Goal: Task Accomplishment & Management: Use online tool/utility

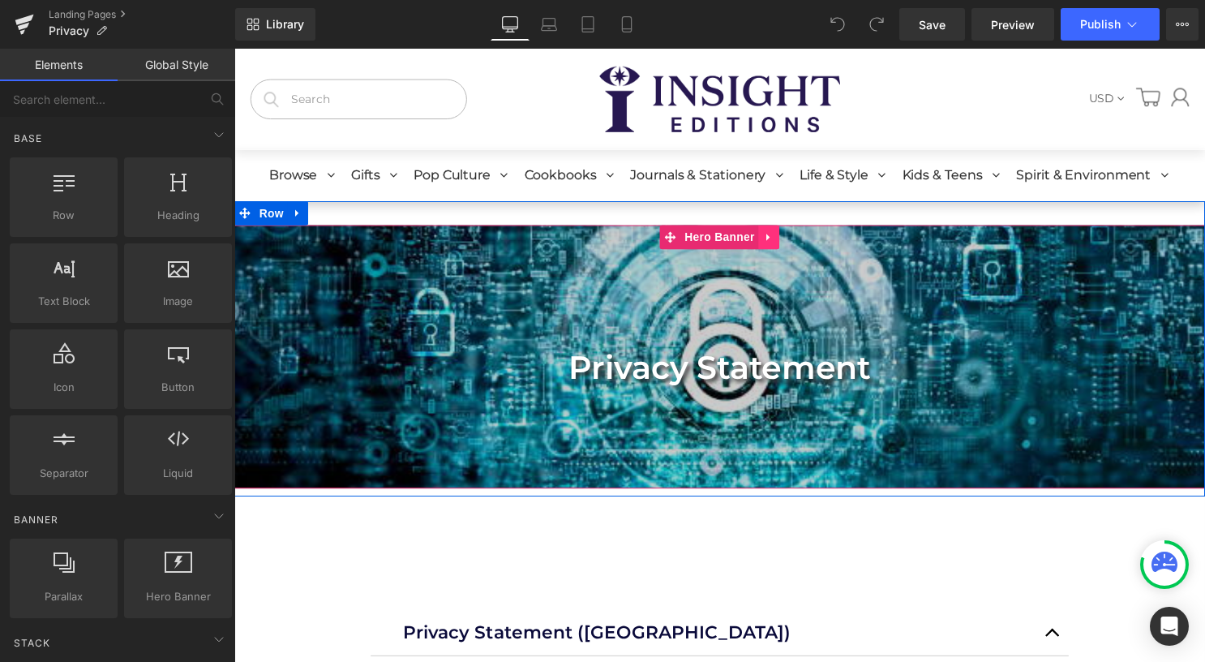
click at [770, 241] on icon at bounding box center [774, 239] width 11 height 12
click at [780, 237] on icon at bounding box center [785, 239] width 11 height 12
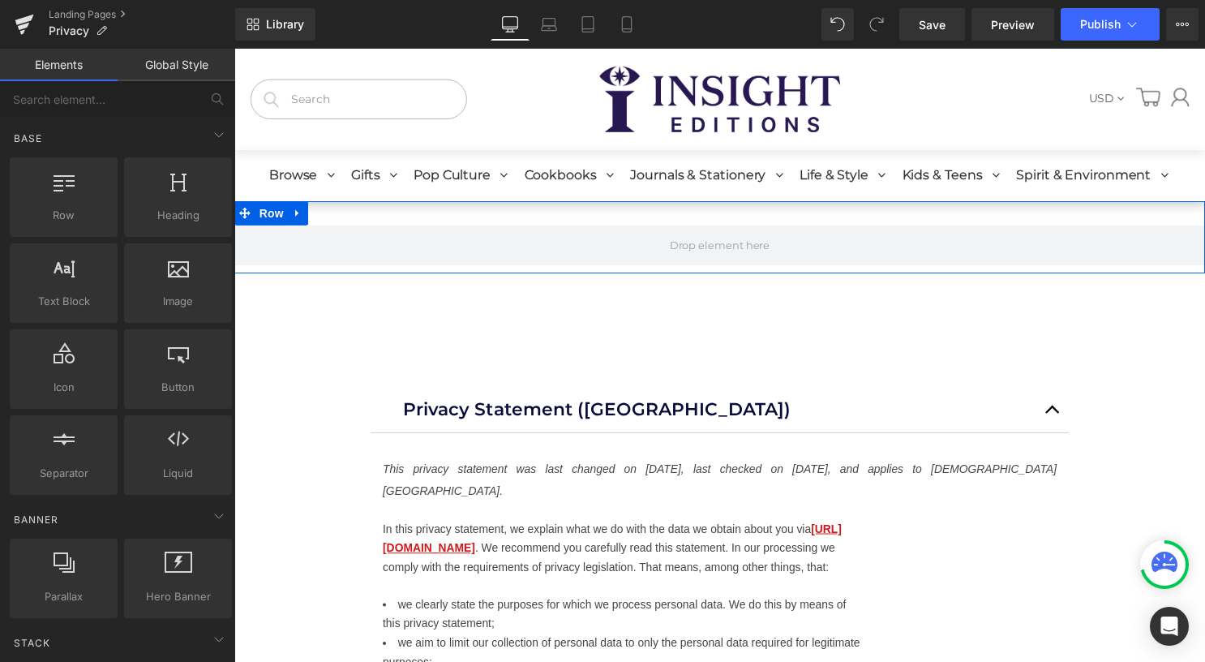
click at [300, 212] on link at bounding box center [298, 215] width 21 height 24
click at [335, 213] on icon at bounding box center [340, 214] width 11 height 12
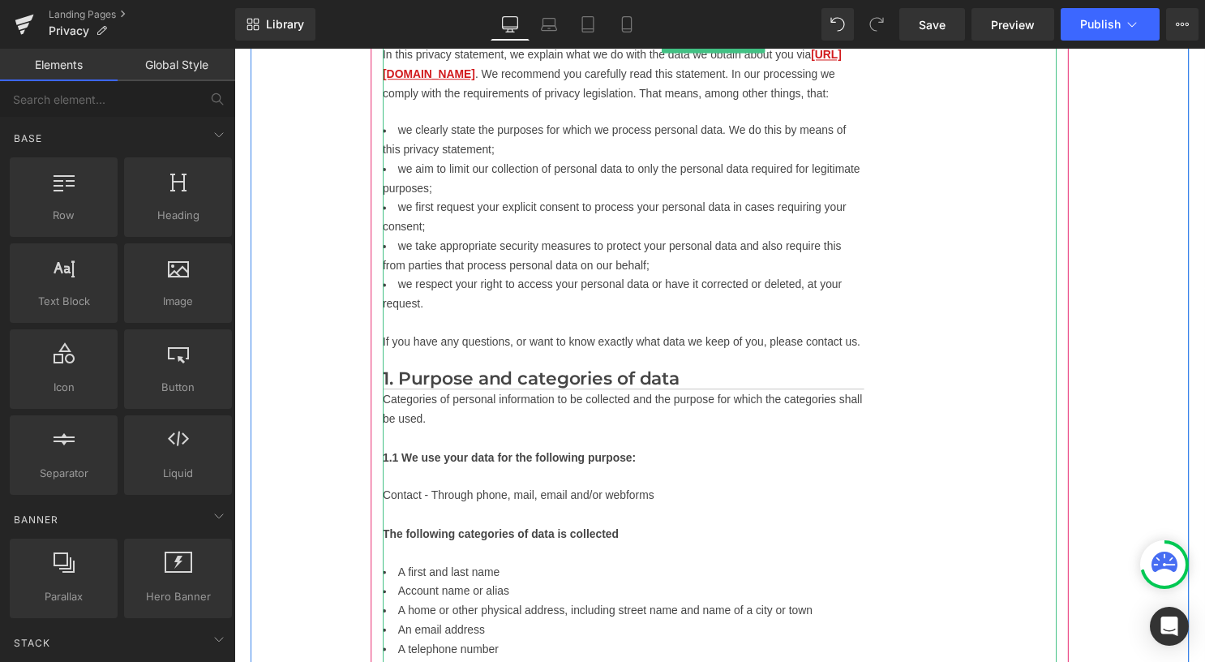
scroll to position [243, 0]
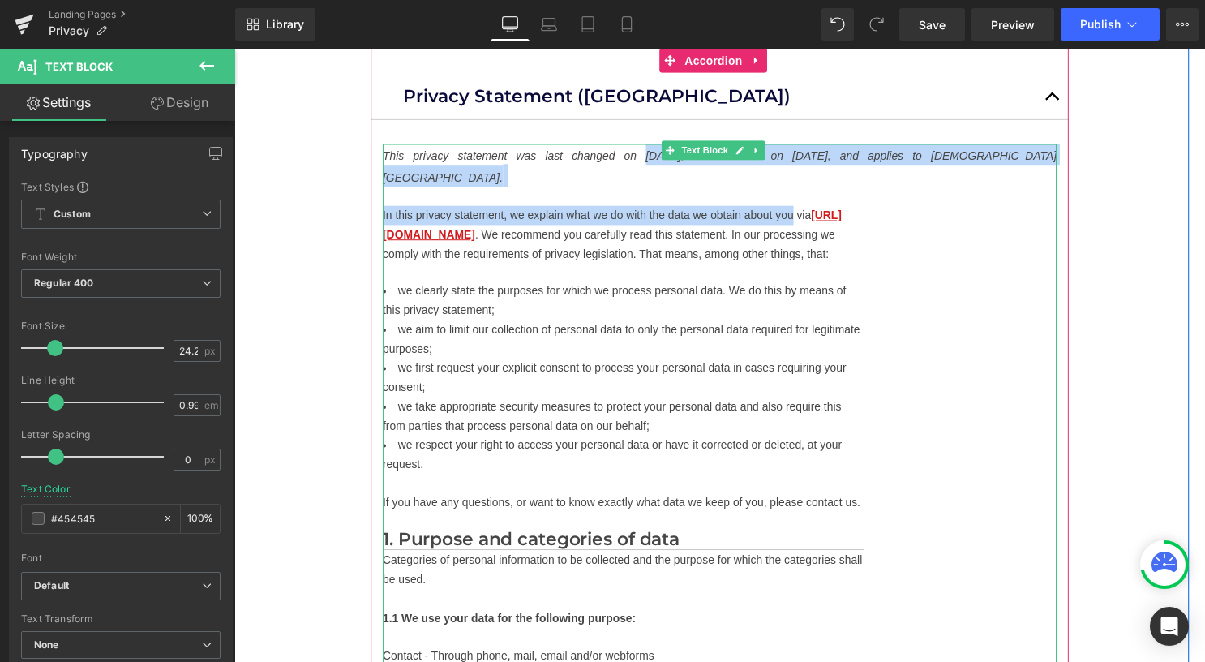
drag, startPoint x: 621, startPoint y: 157, endPoint x: 798, endPoint y: 191, distance: 180.0
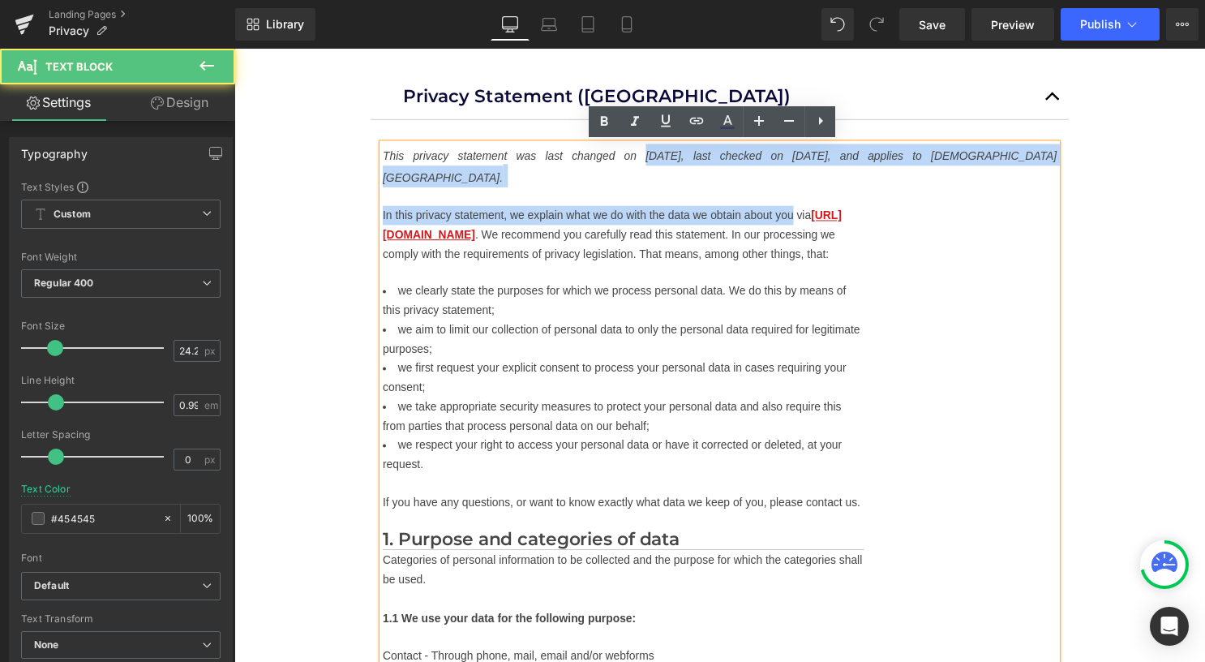
click at [800, 187] on h1 "This privacy statement was last changed on [DATE], last checked on [DATE], and …" at bounding box center [724, 167] width 681 height 44
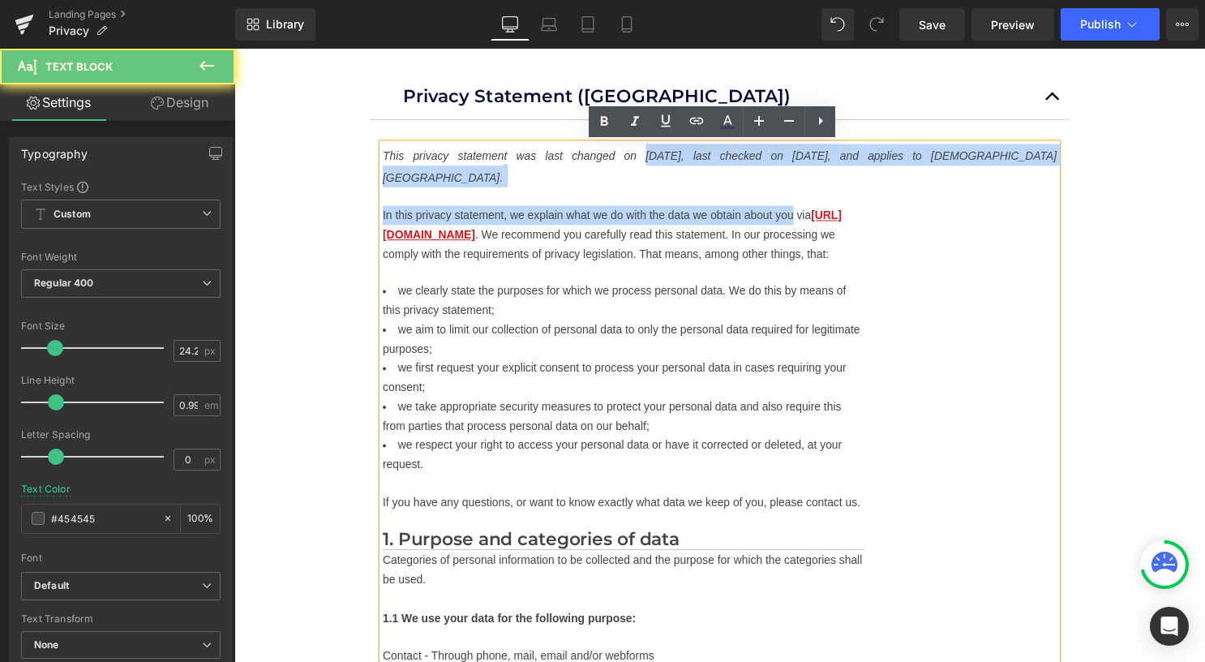
click at [756, 164] on h1 "This privacy statement was last changed on [DATE], last checked on [DATE], and …" at bounding box center [724, 167] width 681 height 44
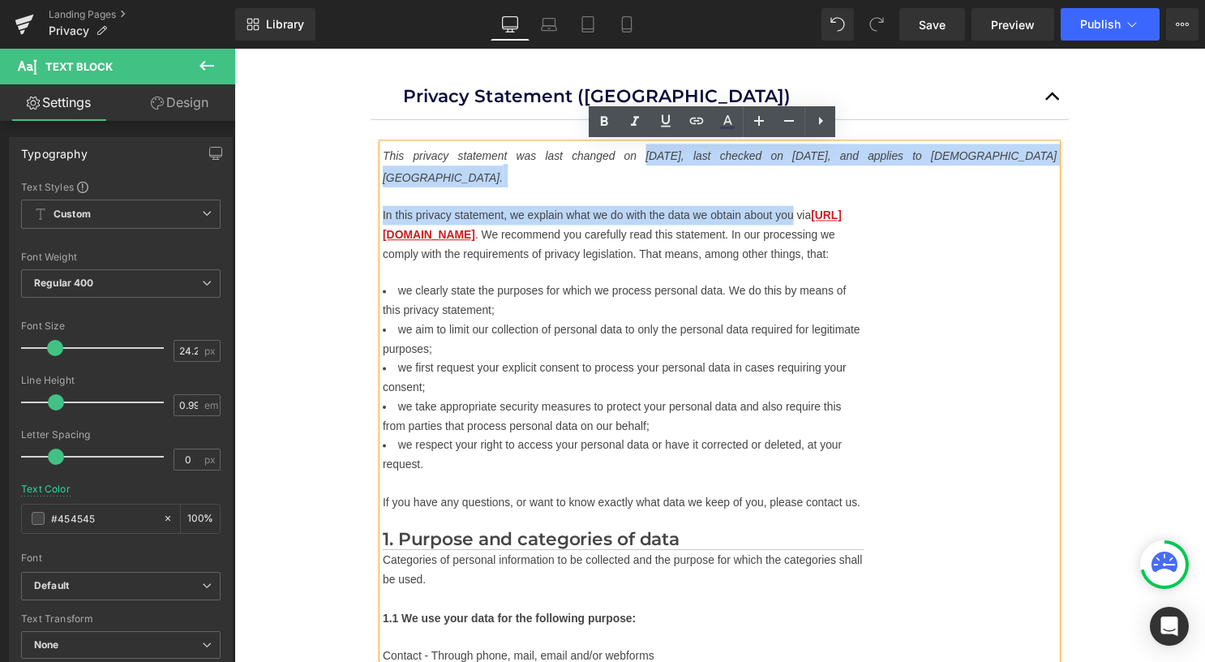
click at [520, 174] on h1 "This privacy statement was last changed on [DATE], last checked on [DATE], and …" at bounding box center [724, 167] width 681 height 44
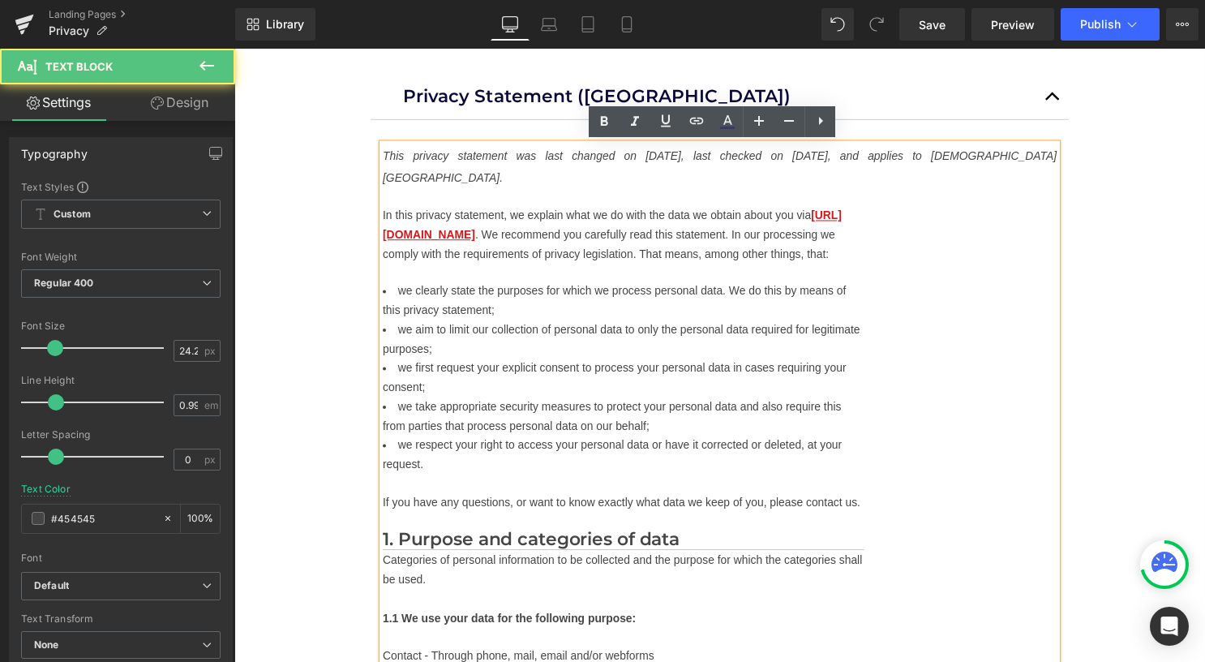
click at [506, 162] on h1 "This privacy statement was last changed on [DATE], last checked on [DATE], and …" at bounding box center [724, 167] width 681 height 44
drag, startPoint x: 623, startPoint y: 158, endPoint x: 695, endPoint y: 154, distance: 72.3
click at [695, 154] on icon "This privacy statement was last changed on [DATE], last checked on [DATE], and …" at bounding box center [724, 168] width 681 height 35
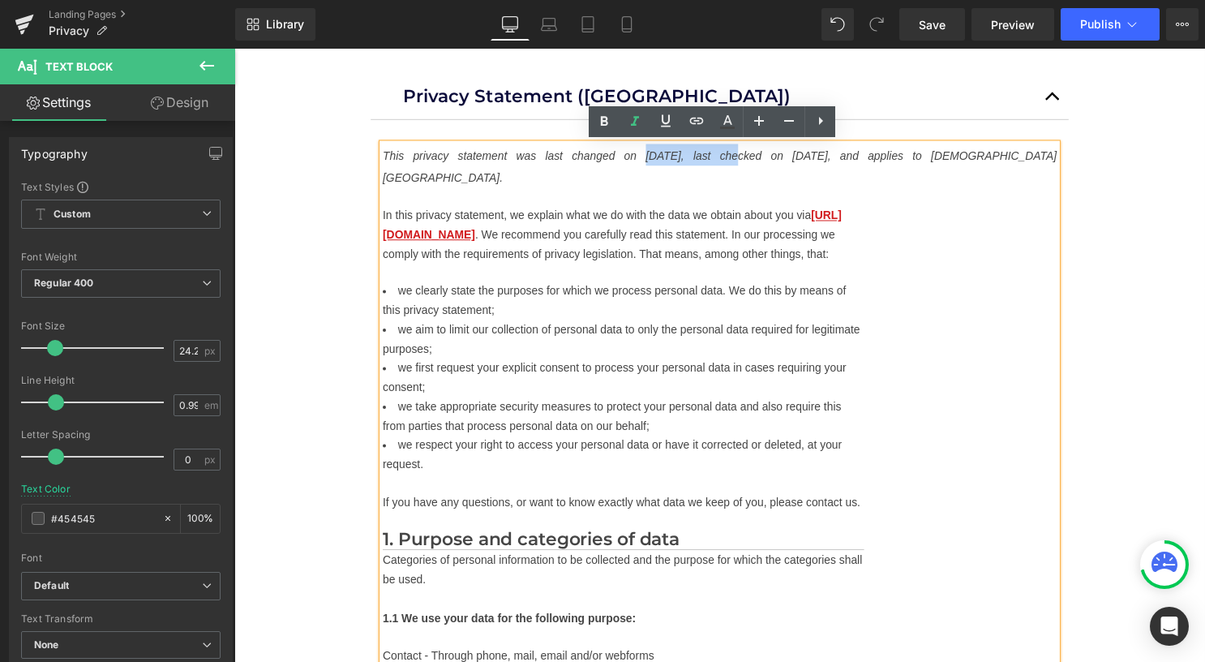
drag, startPoint x: 623, startPoint y: 157, endPoint x: 707, endPoint y: 157, distance: 83.5
click at [707, 157] on icon "This privacy statement was last changed on [DATE], last checked on [DATE], and …" at bounding box center [724, 168] width 681 height 35
paste div
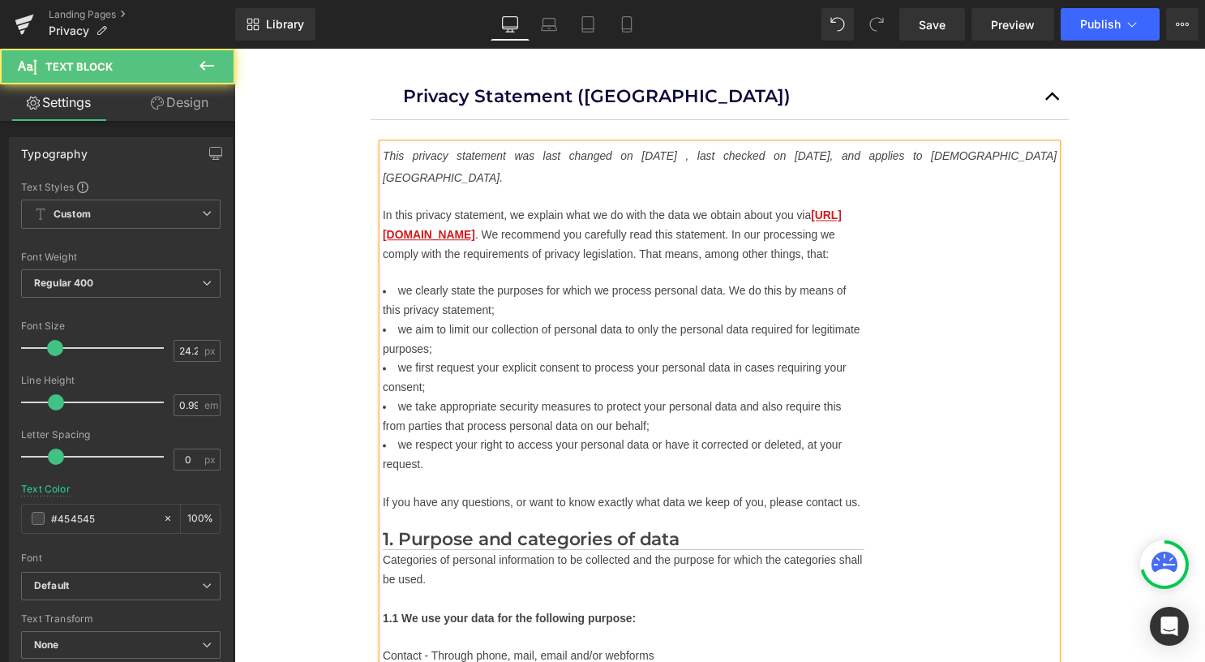
click at [687, 158] on icon "This privacy statement was last changed on September 25th, 2025 , last checked …" at bounding box center [724, 168] width 681 height 35
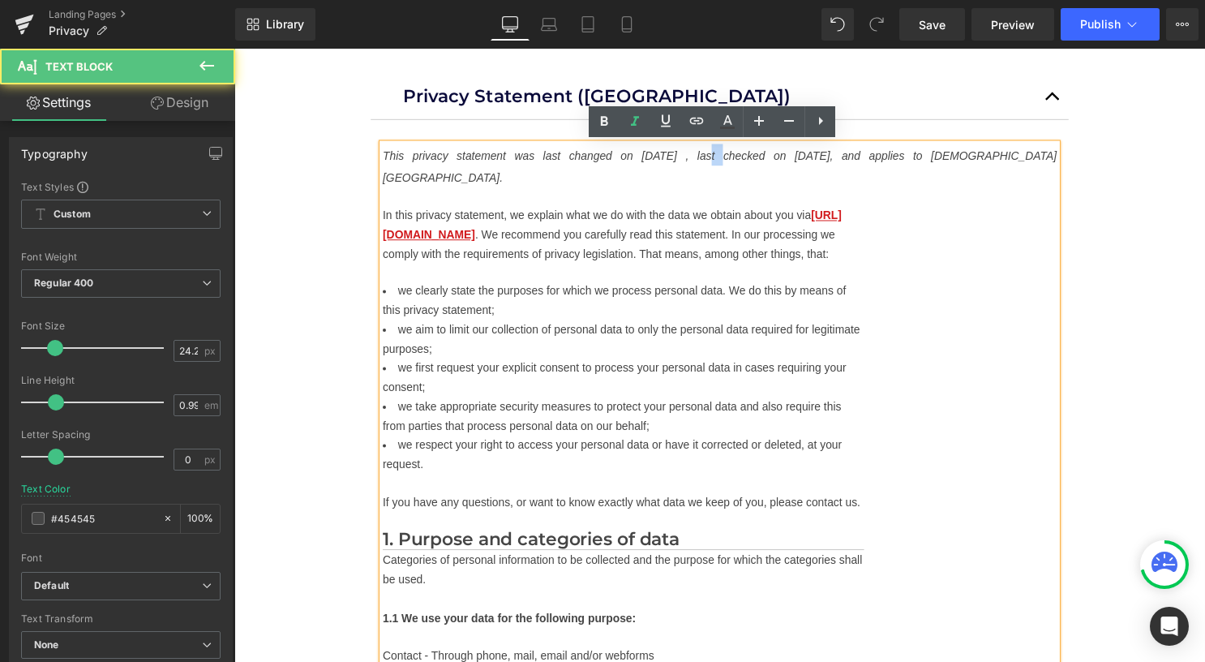
click at [688, 158] on icon "This privacy statement was last changed on September 25th, 2025 , last checked …" at bounding box center [724, 168] width 681 height 35
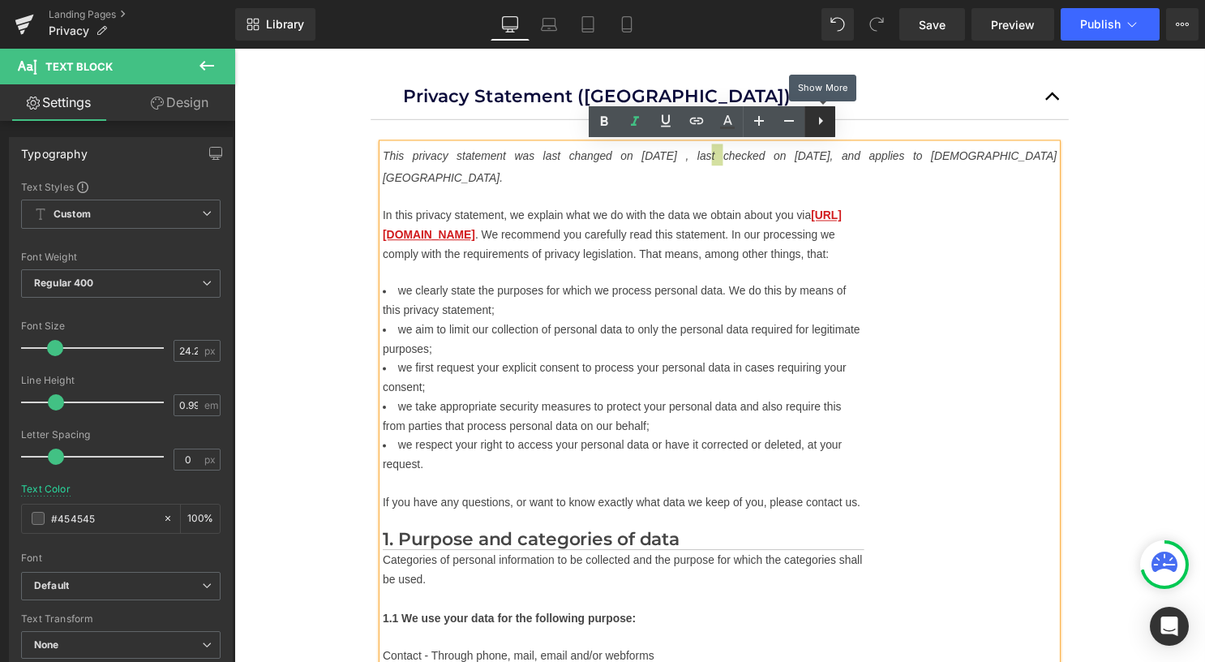
click at [828, 118] on icon at bounding box center [820, 120] width 19 height 19
click at [815, 124] on icon at bounding box center [819, 120] width 19 height 19
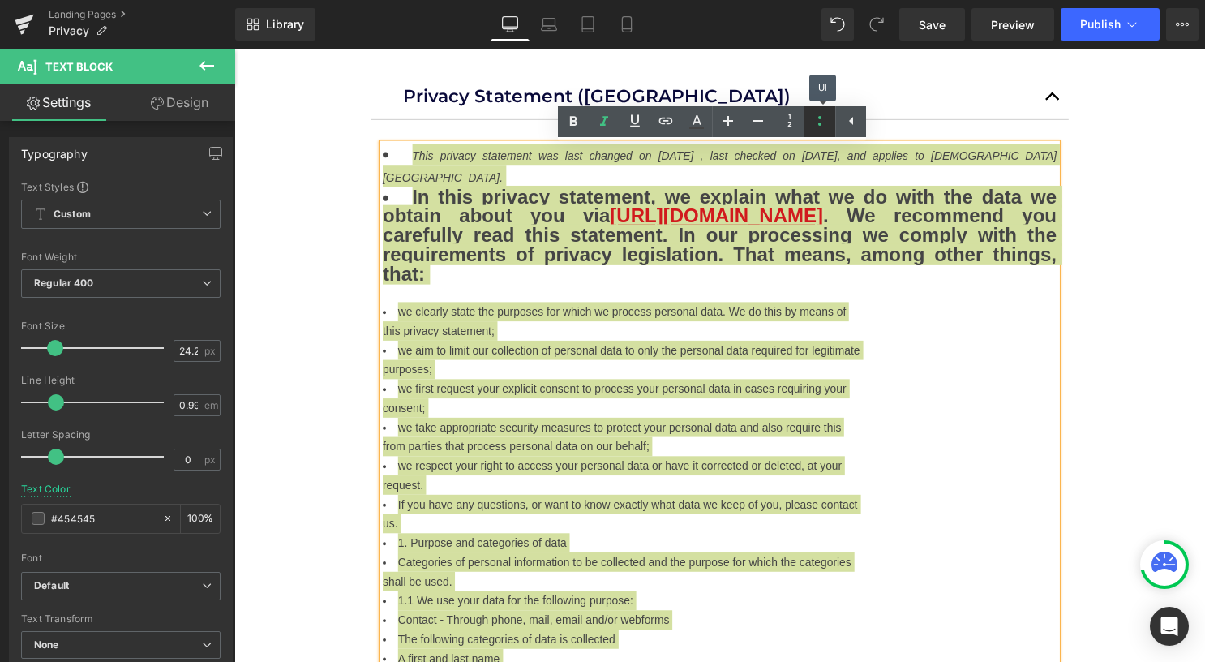
click at [815, 124] on icon at bounding box center [819, 120] width 19 height 19
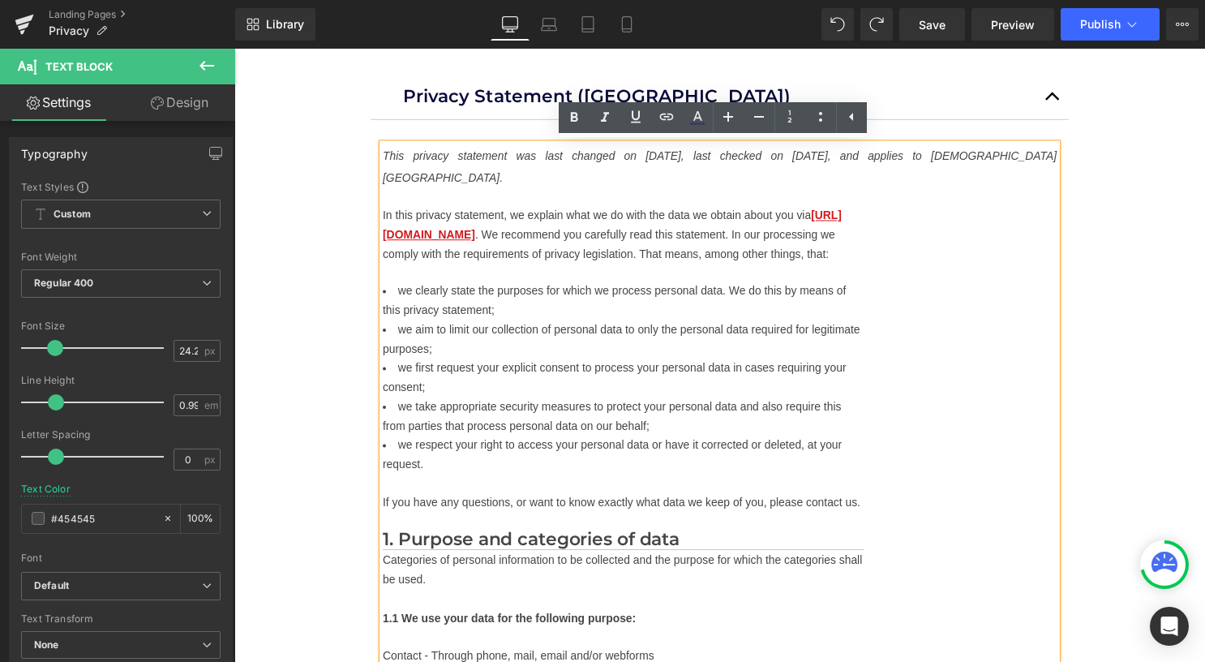
click at [667, 170] on h1 "This privacy statement was last changed on [DATE], last checked on [DATE], and …" at bounding box center [724, 167] width 681 height 44
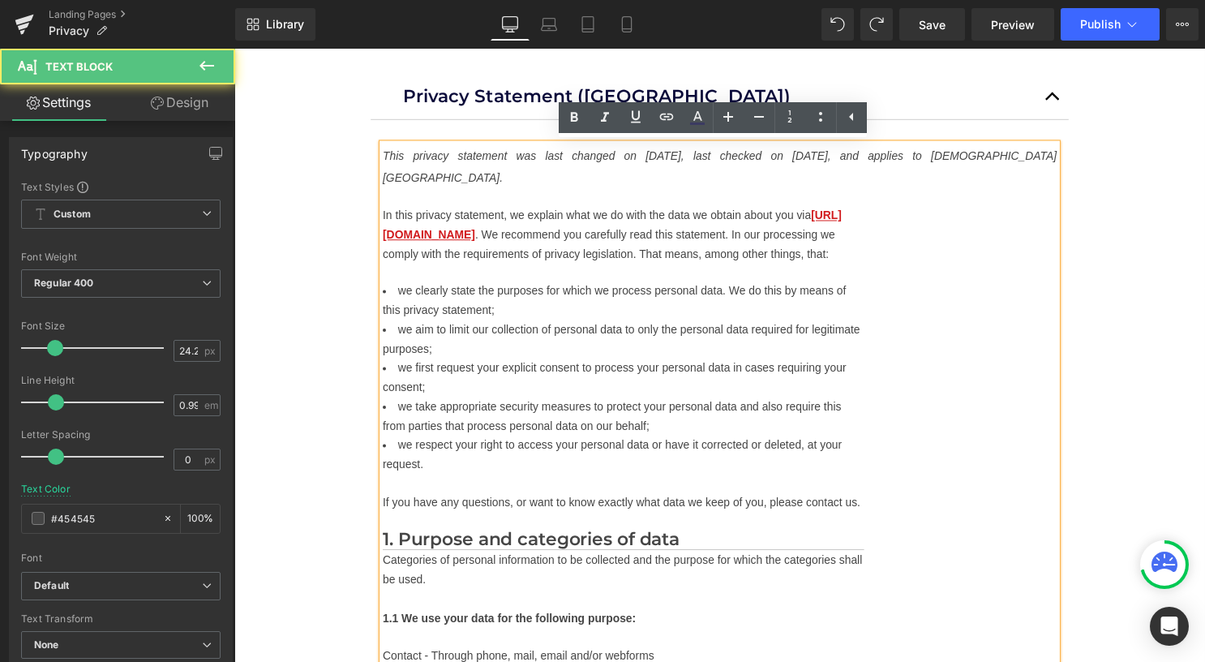
click at [624, 157] on icon "This privacy statement was last changed on [DATE], last checked on [DATE], and …" at bounding box center [724, 168] width 681 height 35
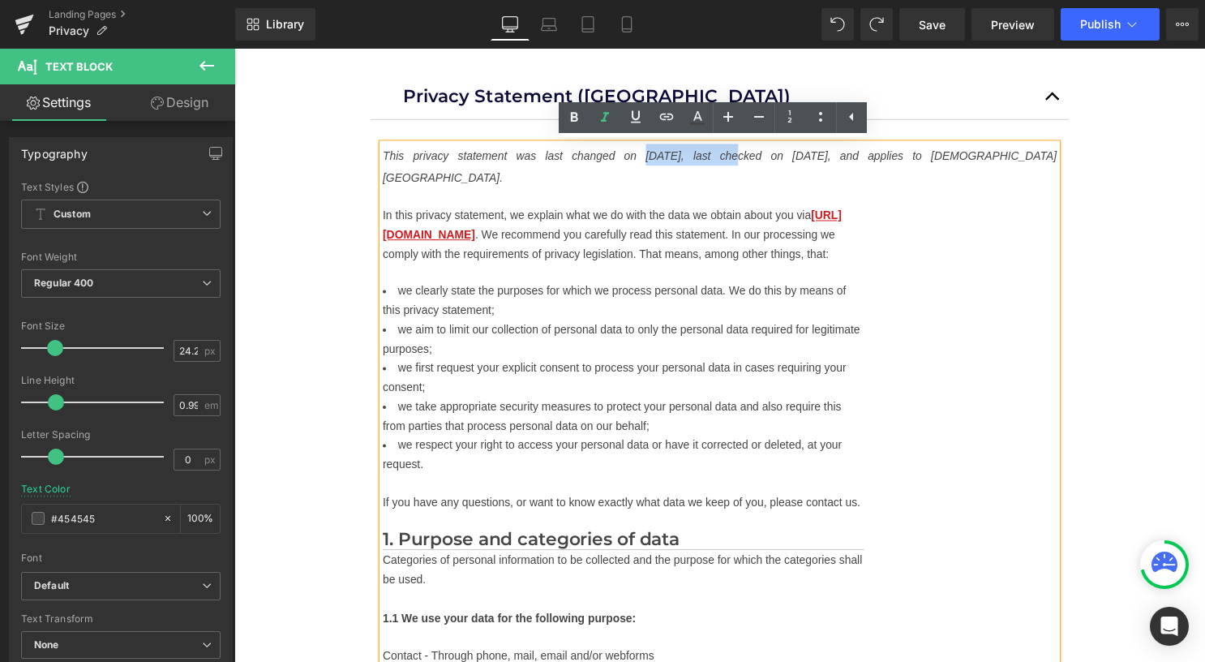
drag, startPoint x: 632, startPoint y: 157, endPoint x: 708, endPoint y: 154, distance: 76.3
click at [708, 154] on icon "This privacy statement was last changed on [DATE], last checked on [DATE], and …" at bounding box center [724, 168] width 681 height 35
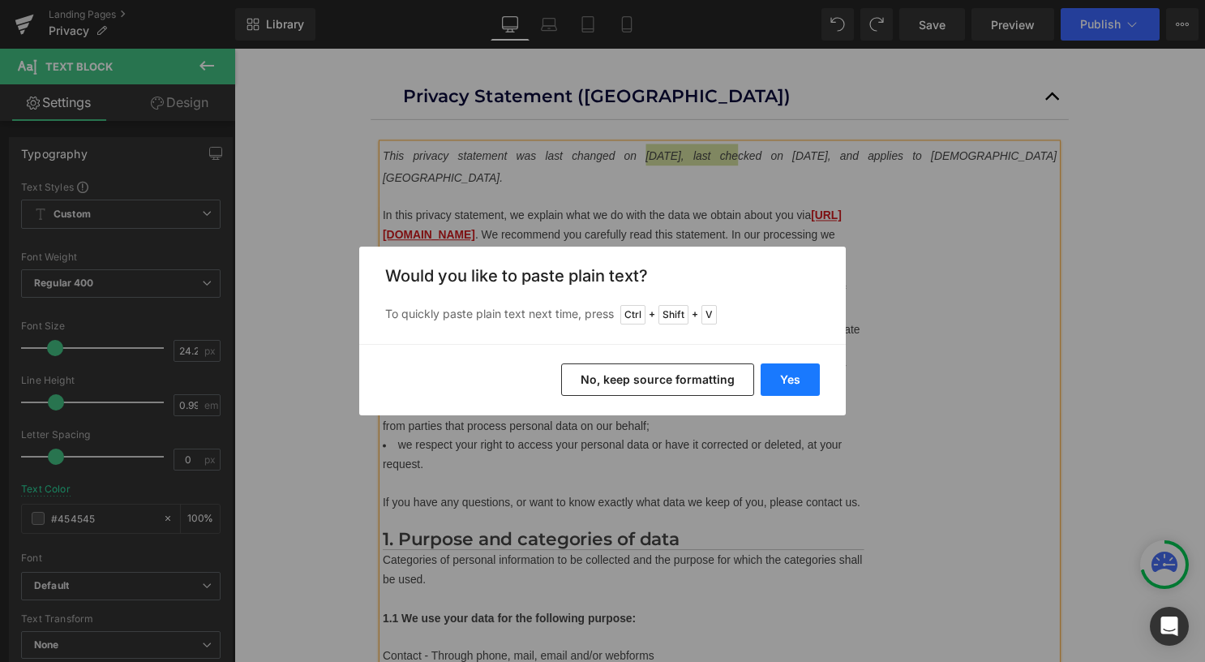
drag, startPoint x: 790, startPoint y: 382, endPoint x: 562, endPoint y: 336, distance: 232.3
click at [790, 382] on button "Yes" at bounding box center [789, 379] width 59 height 32
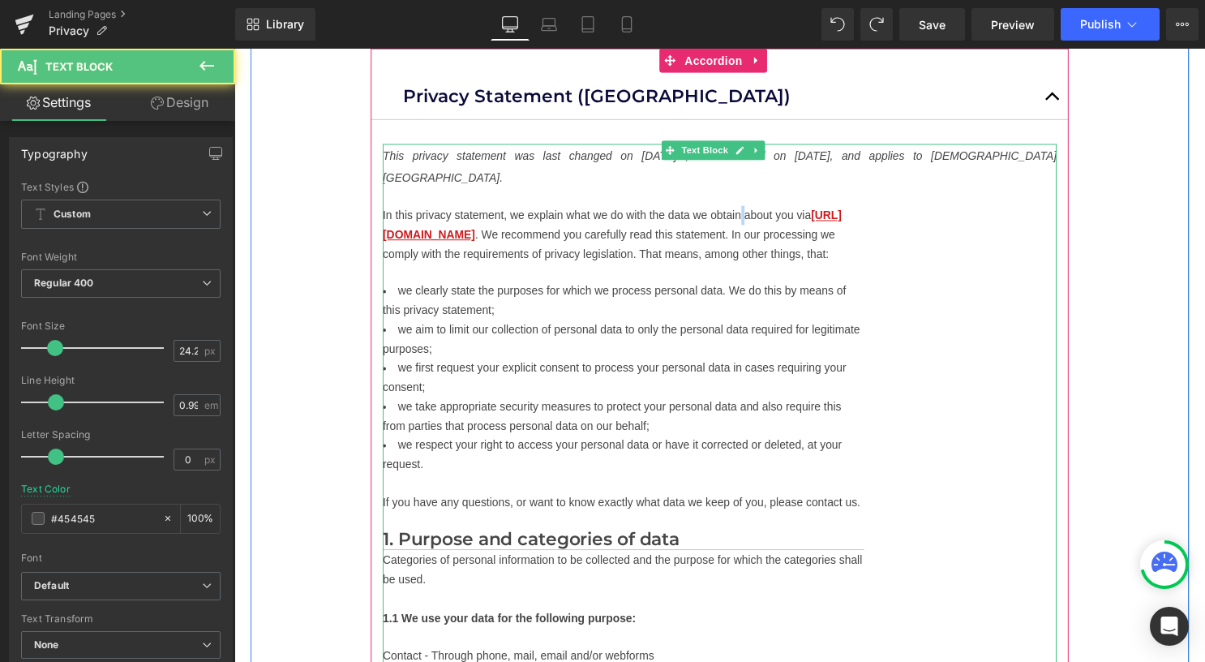
click at [749, 213] on p "In this privacy statement, we explain what we do with the data we obtain about …" at bounding box center [627, 237] width 486 height 58
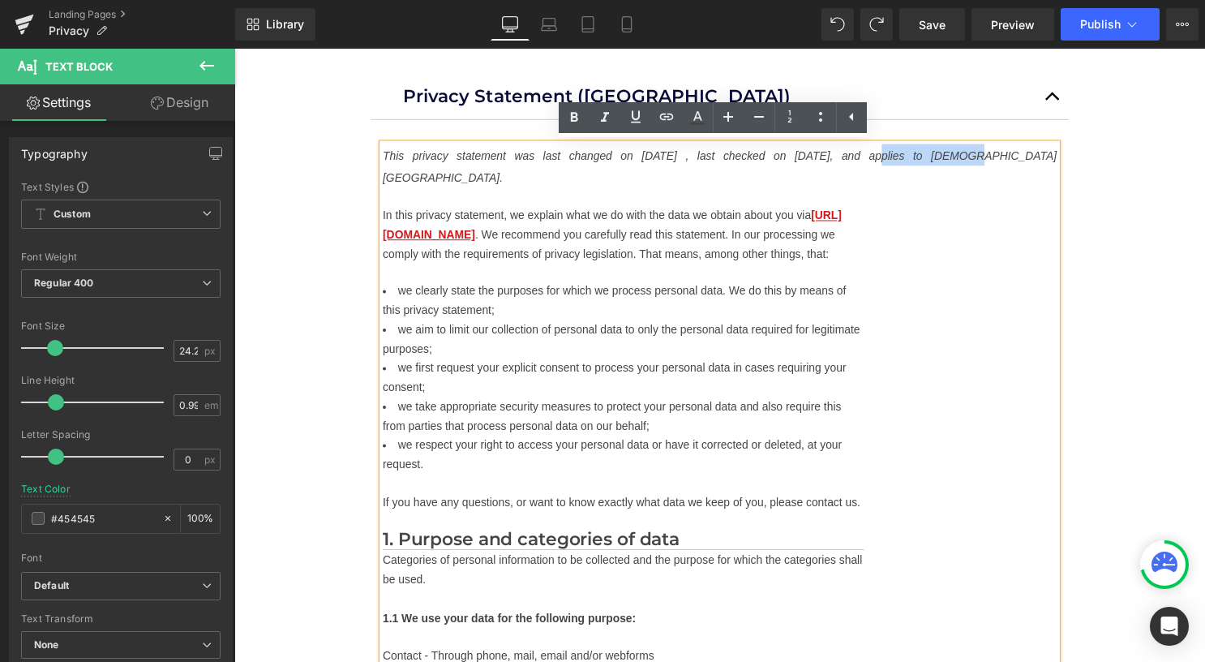
drag, startPoint x: 816, startPoint y: 157, endPoint x: 900, endPoint y: 156, distance: 83.5
click at [900, 156] on icon "This privacy statement was last changed on September 25th, 2025 , last checked …" at bounding box center [724, 168] width 681 height 35
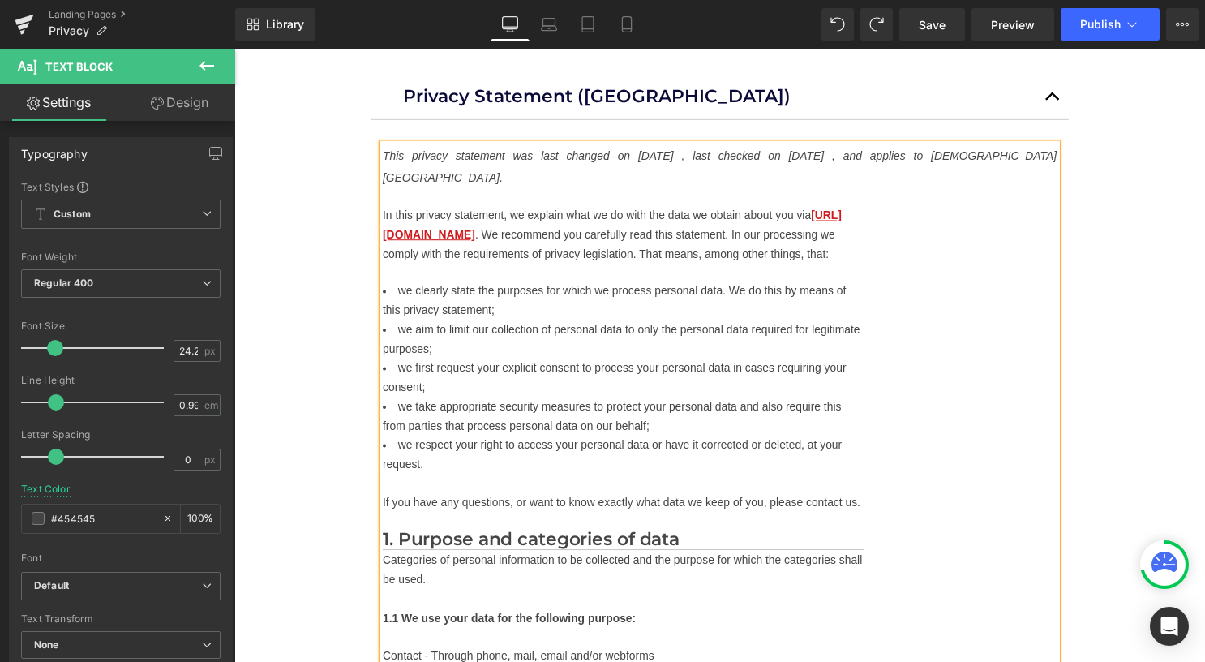
click at [936, 157] on icon "This privacy statement was last changed on September 25th, 2025 , last checked …" at bounding box center [724, 168] width 681 height 35
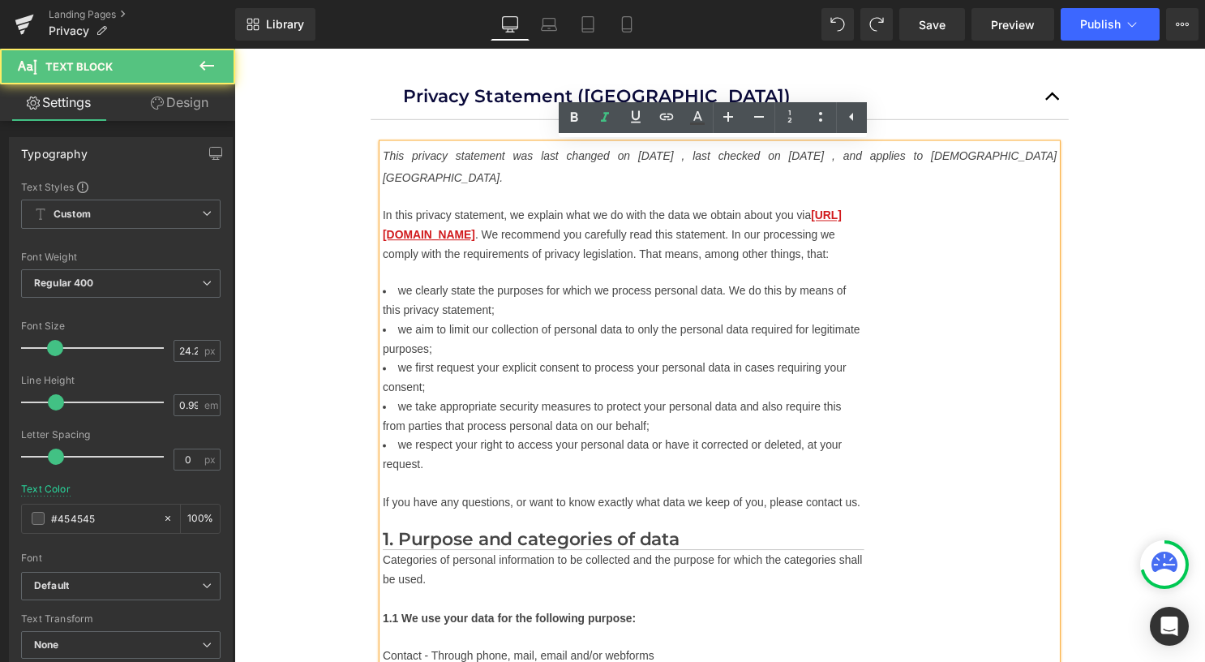
click at [932, 157] on icon "This privacy statement was last changed on September 25th, 2025 , last checked …" at bounding box center [724, 168] width 681 height 35
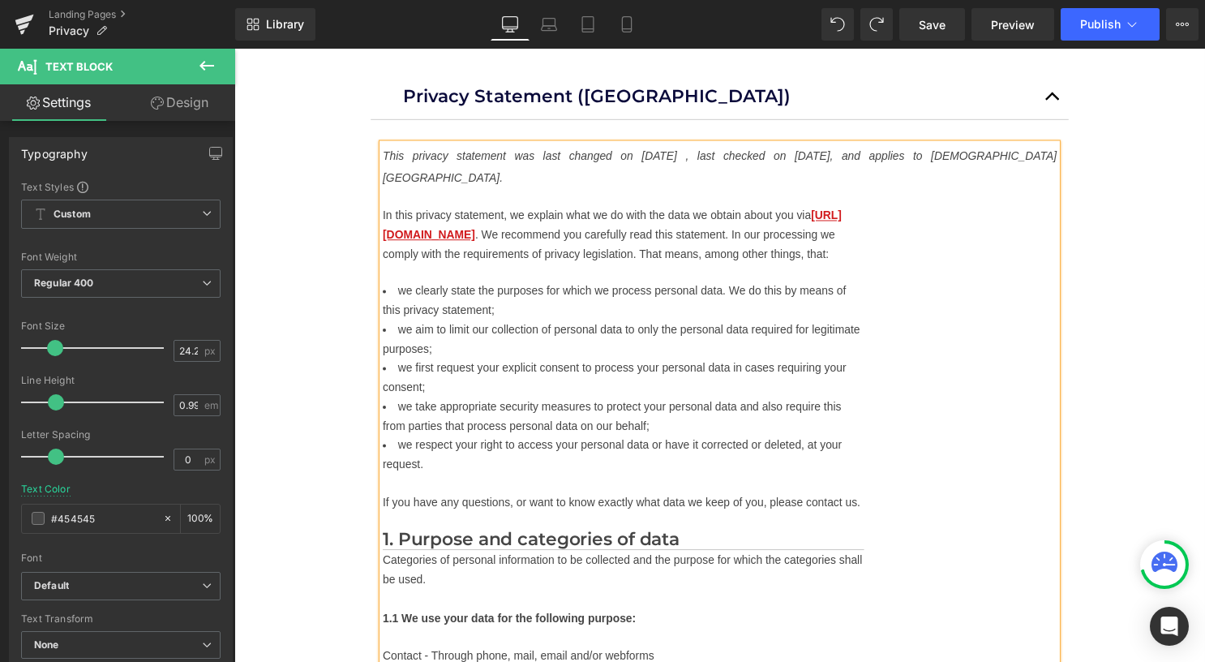
click at [727, 156] on icon "This privacy statement was last changed on September 25th, 2025 , last checked …" at bounding box center [724, 168] width 681 height 35
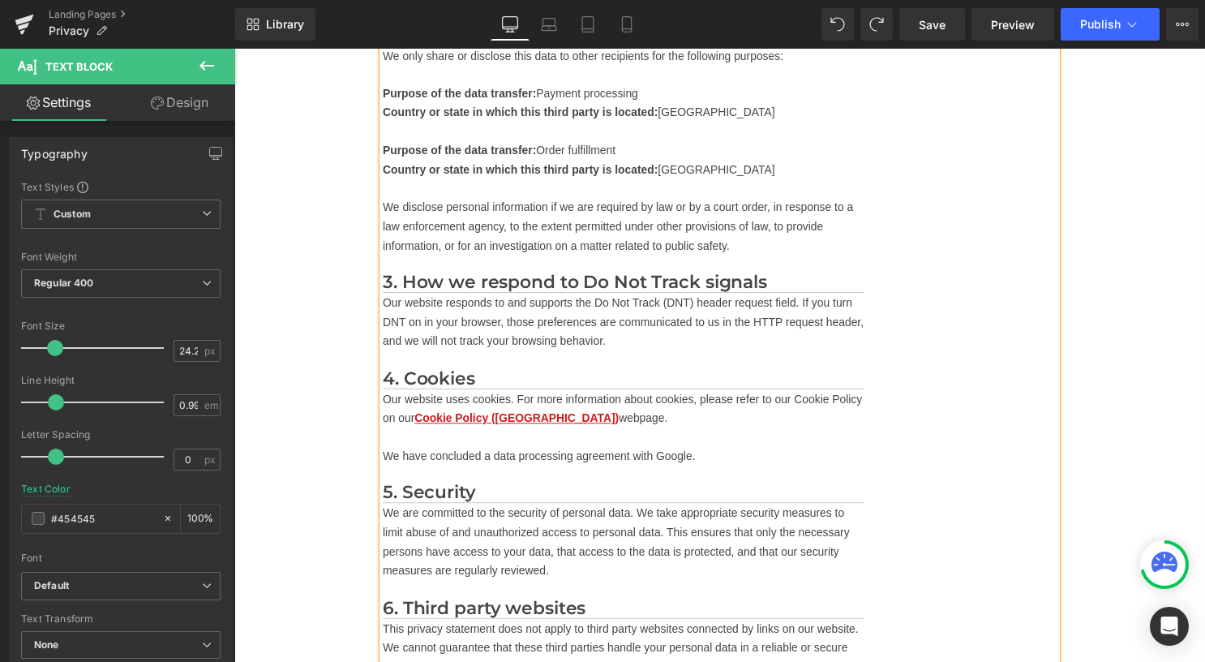
scroll to position [2108, 0]
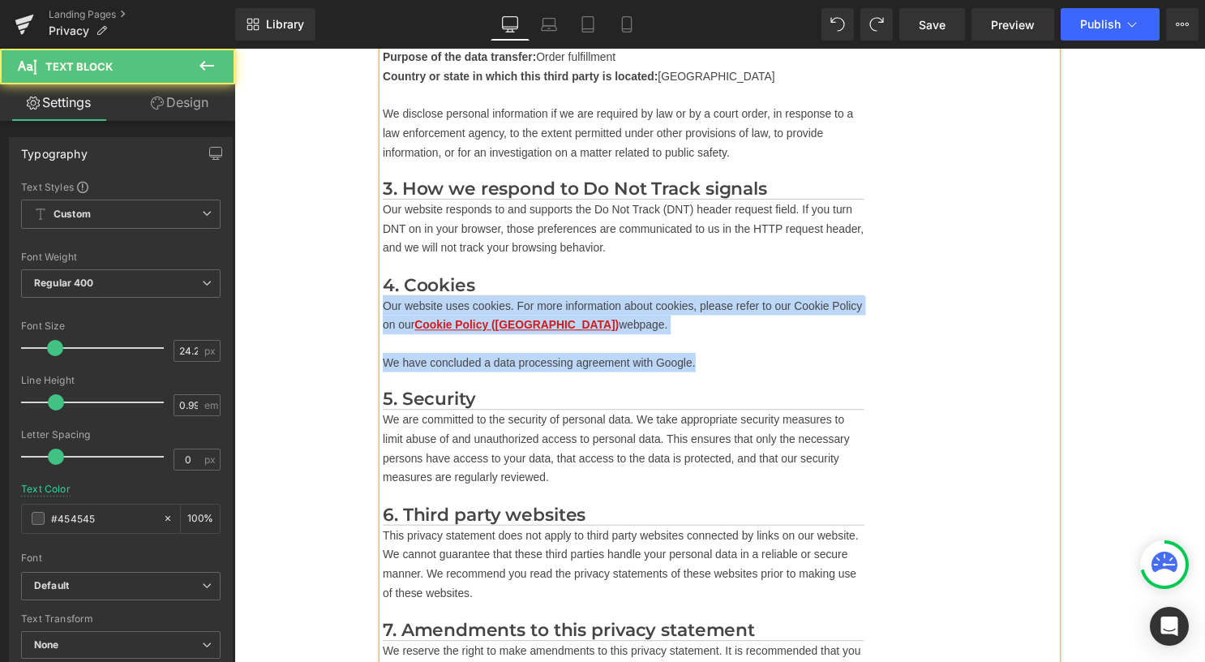
drag, startPoint x: 704, startPoint y: 384, endPoint x: 366, endPoint y: 321, distance: 343.1
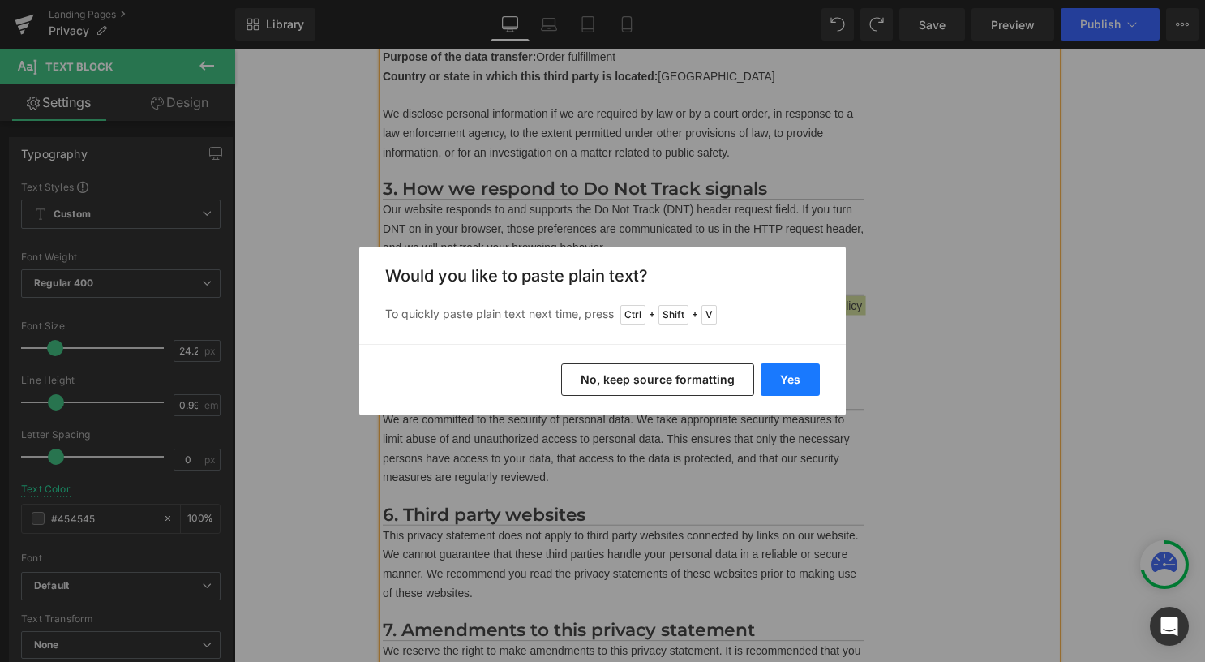
click at [800, 383] on button "Yes" at bounding box center [789, 379] width 59 height 32
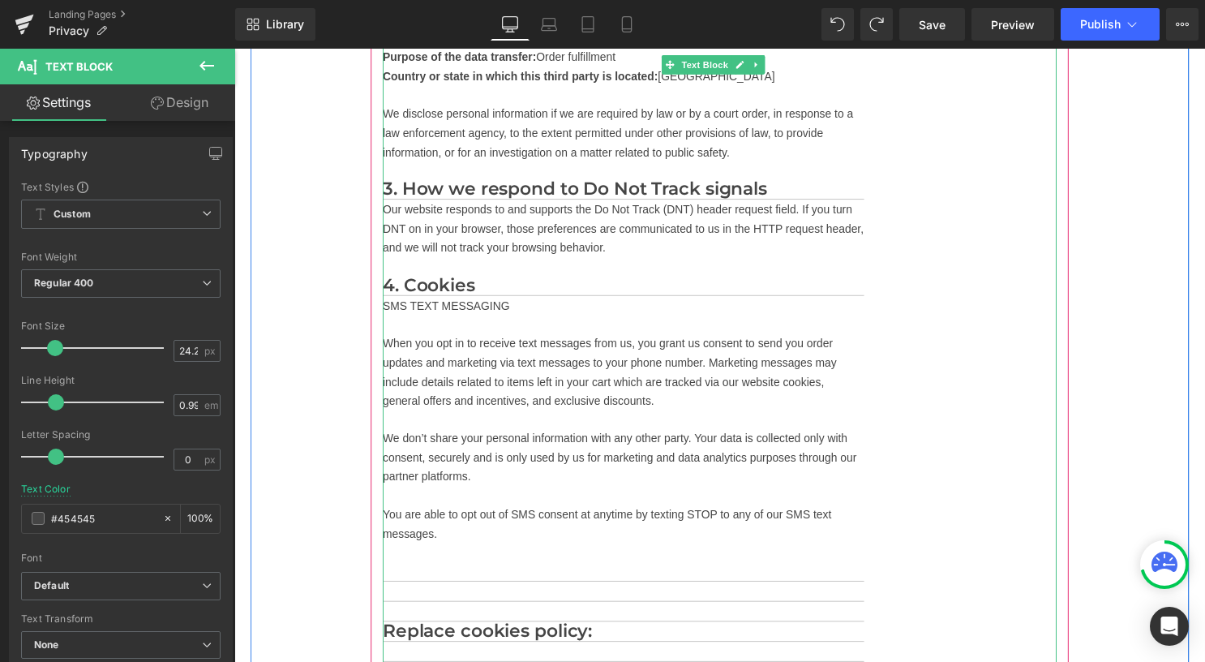
click at [526, 318] on p "SMS TEXT MESSAGING" at bounding box center [627, 307] width 486 height 19
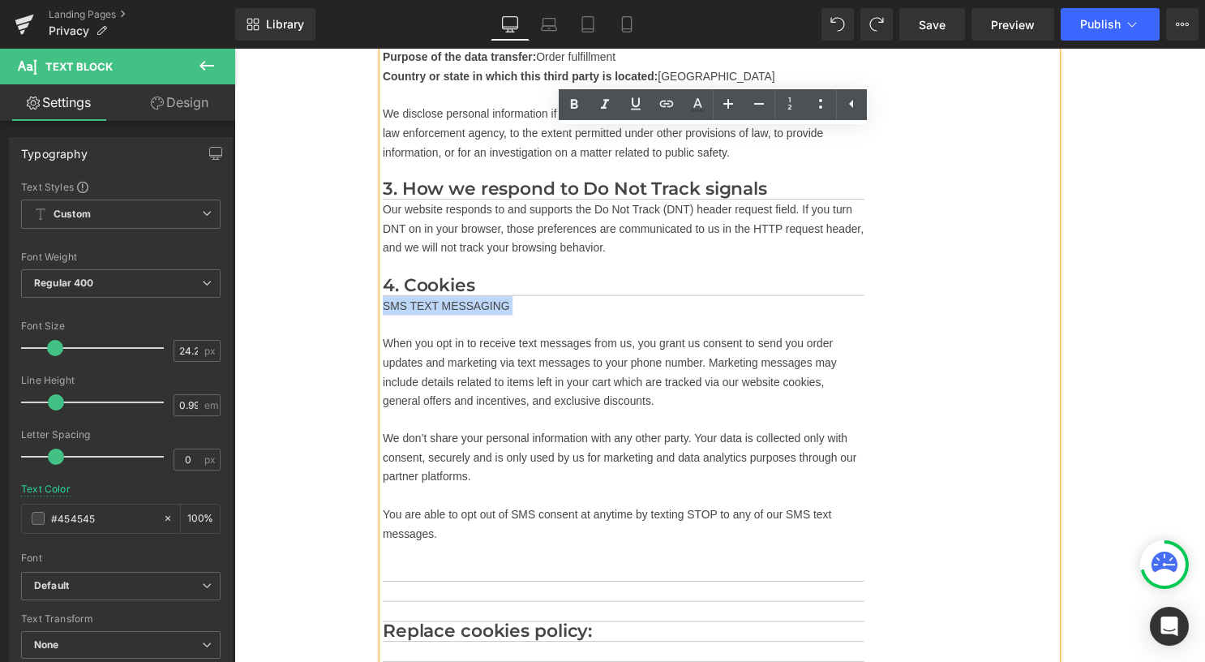
drag, startPoint x: 525, startPoint y: 325, endPoint x: 396, endPoint y: 325, distance: 128.9
click at [396, 318] on p "SMS TEXT MESSAGING" at bounding box center [627, 307] width 486 height 19
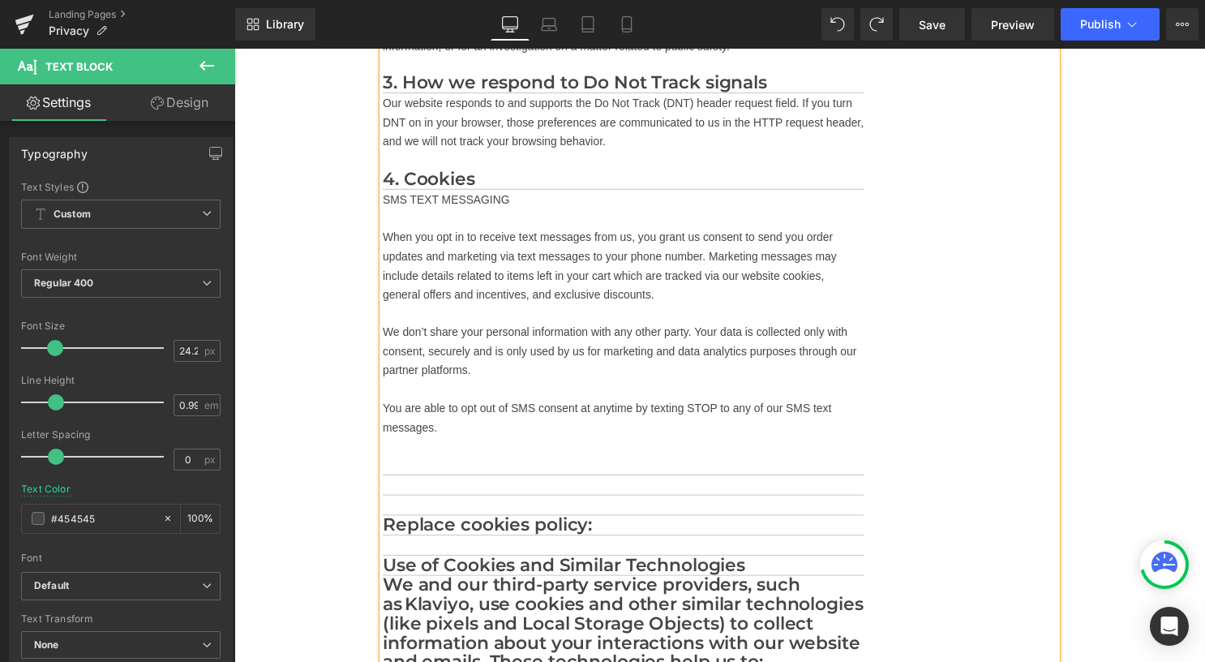
scroll to position [2240, 0]
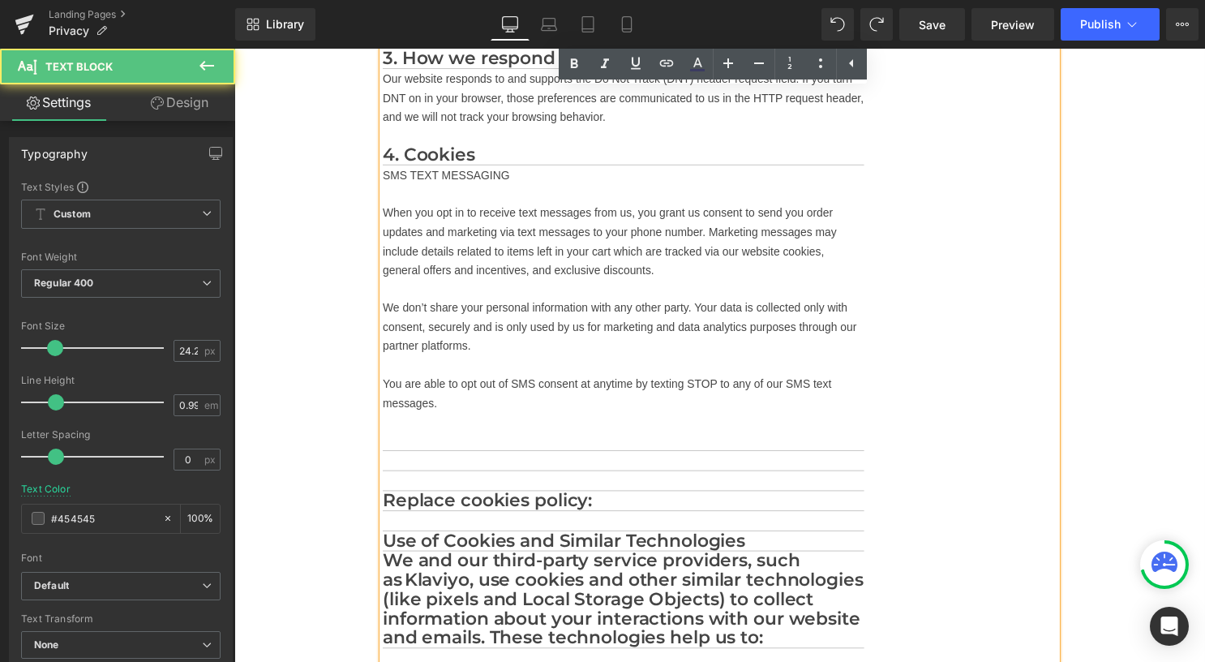
click at [521, 186] on p "SMS TEXT MESSAGING" at bounding box center [627, 175] width 486 height 19
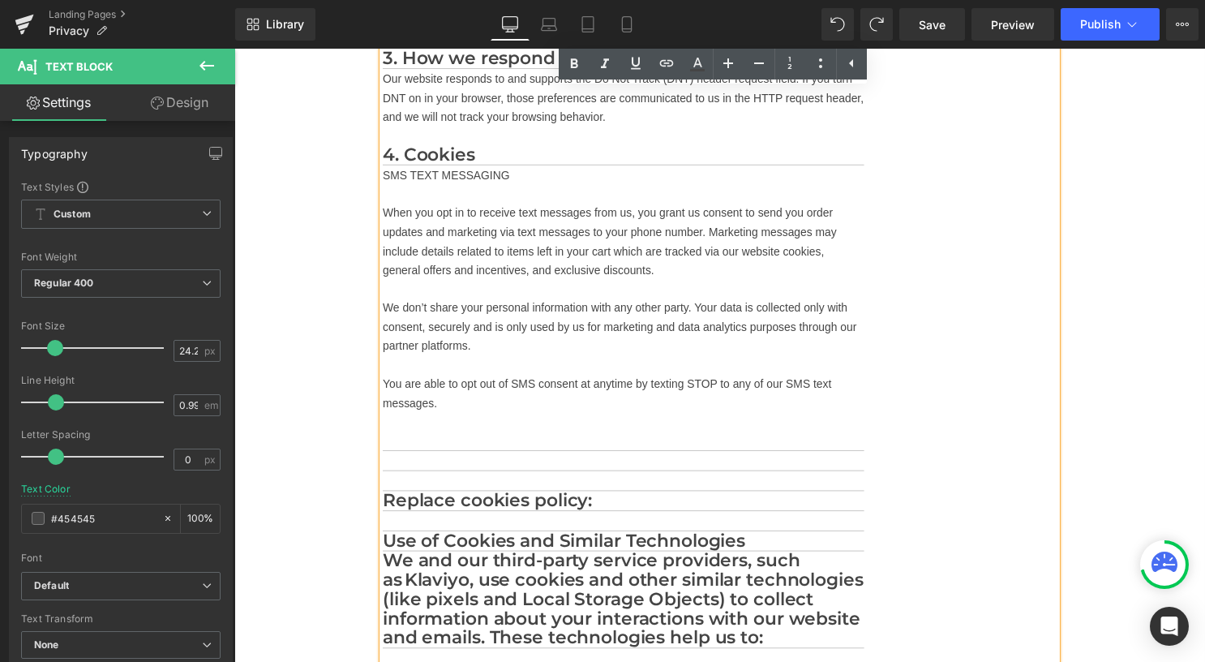
drag, startPoint x: 383, startPoint y: 227, endPoint x: 391, endPoint y: 231, distance: 8.3
click at [385, 227] on p "When you opt in to receive text messages from us, you grant us consent to send …" at bounding box center [627, 243] width 486 height 78
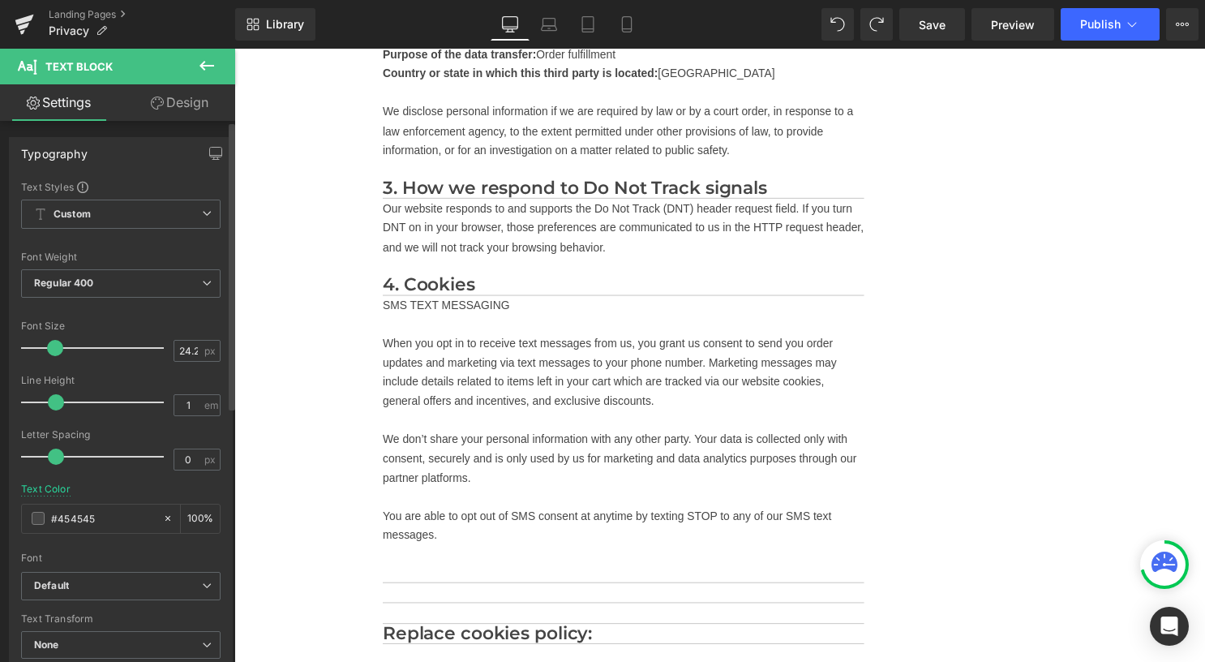
scroll to position [2255, 0]
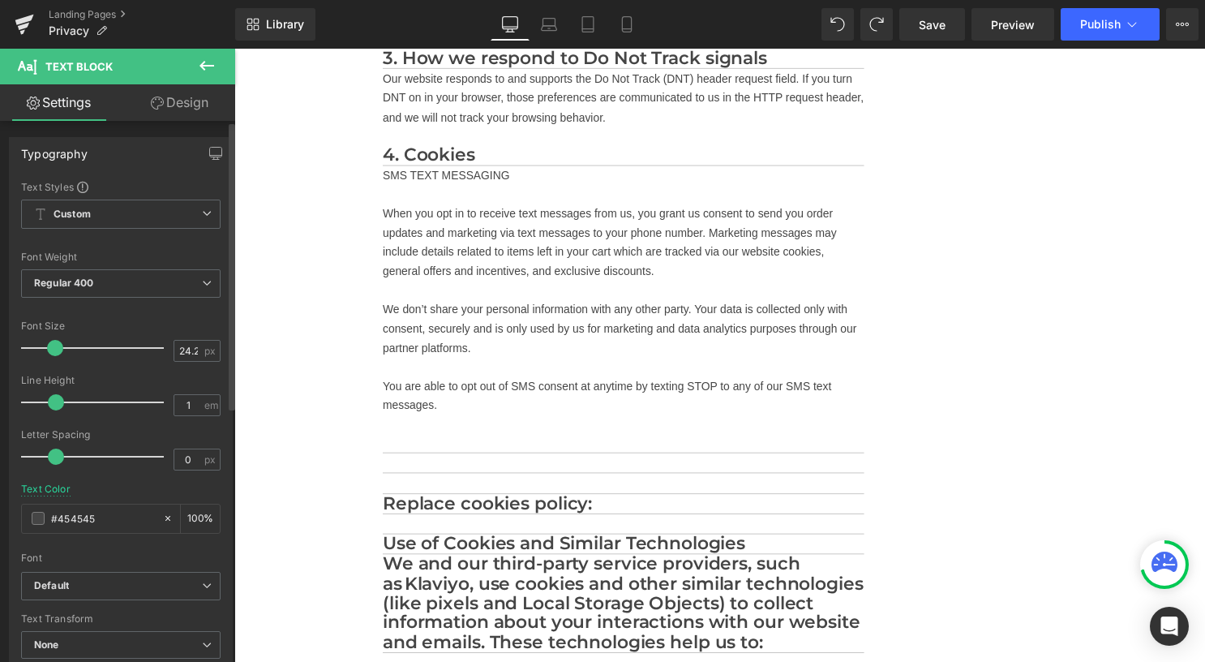
click at [57, 402] on span at bounding box center [56, 402] width 16 height 16
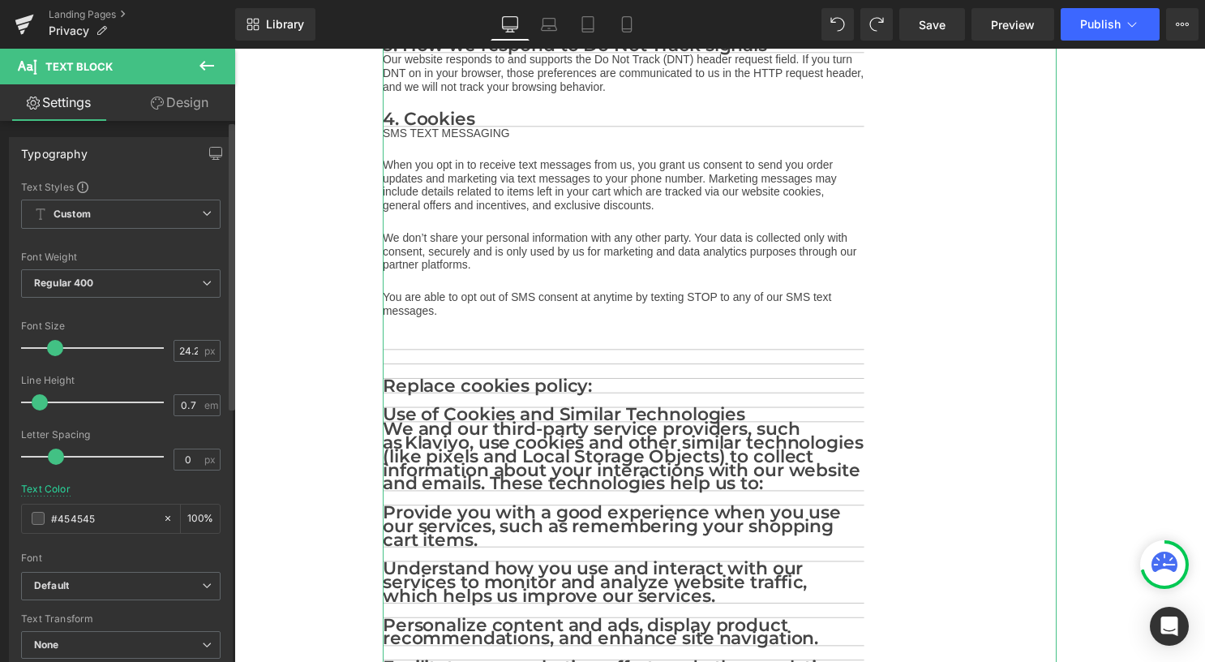
scroll to position [1859, 0]
drag, startPoint x: 55, startPoint y: 399, endPoint x: 41, endPoint y: 399, distance: 14.6
click at [40, 400] on span at bounding box center [40, 402] width 16 height 16
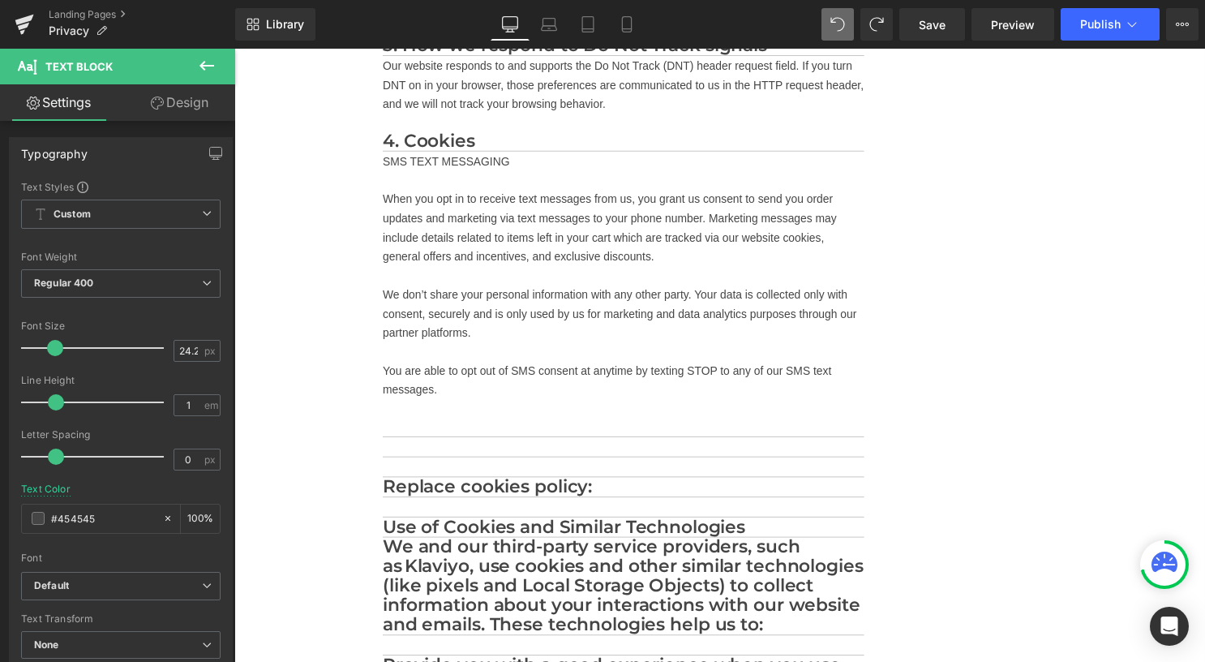
type input "0.99"
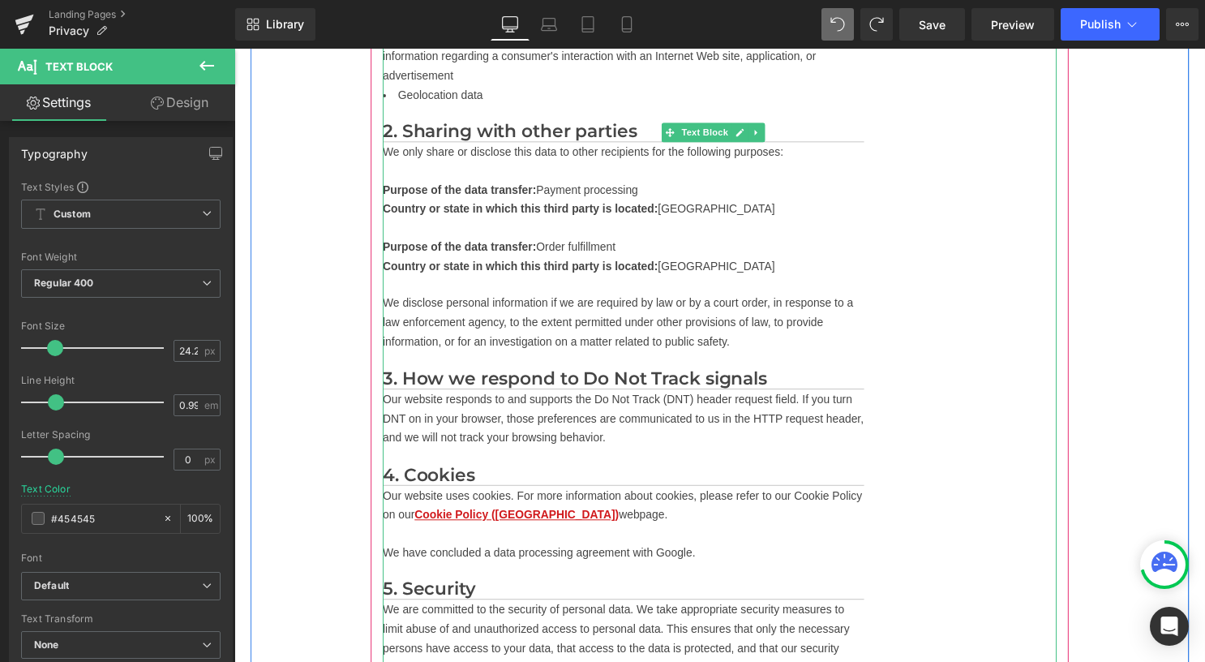
scroll to position [2240, 0]
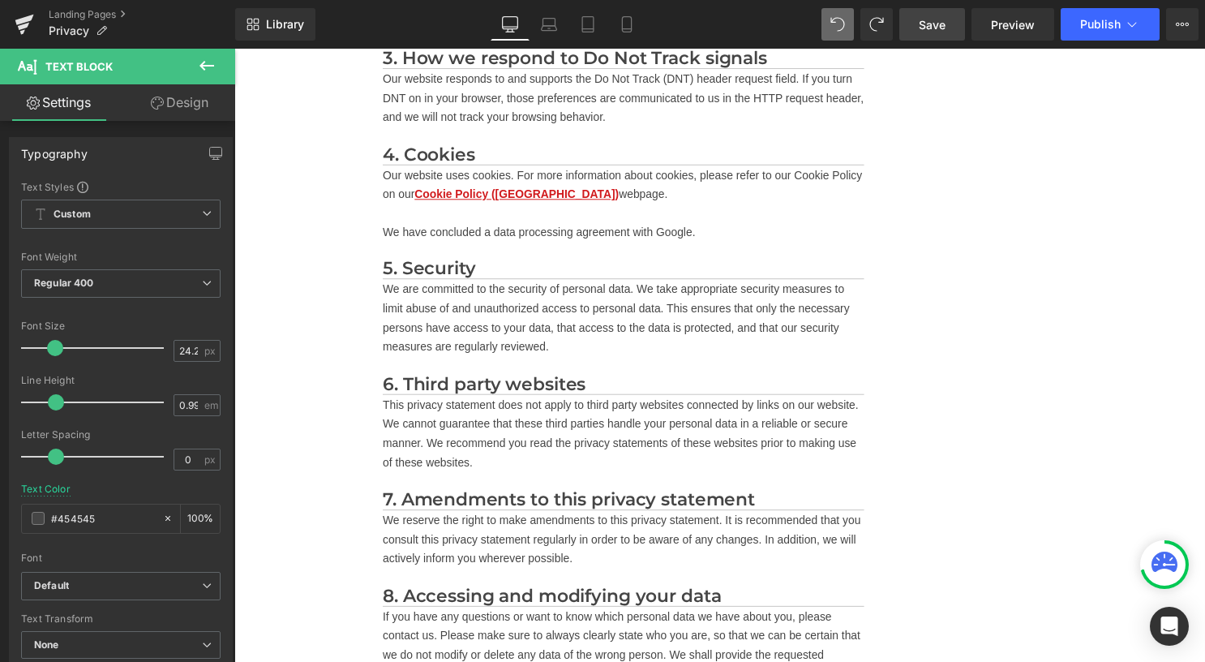
click at [941, 24] on span "Save" at bounding box center [932, 24] width 27 height 17
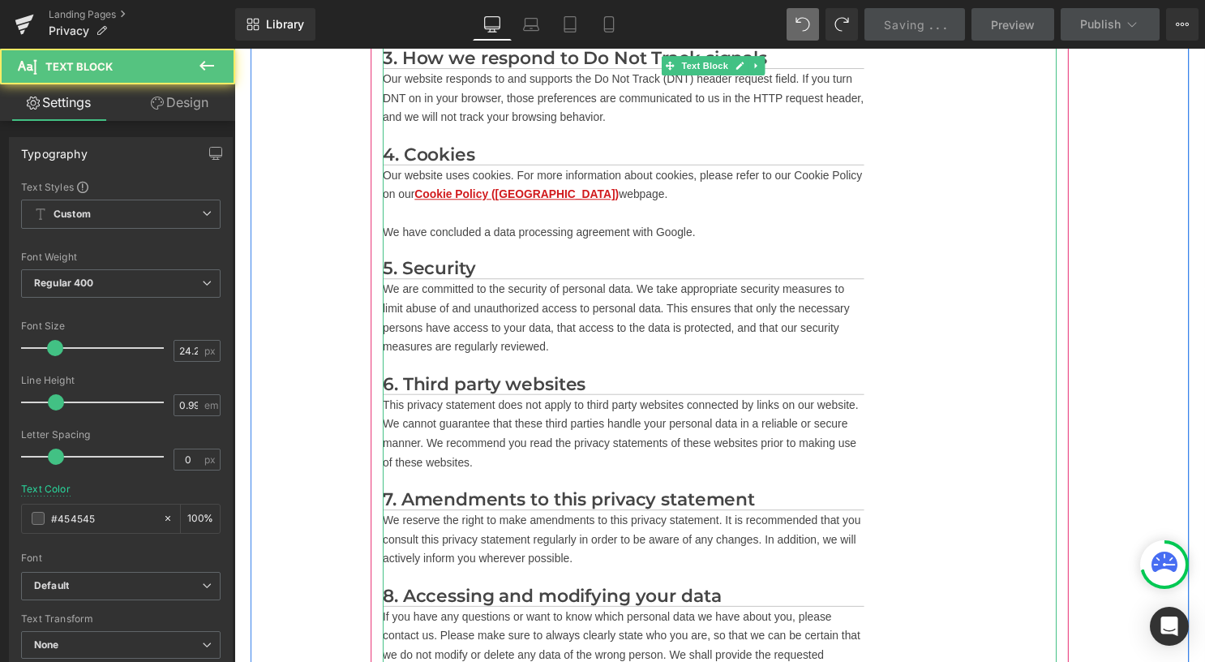
click at [578, 231] on div "In this privacy statement, we explain what we do with the data we obtain about …" at bounding box center [627, 479] width 486 height 4540
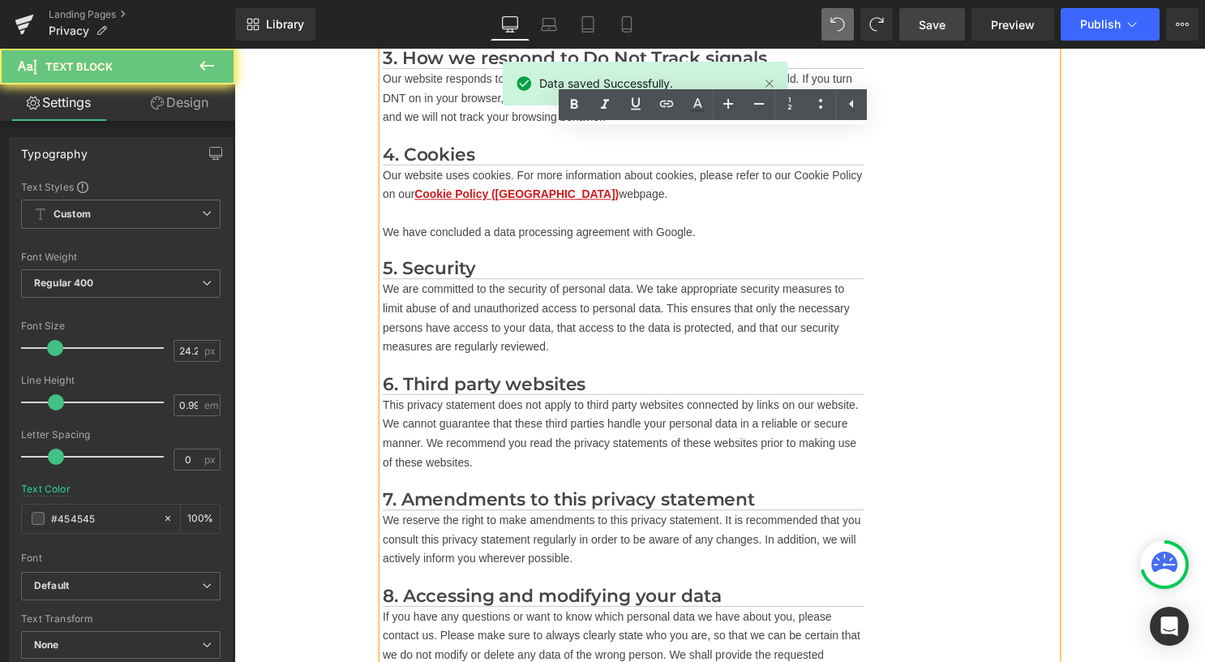
click at [535, 226] on div "In this privacy statement, we explain what we do with the data we obtain about …" at bounding box center [627, 479] width 486 height 4540
click at [469, 231] on div "In this privacy statement, we explain what we do with the data we obtain about …" at bounding box center [627, 479] width 486 height 4540
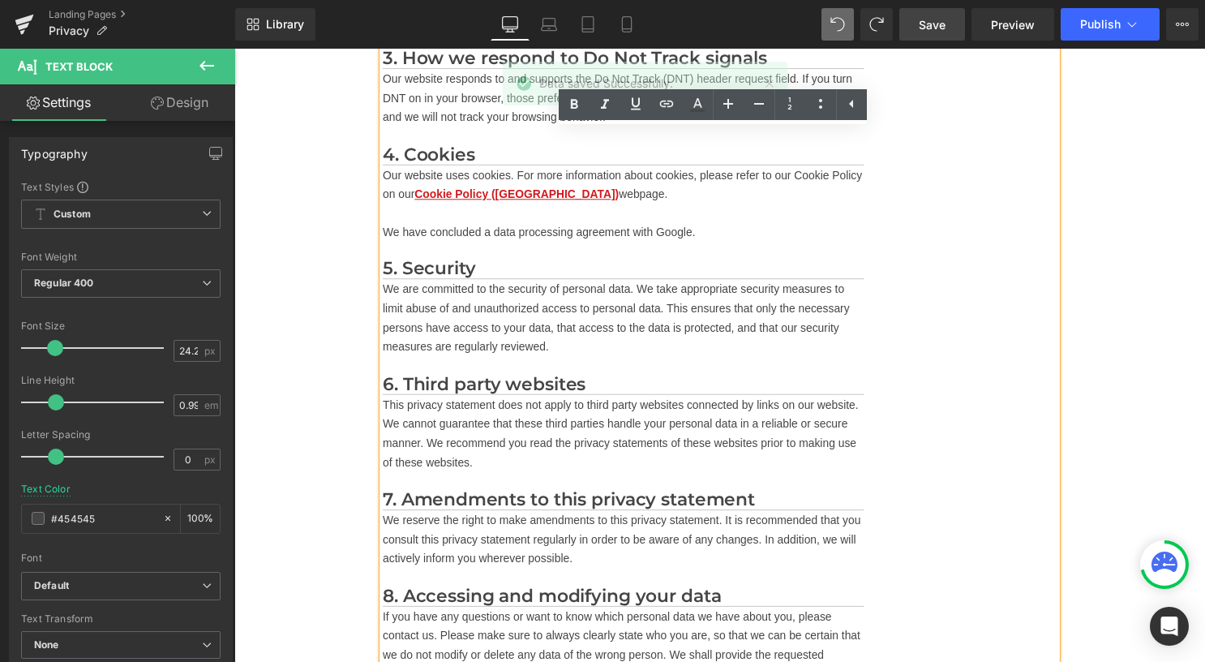
scroll to position [2483, 0]
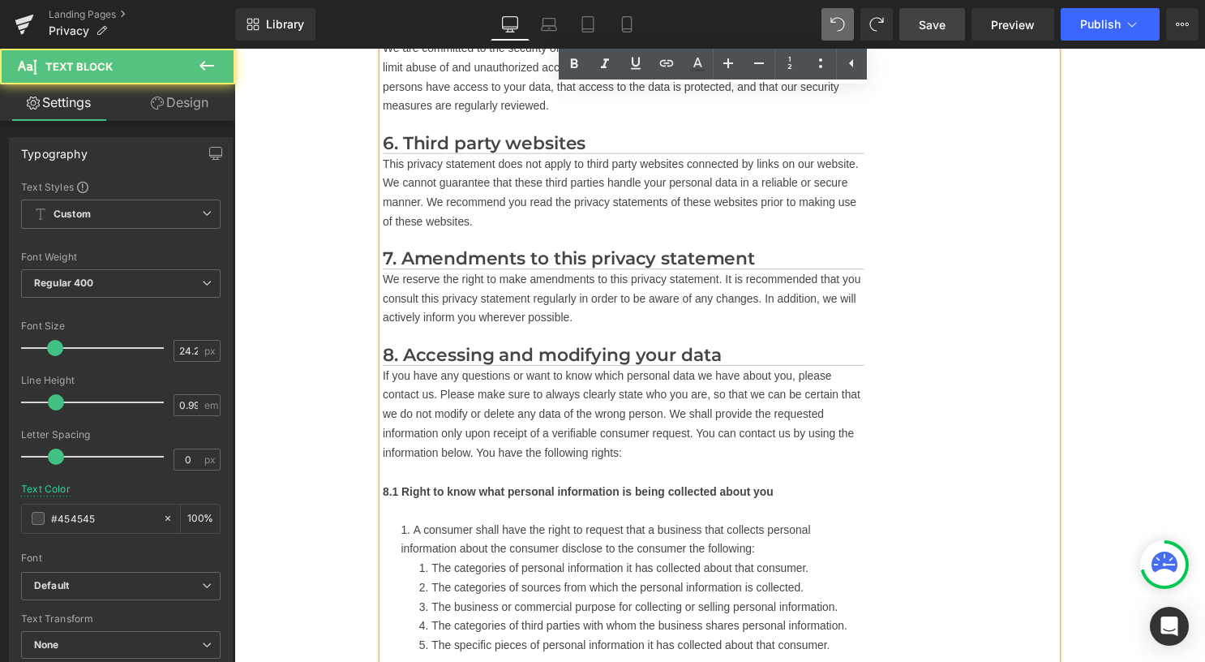
click at [412, 487] on div "In this privacy statement, we explain what we do with the data we obtain about …" at bounding box center [627, 236] width 486 height 4540
click at [410, 494] on div "In this privacy statement, we explain what we do with the data we obtain about …" at bounding box center [627, 236] width 486 height 4540
click at [410, 522] on div "In this privacy statement, we explain what we do with the data we obtain about …" at bounding box center [627, 236] width 486 height 4540
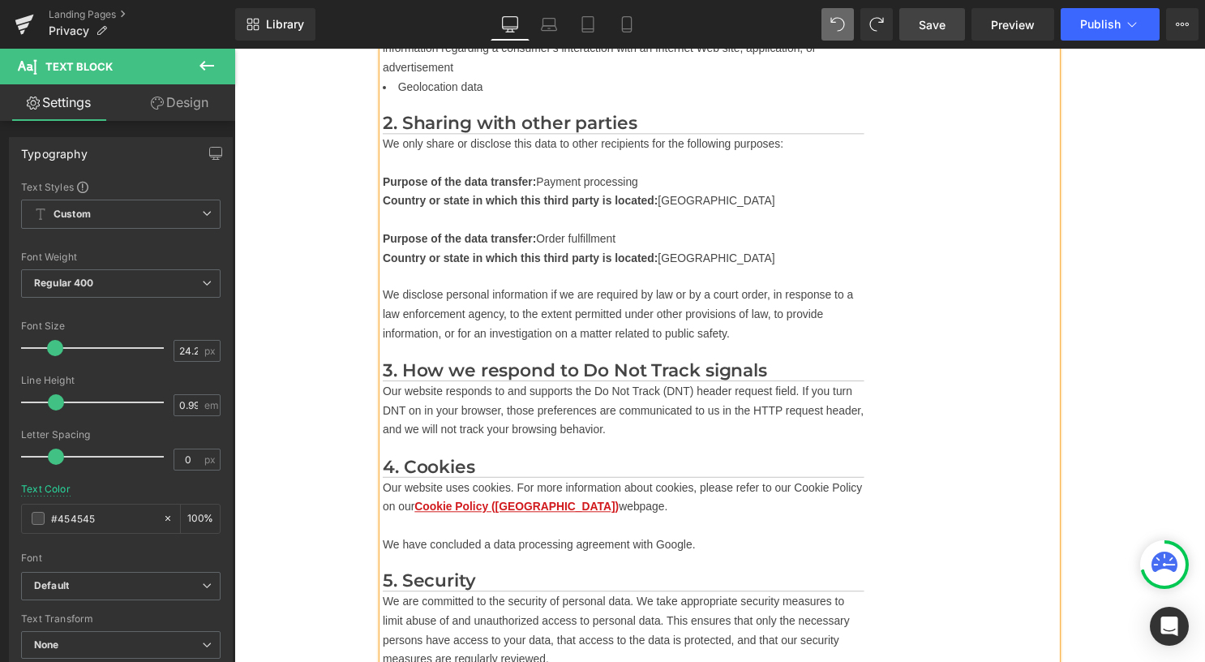
scroll to position [1997, 0]
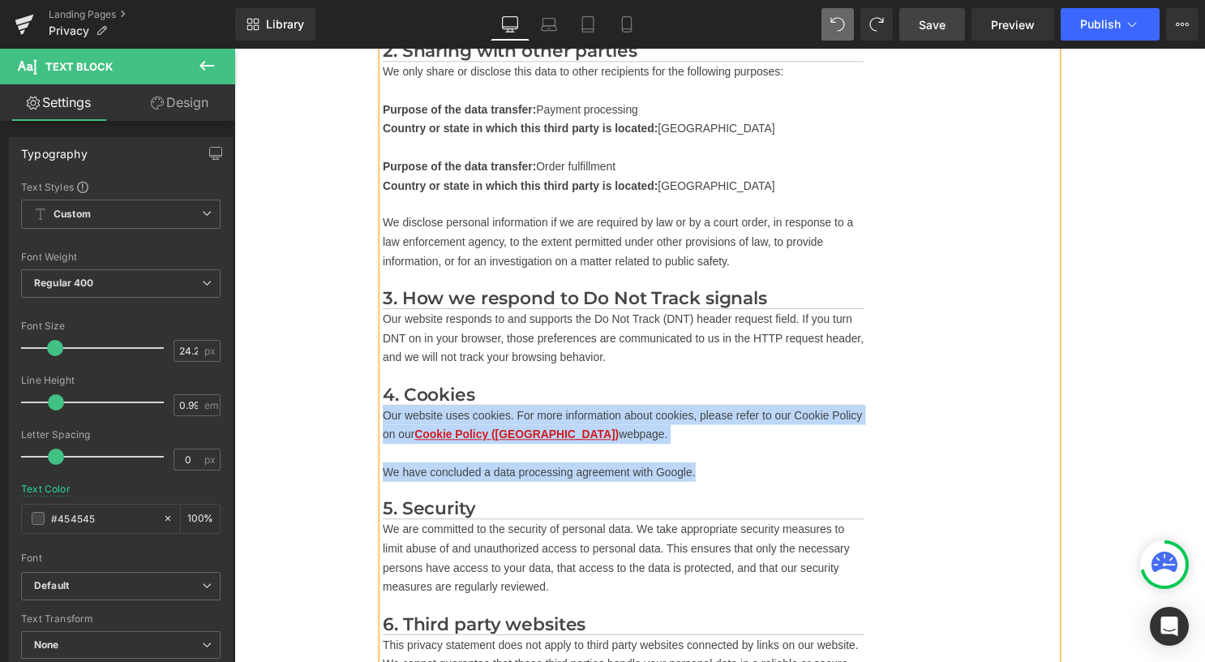
drag, startPoint x: 682, startPoint y: 491, endPoint x: 386, endPoint y: 437, distance: 300.9
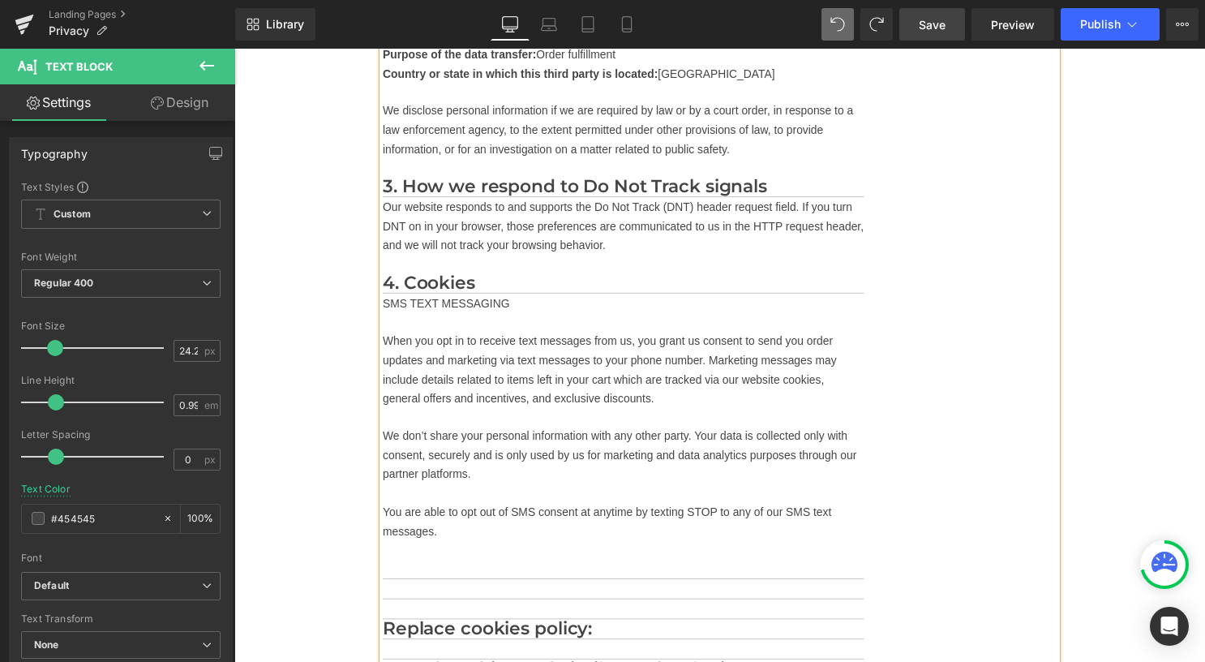
scroll to position [2159, 0]
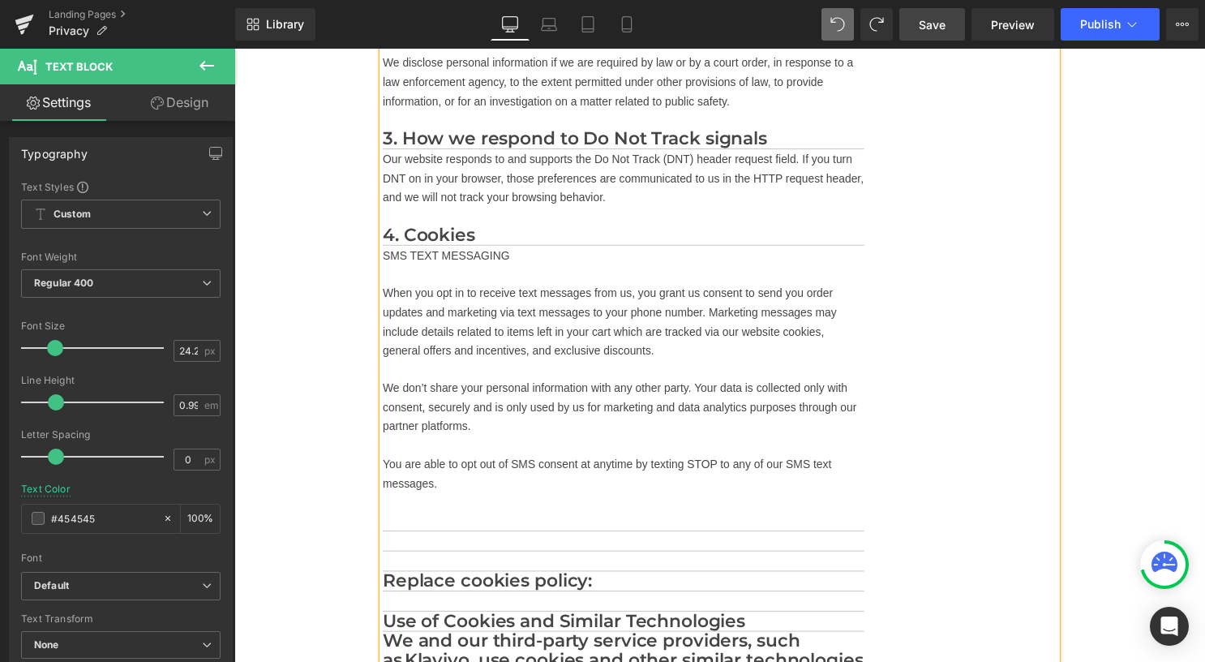
click at [495, 534] on h2 at bounding box center [627, 526] width 486 height 20
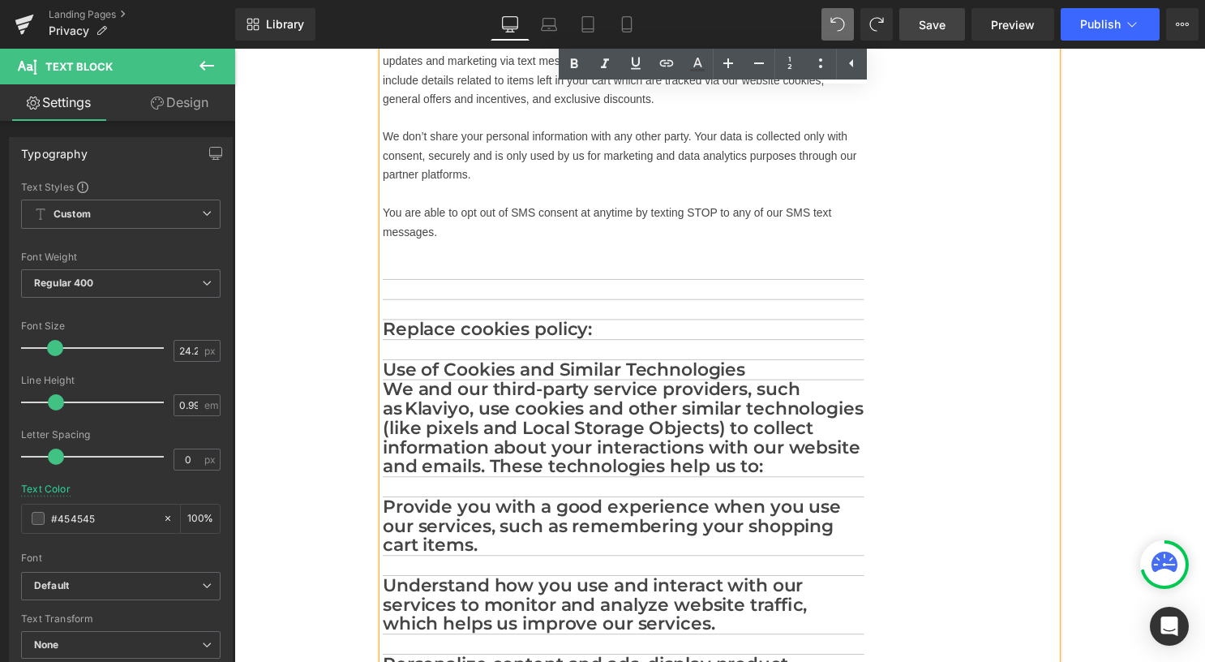
scroll to position [2483, 0]
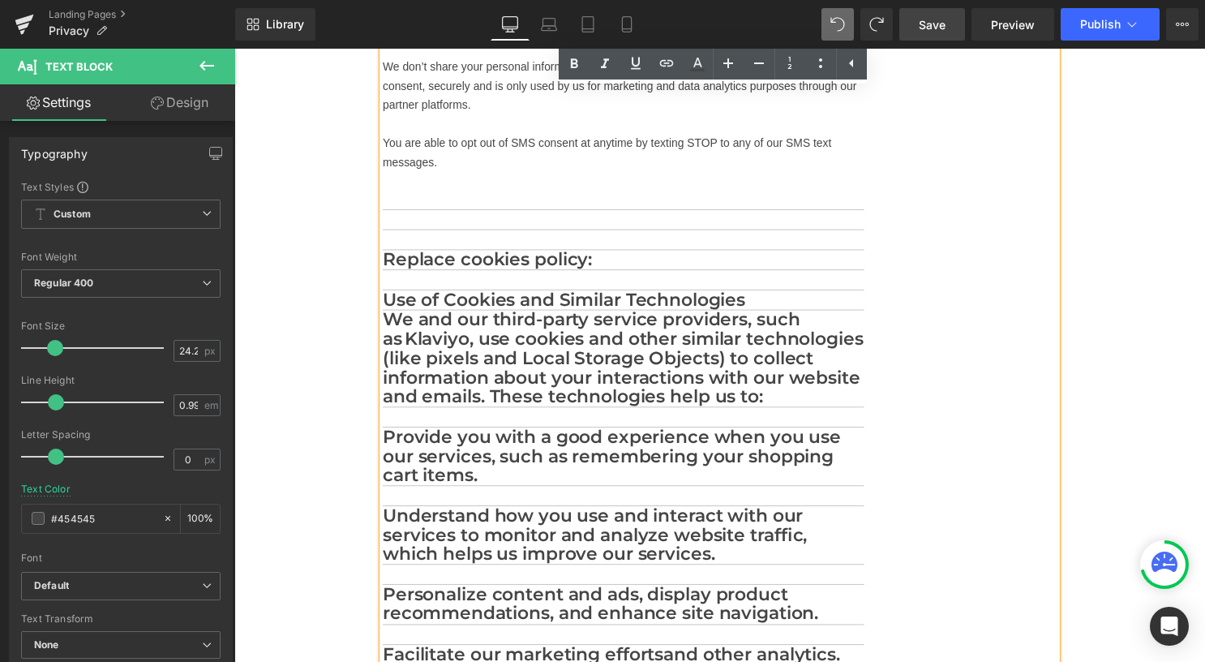
click at [442, 232] on h2 at bounding box center [627, 222] width 486 height 20
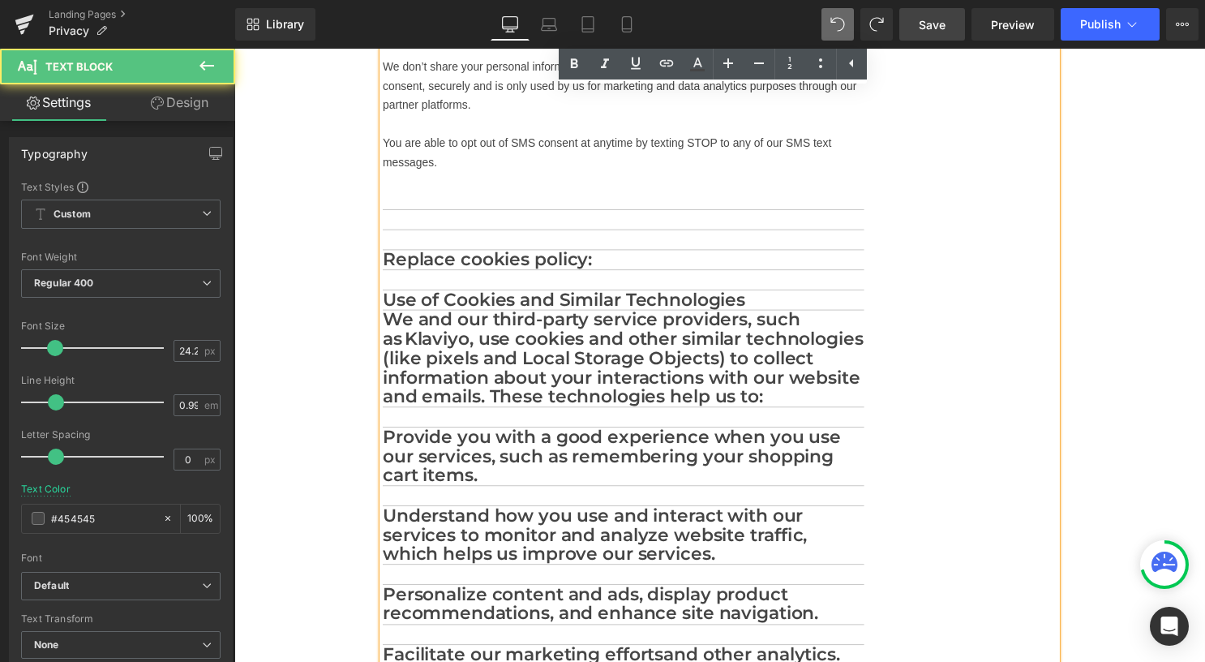
click at [448, 252] on h2 at bounding box center [627, 242] width 486 height 20
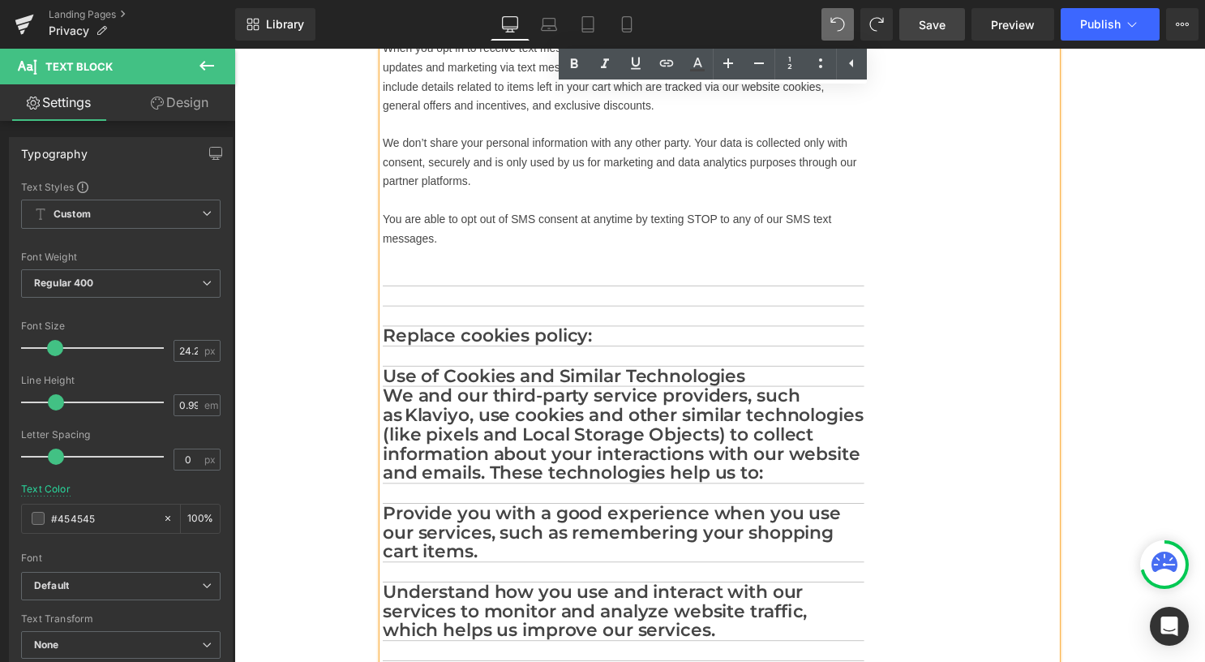
scroll to position [2402, 0]
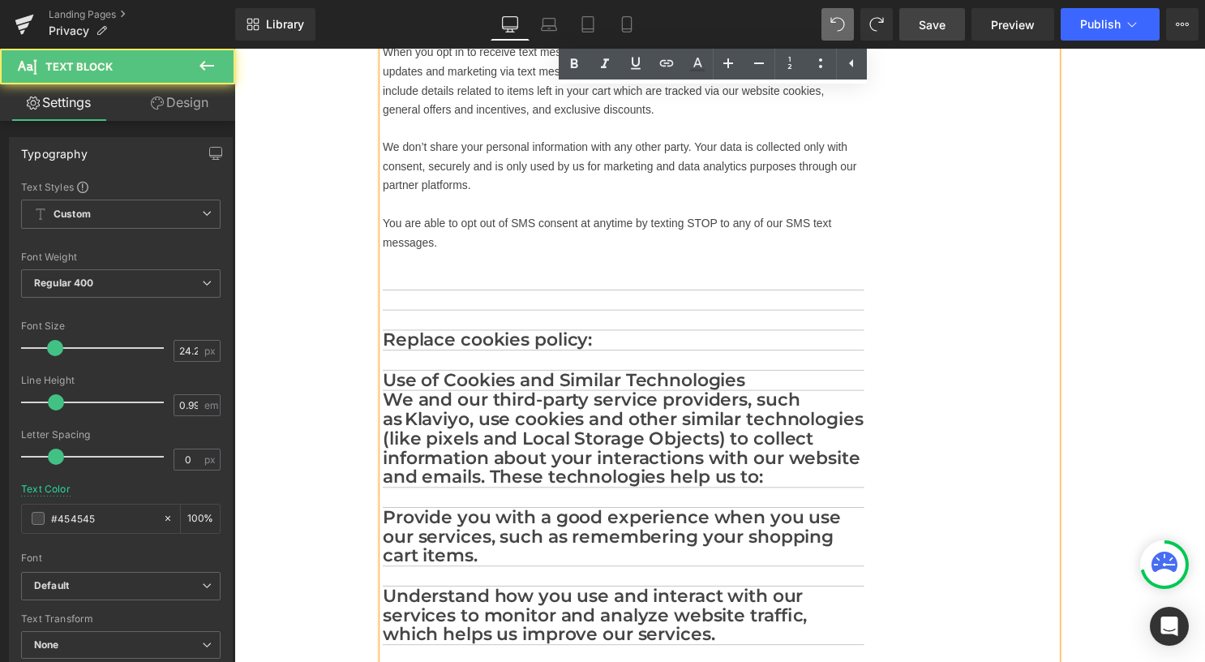
drag, startPoint x: 642, startPoint y: 353, endPoint x: 400, endPoint y: 348, distance: 241.6
click at [400, 348] on h2 "Replace cookies policy:" at bounding box center [627, 343] width 486 height 20
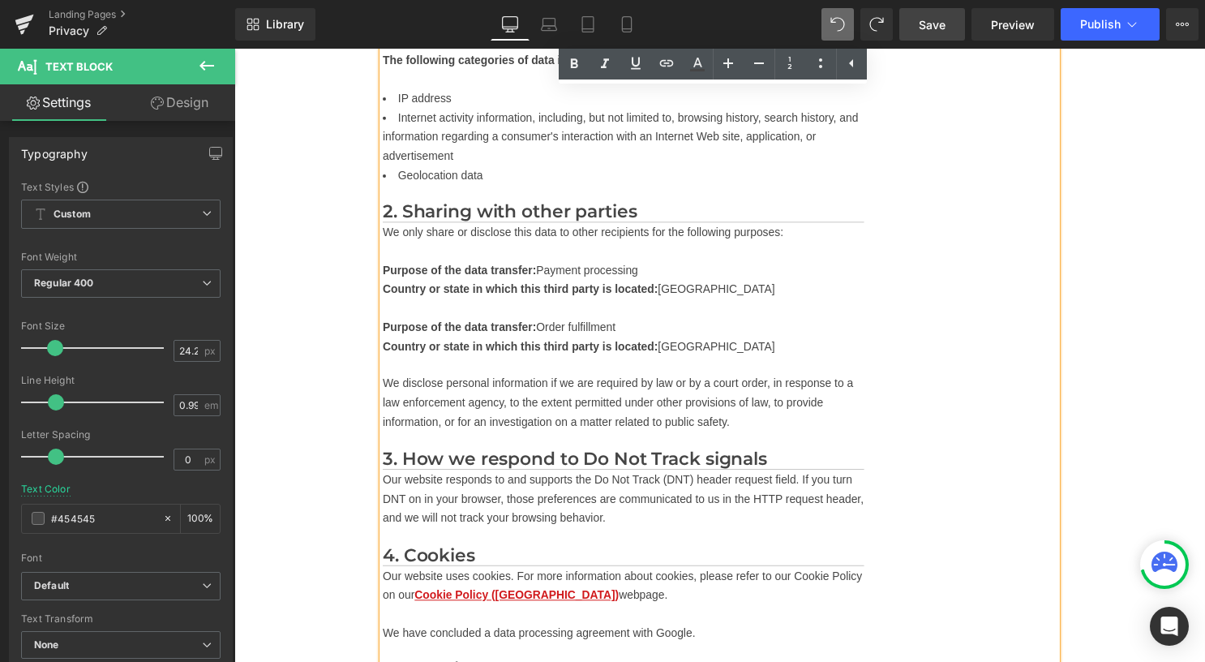
scroll to position [2078, 0]
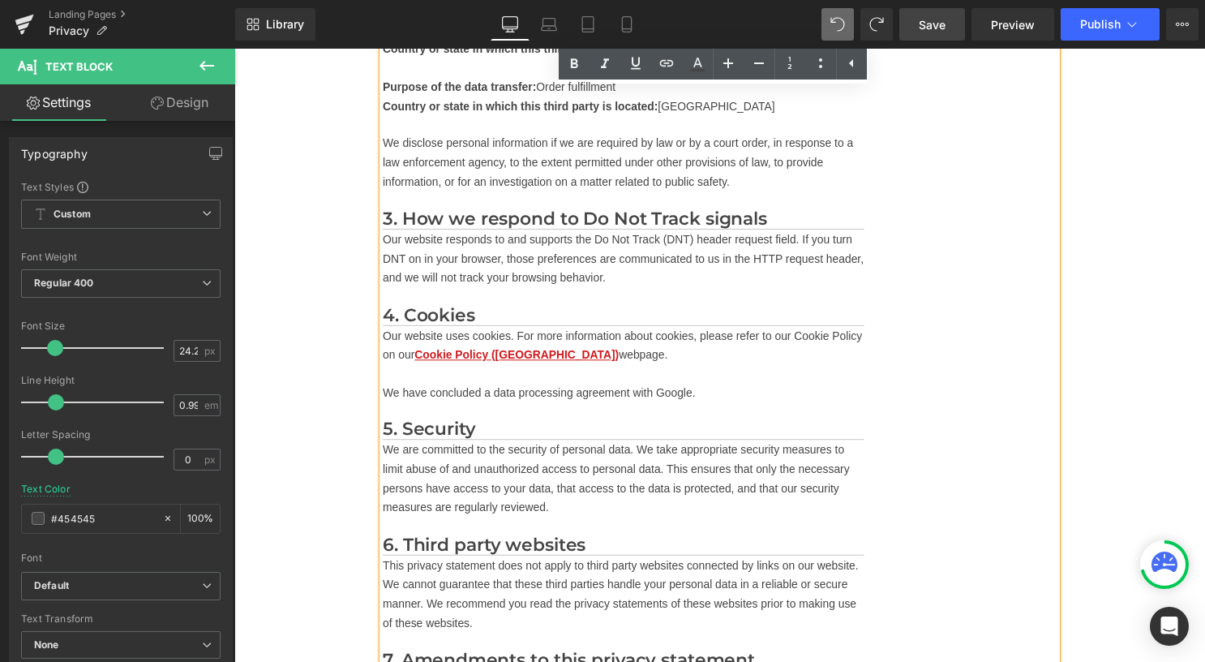
click at [388, 353] on p "Our website uses cookies. For more information about cookies, please refer to o…" at bounding box center [627, 347] width 486 height 39
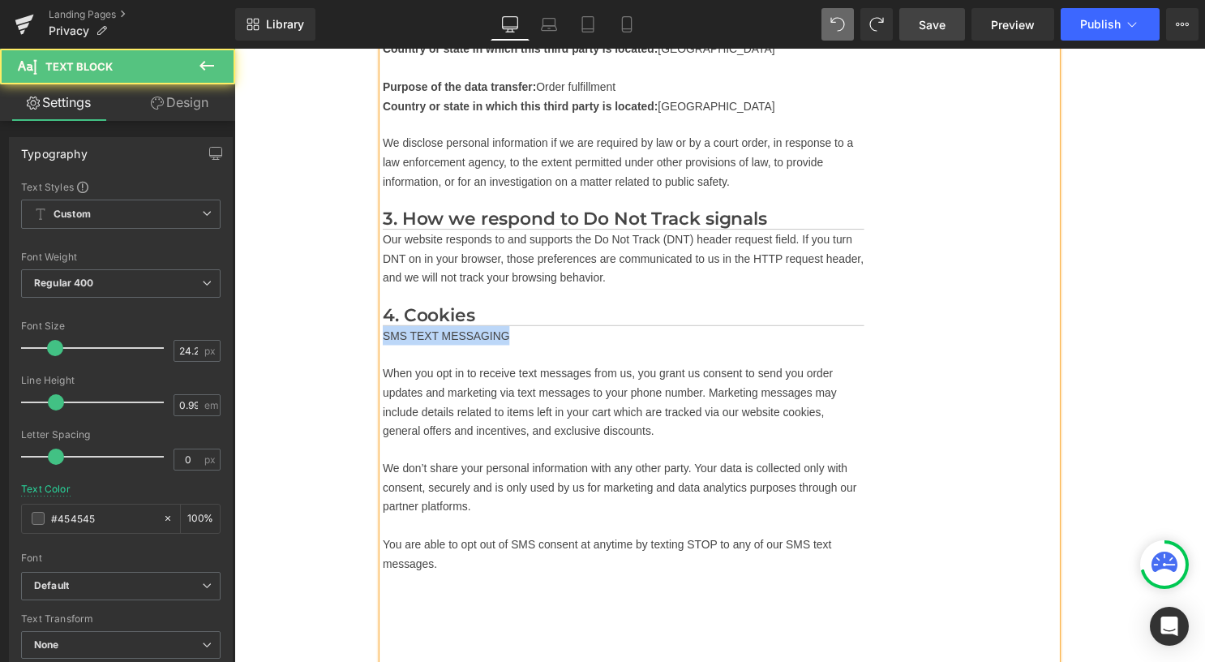
drag, startPoint x: 519, startPoint y: 355, endPoint x: 377, endPoint y: 359, distance: 141.9
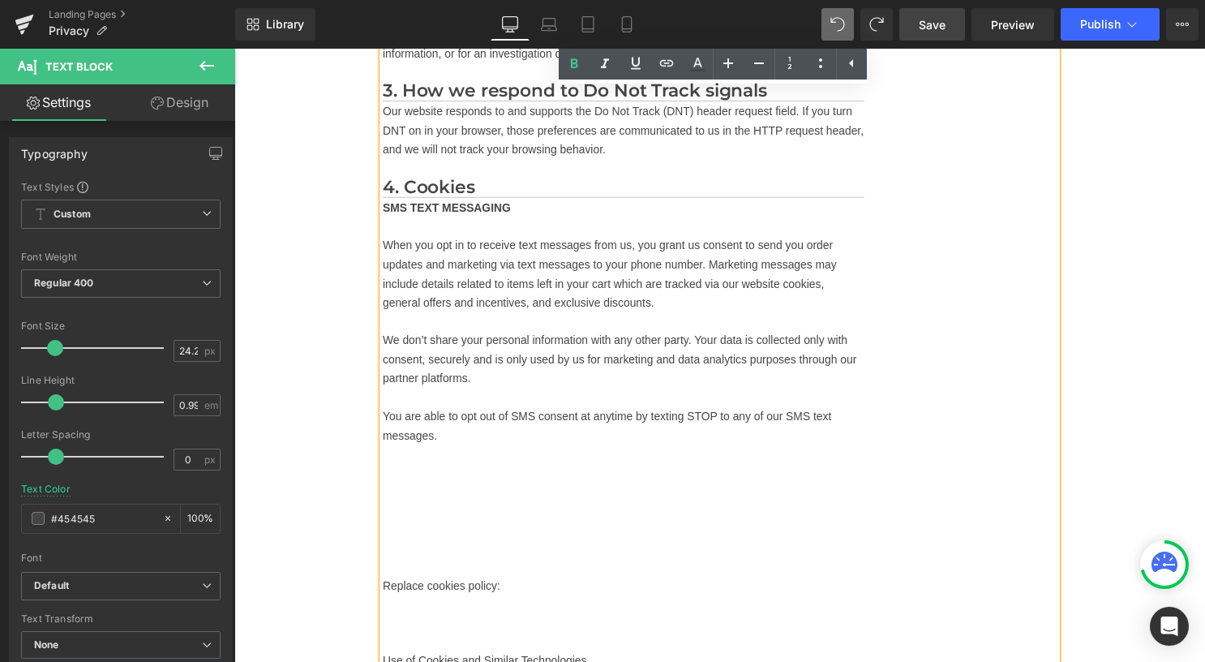
scroll to position [2240, 0]
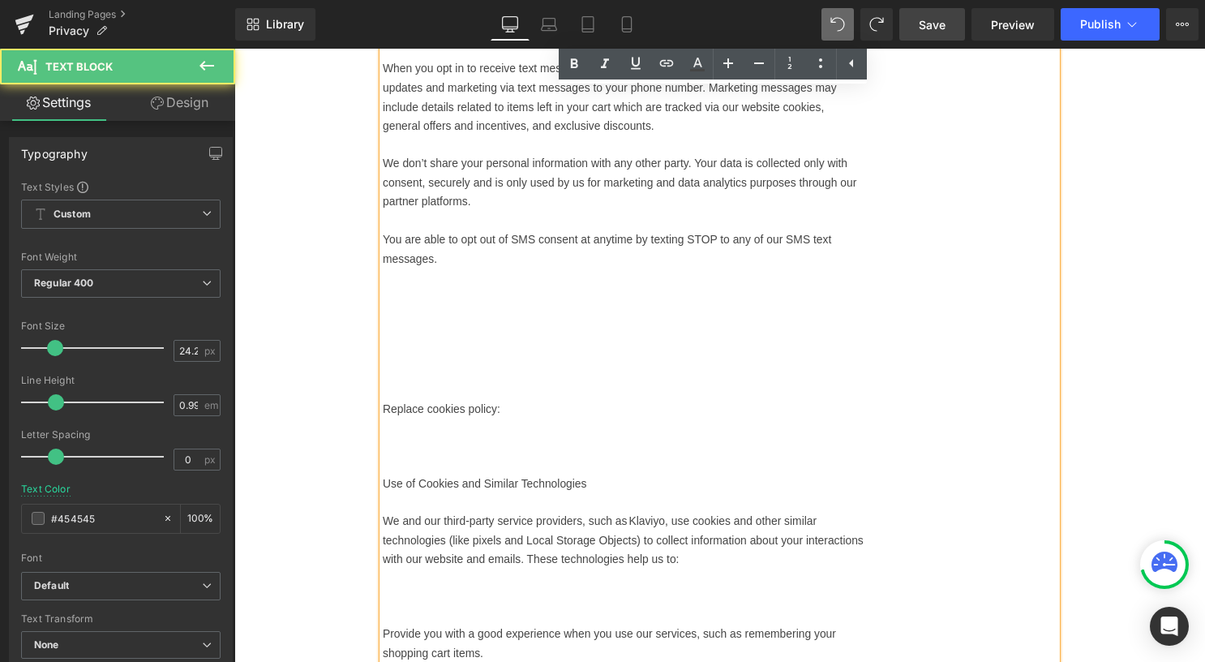
scroll to position [2402, 0]
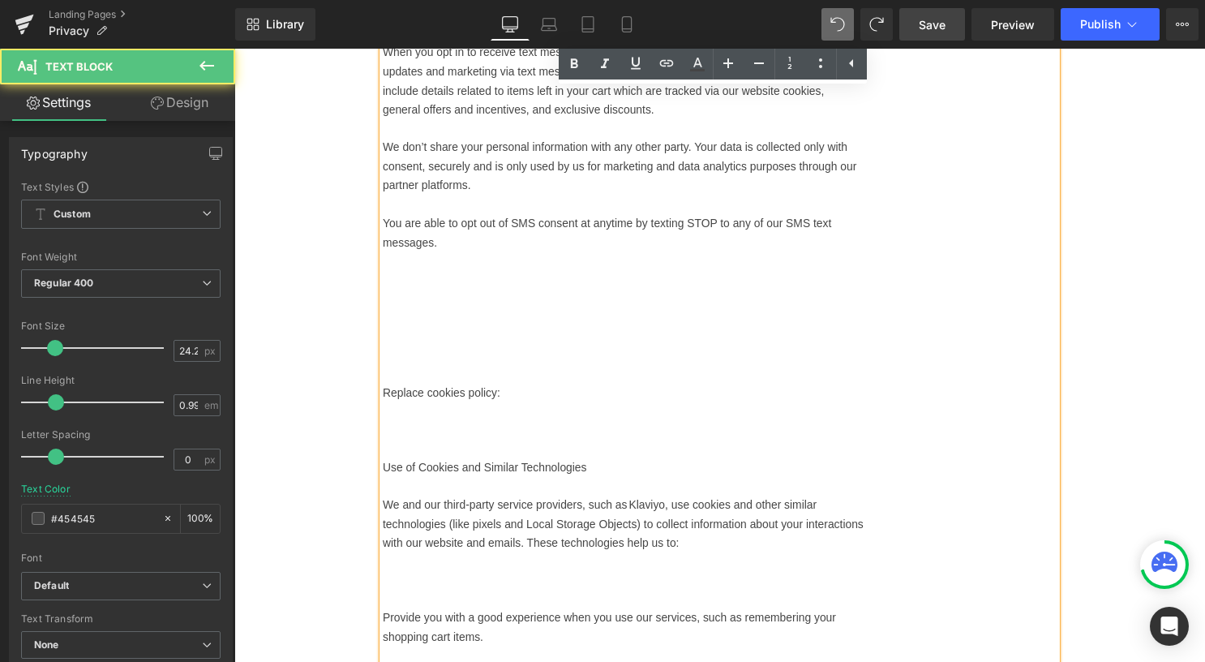
click at [452, 330] on p at bounding box center [627, 320] width 486 height 19
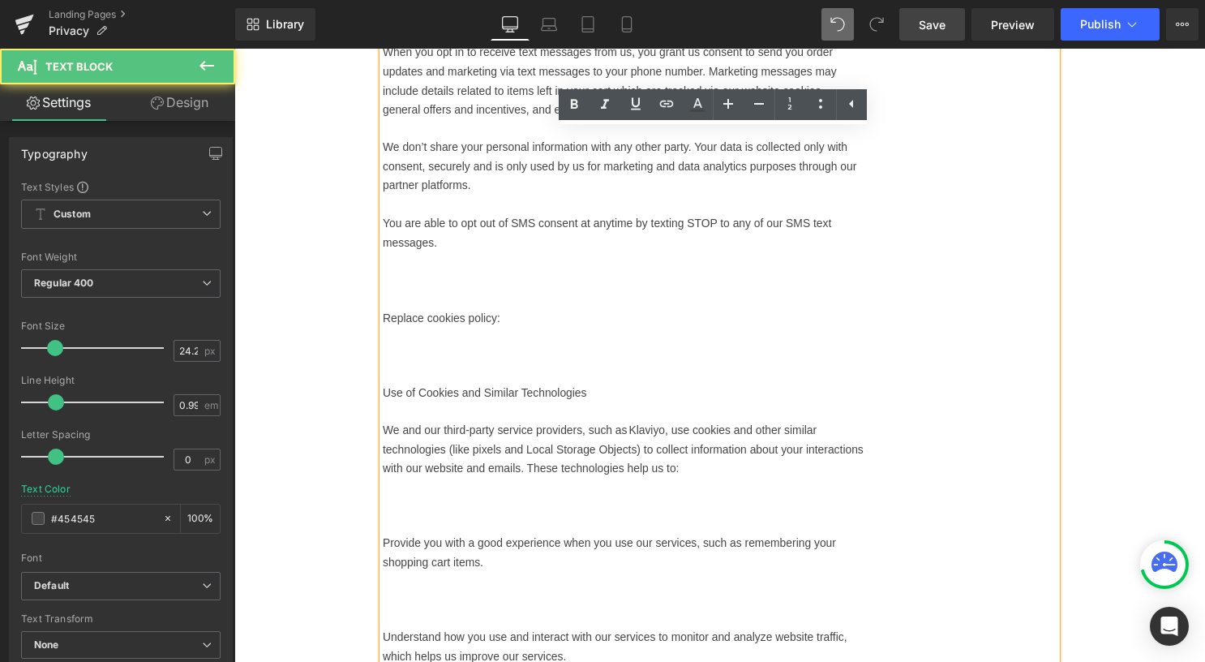
click at [410, 367] on p at bounding box center [627, 357] width 486 height 19
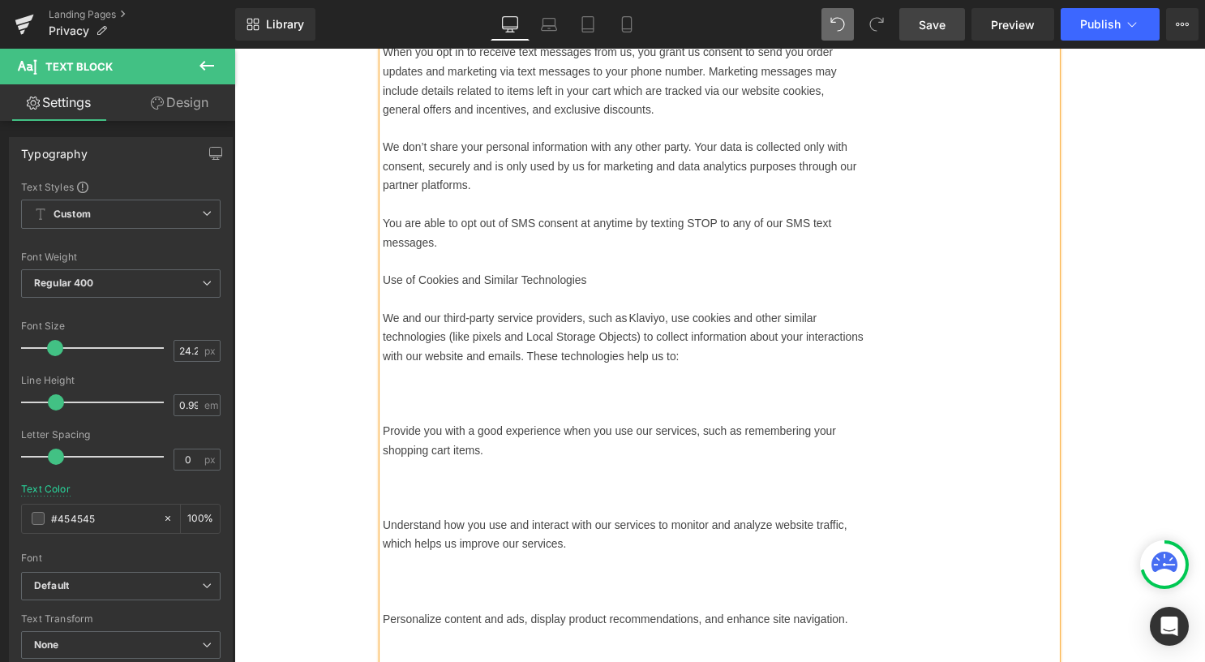
drag, startPoint x: 603, startPoint y: 299, endPoint x: 384, endPoint y: 296, distance: 218.9
click at [384, 292] on p "Use of Cookies and Similar Technologies" at bounding box center [627, 281] width 486 height 19
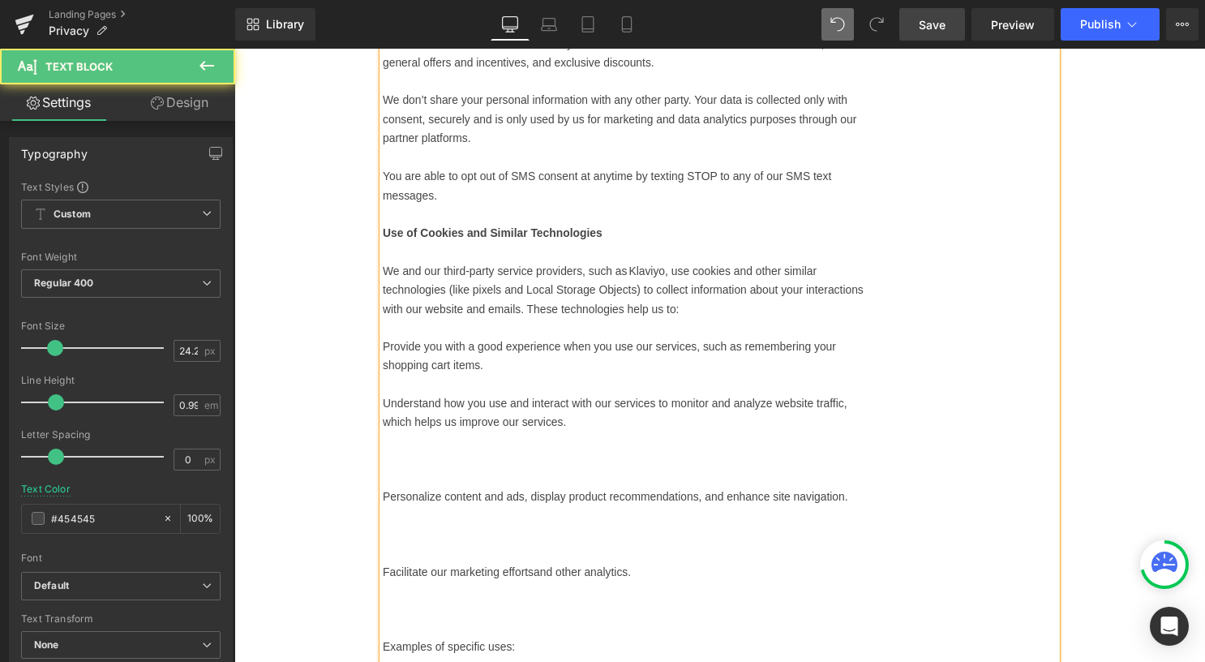
scroll to position [2483, 0]
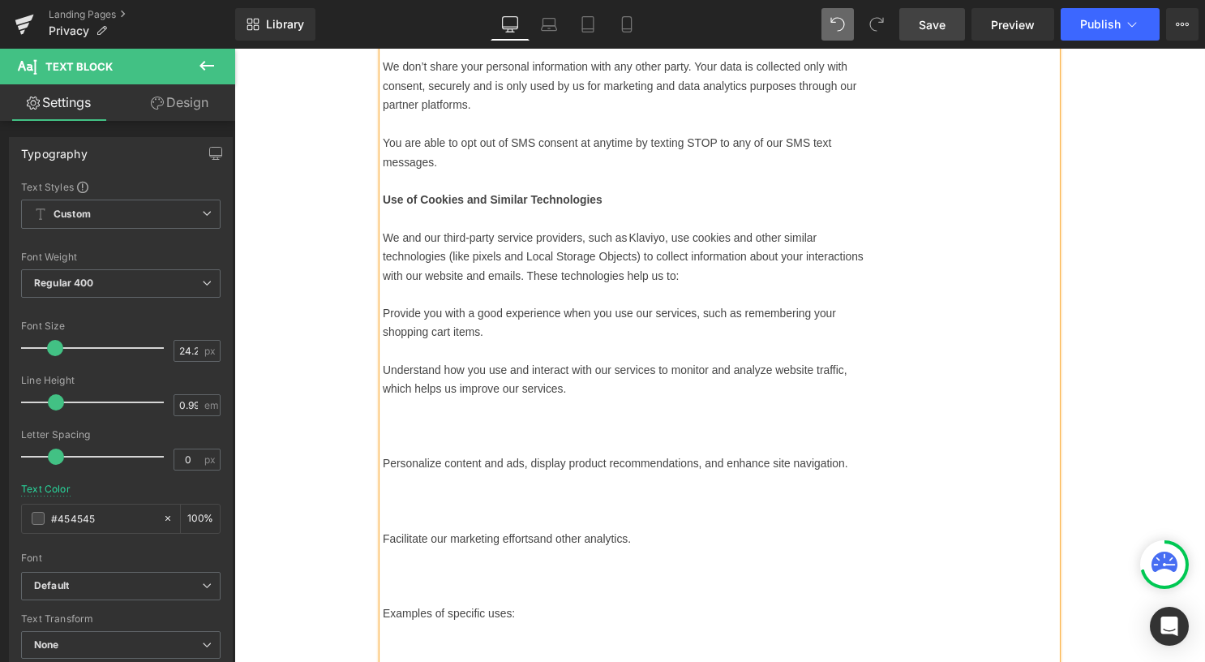
click at [418, 440] on p at bounding box center [627, 430] width 486 height 19
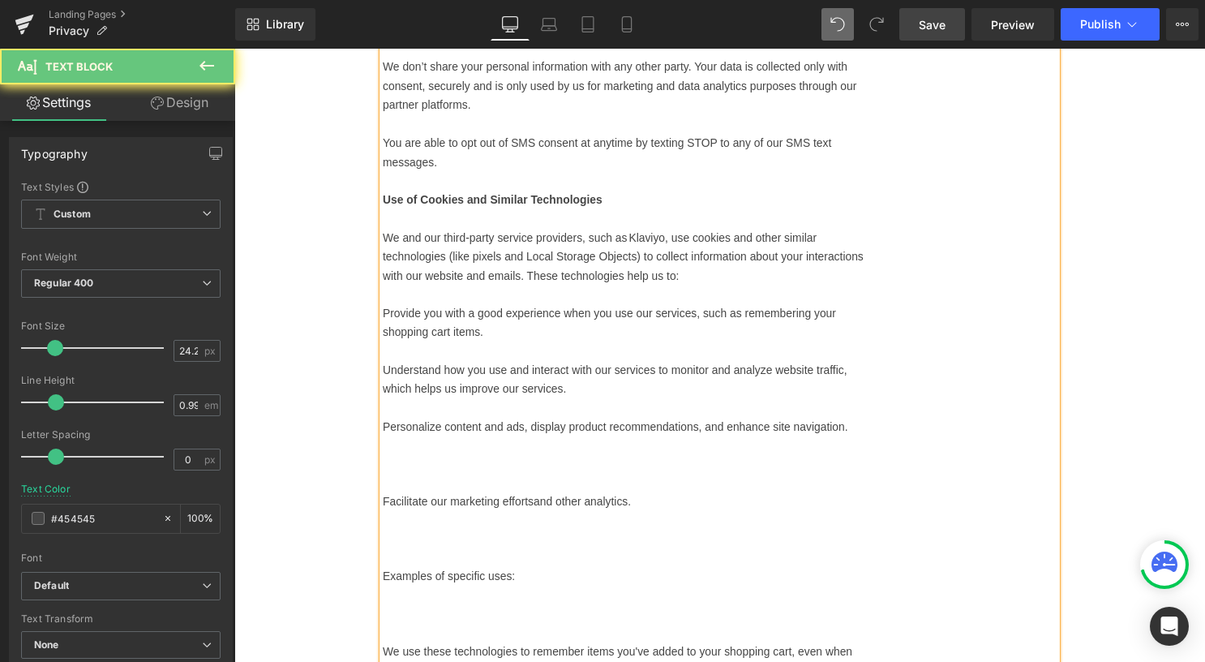
click at [427, 475] on p at bounding box center [627, 467] width 486 height 19
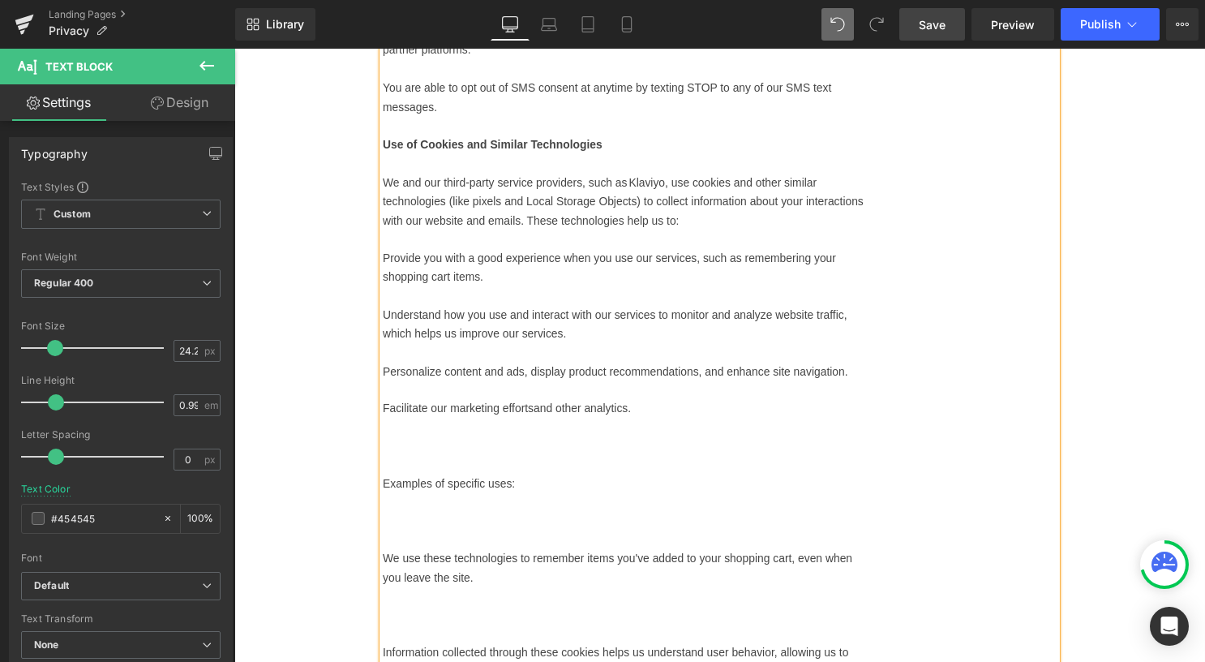
scroll to position [2564, 0]
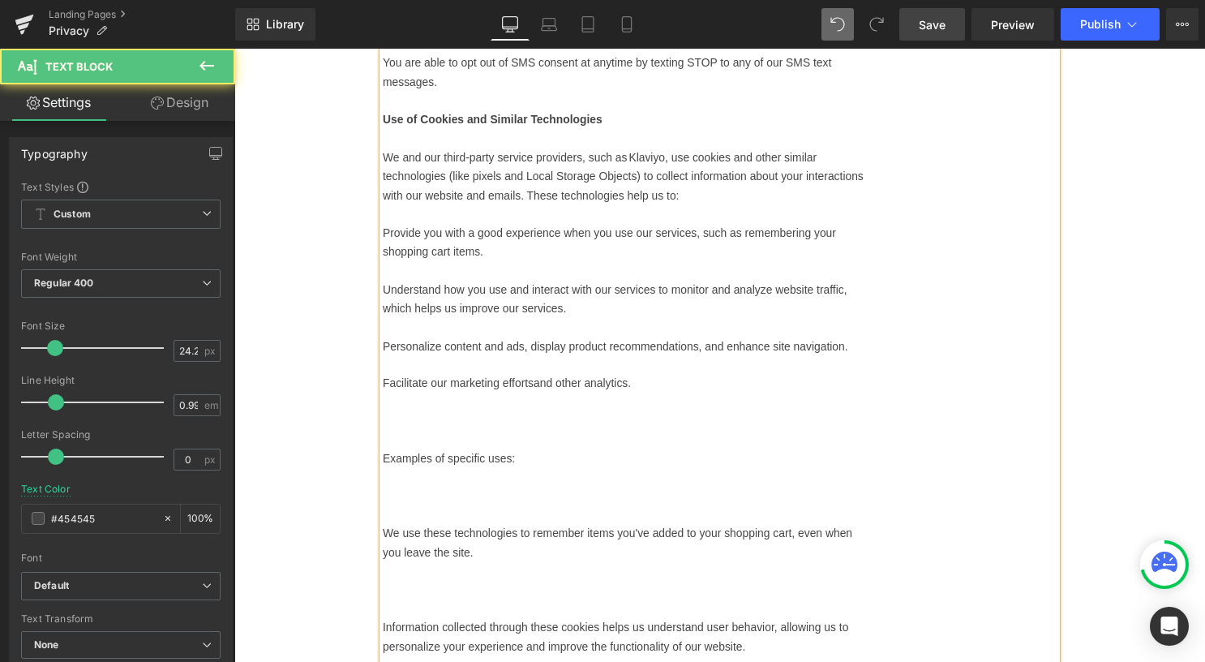
click at [418, 435] on p at bounding box center [627, 424] width 486 height 19
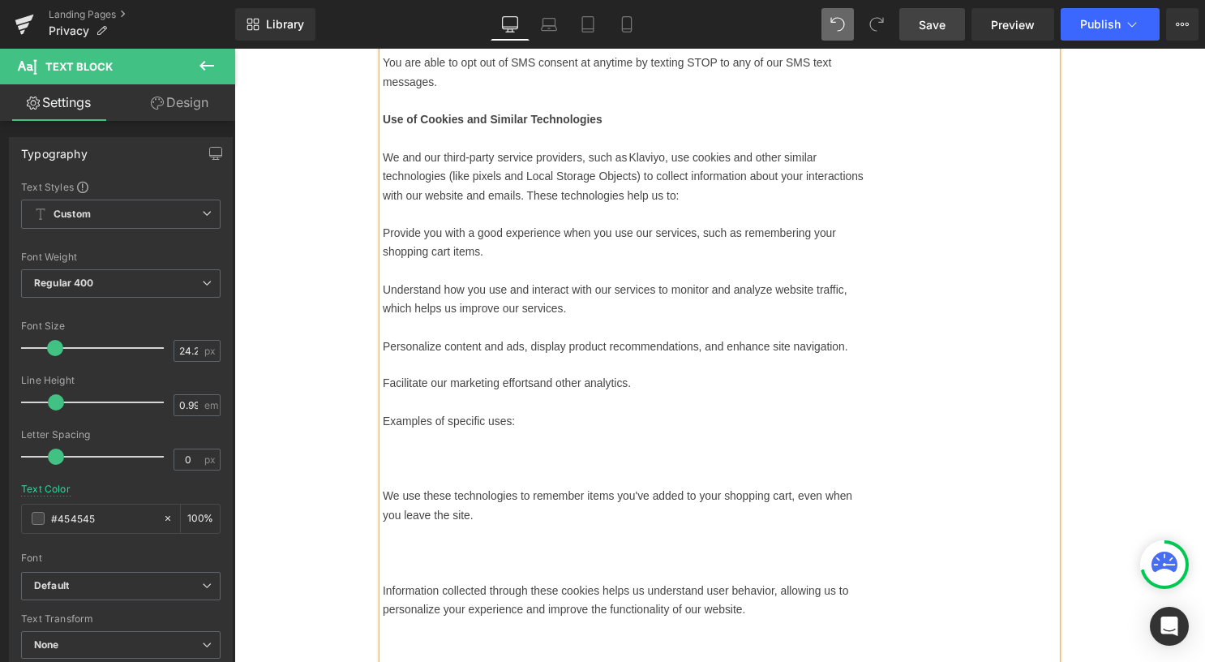
click at [413, 469] on p at bounding box center [627, 462] width 486 height 19
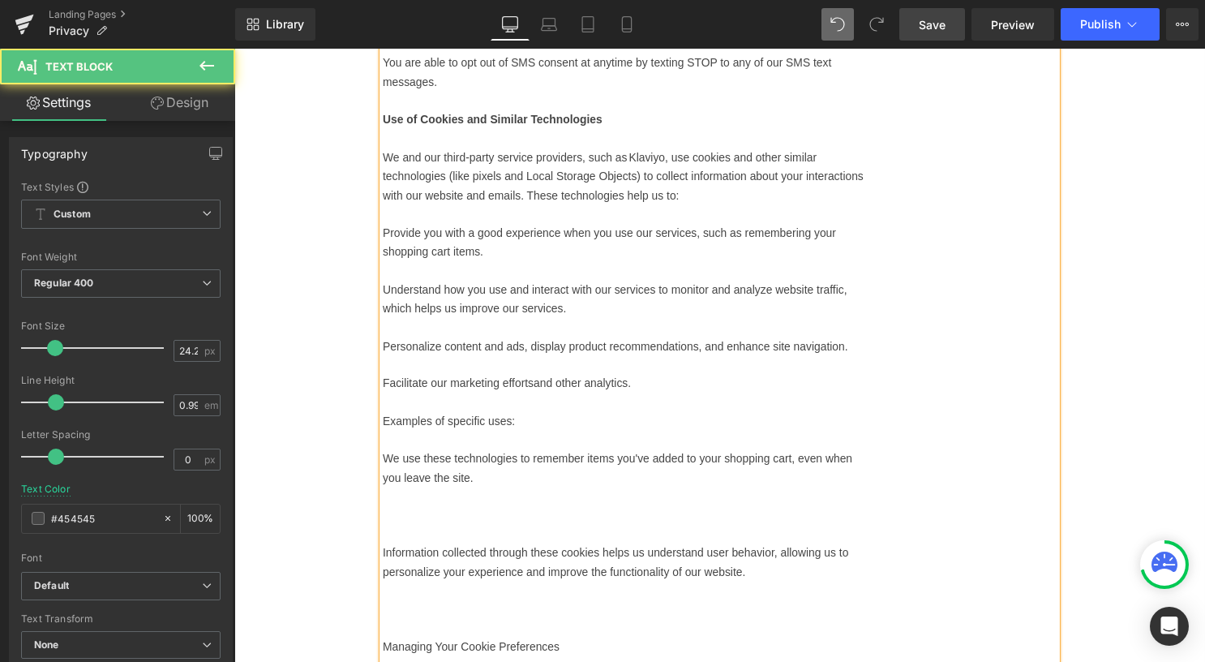
click at [415, 516] on div "In this privacy statement, we explain what we do with the data we obtain about …" at bounding box center [627, 603] width 486 height 5437
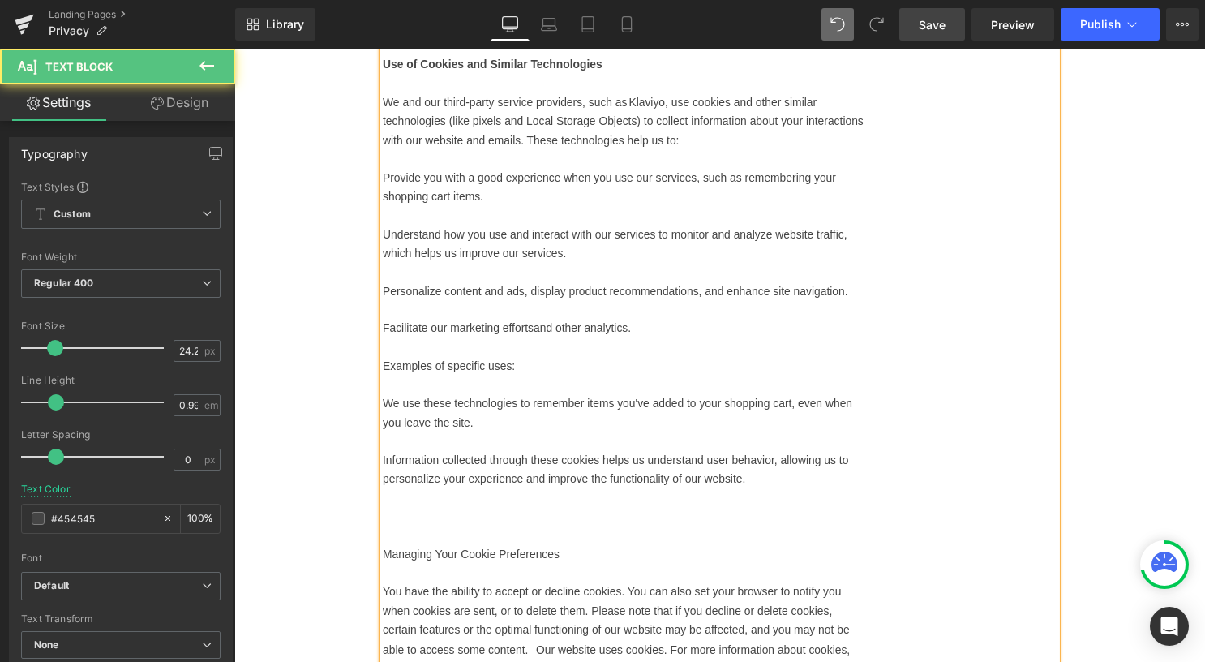
scroll to position [2645, 0]
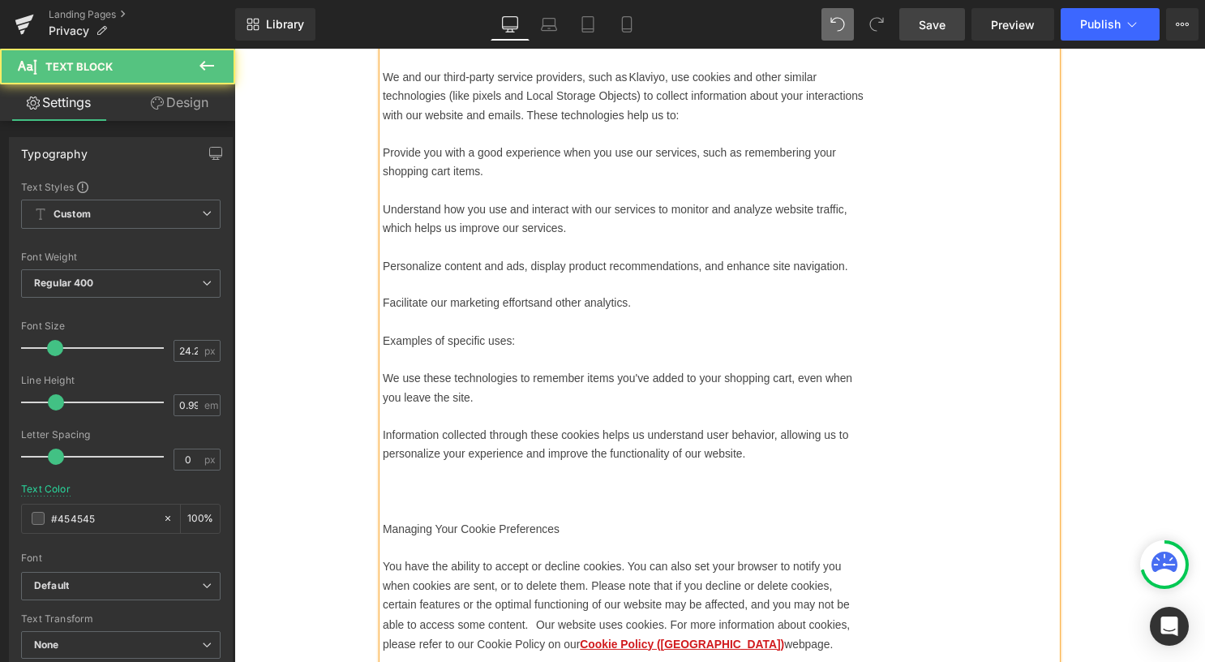
click at [415, 506] on p at bounding box center [627, 495] width 486 height 19
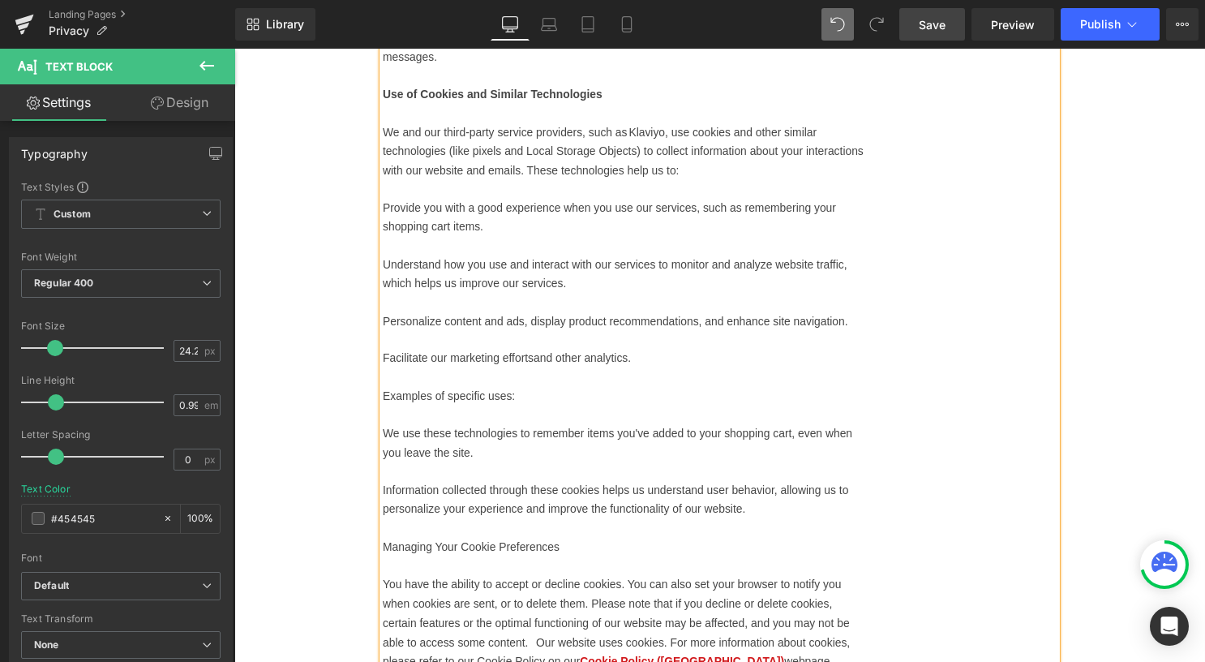
scroll to position [2564, 0]
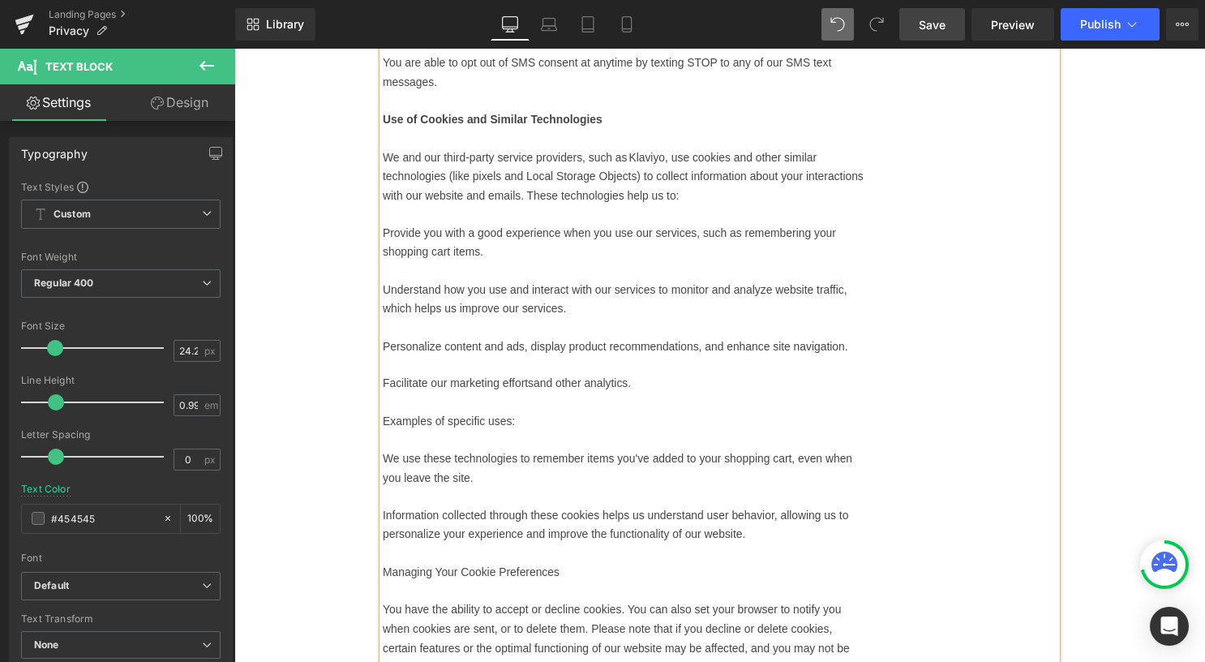
click at [653, 176] on p "We and our third-party service providers, such as Klaviyo, use cookies and othe…" at bounding box center [627, 177] width 486 height 58
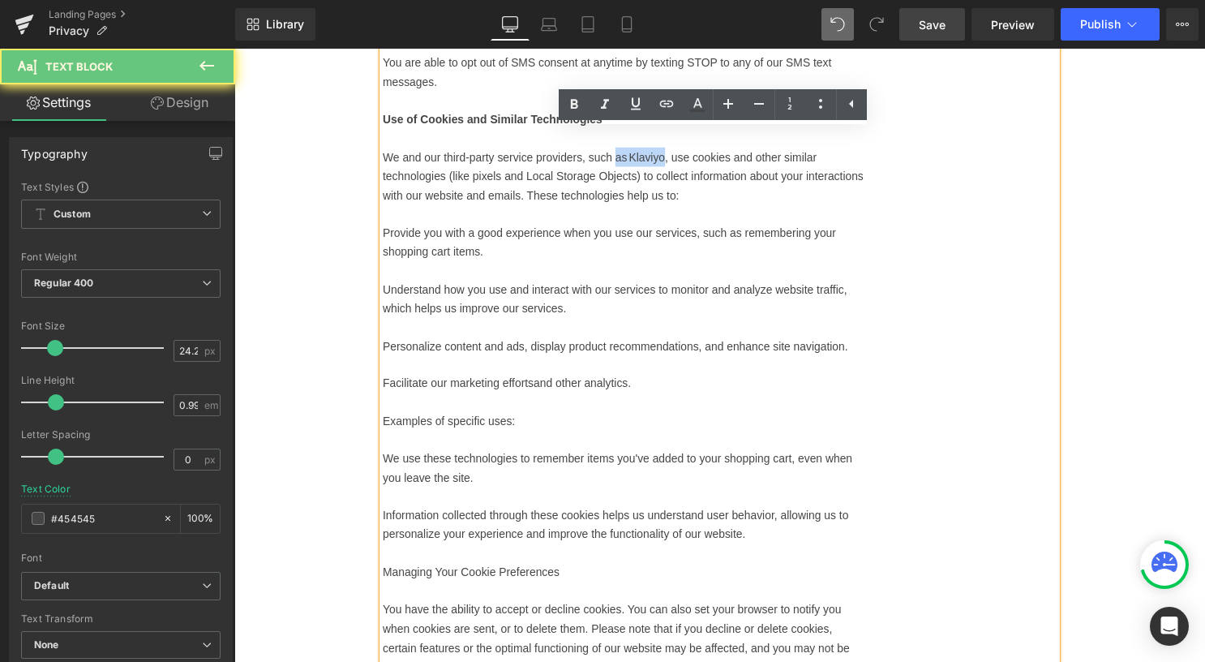
click at [653, 176] on p "We and our third-party service providers, such as Klaviyo, use cookies and othe…" at bounding box center [627, 177] width 486 height 58
click at [655, 176] on p "We and our third-party service providers, such as Klaviyo, use cookies and othe…" at bounding box center [627, 177] width 486 height 58
click at [644, 173] on p "We and our third-party service providers, such as Klaviyo, use cookies and othe…" at bounding box center [627, 177] width 486 height 58
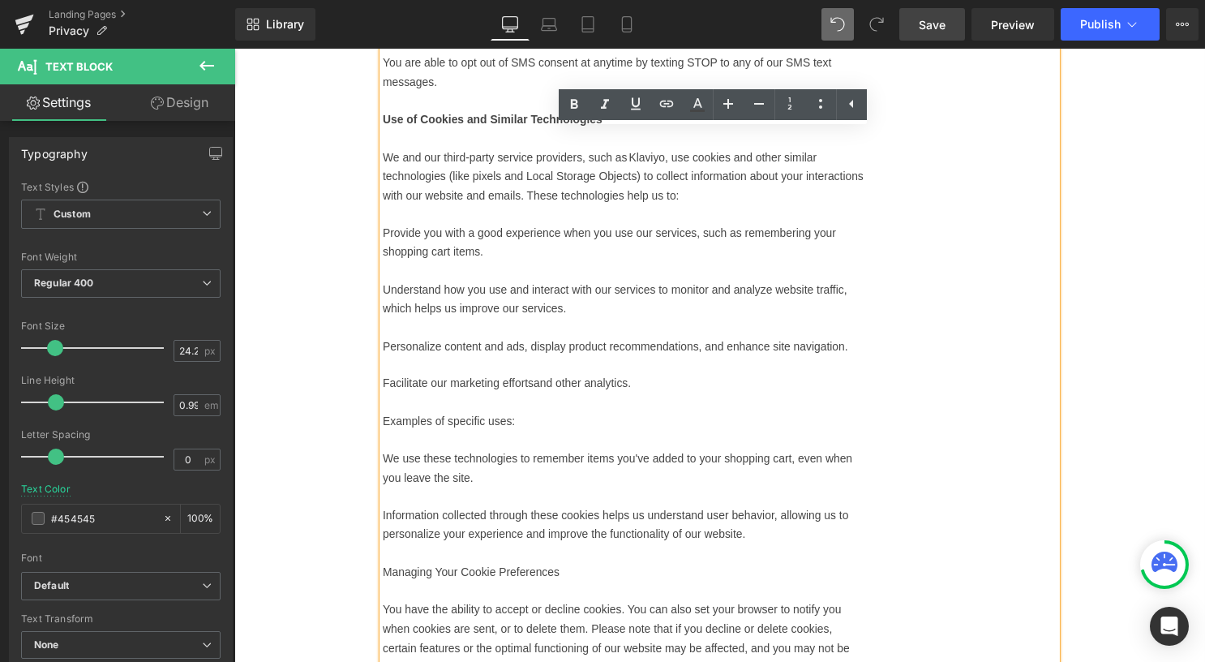
click at [669, 191] on p "We and our third-party service providers, such as Klaviyo, use cookies and othe…" at bounding box center [627, 177] width 486 height 58
drag, startPoint x: 635, startPoint y: 170, endPoint x: 669, endPoint y: 178, distance: 34.8
click at [669, 178] on p "We and our third-party service providers, such as Klaviyo, use cookies and othe…" at bounding box center [627, 177] width 486 height 58
click at [673, 101] on icon at bounding box center [666, 103] width 19 height 19
click at [696, 208] on input "text" at bounding box center [689, 205] width 250 height 41
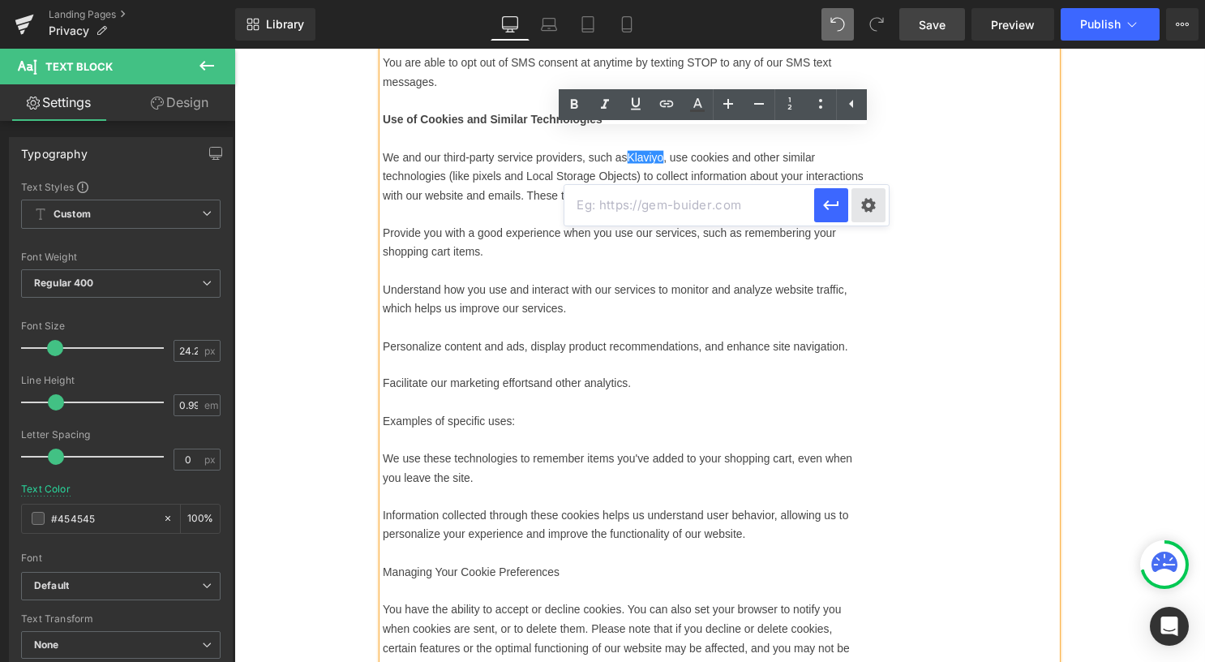
click at [874, 0] on div "Text Color Highlight Color #333333 Edit or remove link: Edit - Unlink - Cancel" at bounding box center [602, 0] width 1205 height 0
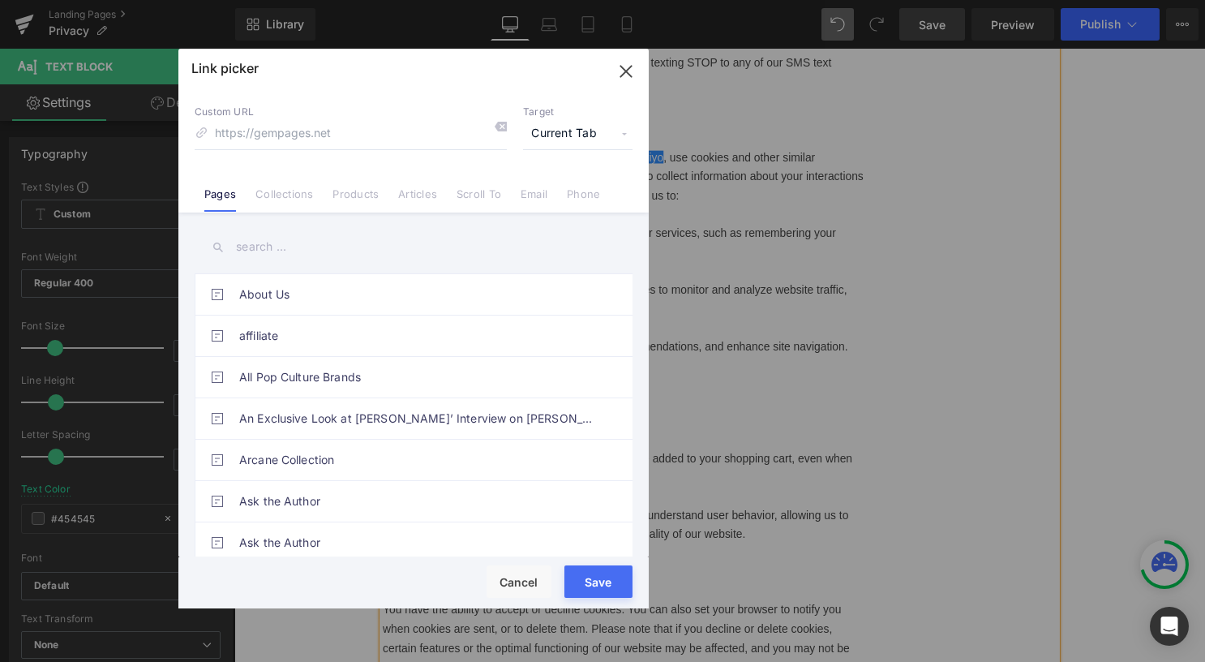
click at [585, 124] on span "Current Tab" at bounding box center [577, 133] width 109 height 31
drag, startPoint x: 561, startPoint y: 196, endPoint x: 538, endPoint y: 191, distance: 23.2
click at [561, 196] on li "New Tab" at bounding box center [578, 192] width 126 height 28
click at [360, 133] on input at bounding box center [351, 133] width 312 height 31
paste input "https://www.klaviyo.com/legal/privacy/privacy-notice"
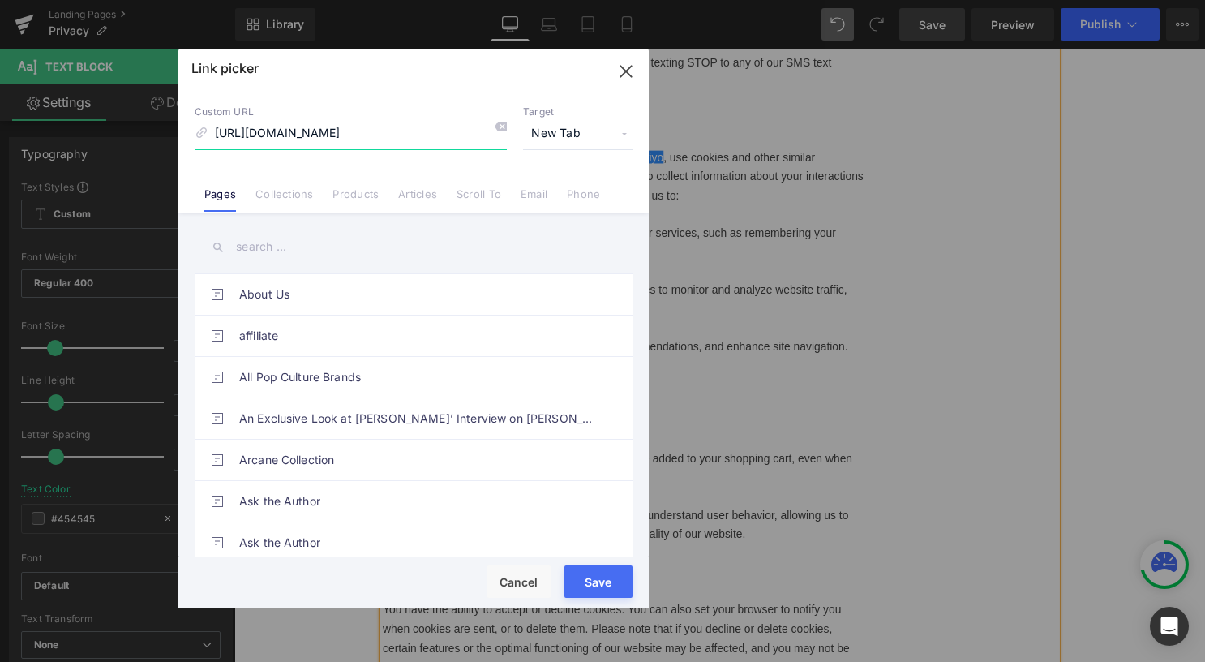
scroll to position [0, 4]
type input "https://www.klaviyo.com/legal/privacy/privacy-notice"
click at [605, 585] on button "Save" at bounding box center [598, 581] width 68 height 32
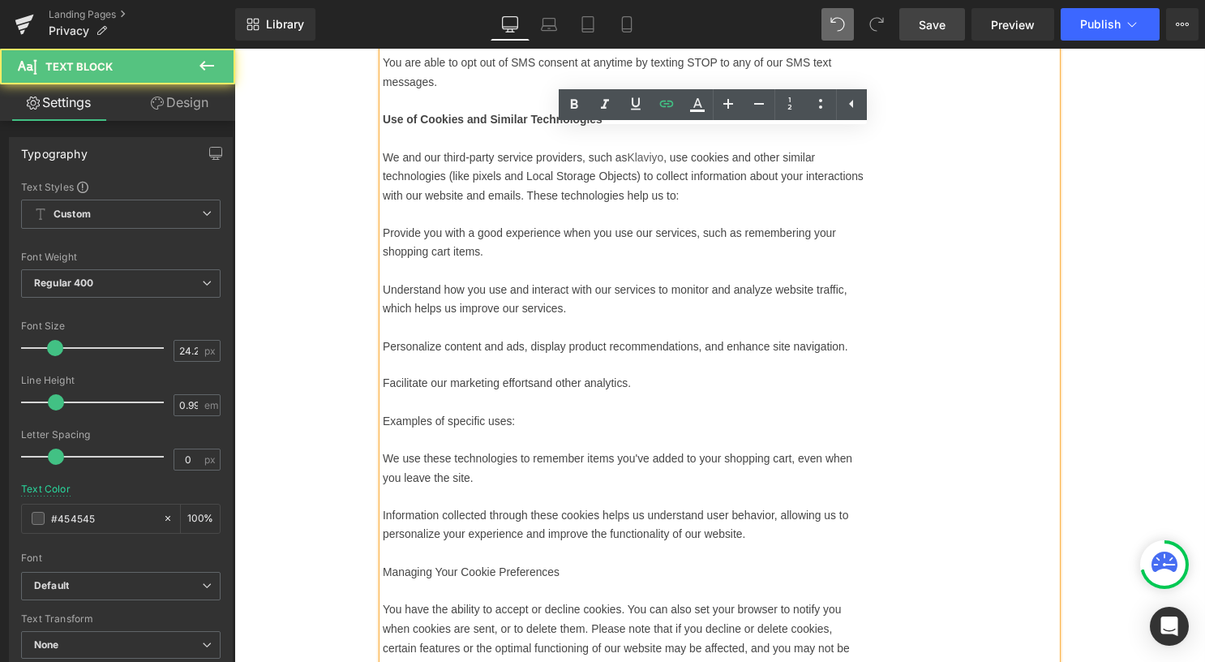
click at [727, 207] on p "We and our third-party service providers, such as  Klaviyo , use cookies and ot…" at bounding box center [627, 177] width 486 height 58
click at [468, 239] on div "In this privacy statement, we explain what we do with the data we obtain about …" at bounding box center [627, 566] width 486 height 5362
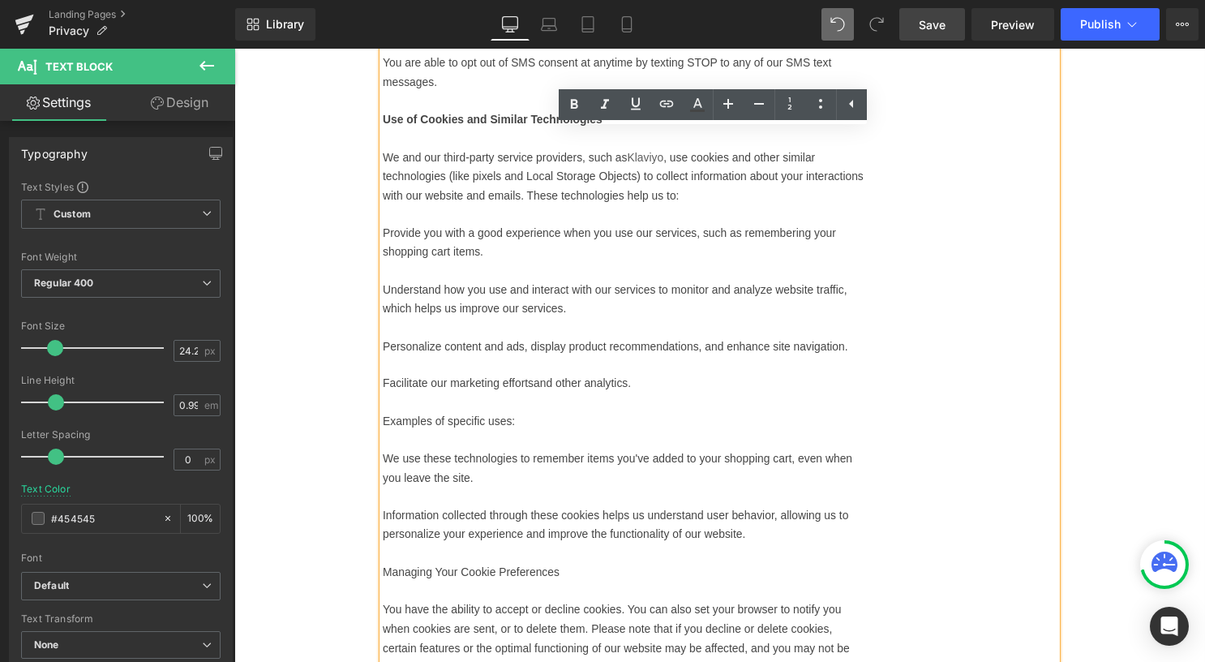
drag, startPoint x: 385, startPoint y: 244, endPoint x: 649, endPoint y: 402, distance: 307.3
click at [649, 402] on div "In this privacy statement, we explain what we do with the data we obtain about …" at bounding box center [627, 566] width 486 height 5362
click at [814, 105] on icon at bounding box center [820, 103] width 19 height 19
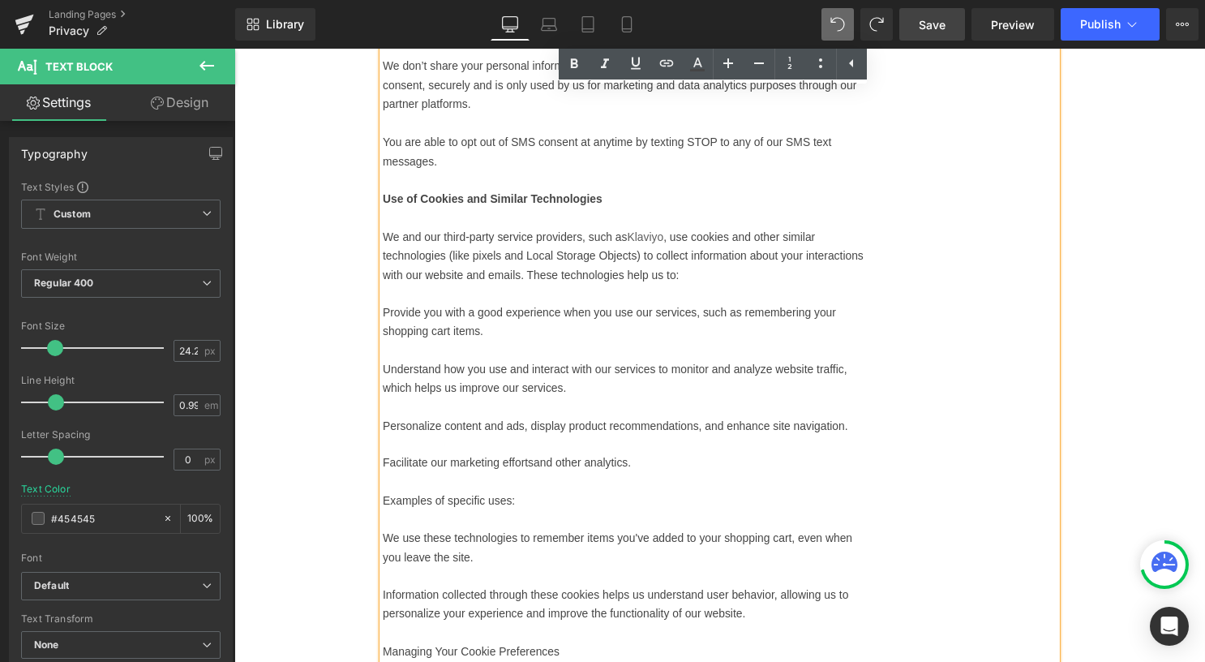
scroll to position [2564, 0]
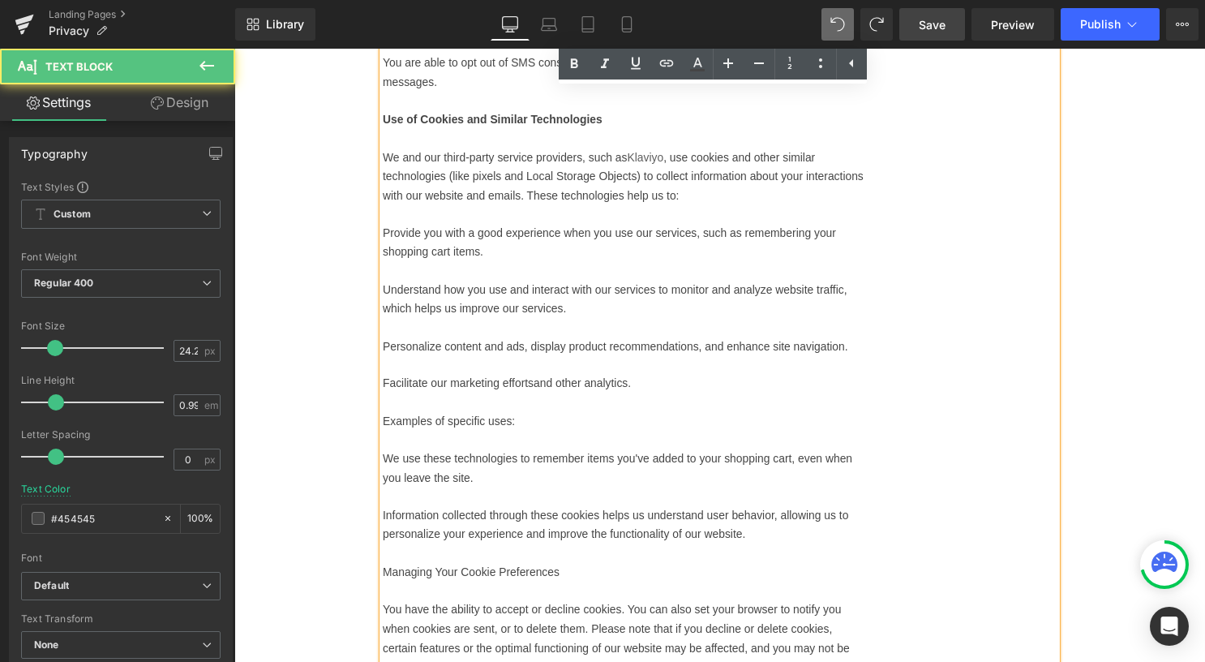
click at [484, 260] on p "Provide you with a good experience when you use our services, such as rememberi…" at bounding box center [627, 244] width 486 height 39
click at [400, 245] on span "Provide you with a good experience when you use our services, such as rememberi…" at bounding box center [613, 244] width 458 height 32
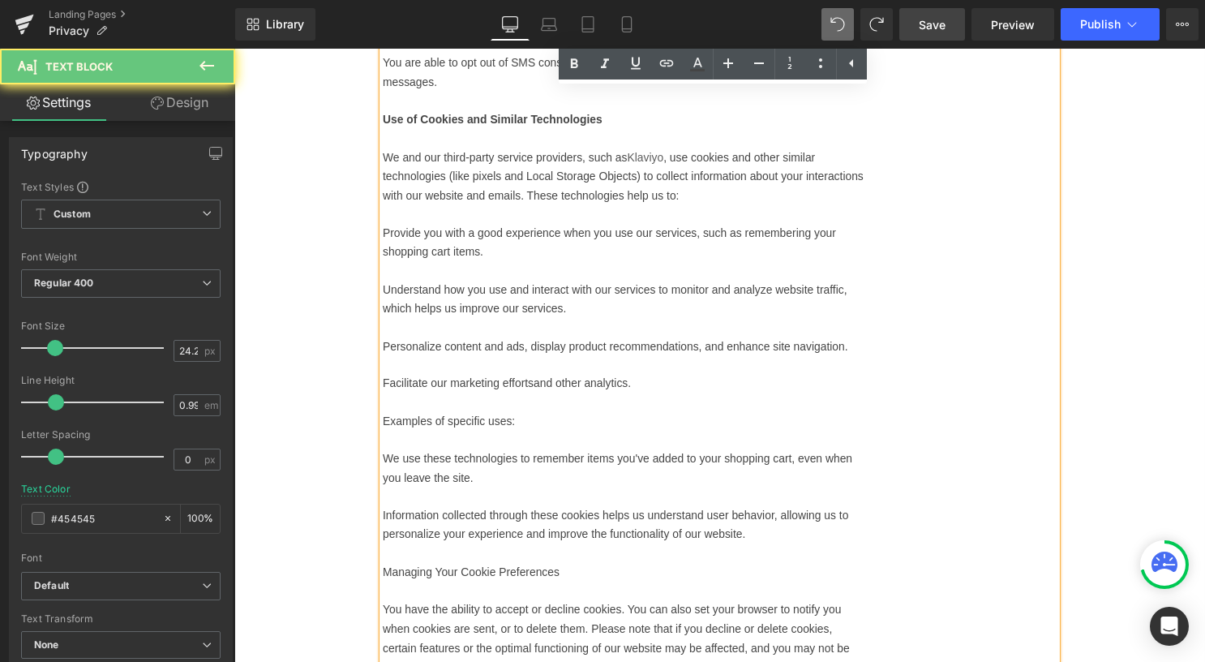
click at [384, 248] on span "Provide you with a good experience when you use our services, such as rememberi…" at bounding box center [613, 244] width 458 height 32
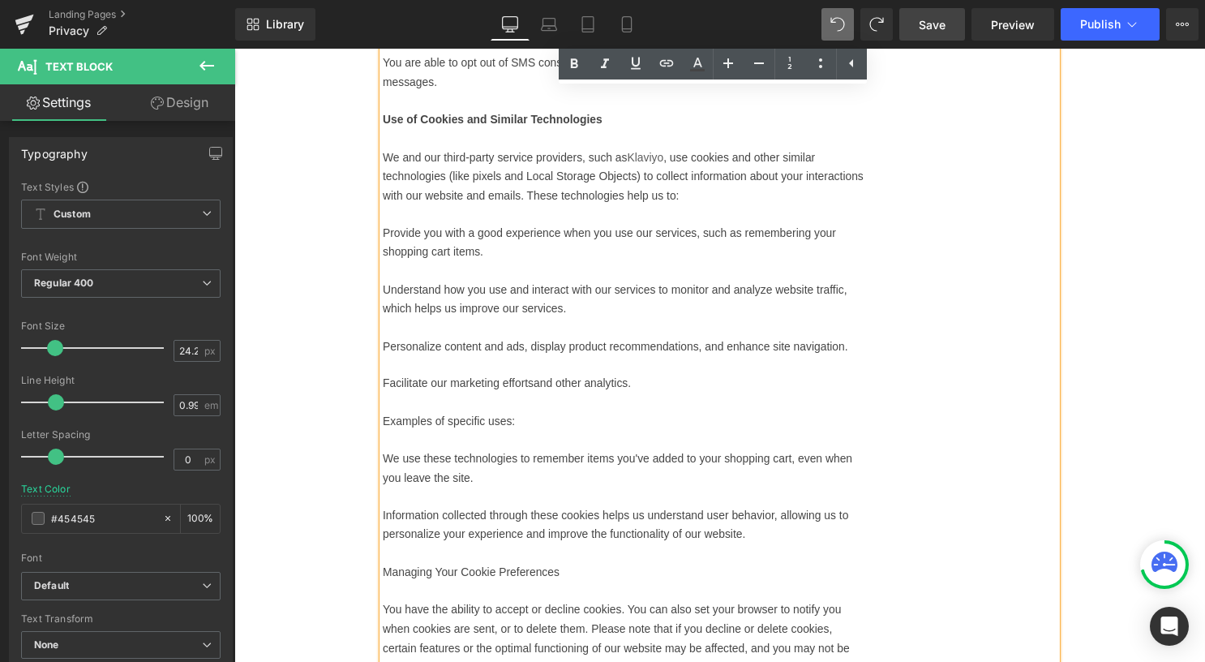
drag, startPoint x: 851, startPoint y: 62, endPoint x: 832, endPoint y: 65, distance: 19.7
click at [851, 62] on icon at bounding box center [851, 63] width 4 height 8
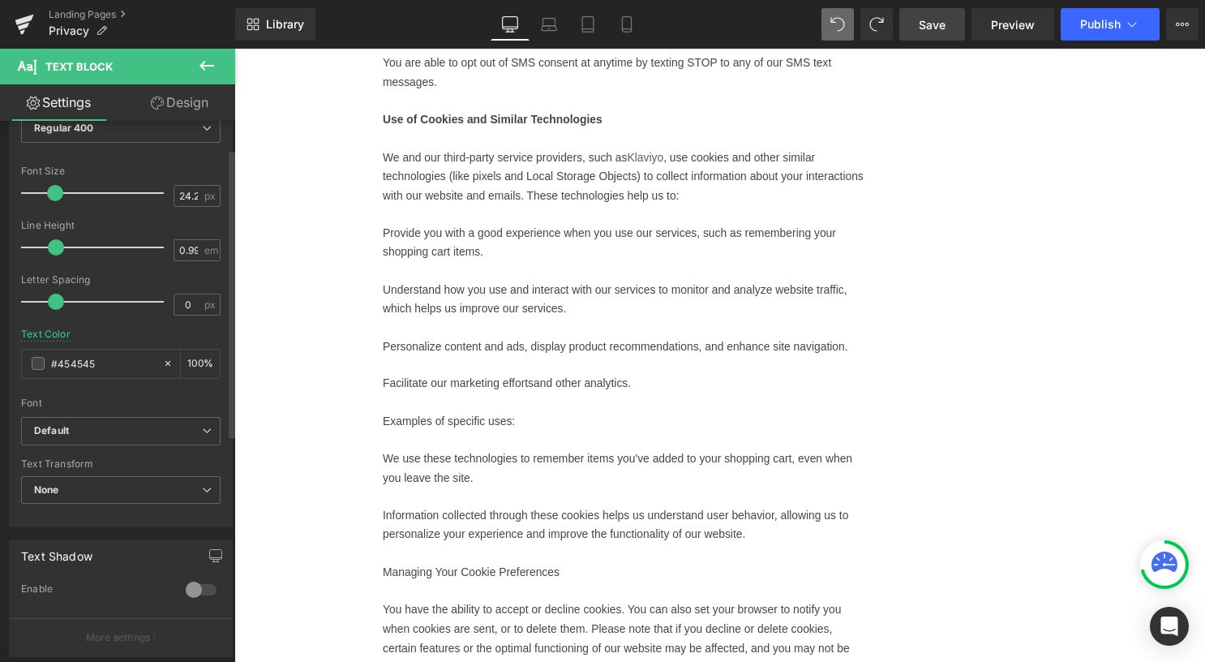
scroll to position [0, 0]
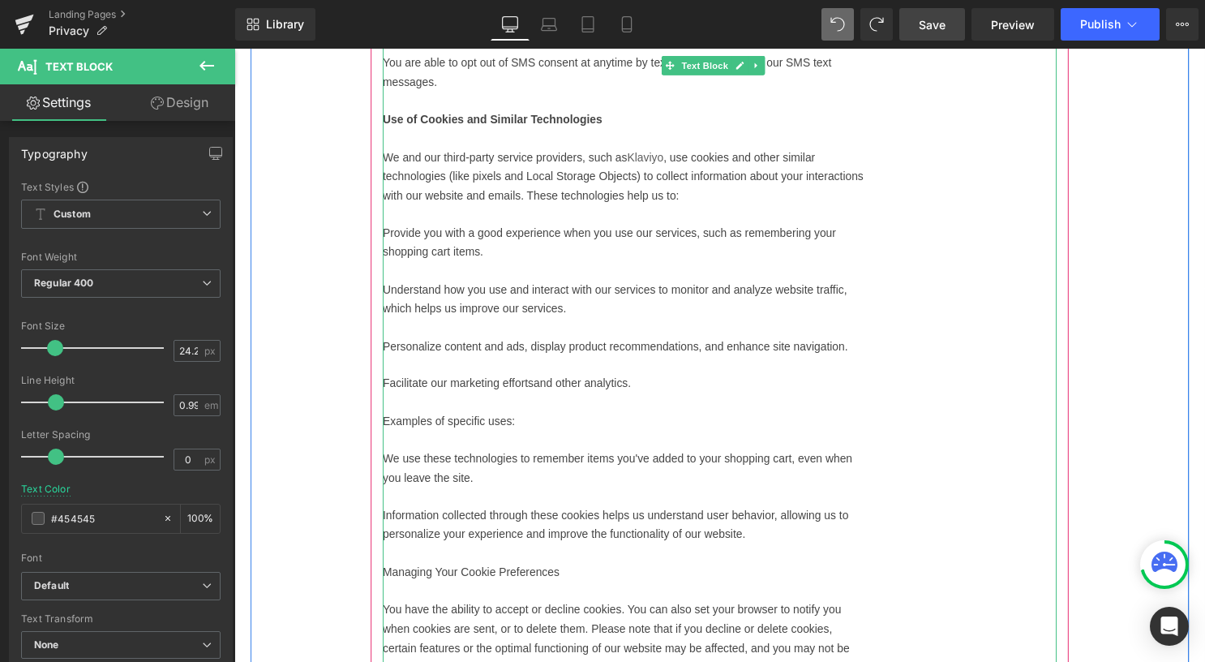
click at [456, 319] on p "Understand how you use and interact with our services to monitor and analyze we…" at bounding box center [627, 301] width 486 height 39
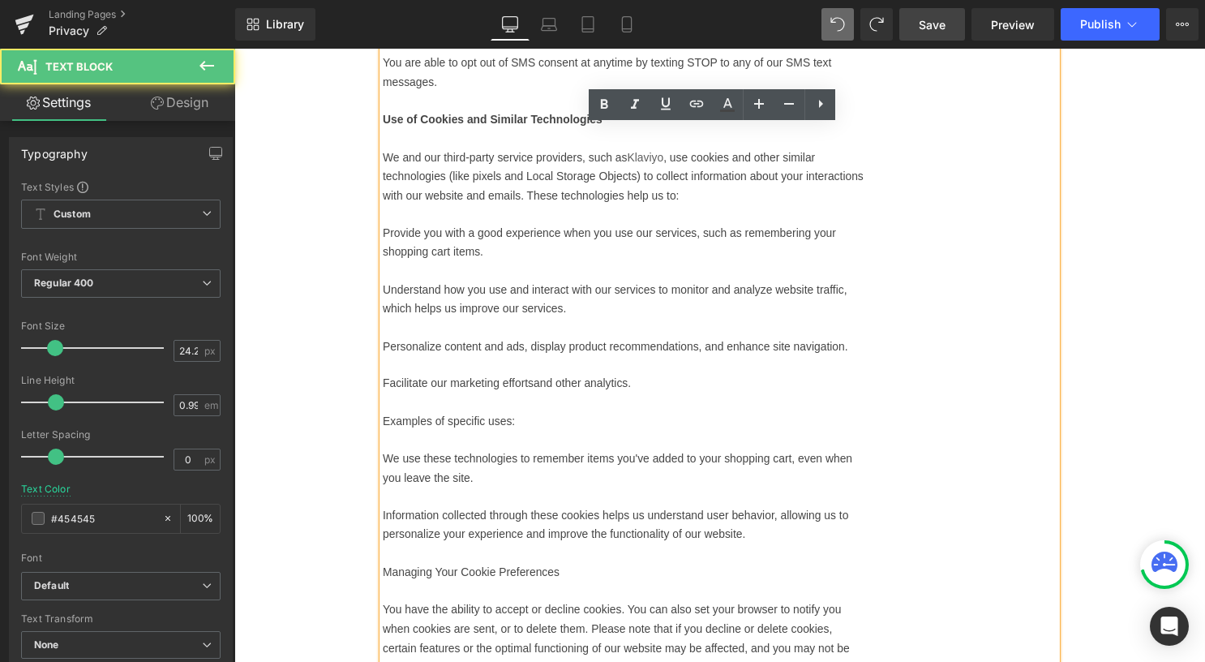
click at [458, 302] on span "Understand how you use and interact with our services to monitor and analyze we…" at bounding box center [618, 301] width 469 height 32
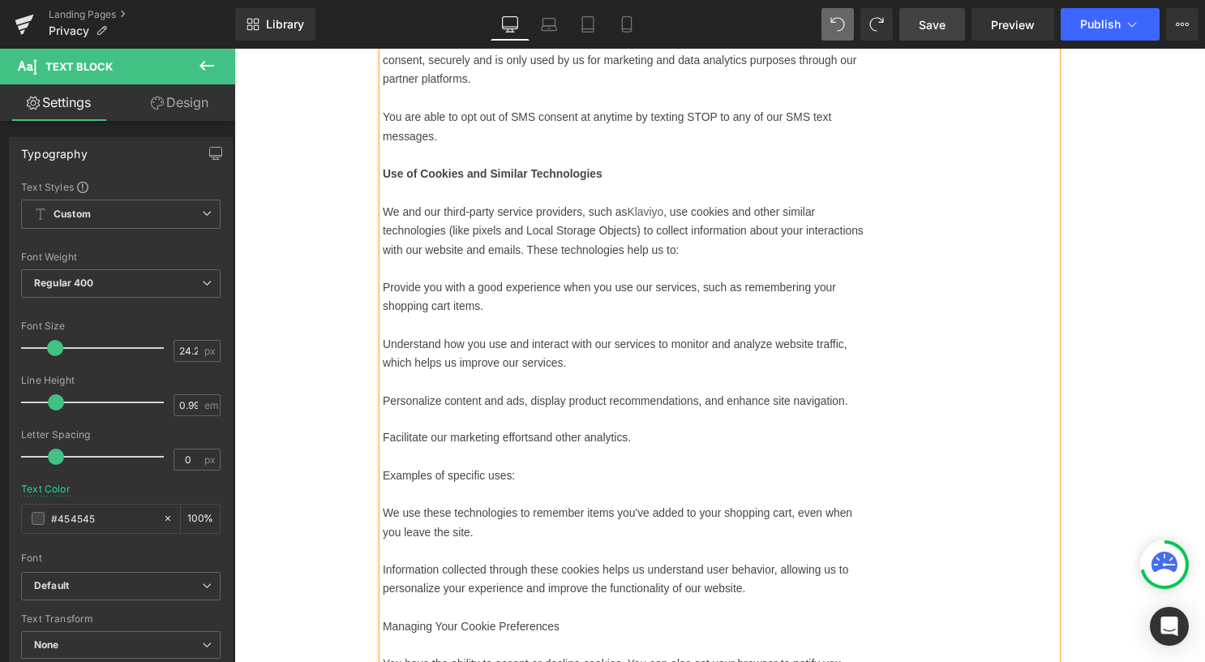
scroll to position [2645, 0]
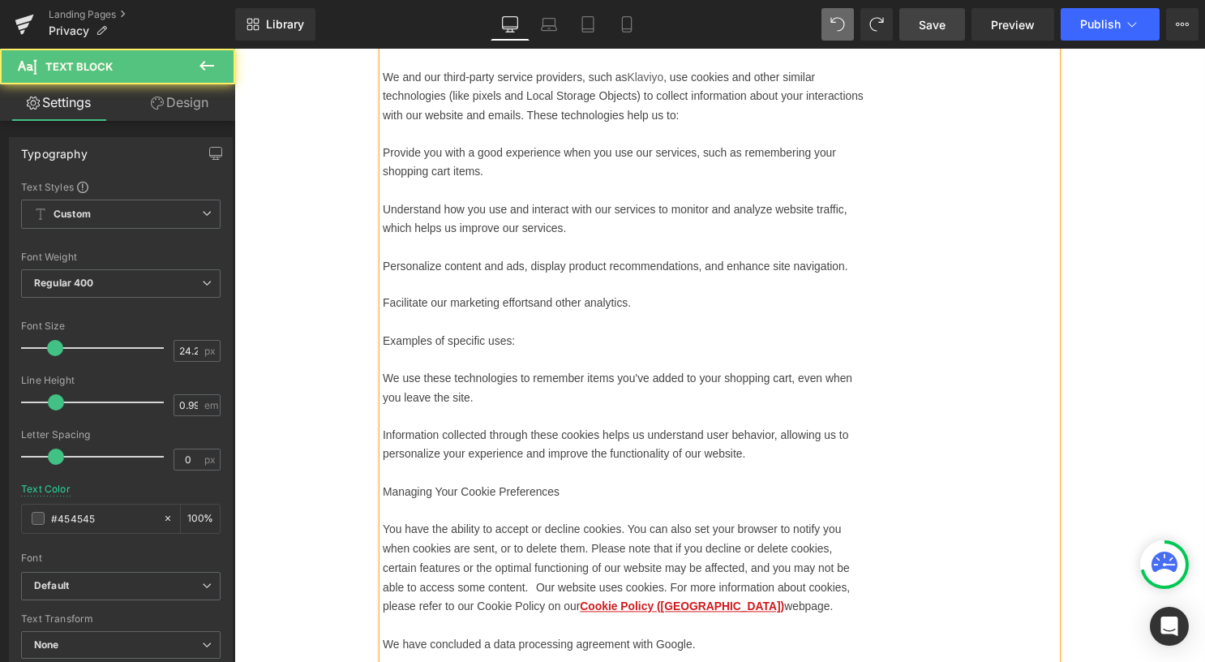
drag, startPoint x: 499, startPoint y: 194, endPoint x: 353, endPoint y: 172, distance: 146.8
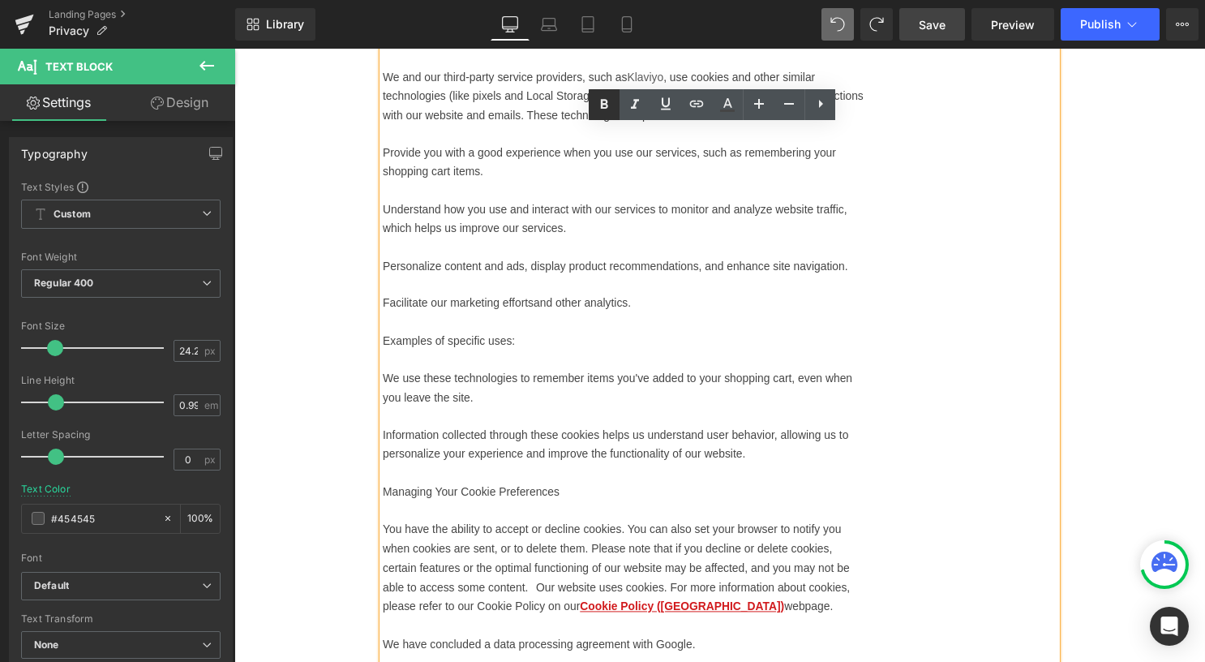
click at [606, 100] on icon at bounding box center [604, 104] width 7 height 10
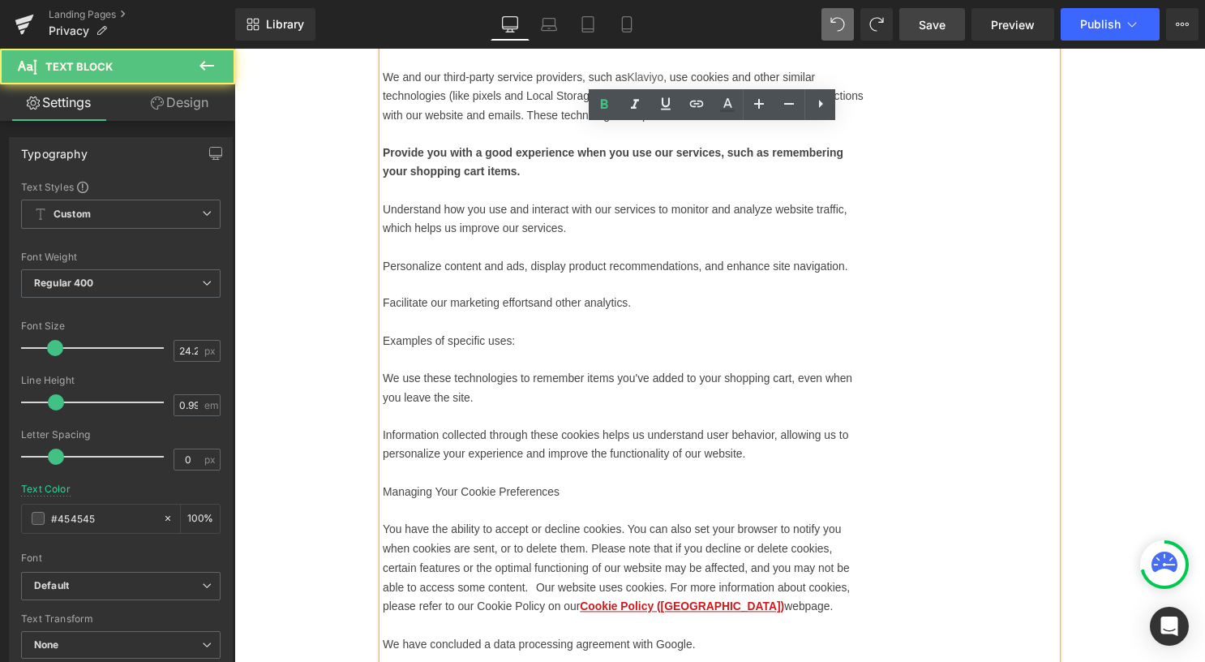
drag, startPoint x: 542, startPoint y: 188, endPoint x: 386, endPoint y: 169, distance: 156.8
click at [386, 169] on p "Provide you with a good experience when you use our services, such as rememberi…" at bounding box center [627, 162] width 486 height 39
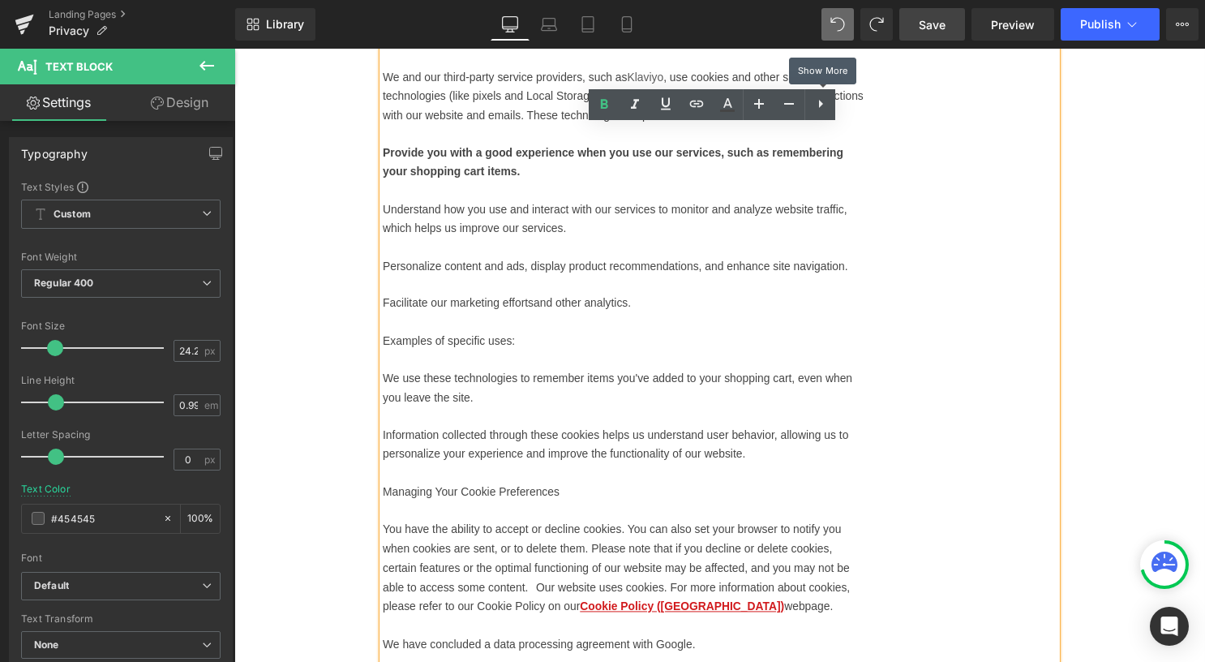
click at [822, 110] on icon at bounding box center [820, 103] width 19 height 19
click at [824, 105] on icon at bounding box center [819, 103] width 19 height 19
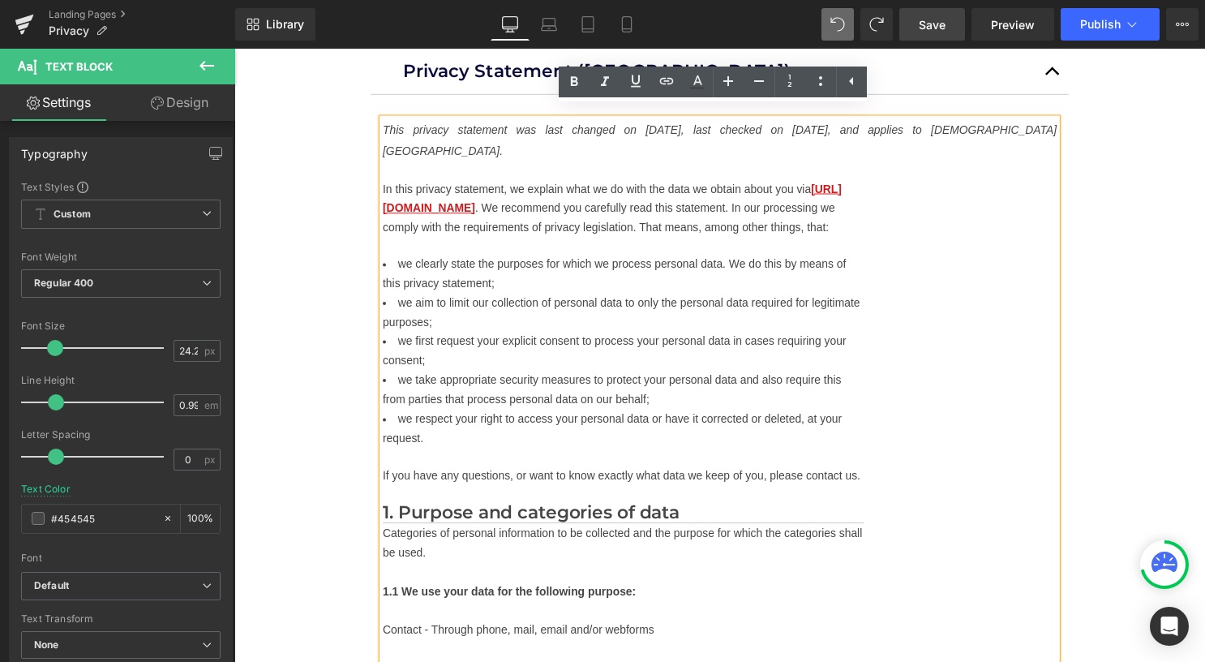
scroll to position [294, 0]
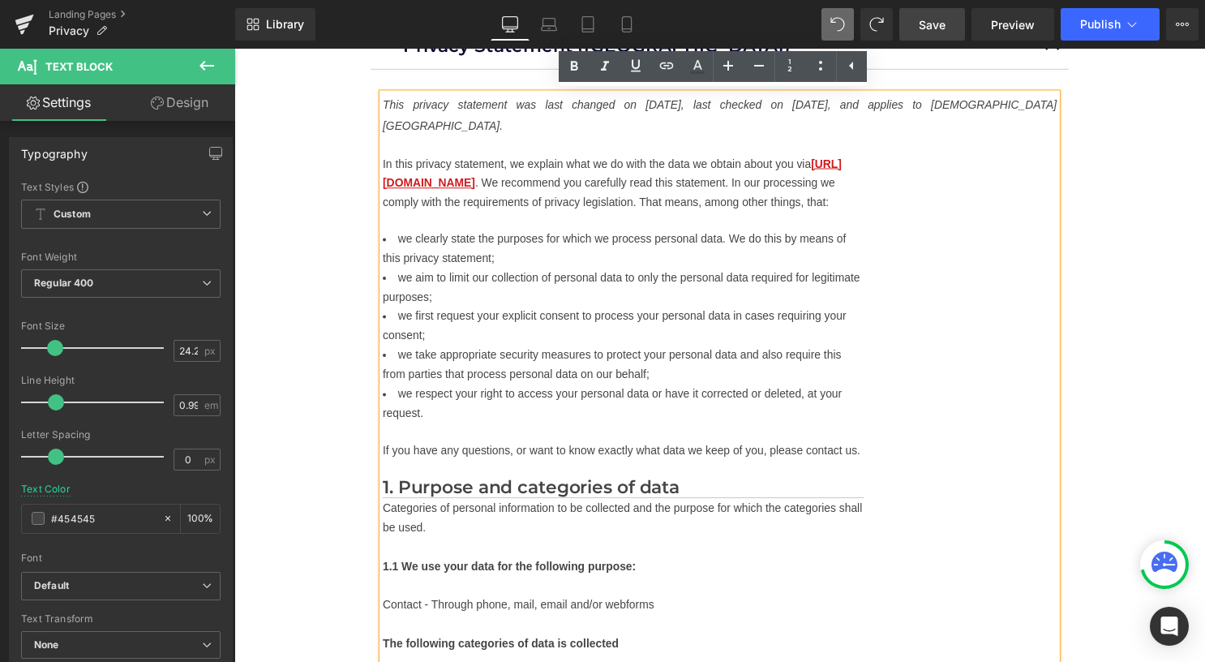
click at [555, 213] on p "In this privacy statement, we explain what we do with the data we obtain about …" at bounding box center [627, 184] width 486 height 58
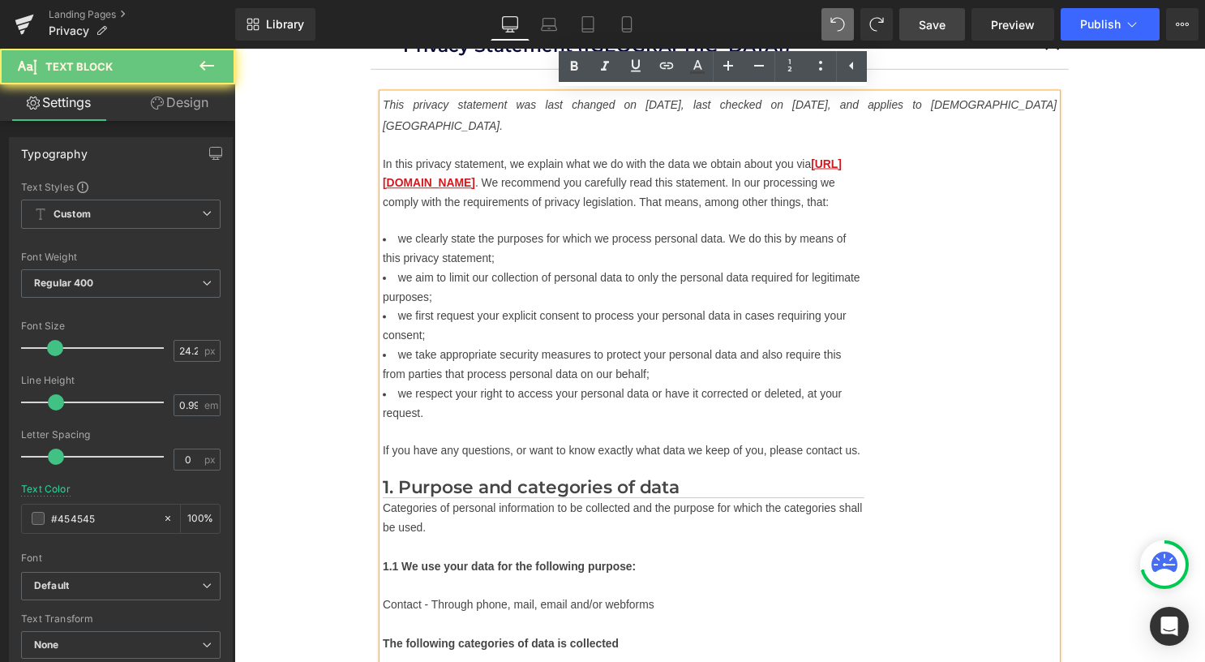
click at [533, 270] on li "we clearly state the purposes for which we process personal data. We do this by…" at bounding box center [627, 250] width 486 height 39
click at [396, 257] on li "we clearly state the purposes for which we process personal data. We do this by…" at bounding box center [627, 250] width 486 height 39
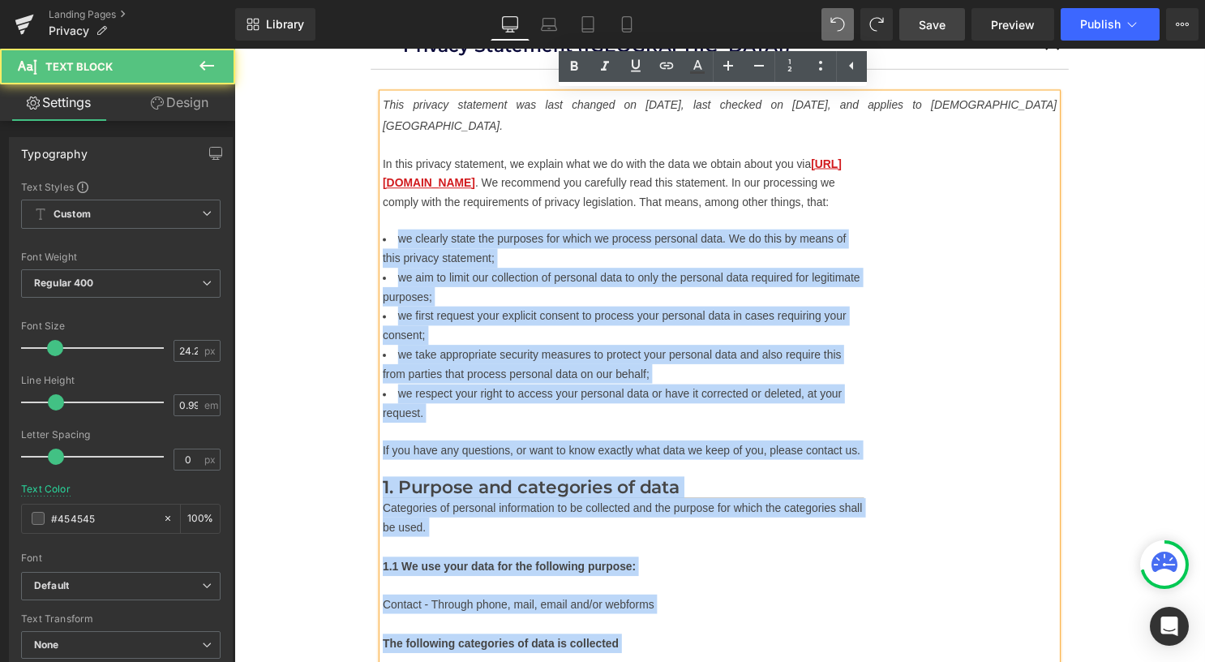
click at [385, 258] on li "we clearly state the purposes for which we process personal data. We do this by…" at bounding box center [627, 250] width 486 height 39
click at [386, 256] on li "we clearly state the purposes for which we process personal data. We do this by…" at bounding box center [627, 250] width 486 height 39
click at [455, 263] on li "we clearly state the purposes for which we process personal data. We do this by…" at bounding box center [627, 250] width 486 height 39
drag, startPoint x: 457, startPoint y: 263, endPoint x: 469, endPoint y: 264, distance: 12.3
click at [459, 262] on li "we clearly state the purposes for which we process personal data. We do this by…" at bounding box center [627, 250] width 486 height 39
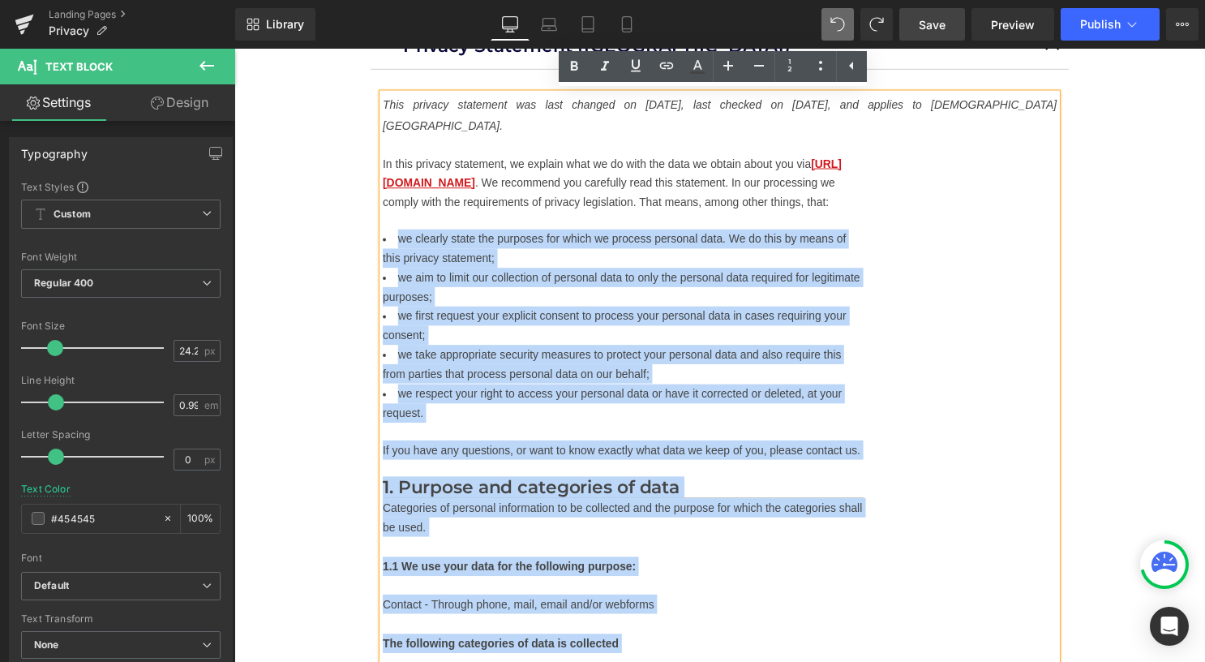
click at [709, 333] on li "we first request your explicit consent to process your personal data in cases r…" at bounding box center [627, 328] width 486 height 39
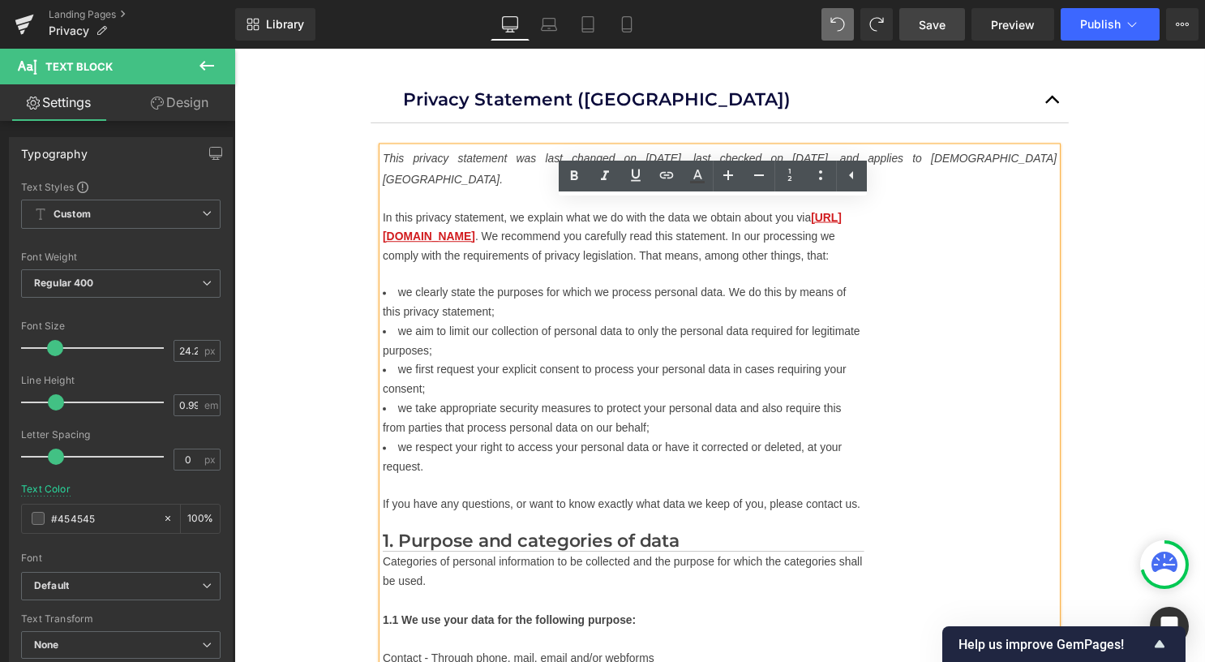
scroll to position [132, 0]
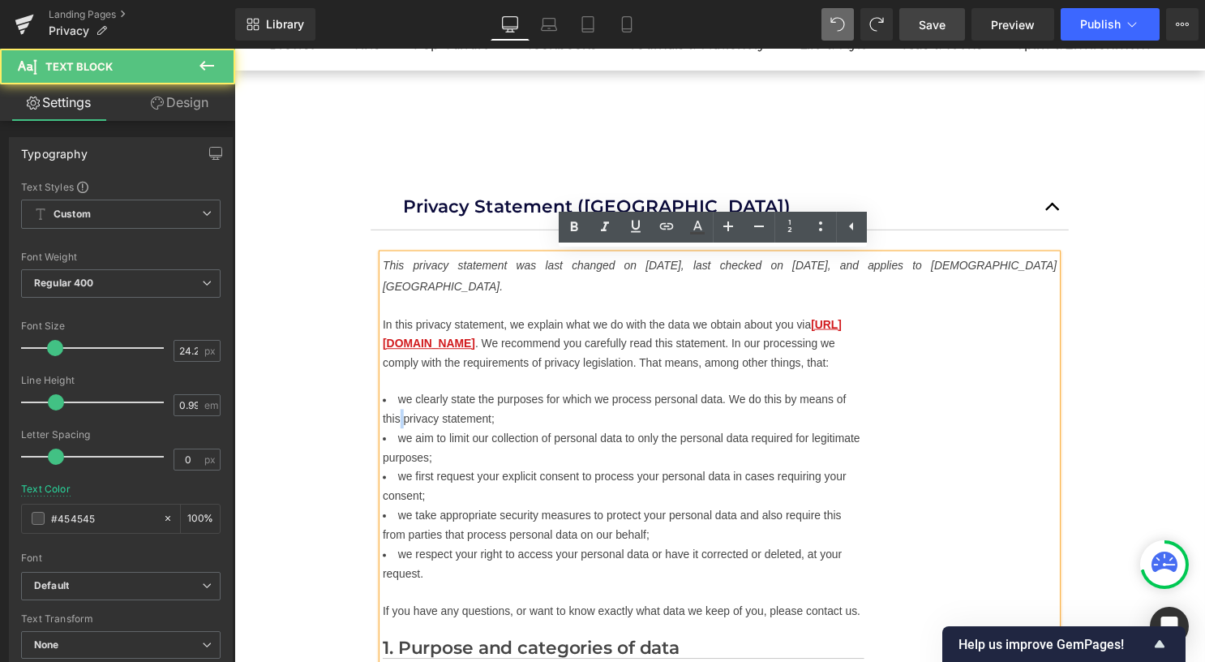
click at [405, 432] on li "we clearly state the purposes for which we process personal data. We do this by…" at bounding box center [627, 412] width 486 height 39
click at [389, 419] on li "we clearly state the purposes for which we process personal data. We do this by…" at bounding box center [627, 412] width 486 height 39
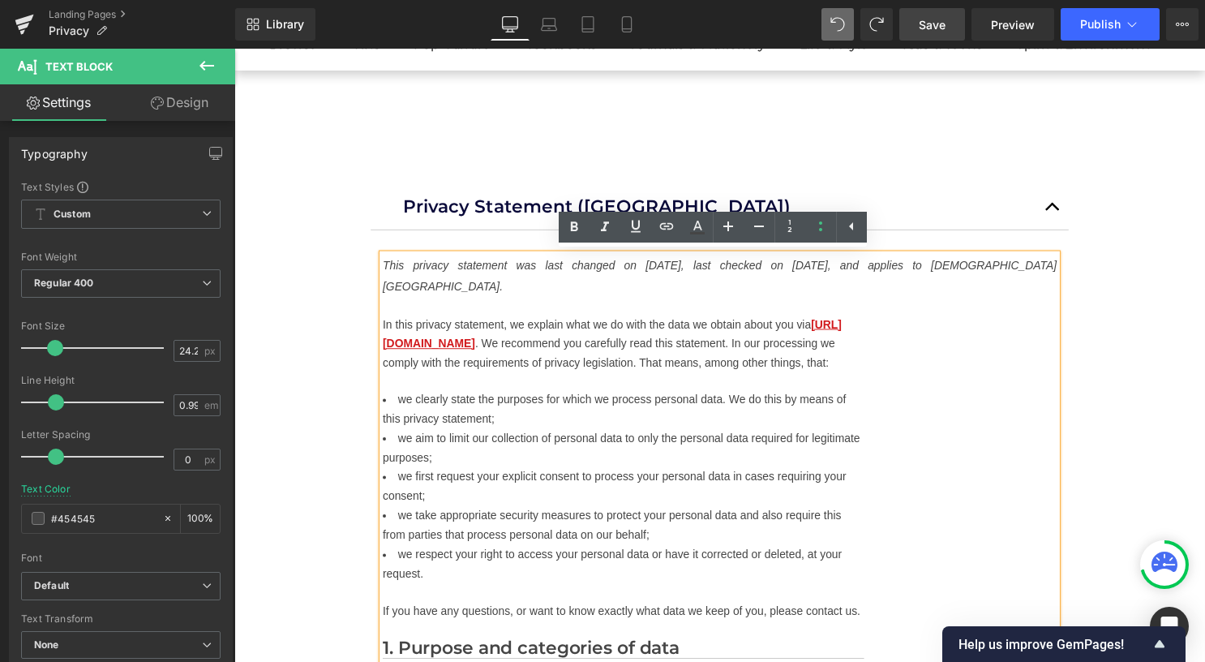
click at [388, 420] on li "we clearly state the purposes for which we process personal data. We do this by…" at bounding box center [627, 412] width 486 height 39
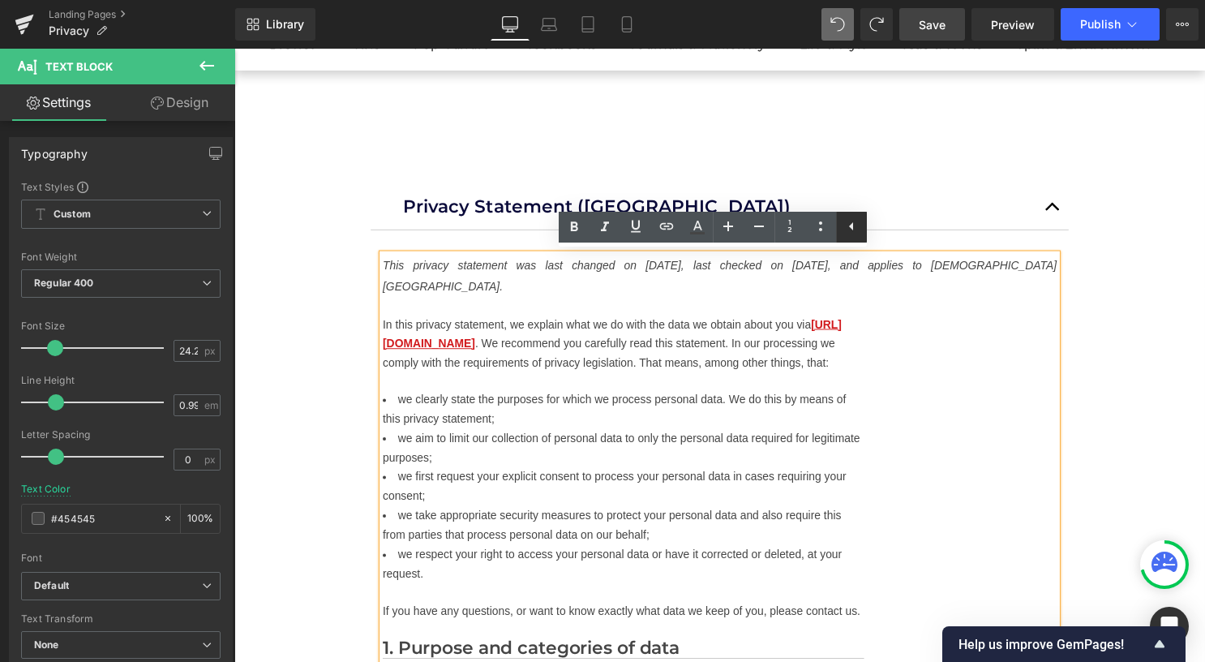
click at [862, 220] on link at bounding box center [851, 227] width 31 height 31
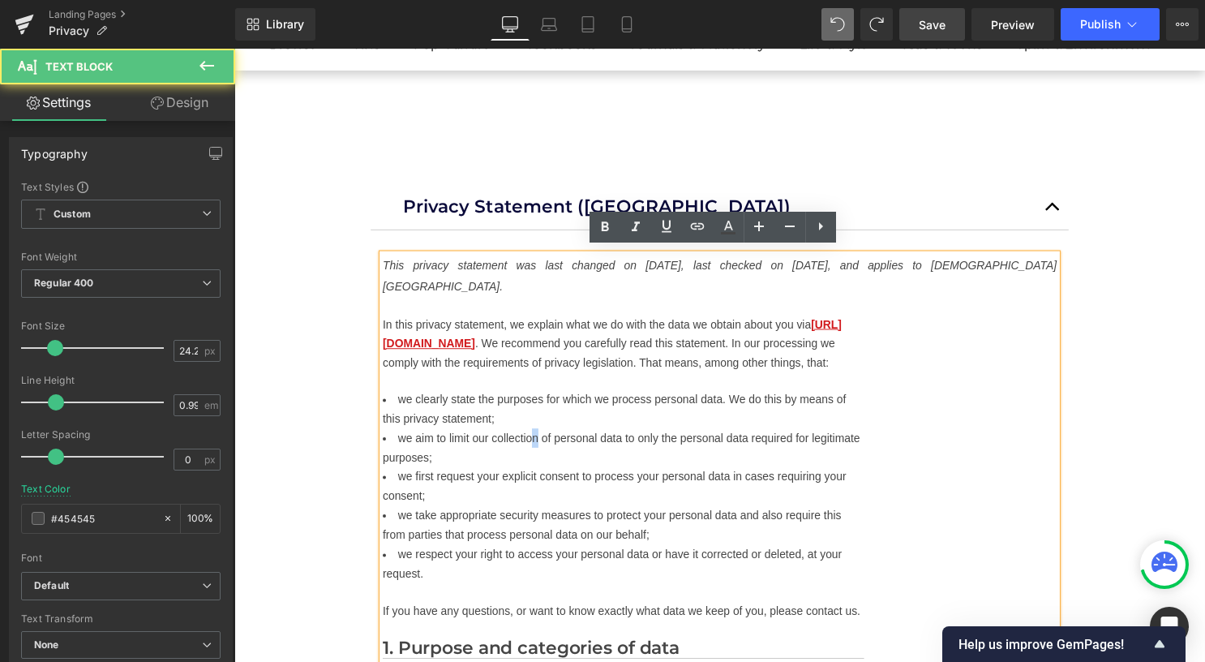
click at [538, 458] on li "we aim to limit our collection of personal data to only the personal data requi…" at bounding box center [627, 451] width 486 height 39
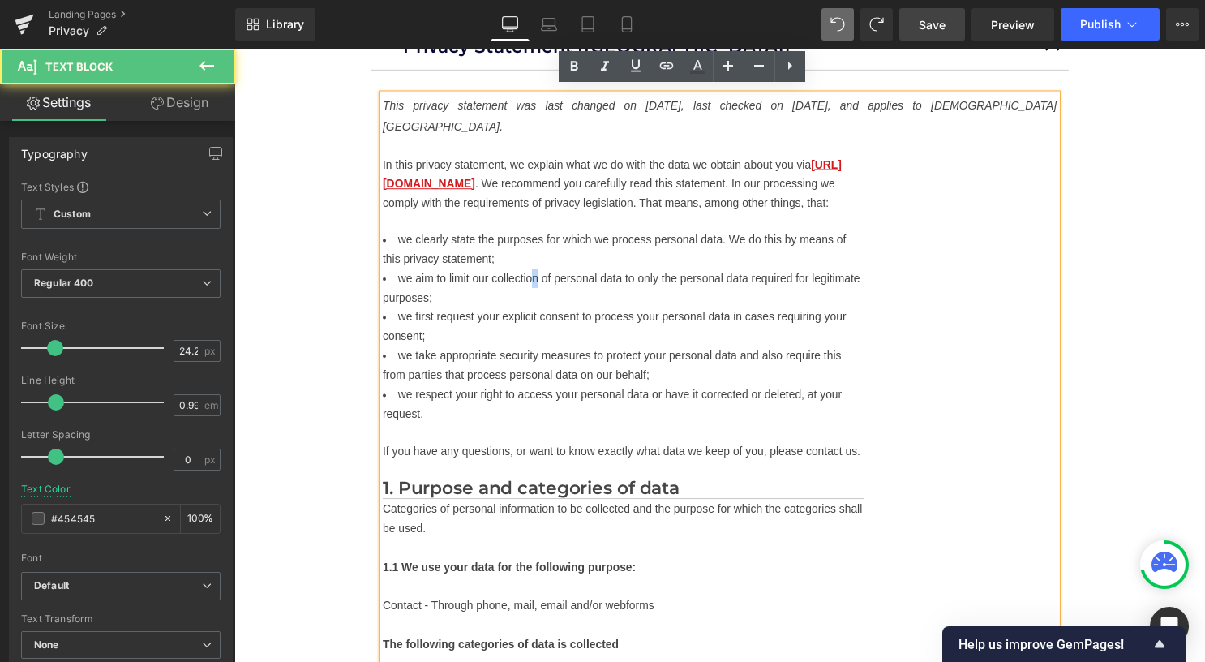
scroll to position [294, 0]
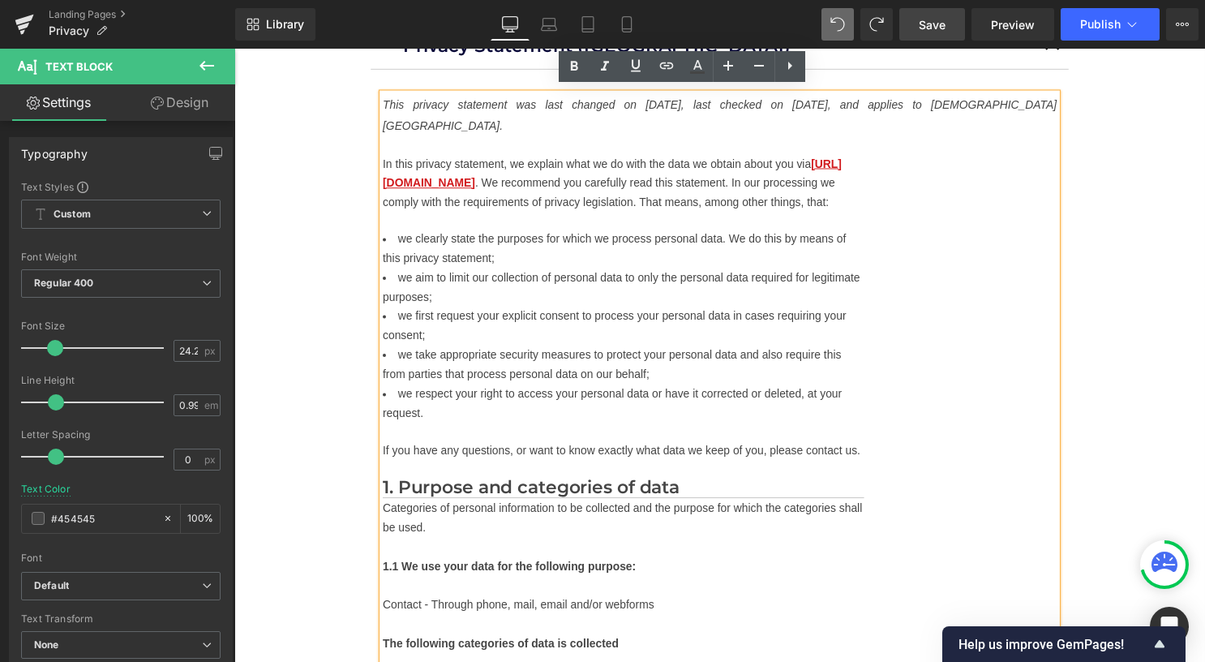
click at [499, 348] on li "we first request your explicit consent to process your personal data in cases r…" at bounding box center [627, 328] width 486 height 39
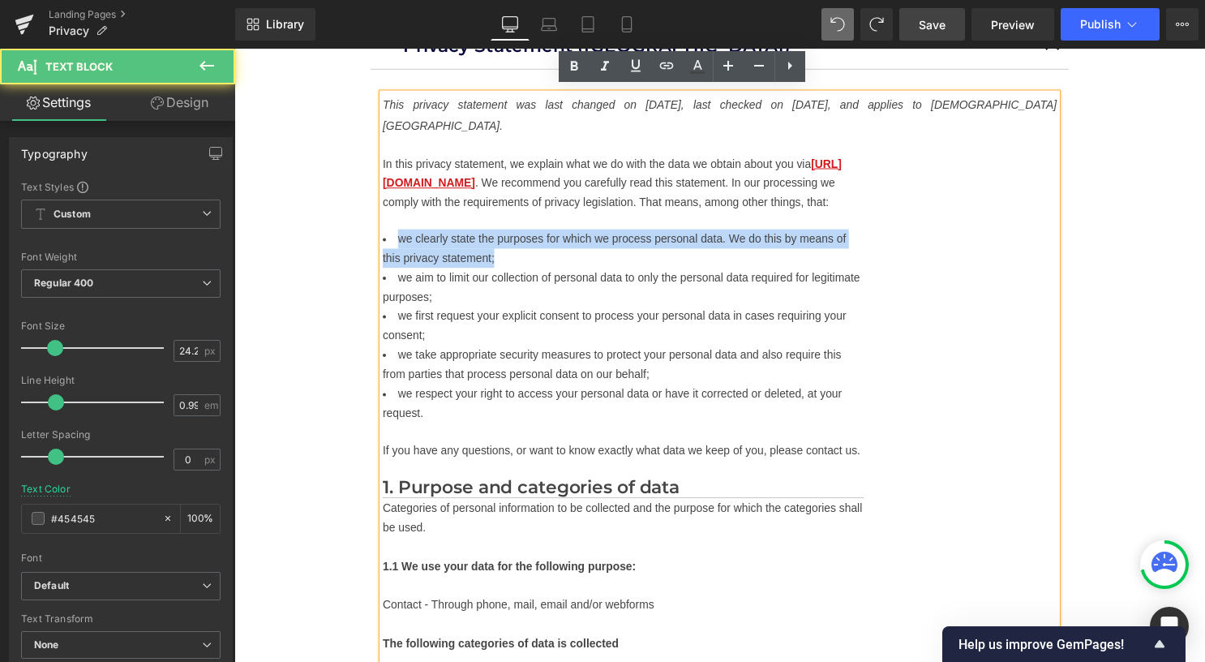
drag, startPoint x: 508, startPoint y: 277, endPoint x: 369, endPoint y: 251, distance: 141.0
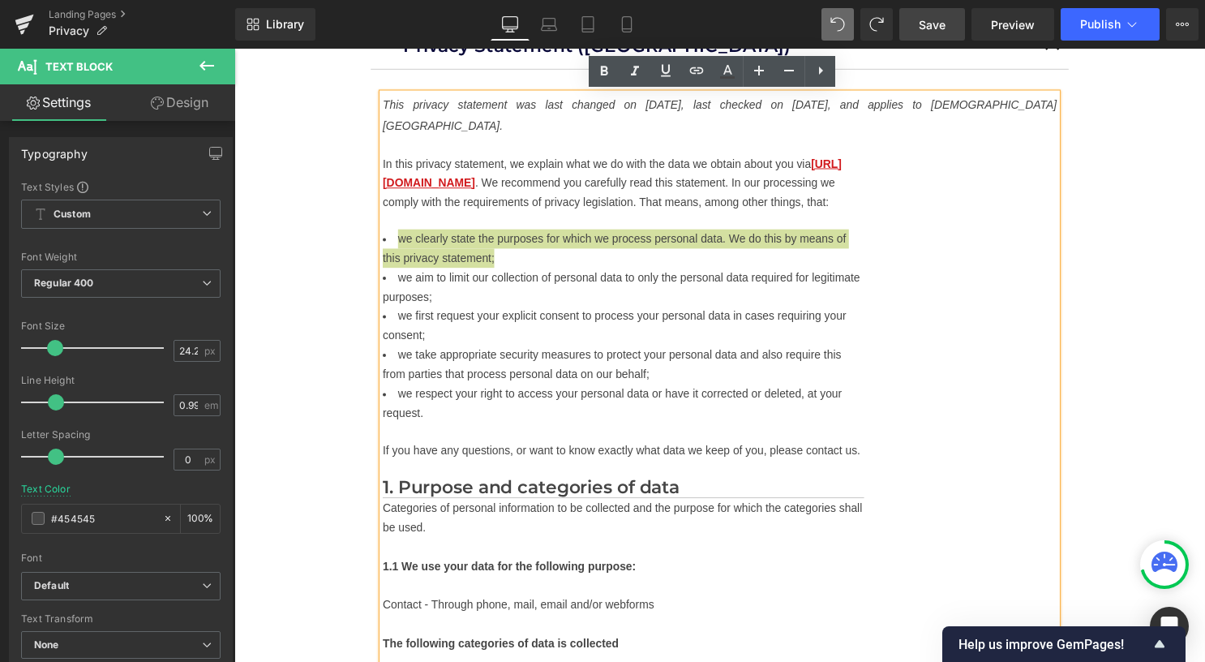
click at [826, 73] on icon at bounding box center [820, 70] width 19 height 19
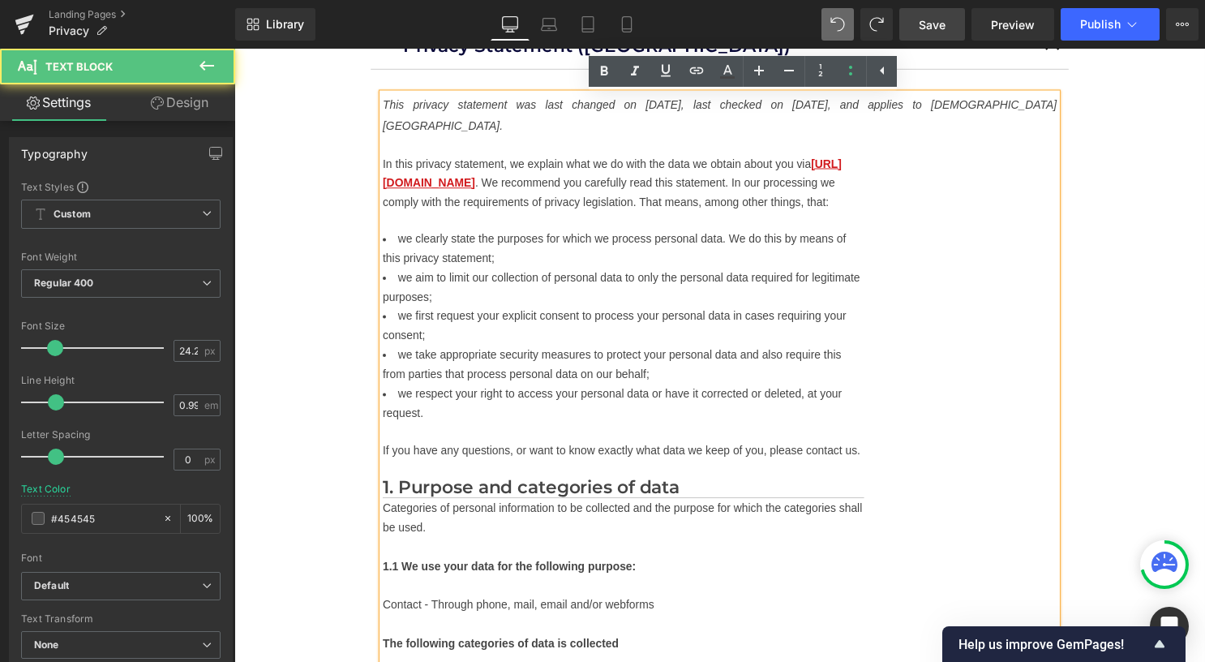
click at [504, 213] on p "In this privacy statement, we explain what we do with the data we obtain about …" at bounding box center [627, 184] width 486 height 58
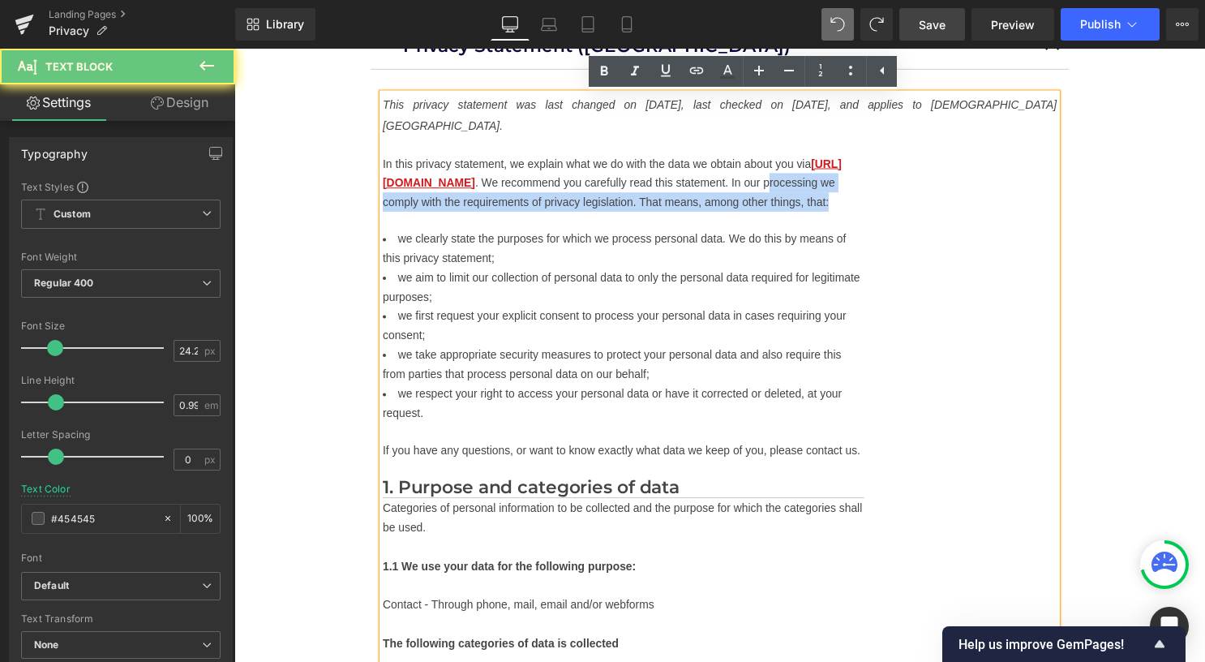
drag, startPoint x: 454, startPoint y: 221, endPoint x: 392, endPoint y: 209, distance: 63.4
click at [391, 209] on p "In this privacy statement, we explain what we do with the data we obtain about …" at bounding box center [627, 184] width 486 height 58
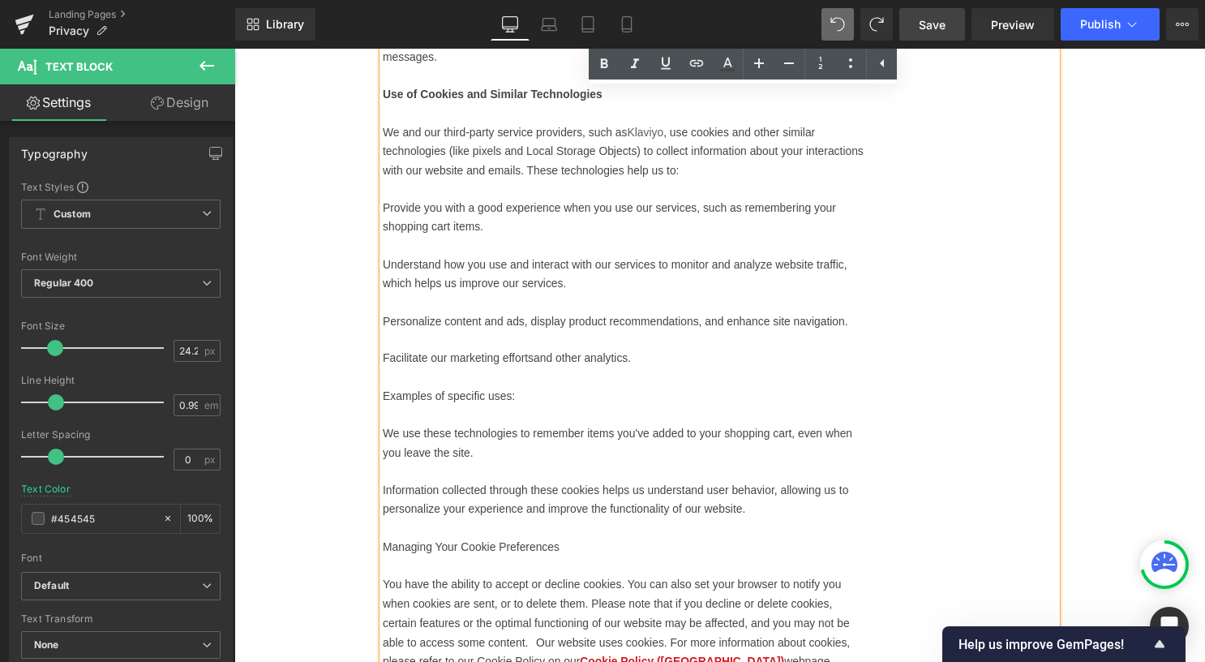
scroll to position [2564, 0]
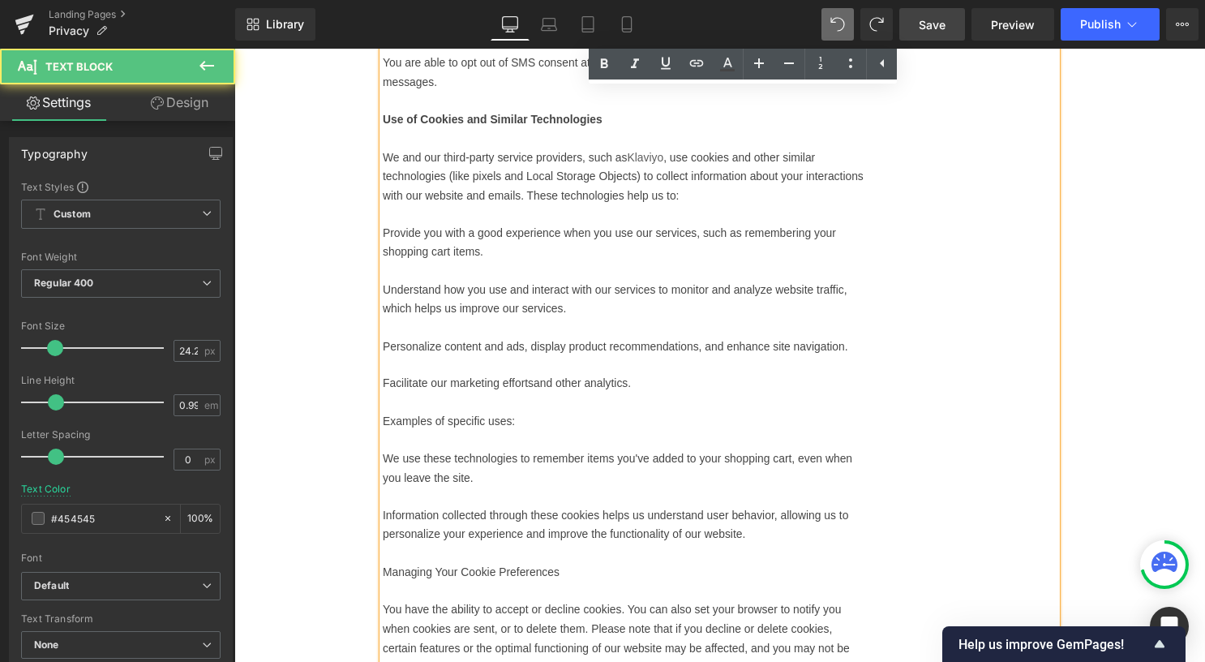
drag, startPoint x: 387, startPoint y: 246, endPoint x: 513, endPoint y: 271, distance: 128.9
click at [513, 263] on p "Provide you with a good experience when you use our services, such as rememberi…" at bounding box center [627, 244] width 486 height 39
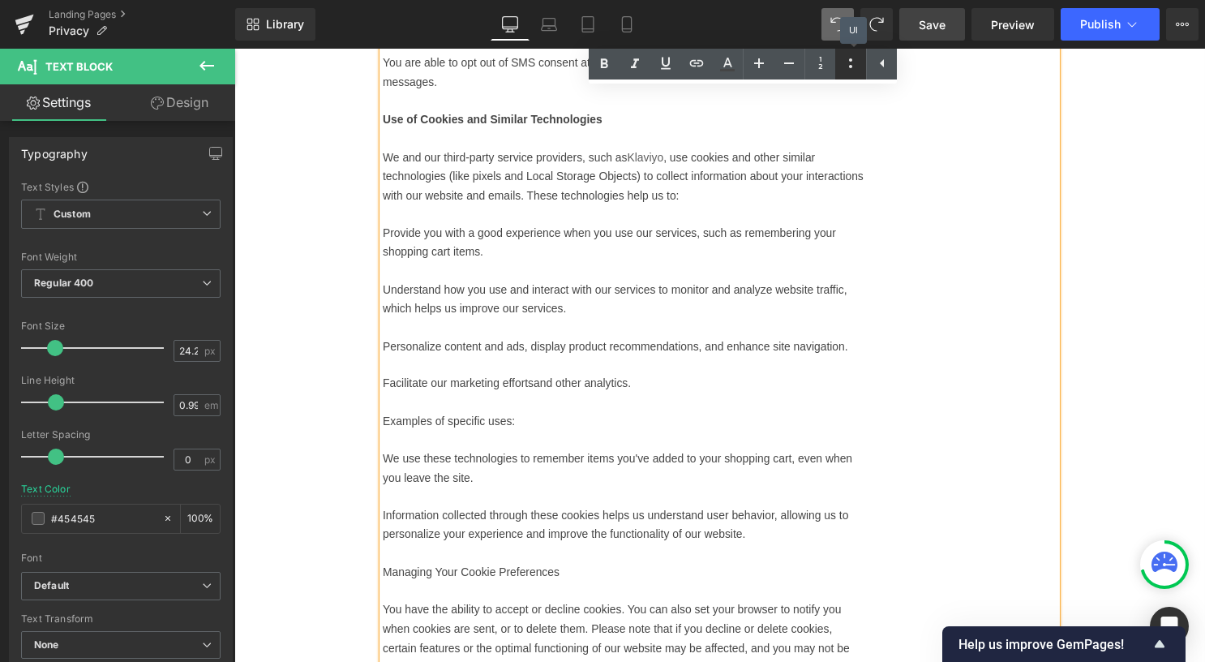
click at [852, 68] on icon at bounding box center [850, 63] width 19 height 19
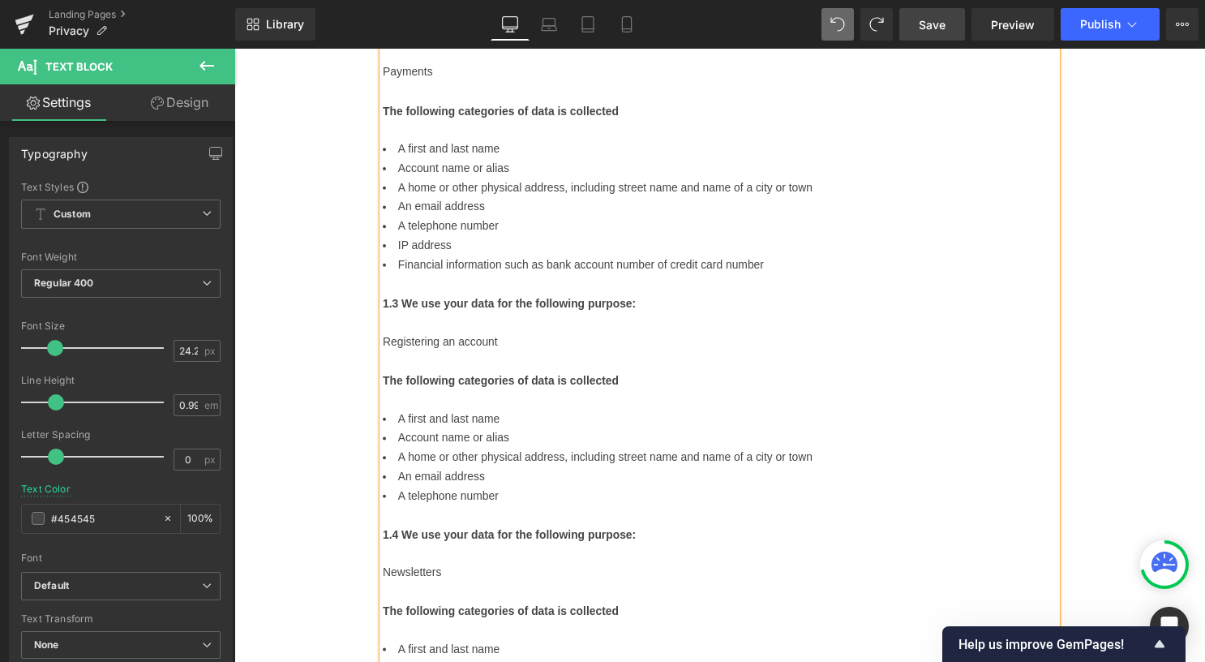
scroll to position [1105, 0]
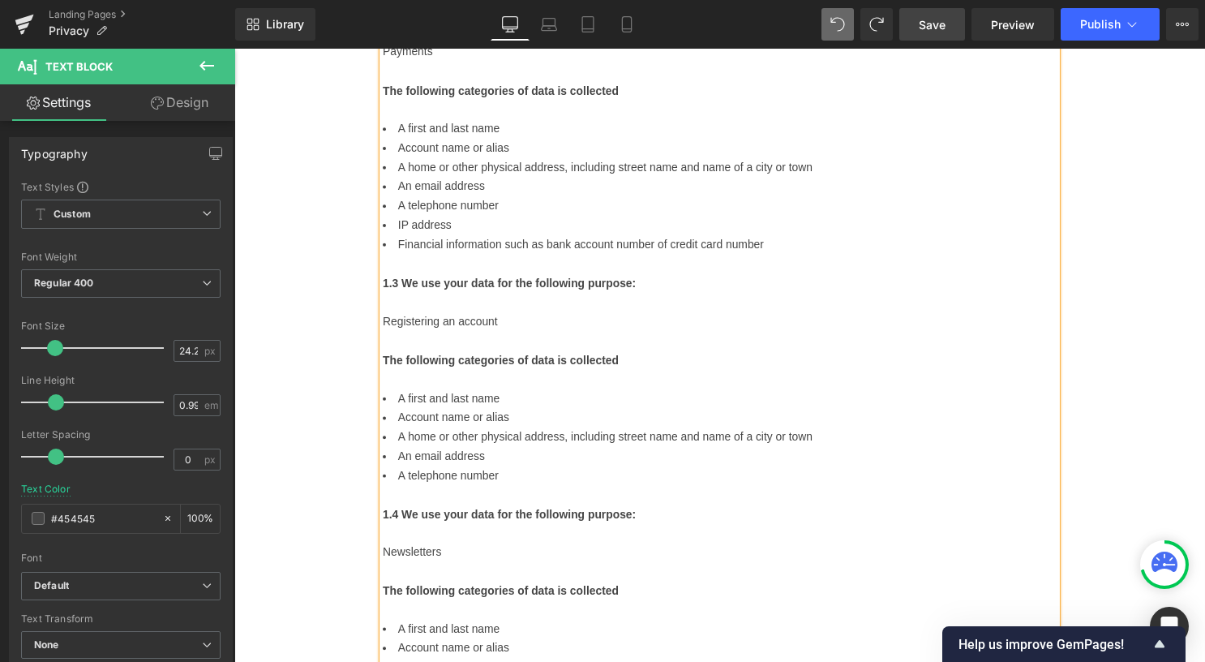
click at [923, 32] on link "Save" at bounding box center [932, 24] width 66 height 32
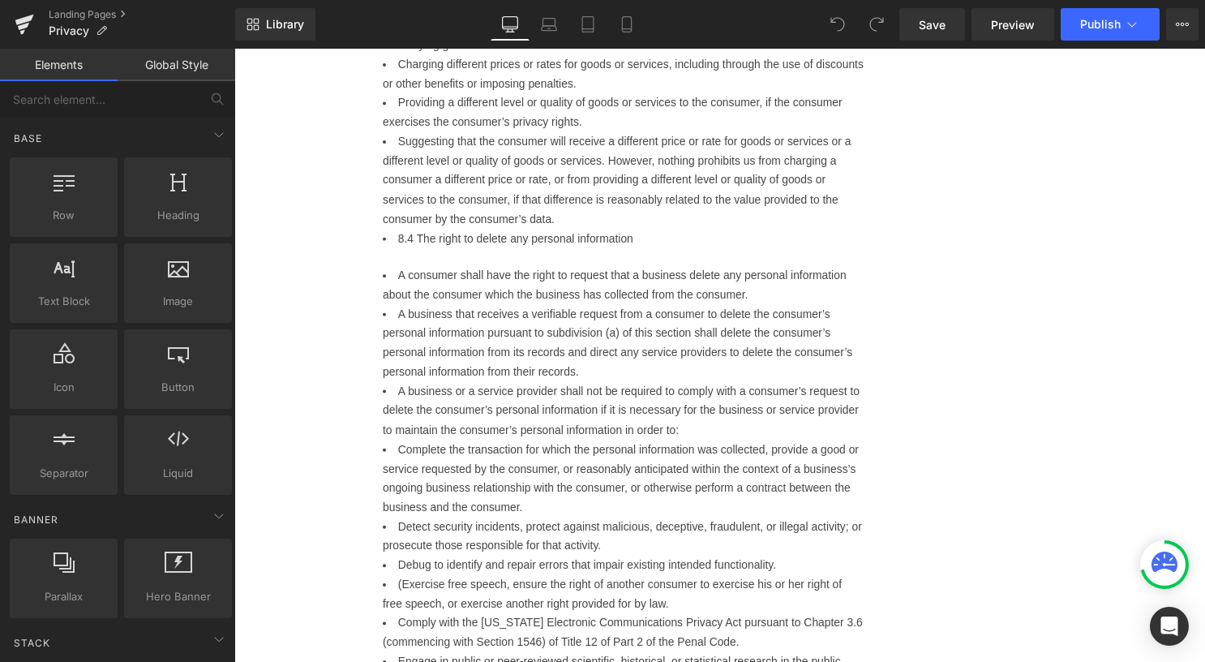
scroll to position [3162, 0]
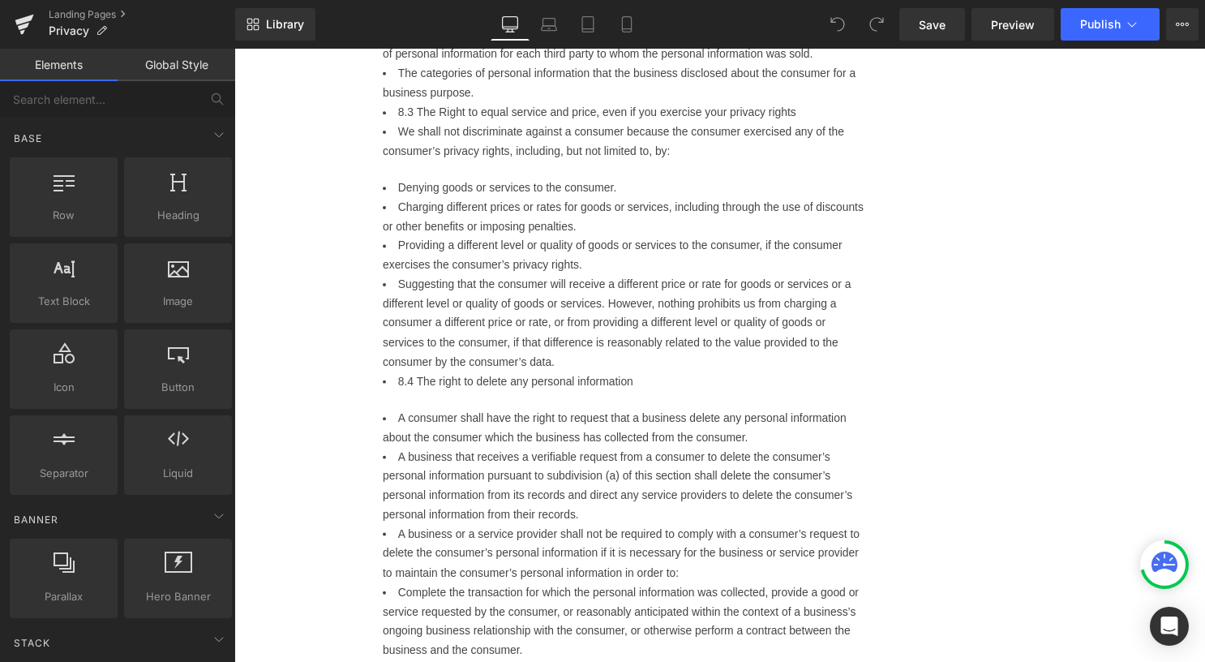
click at [840, 28] on icon at bounding box center [837, 24] width 15 height 15
click at [837, 22] on icon at bounding box center [837, 24] width 15 height 15
click at [837, 21] on icon at bounding box center [837, 24] width 15 height 15
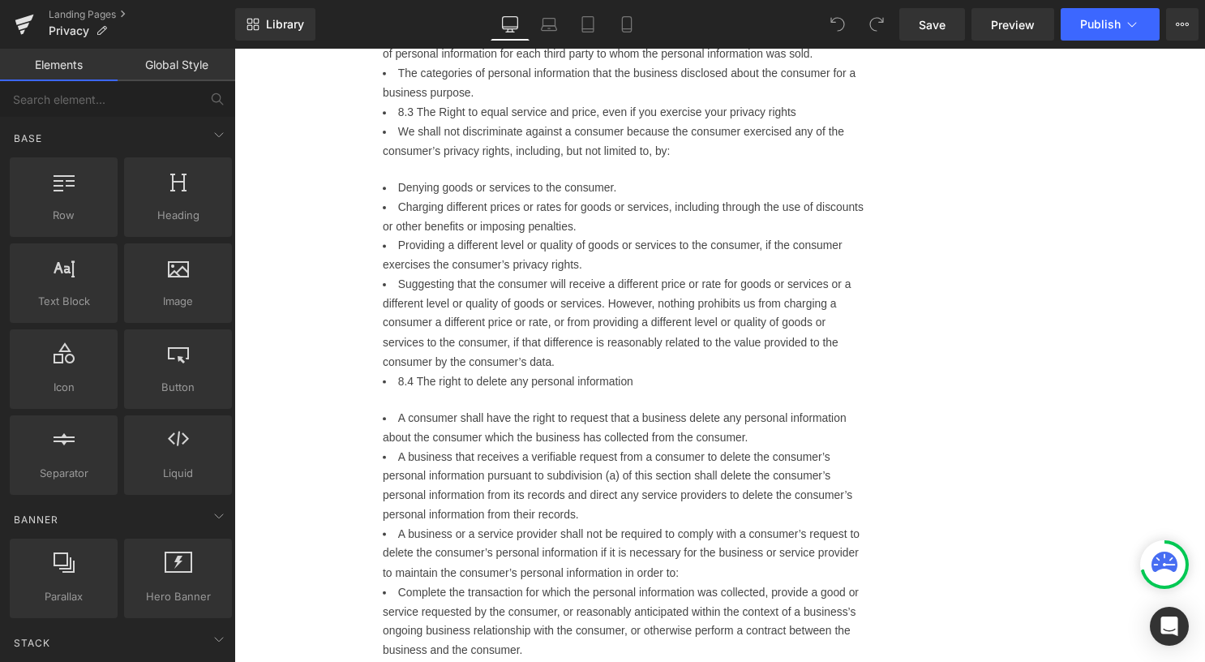
click at [837, 21] on icon at bounding box center [837, 24] width 15 height 15
click at [838, 21] on icon at bounding box center [837, 24] width 15 height 15
click at [1179, 30] on icon at bounding box center [1182, 24] width 13 height 13
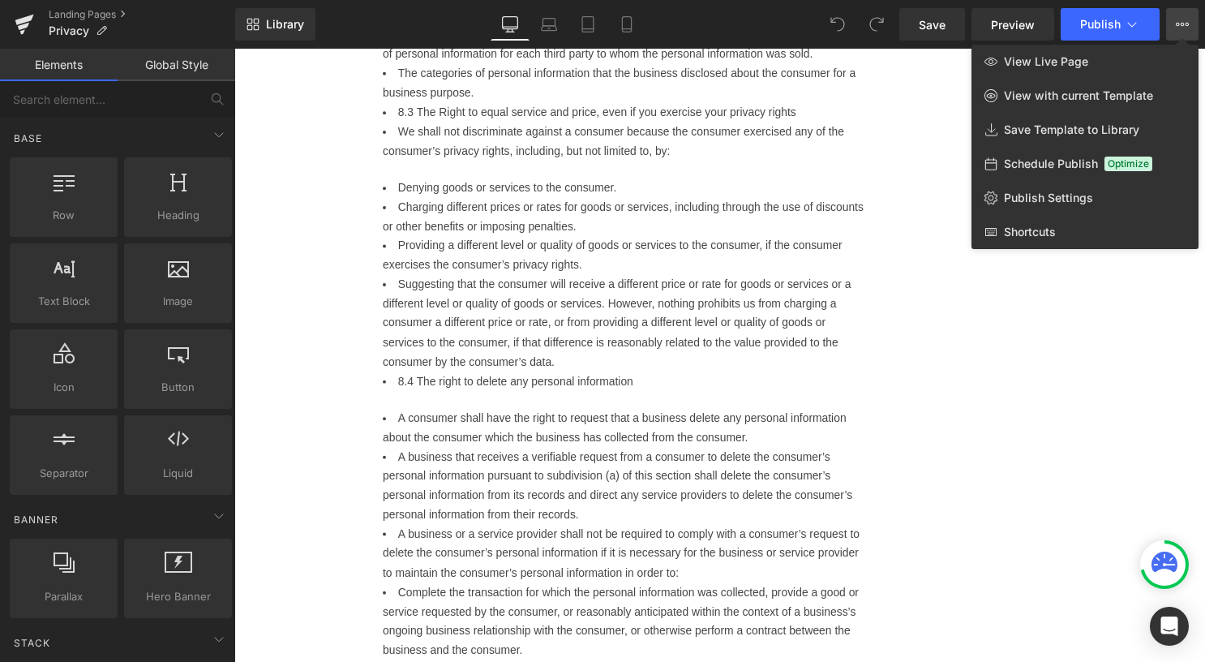
click at [1177, 29] on icon at bounding box center [1182, 24] width 13 height 13
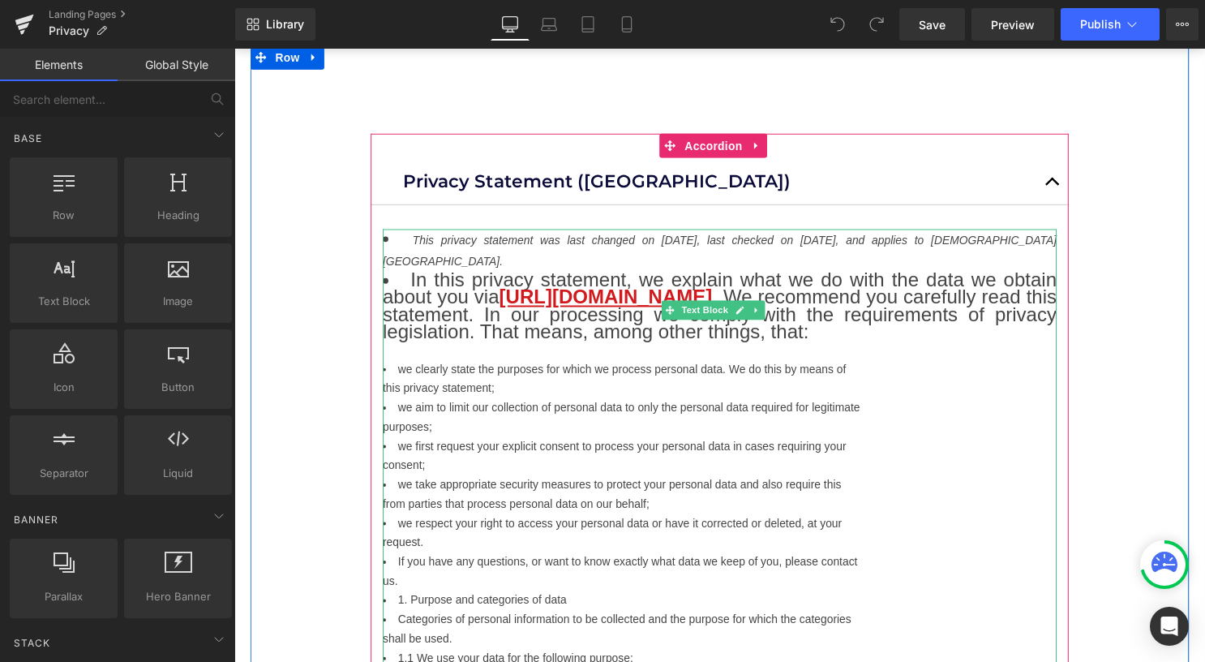
scroll to position [0, 0]
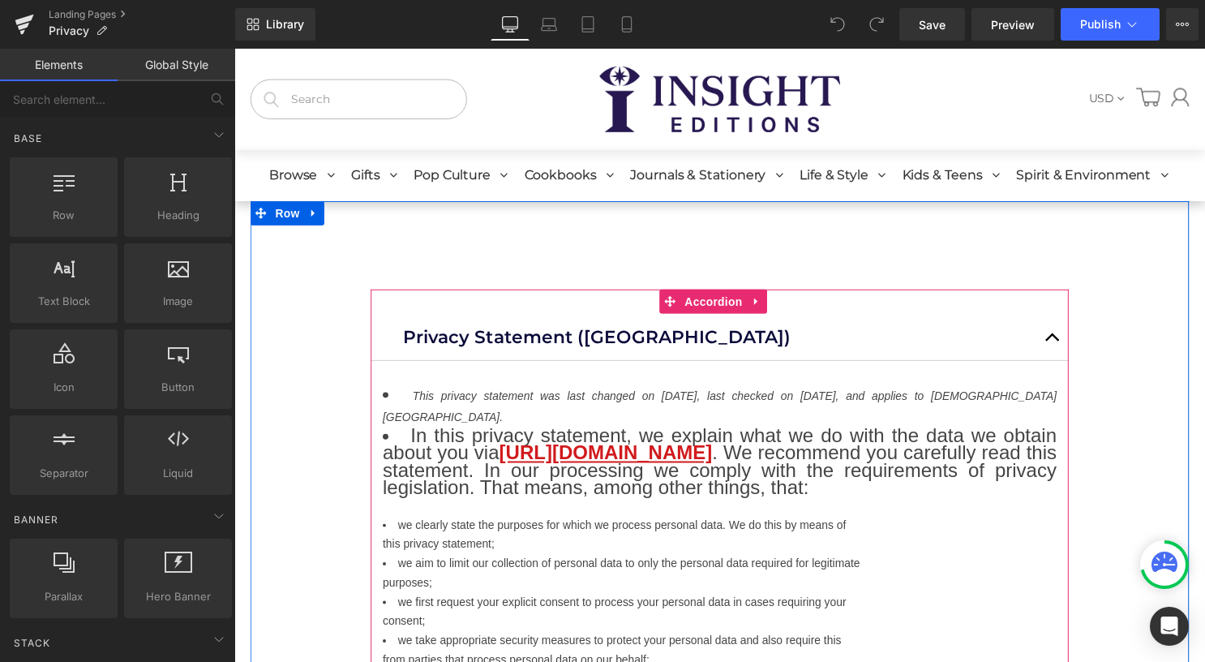
click at [765, 302] on icon at bounding box center [761, 304] width 11 height 12
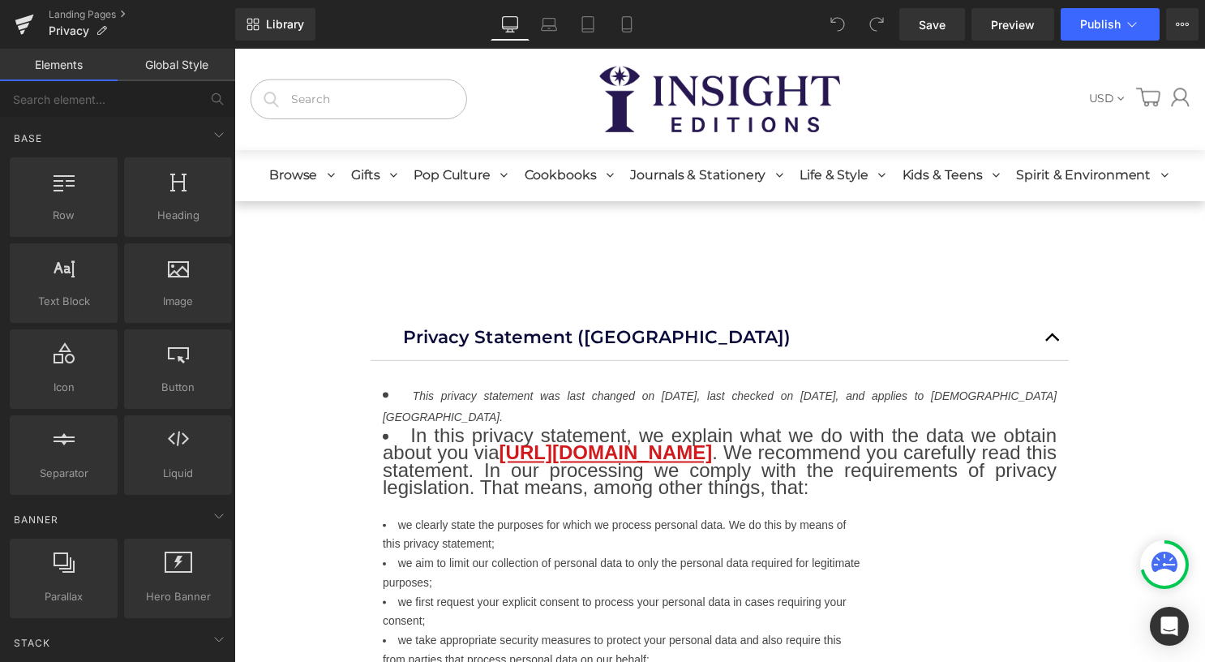
click at [837, 29] on icon at bounding box center [837, 24] width 15 height 15
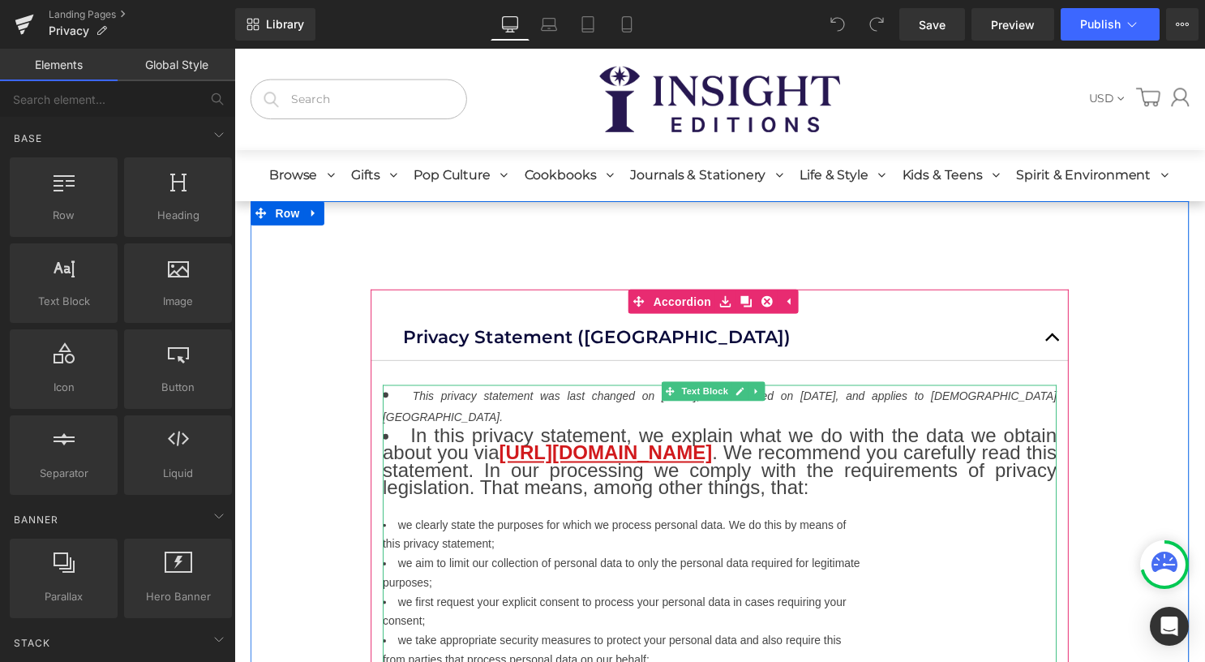
click at [633, 393] on icon "This privacy statement was last changed on [DATE], last checked on [DATE], and …" at bounding box center [724, 410] width 681 height 34
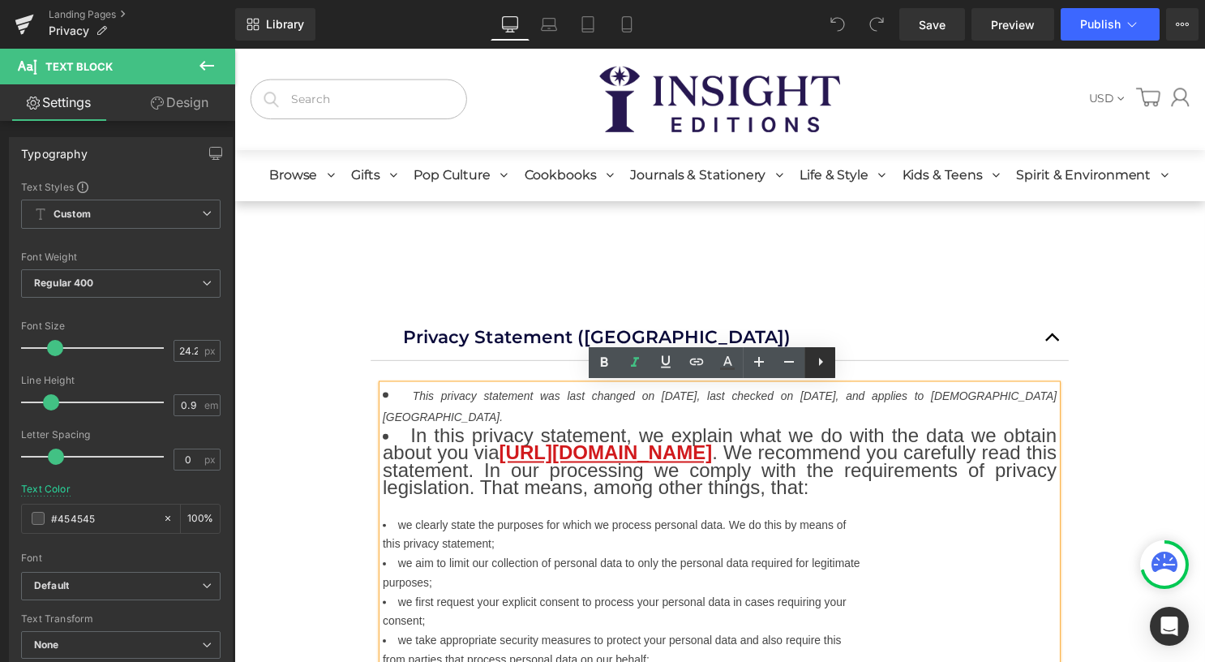
click at [825, 368] on icon at bounding box center [820, 361] width 19 height 19
drag, startPoint x: 812, startPoint y: 357, endPoint x: 826, endPoint y: 373, distance: 21.3
click at [813, 356] on icon at bounding box center [819, 361] width 19 height 19
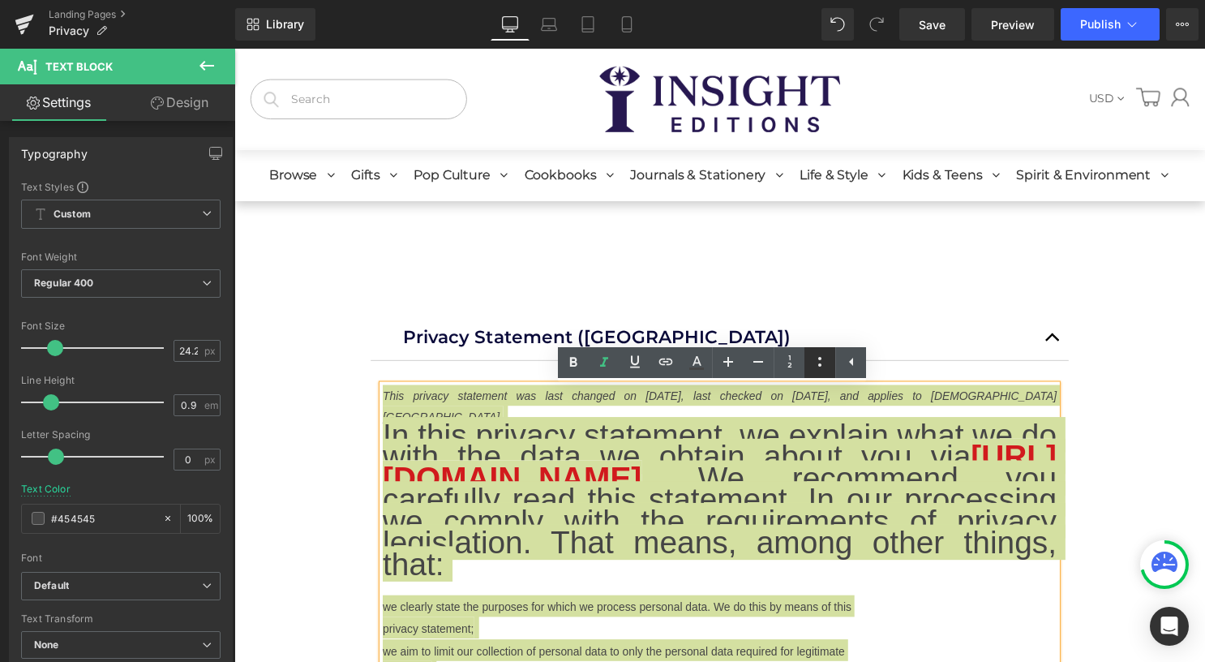
click at [822, 369] on icon at bounding box center [819, 361] width 19 height 19
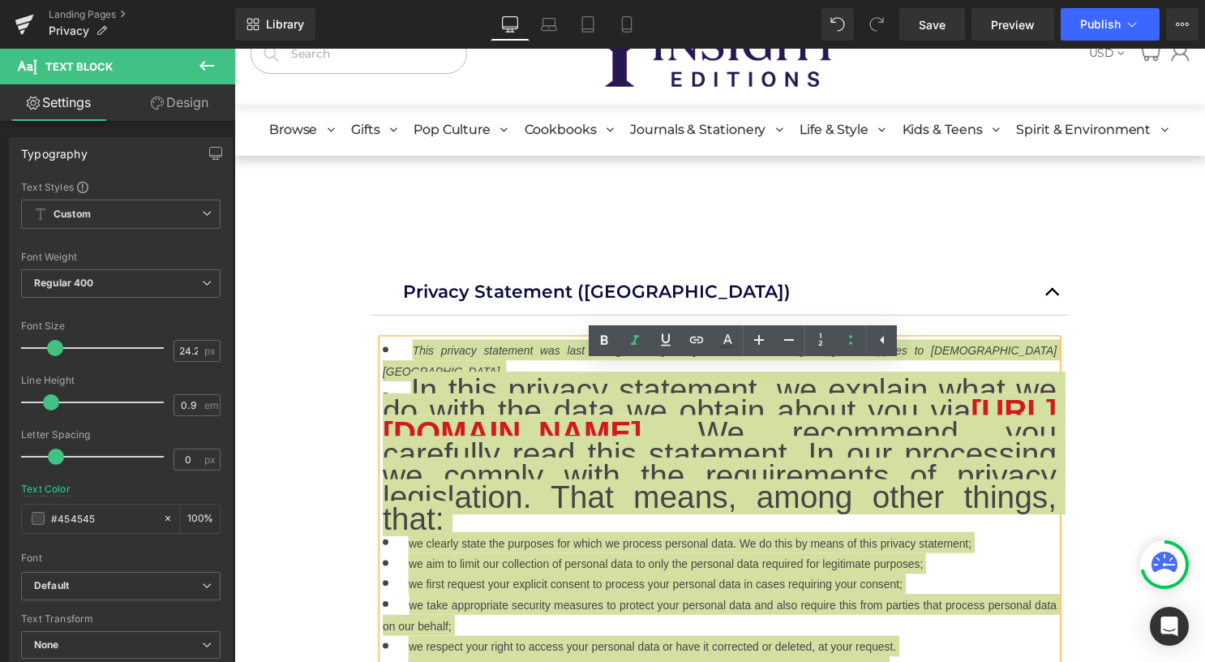
scroll to position [81, 0]
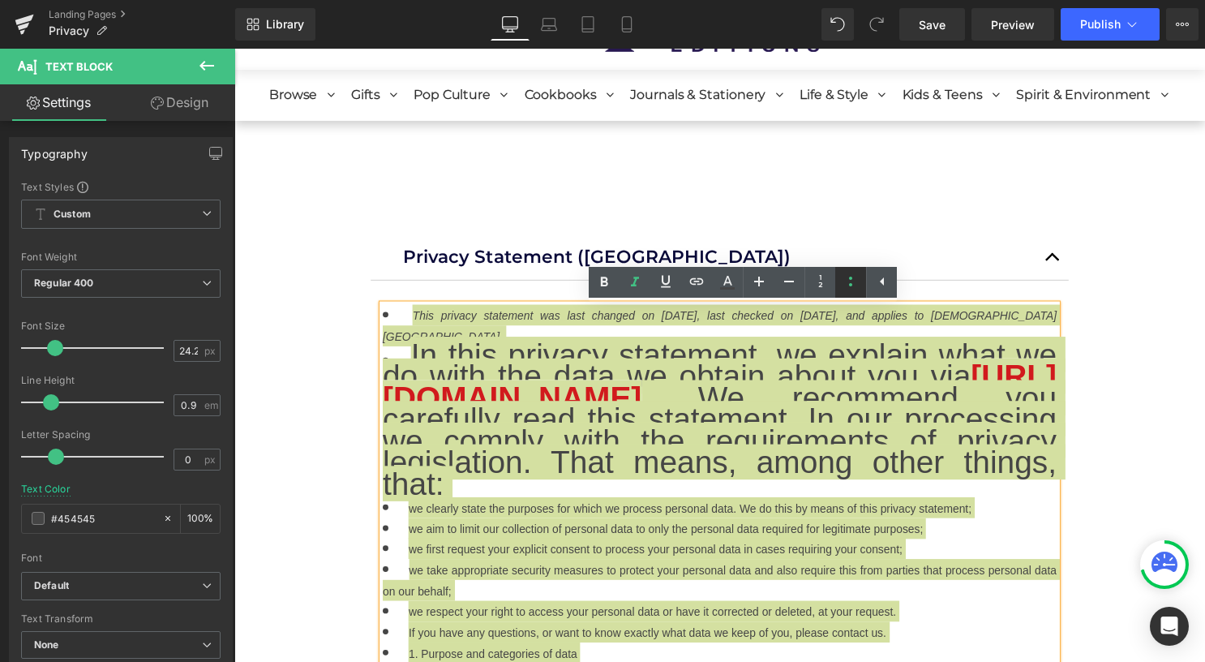
click at [850, 282] on icon at bounding box center [850, 281] width 19 height 19
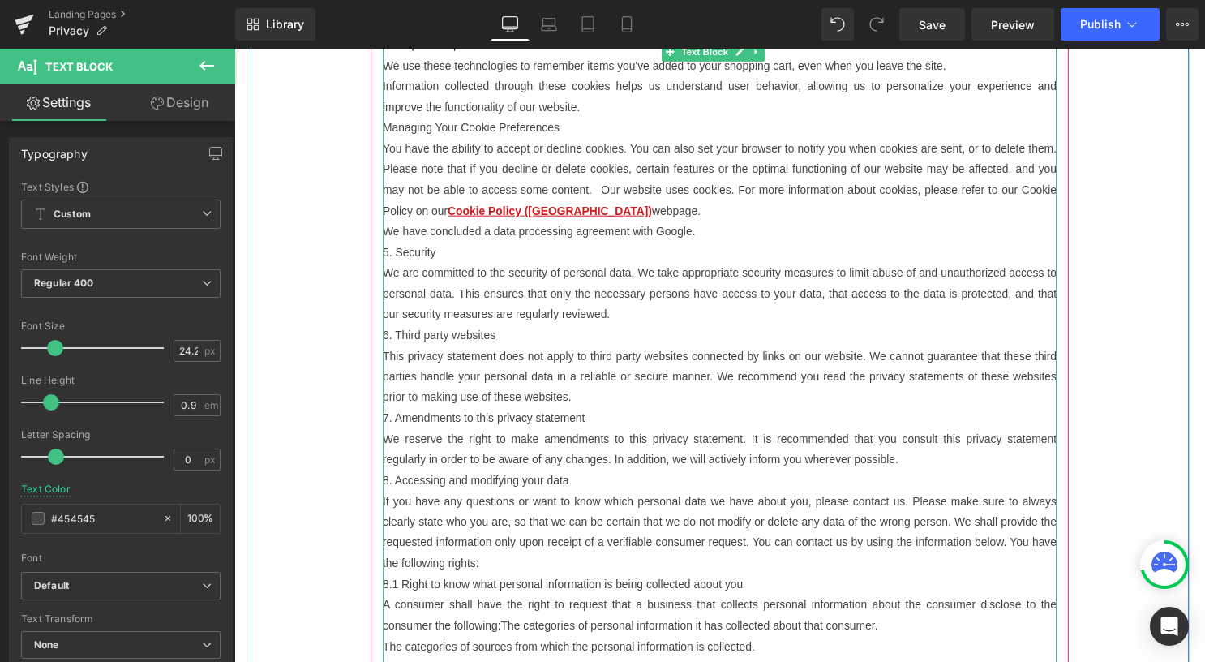
scroll to position [2432, 0]
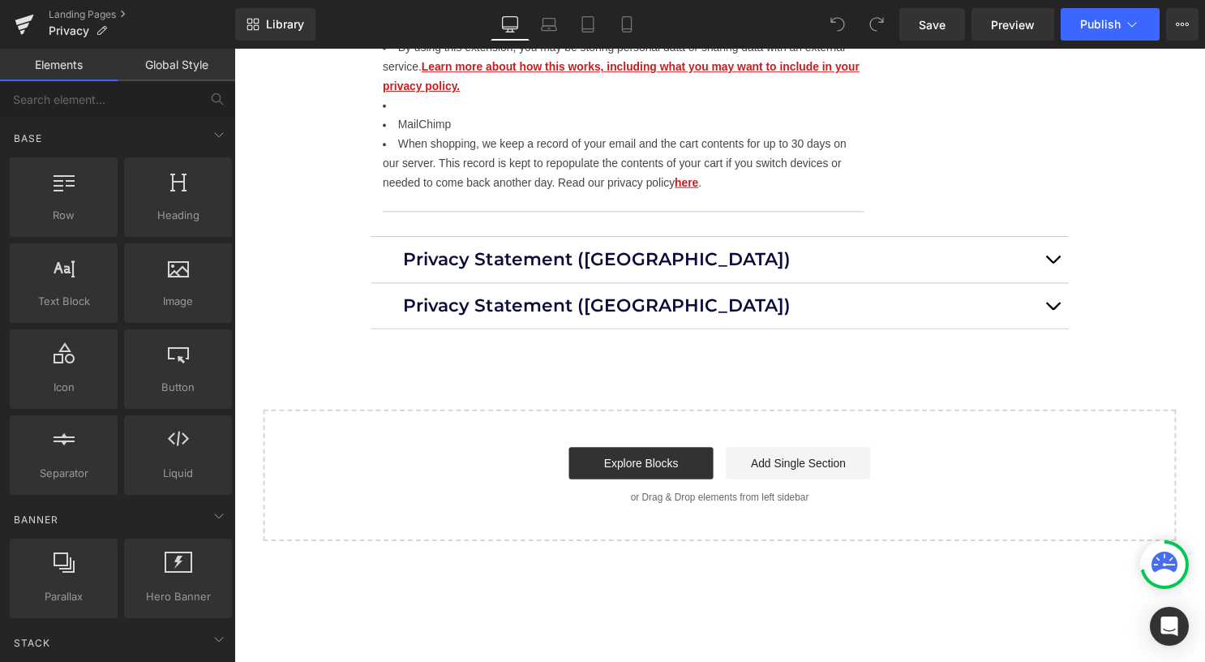
scroll to position [5594, 0]
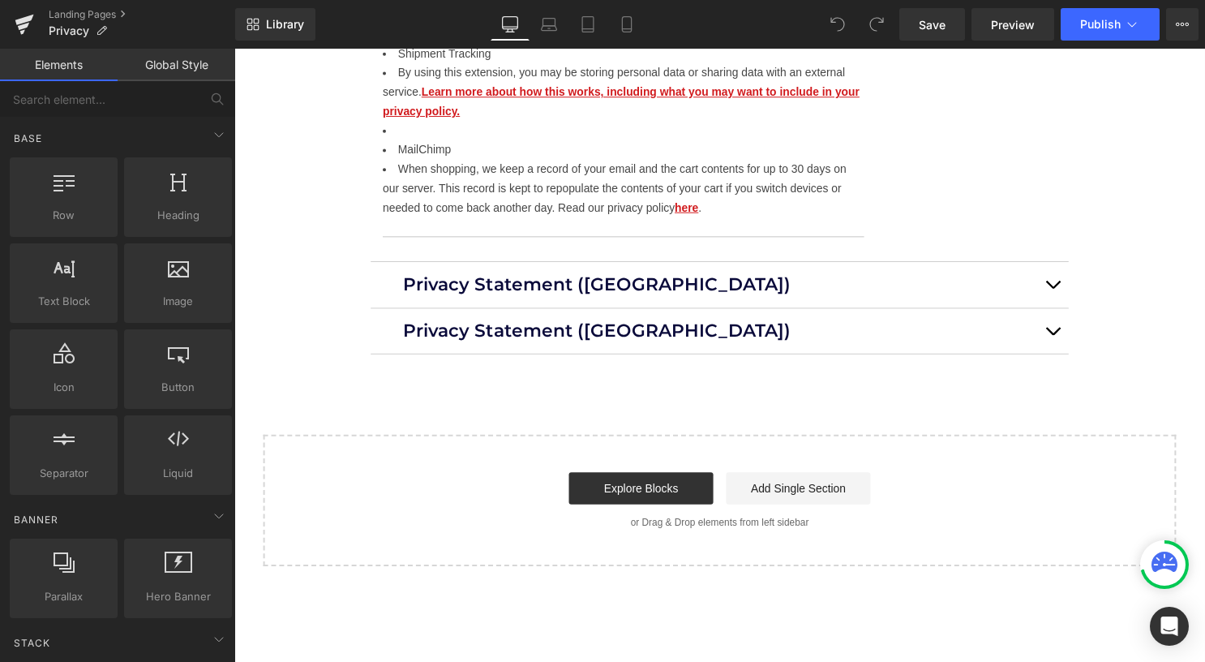
click at [1000, 298] on div "Privacy Statement ([GEOGRAPHIC_DATA]) Text Block" at bounding box center [725, 286] width 640 height 21
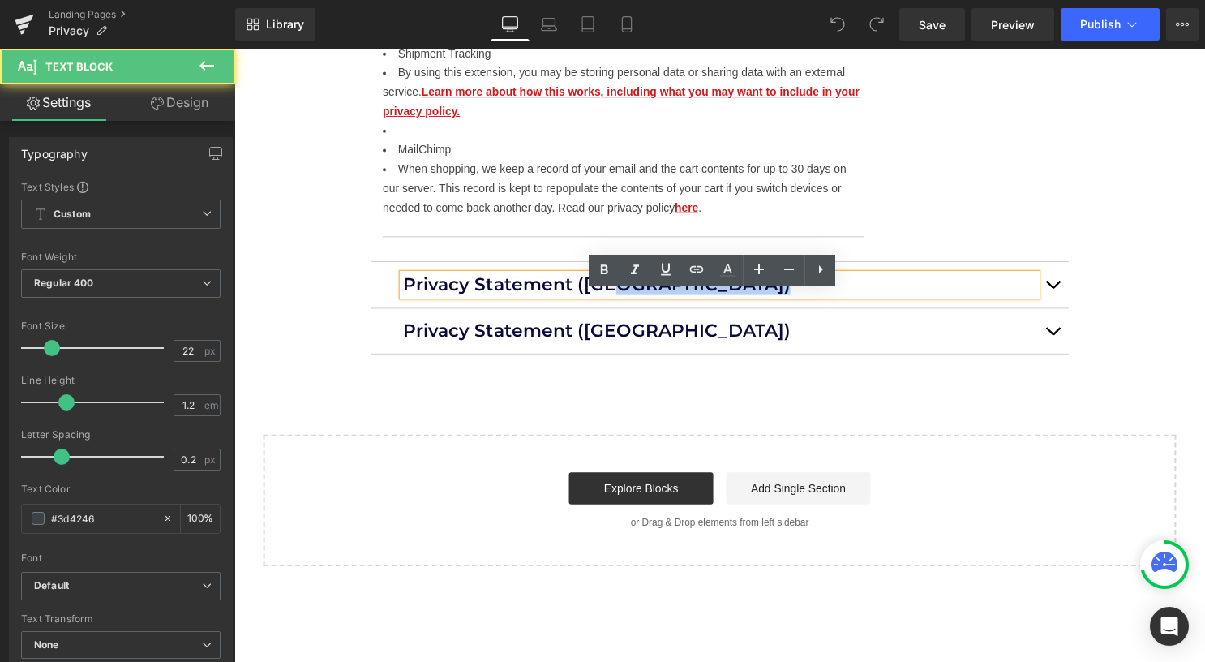
click at [1057, 300] on button "button" at bounding box center [1061, 286] width 32 height 45
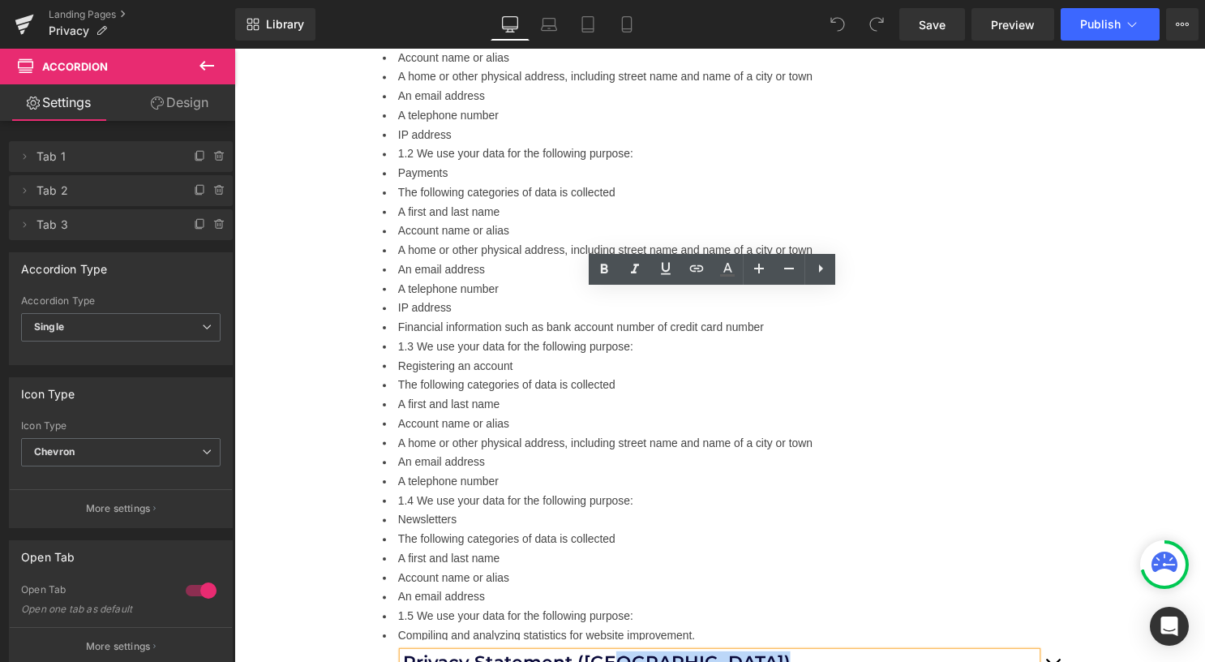
scroll to position [82, 0]
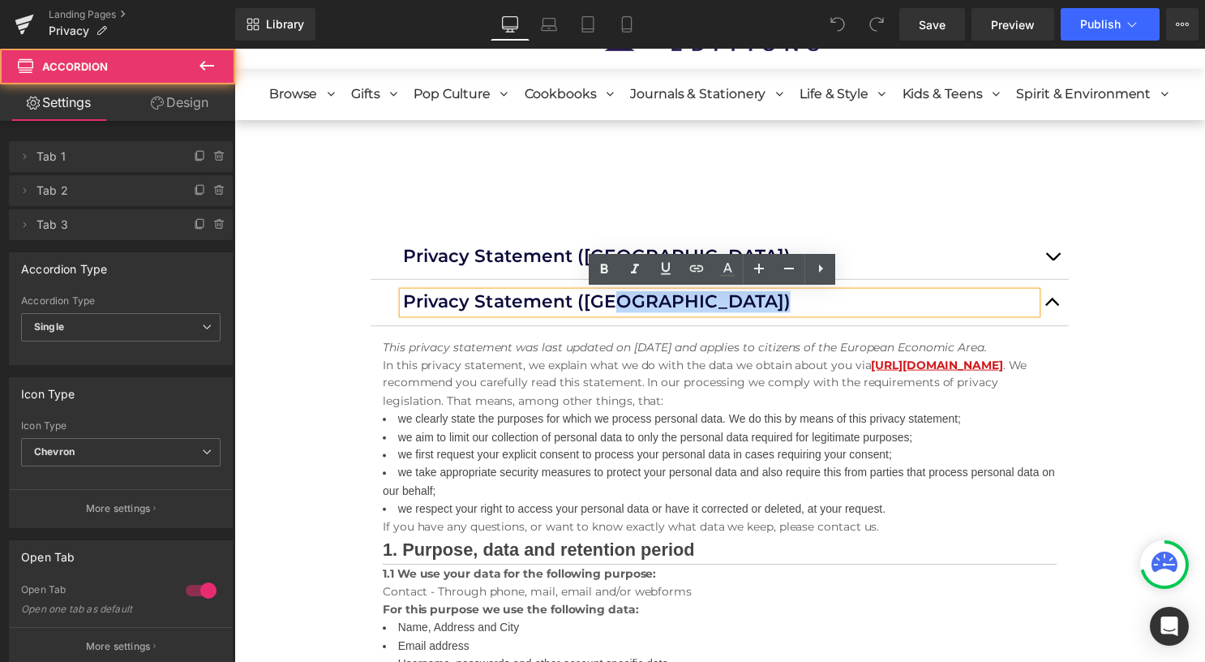
click at [1056, 297] on button "button" at bounding box center [1061, 304] width 32 height 45
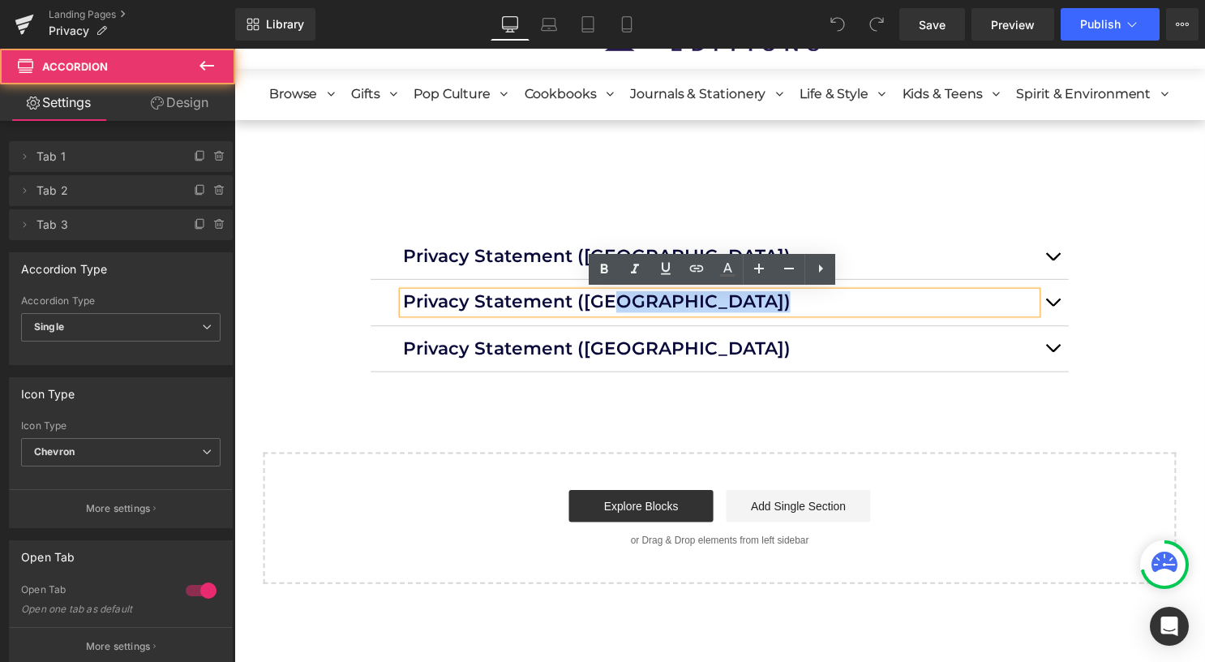
click at [1048, 261] on button "button" at bounding box center [1061, 258] width 32 height 45
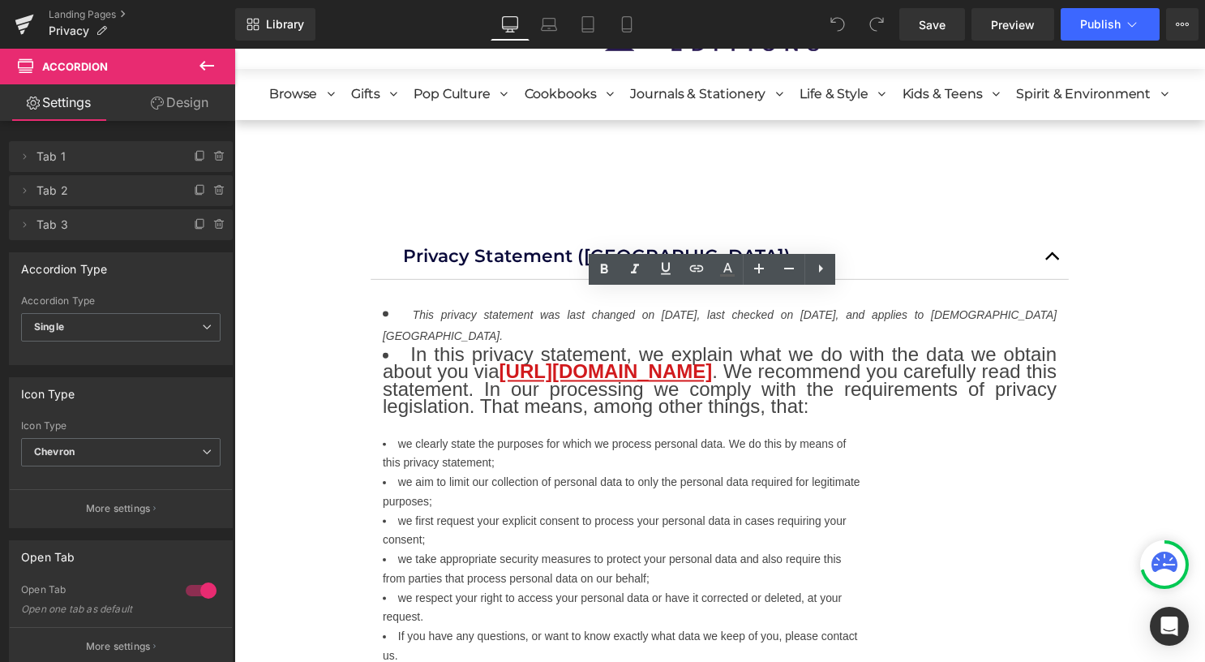
click at [1048, 261] on button "button" at bounding box center [1061, 258] width 32 height 45
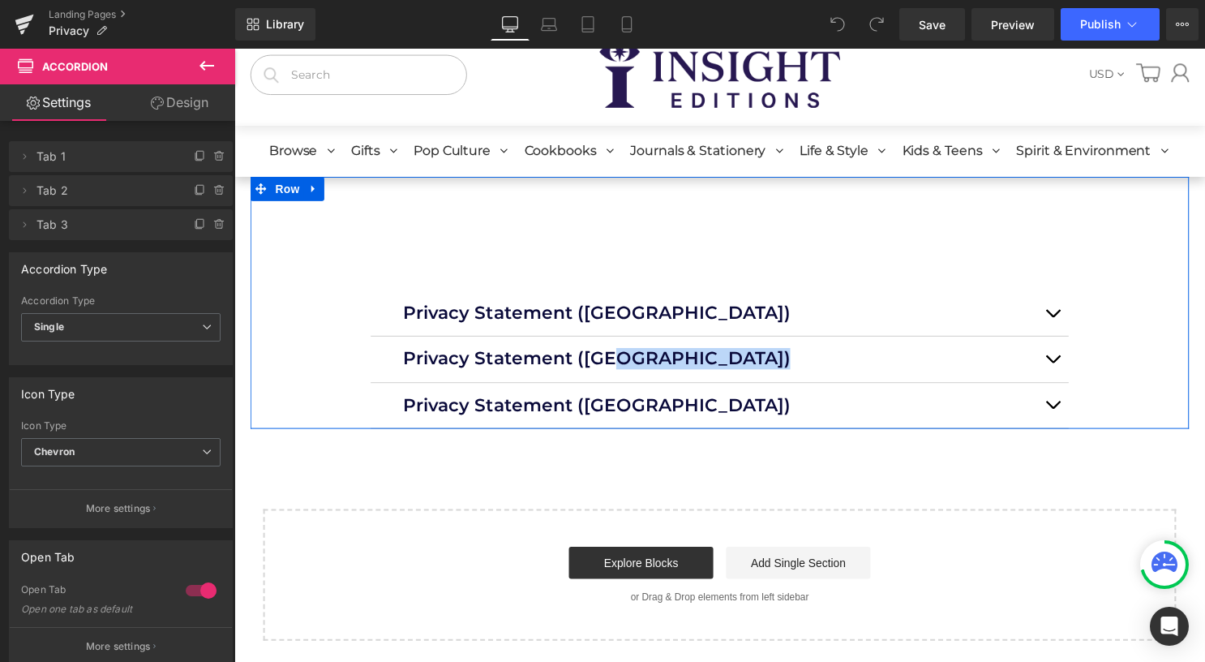
scroll to position [0, 0]
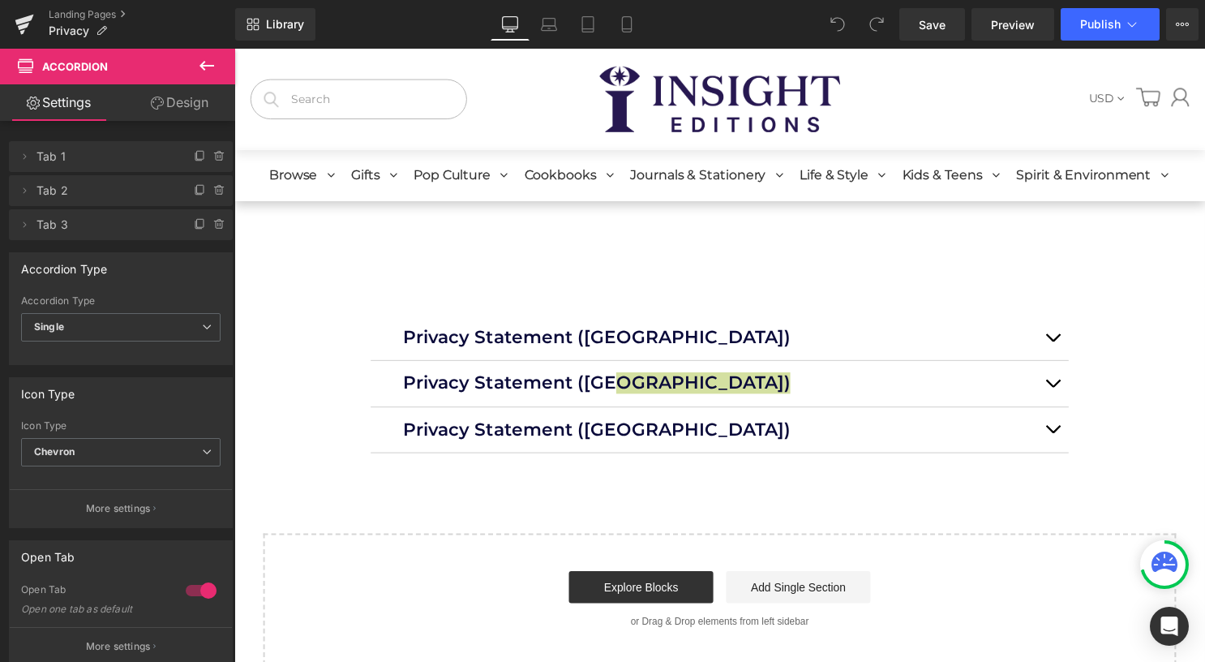
click at [209, 62] on icon at bounding box center [206, 65] width 19 height 19
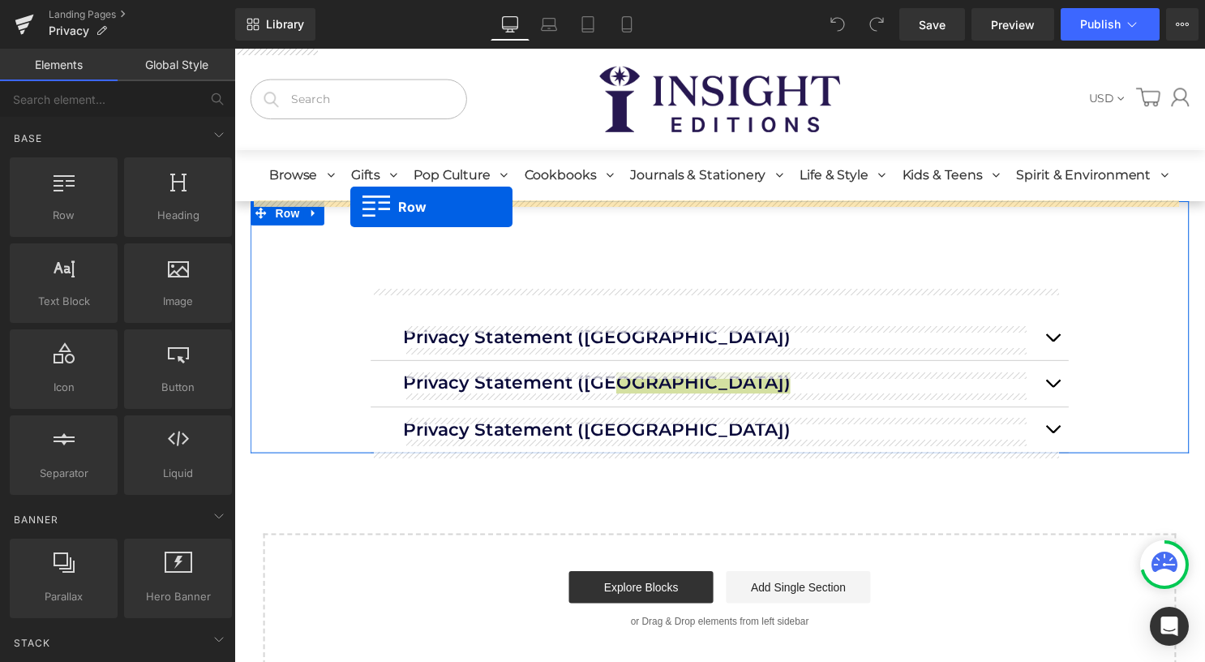
drag, startPoint x: 301, startPoint y: 255, endPoint x: 352, endPoint y: 208, distance: 68.9
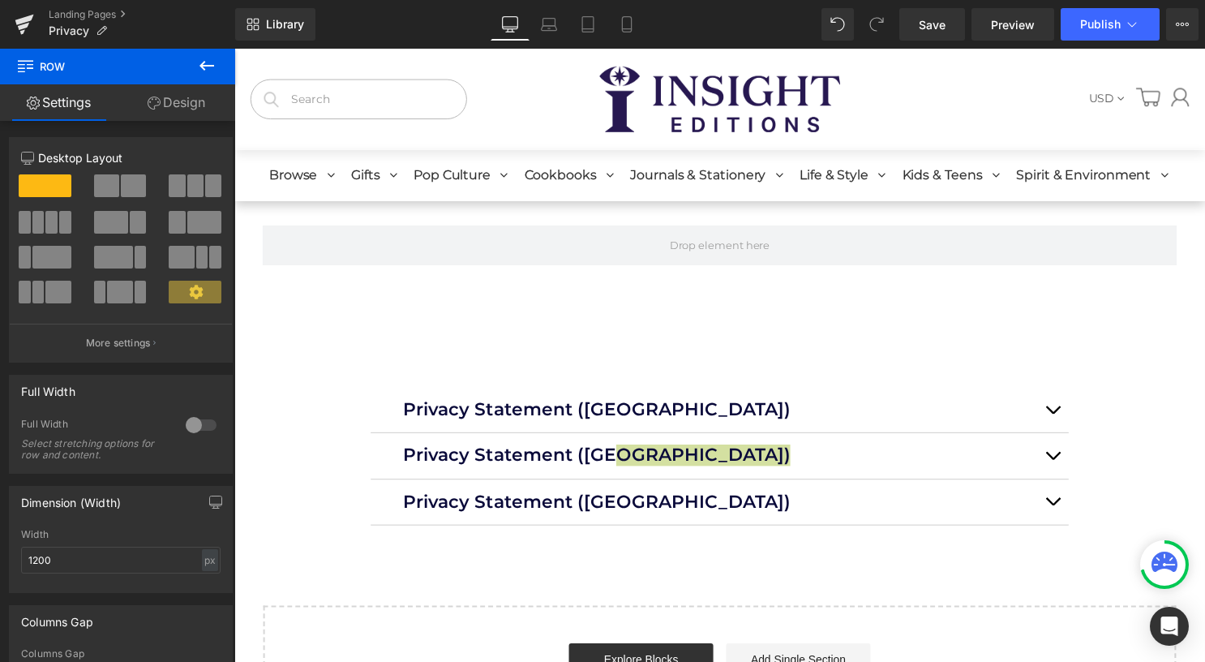
click at [204, 63] on icon at bounding box center [206, 65] width 19 height 19
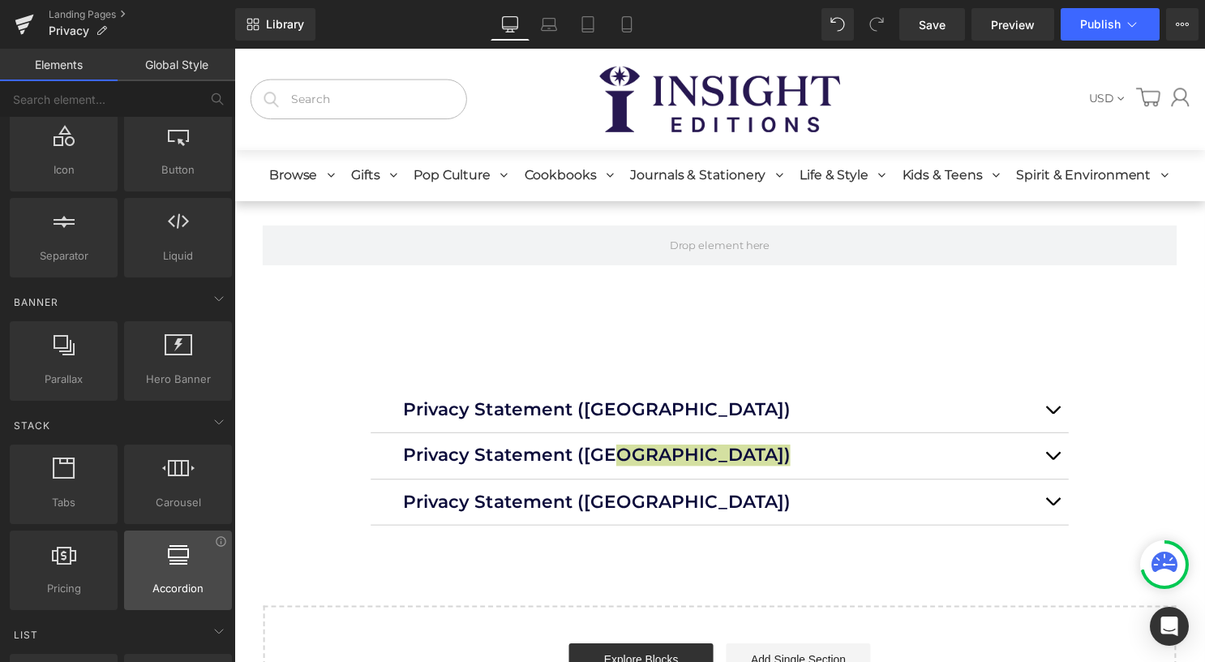
scroll to position [243, 0]
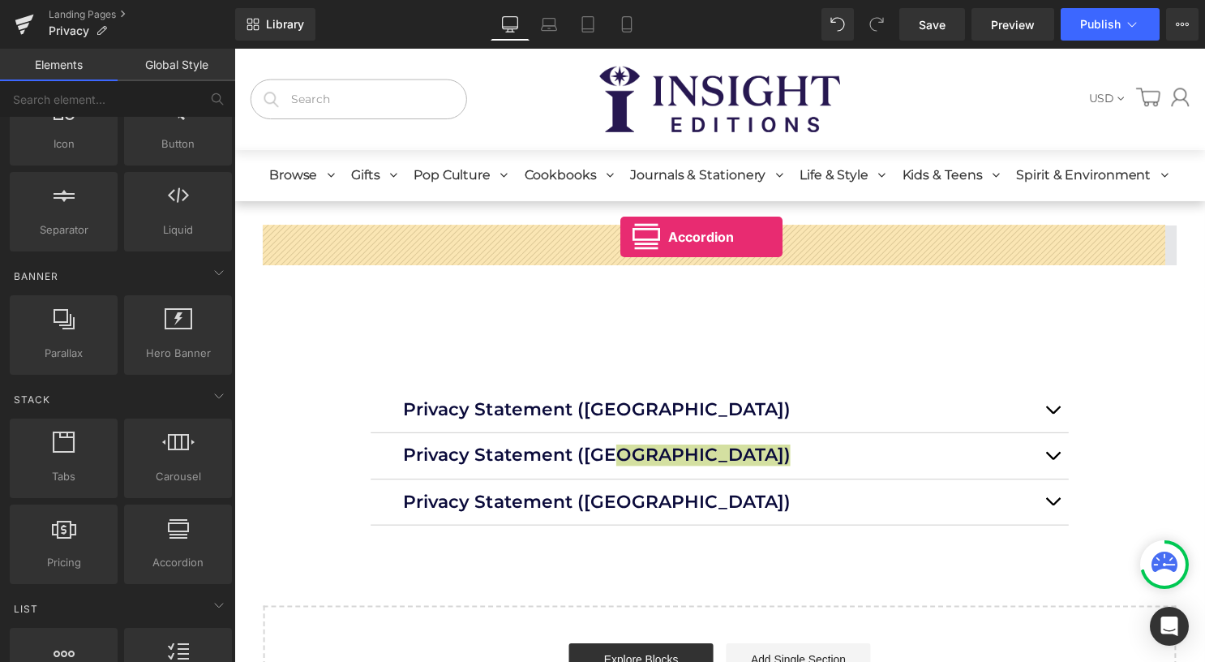
drag, startPoint x: 414, startPoint y: 584, endPoint x: 624, endPoint y: 239, distance: 403.5
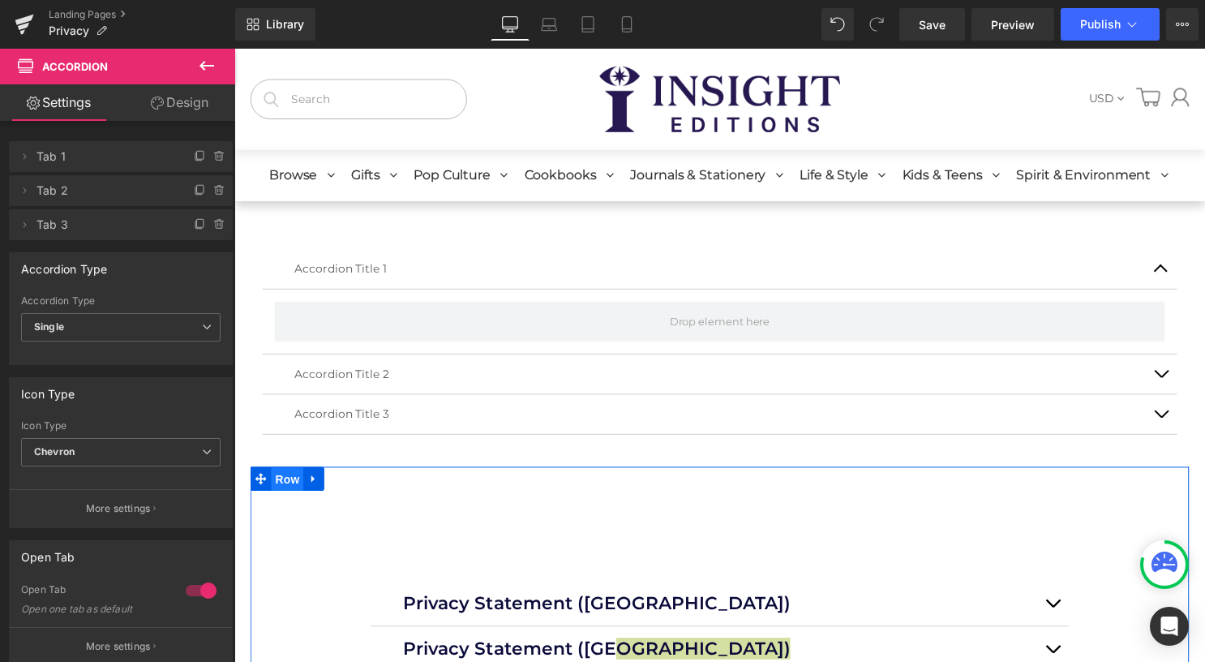
click at [273, 479] on span "Row" at bounding box center [288, 484] width 32 height 24
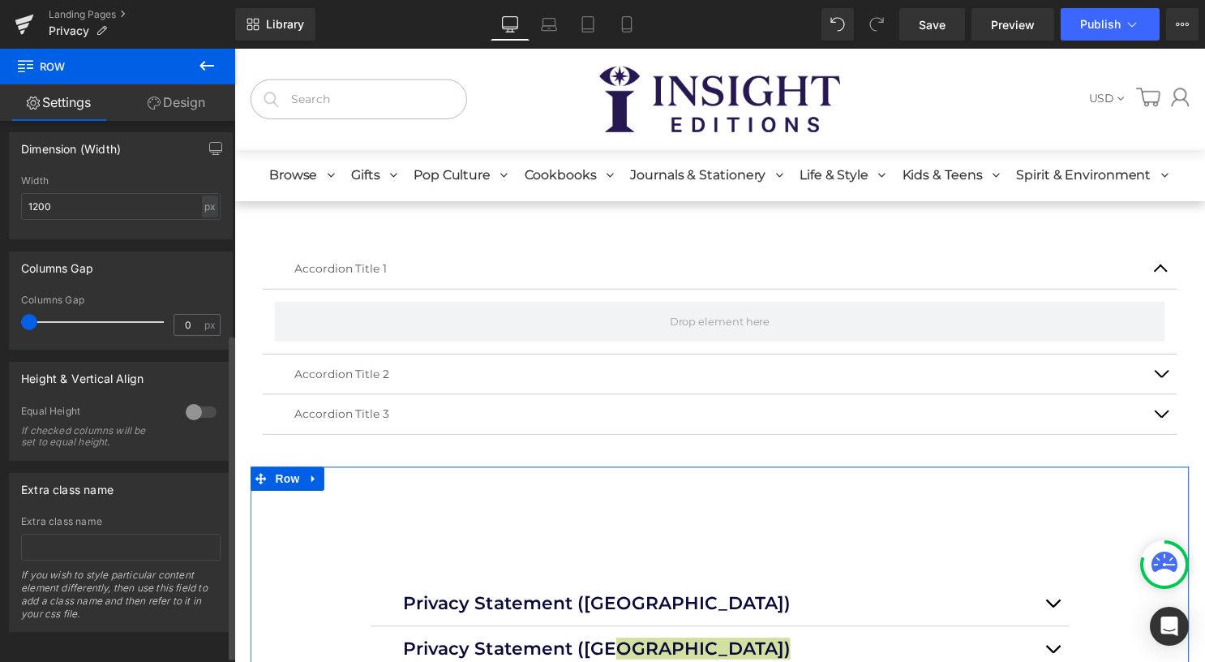
scroll to position [363, 0]
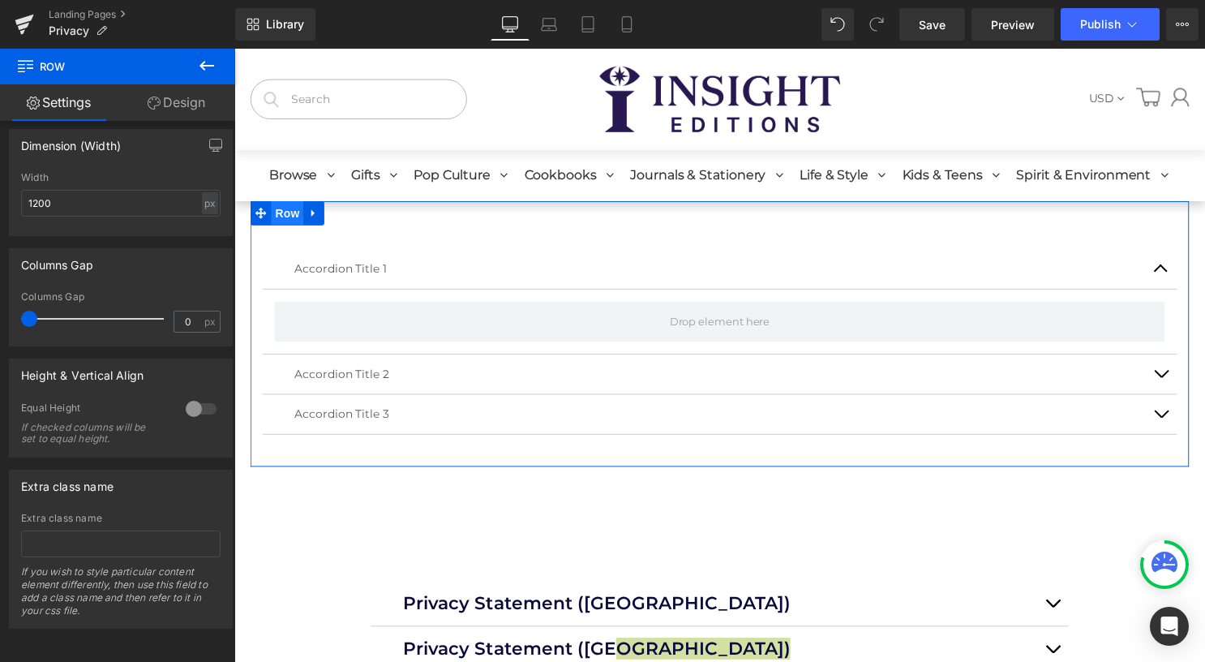
click at [293, 219] on span "Row" at bounding box center [288, 215] width 32 height 24
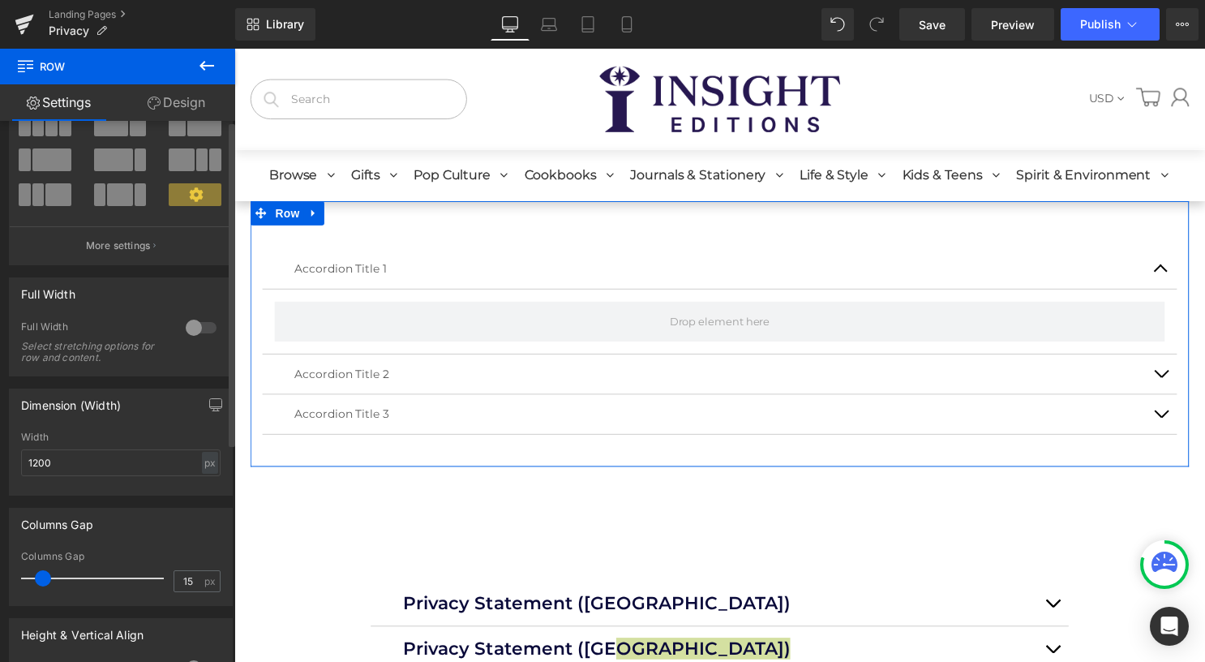
scroll to position [0, 0]
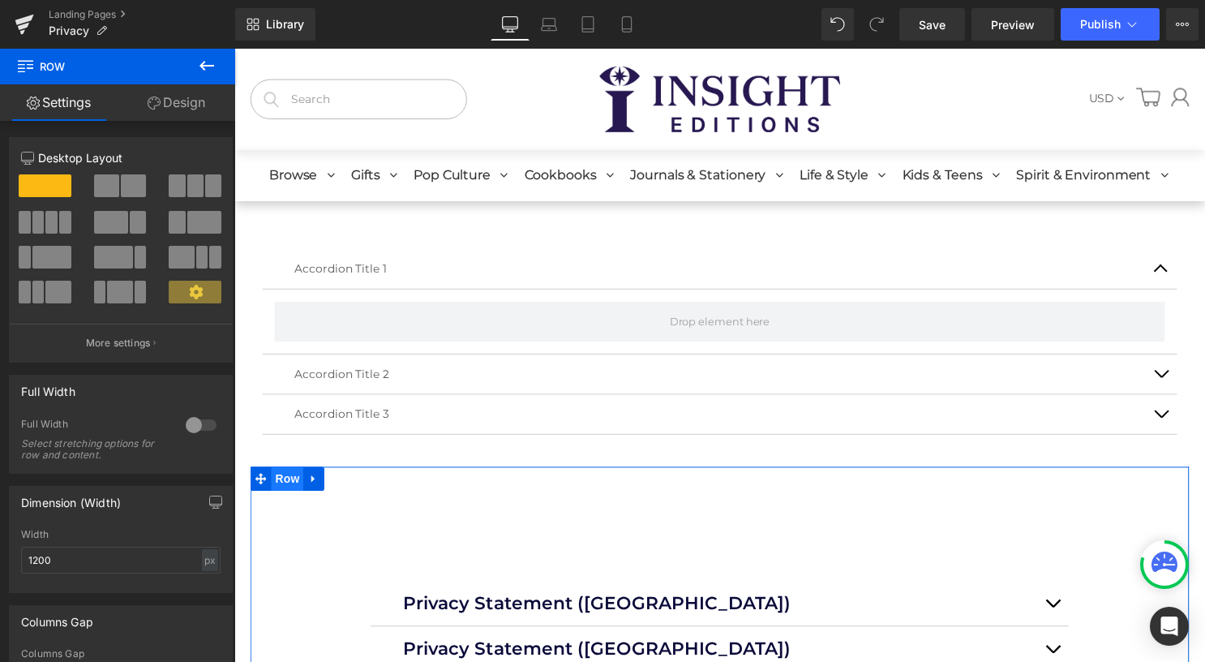
click at [285, 487] on span "Row" at bounding box center [288, 483] width 32 height 24
click at [182, 97] on link "Design" at bounding box center [177, 102] width 118 height 36
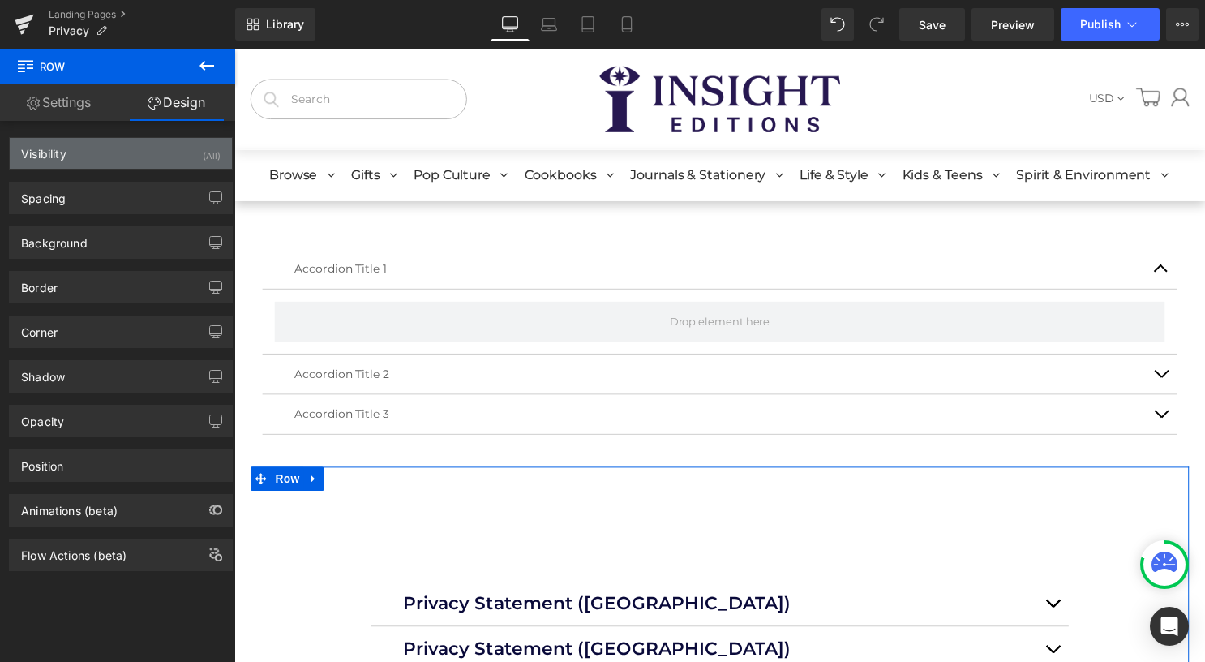
type input "0"
type input "110"
type input "150"
type input "0"
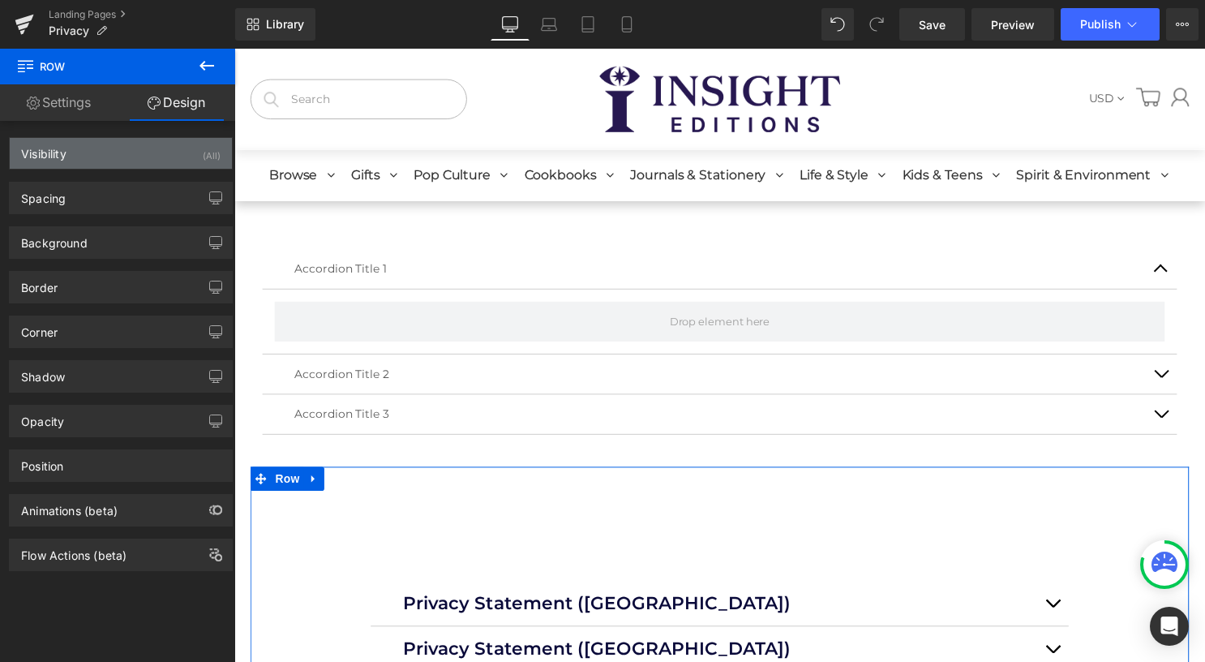
type input "150"
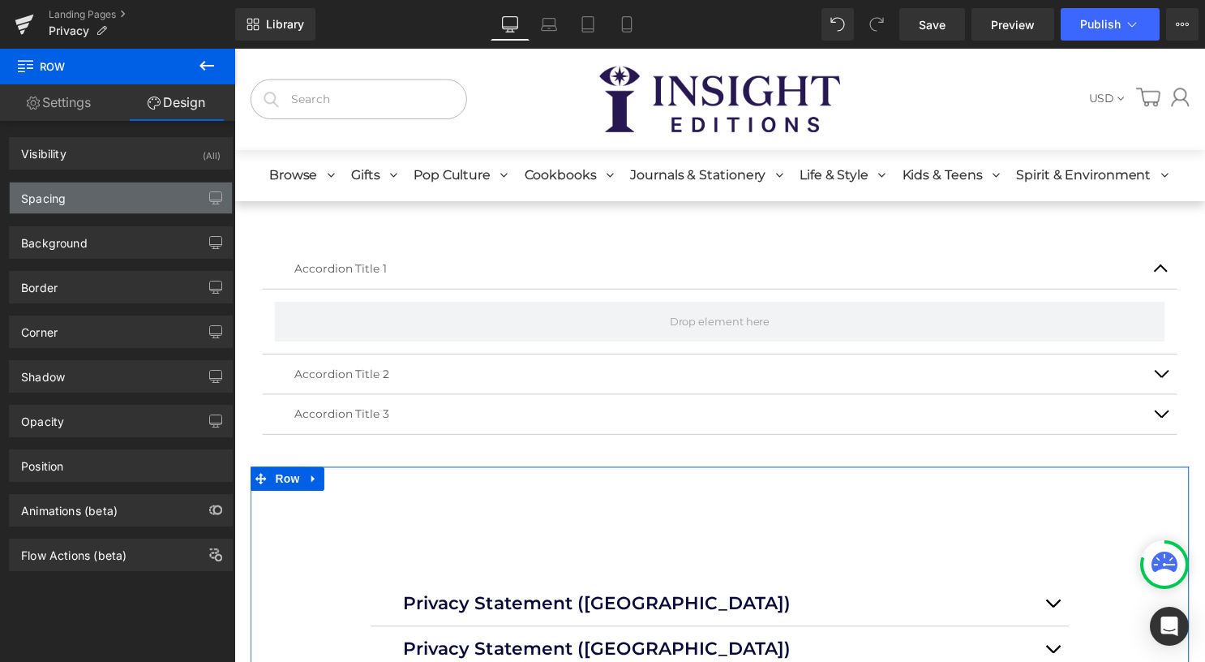
click at [121, 191] on div "Spacing" at bounding box center [121, 197] width 222 height 31
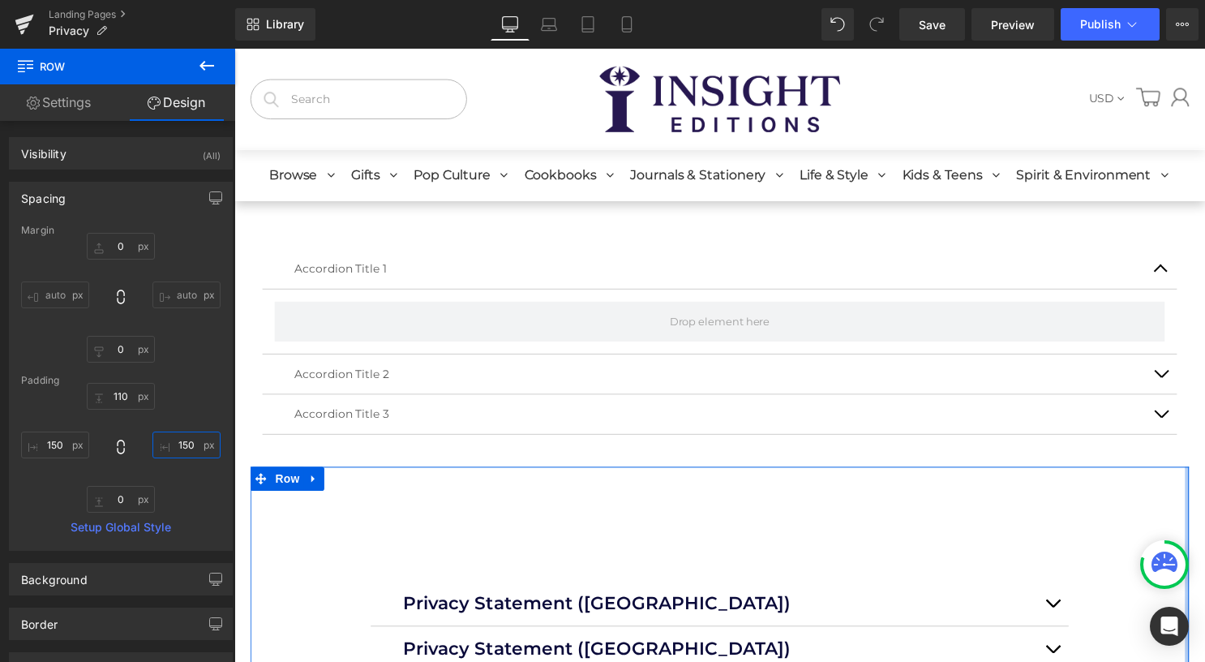
click at [208, 446] on input "150" at bounding box center [186, 444] width 68 height 27
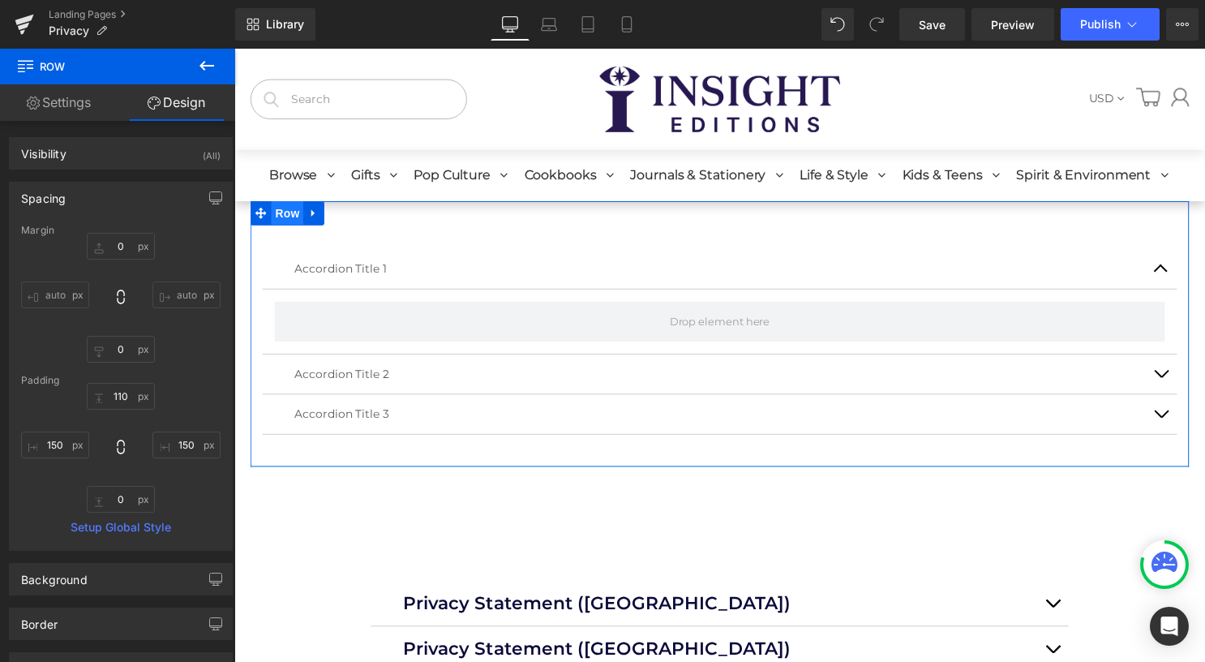
click at [277, 220] on span "Row" at bounding box center [288, 215] width 32 height 24
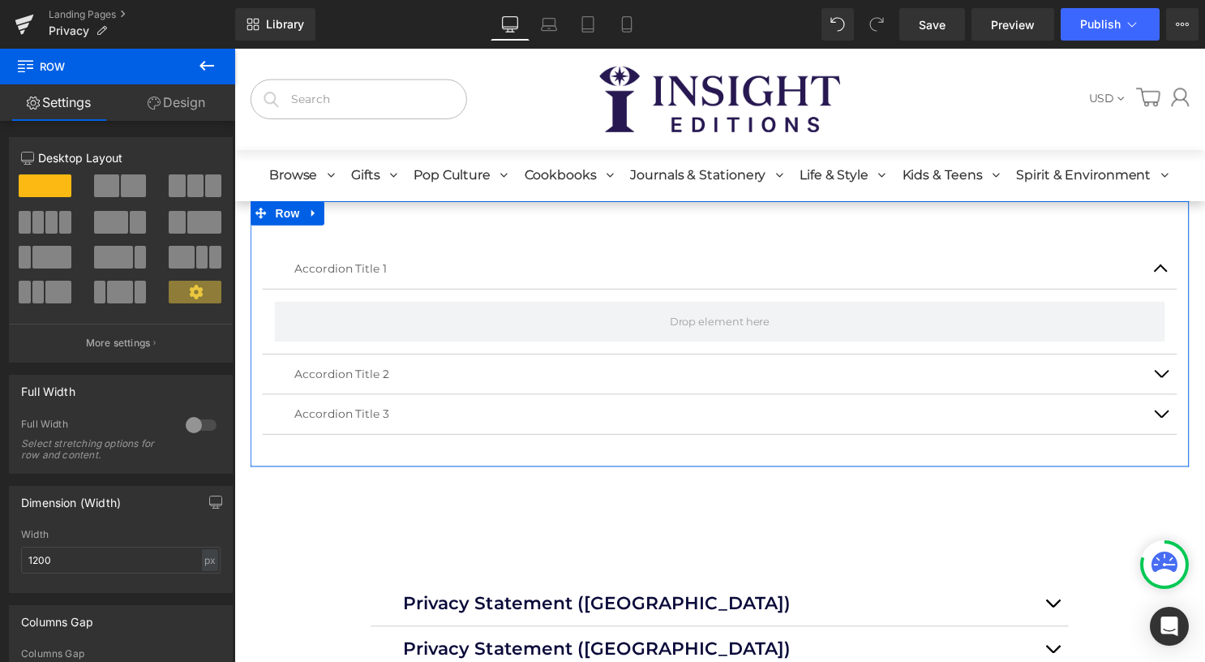
scroll to position [81, 0]
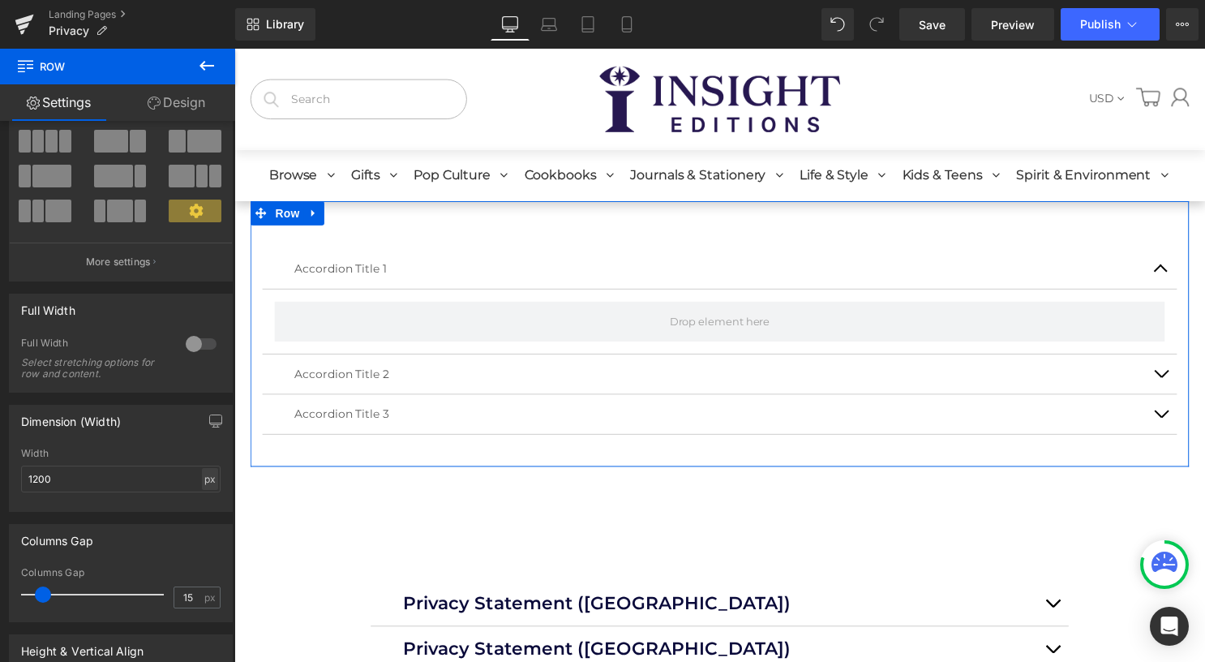
click at [206, 480] on div "px" at bounding box center [210, 479] width 16 height 22
click at [208, 506] on li "%" at bounding box center [209, 504] width 20 height 24
click at [136, 483] on input "100" at bounding box center [120, 478] width 199 height 27
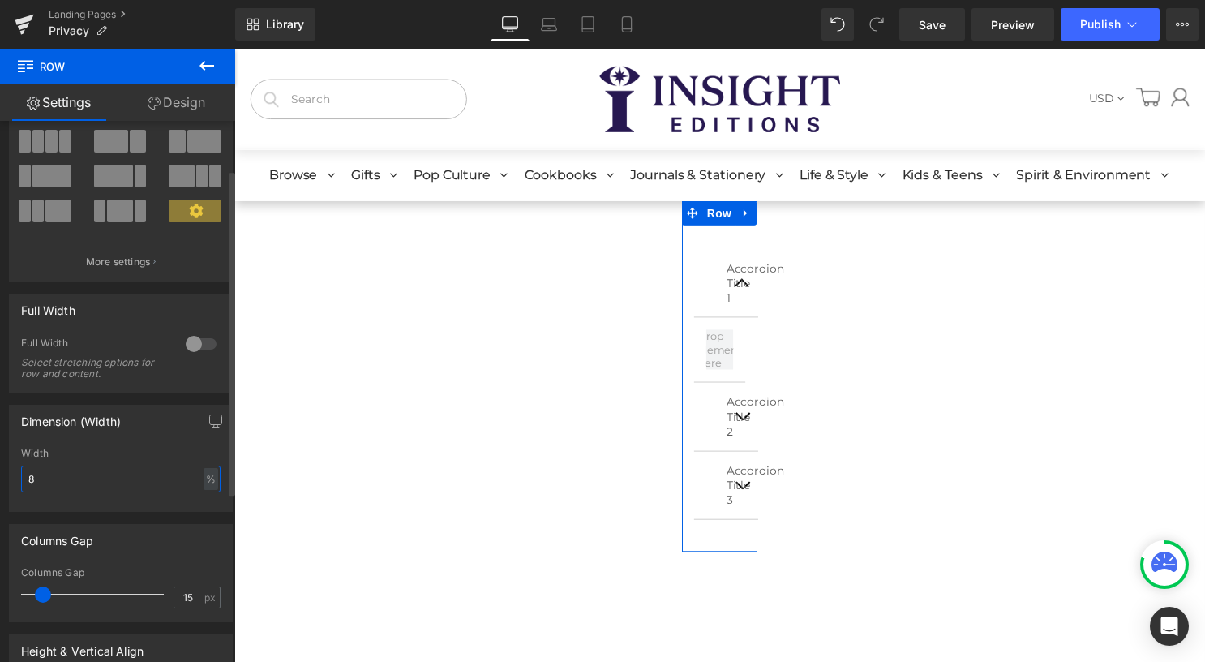
type input "80"
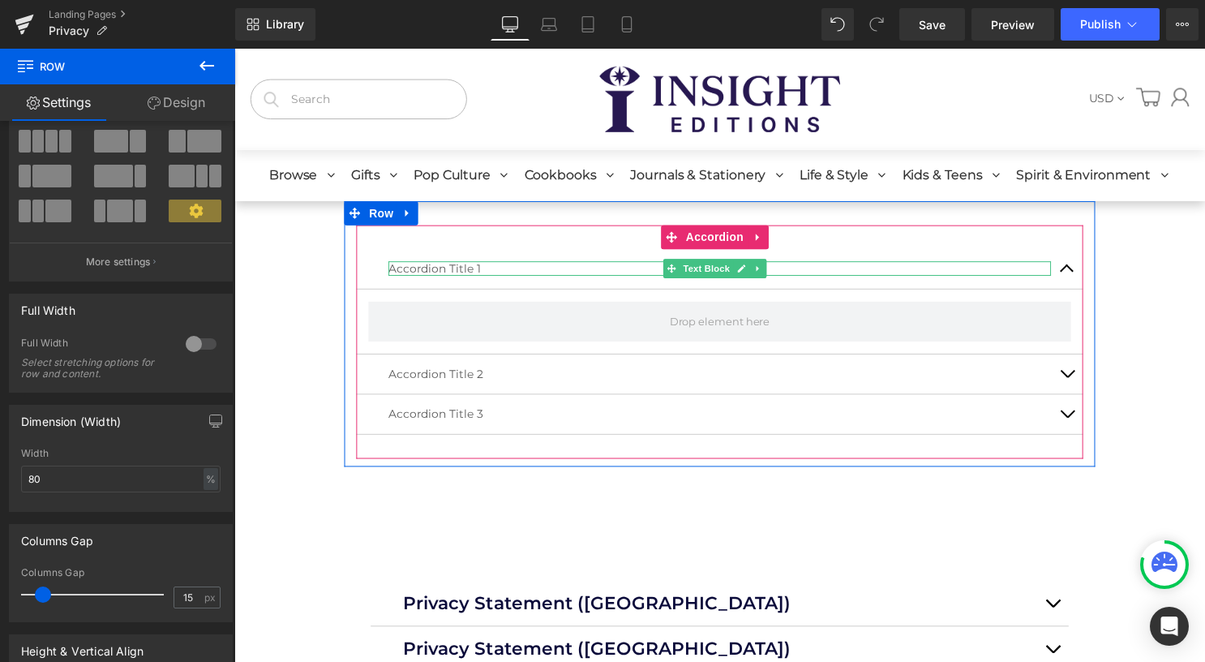
click at [564, 268] on p "Accordion Title 1" at bounding box center [725, 270] width 670 height 15
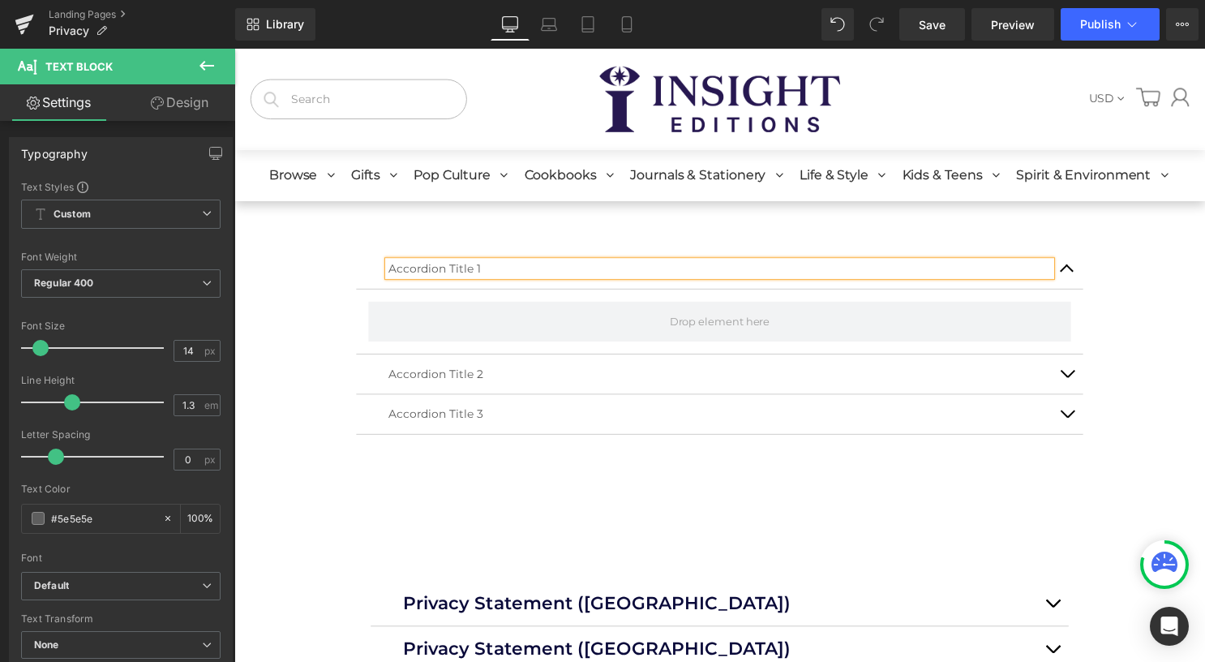
click at [564, 604] on div "Rendering Content" at bounding box center [603, 598] width 100 height 18
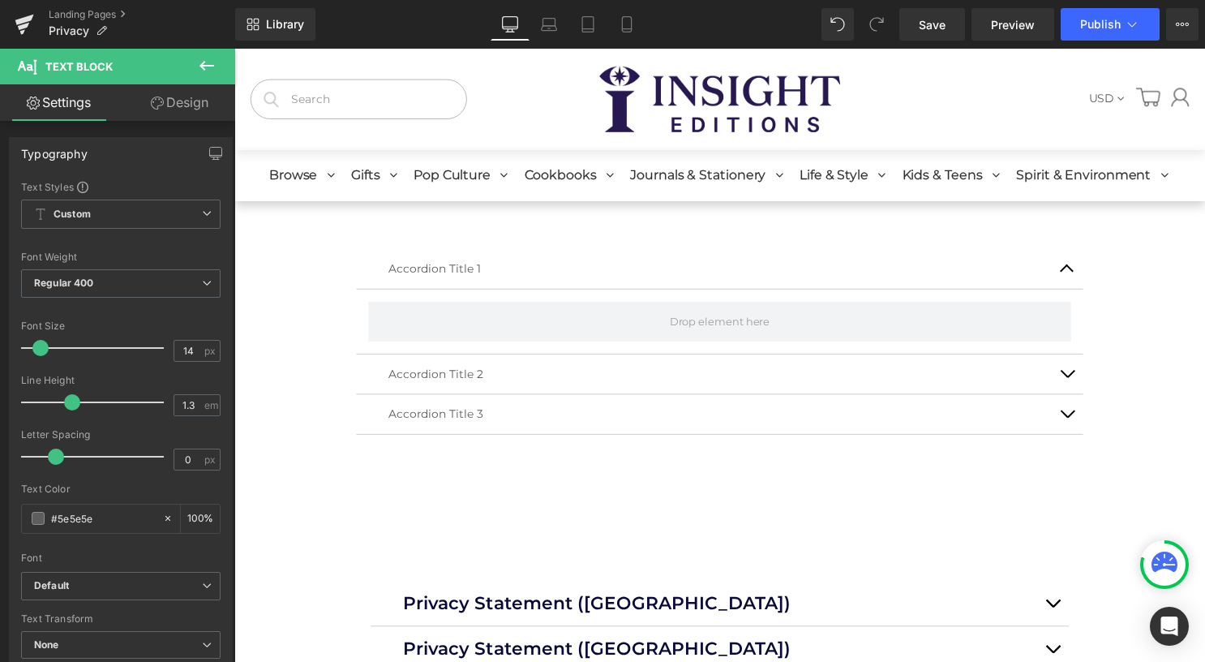
click at [634, 600] on div "Rendering Content" at bounding box center [603, 598] width 100 height 18
click at [589, 605] on div "Rendering Content" at bounding box center [603, 598] width 100 height 18
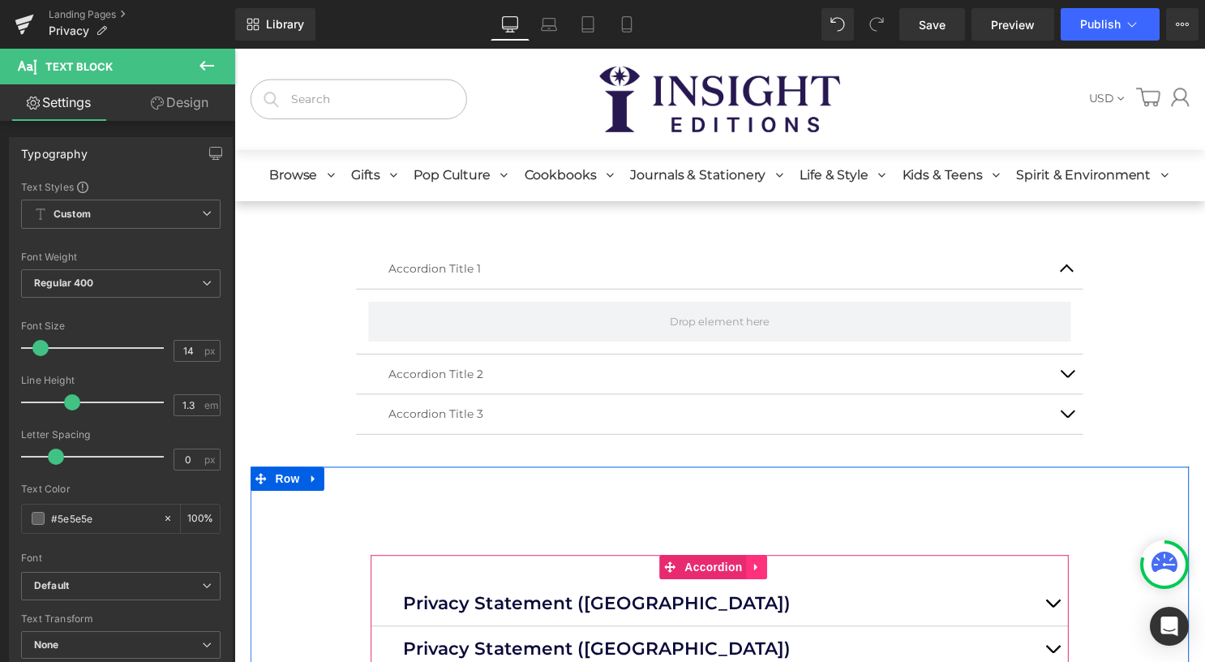
click at [765, 574] on li at bounding box center [762, 572] width 21 height 24
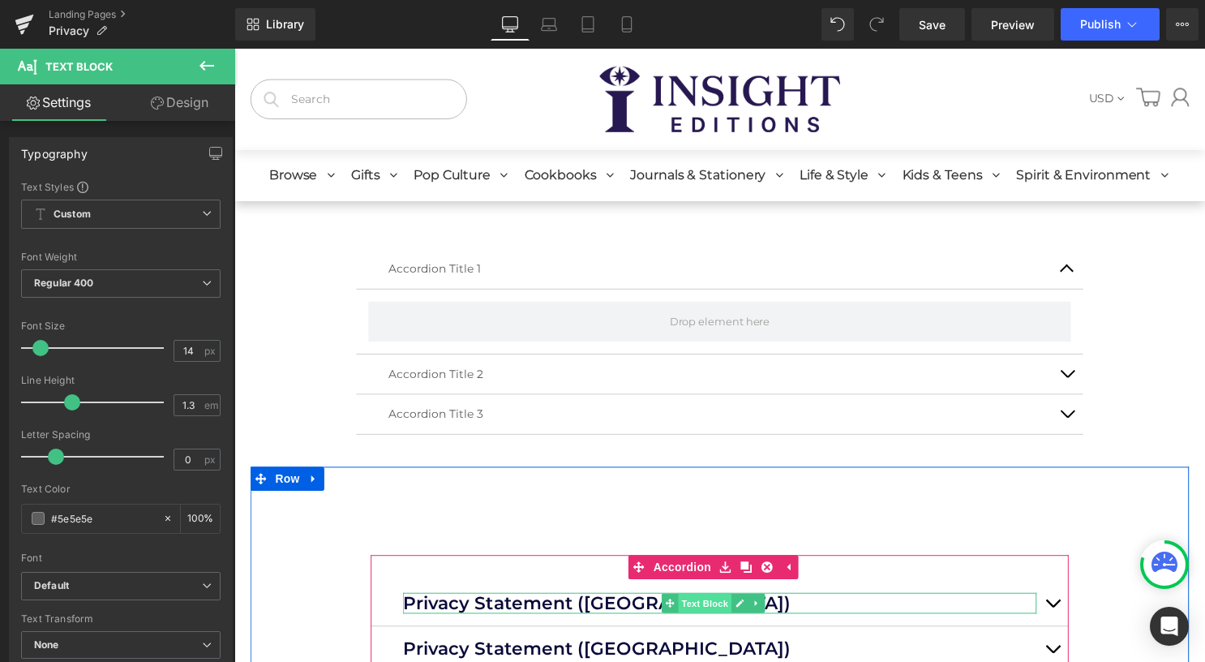
click at [692, 607] on span "Text Block" at bounding box center [710, 608] width 54 height 19
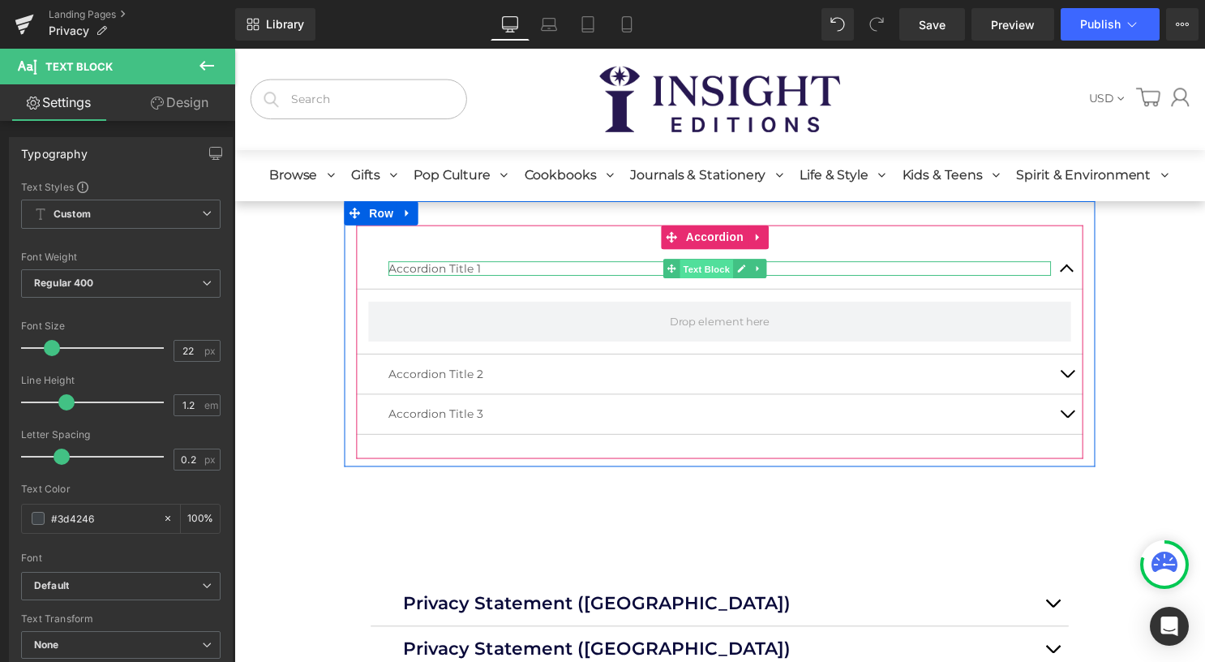
click at [717, 265] on span "Text Block" at bounding box center [711, 271] width 54 height 19
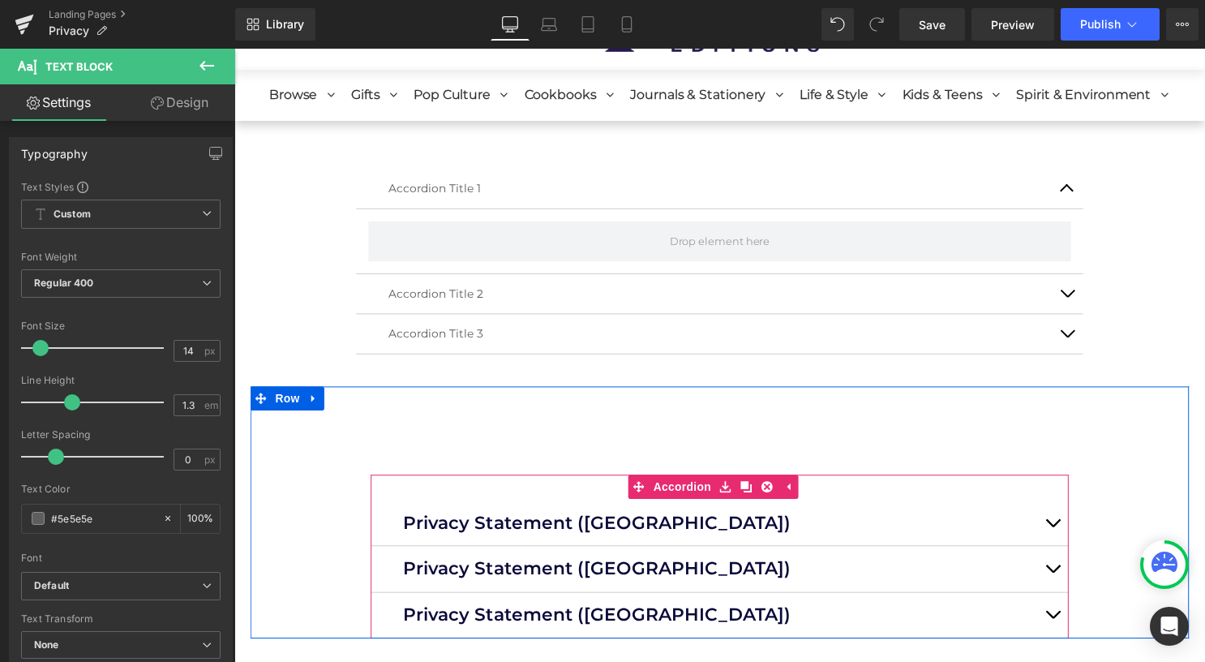
click at [1051, 524] on button "button" at bounding box center [1061, 527] width 32 height 45
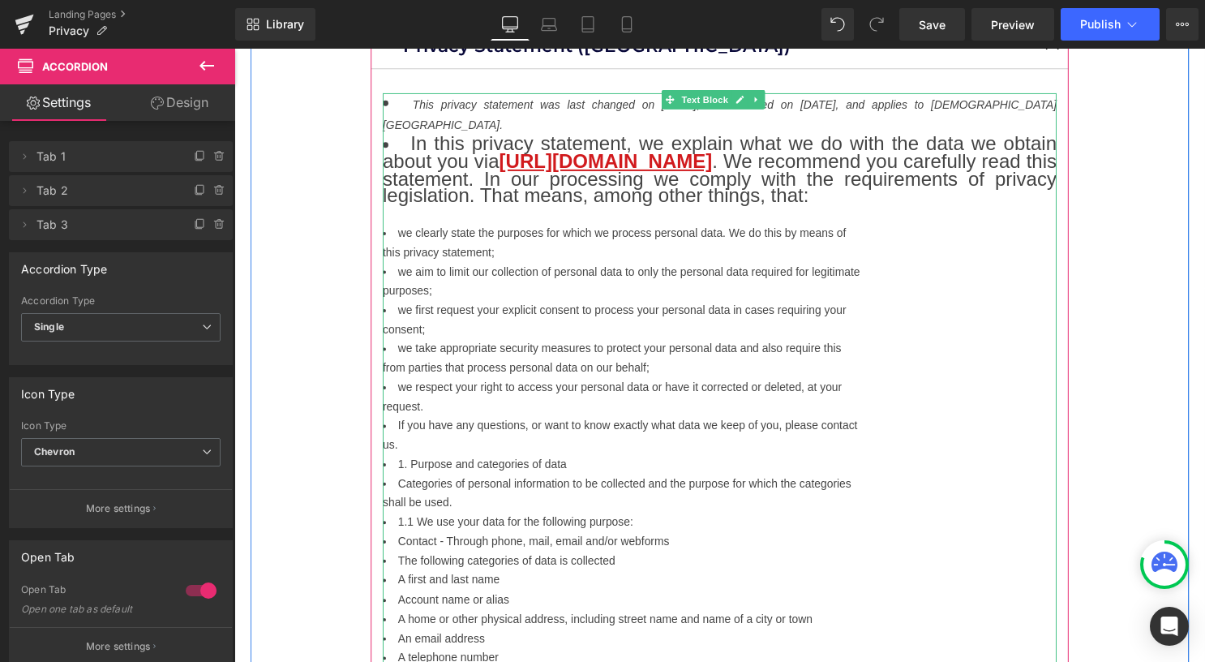
scroll to position [243, 0]
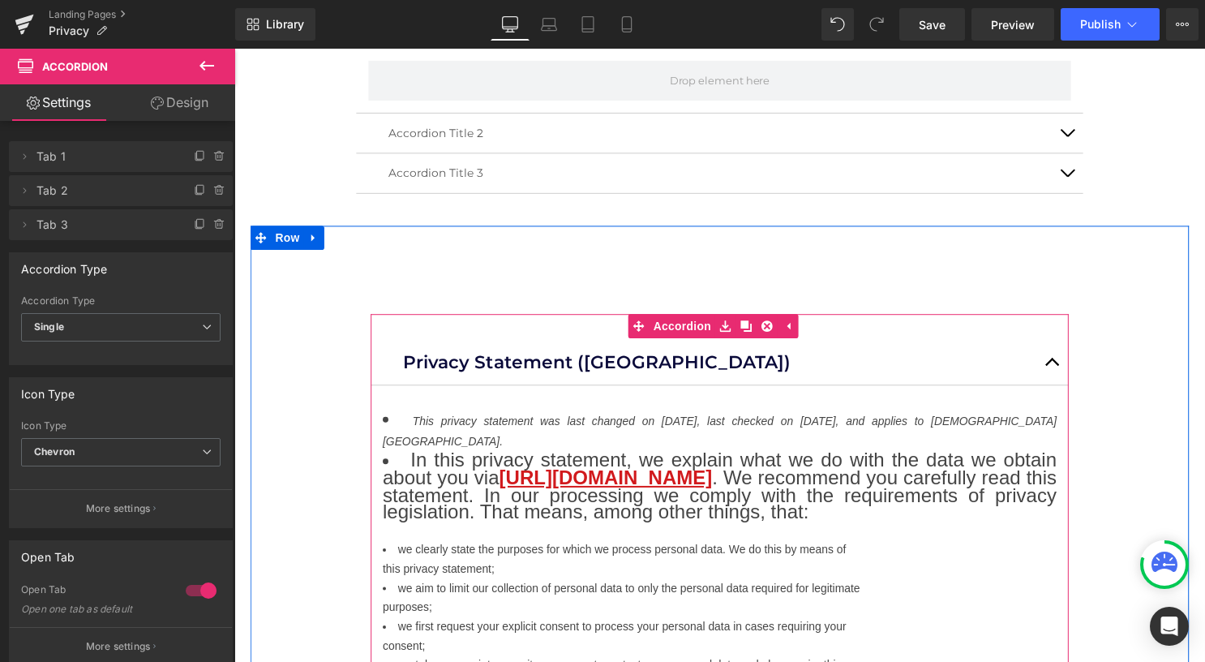
click at [1045, 363] on button "button" at bounding box center [1061, 365] width 32 height 45
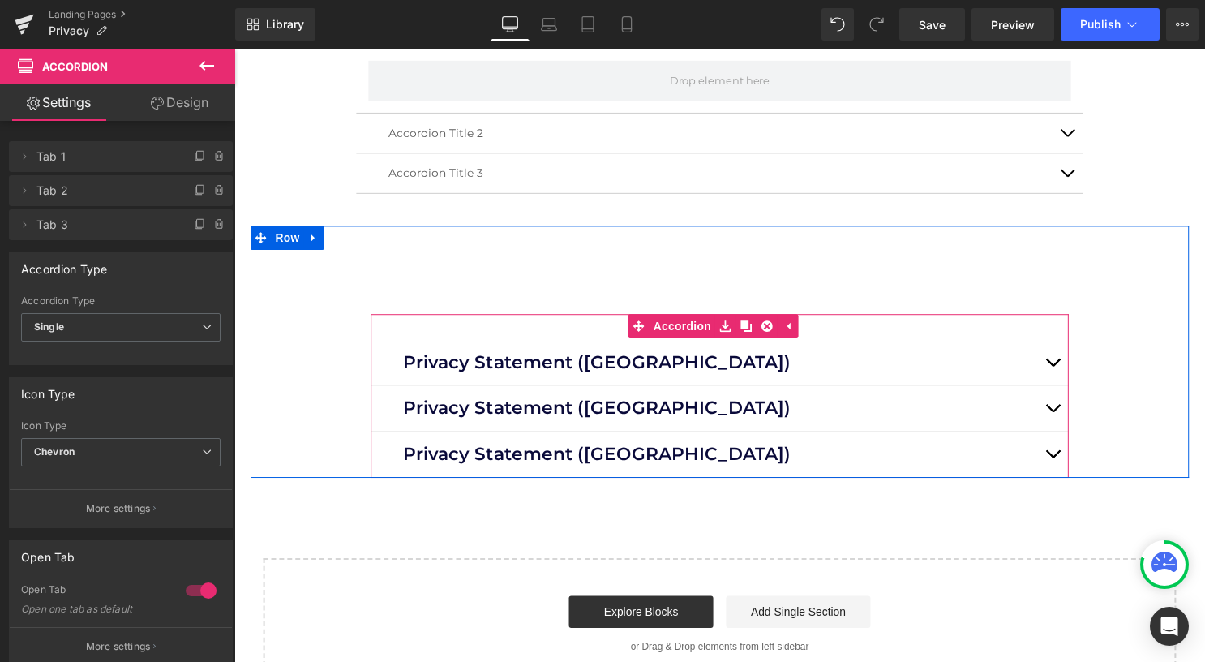
click at [1051, 420] on button "button" at bounding box center [1061, 411] width 32 height 45
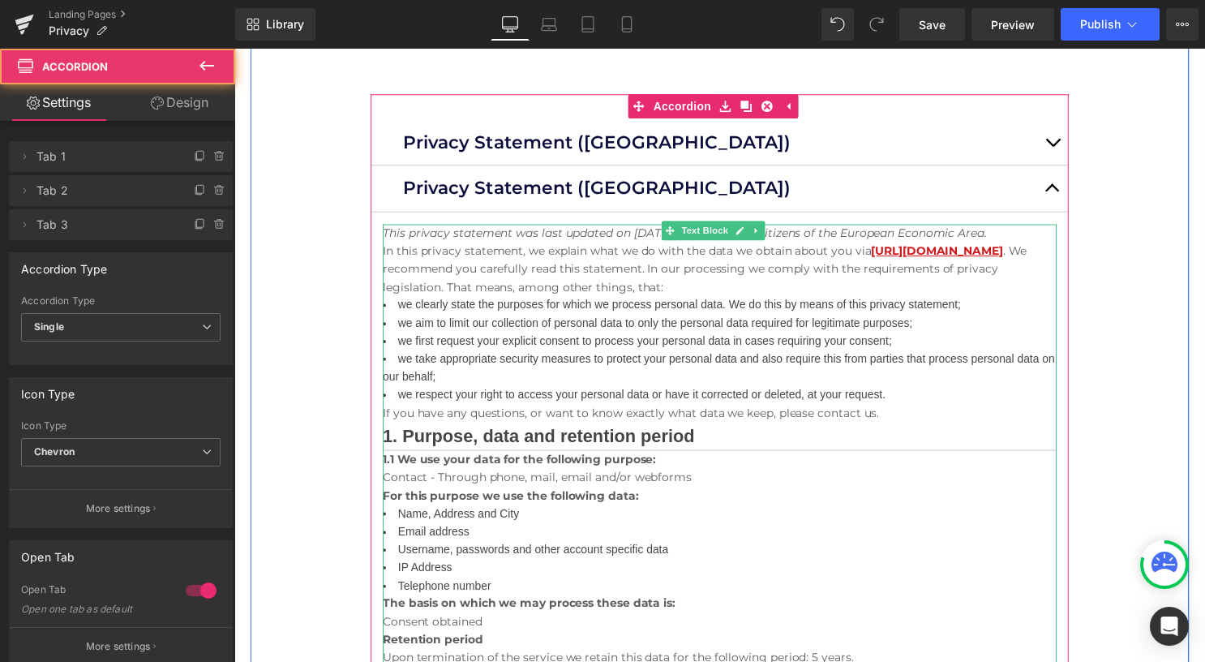
scroll to position [568, 0]
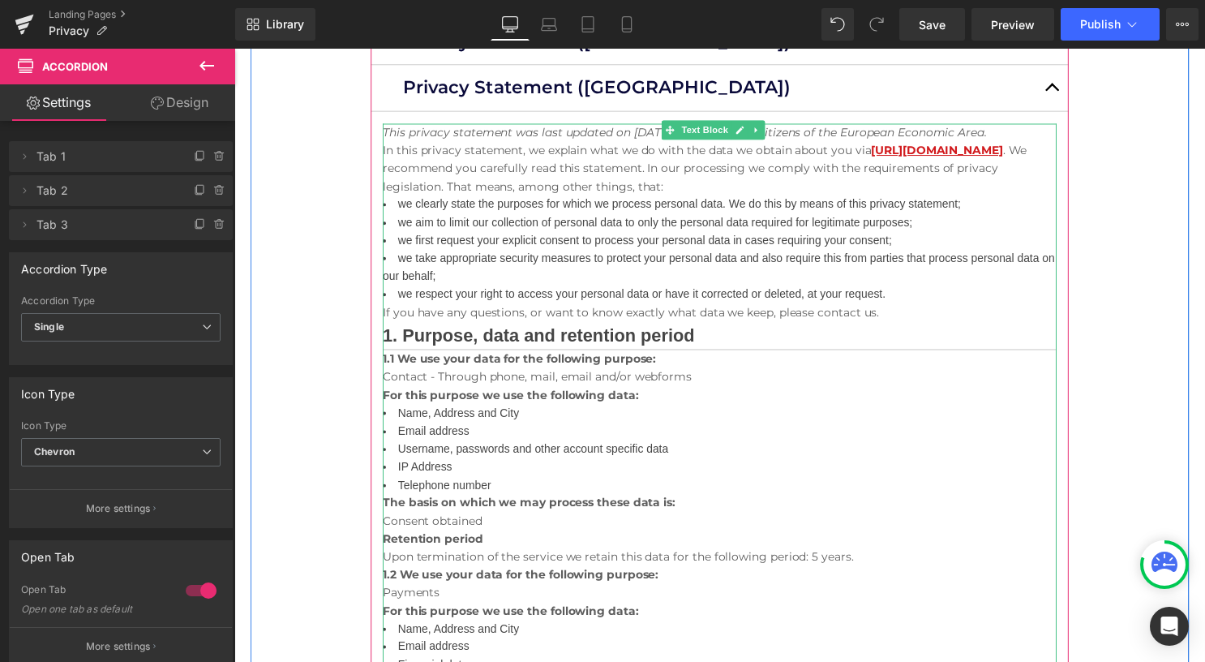
click at [475, 324] on h2 "1. Purpose, data and retention period" at bounding box center [724, 337] width 681 height 29
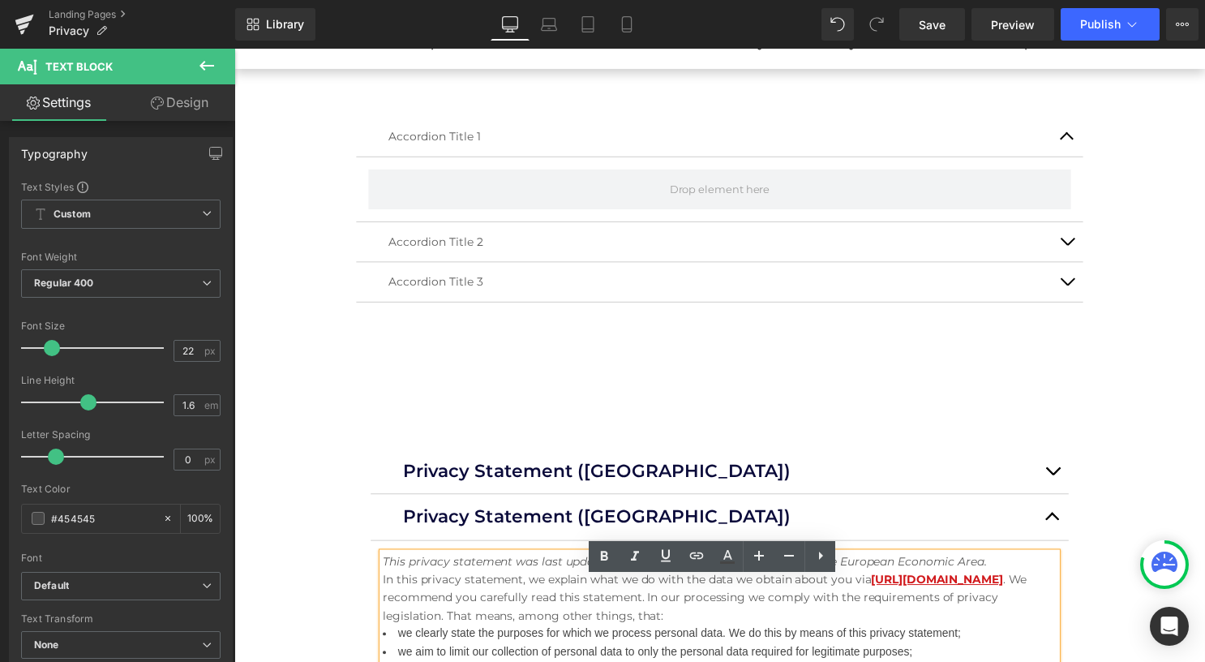
scroll to position [162, 0]
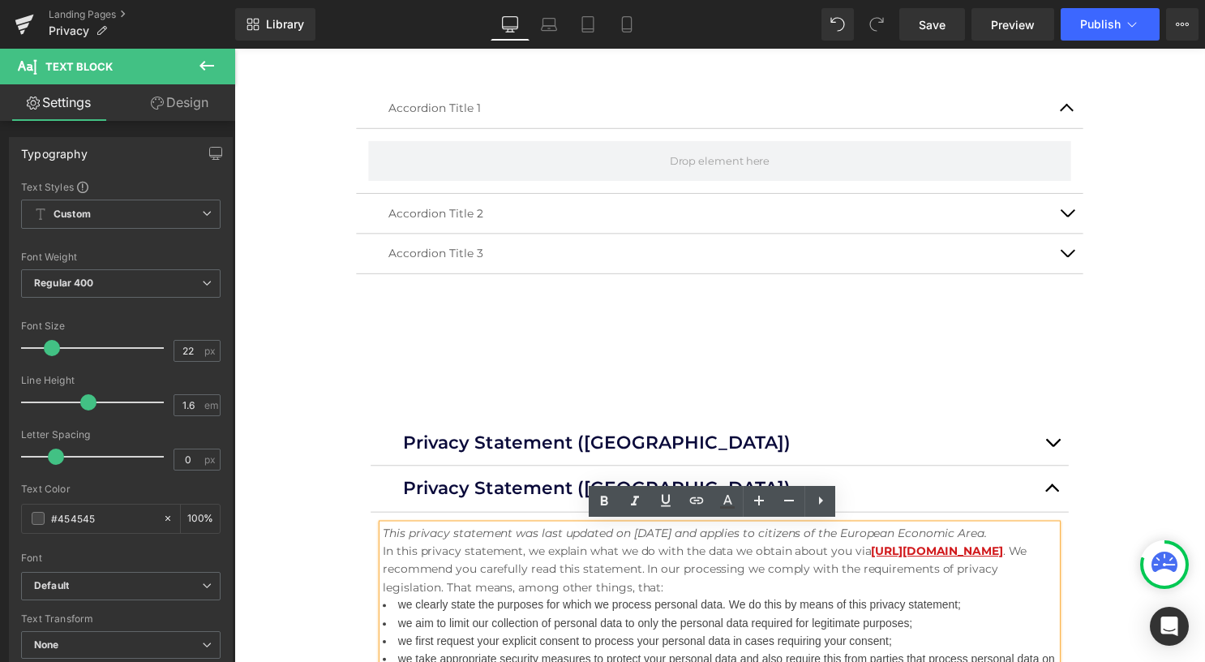
click at [1051, 499] on button "button" at bounding box center [1061, 492] width 32 height 45
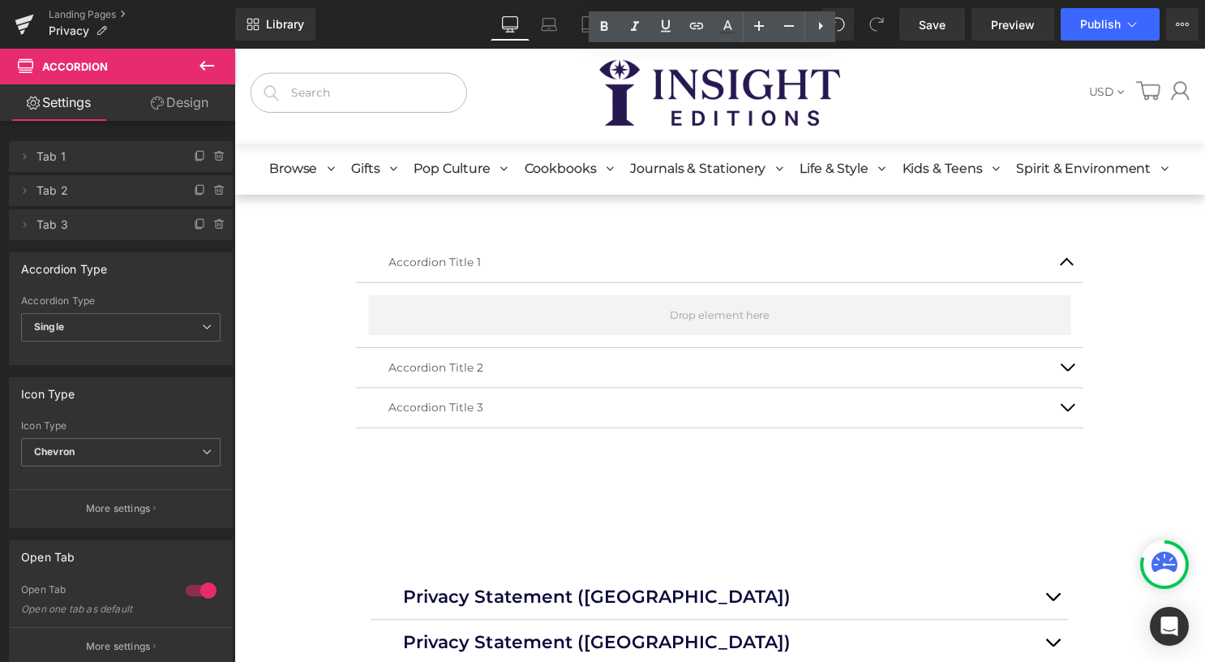
scroll to position [0, 0]
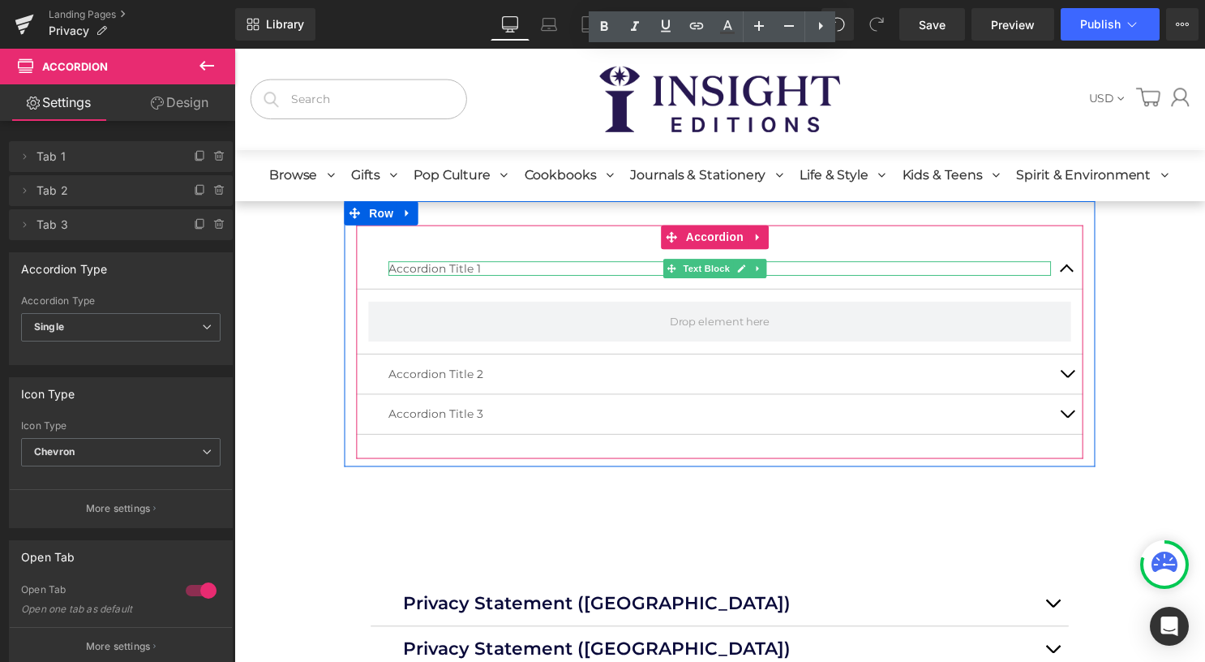
click at [535, 271] on p "Accordion Title 1" at bounding box center [725, 270] width 670 height 15
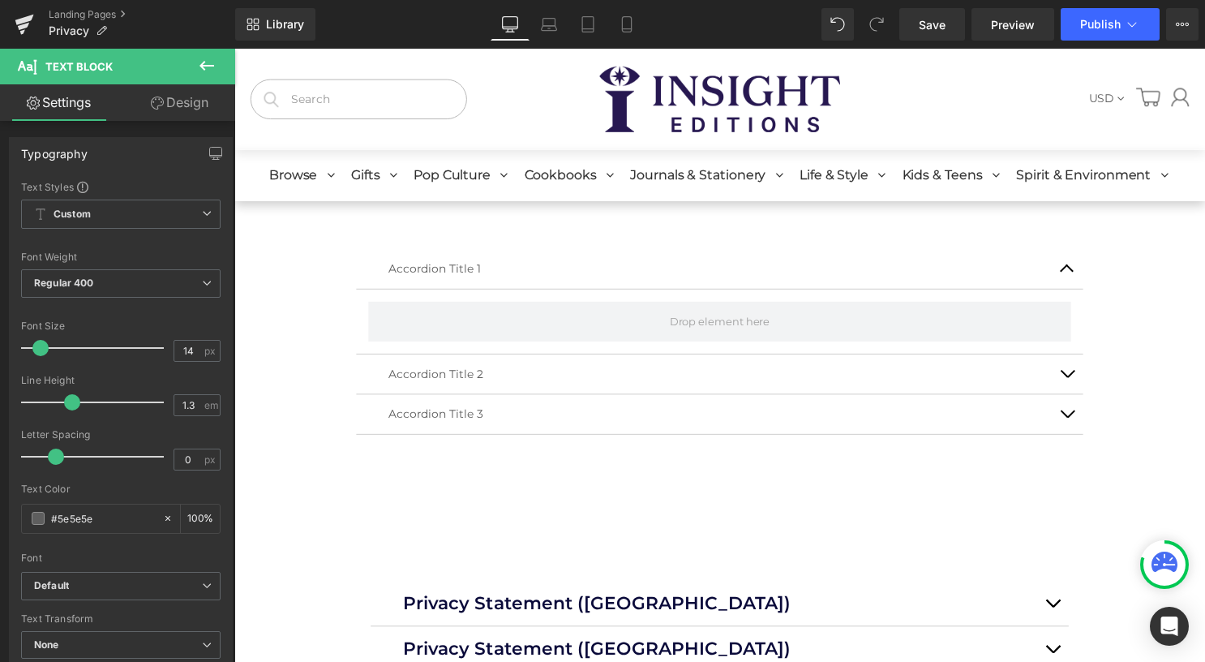
click at [207, 63] on icon at bounding box center [206, 65] width 19 height 19
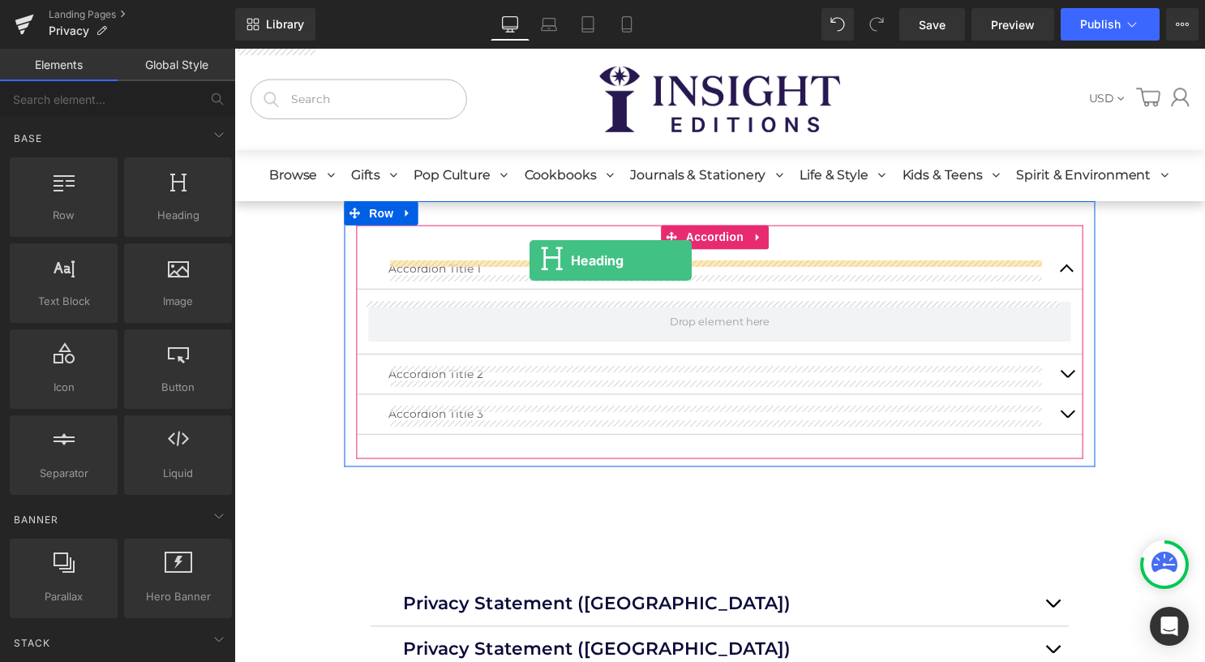
drag, startPoint x: 400, startPoint y: 241, endPoint x: 533, endPoint y: 263, distance: 133.9
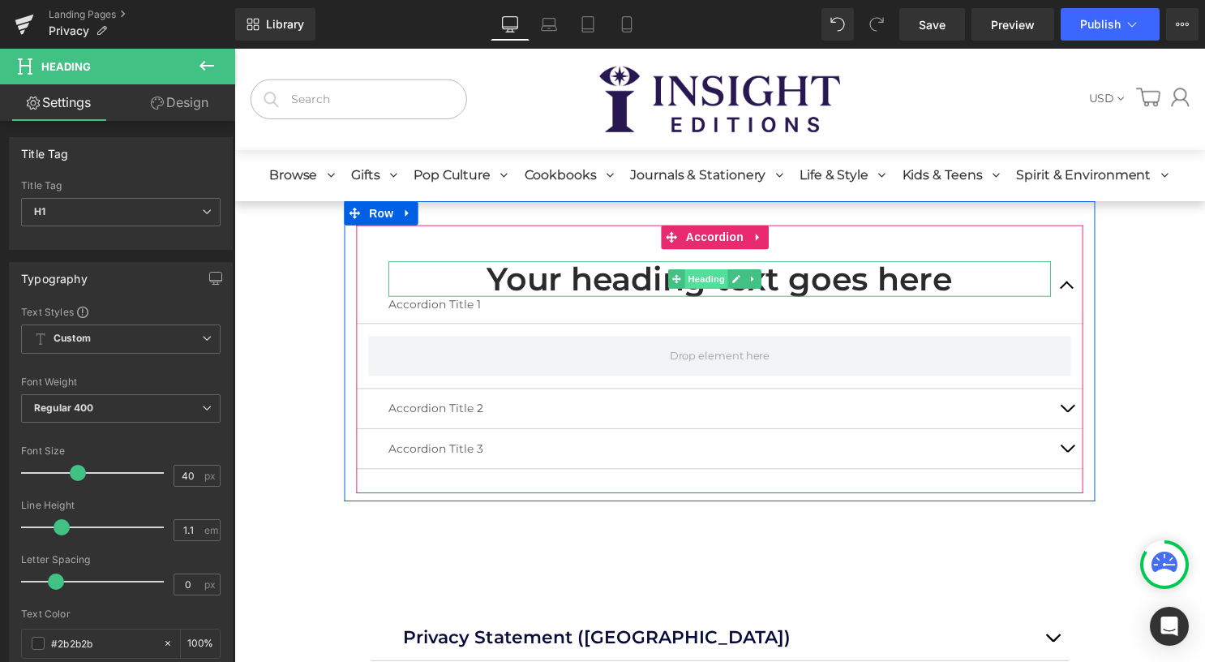
click at [721, 281] on span "Heading" at bounding box center [712, 281] width 44 height 19
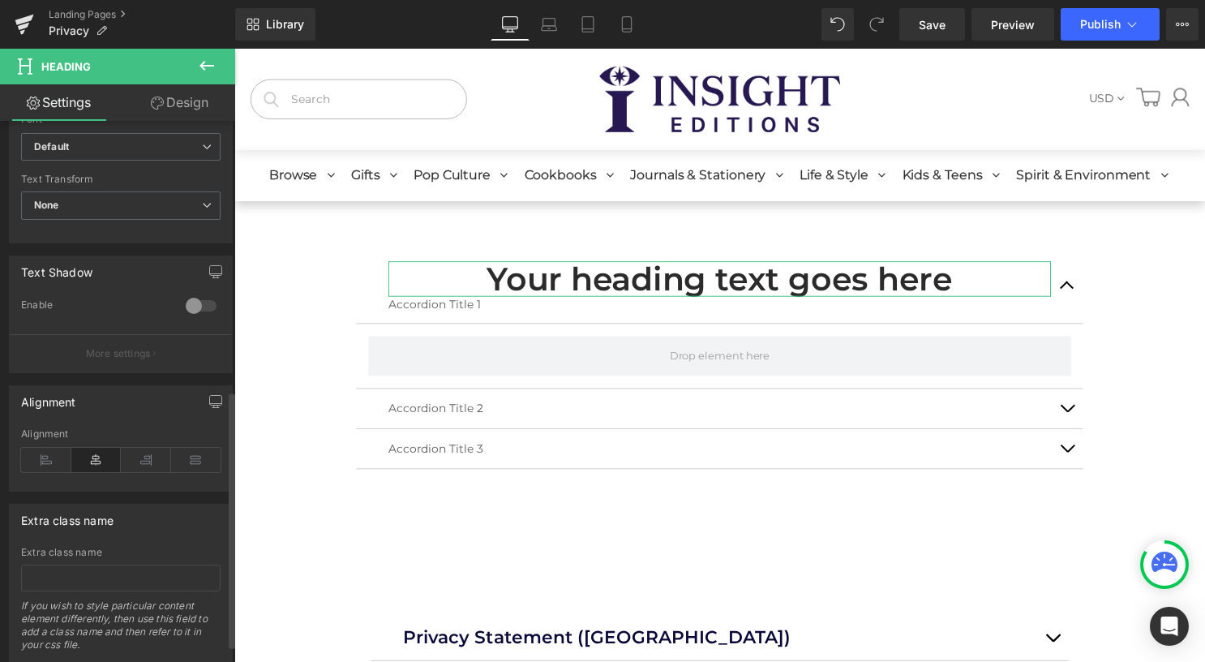
scroll to position [568, 0]
click at [62, 449] on icon at bounding box center [46, 455] width 50 height 24
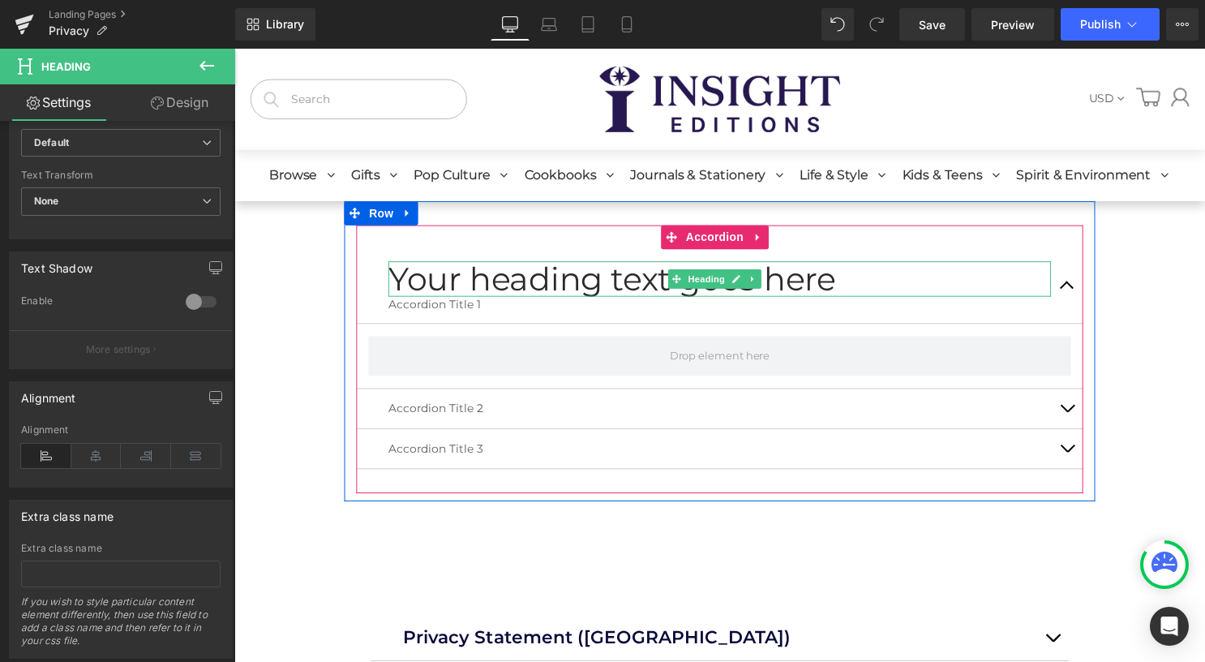
click at [563, 268] on h1 "Your heading text goes here" at bounding box center [725, 281] width 670 height 36
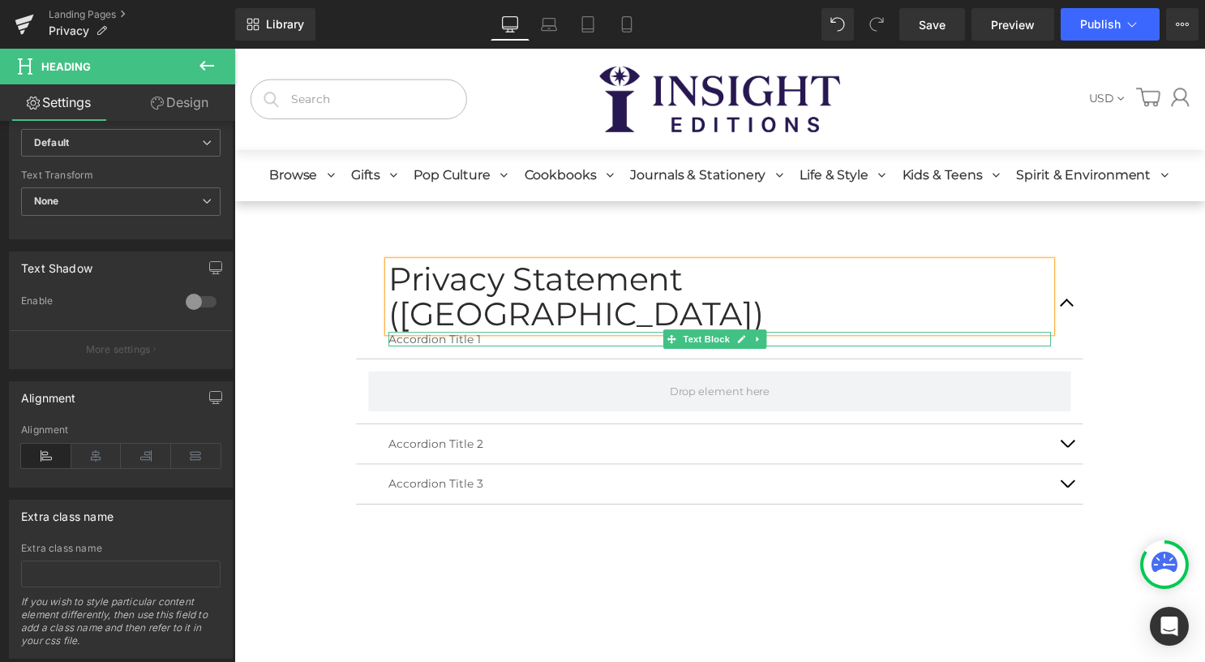
click at [765, 337] on icon at bounding box center [763, 342] width 9 height 10
click at [773, 337] on icon at bounding box center [772, 341] width 9 height 9
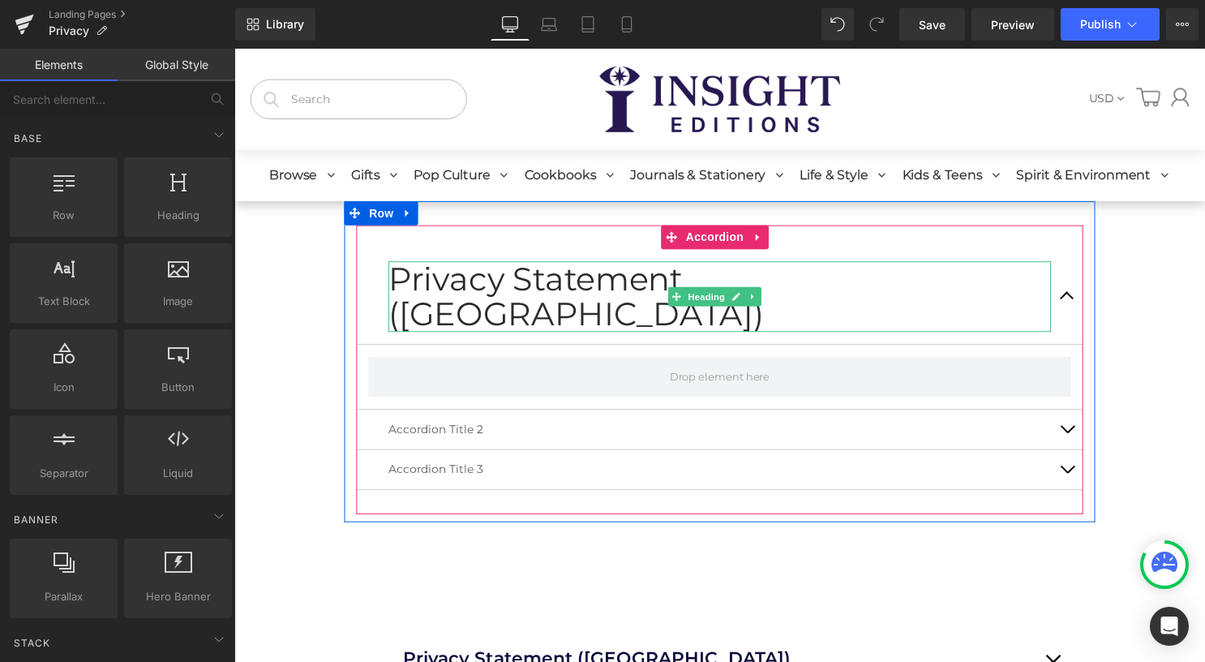
click at [709, 289] on span "Heading" at bounding box center [712, 298] width 44 height 19
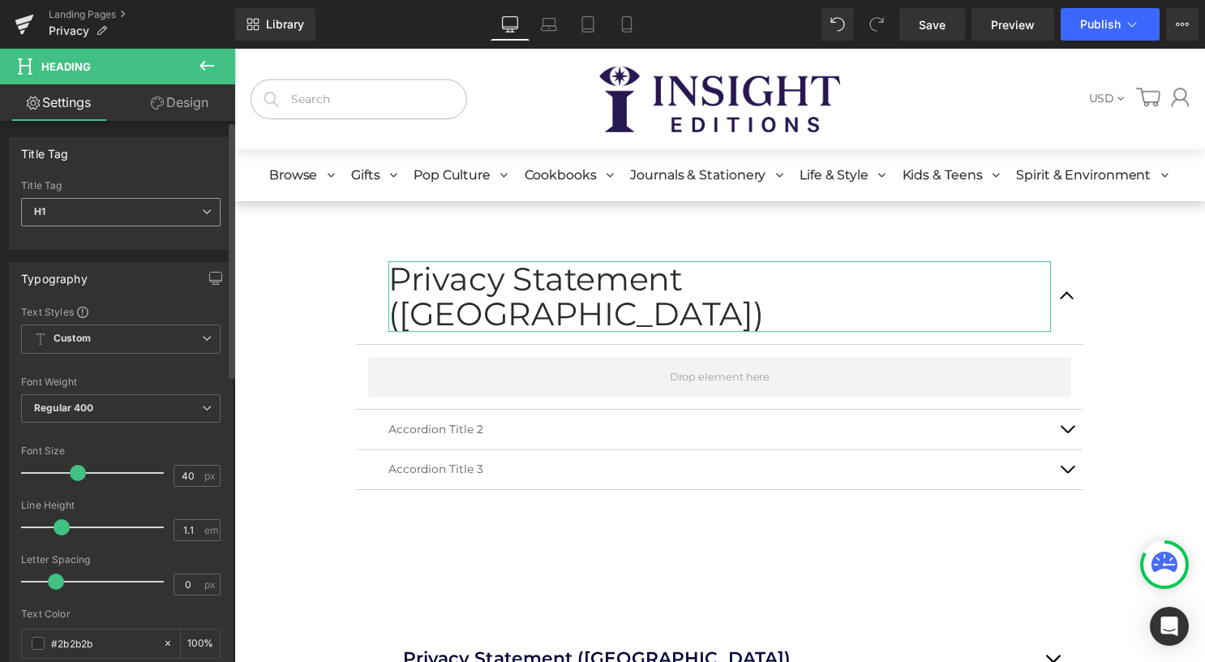
click at [151, 212] on span "H1" at bounding box center [120, 212] width 199 height 28
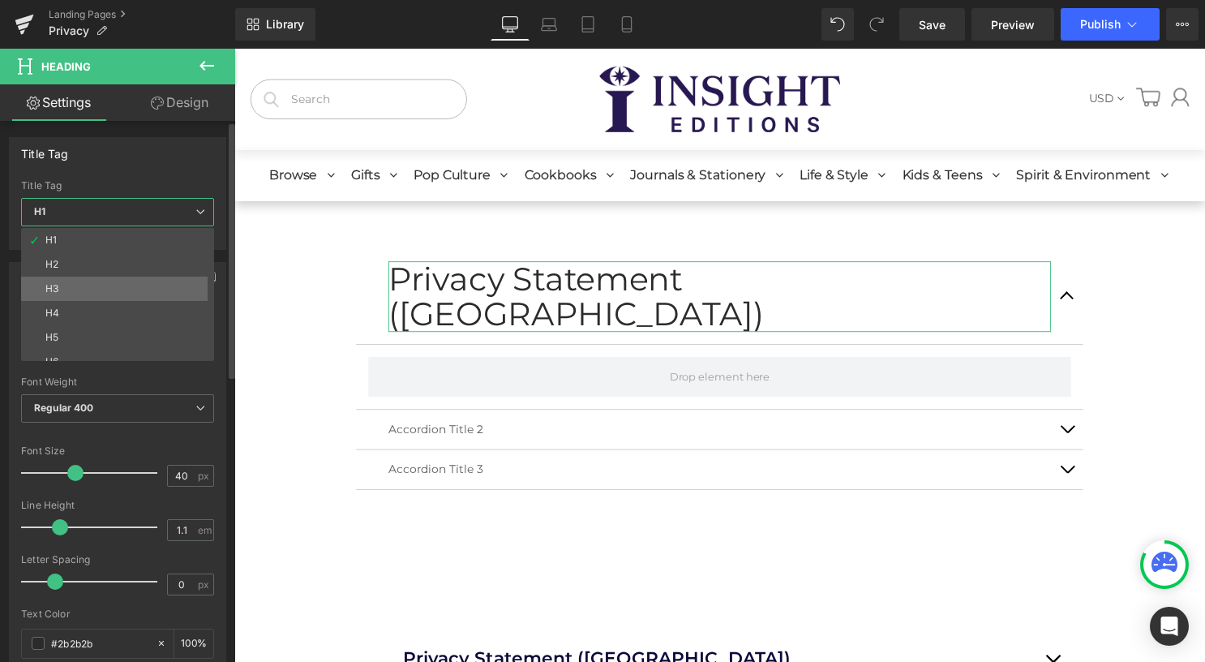
click at [139, 283] on li "H3" at bounding box center [121, 288] width 200 height 24
type input "25"
type input "100"
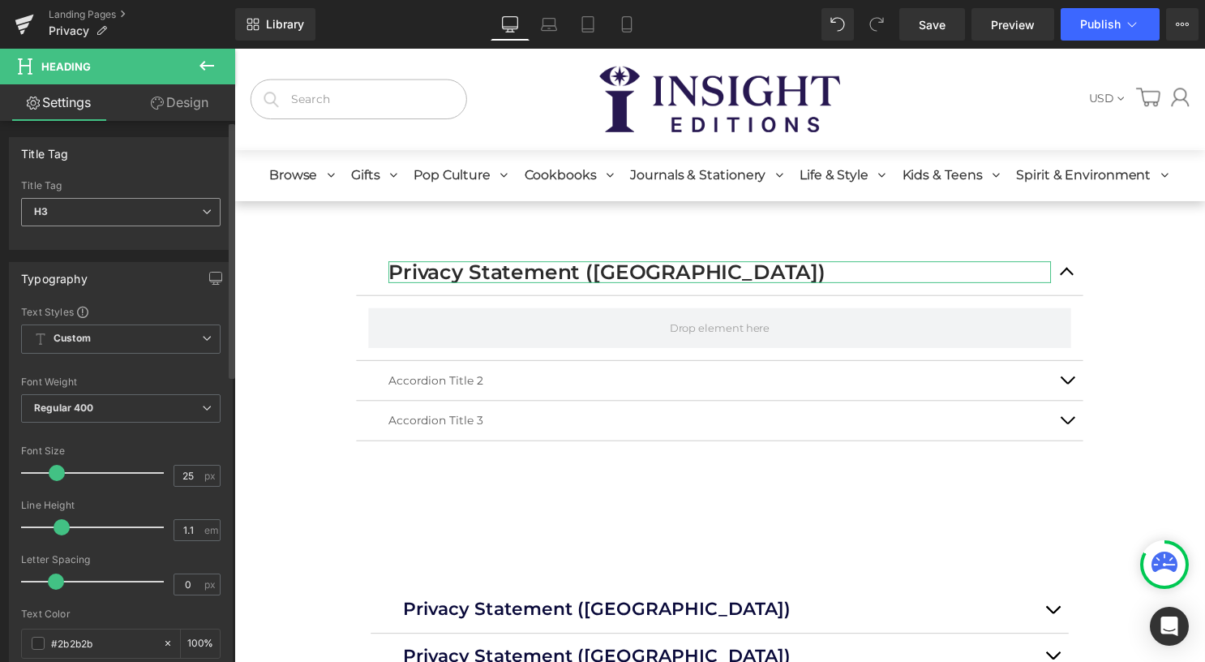
click at [148, 217] on span "H3" at bounding box center [120, 212] width 199 height 28
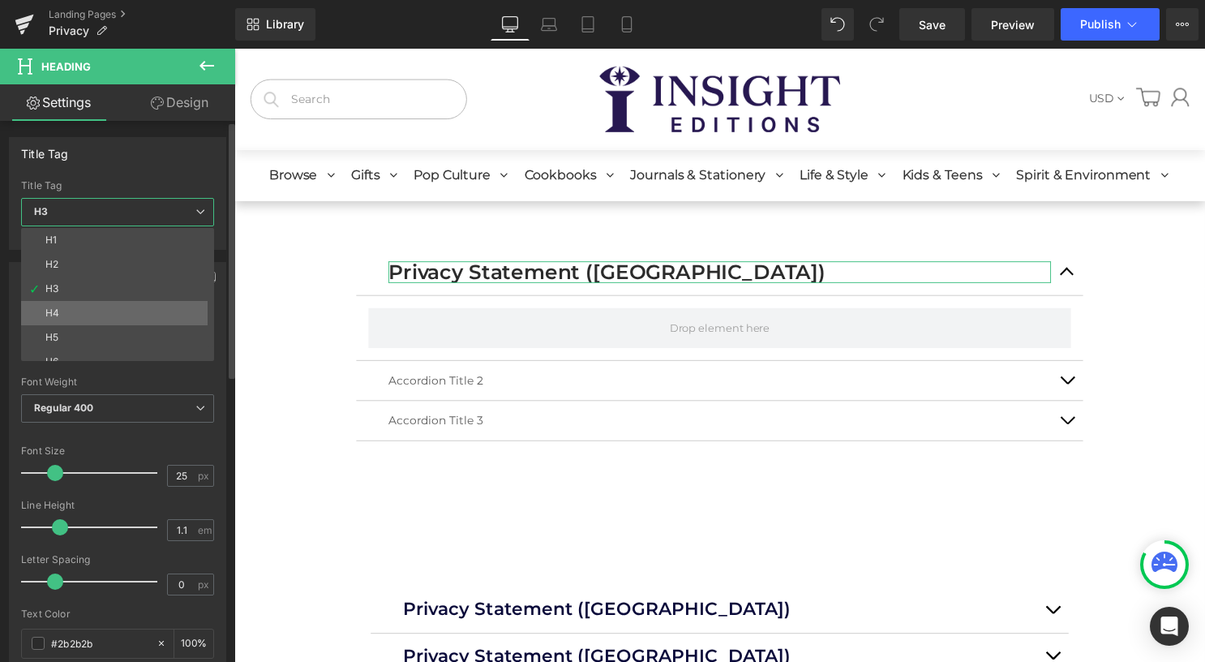
click at [126, 306] on li "H4" at bounding box center [121, 313] width 200 height 24
type input "16"
type input "100"
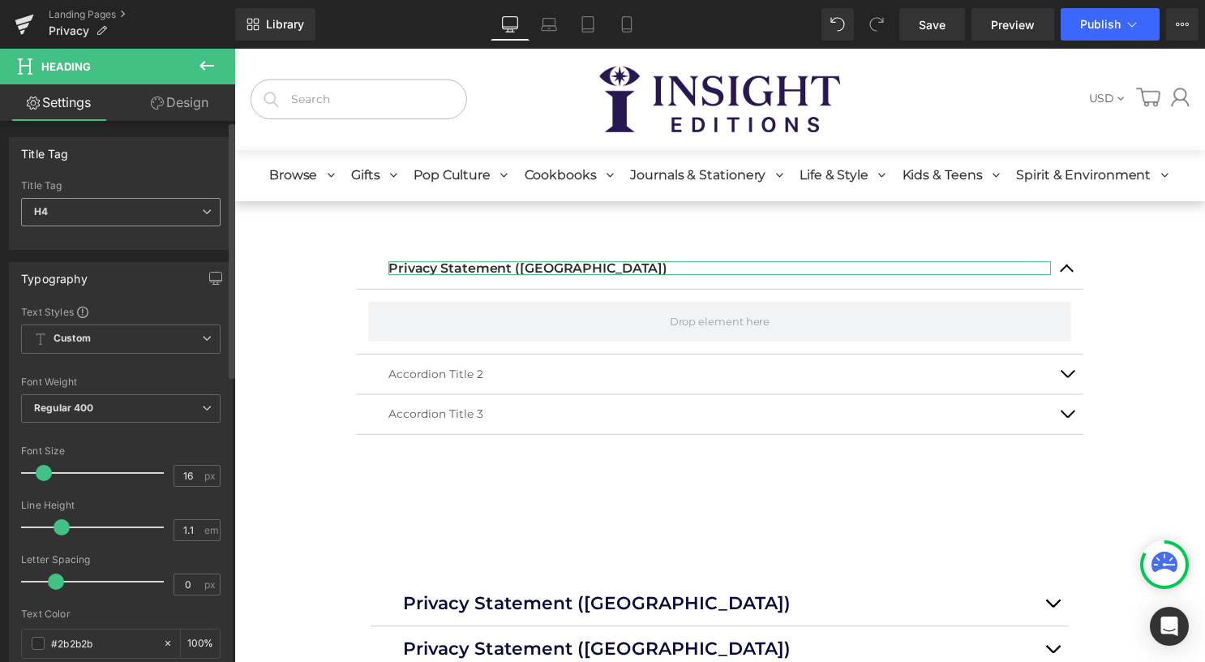
drag, startPoint x: 136, startPoint y: 206, endPoint x: 132, endPoint y: 221, distance: 15.1
click at [136, 207] on span "H4" at bounding box center [120, 212] width 199 height 28
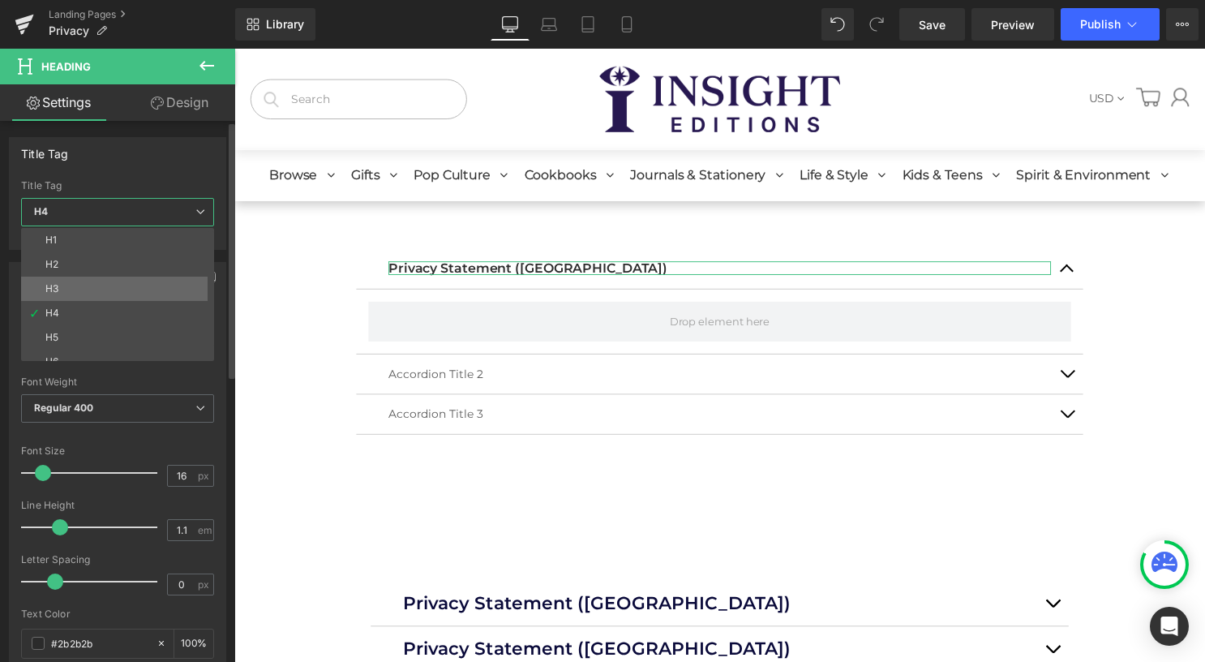
click at [117, 281] on li "H3" at bounding box center [121, 288] width 200 height 24
type input "25"
type input "100"
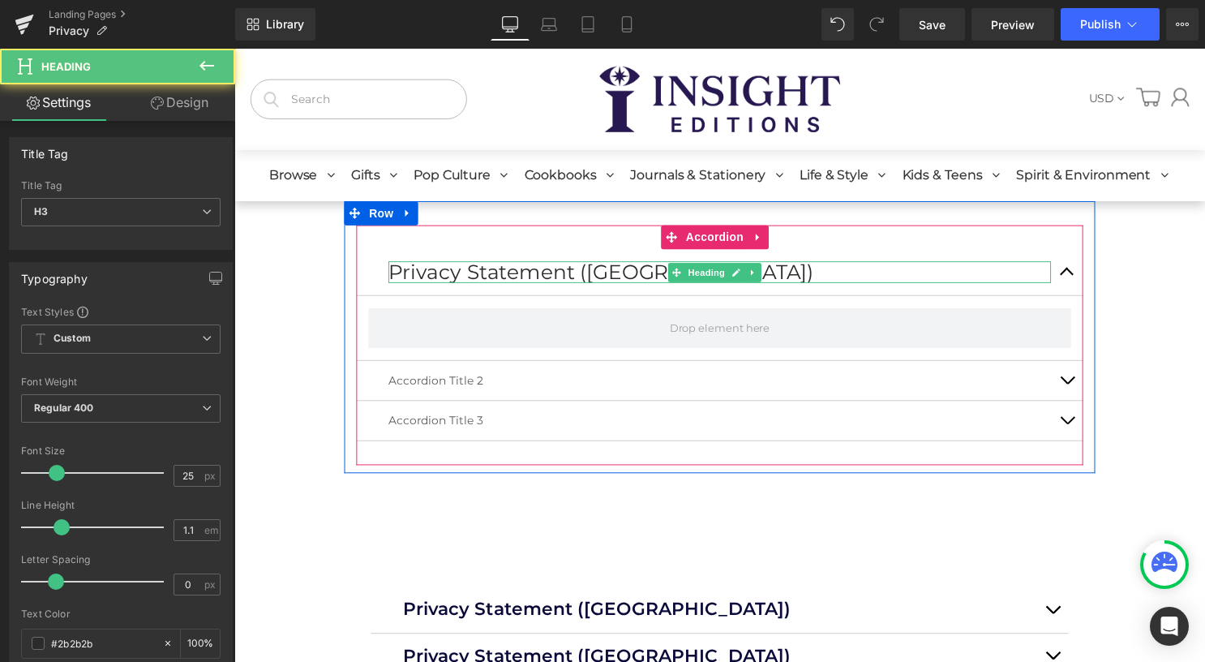
click at [513, 274] on h3 "Privacy Statement ([GEOGRAPHIC_DATA])" at bounding box center [725, 274] width 670 height 23
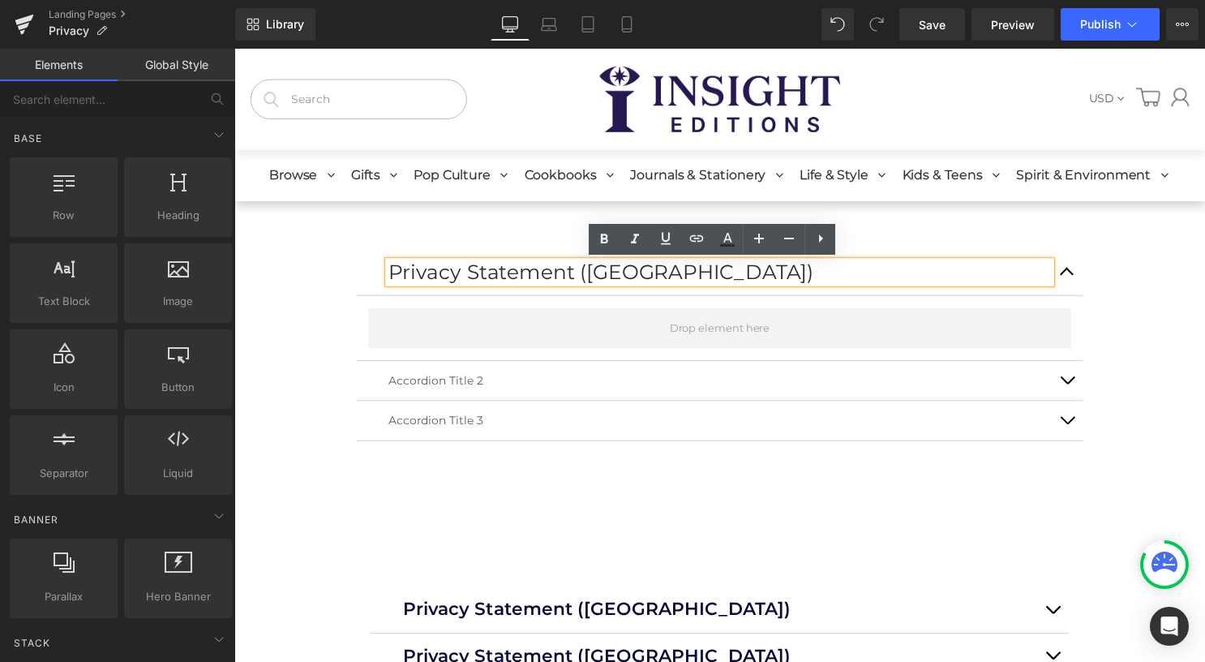
drag, startPoint x: 280, startPoint y: 289, endPoint x: 293, endPoint y: 297, distance: 14.9
click at [280, 289] on div "Privacy Statement ([GEOGRAPHIC_DATA]) Heading Accordion Title 2 Text Block Acco…" at bounding box center [725, 575] width 949 height 744
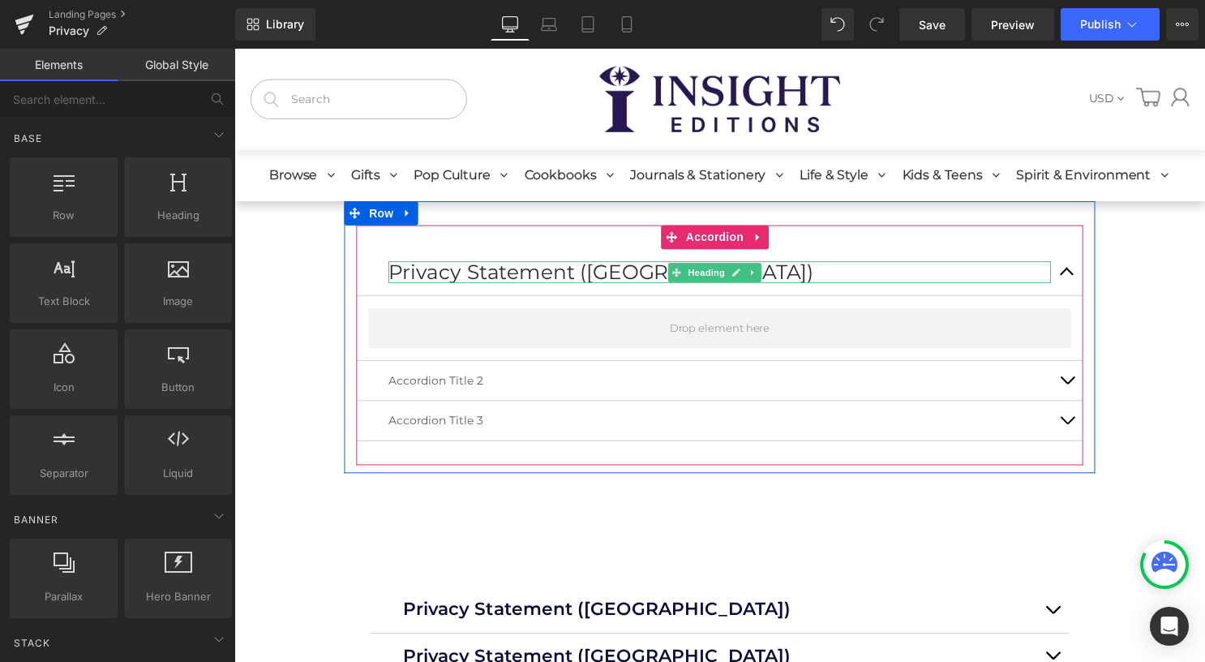
click at [541, 280] on h3 "Privacy Statement ([GEOGRAPHIC_DATA])" at bounding box center [725, 274] width 670 height 23
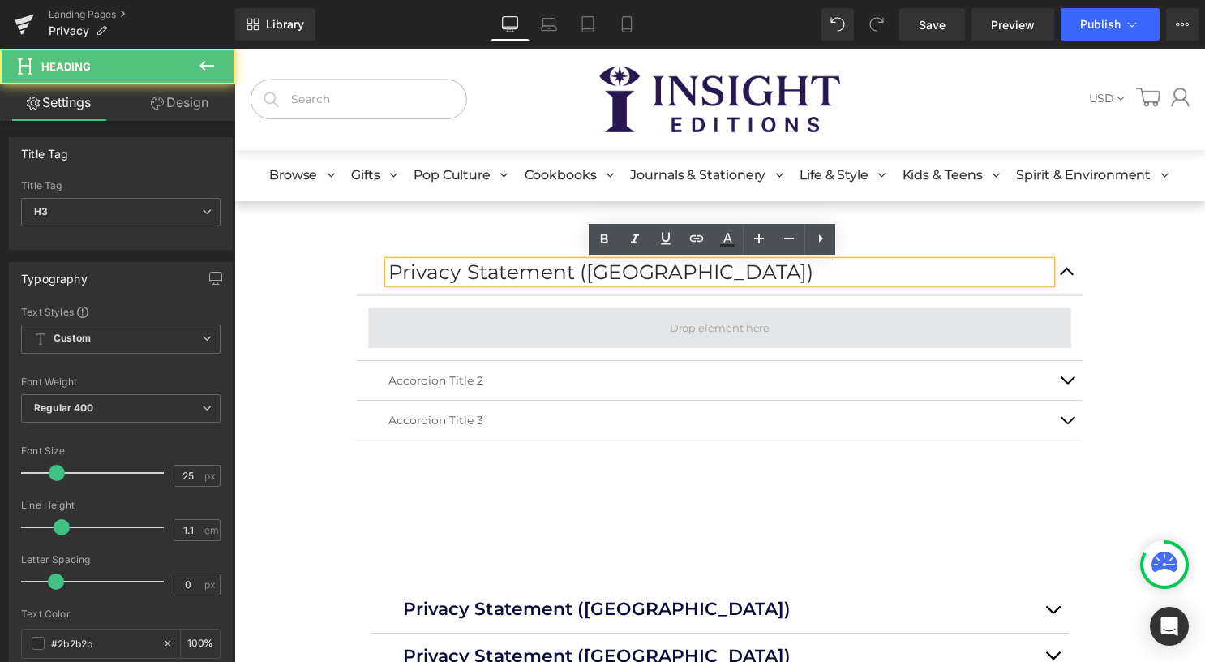
click at [521, 329] on span at bounding box center [725, 331] width 710 height 41
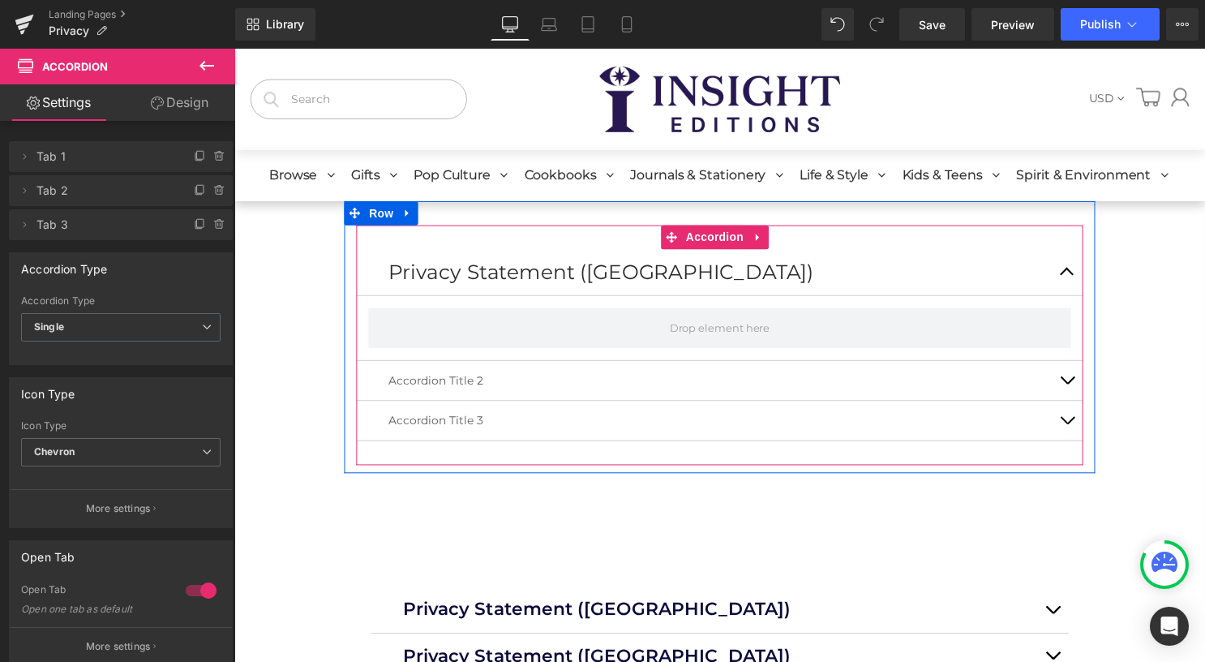
click at [1069, 274] on button "button" at bounding box center [1076, 274] width 32 height 47
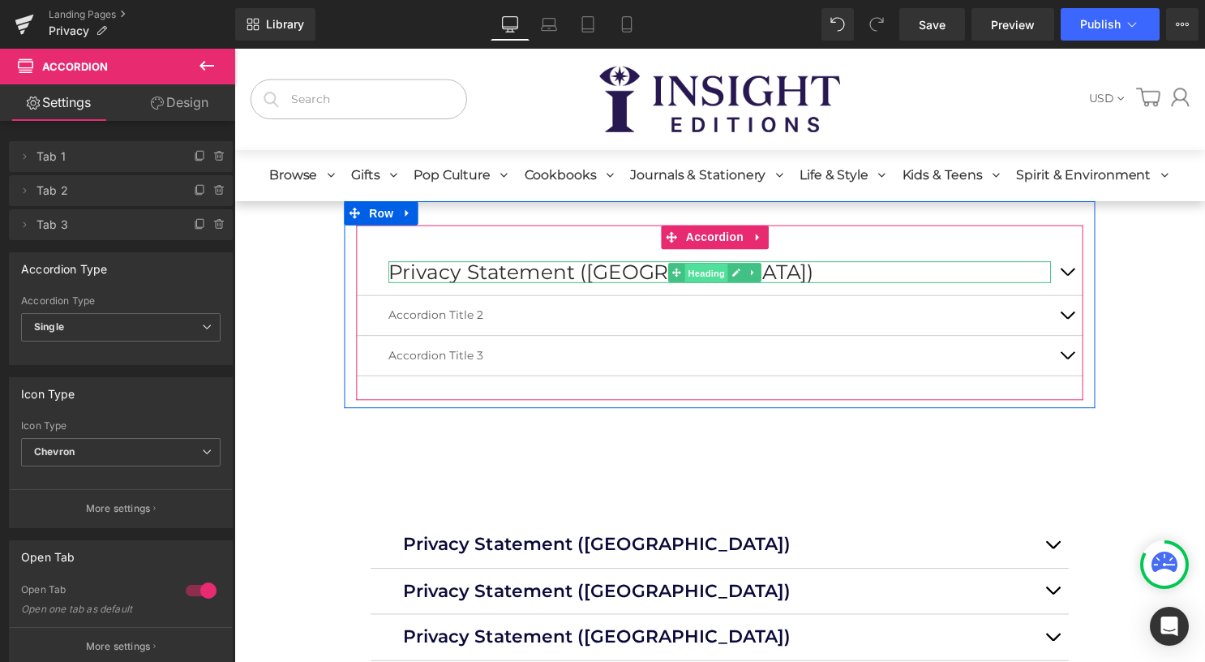
click at [726, 276] on span "Heading" at bounding box center [712, 274] width 44 height 19
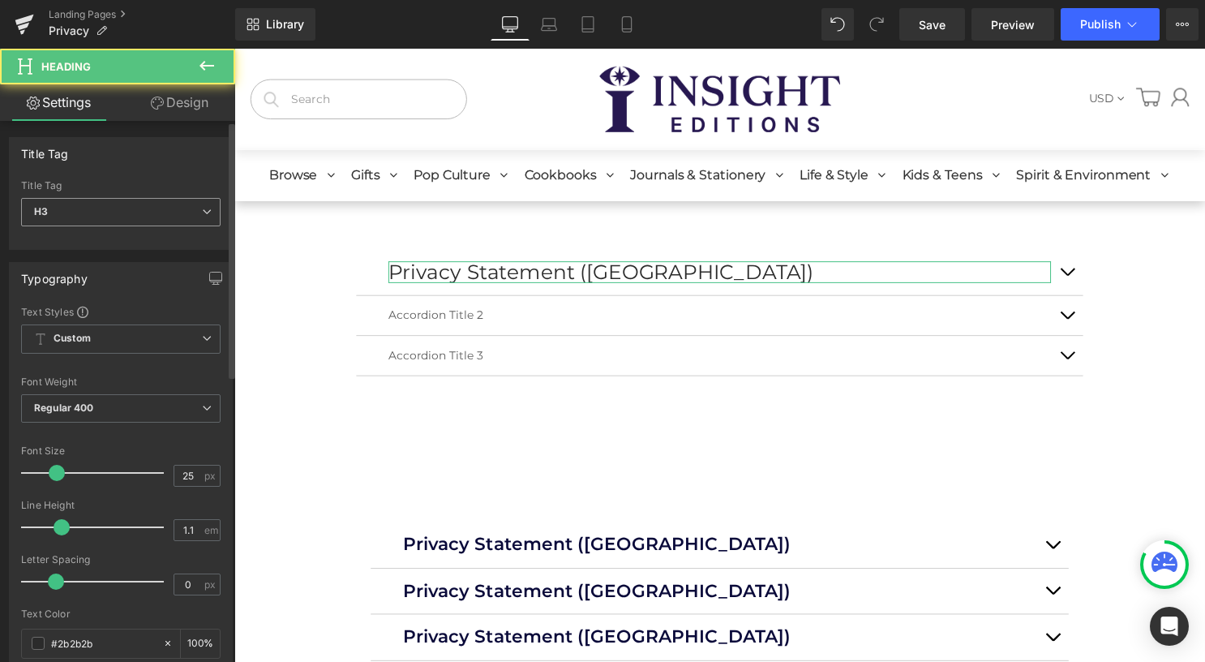
click at [167, 214] on span "H3" at bounding box center [120, 212] width 199 height 28
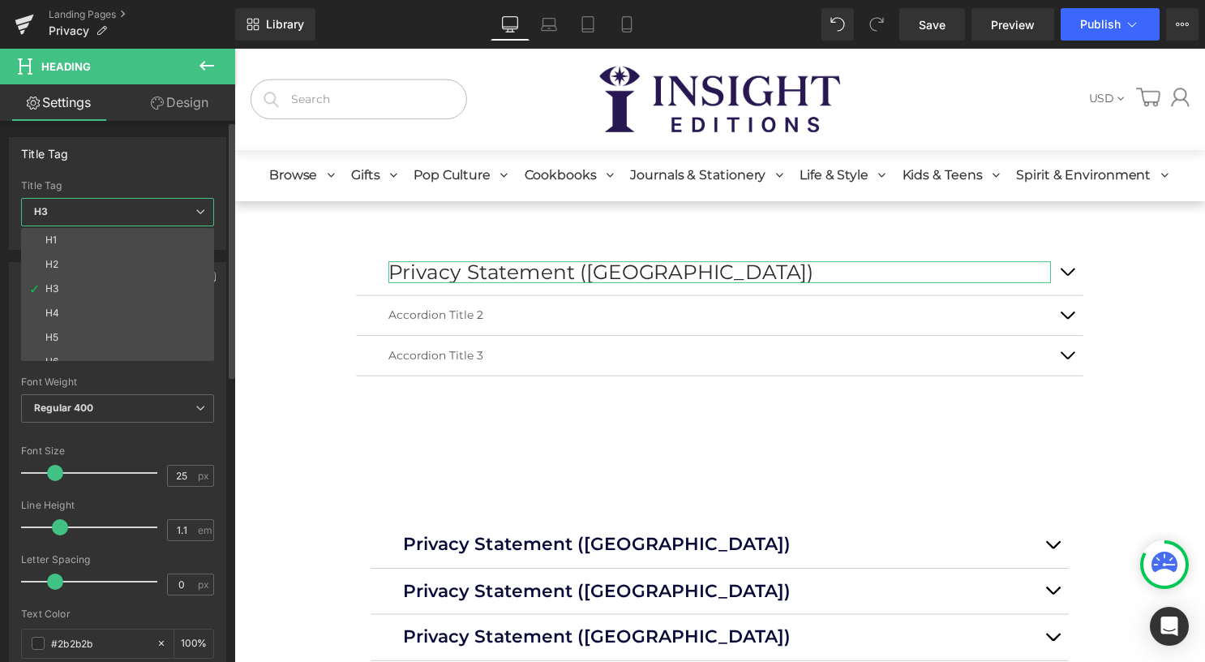
drag, startPoint x: 129, startPoint y: 282, endPoint x: 133, endPoint y: 238, distance: 44.0
click at [130, 282] on li "H3" at bounding box center [121, 288] width 200 height 24
type input "100"
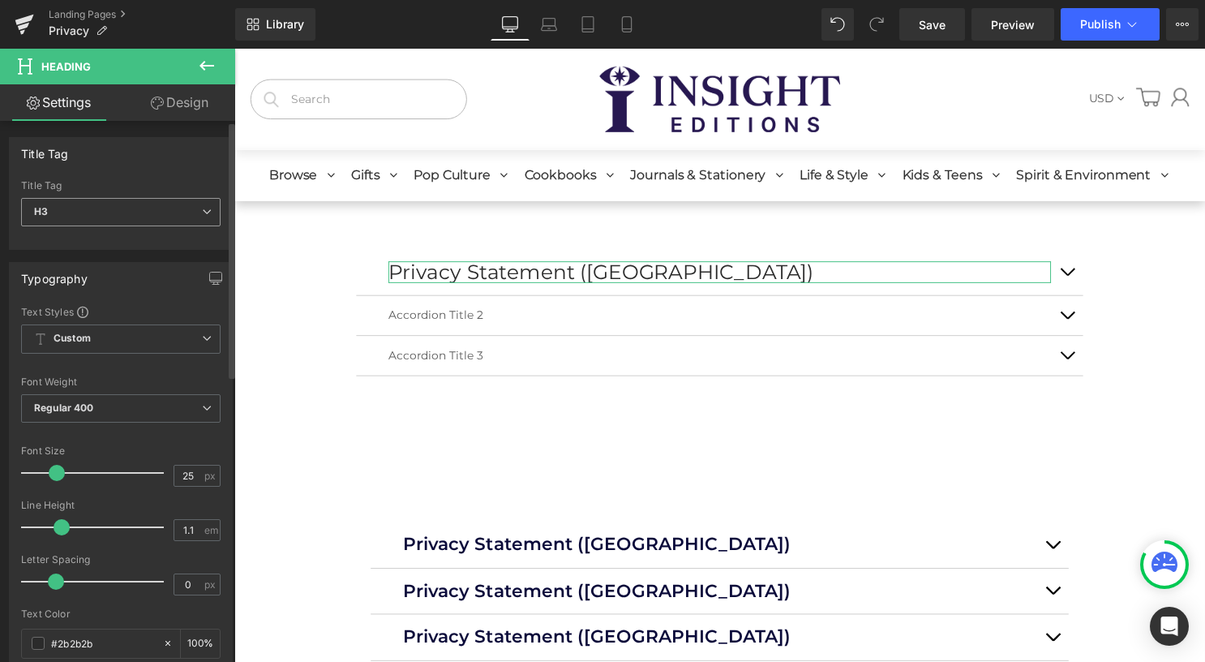
click at [139, 208] on span "H3" at bounding box center [120, 212] width 199 height 28
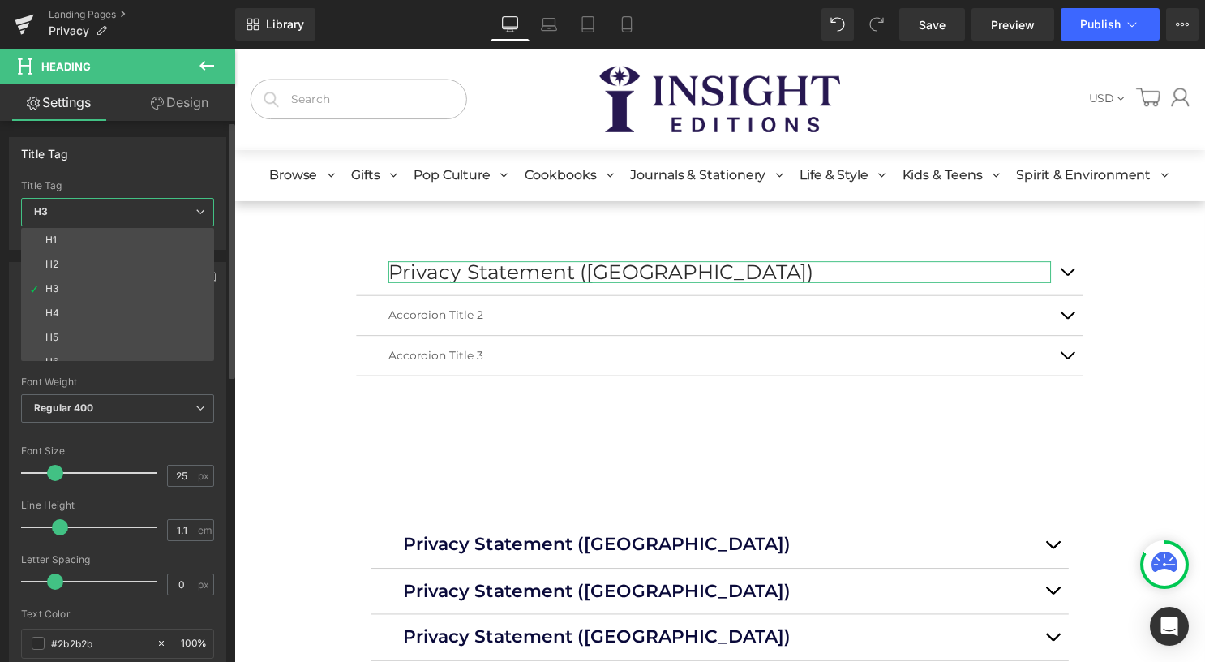
drag, startPoint x: 123, startPoint y: 258, endPoint x: 127, endPoint y: 227, distance: 31.1
click at [124, 258] on li "H2" at bounding box center [121, 264] width 200 height 24
type input "33"
type input "100"
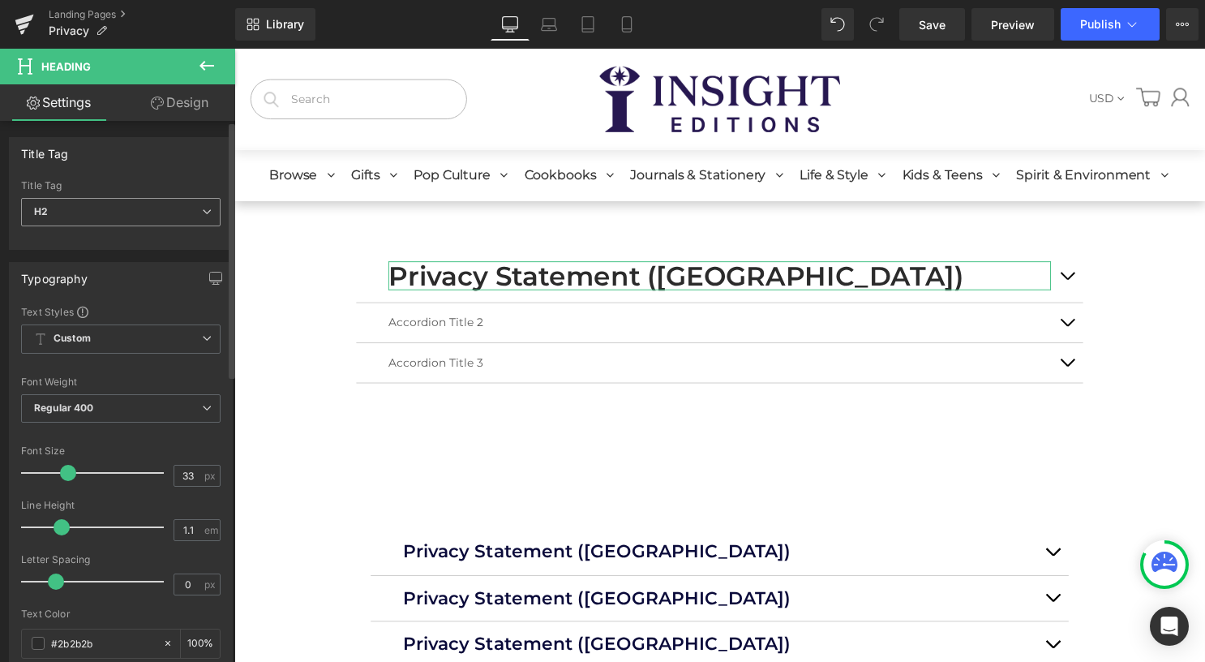
drag, startPoint x: 131, startPoint y: 211, endPoint x: 130, endPoint y: 219, distance: 8.3
click at [132, 211] on span "H2" at bounding box center [120, 212] width 199 height 28
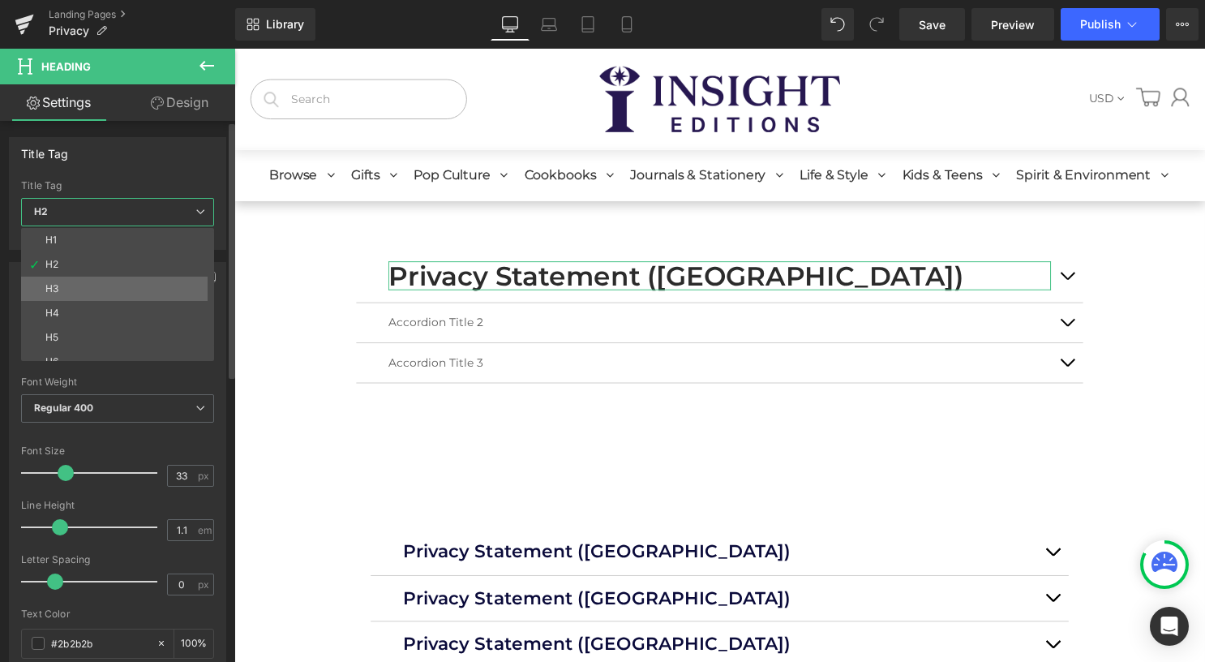
click at [109, 289] on li "H3" at bounding box center [121, 288] width 200 height 24
type input "25"
type input "100"
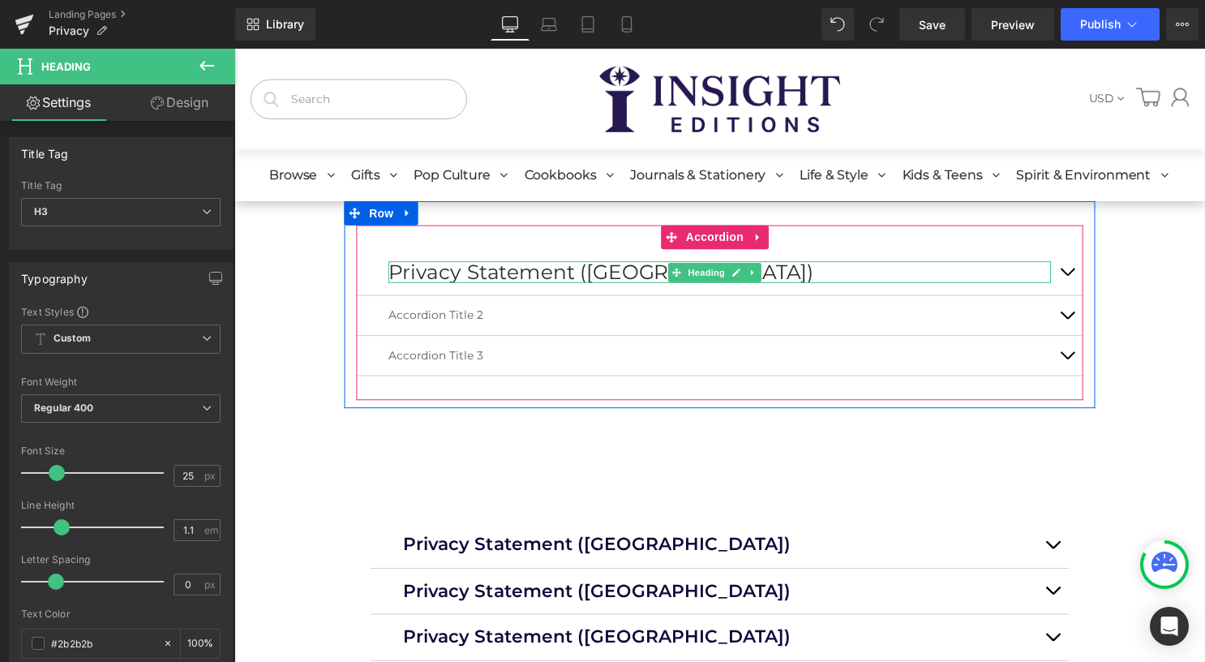
click at [756, 276] on icon at bounding box center [758, 275] width 9 height 10
click at [749, 274] on icon at bounding box center [750, 274] width 9 height 9
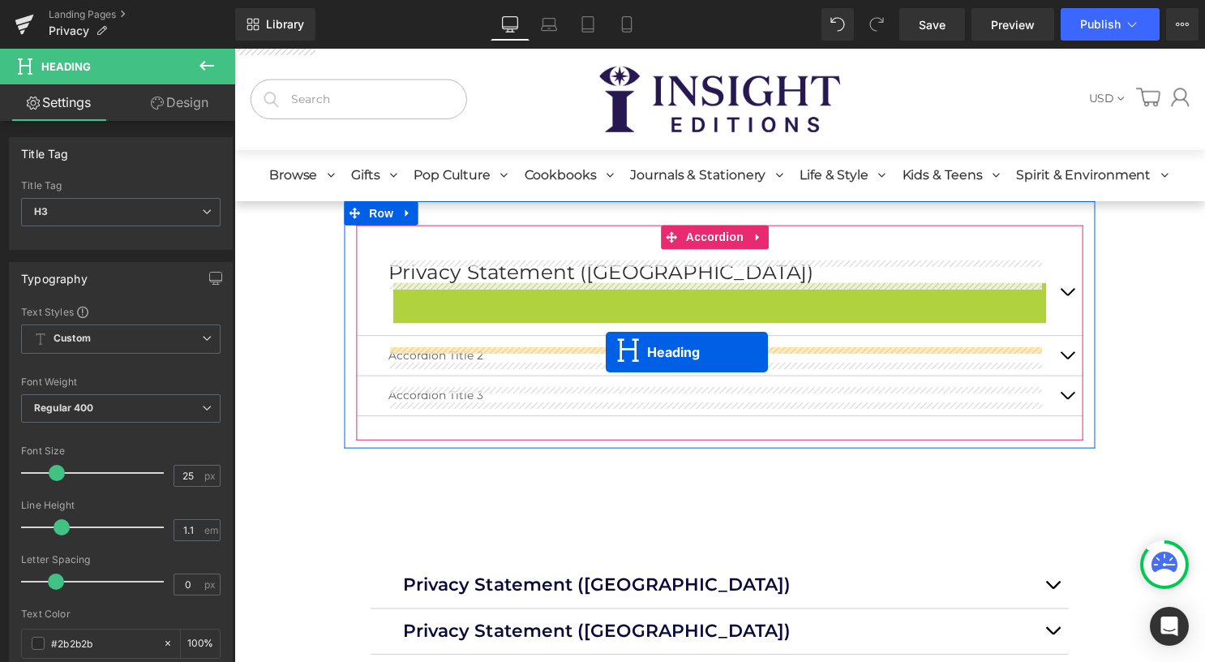
drag, startPoint x: 710, startPoint y: 298, endPoint x: 563, endPoint y: 358, distance: 158.5
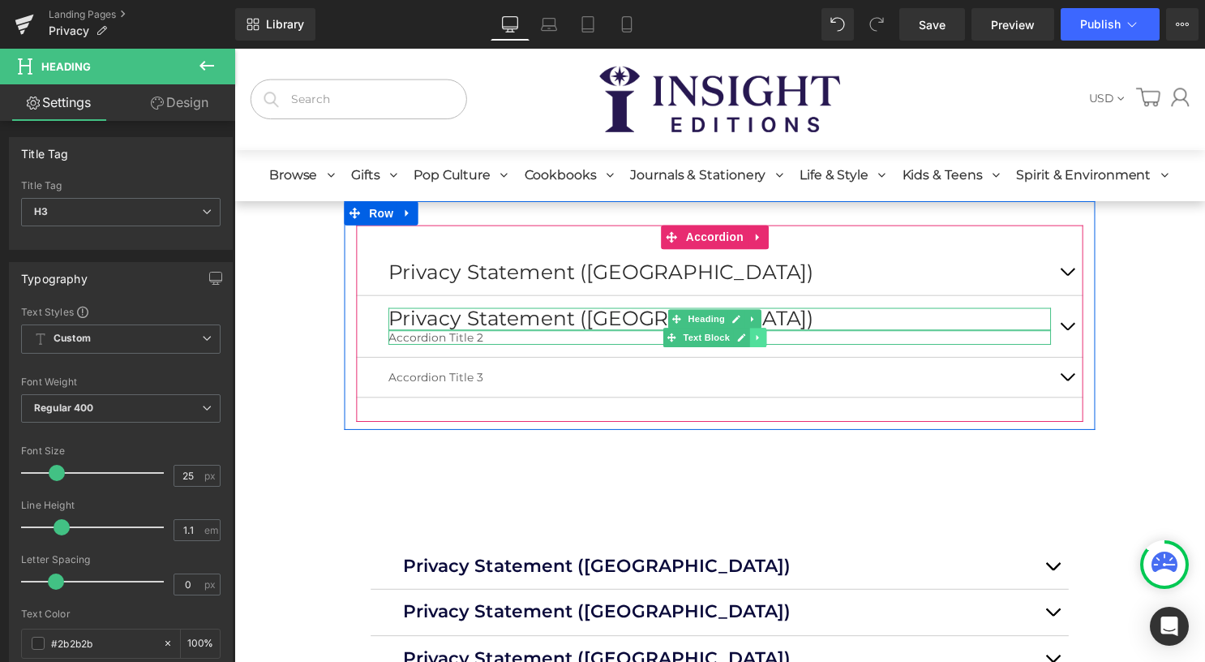
click at [765, 343] on icon at bounding box center [763, 341] width 9 height 10
click at [769, 340] on icon at bounding box center [772, 341] width 9 height 10
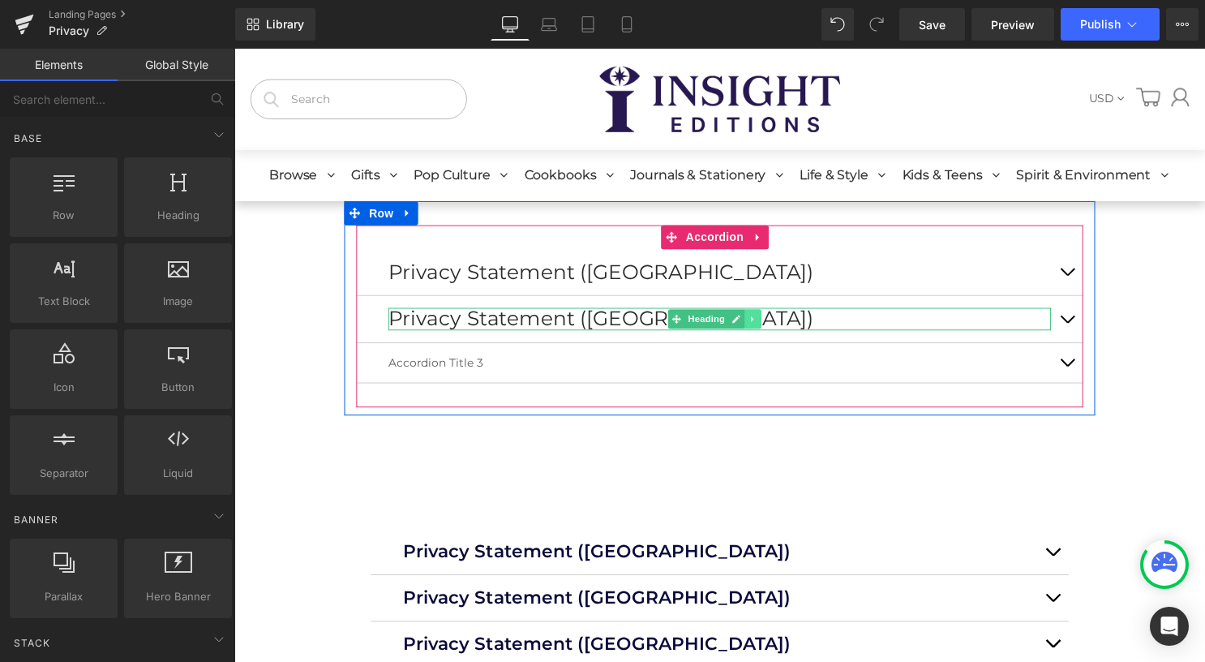
click at [756, 321] on icon at bounding box center [757, 322] width 2 height 6
click at [752, 323] on icon at bounding box center [750, 321] width 9 height 9
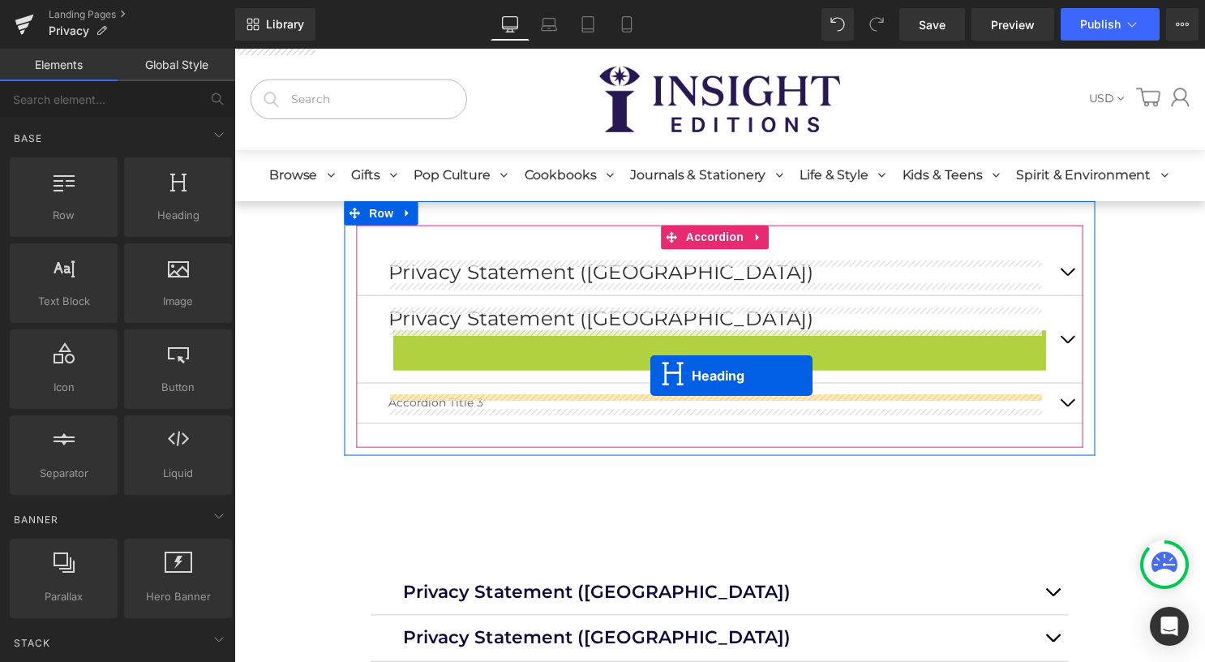
drag, startPoint x: 702, startPoint y: 345, endPoint x: 655, endPoint y: 379, distance: 58.1
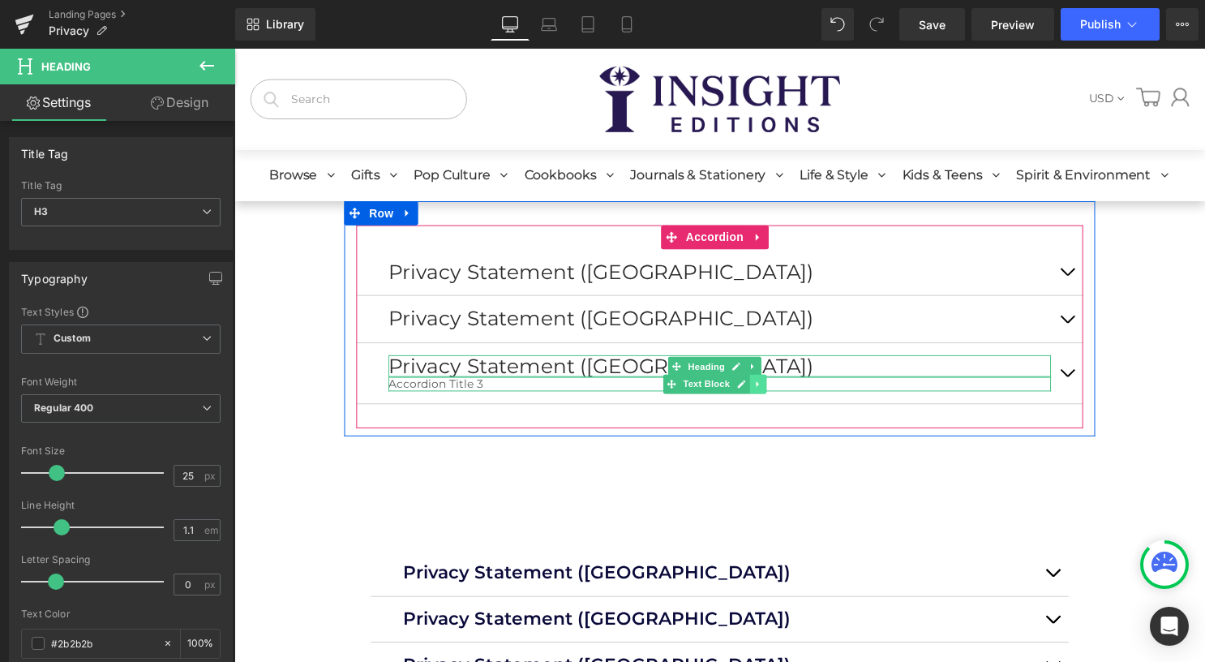
click at [765, 392] on icon at bounding box center [763, 388] width 9 height 10
click at [769, 390] on icon at bounding box center [772, 388] width 9 height 10
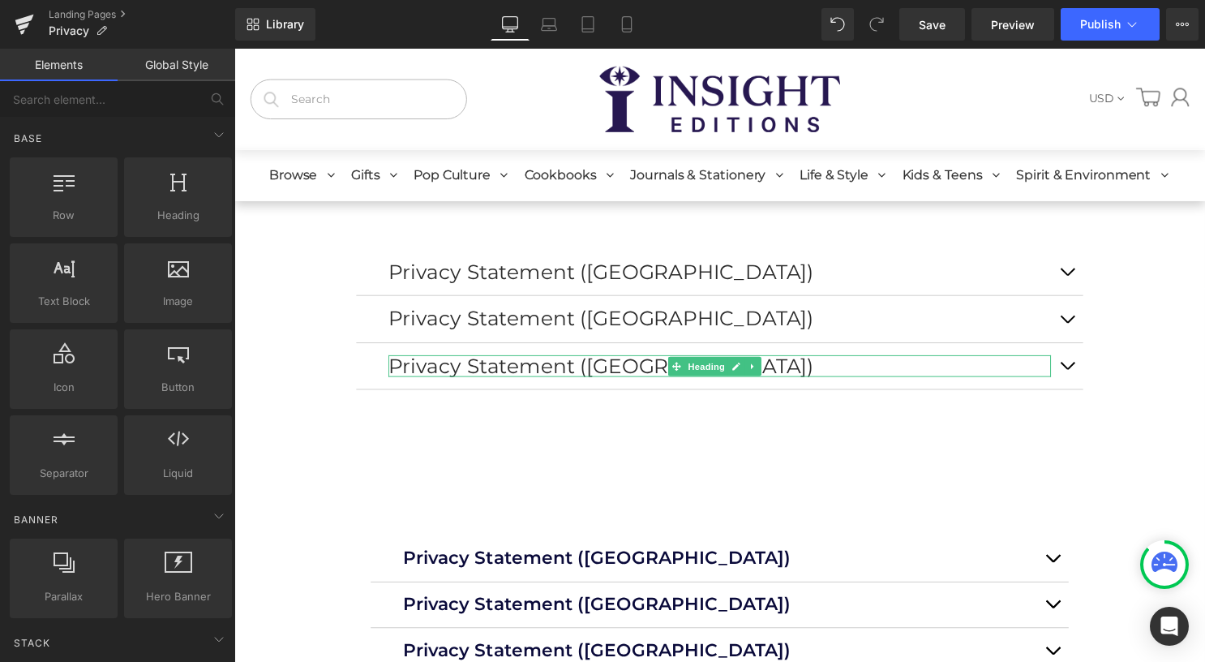
click at [1138, 335] on div "Privacy Statement ([GEOGRAPHIC_DATA]) Heading Privacy Statement ([GEOGRAPHIC_DA…" at bounding box center [725, 549] width 949 height 692
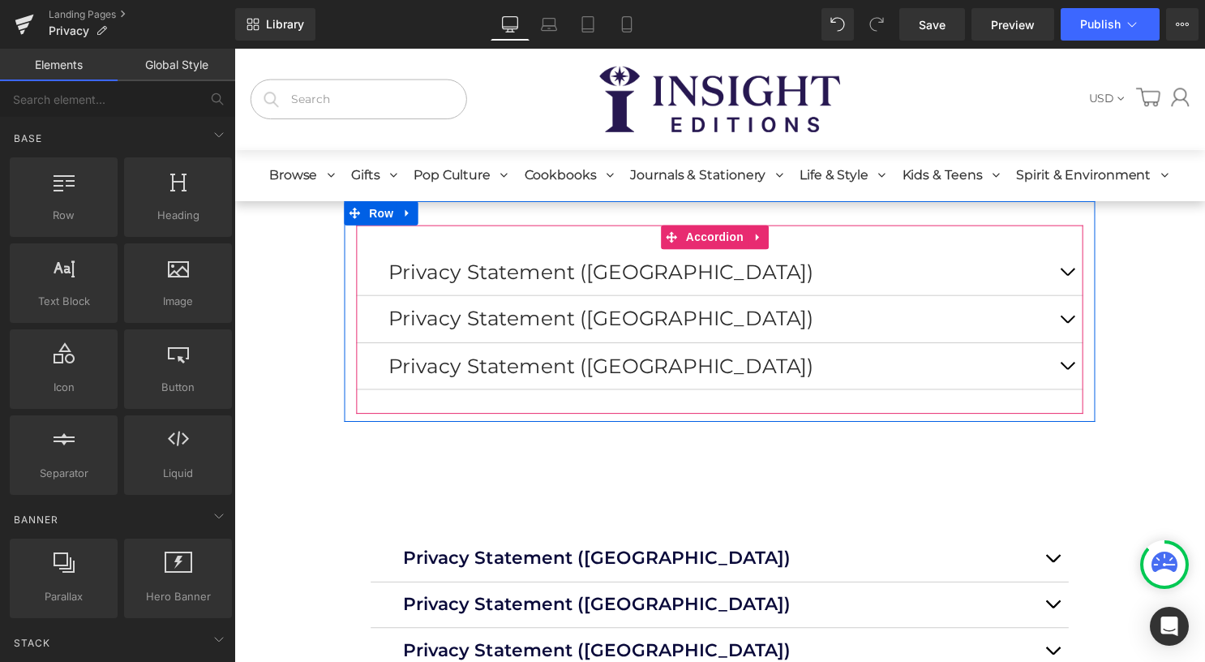
click at [594, 323] on h3 "Privacy Statement ([GEOGRAPHIC_DATA])" at bounding box center [725, 322] width 670 height 23
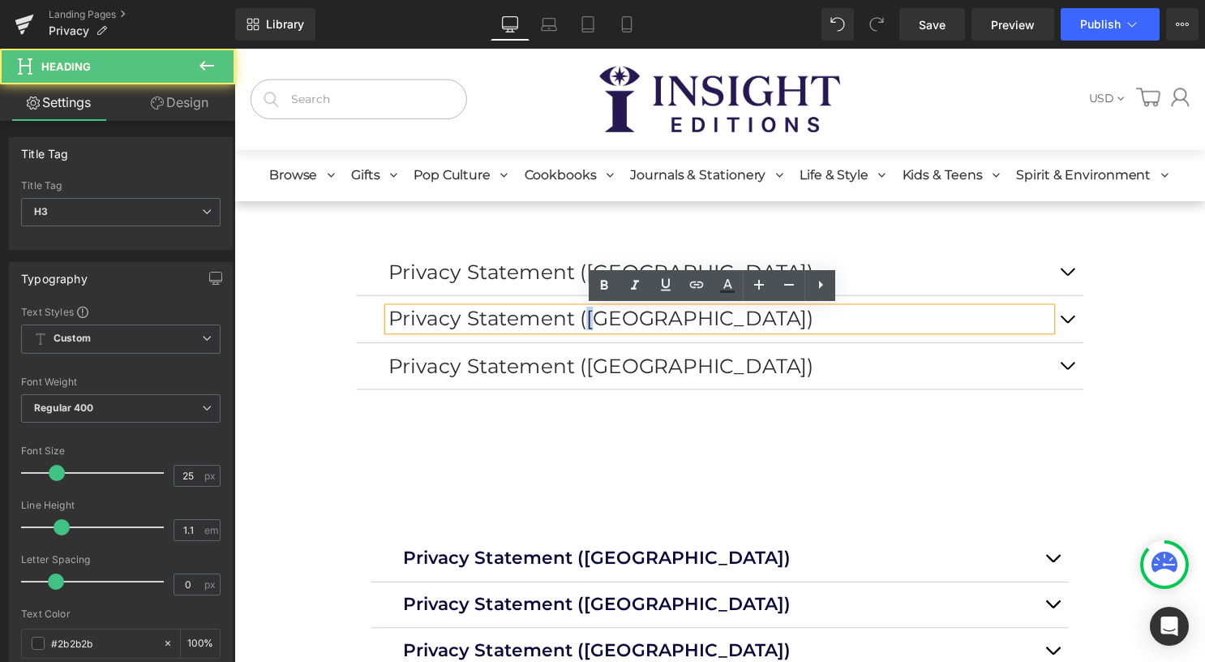
click at [608, 323] on h3 "Privacy Statement ([GEOGRAPHIC_DATA])" at bounding box center [725, 322] width 670 height 23
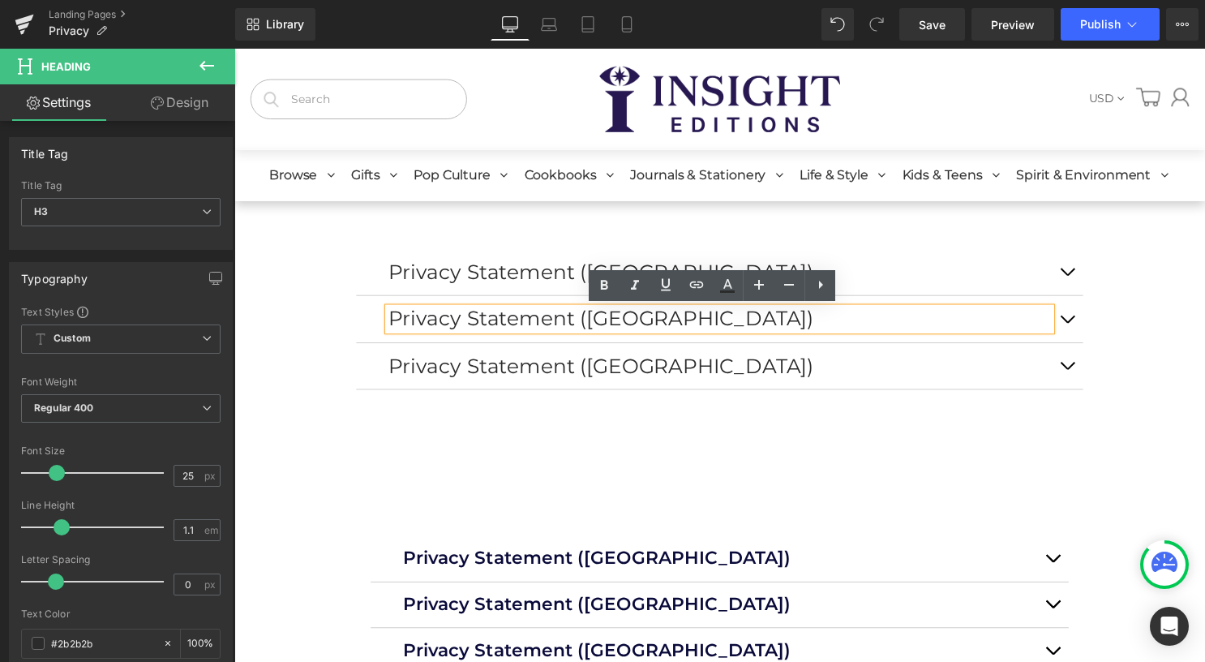
click at [613, 323] on h3 "Privacy Statement ([GEOGRAPHIC_DATA])" at bounding box center [725, 322] width 670 height 23
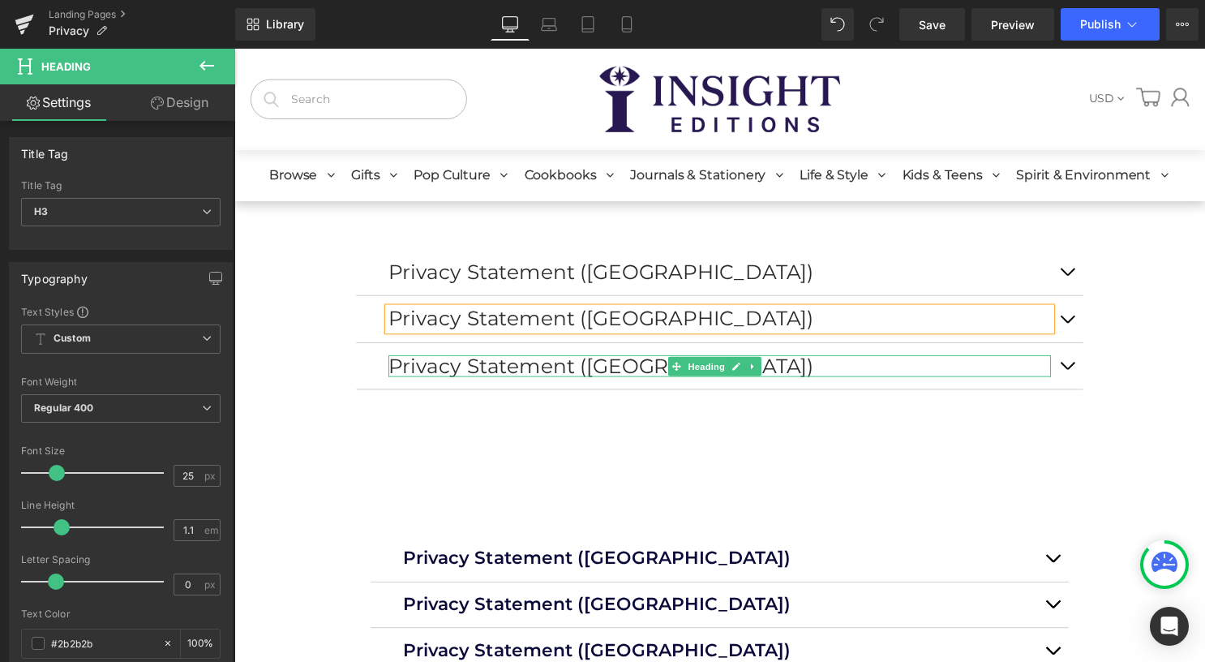
click at [615, 370] on h3 "Privacy Statement ([GEOGRAPHIC_DATA])" at bounding box center [725, 369] width 670 height 23
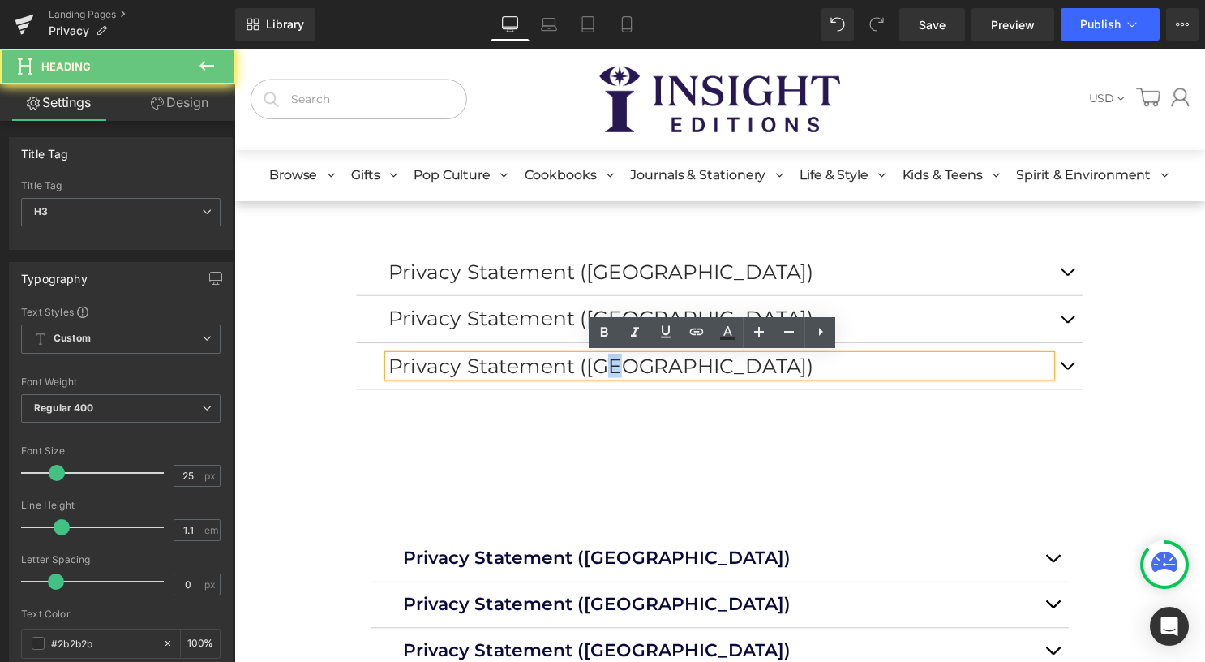
click at [615, 369] on h3 "Privacy Statement ([GEOGRAPHIC_DATA])" at bounding box center [725, 369] width 670 height 23
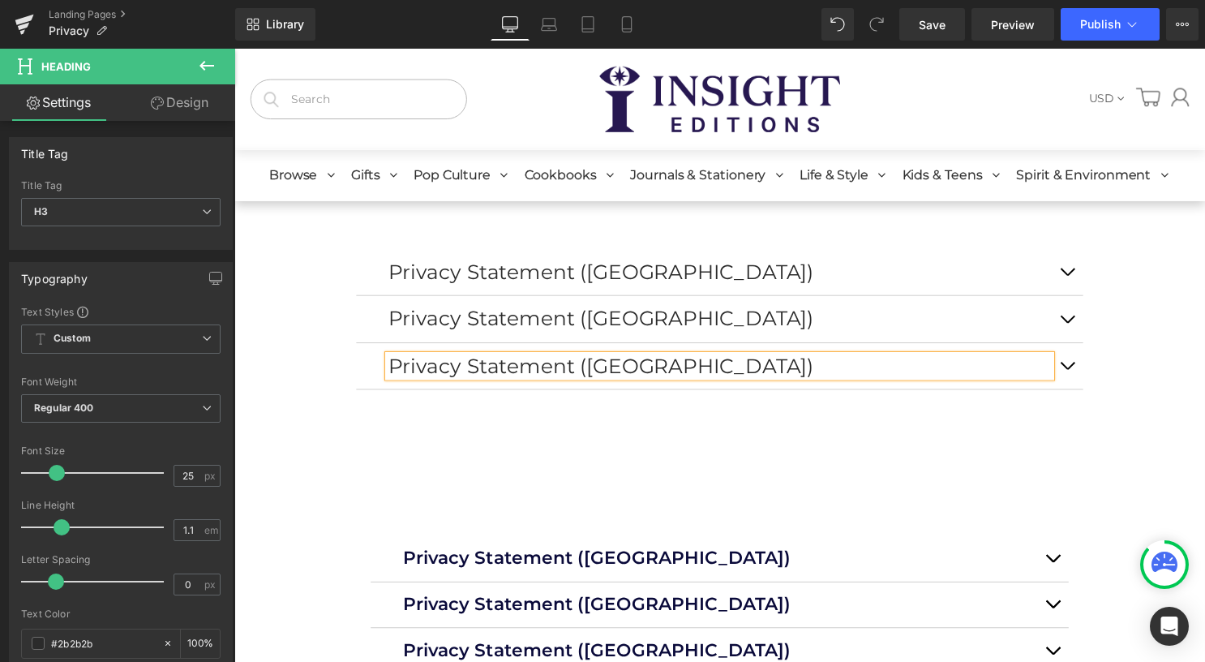
click at [1143, 388] on div "Privacy Statement ([GEOGRAPHIC_DATA]) Heading Privacy Statement (EU) Heading Pr…" at bounding box center [725, 549] width 949 height 692
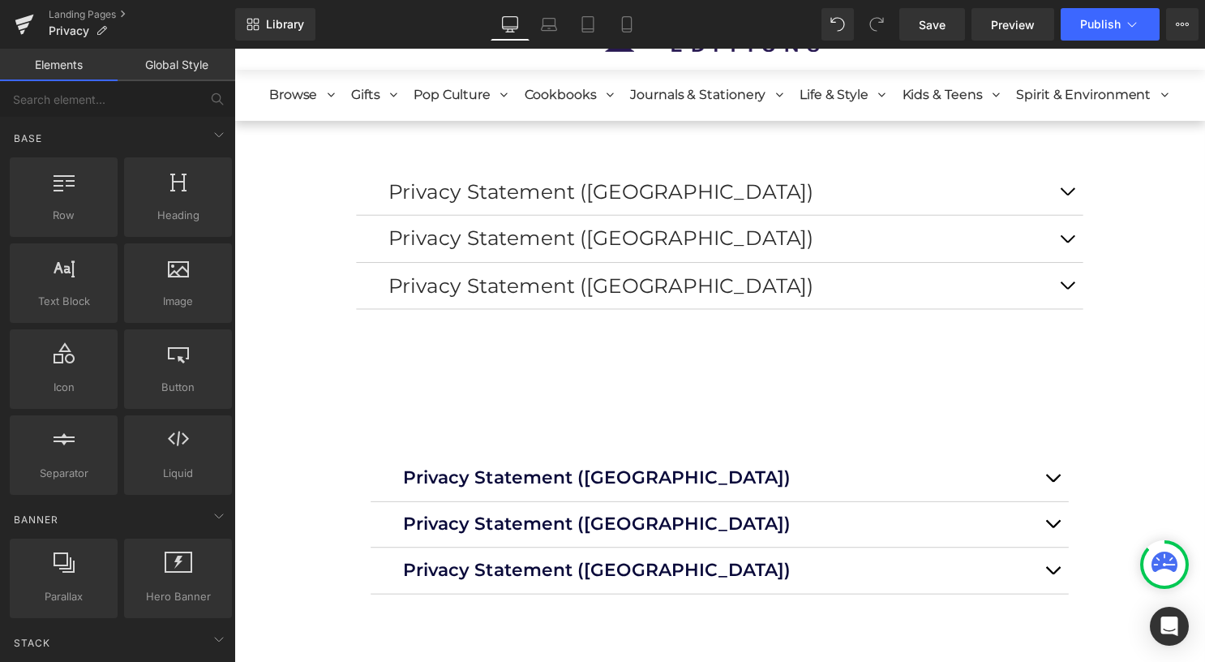
scroll to position [0, 0]
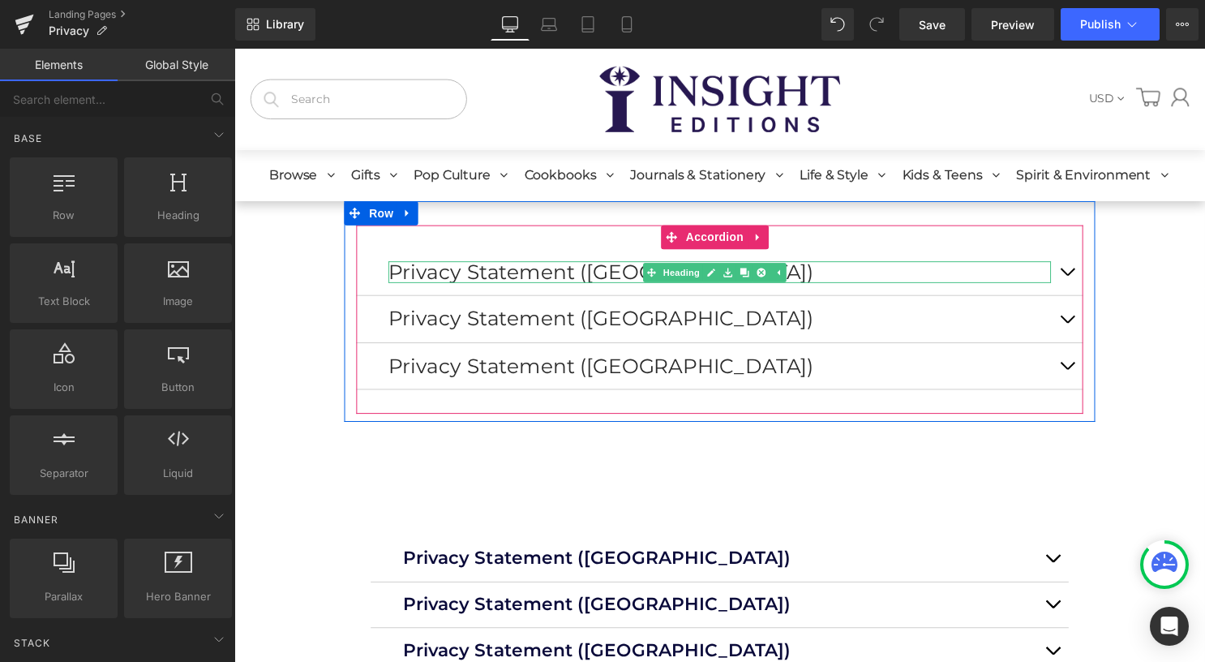
click at [529, 276] on h3 "Privacy Statement ([GEOGRAPHIC_DATA])" at bounding box center [725, 274] width 670 height 23
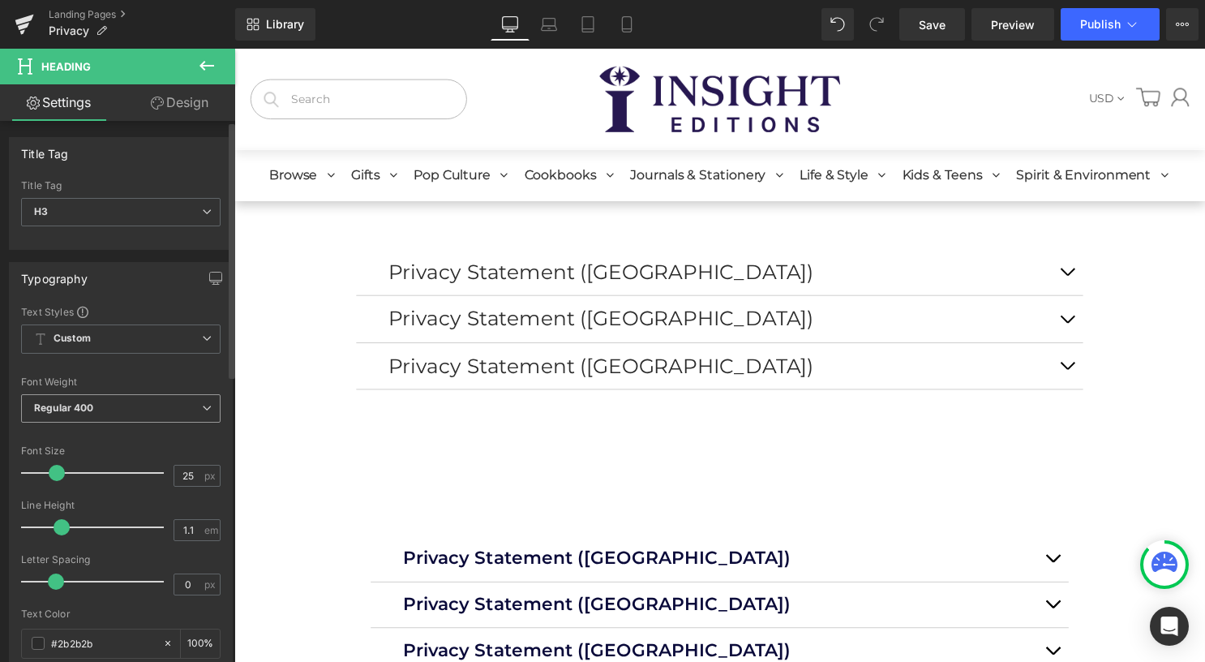
click at [131, 397] on span "Regular 400" at bounding box center [120, 408] width 199 height 28
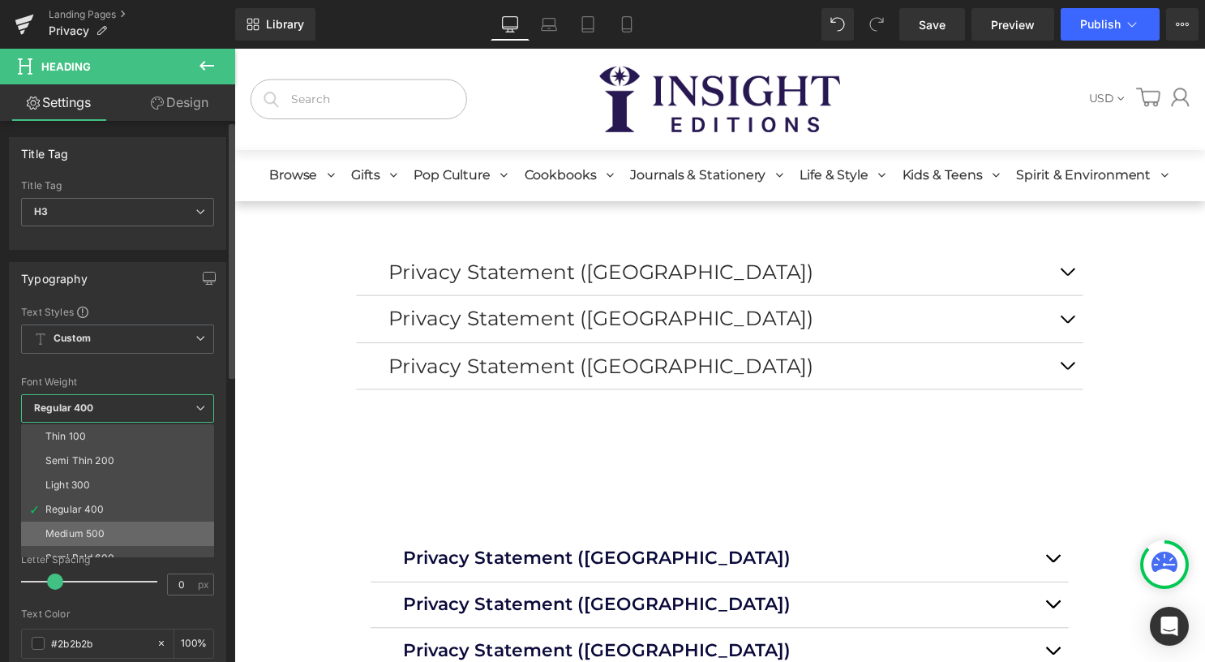
click at [138, 527] on li "Medium 500" at bounding box center [121, 533] width 200 height 24
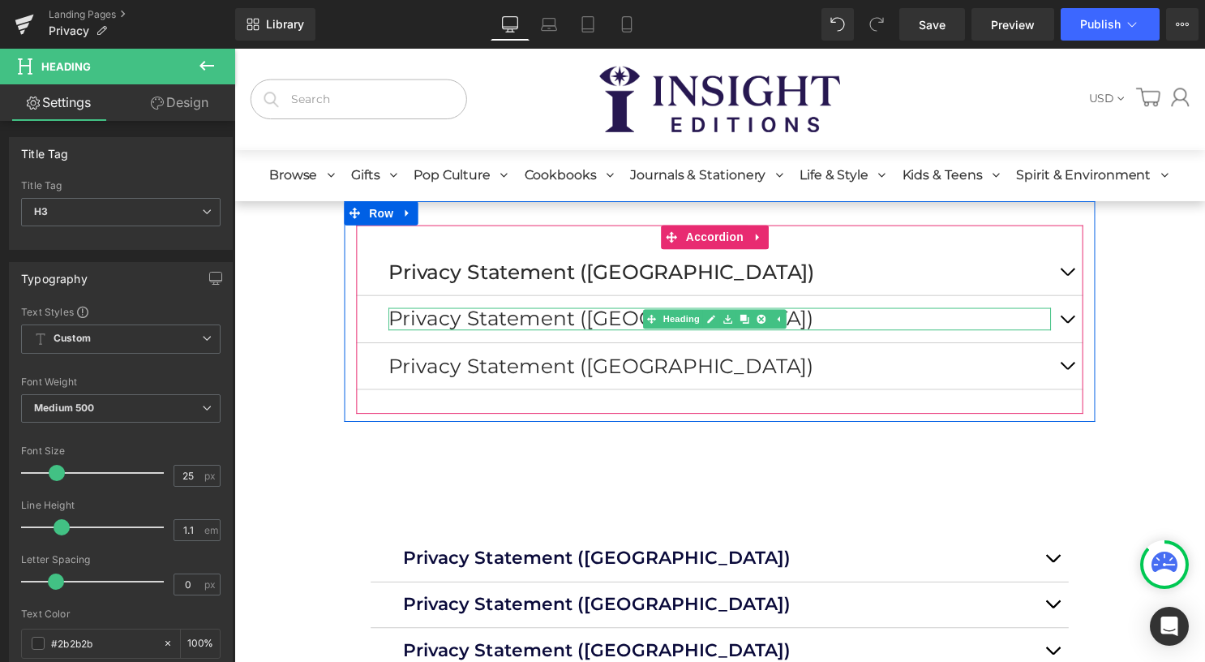
click at [560, 323] on h3 "Privacy Statement ([GEOGRAPHIC_DATA])" at bounding box center [725, 322] width 670 height 23
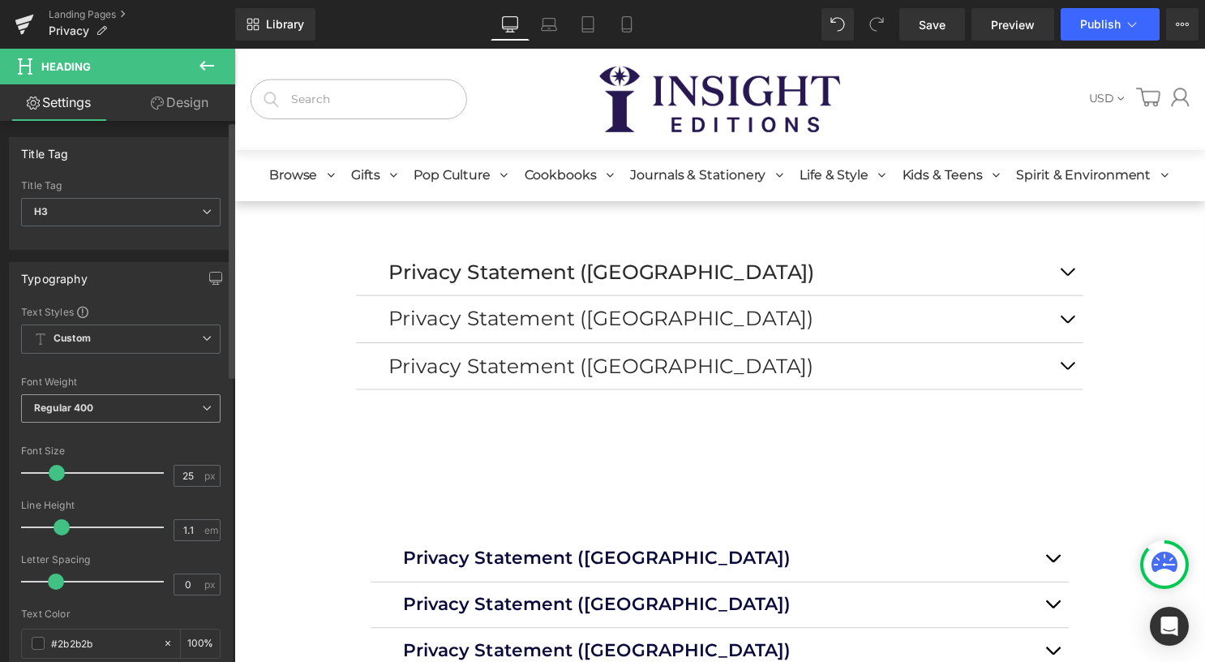
click at [203, 407] on icon at bounding box center [207, 408] width 10 height 10
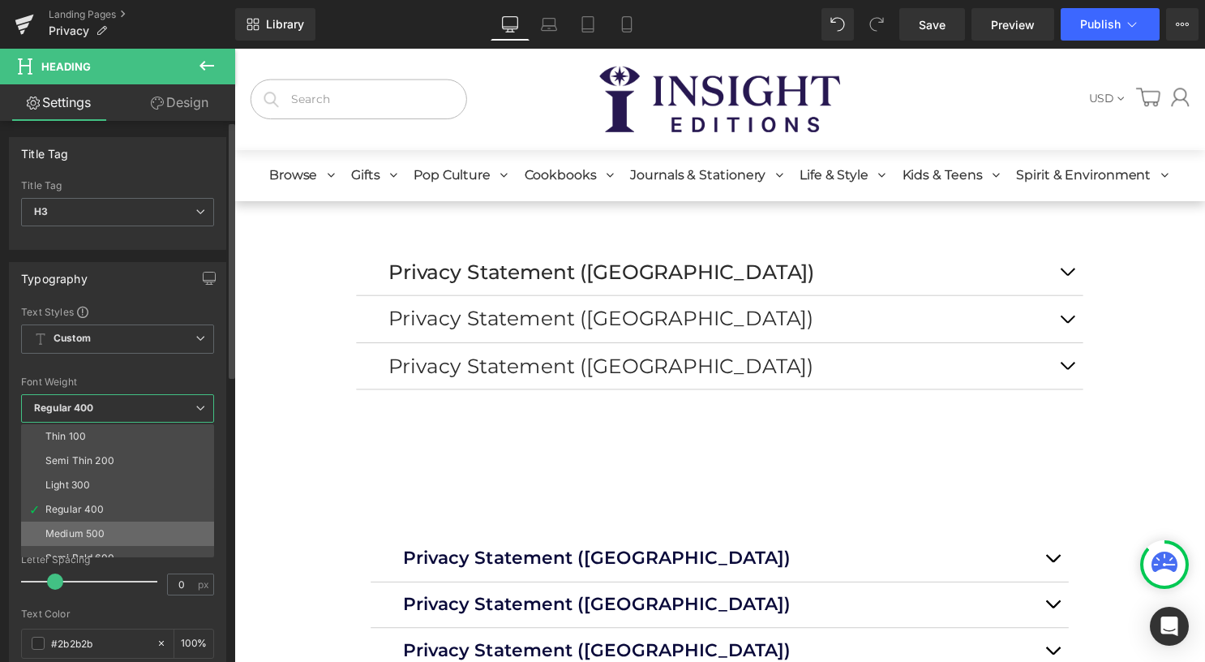
click at [157, 523] on li "Medium 500" at bounding box center [121, 533] width 200 height 24
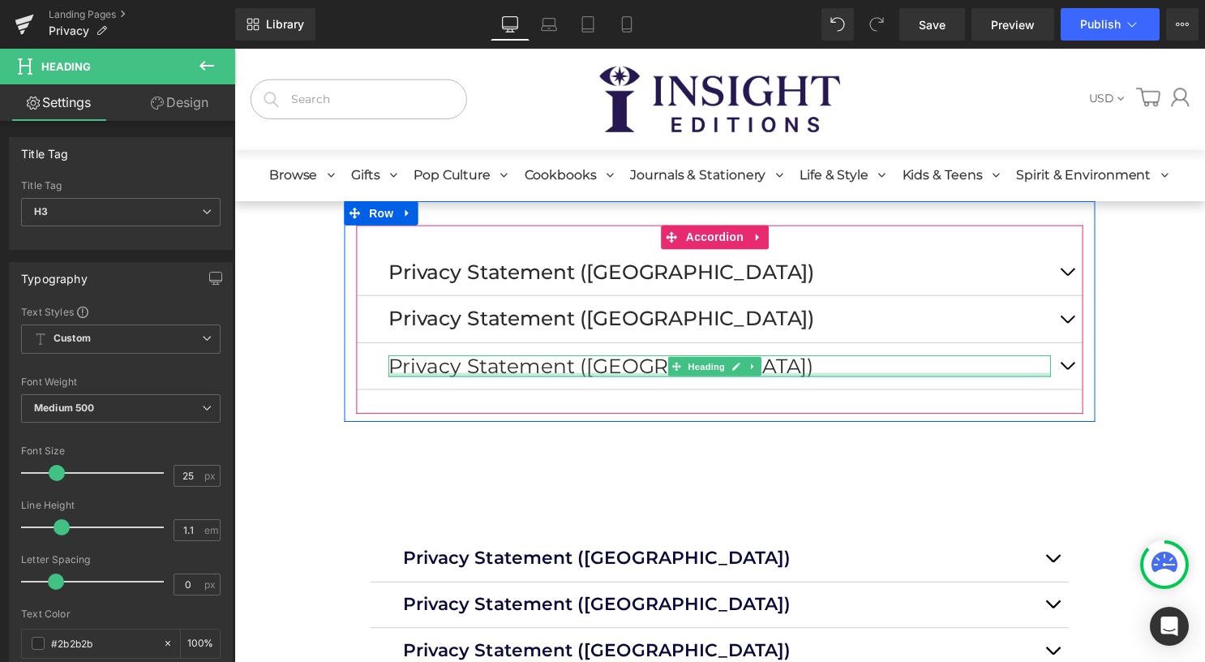
click at [512, 377] on div "Privacy Statement ([GEOGRAPHIC_DATA]) Heading" at bounding box center [725, 369] width 670 height 23
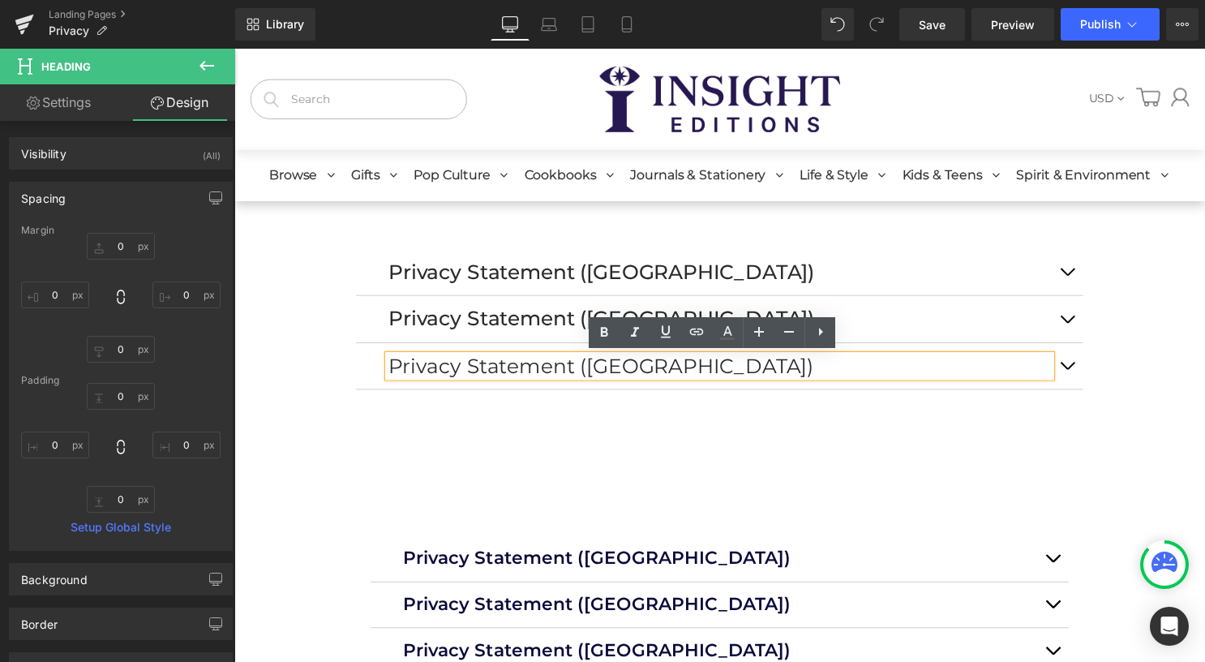
click at [439, 373] on h3 "Privacy Statement ([GEOGRAPHIC_DATA])" at bounding box center [725, 369] width 670 height 23
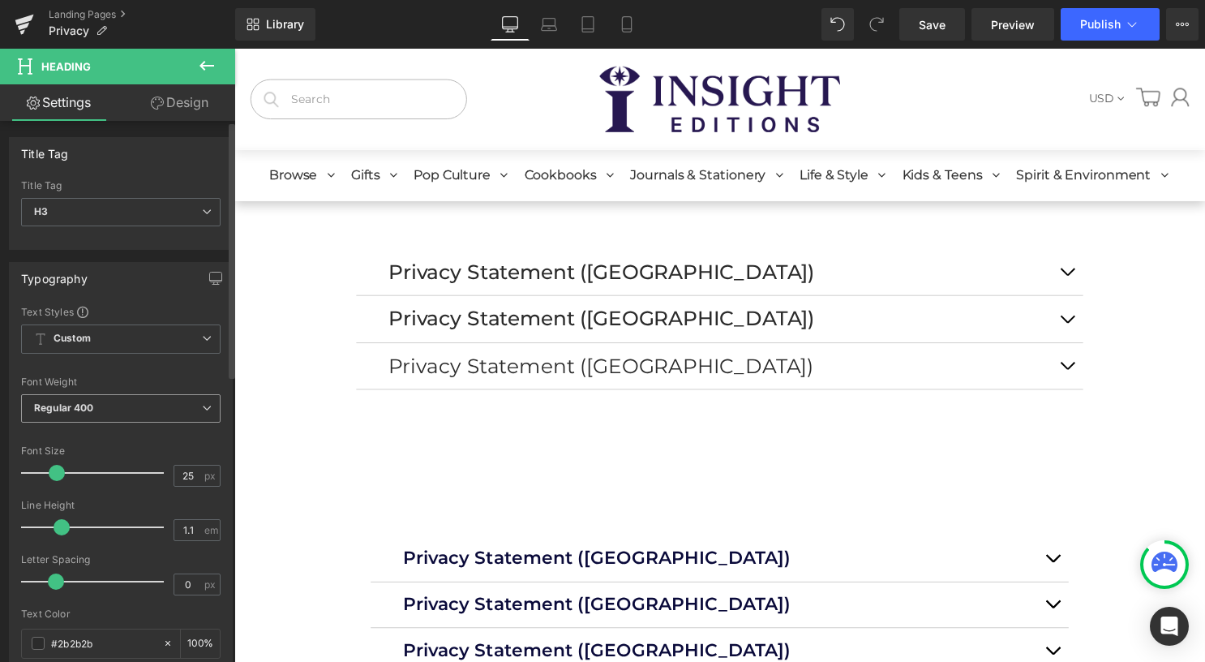
click at [141, 415] on span "Regular 400" at bounding box center [120, 408] width 199 height 28
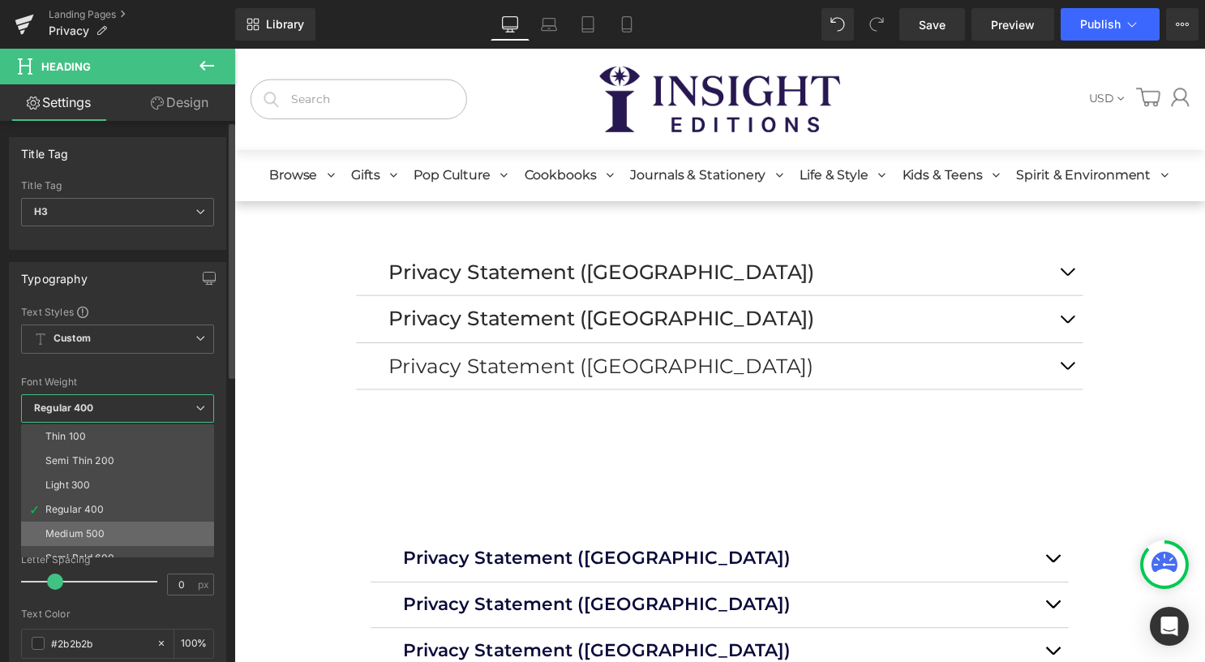
click at [127, 532] on li "Medium 500" at bounding box center [121, 533] width 200 height 24
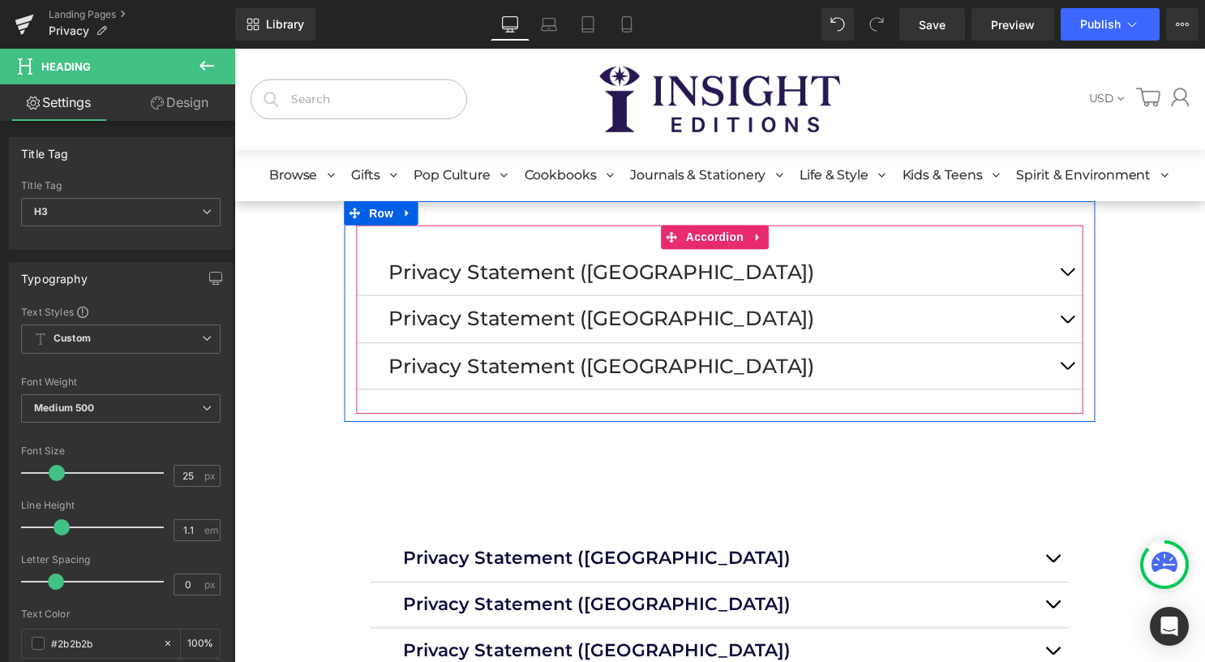
click at [1071, 269] on button "button" at bounding box center [1076, 274] width 32 height 47
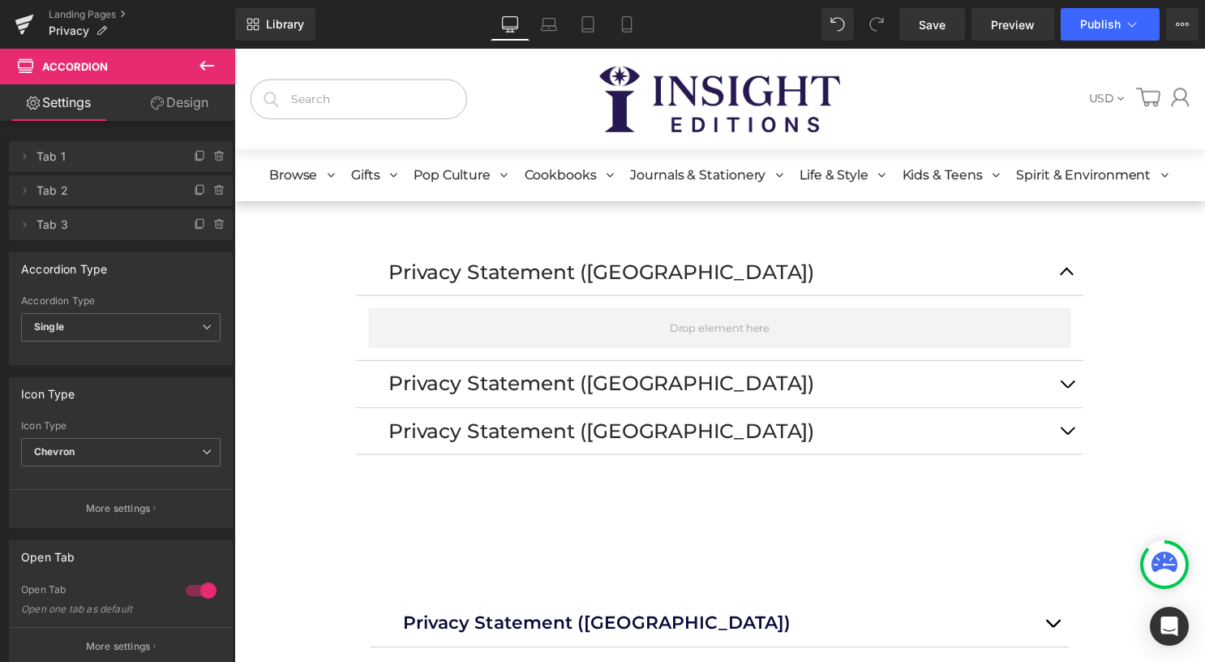
click at [208, 59] on icon at bounding box center [206, 65] width 19 height 19
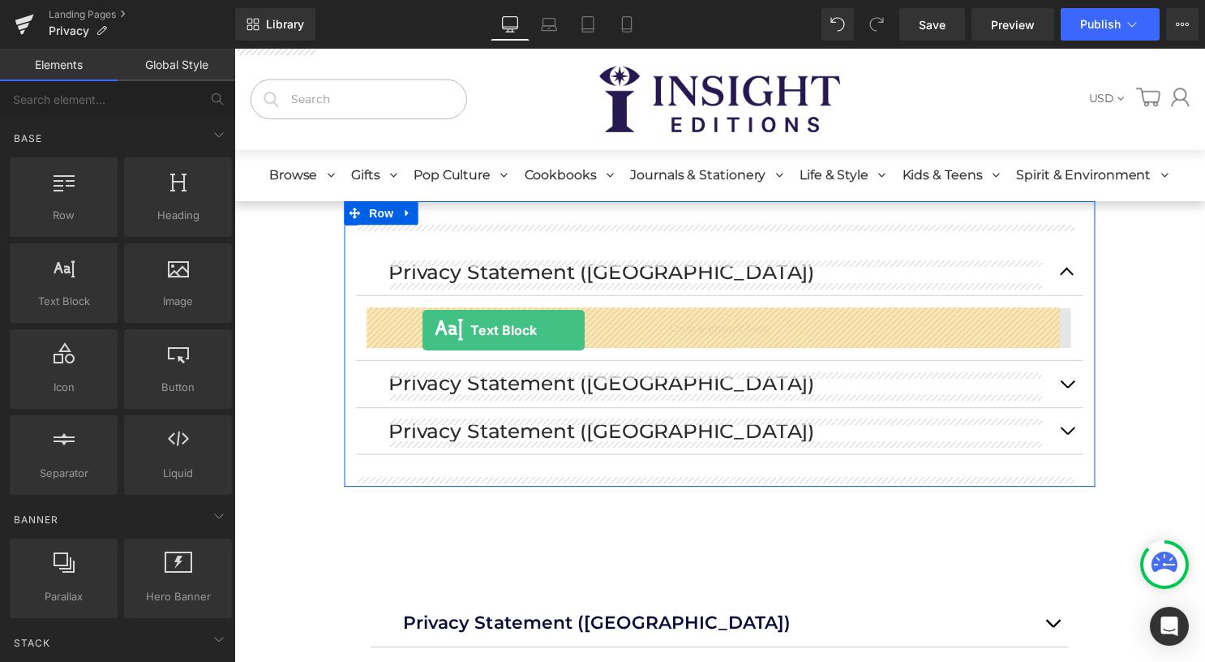
drag, startPoint x: 293, startPoint y: 339, endPoint x: 425, endPoint y: 333, distance: 131.5
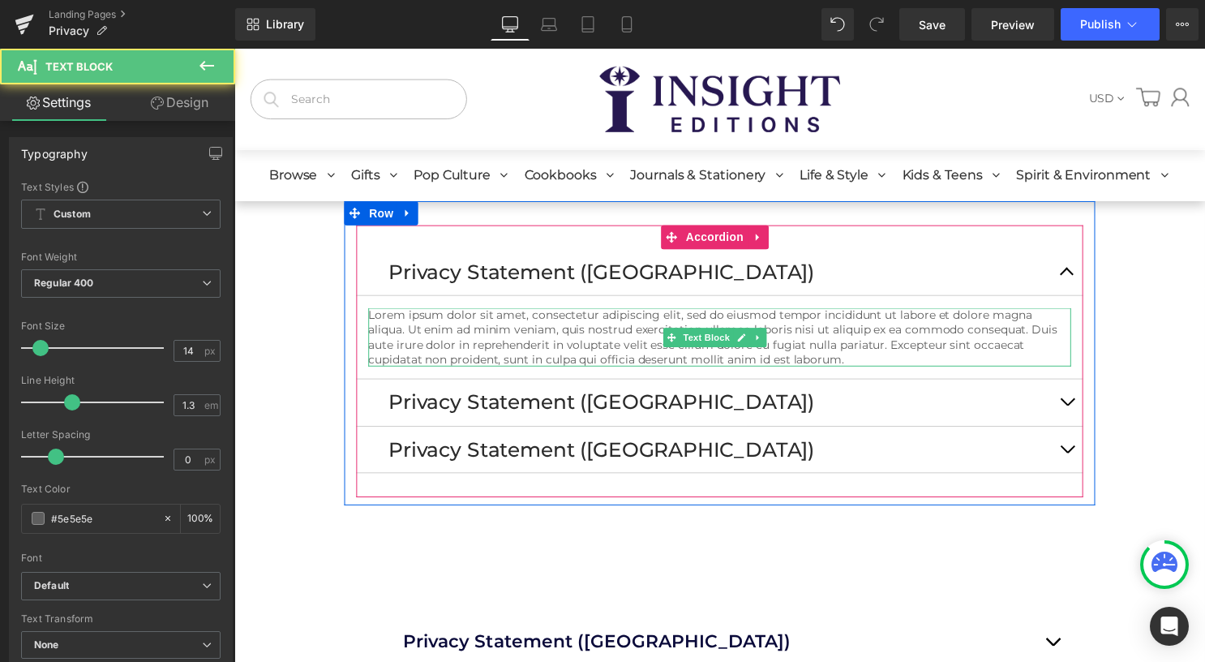
click at [472, 346] on p "Lorem ipsum dolor sit amet, consectetur adipiscing elit, sed do eiusmod tempor …" at bounding box center [725, 340] width 710 height 59
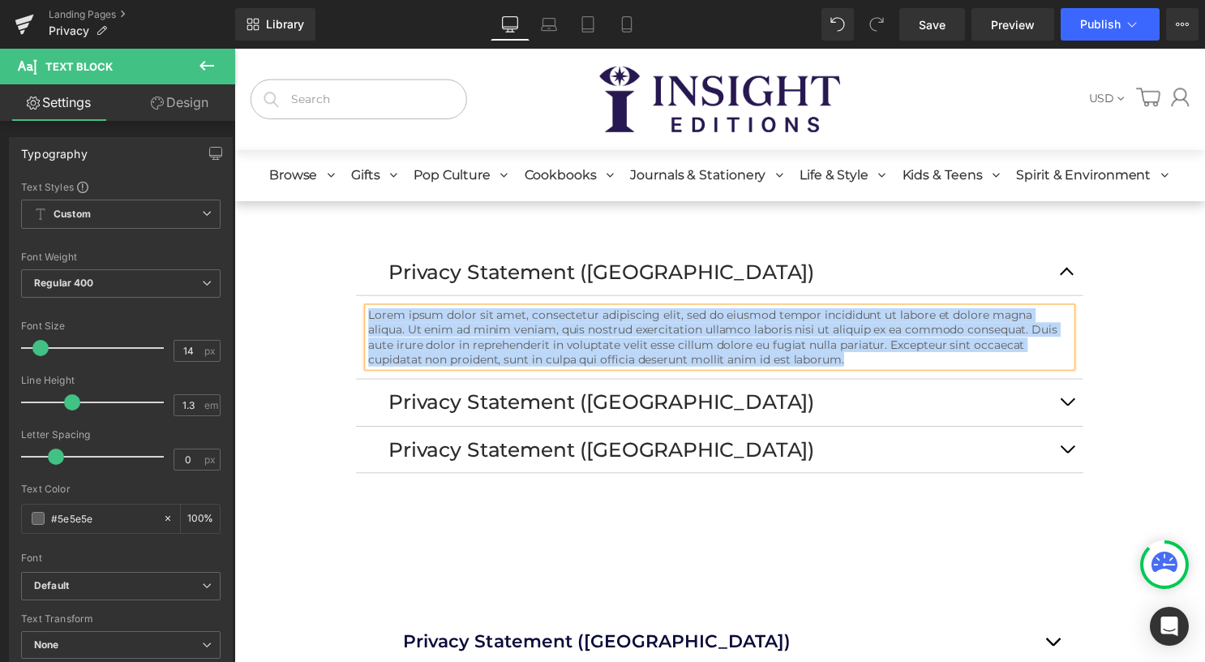
paste div
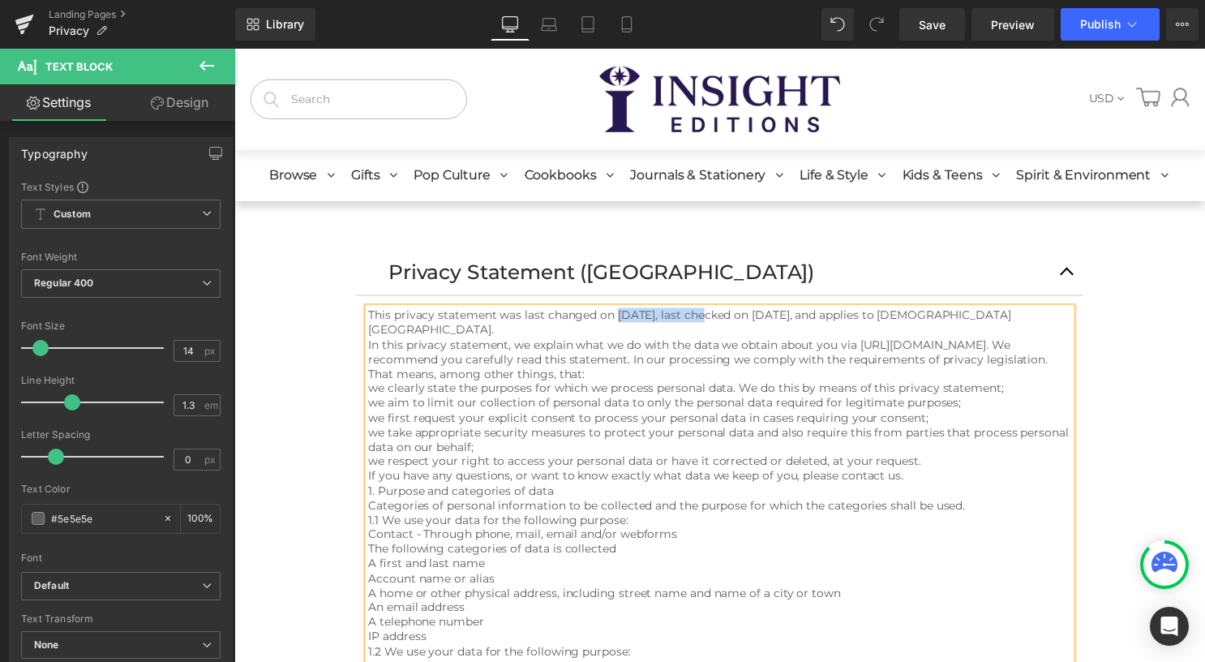
drag, startPoint x: 627, startPoint y: 316, endPoint x: 707, endPoint y: 316, distance: 80.3
click at [707, 316] on p "This privacy statement was last changed on [DATE], last checked on [DATE], and …" at bounding box center [725, 325] width 710 height 29
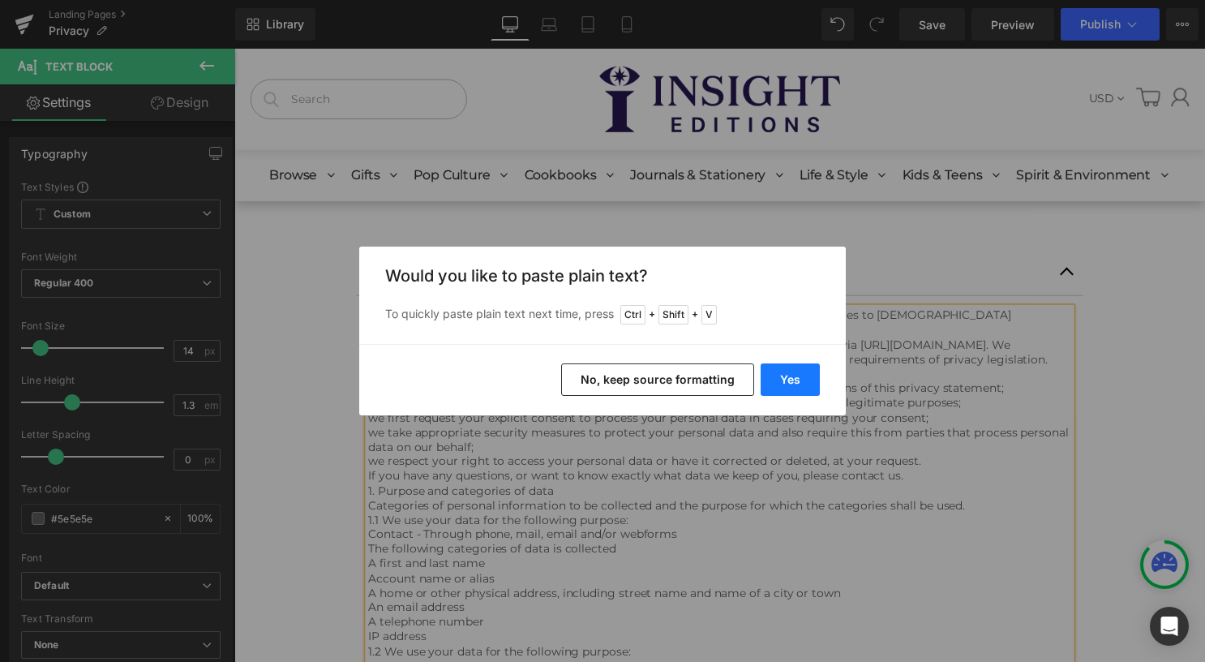
click at [790, 377] on button "Yes" at bounding box center [789, 379] width 59 height 32
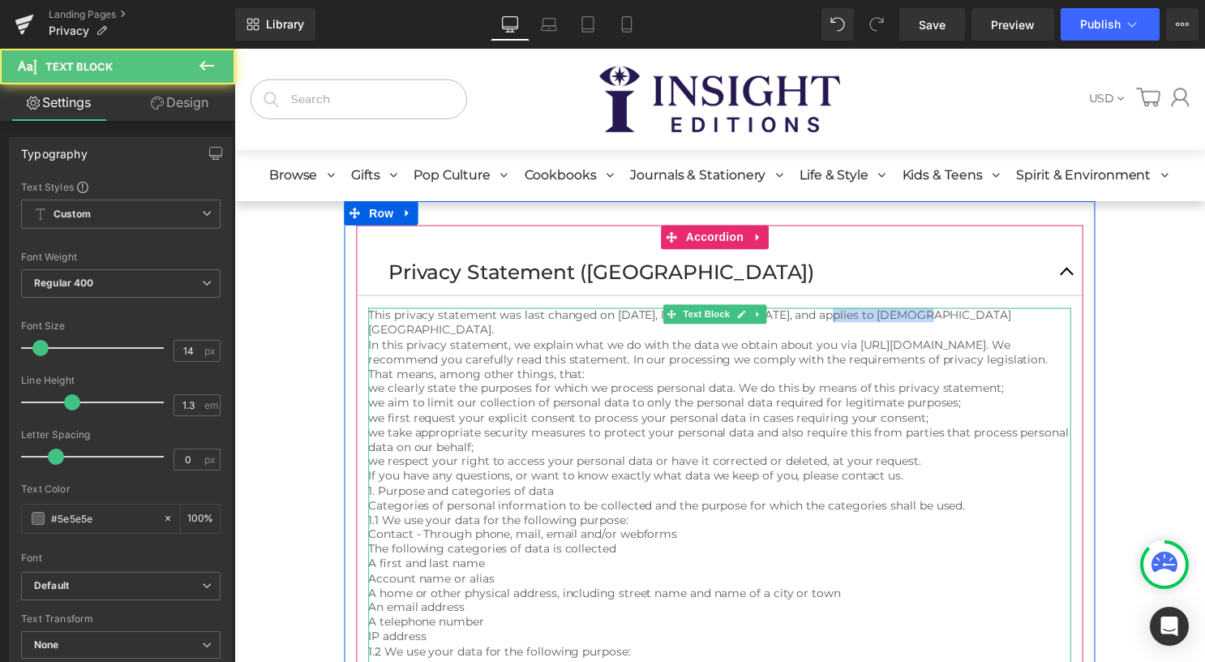
drag, startPoint x: 840, startPoint y: 318, endPoint x: 930, endPoint y: 317, distance: 90.0
click at [930, 317] on p "This privacy statement was last changed on [DATE], last checked on [DATE], and …" at bounding box center [725, 325] width 710 height 29
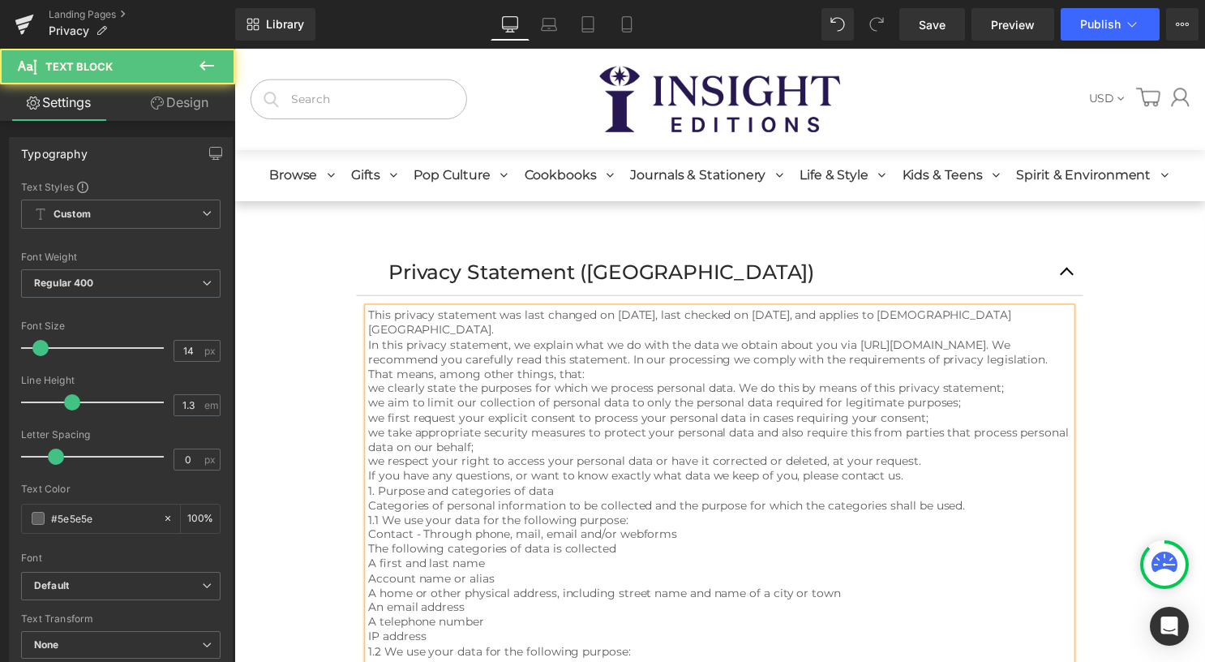
drag, startPoint x: 552, startPoint y: 335, endPoint x: 362, endPoint y: 315, distance: 190.8
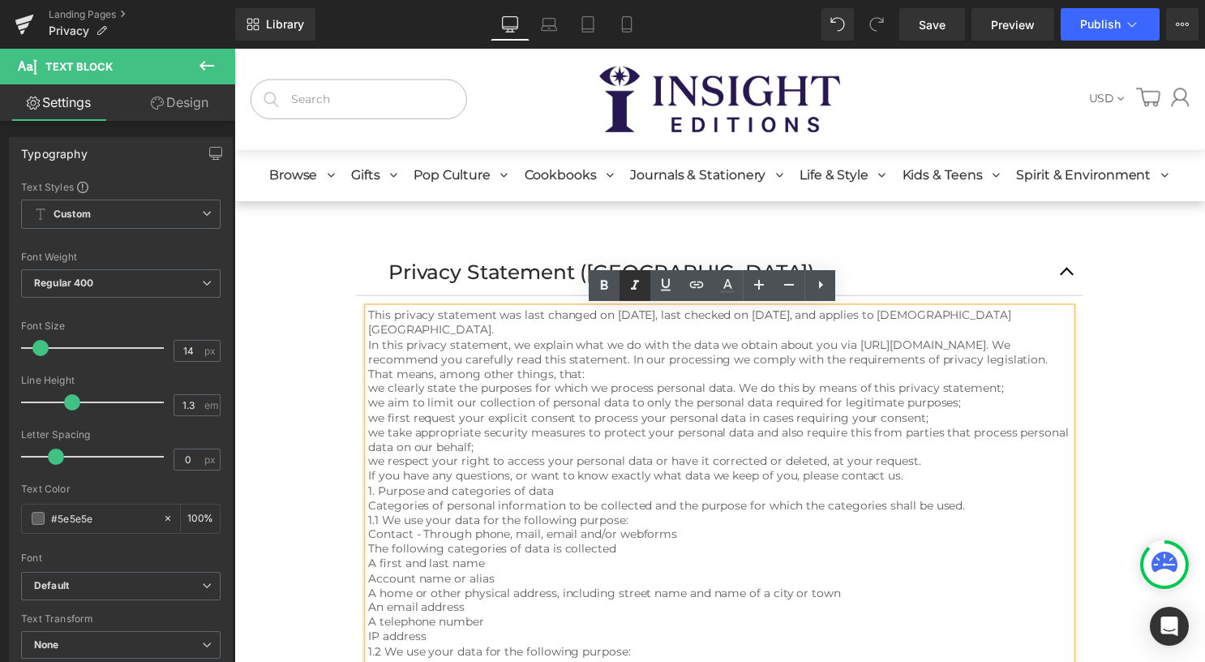
click at [634, 284] on icon at bounding box center [634, 285] width 19 height 19
click at [559, 330] on p "This privacy statement was last changed on [DATE], last checked on [DATE], and …" at bounding box center [725, 325] width 710 height 29
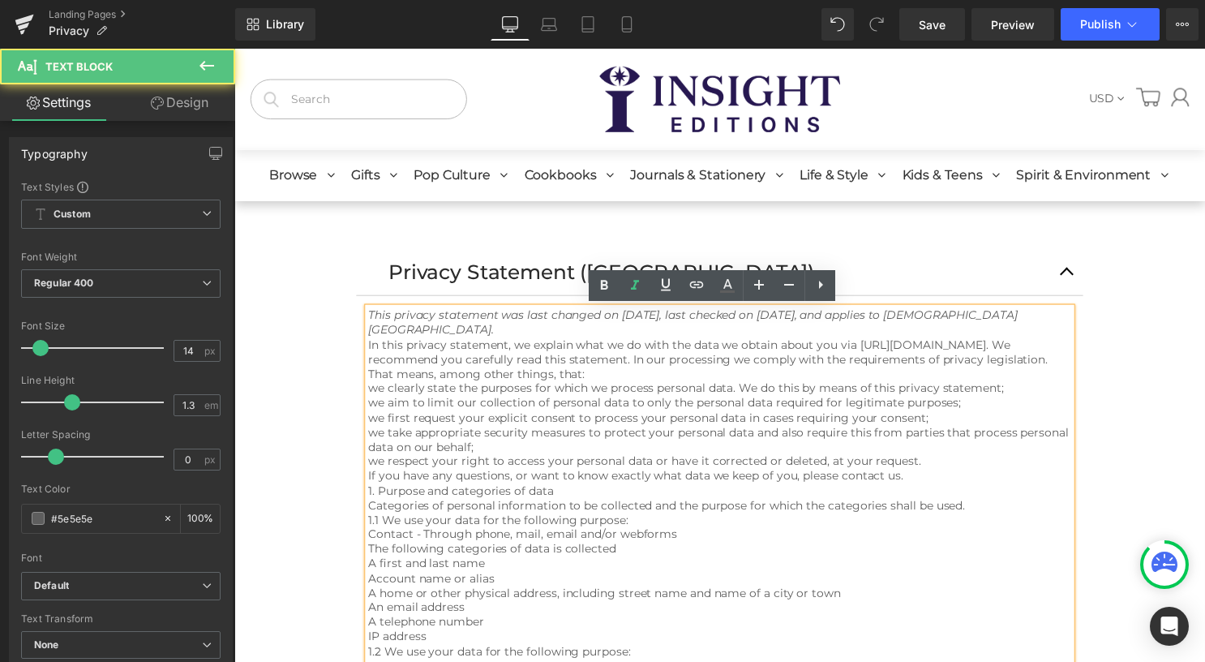
click at [563, 334] on p "This privacy statement was last changed on [DATE], last checked on [DATE], and …" at bounding box center [725, 325] width 710 height 29
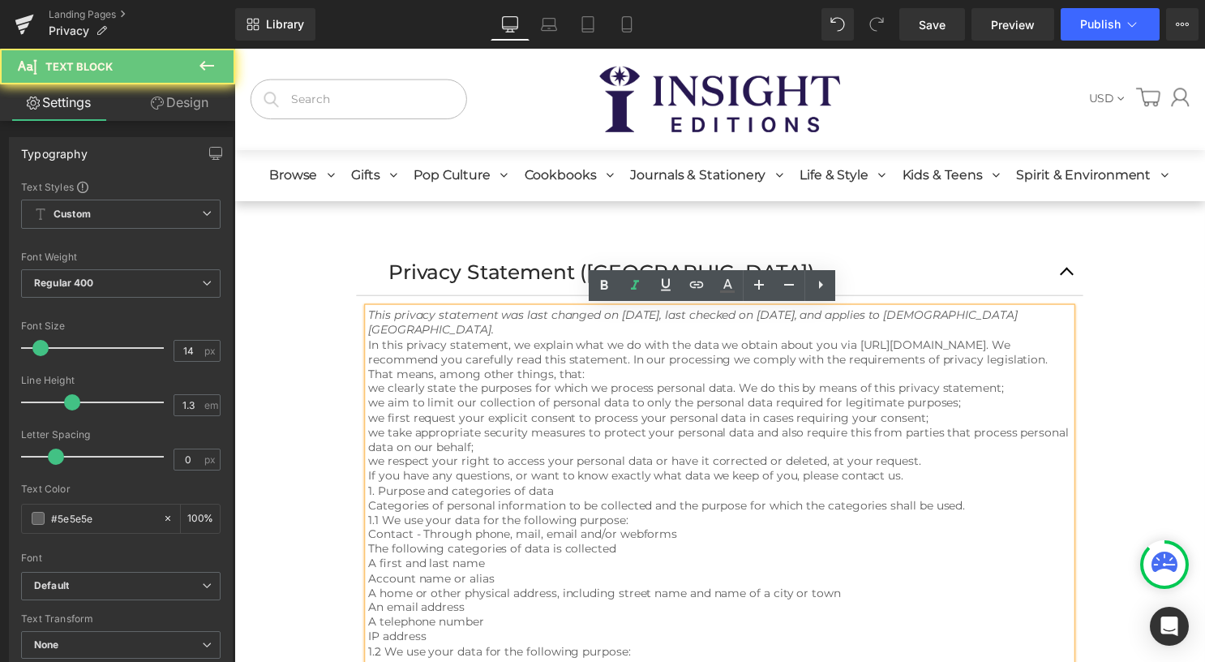
click at [568, 336] on p "This privacy statement was last changed on [DATE], last checked on [DATE], and …" at bounding box center [725, 325] width 710 height 29
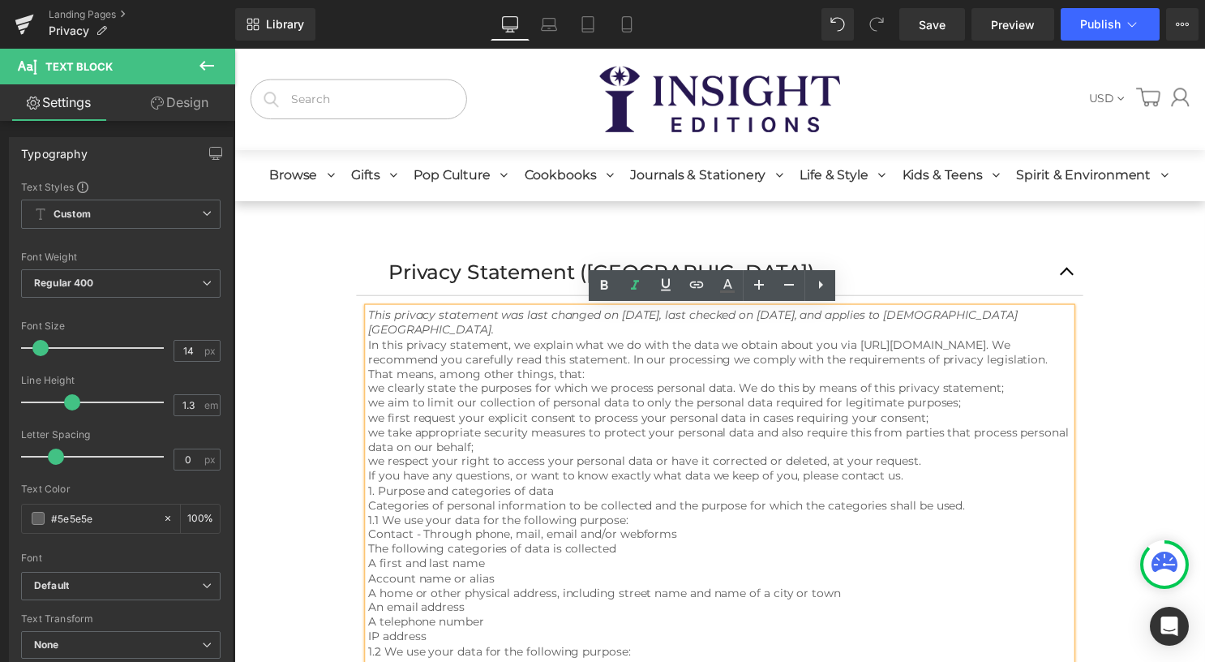
click at [570, 358] on p "In this privacy statement, we explain what we do with the data we obtain about …" at bounding box center [725, 363] width 710 height 45
click at [542, 336] on p "This privacy statement was last changed on [DATE], last checked on [DATE], and …" at bounding box center [725, 325] width 710 height 29
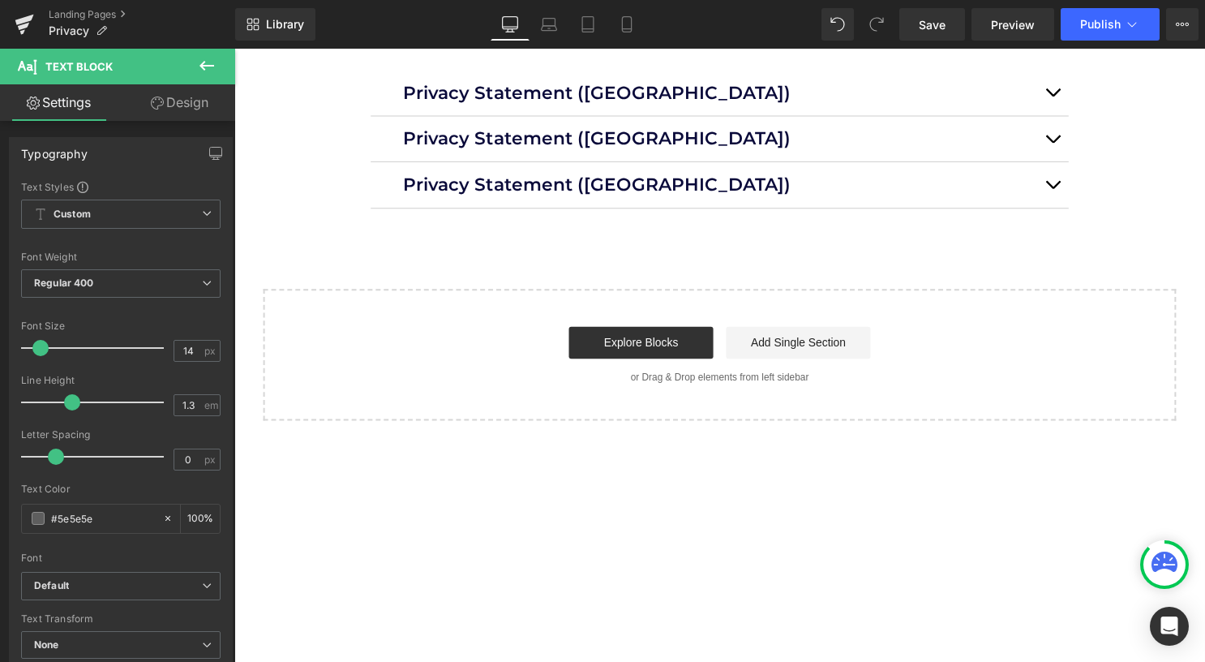
scroll to position [3567, 0]
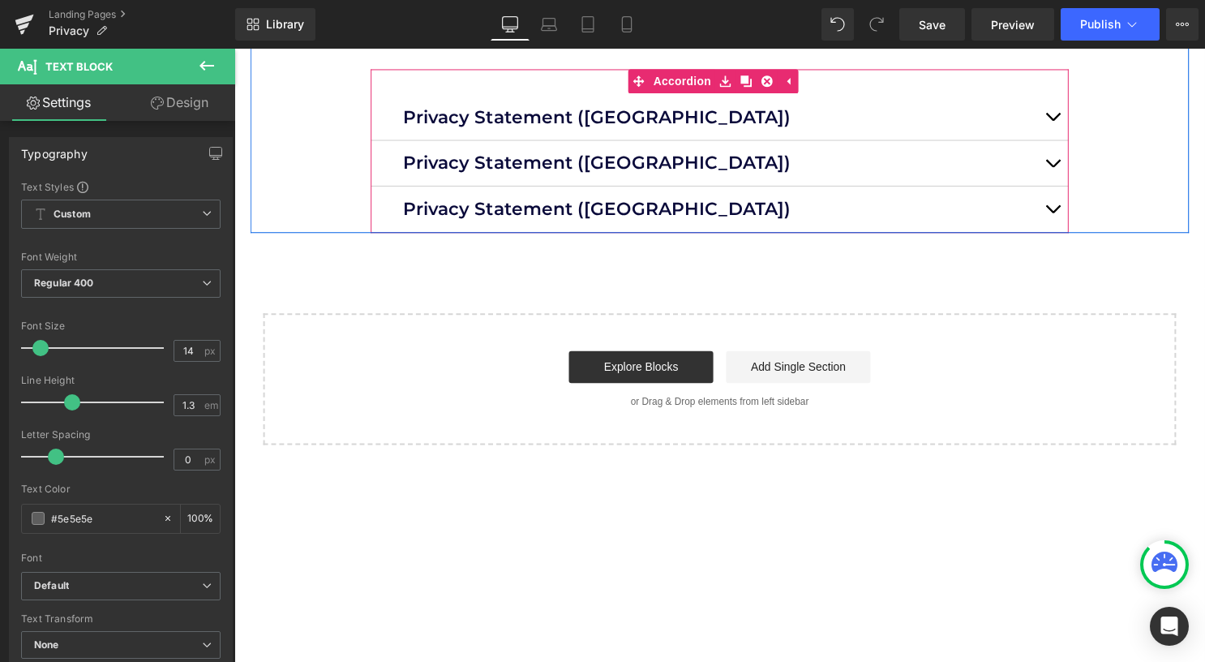
click at [1061, 169] on span "button" at bounding box center [1061, 169] width 0 height 0
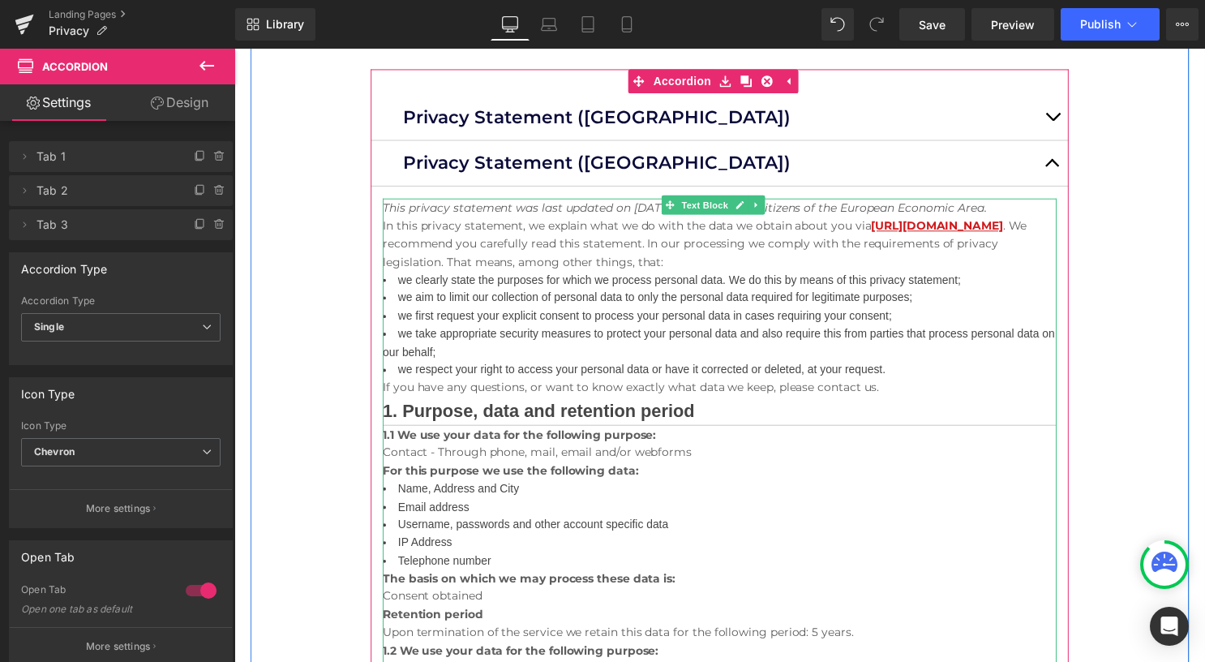
click at [538, 289] on li "we clearly state the purposes for which we process personal data. We do this by…" at bounding box center [724, 282] width 681 height 18
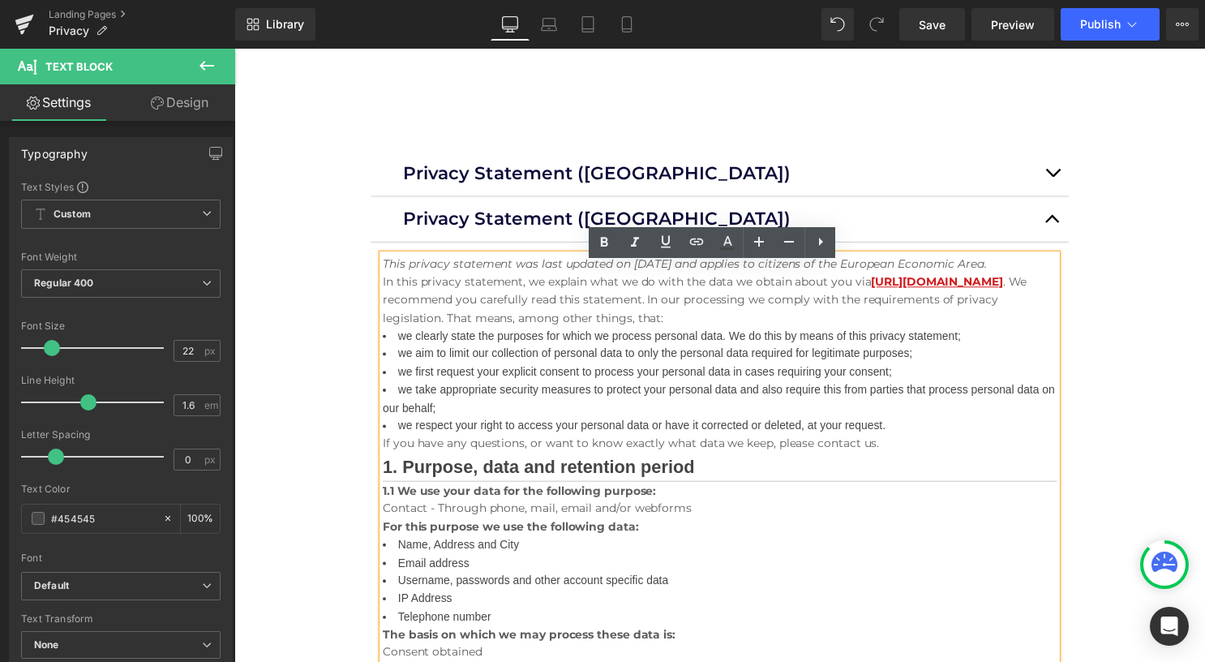
scroll to position [3486, 0]
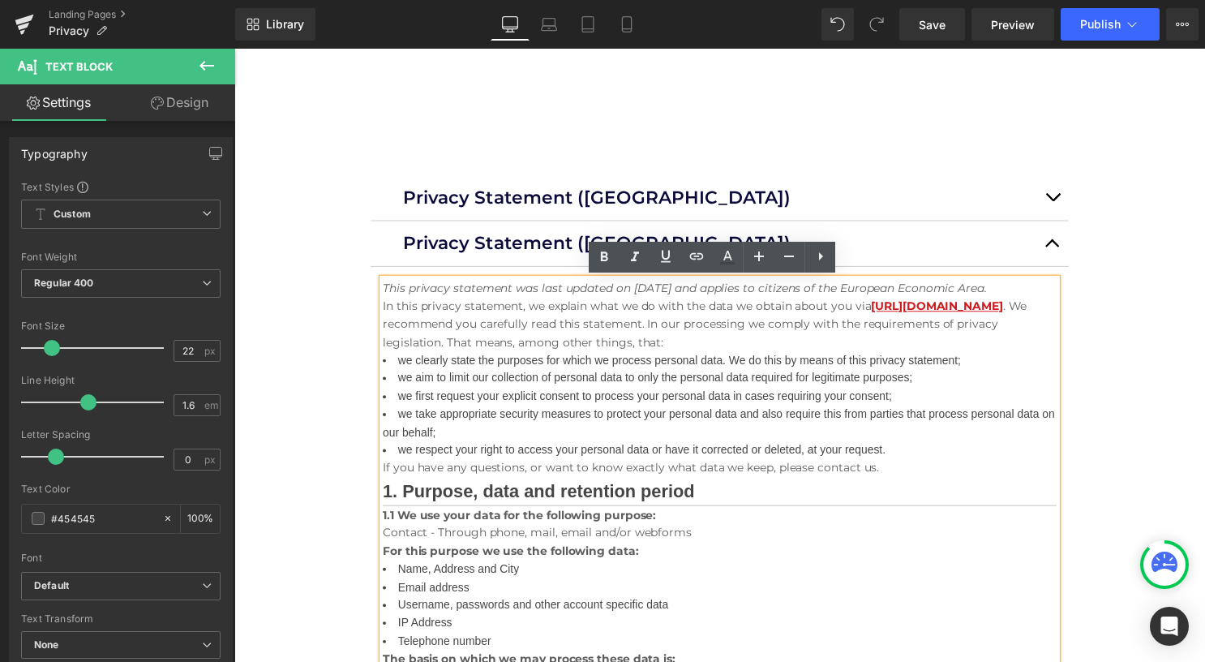
click at [490, 328] on p "In this privacy statement, we explain what we do with the data we obtain about …" at bounding box center [724, 327] width 681 height 54
click at [495, 375] on li "we aim to limit our collection of personal data to only the personal data requi…" at bounding box center [724, 381] width 681 height 18
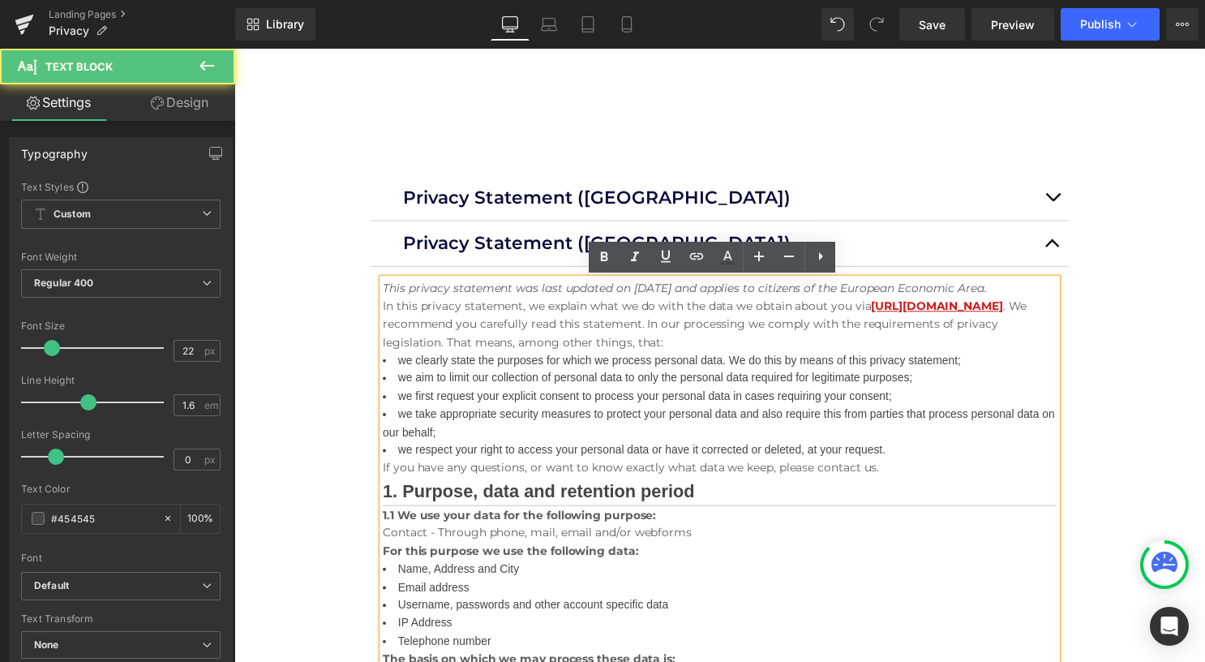
click at [497, 393] on li "we first request your explicit consent to process your personal data in cases r…" at bounding box center [724, 400] width 681 height 18
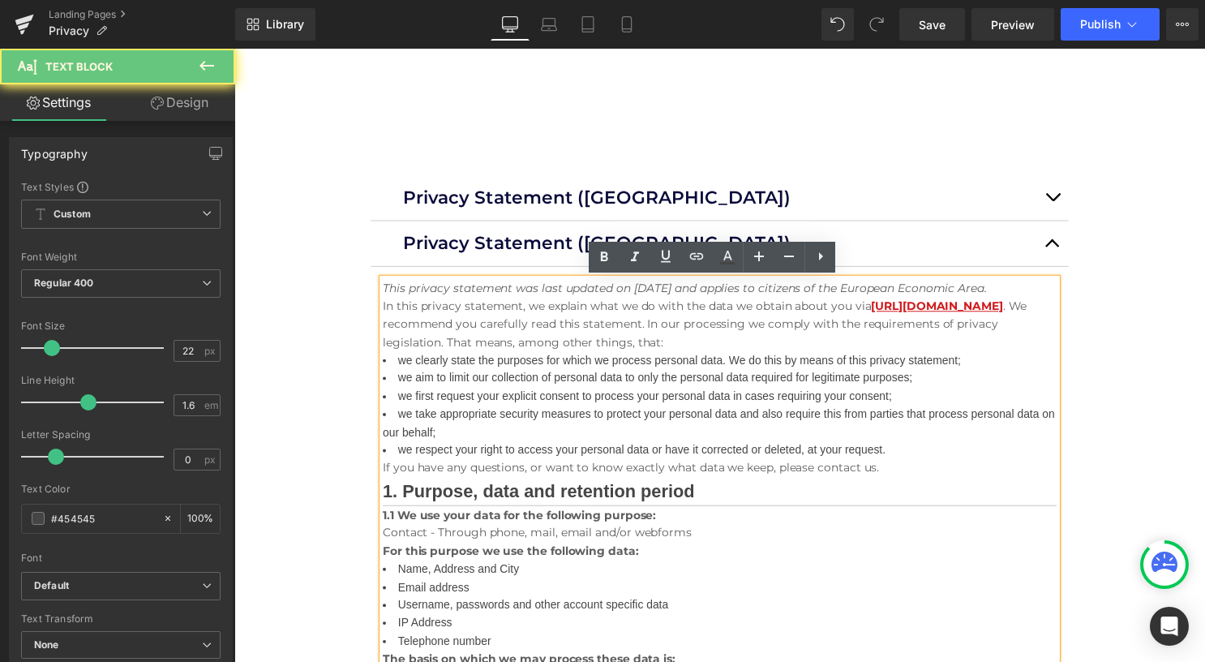
click at [520, 306] on p "In this privacy statement, we explain what we do with the data we obtain about …" at bounding box center [724, 327] width 681 height 54
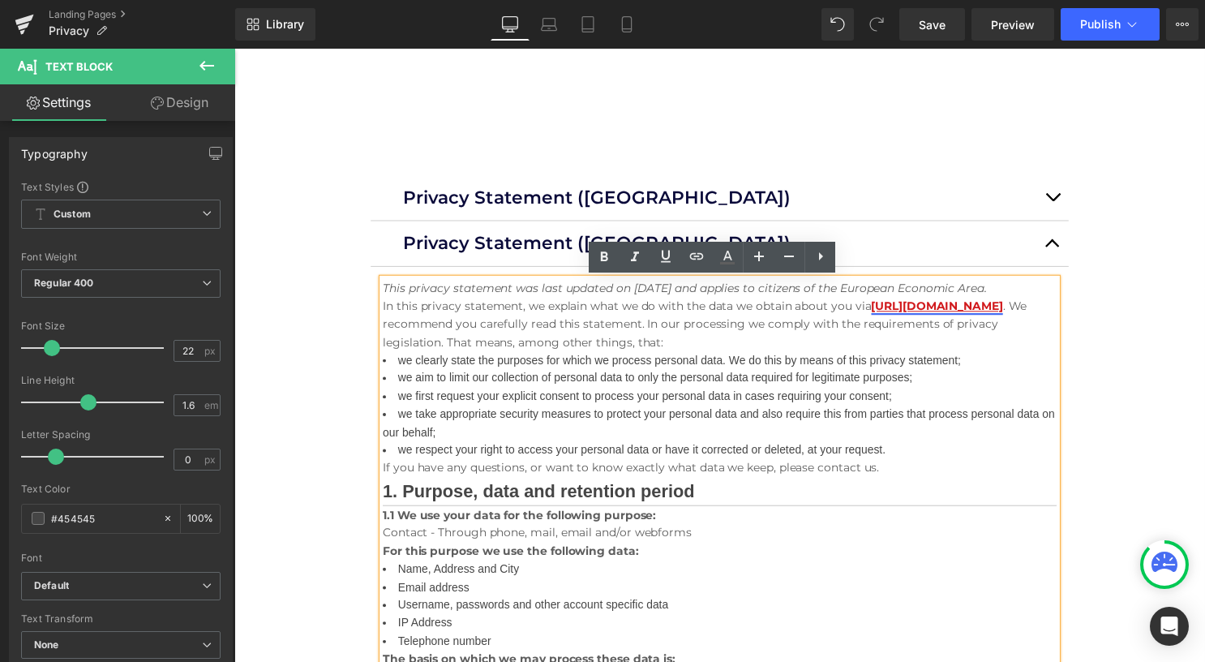
click at [1047, 249] on button "button" at bounding box center [1061, 245] width 32 height 45
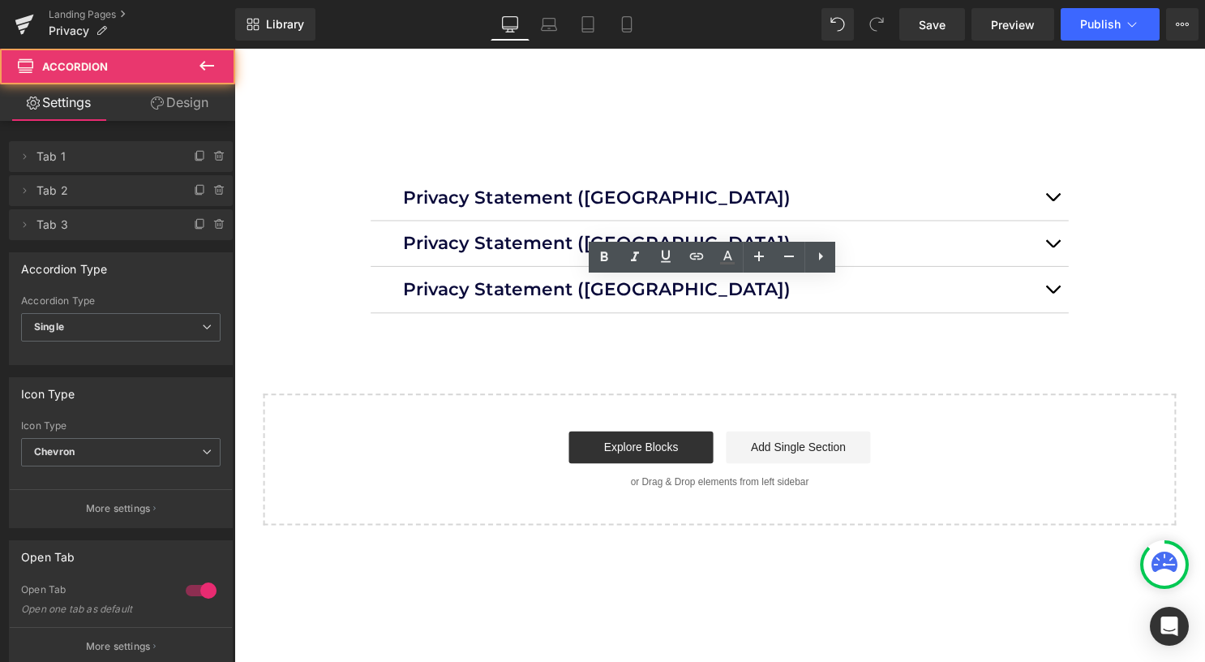
click at [1052, 293] on button "button" at bounding box center [1061, 291] width 32 height 45
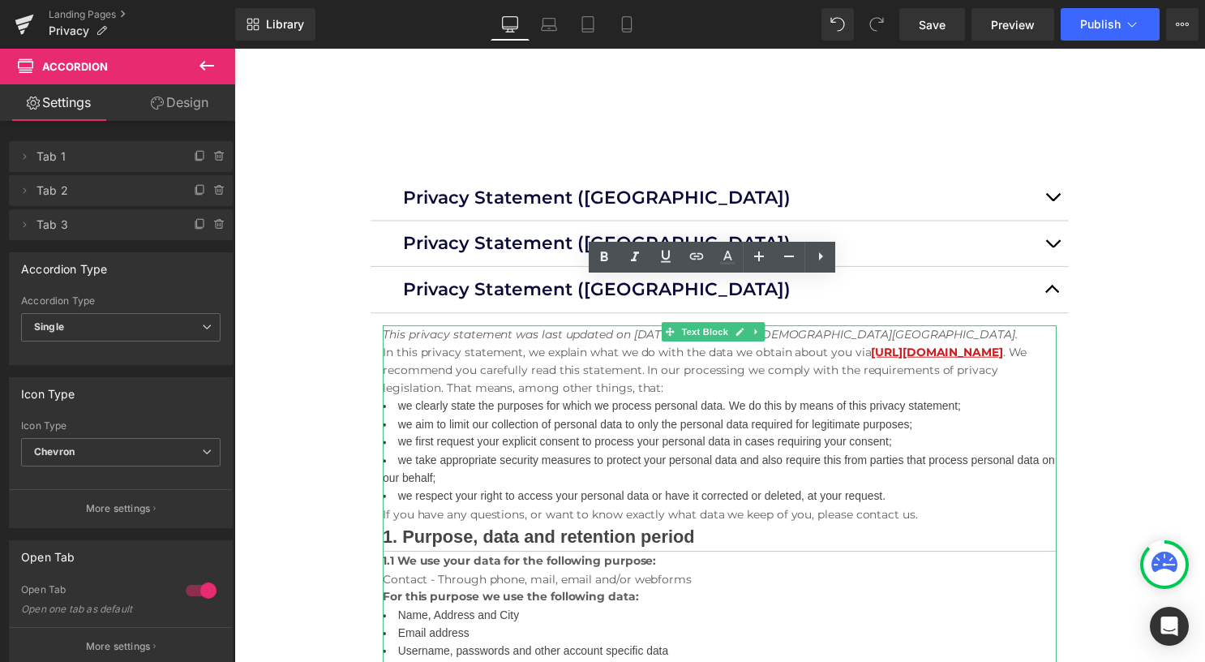
click at [640, 369] on p "In this privacy statement, we explain what we do with the data we obtain about …" at bounding box center [724, 373] width 681 height 54
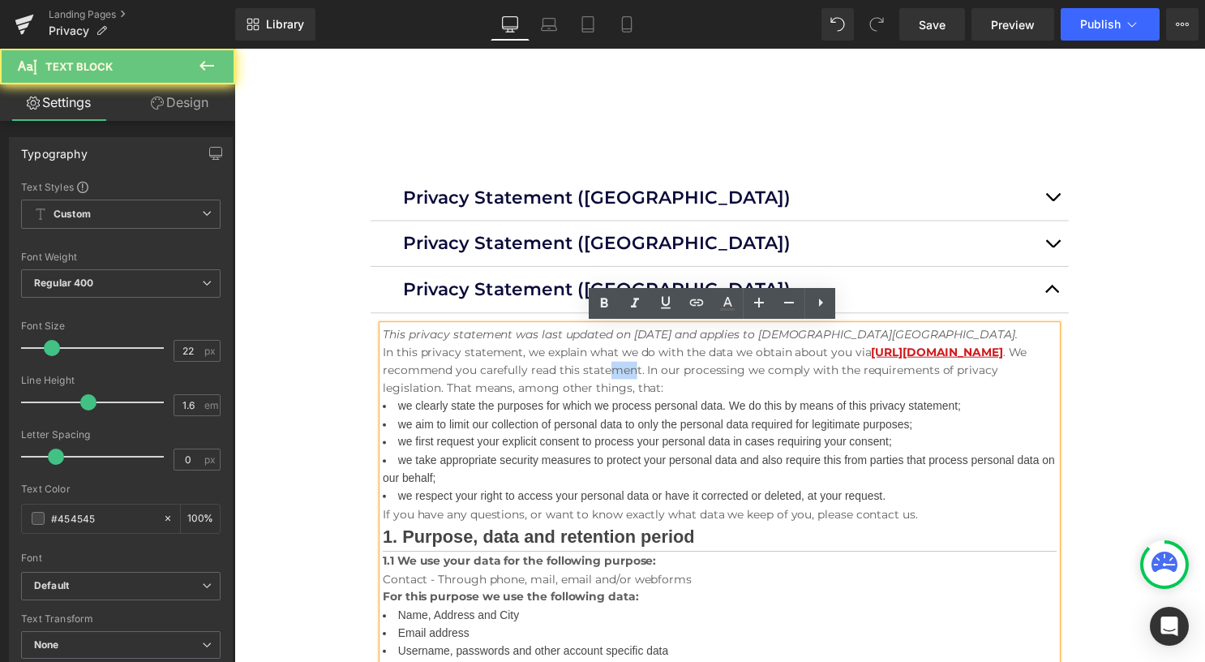
drag, startPoint x: 640, startPoint y: 368, endPoint x: 662, endPoint y: 372, distance: 22.3
click at [662, 372] on p "In this privacy statement, we explain what we do with the data we obtain about …" at bounding box center [724, 373] width 681 height 54
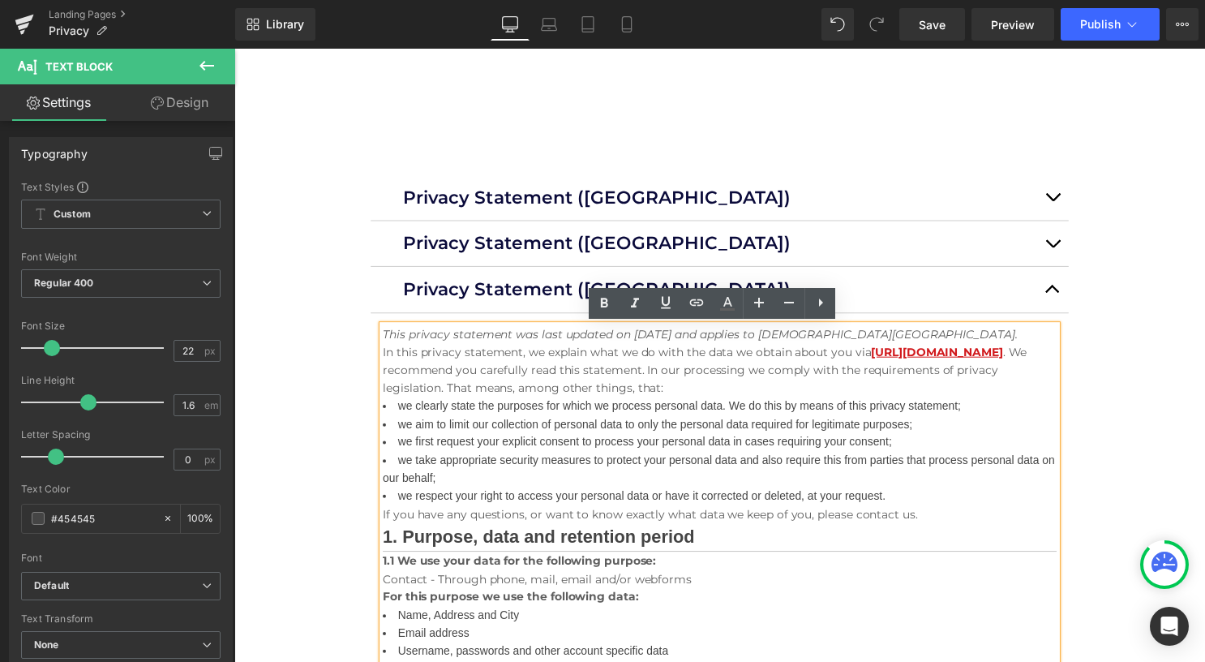
click at [640, 434] on li "we aim to limit our collection of personal data to only the personal data requi…" at bounding box center [724, 428] width 681 height 18
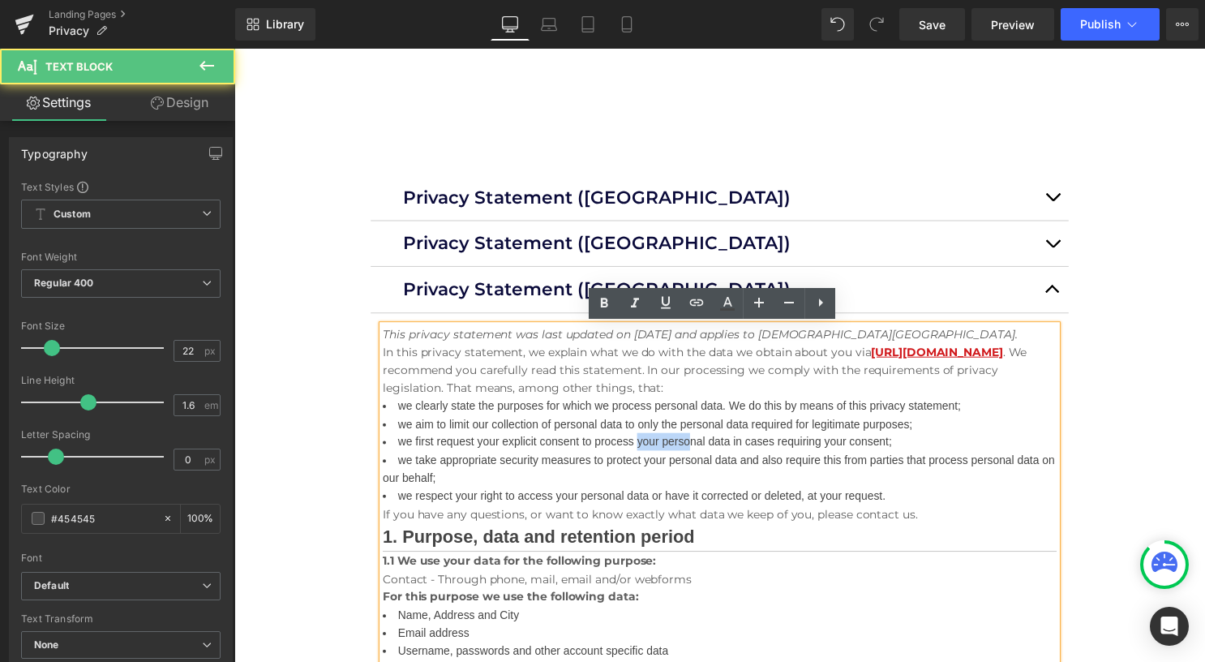
drag, startPoint x: 642, startPoint y: 437, endPoint x: 694, endPoint y: 446, distance: 52.6
click at [694, 446] on ul "we clearly state the purposes for which we process personal data. We do this by…" at bounding box center [724, 454] width 681 height 109
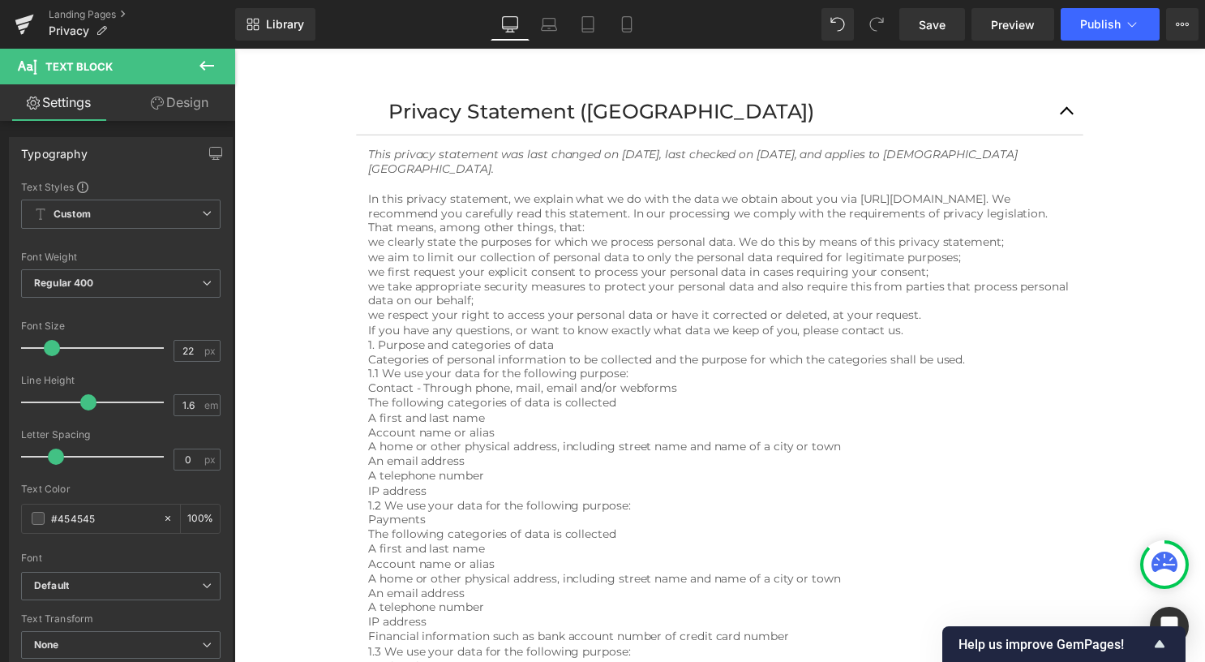
scroll to position [0, 0]
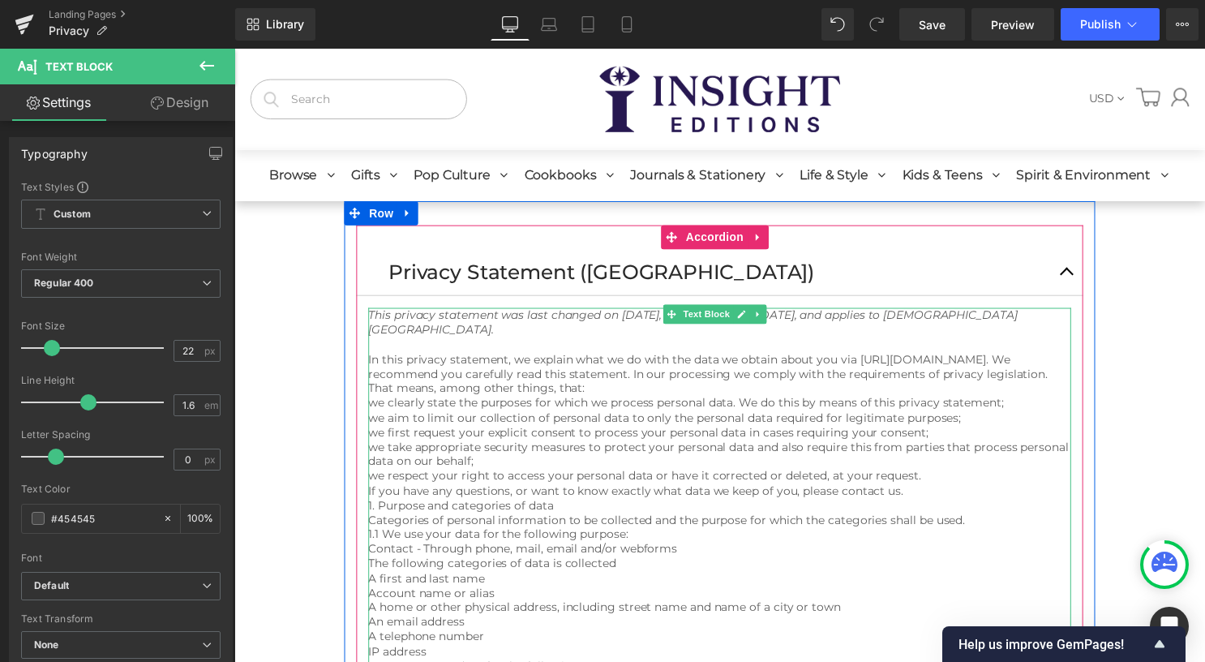
click at [603, 395] on p "In this privacy statement, we explain what we do with the data we obtain about …" at bounding box center [725, 377] width 710 height 45
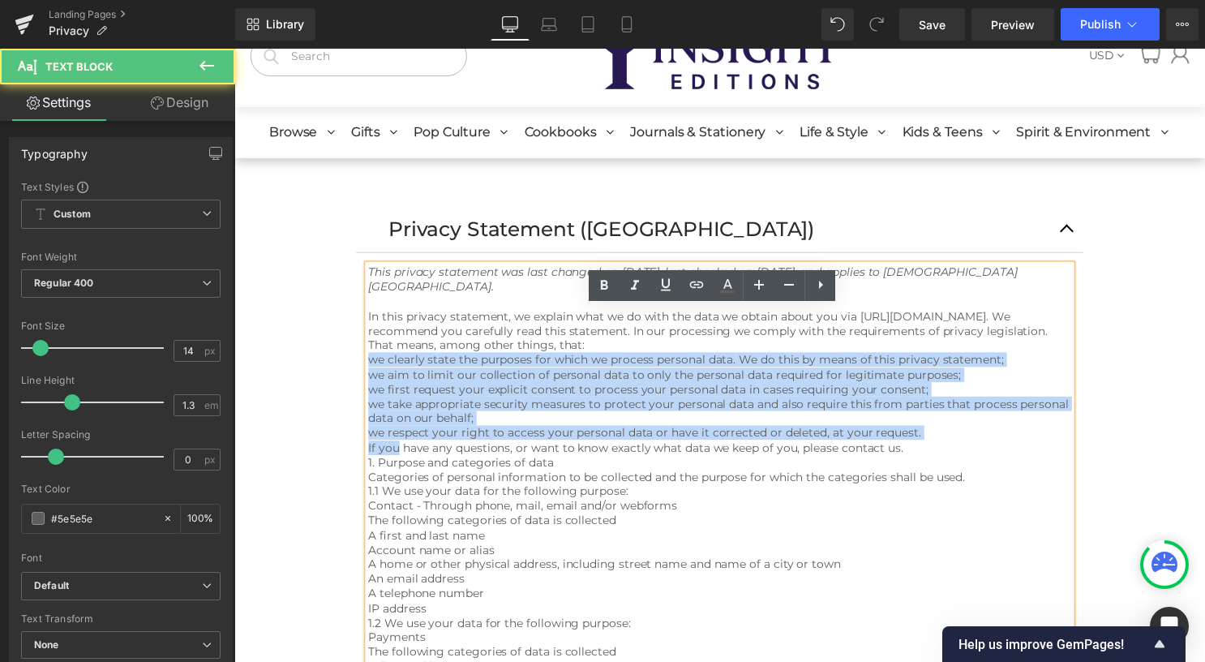
scroll to position [81, 0]
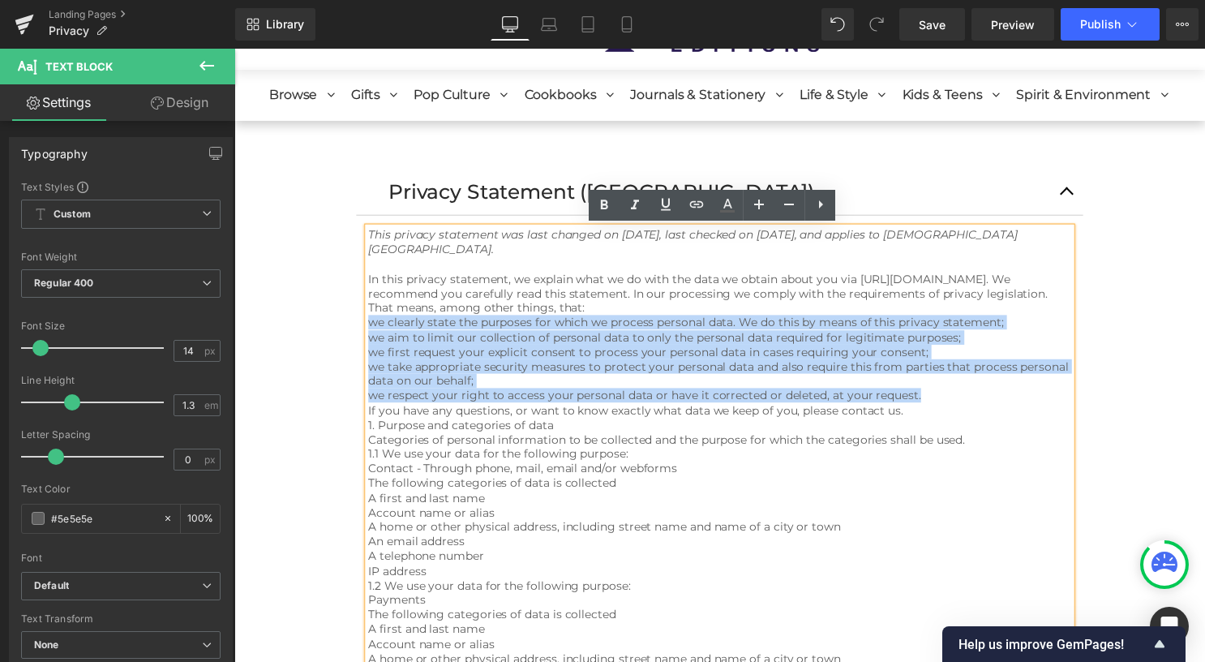
drag, startPoint x: 374, startPoint y: 402, endPoint x: 957, endPoint y: 390, distance: 583.8
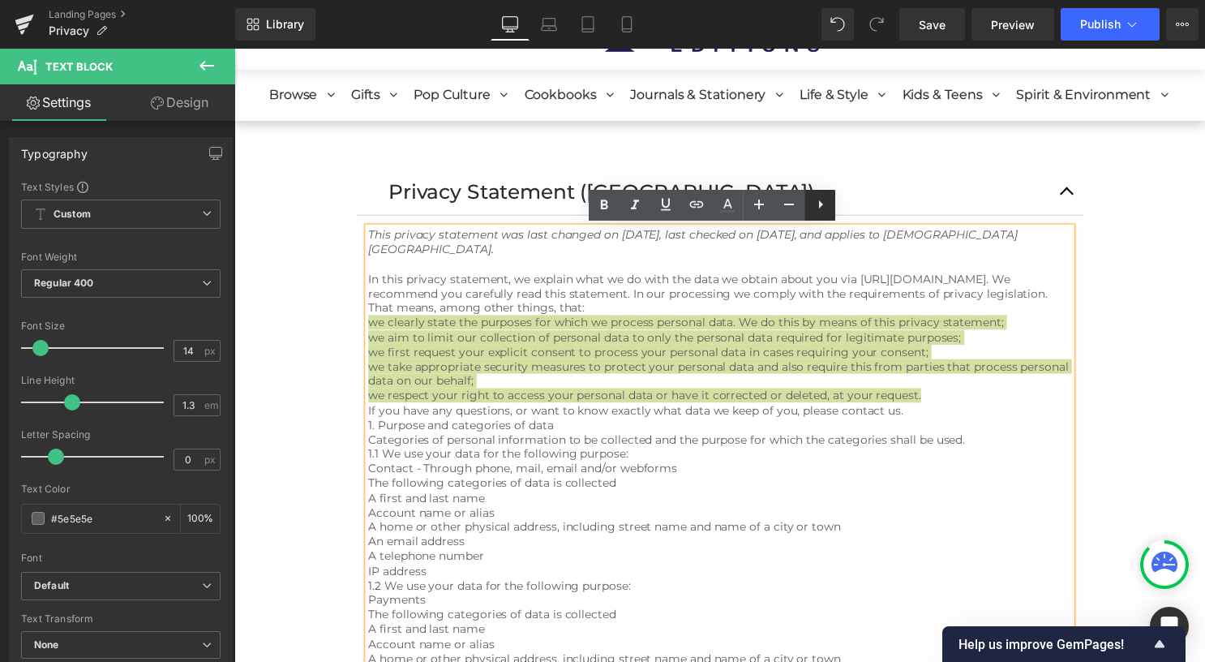
click at [819, 211] on icon at bounding box center [820, 204] width 19 height 19
click at [822, 209] on icon at bounding box center [819, 204] width 19 height 19
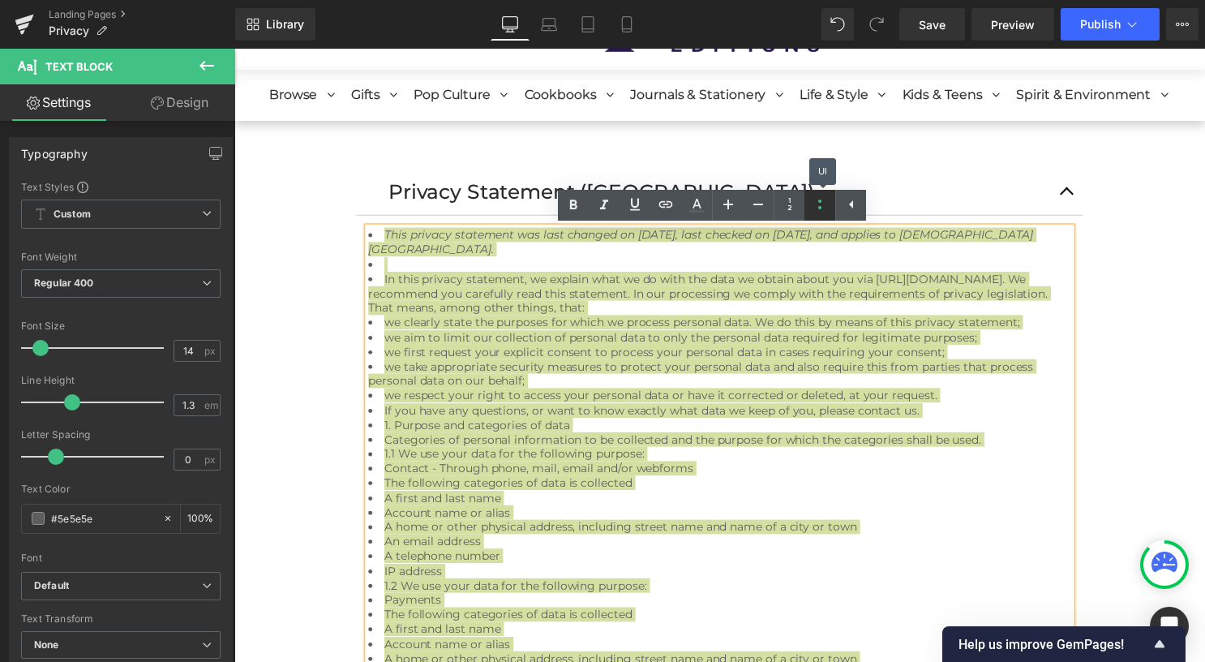
click at [824, 213] on icon at bounding box center [819, 204] width 19 height 19
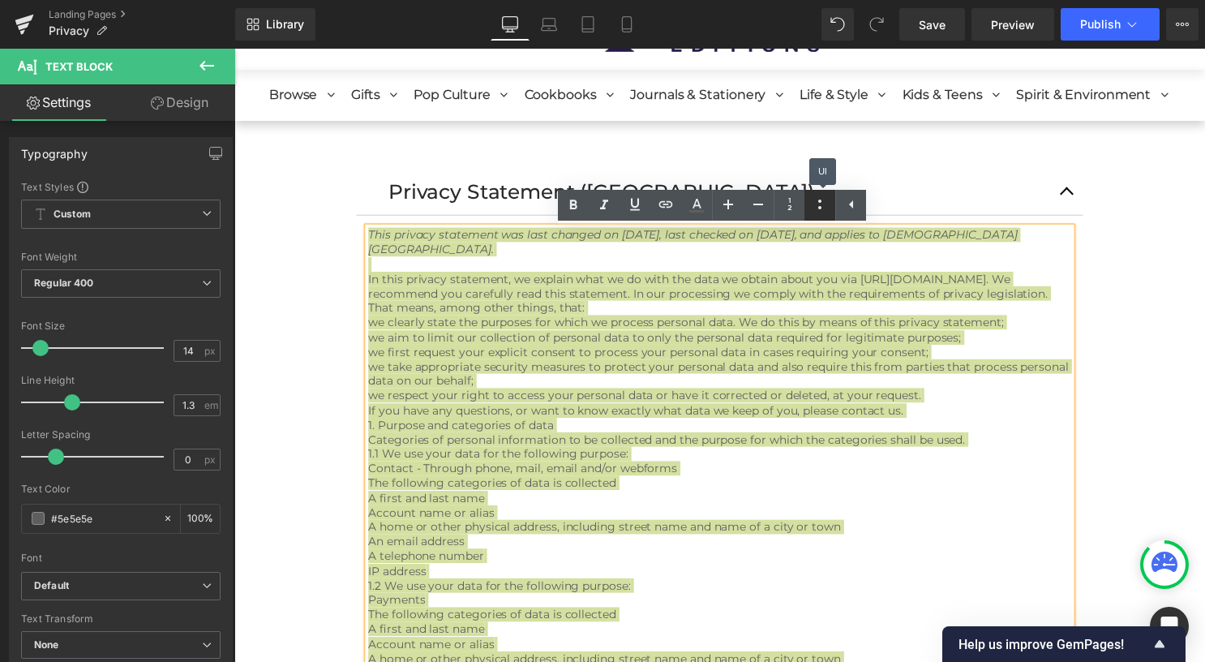
click at [824, 209] on icon at bounding box center [819, 204] width 19 height 19
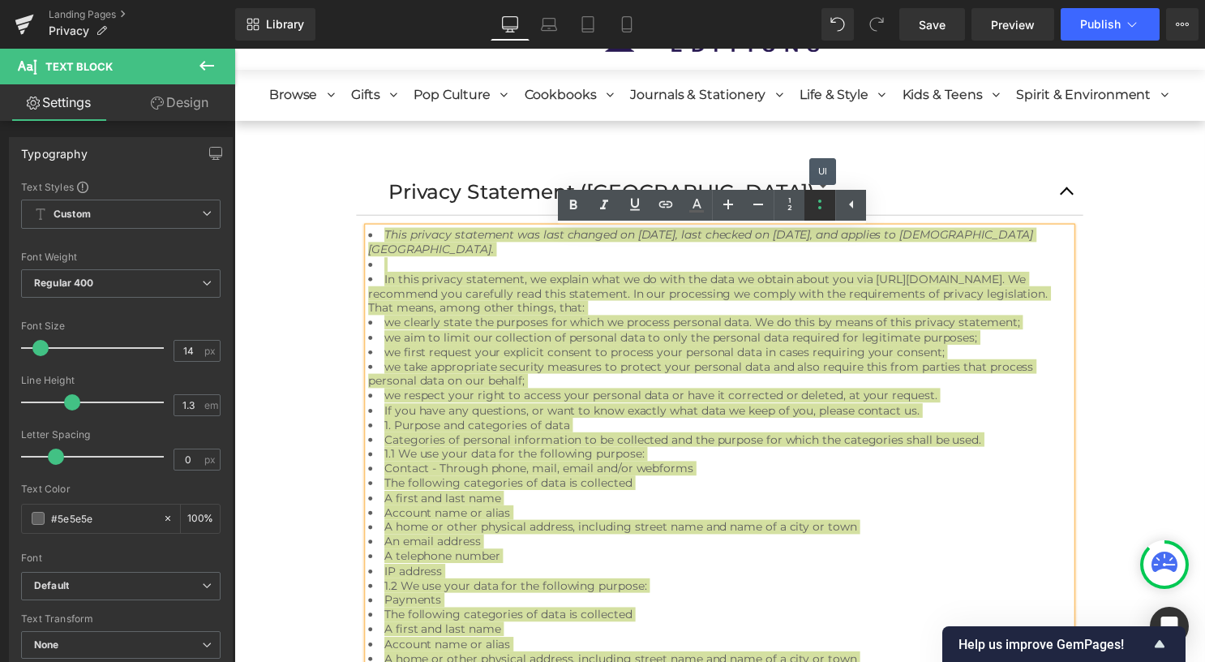
click at [824, 209] on icon at bounding box center [819, 204] width 19 height 19
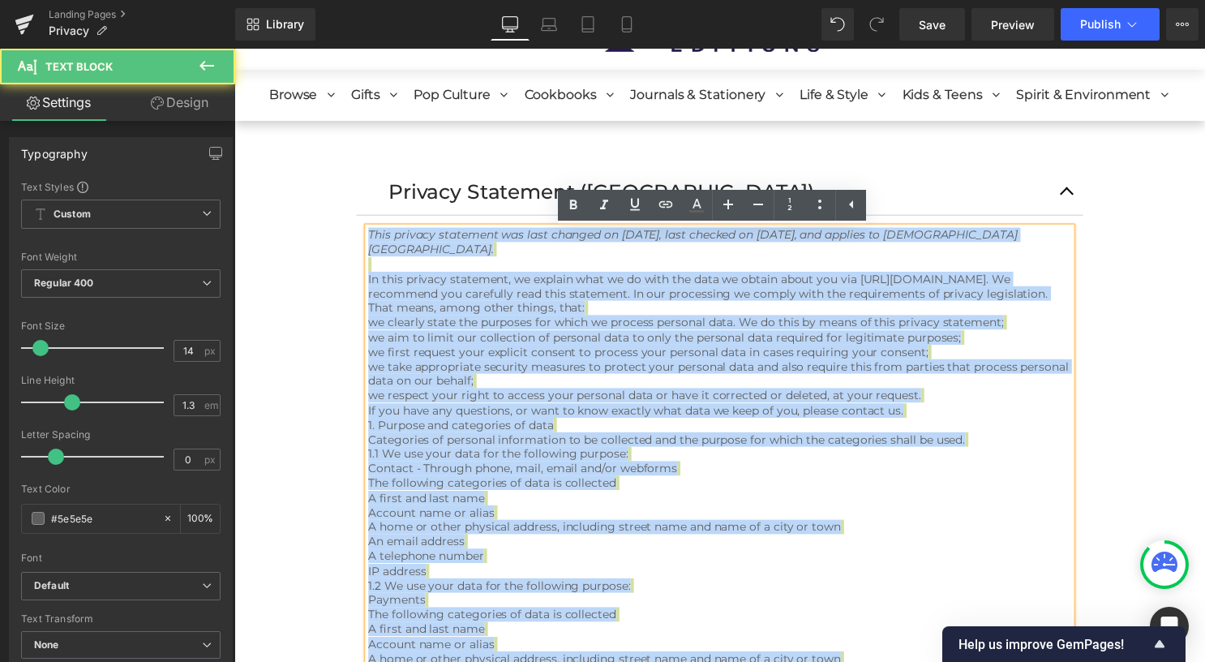
click at [717, 330] on span "we clearly state the purposes for which we process personal data. We do this by…" at bounding box center [691, 325] width 642 height 15
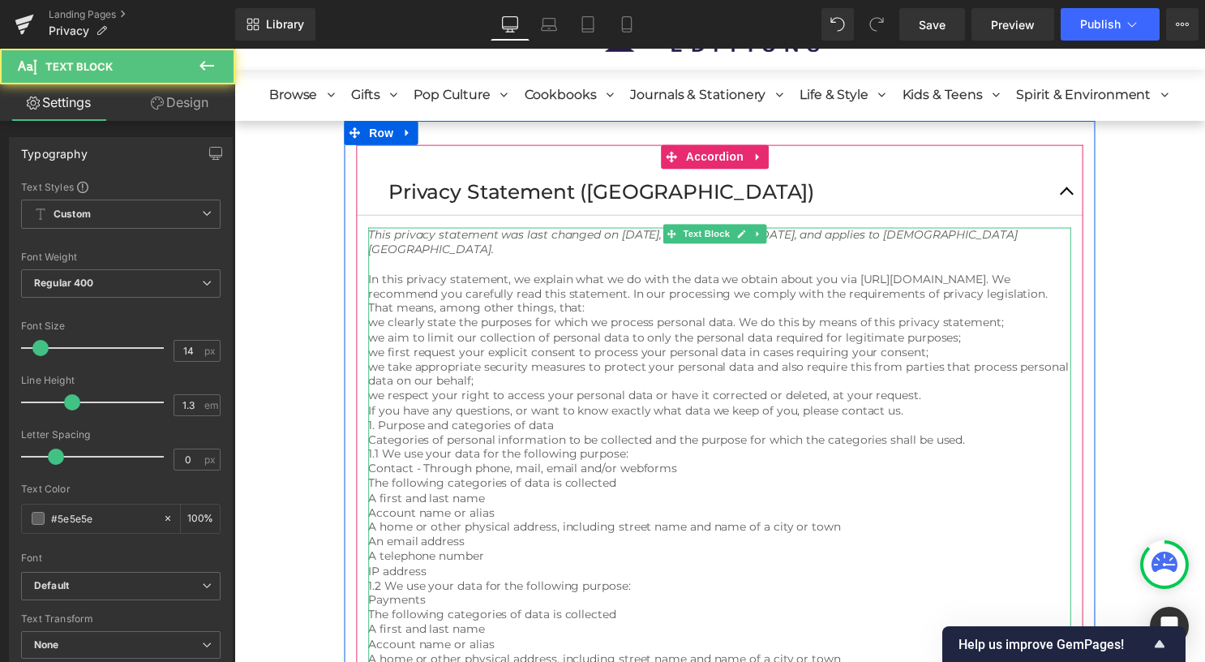
click at [374, 328] on span "we clearly state the purposes for which we process personal data. We do this by…" at bounding box center [691, 325] width 642 height 15
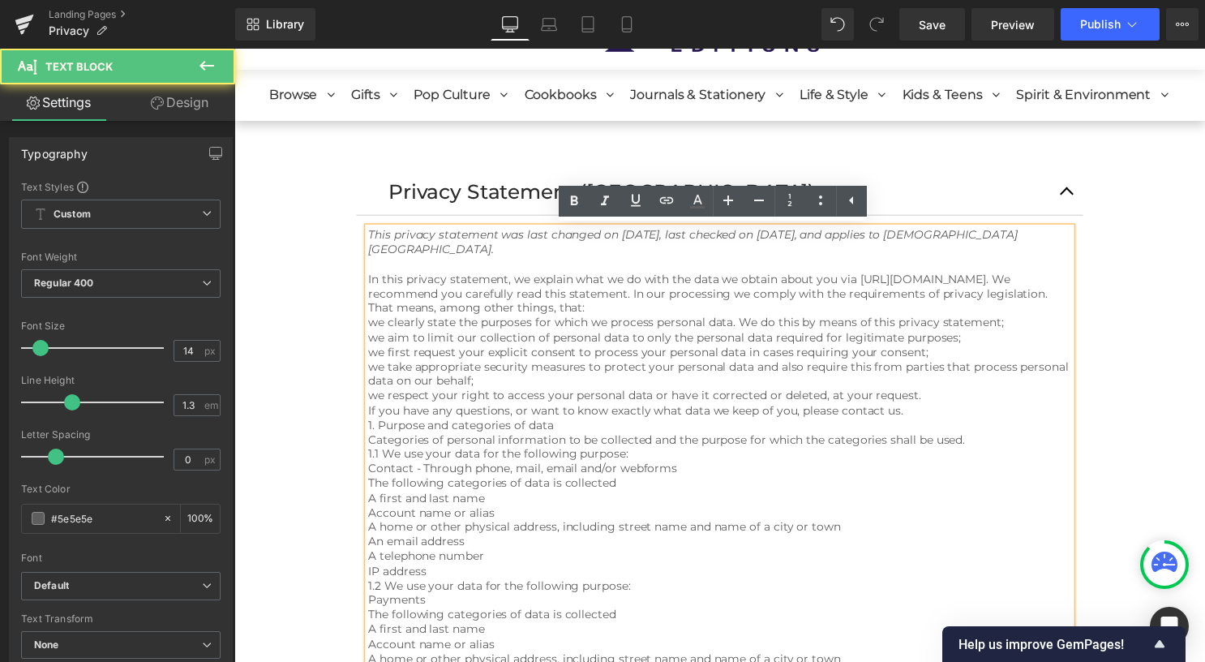
click at [370, 327] on span "we clearly state the purposes for which we process personal data. We do this by…" at bounding box center [691, 325] width 642 height 15
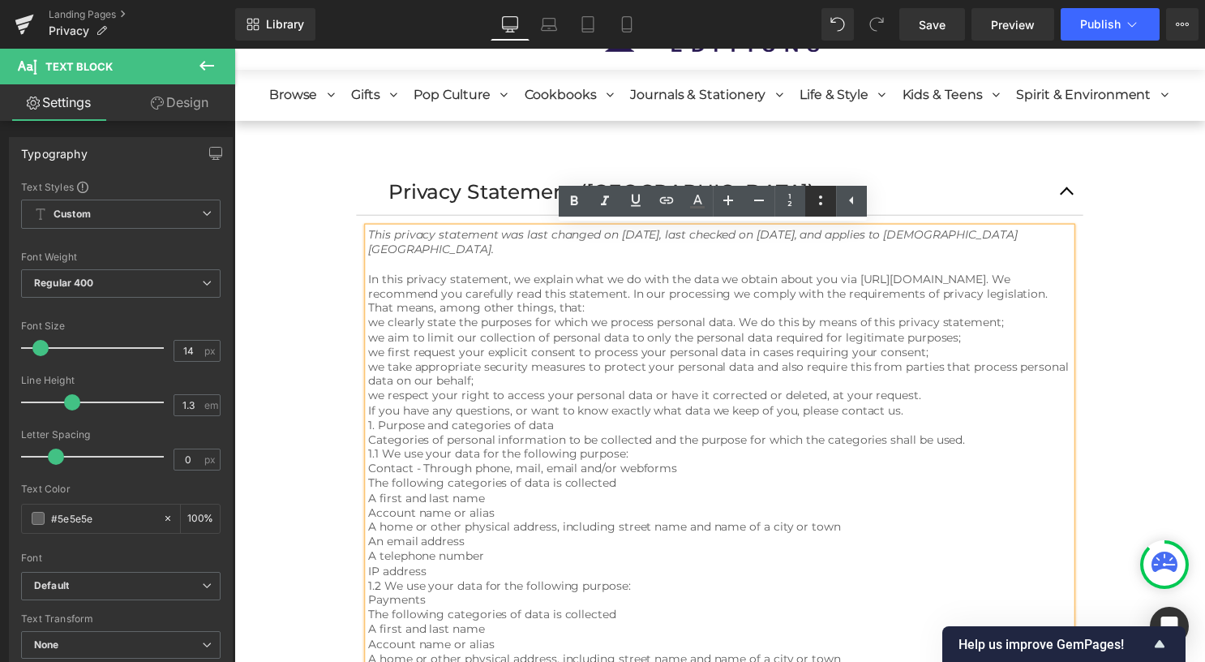
click at [816, 200] on icon at bounding box center [820, 200] width 19 height 19
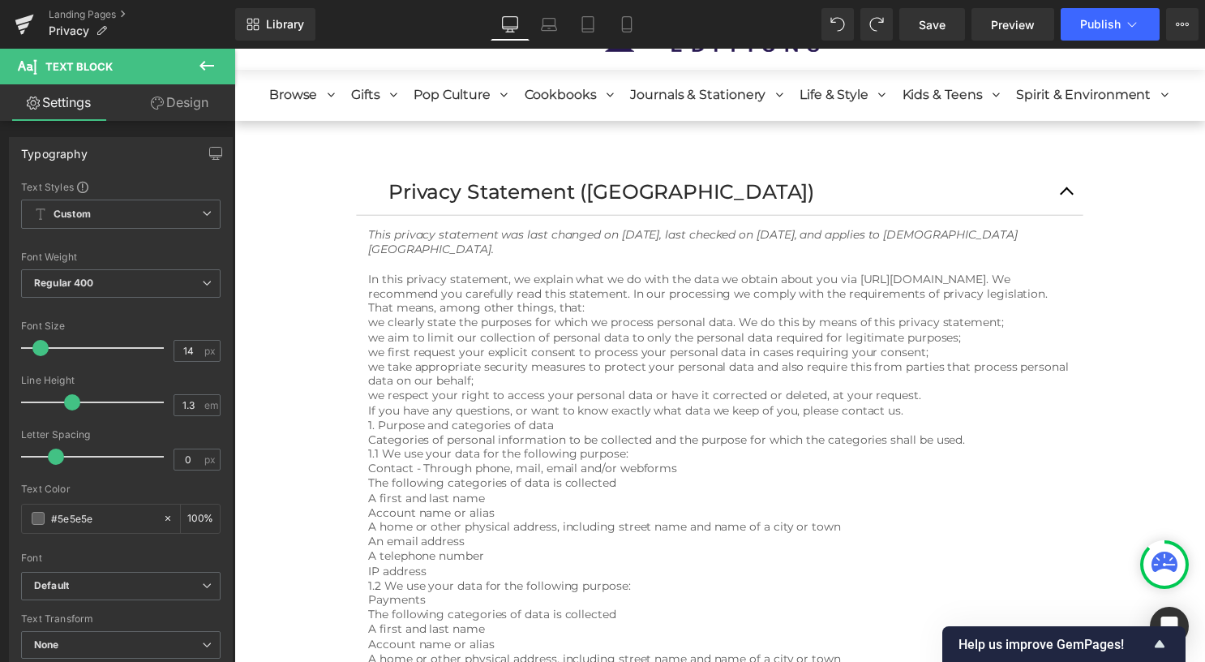
click at [213, 65] on icon at bounding box center [206, 66] width 15 height 10
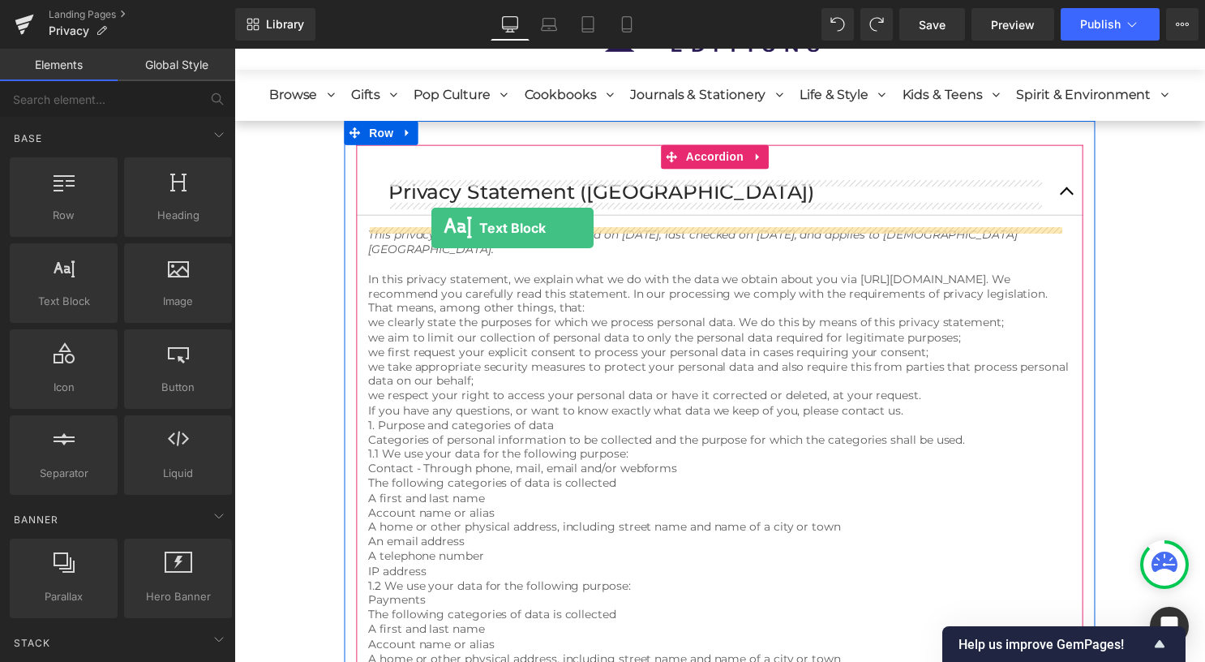
drag, startPoint x: 311, startPoint y: 330, endPoint x: 434, endPoint y: 229, distance: 159.0
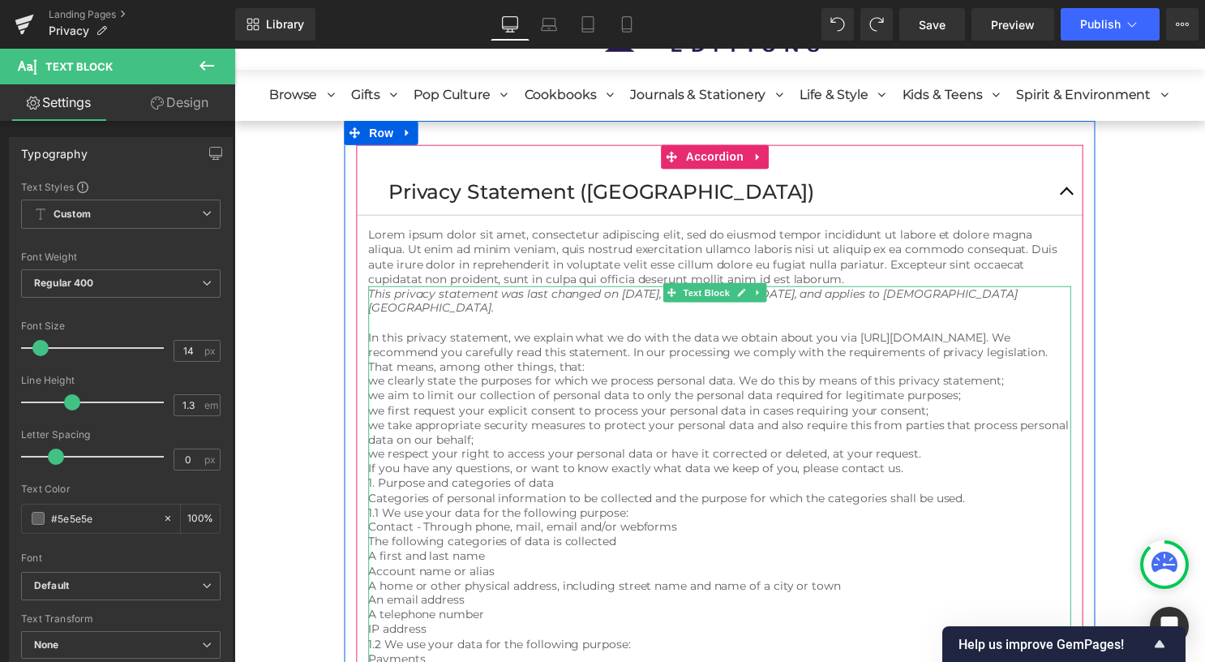
drag, startPoint x: 566, startPoint y: 303, endPoint x: 559, endPoint y: 311, distance: 9.8
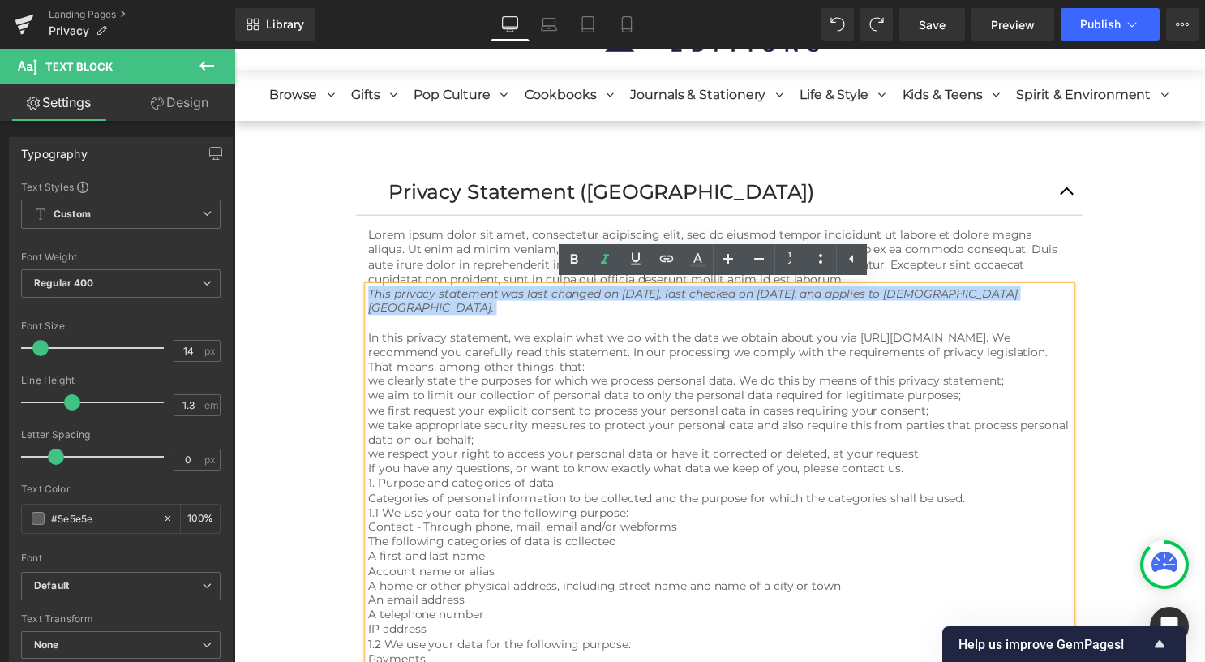
drag, startPoint x: 556, startPoint y: 311, endPoint x: 368, endPoint y: 293, distance: 189.0
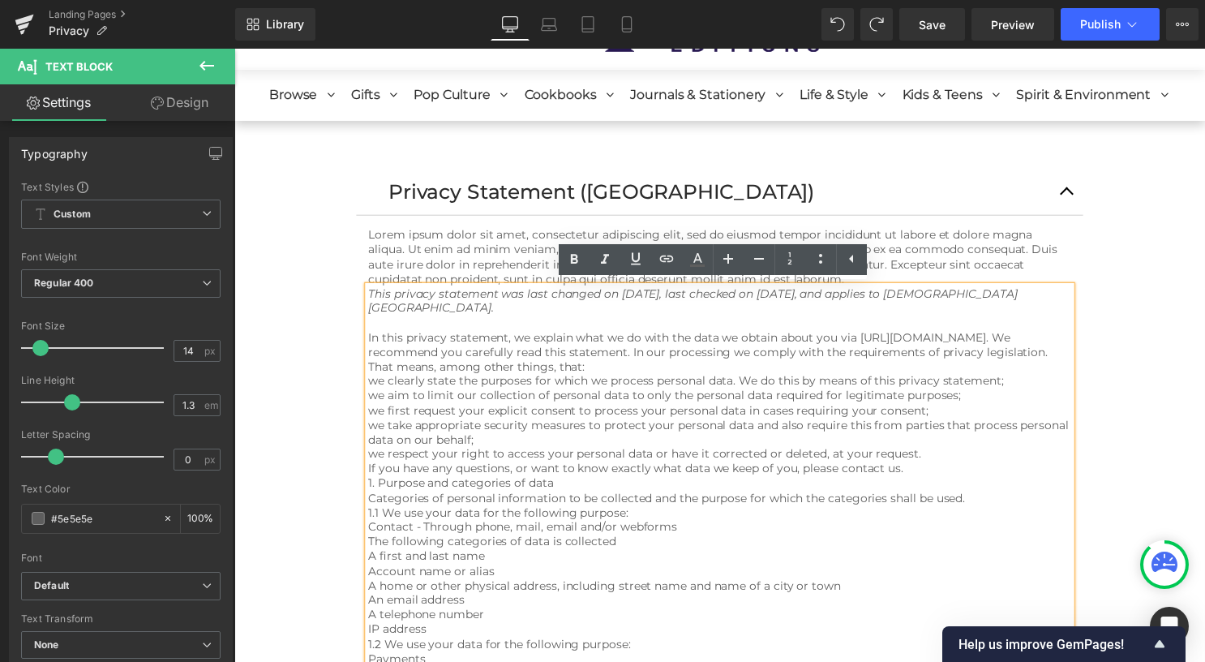
scroll to position [51, 0]
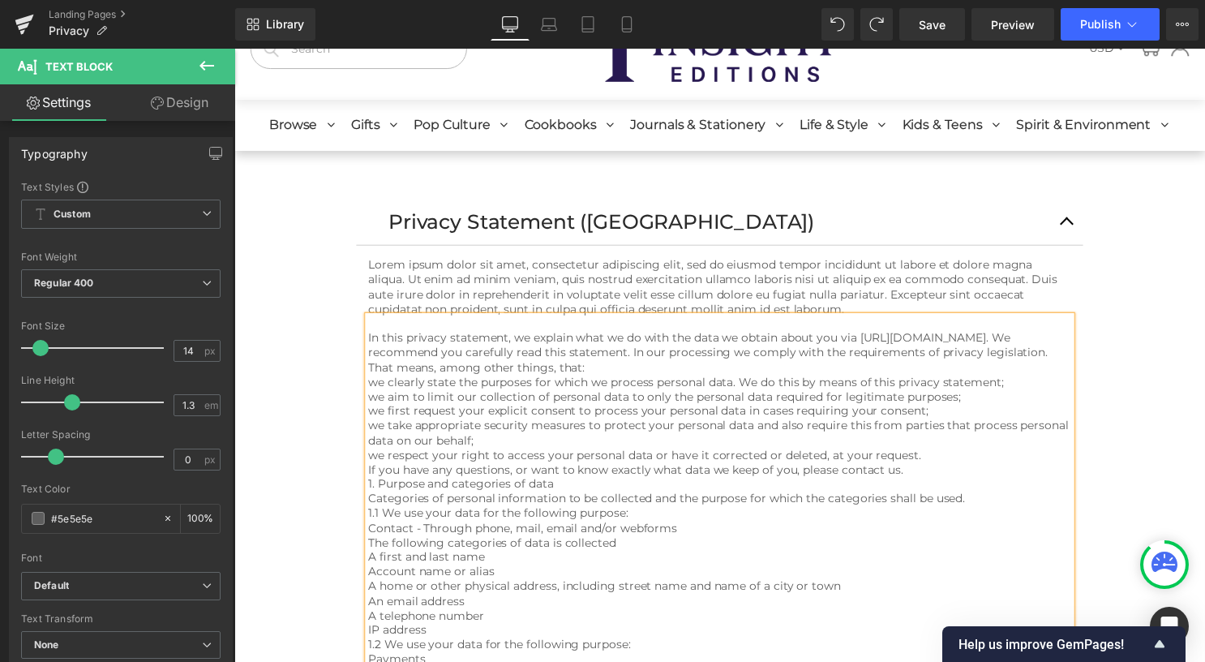
click at [399, 281] on p "Lorem ipsum dolor sit amet, consectetur adipiscing elit, sed do eiusmod tempor …" at bounding box center [725, 288] width 710 height 59
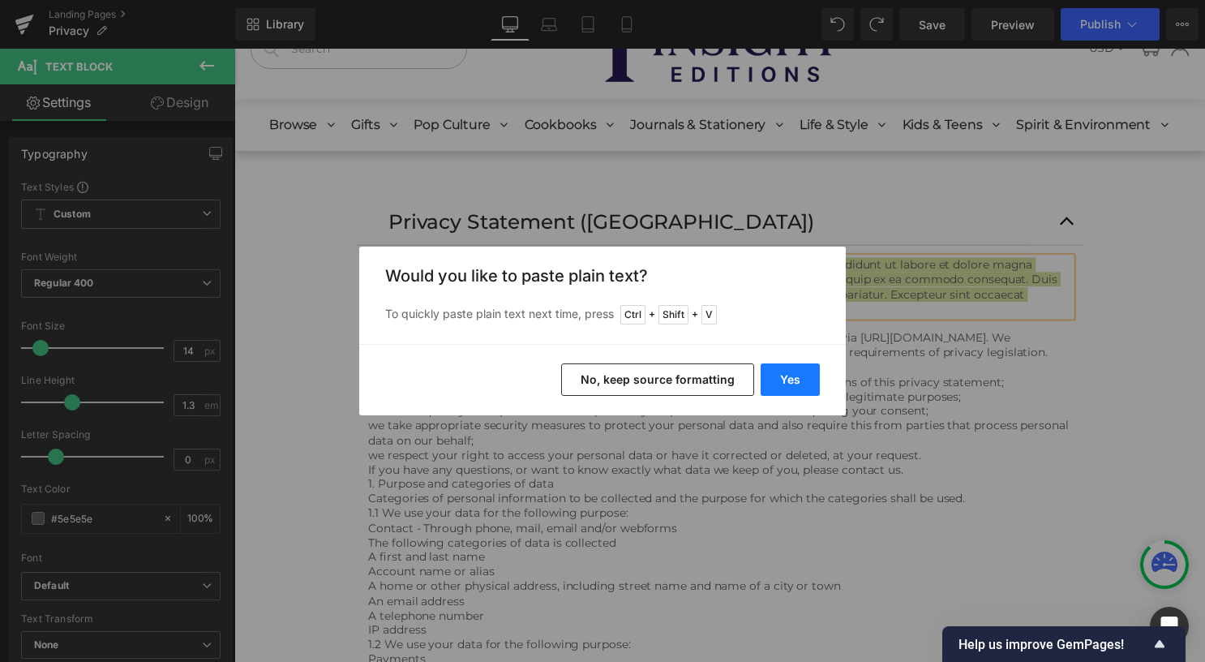
click at [792, 387] on button "Yes" at bounding box center [789, 379] width 59 height 32
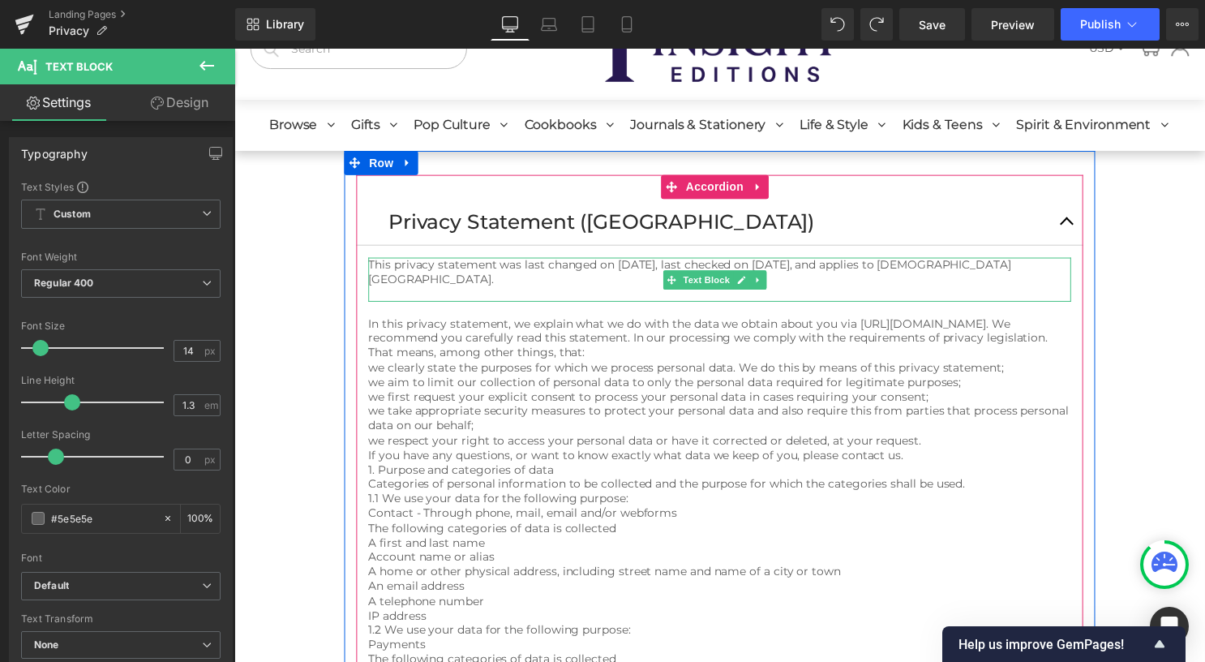
click at [589, 286] on p "This privacy statement was last changed on [DATE], last checked on [DATE], and …" at bounding box center [725, 273] width 710 height 29
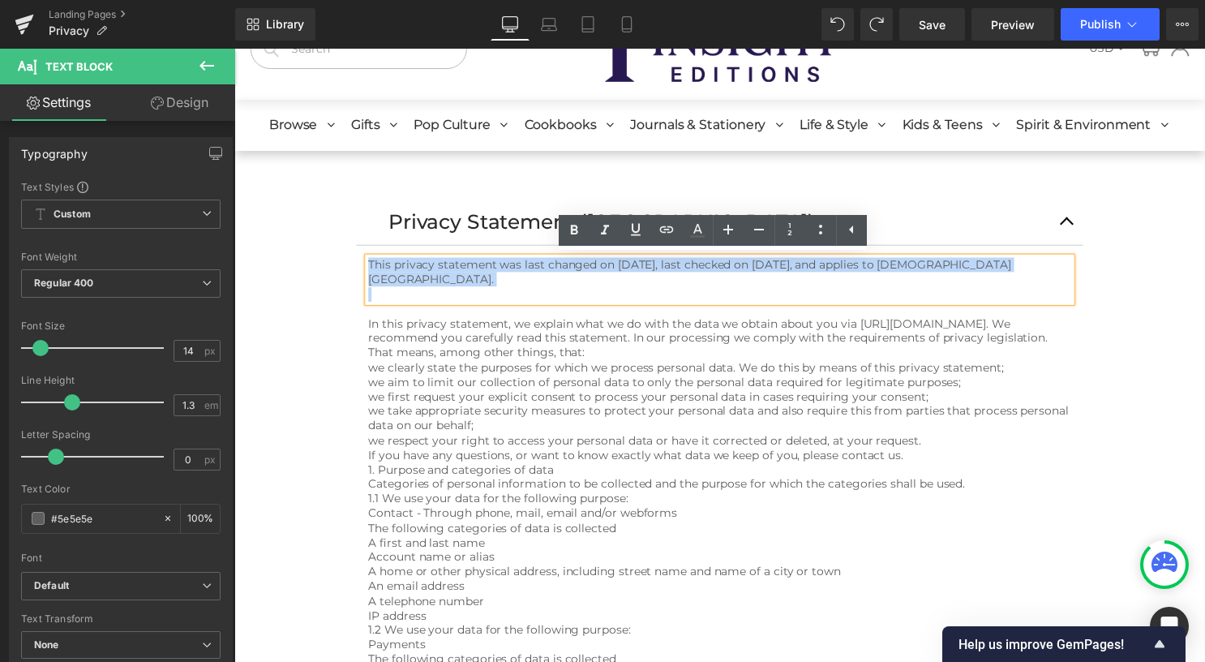
drag, startPoint x: 587, startPoint y: 285, endPoint x: 338, endPoint y: 256, distance: 250.6
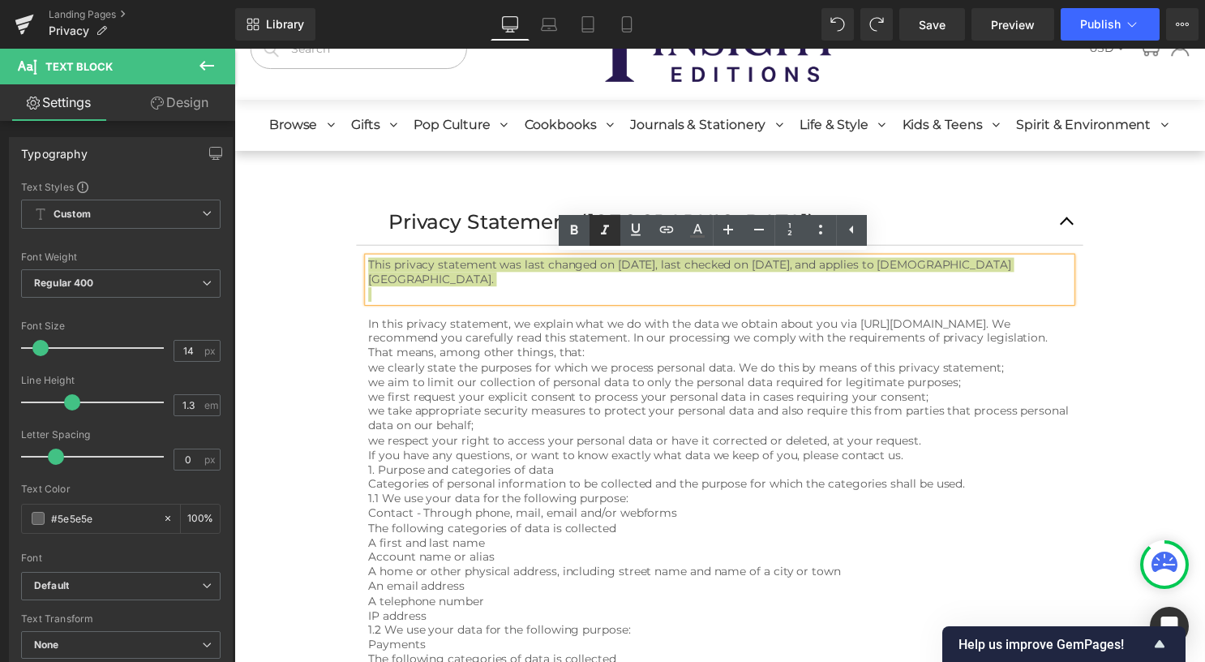
drag, startPoint x: 614, startPoint y: 227, endPoint x: 614, endPoint y: 238, distance: 10.5
click at [615, 227] on link at bounding box center [604, 230] width 31 height 31
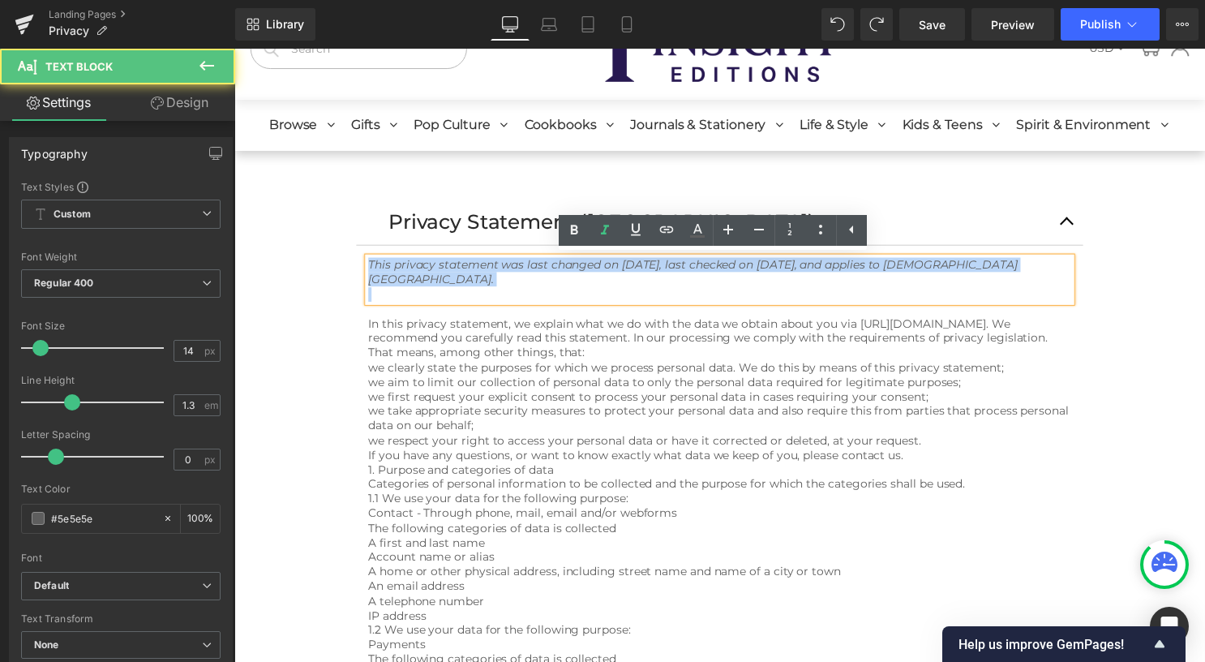
click at [615, 287] on div "This privacy statement was last changed on [DATE], last checked on [DATE], and …" at bounding box center [725, 281] width 710 height 45
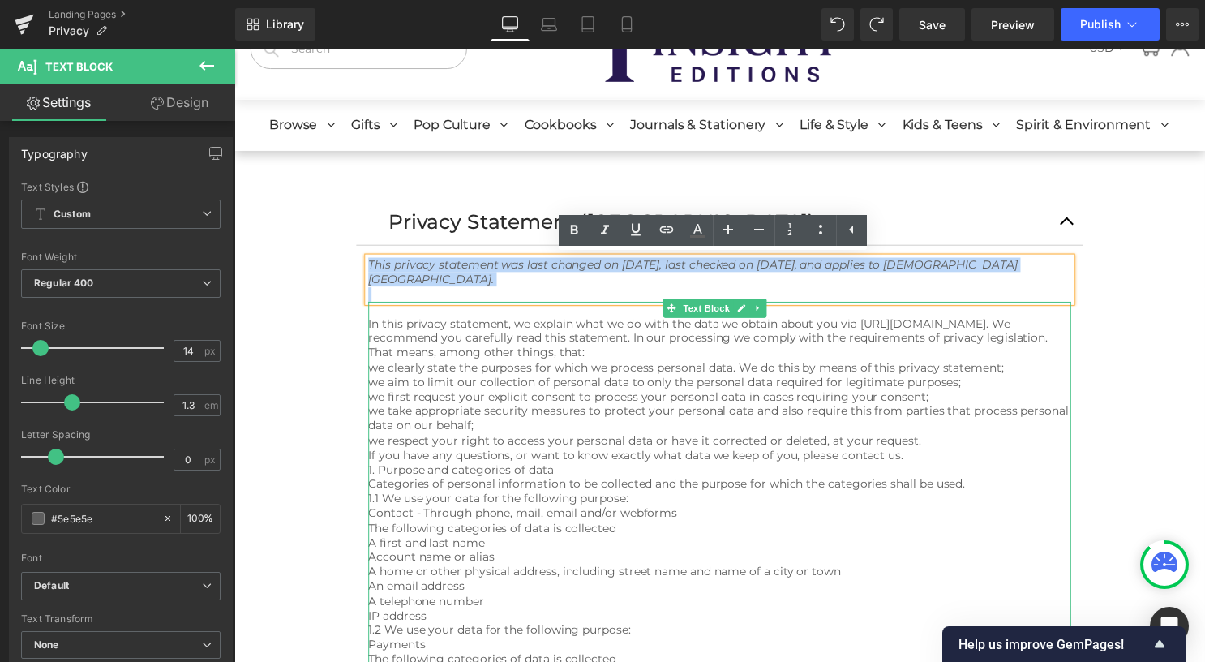
click at [625, 319] on span "In this privacy statement, we explain what we do with the data we obtain about …" at bounding box center [713, 341] width 687 height 44
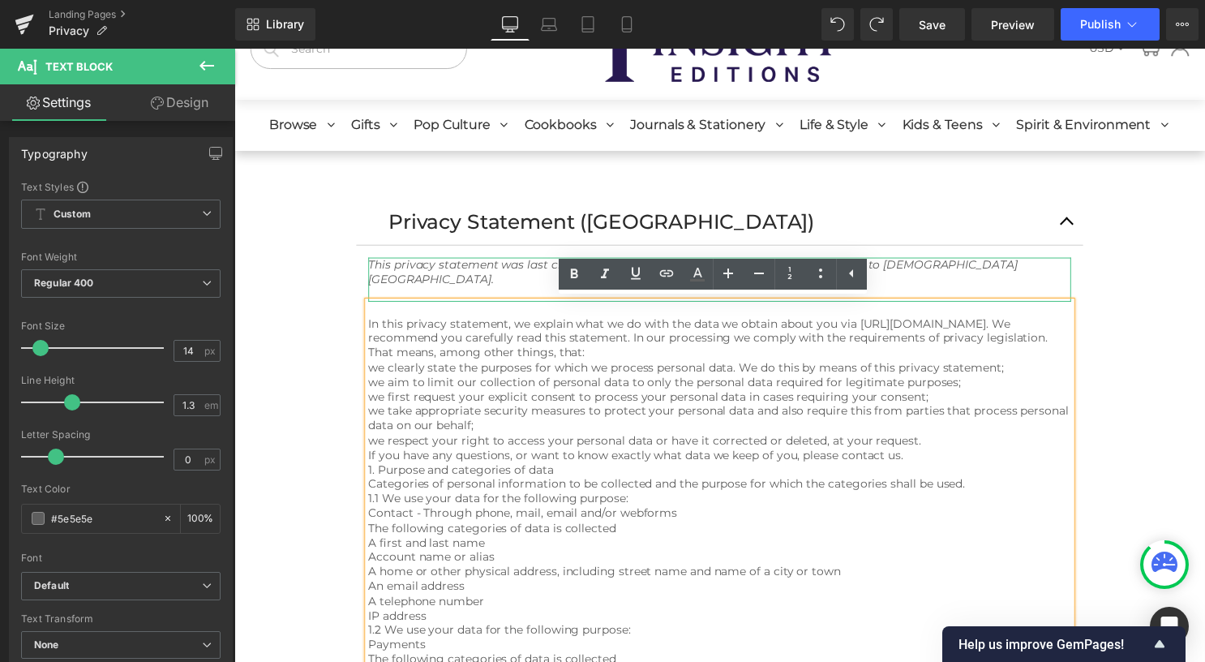
click at [476, 284] on icon "This privacy statement was last changed on [DATE], last checked on [DATE], and …" at bounding box center [698, 273] width 656 height 29
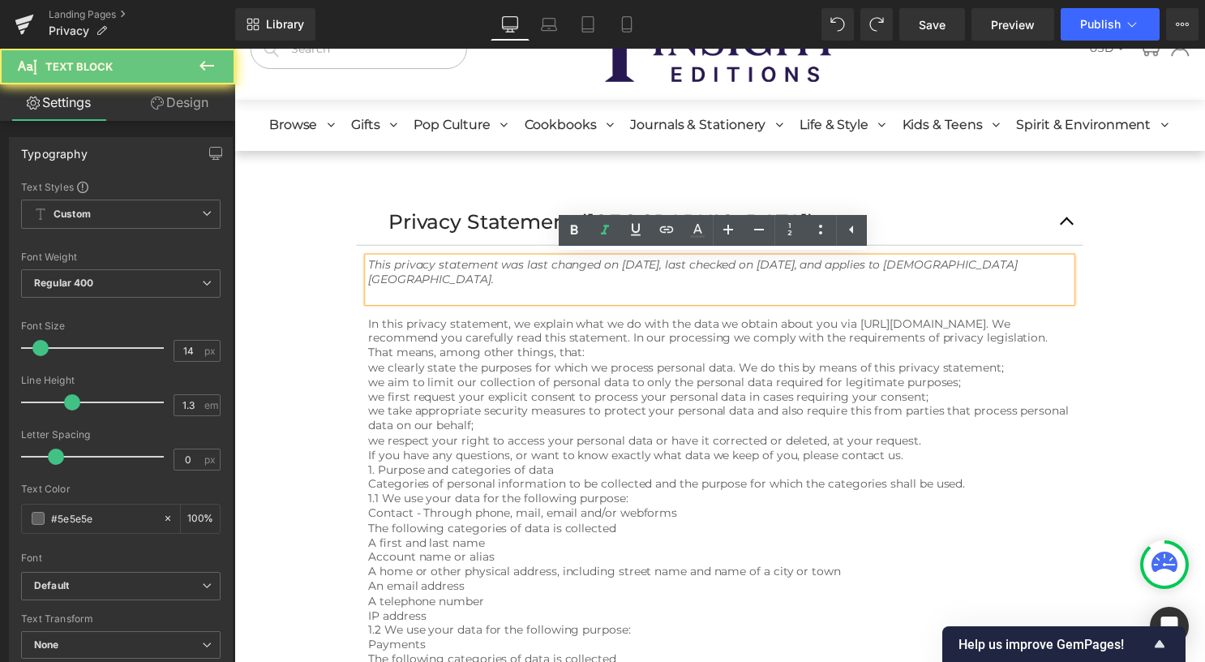
click at [539, 281] on p "This privacy statement was last changed on [DATE], last checked on [DATE], and …" at bounding box center [725, 273] width 710 height 29
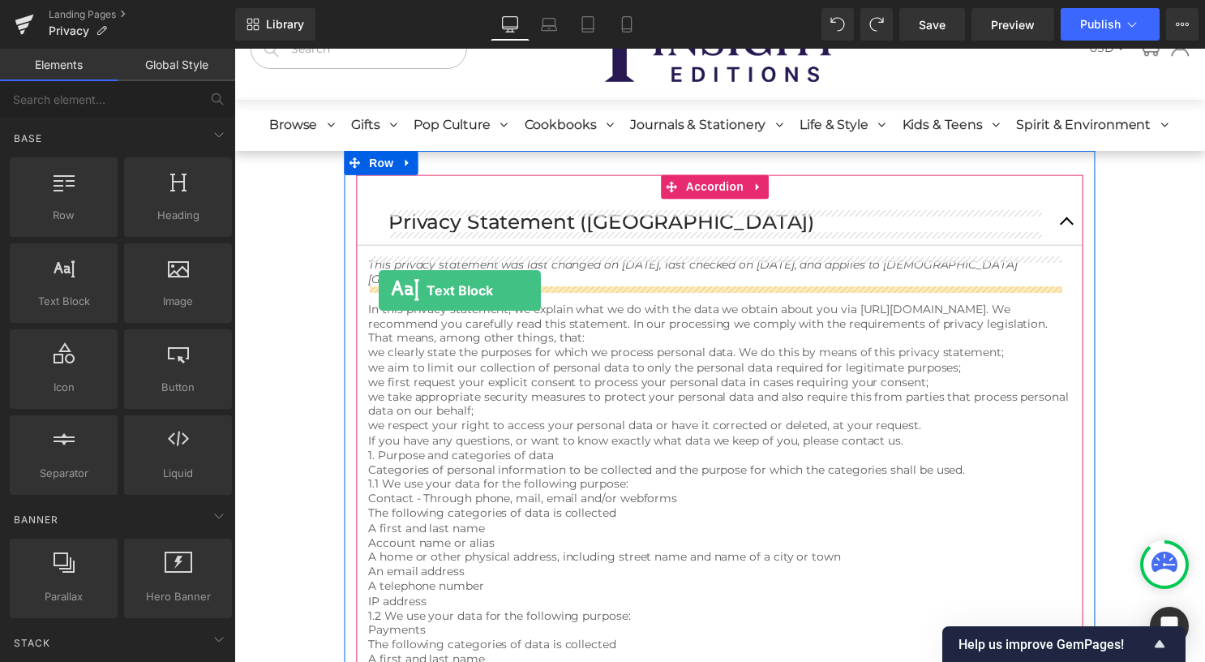
drag, startPoint x: 315, startPoint y: 342, endPoint x: 380, endPoint y: 293, distance: 81.6
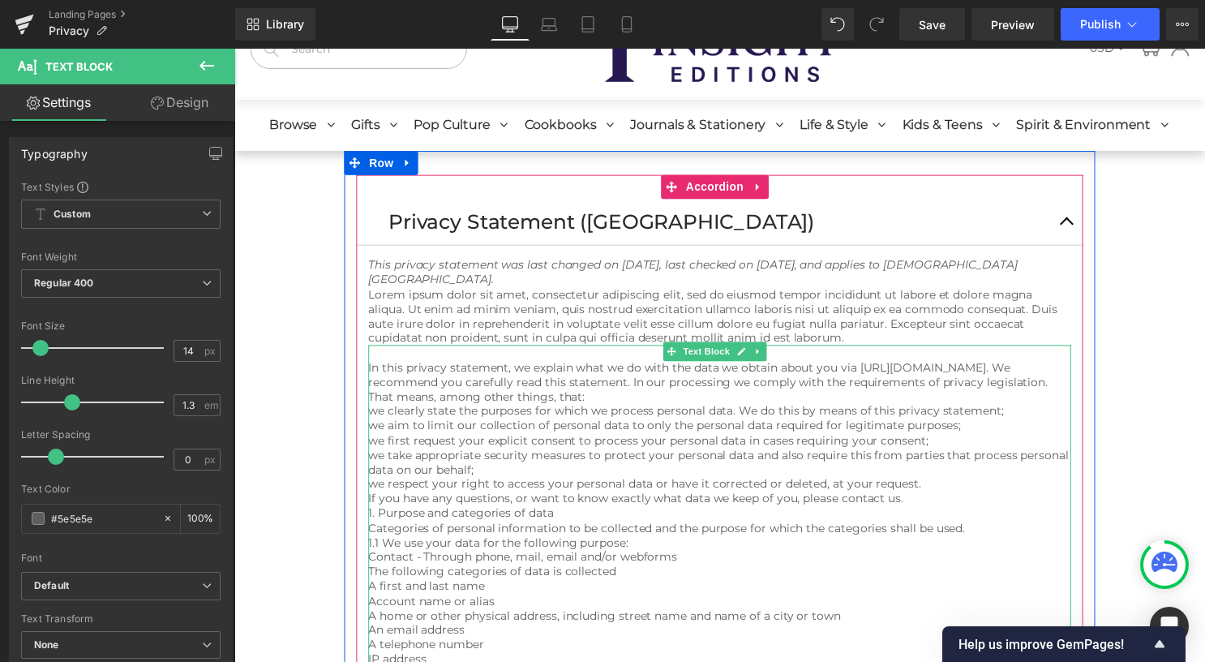
click at [376, 371] on span "In this privacy statement, we explain what we do with the data we obtain about …" at bounding box center [713, 385] width 687 height 44
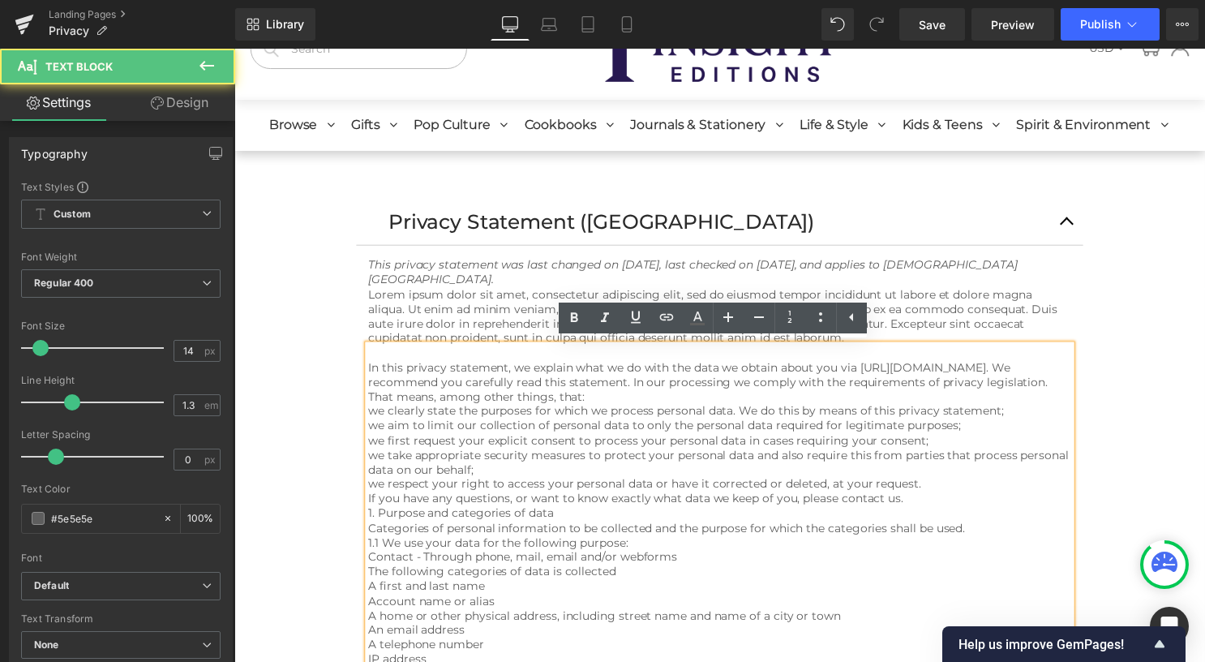
drag, startPoint x: 593, startPoint y: 396, endPoint x: 362, endPoint y: 366, distance: 233.8
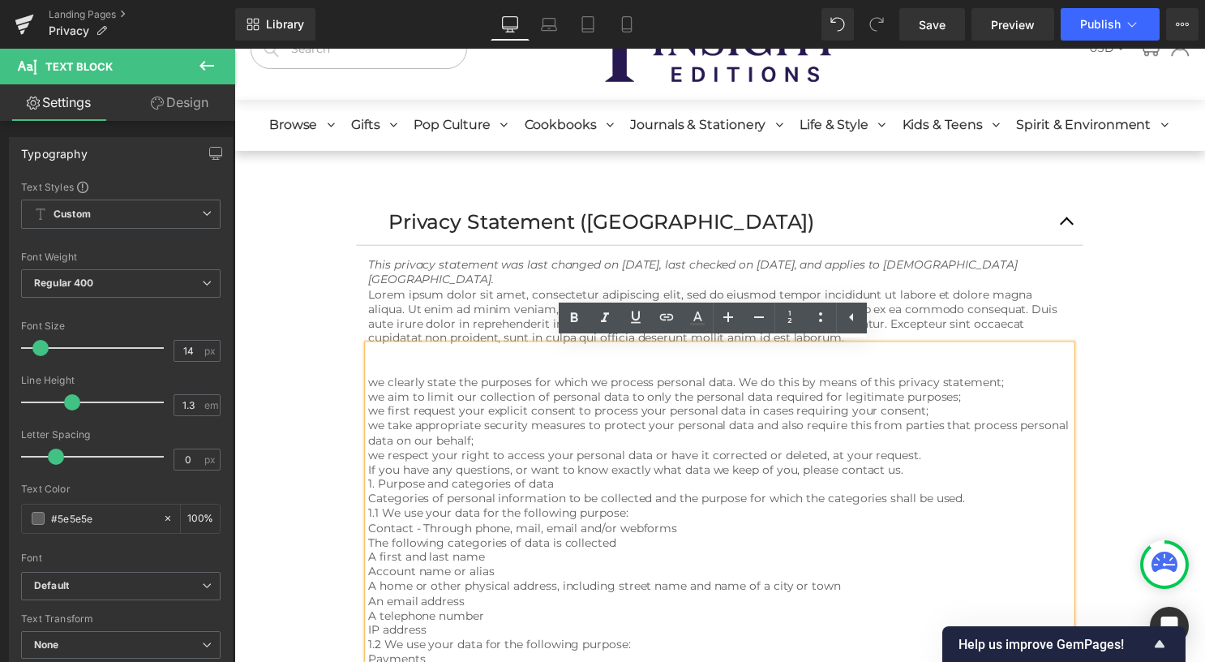
scroll to position [22, 0]
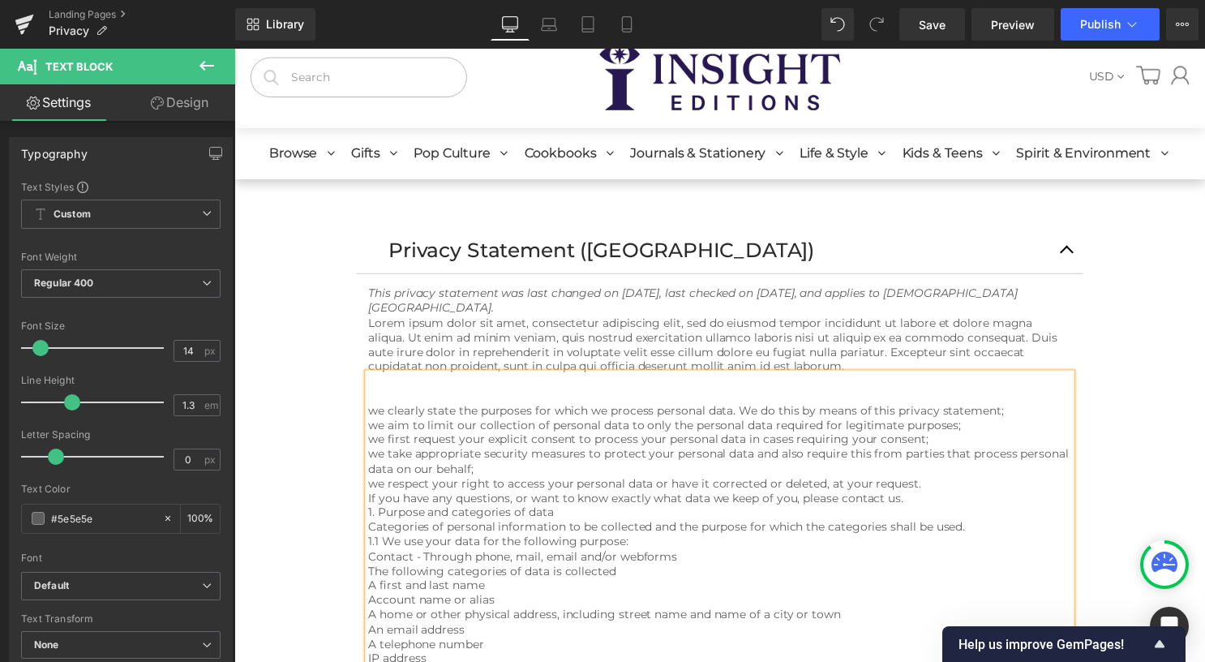
click at [482, 349] on p "Lorem ipsum dolor sit amet, consectetur adipiscing elit, sed do eiusmod tempor …" at bounding box center [725, 348] width 710 height 59
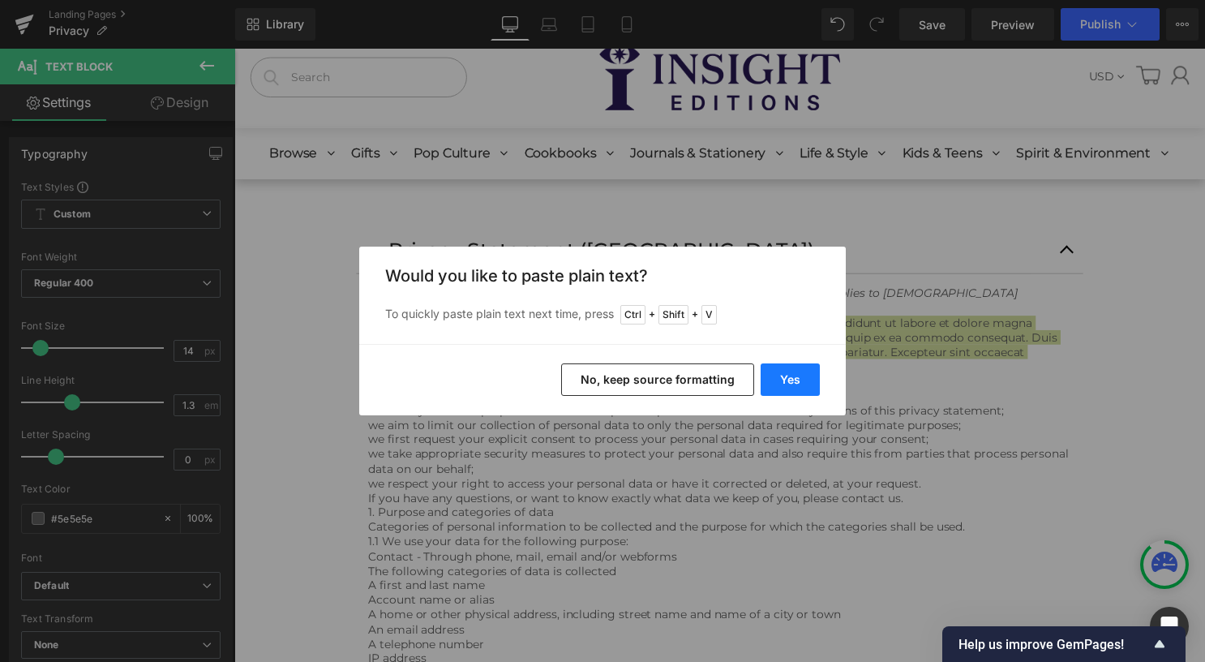
drag, startPoint x: 780, startPoint y: 378, endPoint x: 552, endPoint y: 332, distance: 232.3
click at [781, 378] on button "Yes" at bounding box center [789, 379] width 59 height 32
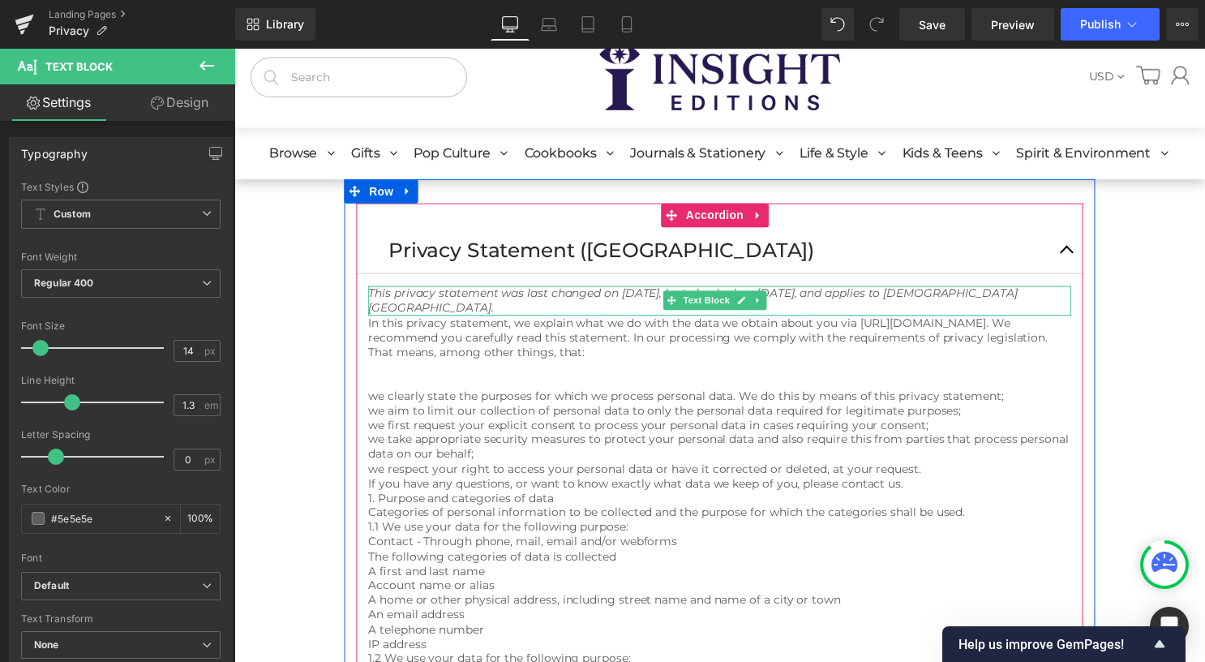
click at [564, 308] on p "This privacy statement was last changed on [DATE], last checked on [DATE], and …" at bounding box center [725, 303] width 710 height 29
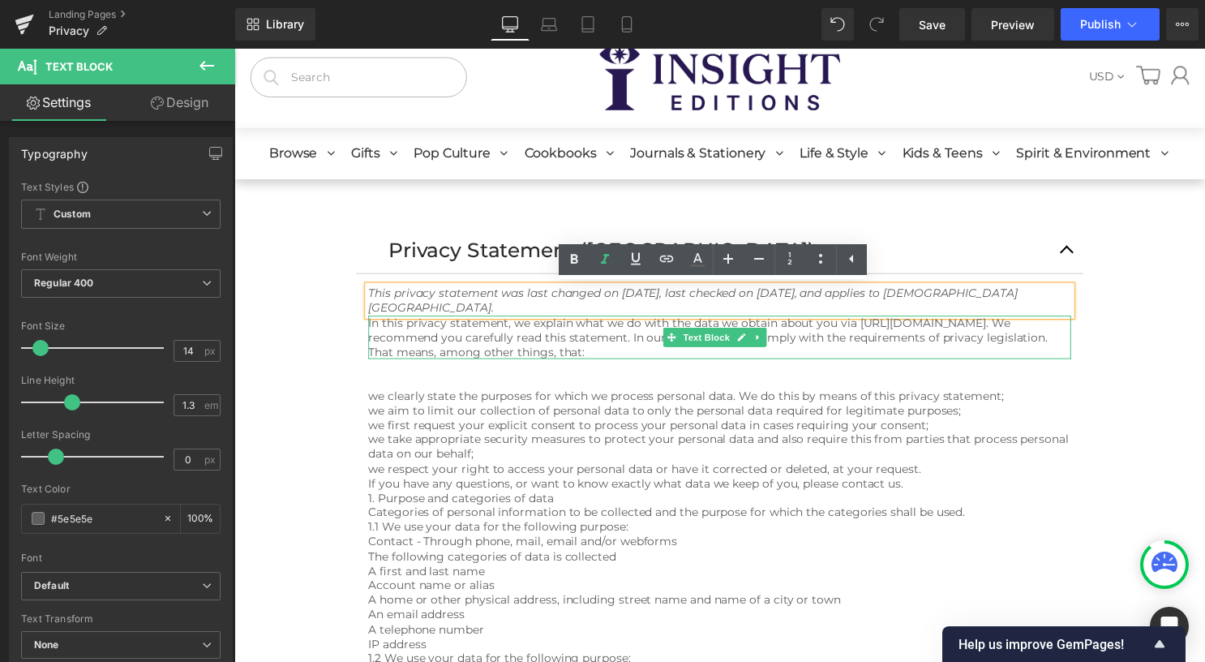
click at [428, 351] on p "In this privacy statement, we explain what we do with the data we obtain about …" at bounding box center [725, 341] width 710 height 45
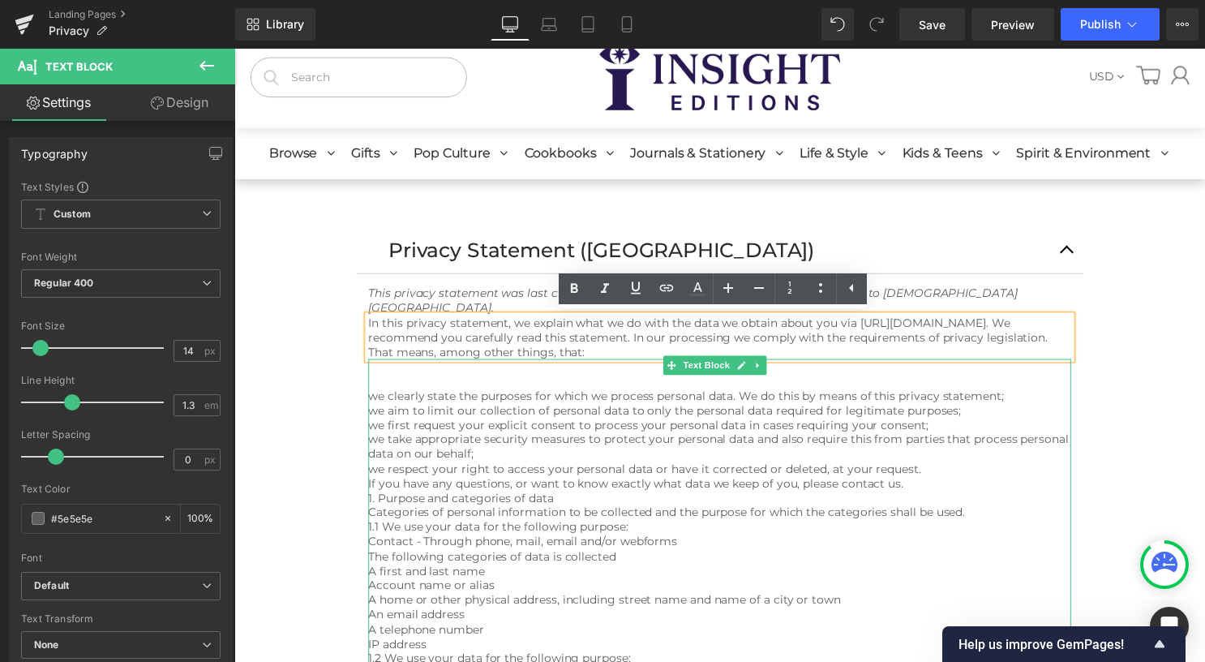
click at [722, 377] on span "Text Block" at bounding box center [711, 368] width 54 height 19
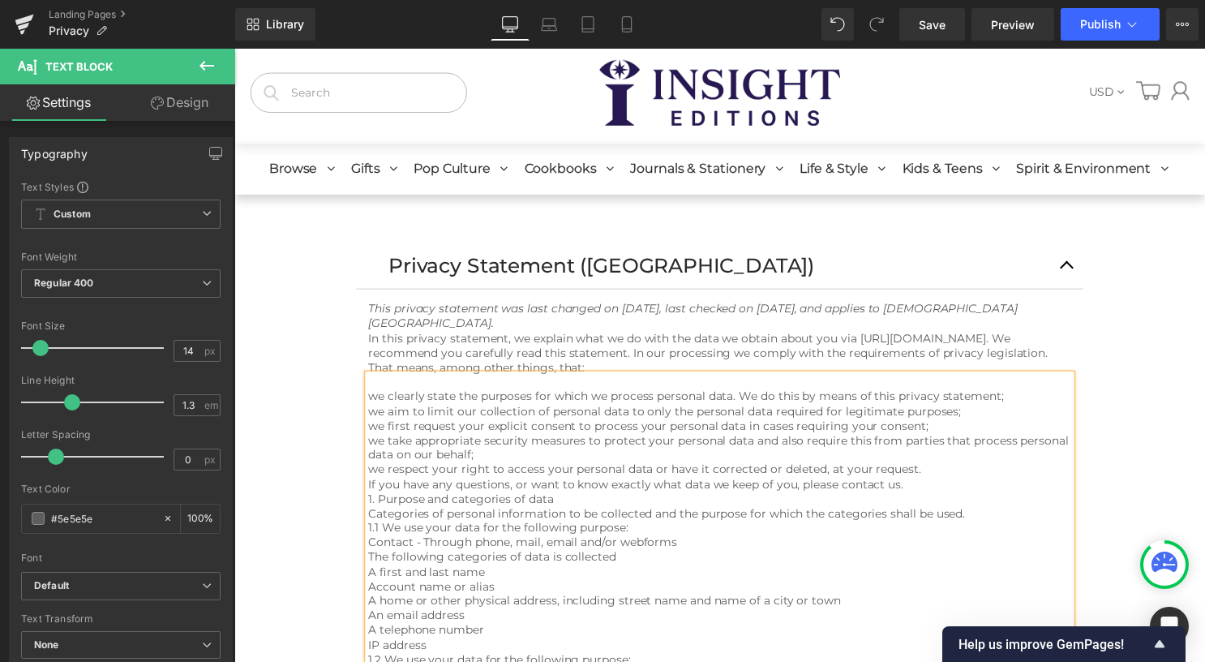
scroll to position [0, 0]
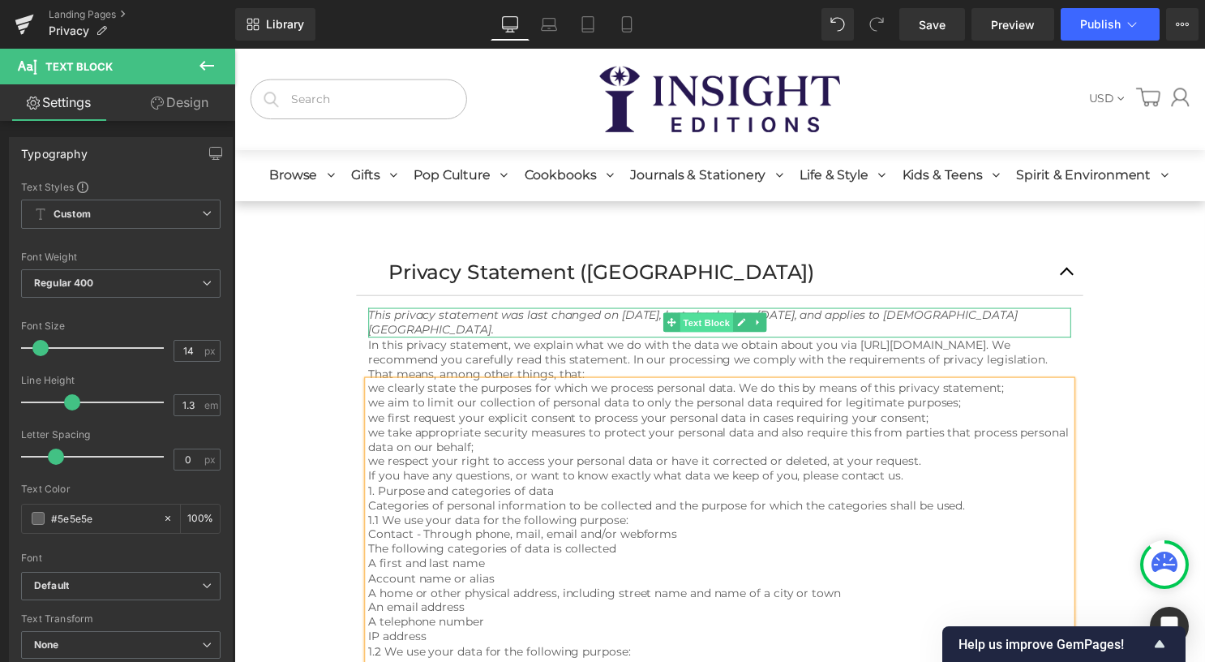
click at [712, 323] on span "Text Block" at bounding box center [711, 325] width 54 height 19
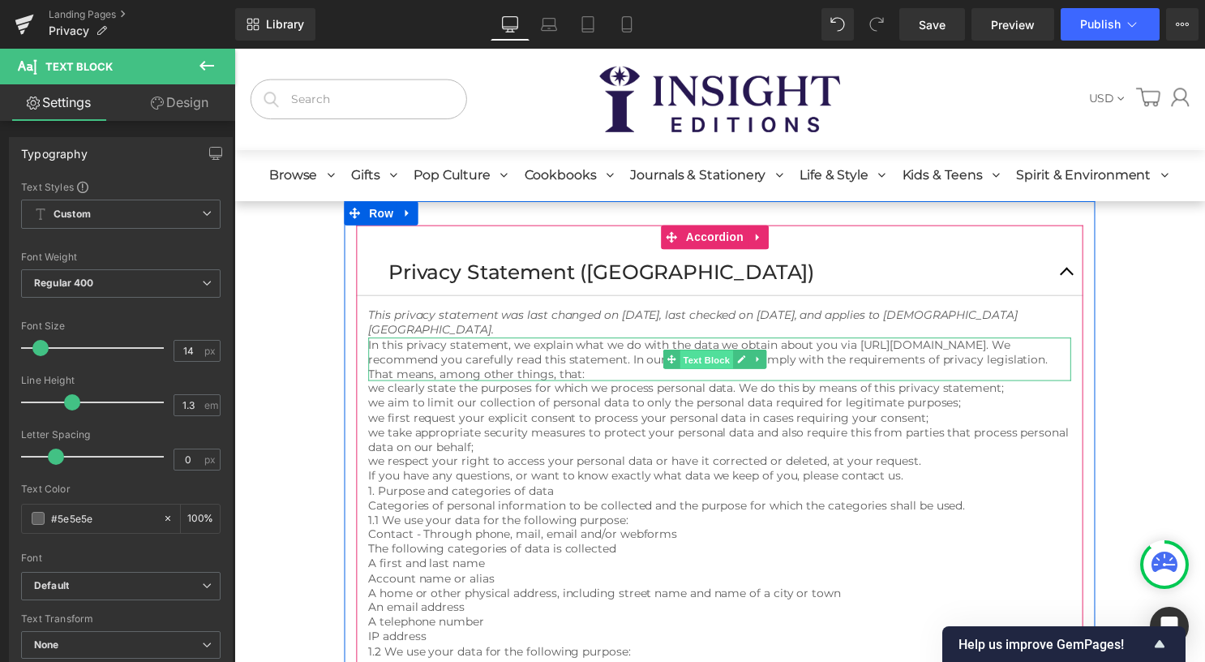
click at [703, 362] on span "Text Block" at bounding box center [711, 362] width 54 height 19
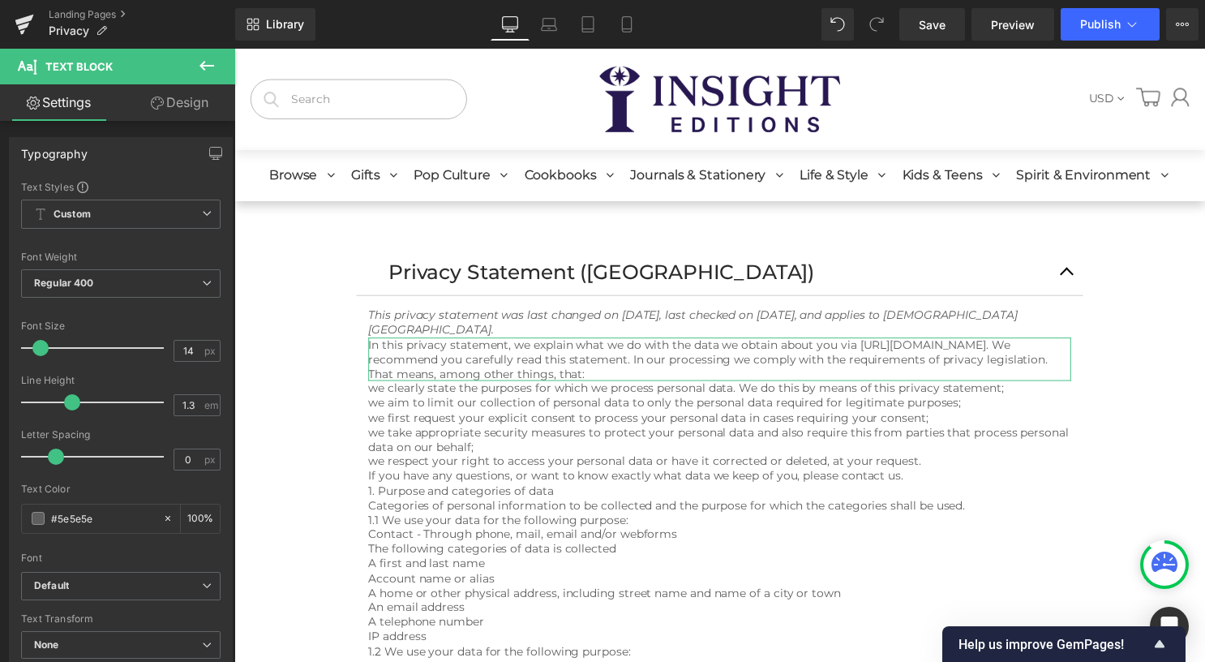
click at [185, 100] on link "Design" at bounding box center [180, 102] width 118 height 36
click at [0, 0] on div "Spacing" at bounding box center [0, 0] width 0 height 0
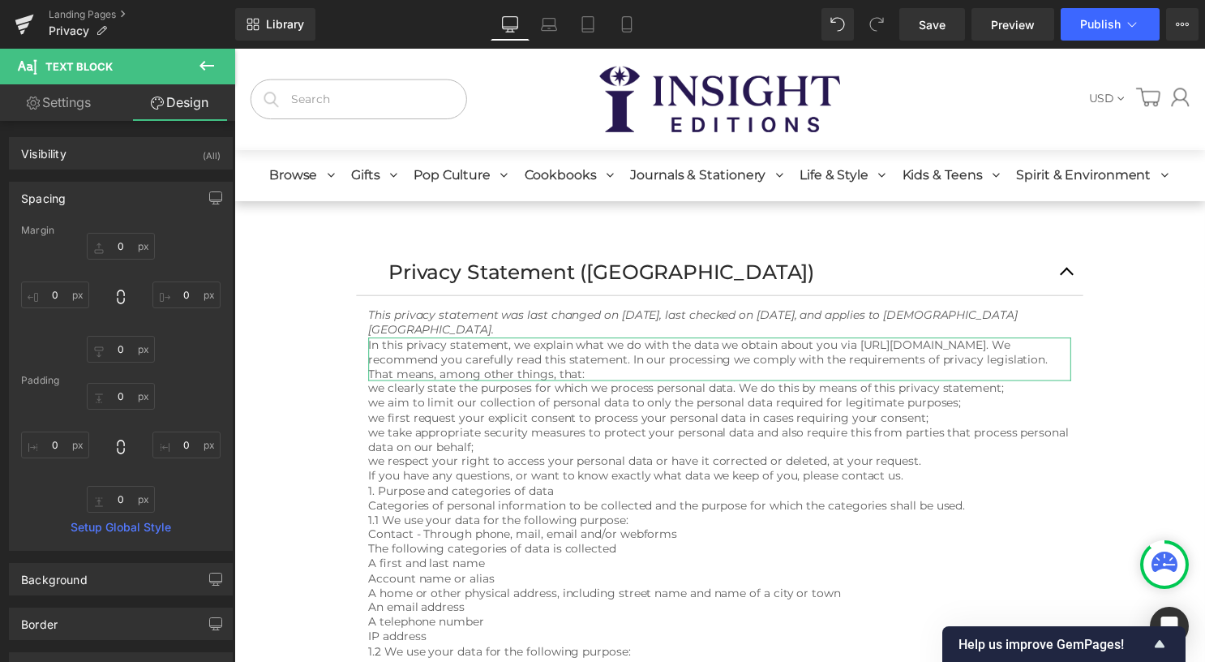
type input "0"
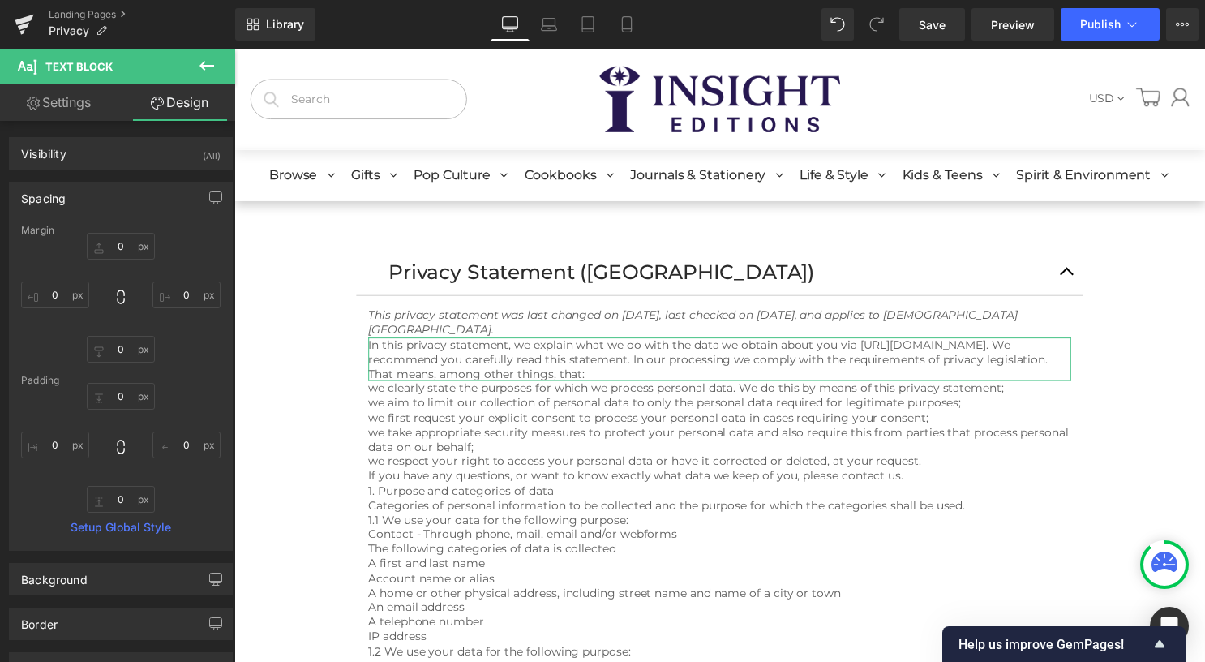
type input "0"
click at [130, 347] on input "0" at bounding box center [121, 349] width 68 height 27
type input "5"
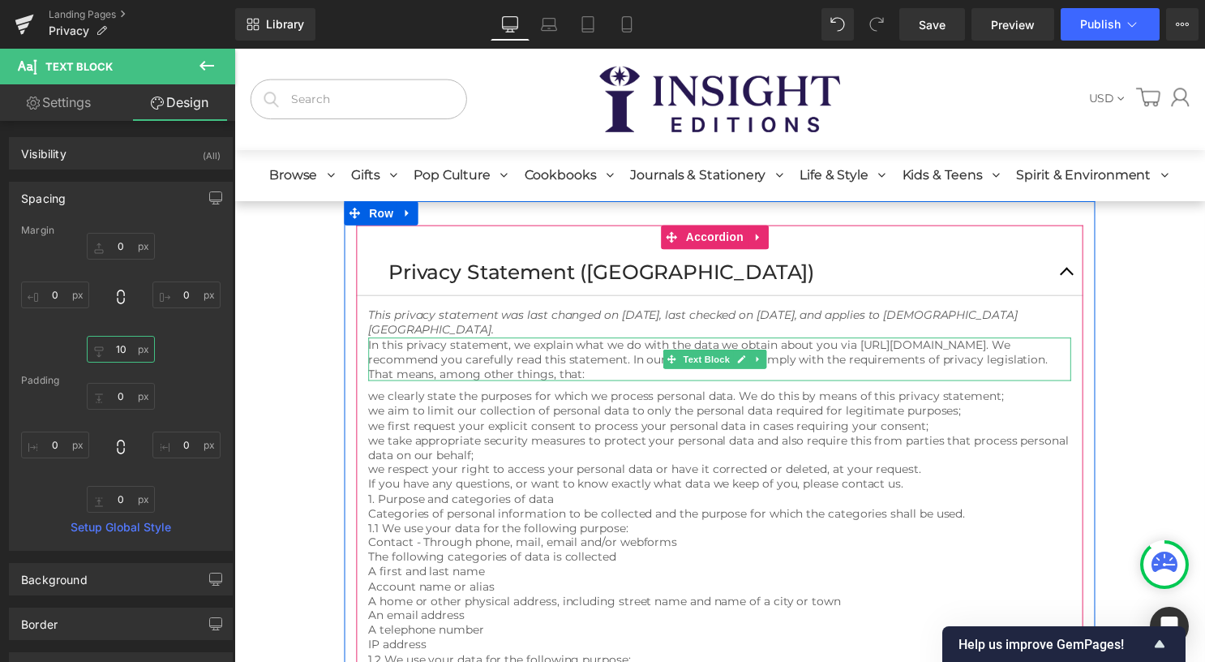
type input "10"
click at [764, 361] on icon at bounding box center [763, 363] width 9 height 10
click at [754, 358] on icon at bounding box center [755, 362] width 9 height 9
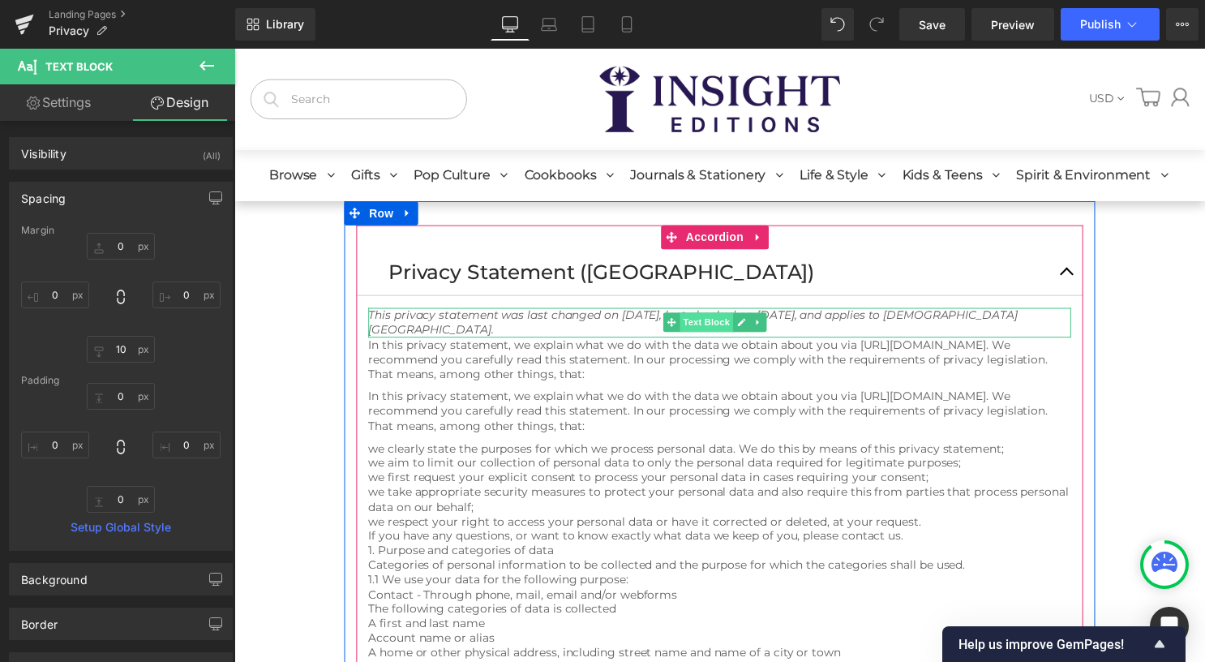
click at [712, 324] on span "Text Block" at bounding box center [711, 324] width 54 height 19
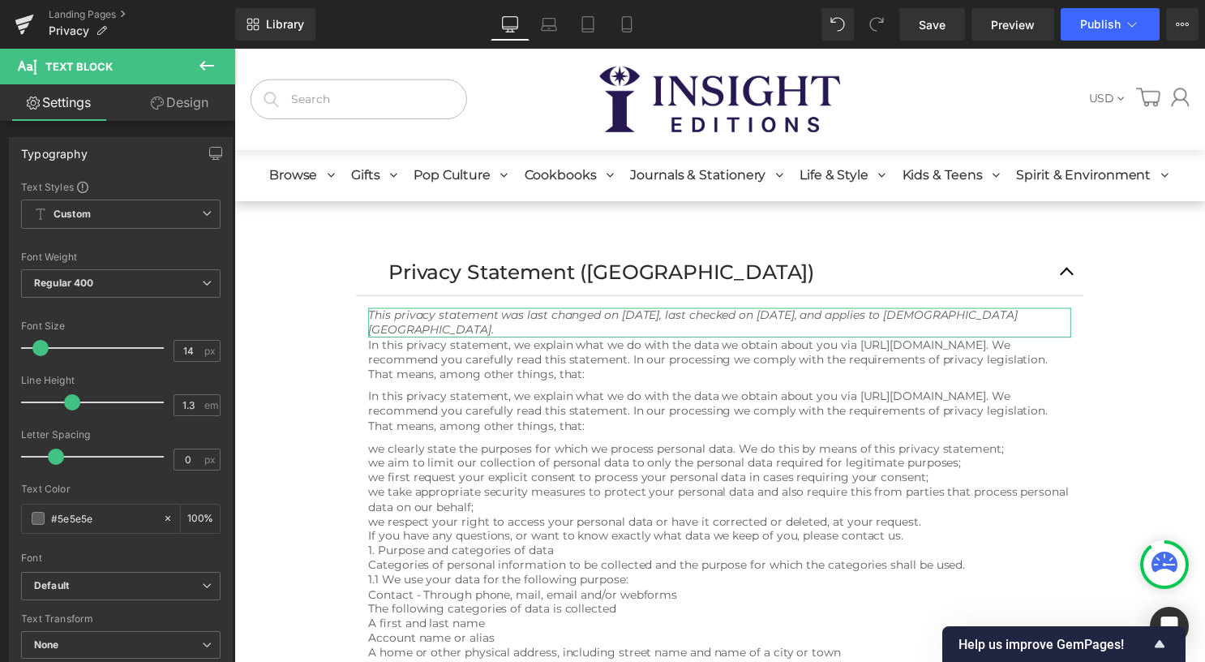
click at [174, 111] on link "Design" at bounding box center [180, 102] width 118 height 36
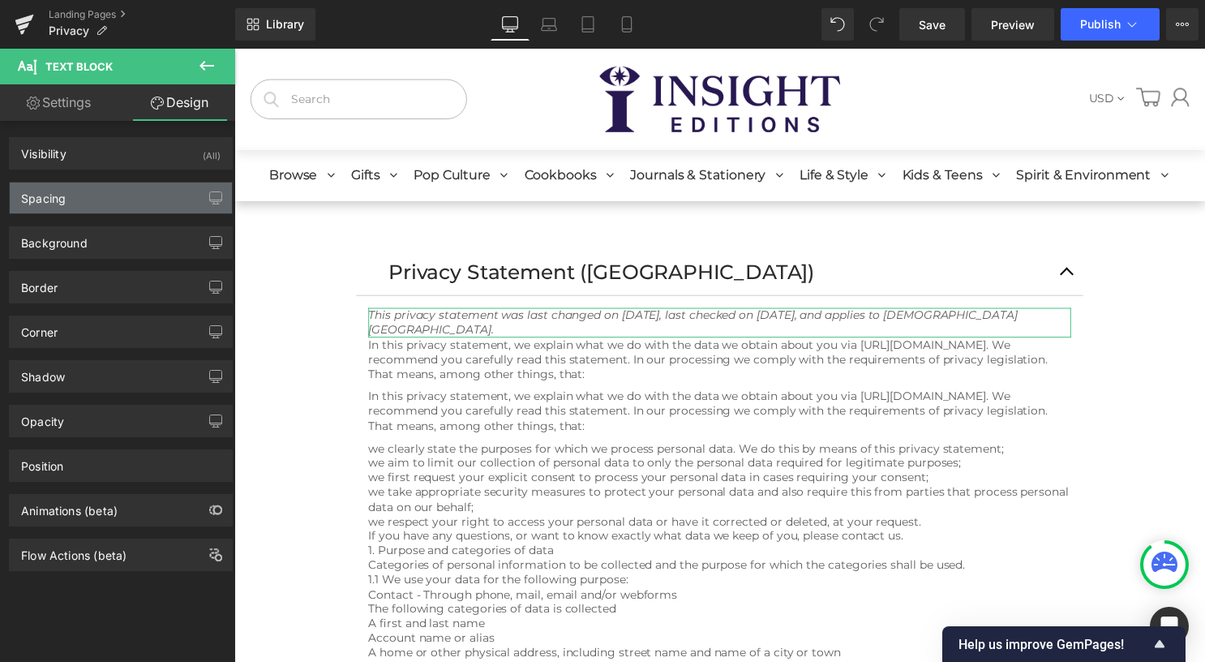
type input "0"
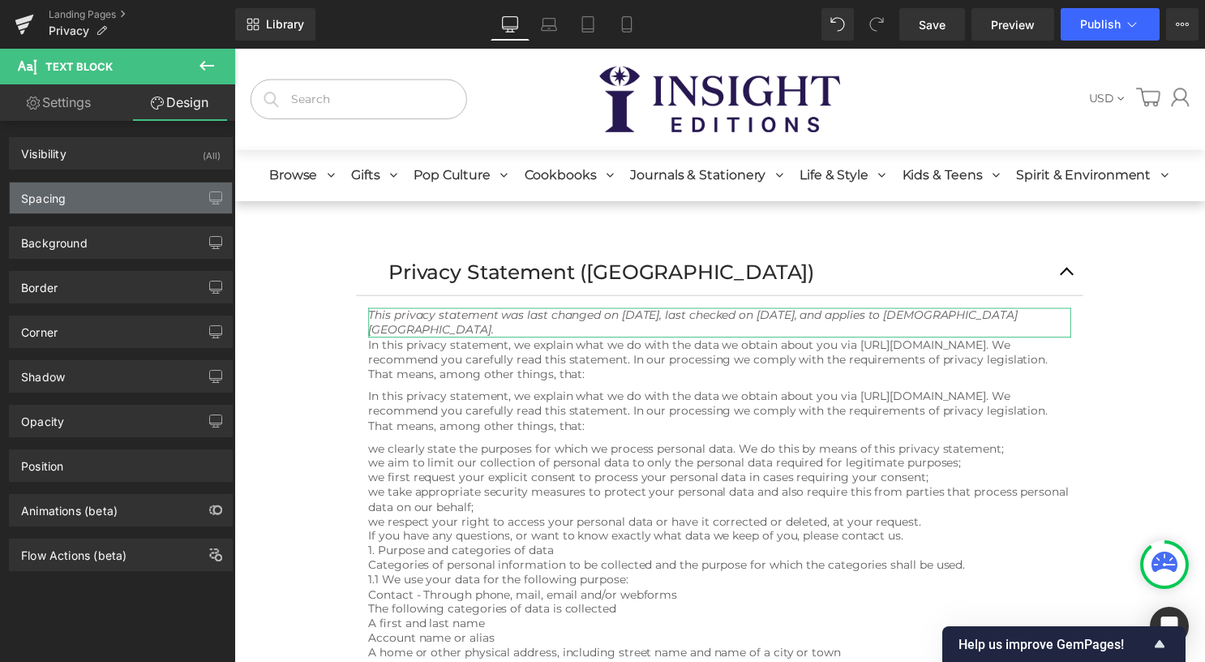
type input "0"
click at [125, 192] on div "Spacing" at bounding box center [121, 197] width 222 height 31
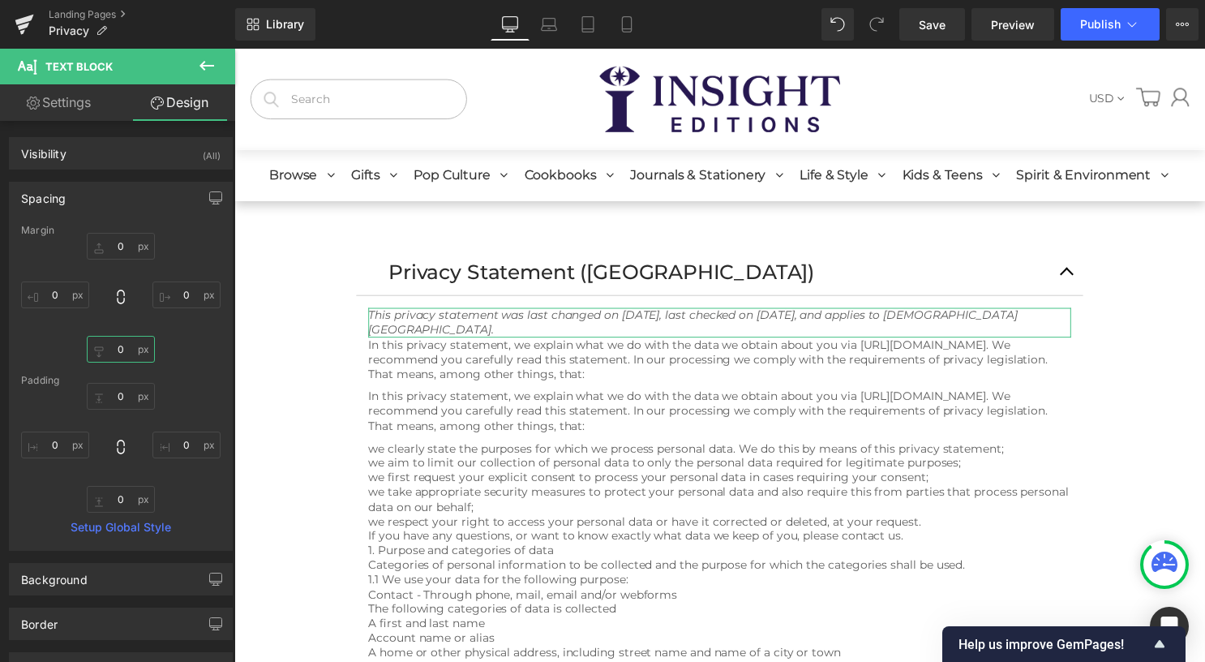
click at [120, 350] on input "0" at bounding box center [121, 349] width 68 height 27
type input "10"
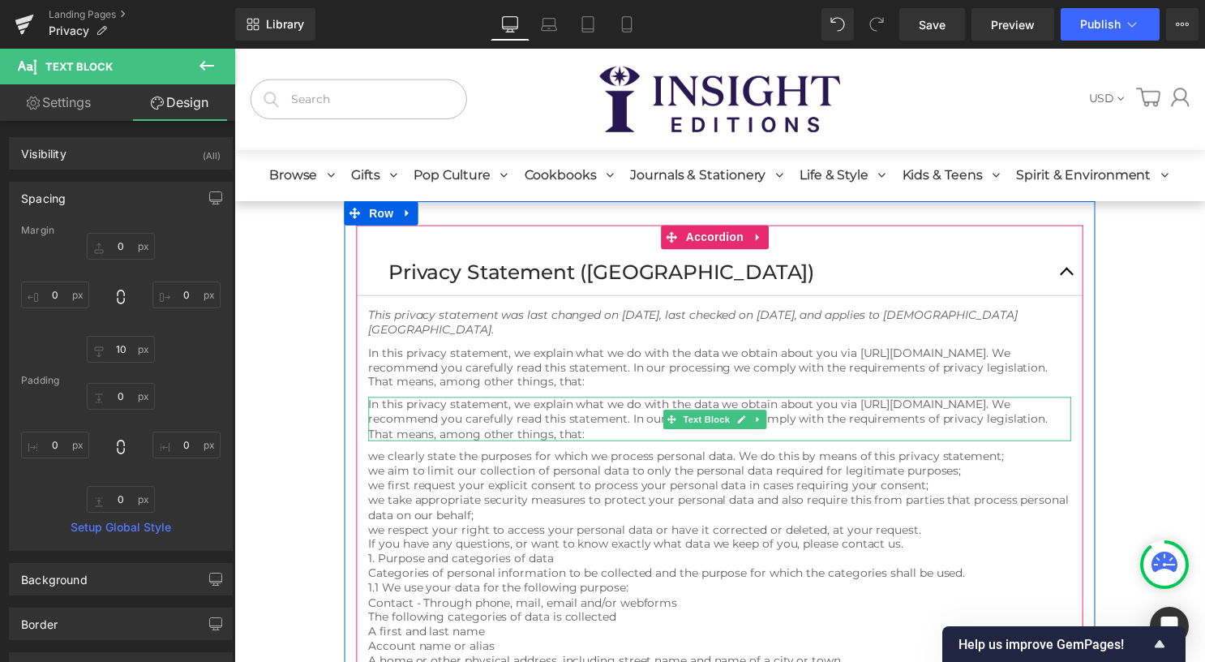
click at [438, 426] on p "In this privacy statement, we explain what we do with the data we obtain about …" at bounding box center [725, 422] width 710 height 45
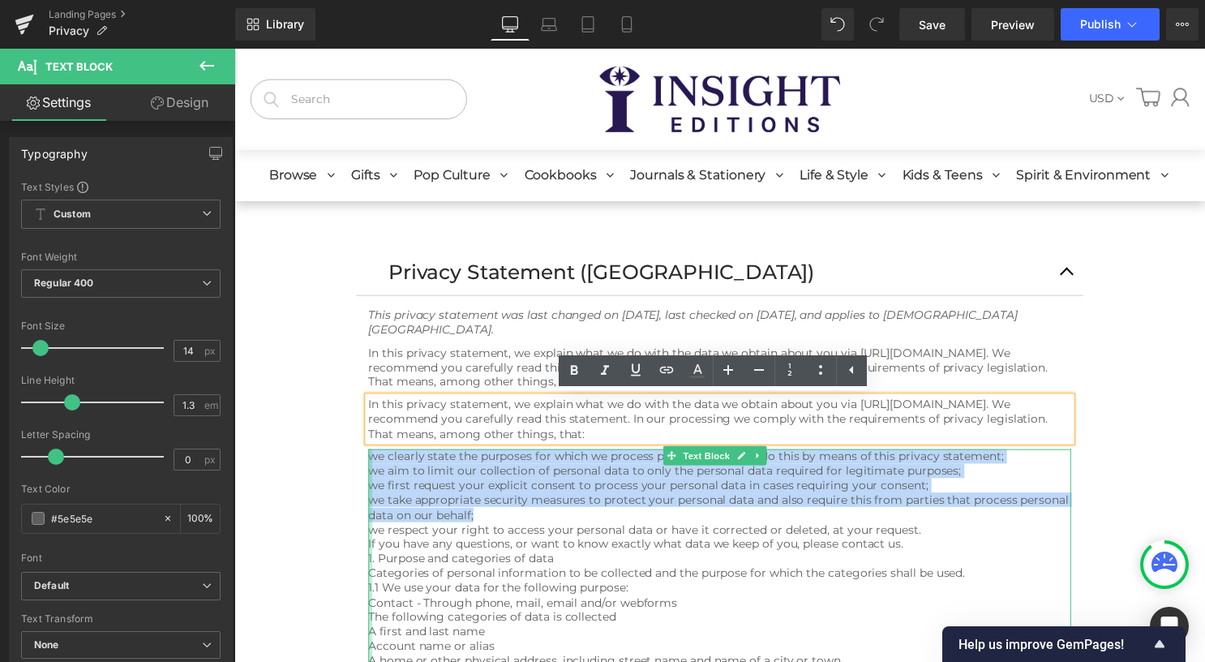
drag, startPoint x: 489, startPoint y: 511, endPoint x: 369, endPoint y: 463, distance: 129.2
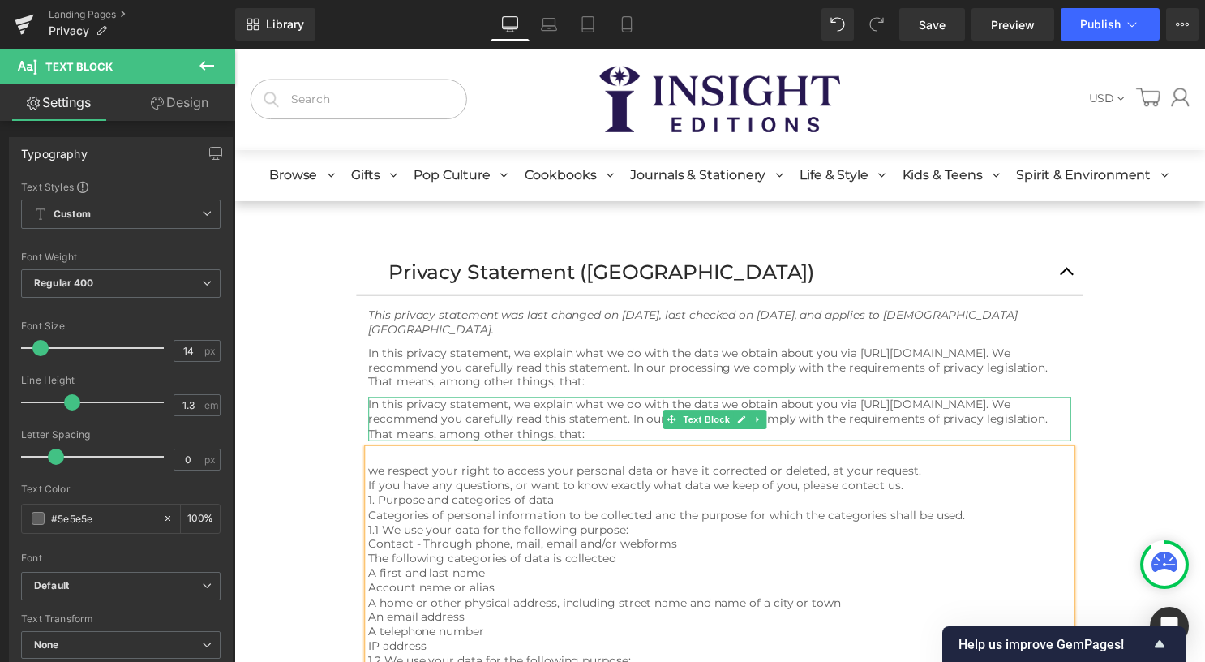
click at [469, 421] on p "In this privacy statement, we explain what we do with the data we obtain about …" at bounding box center [725, 422] width 710 height 45
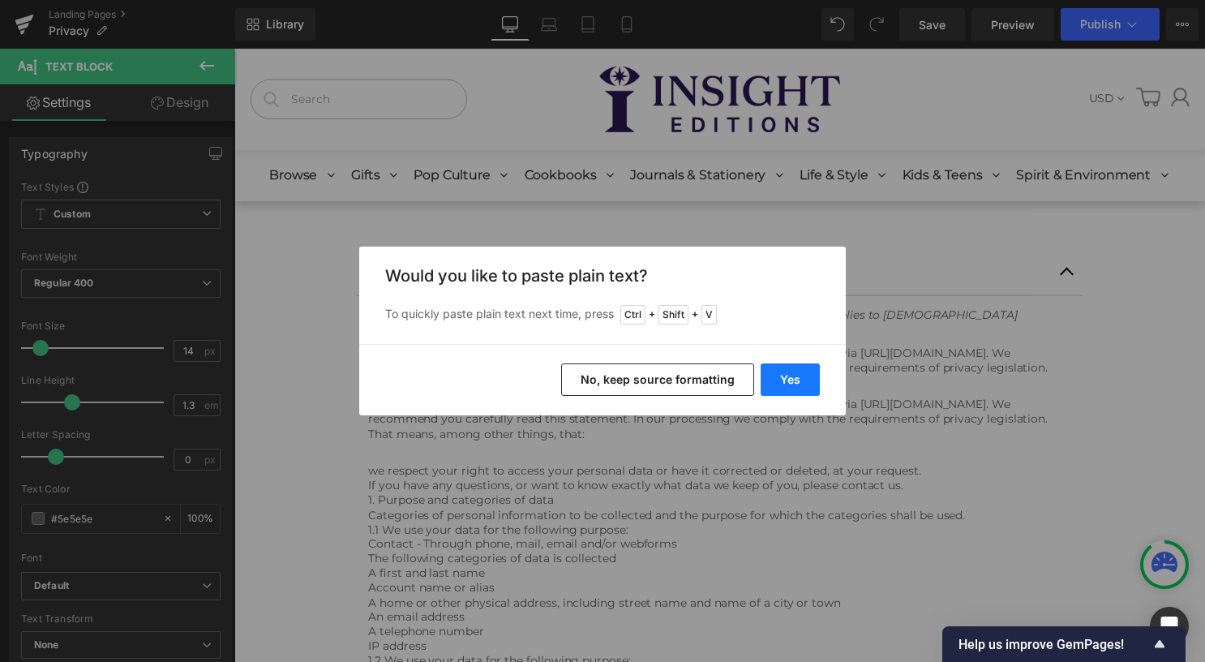
click at [802, 379] on button "Yes" at bounding box center [789, 379] width 59 height 32
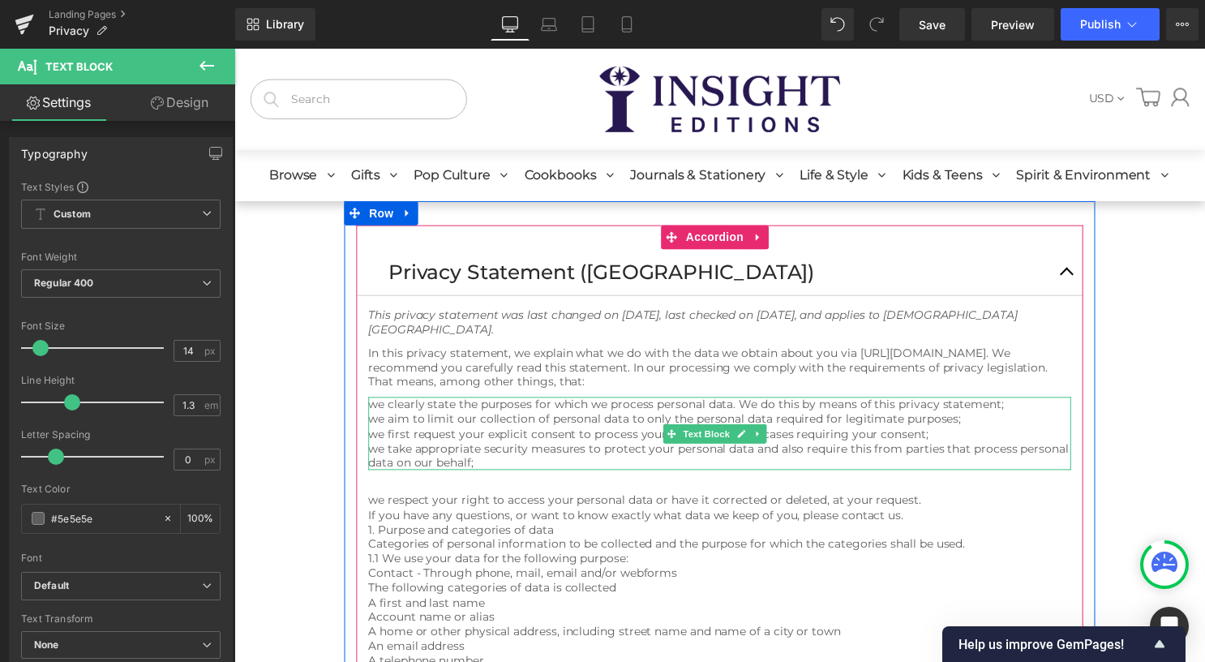
click at [581, 454] on p "we take appropriate security measures to protect your personal data and also re…" at bounding box center [725, 459] width 710 height 29
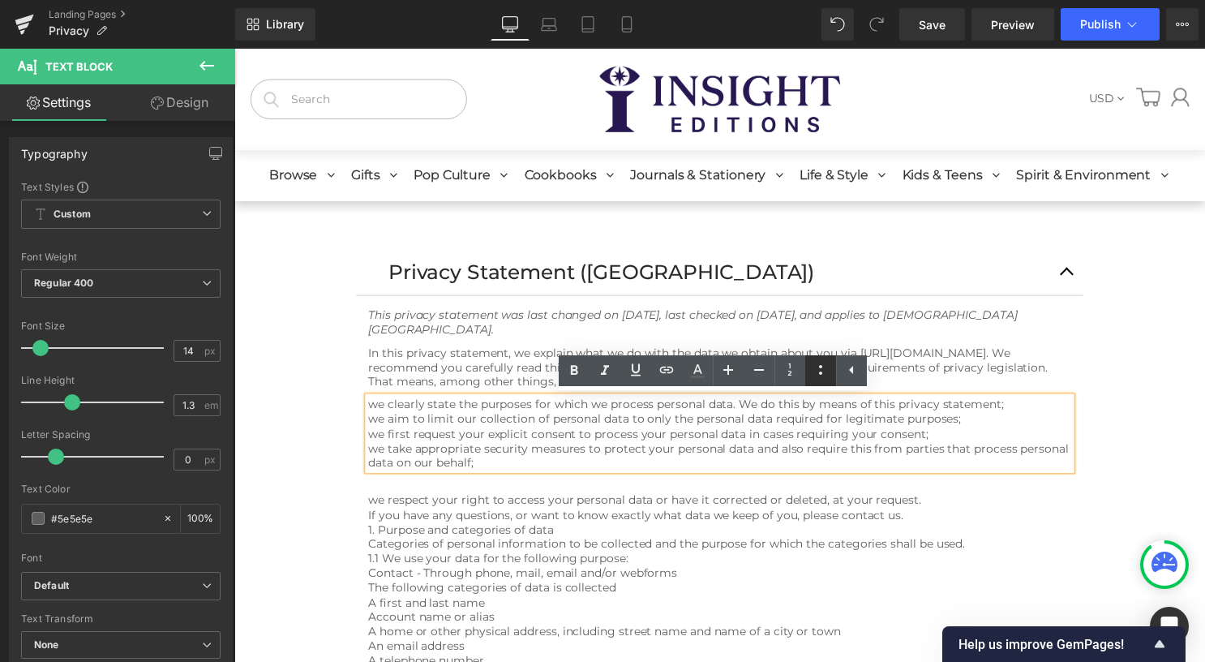
click at [817, 360] on icon at bounding box center [820, 369] width 19 height 19
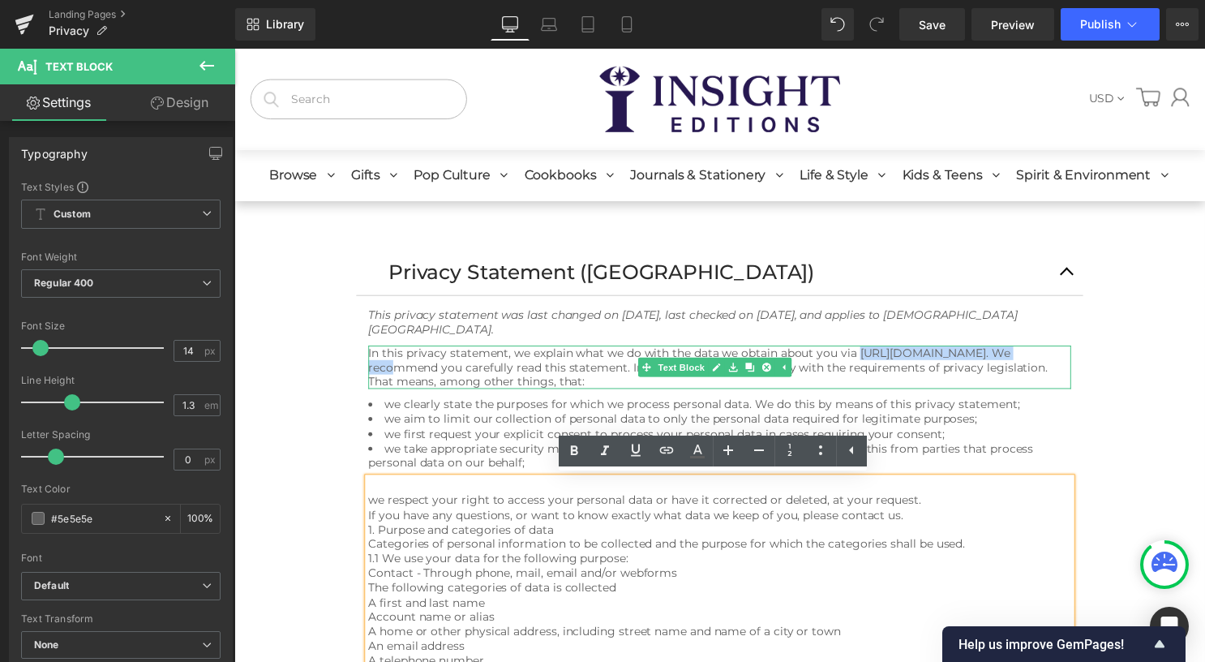
drag, startPoint x: 906, startPoint y: 352, endPoint x: 1016, endPoint y: 358, distance: 109.6
click at [1016, 358] on p "In this privacy statement, we explain what we do with the data we obtain about …" at bounding box center [725, 371] width 710 height 45
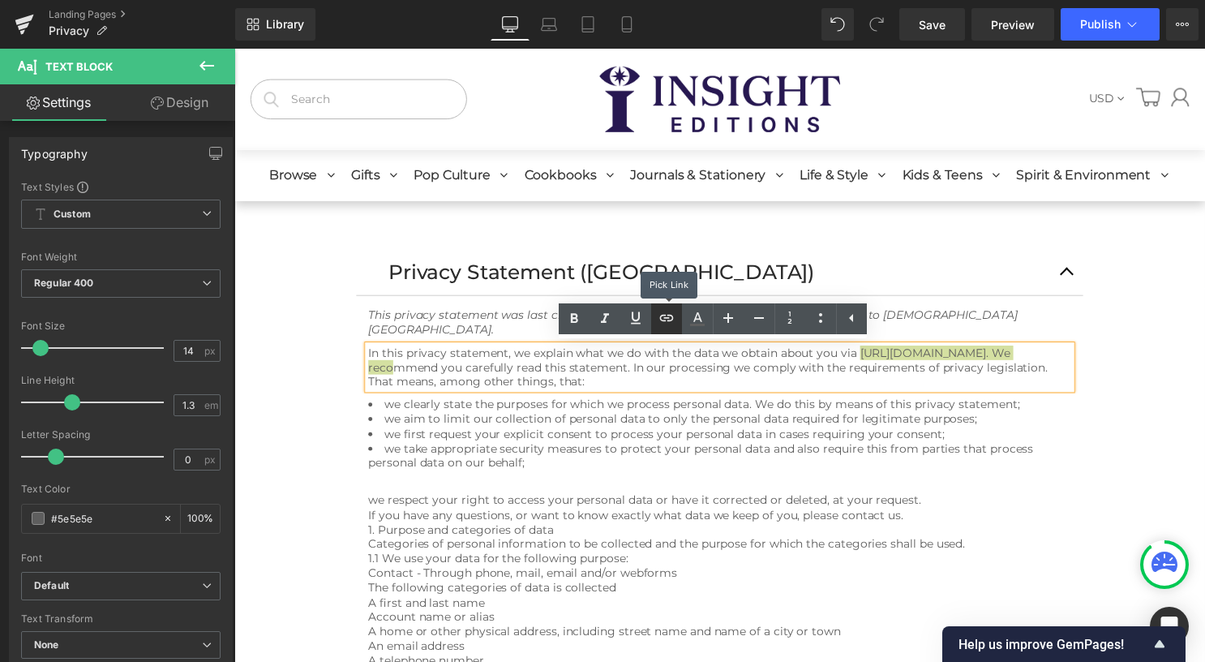
click at [675, 314] on icon at bounding box center [666, 317] width 19 height 19
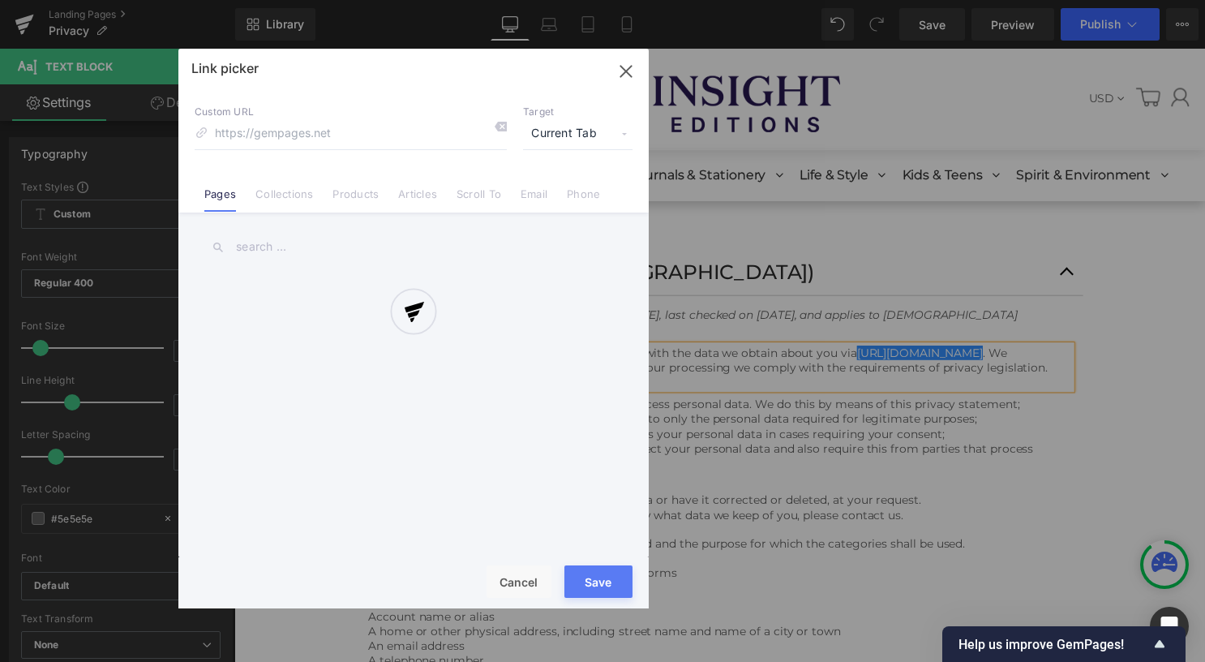
click at [1047, 0] on div "Text Color Highlight Color #333333 Edit or remove link: Edit - Unlink - Cancel …" at bounding box center [602, 0] width 1205 height 0
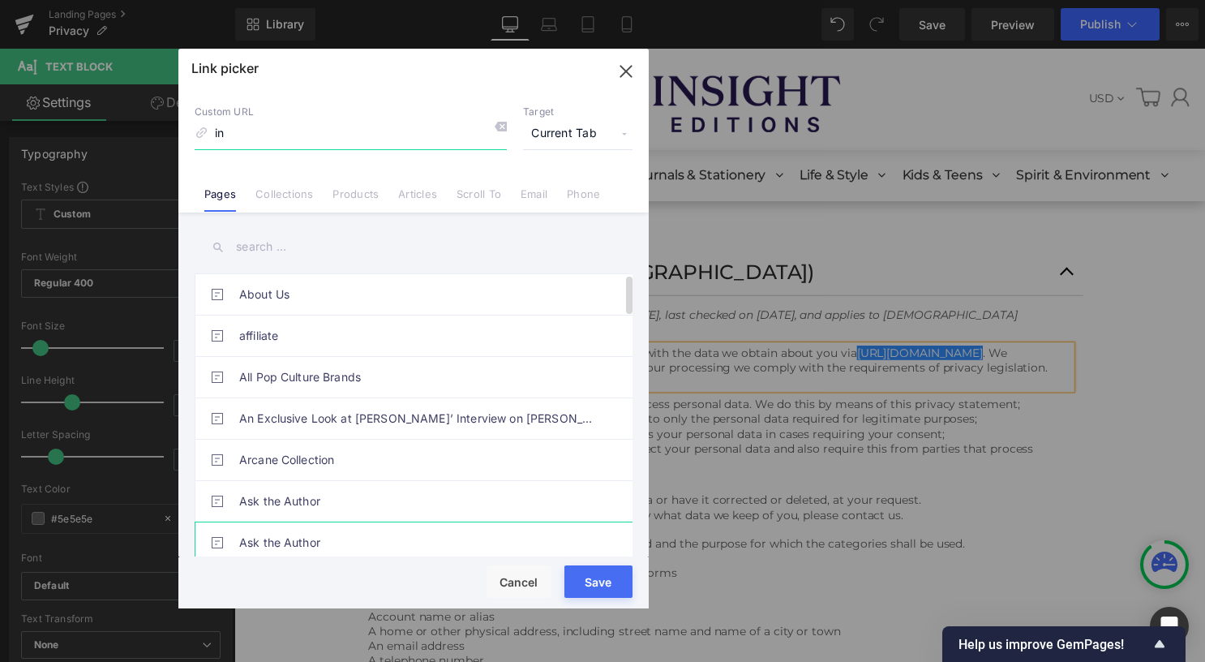
type input "i"
click at [396, 255] on input "text" at bounding box center [414, 247] width 438 height 36
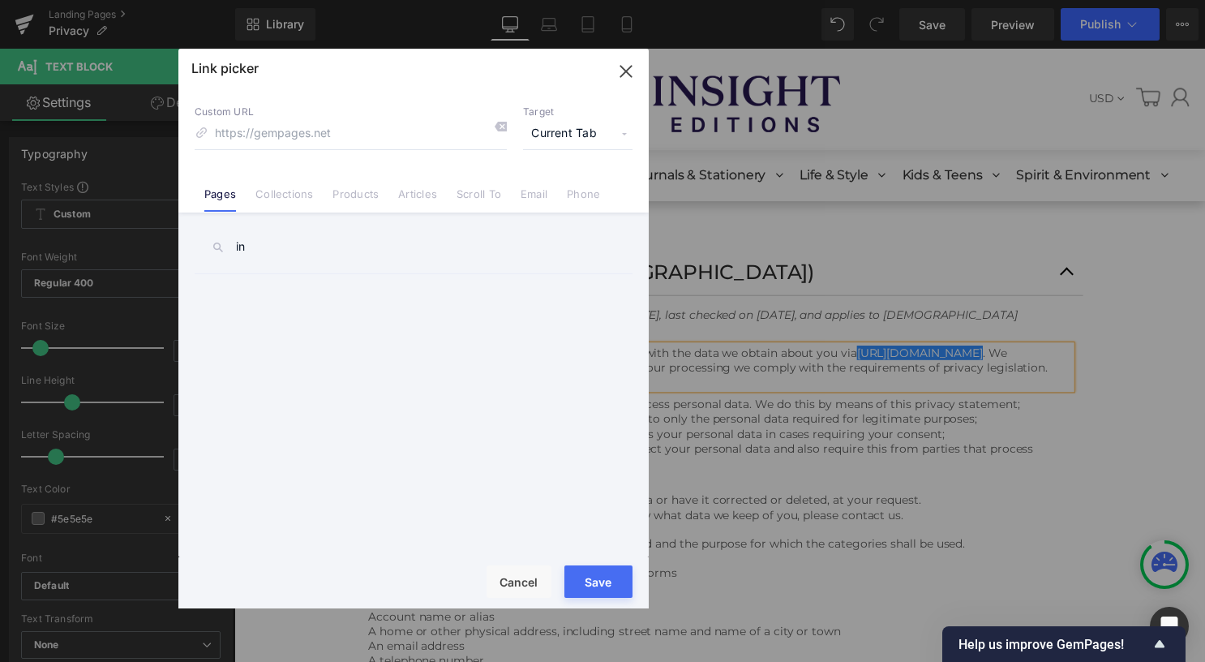
type input "i"
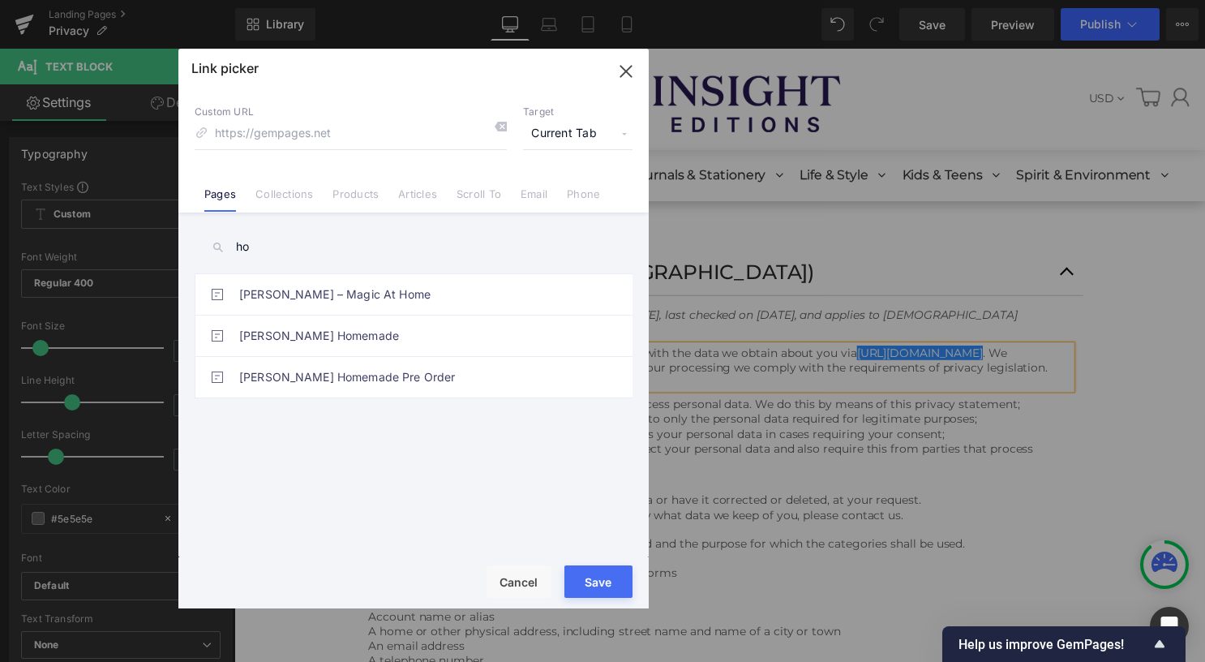
type input "h"
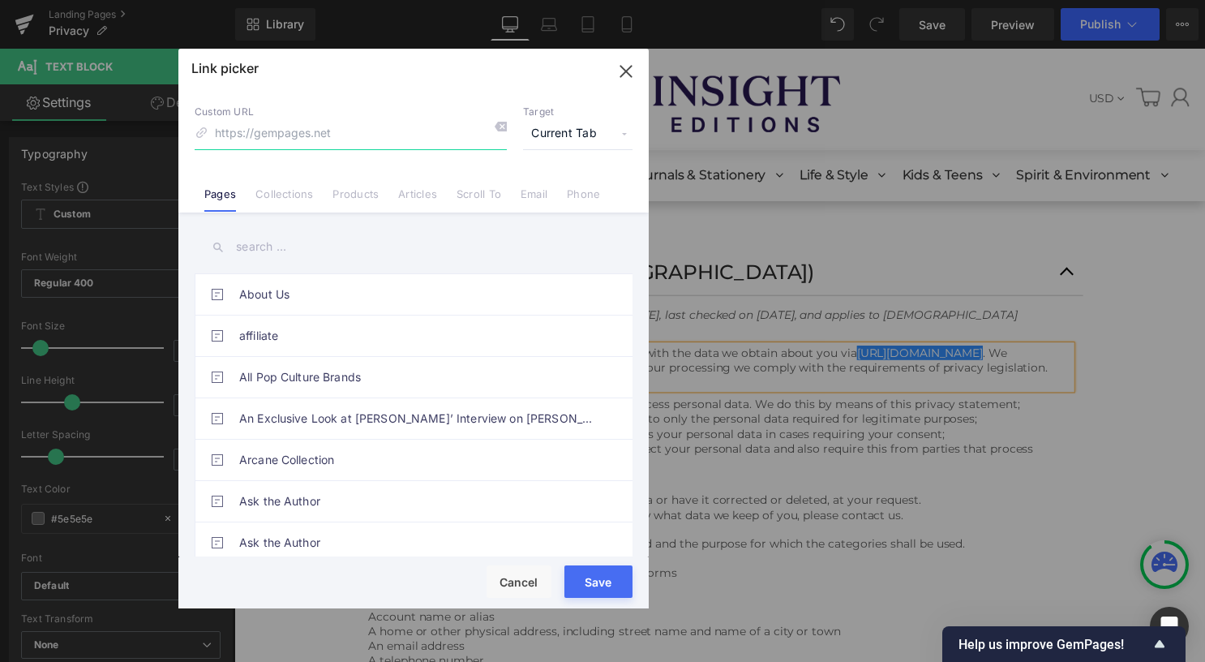
click at [339, 135] on input at bounding box center [351, 133] width 312 height 31
paste input "[URL][DOMAIN_NAME]"
type input "[URL][DOMAIN_NAME]"
click at [602, 572] on button "Save" at bounding box center [598, 581] width 68 height 32
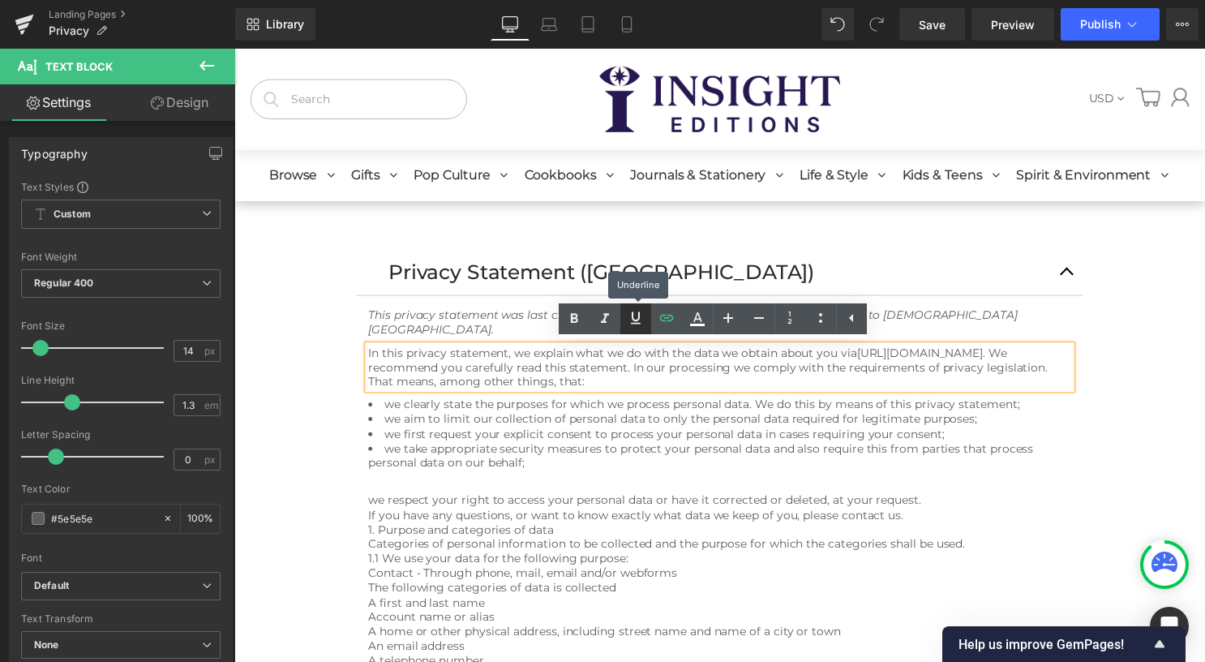
click at [638, 315] on icon at bounding box center [636, 317] width 10 height 12
drag, startPoint x: 580, startPoint y: 315, endPoint x: 589, endPoint y: 317, distance: 8.3
click at [582, 315] on icon at bounding box center [573, 318] width 19 height 19
click at [700, 318] on icon at bounding box center [697, 317] width 9 height 10
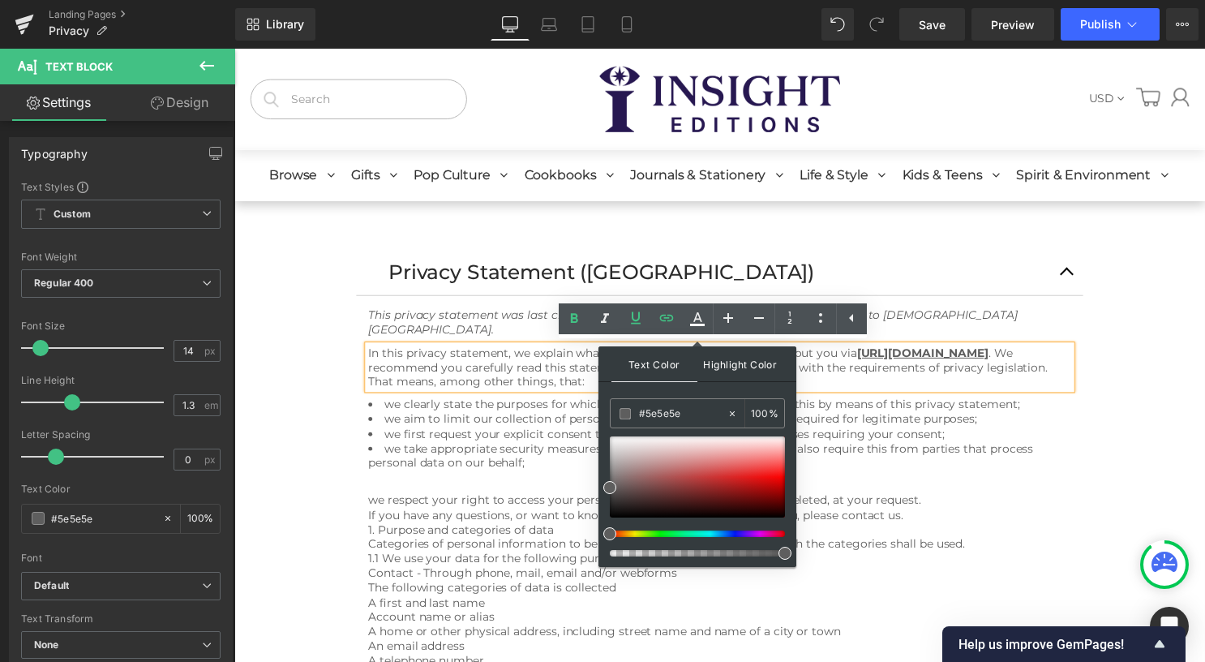
click at [743, 370] on span "Highlight Color" at bounding box center [740, 363] width 86 height 35
drag, startPoint x: 679, startPoint y: 368, endPoint x: 683, endPoint y: 379, distance: 11.3
click at [679, 368] on span "Text Color" at bounding box center [654, 363] width 86 height 35
drag, startPoint x: 777, startPoint y: 477, endPoint x: 784, endPoint y: 487, distance: 12.8
click at [784, 487] on div at bounding box center [697, 476] width 175 height 81
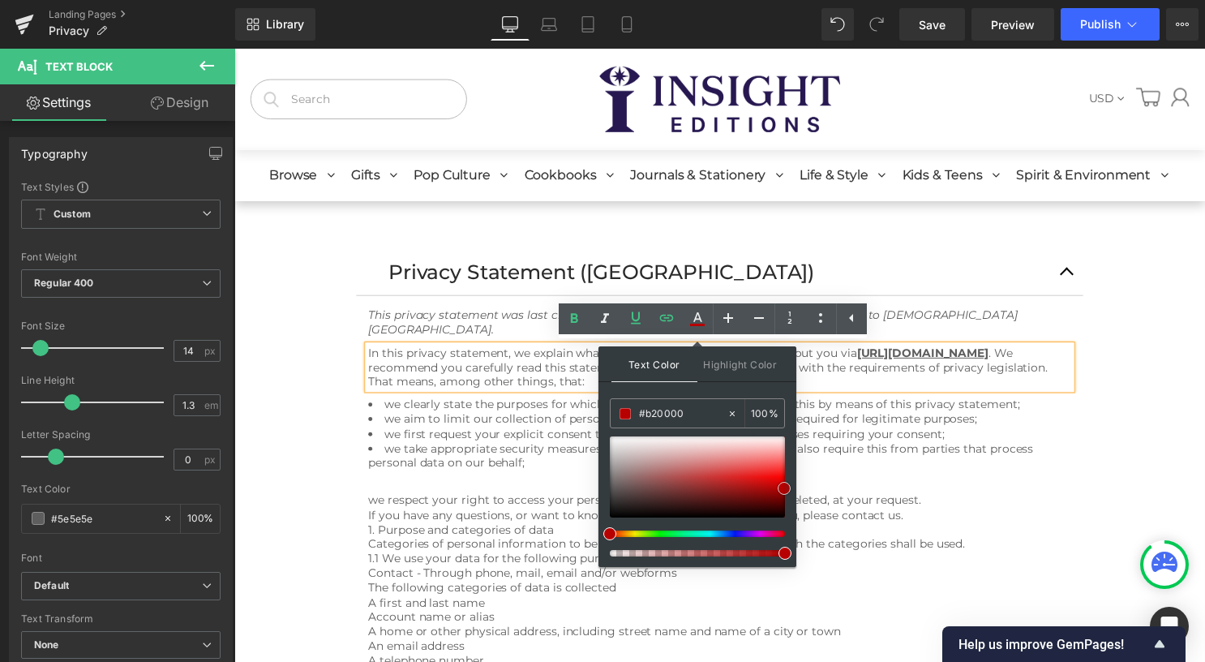
click at [786, 487] on span at bounding box center [783, 488] width 13 height 13
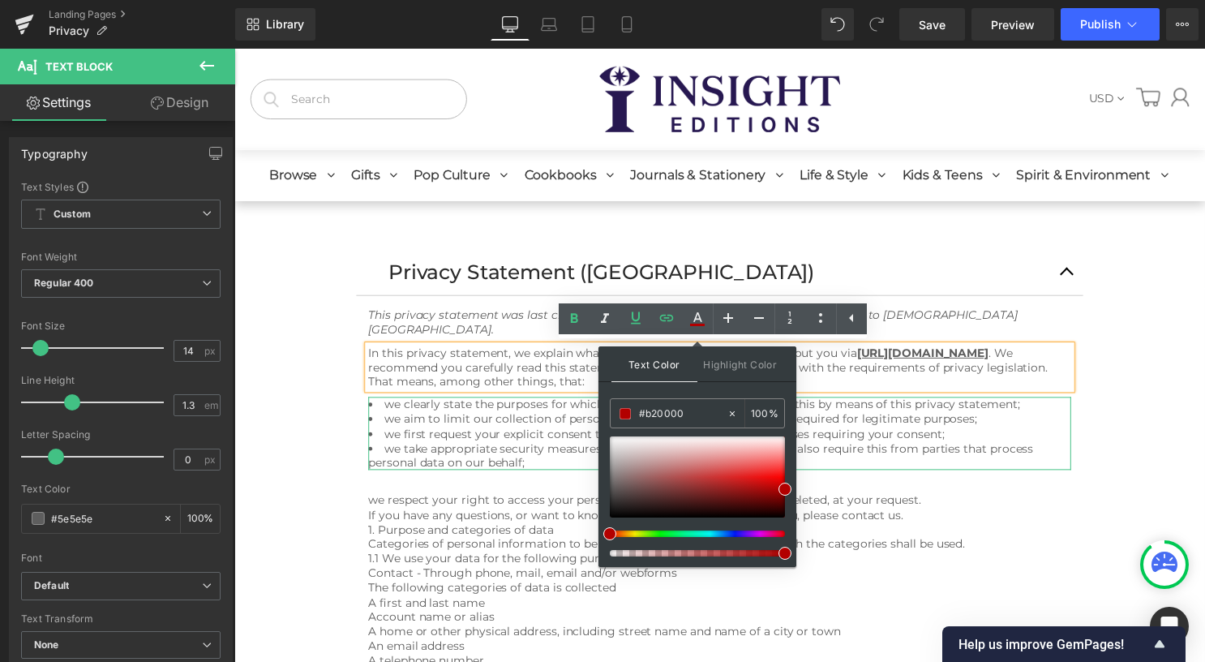
click at [962, 418] on li "we aim to limit our collection of personal data to only the personal data requi…" at bounding box center [725, 422] width 710 height 15
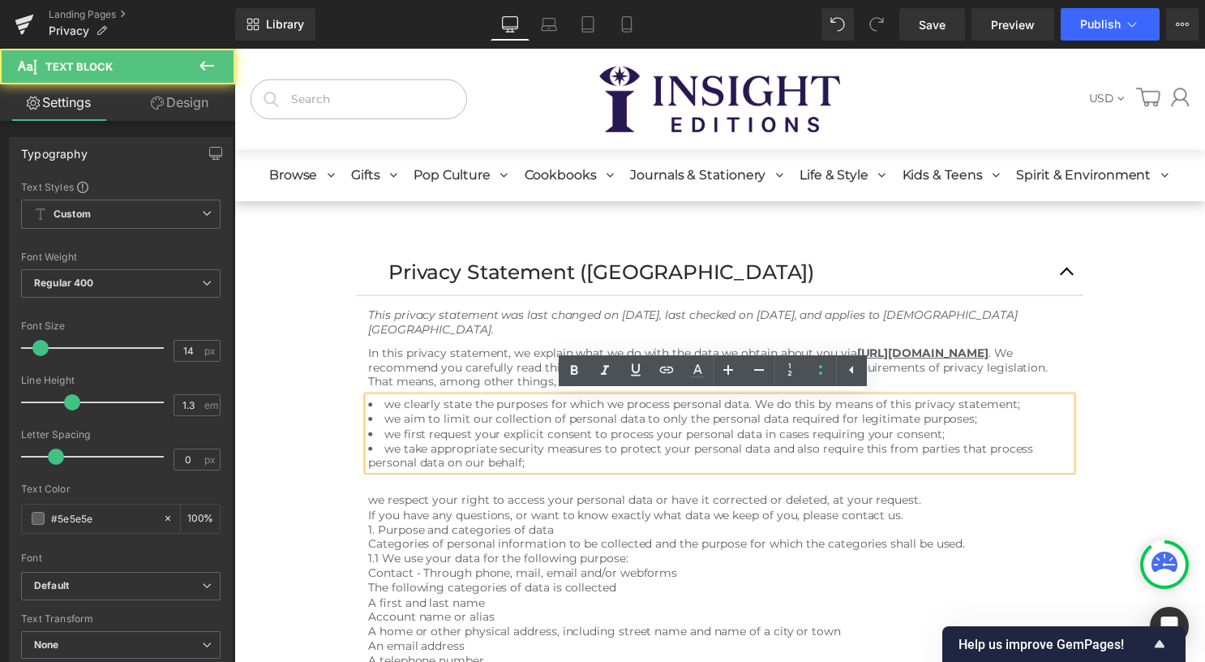
click at [1009, 363] on p "In this privacy statement, we explain what we do with the data we obtain about …" at bounding box center [725, 371] width 710 height 45
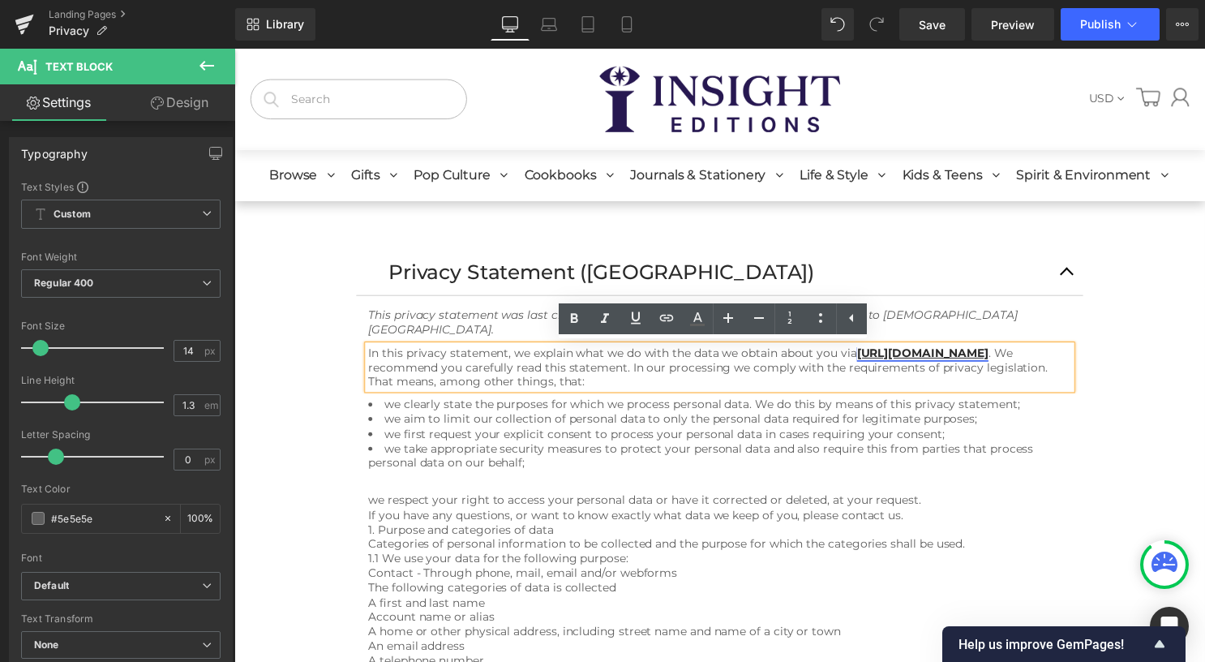
drag, startPoint x: 863, startPoint y: 357, endPoint x: 1024, endPoint y: 357, distance: 160.5
click at [996, 357] on strong "[URL][DOMAIN_NAME]" at bounding box center [929, 356] width 133 height 15
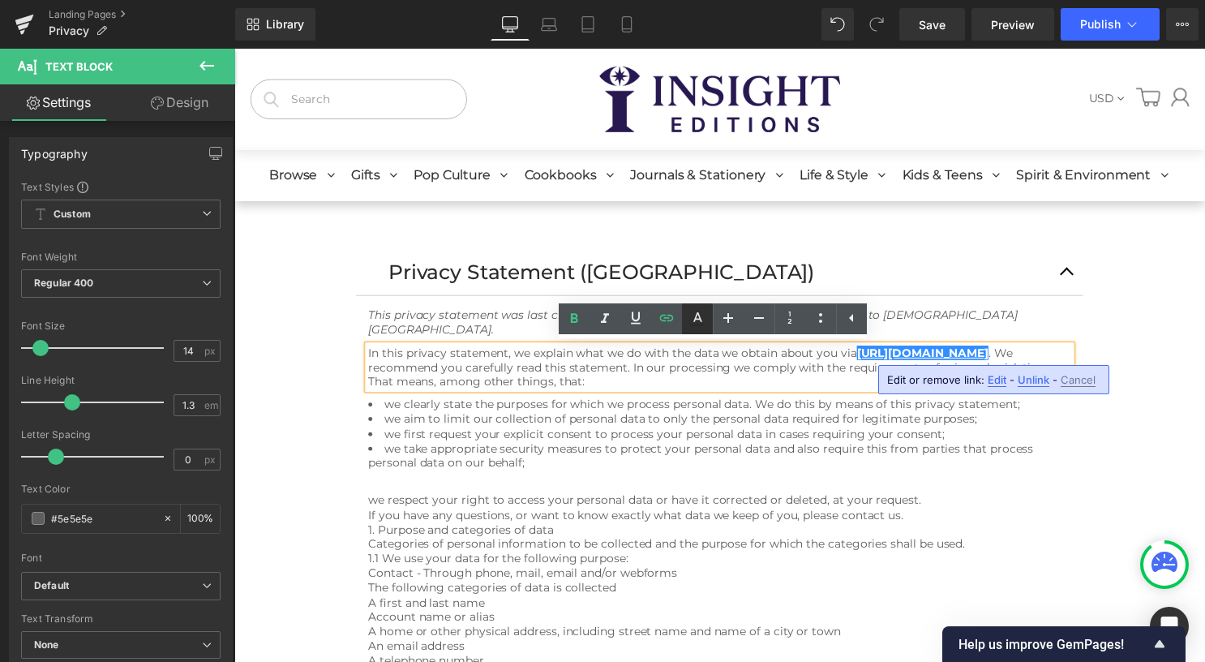
click at [699, 317] on icon at bounding box center [696, 318] width 19 height 19
type input "#ffffff"
type input "100"
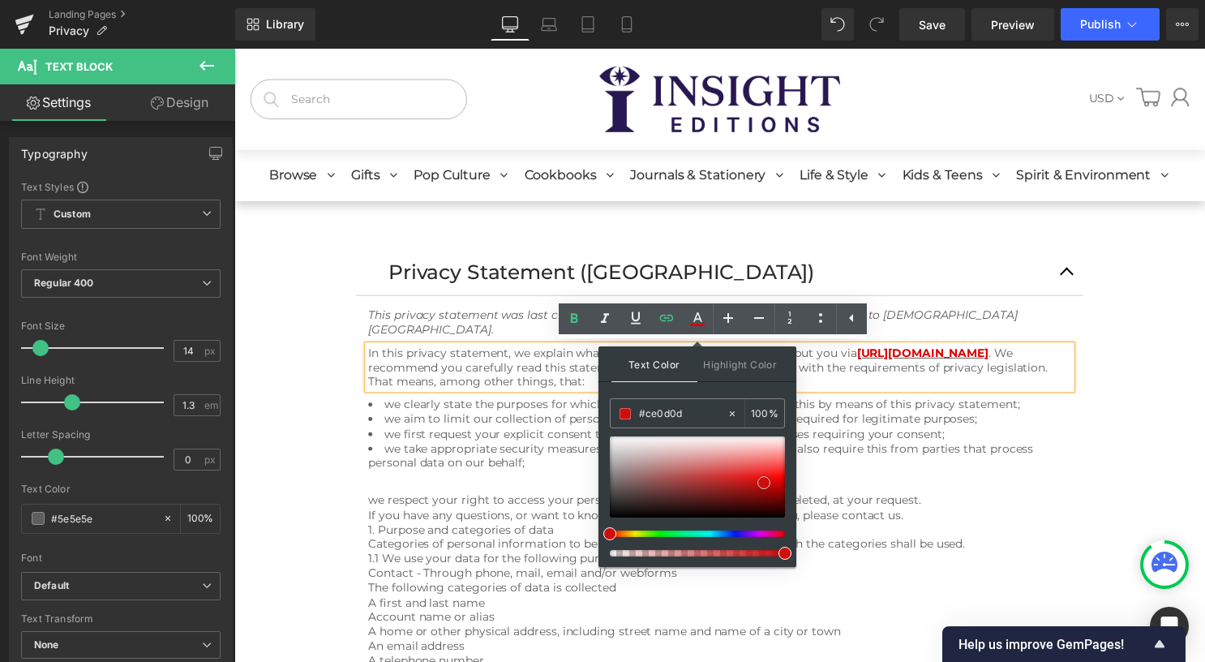
click at [764, 482] on div at bounding box center [697, 476] width 175 height 81
drag, startPoint x: 773, startPoint y: 475, endPoint x: 782, endPoint y: 482, distance: 10.4
click at [782, 482] on div at bounding box center [697, 476] width 175 height 81
click at [781, 485] on span at bounding box center [783, 491] width 13 height 13
click at [781, 490] on span at bounding box center [783, 493] width 13 height 13
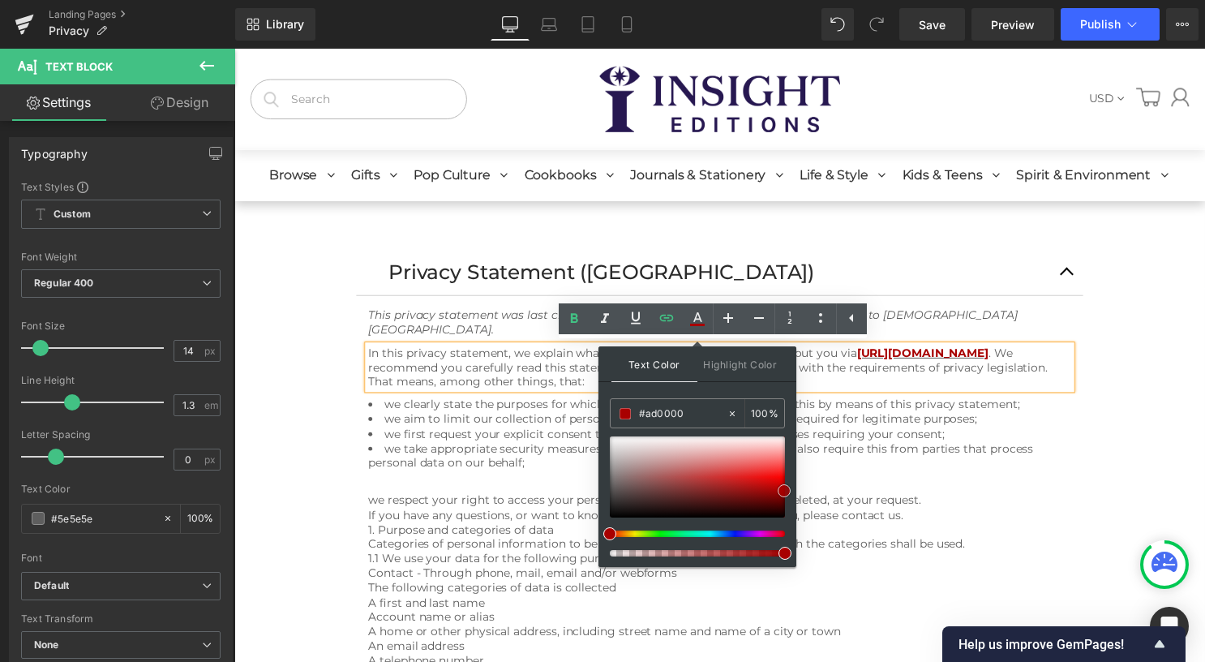
type input "#b20000"
click at [781, 485] on span at bounding box center [783, 490] width 13 height 13
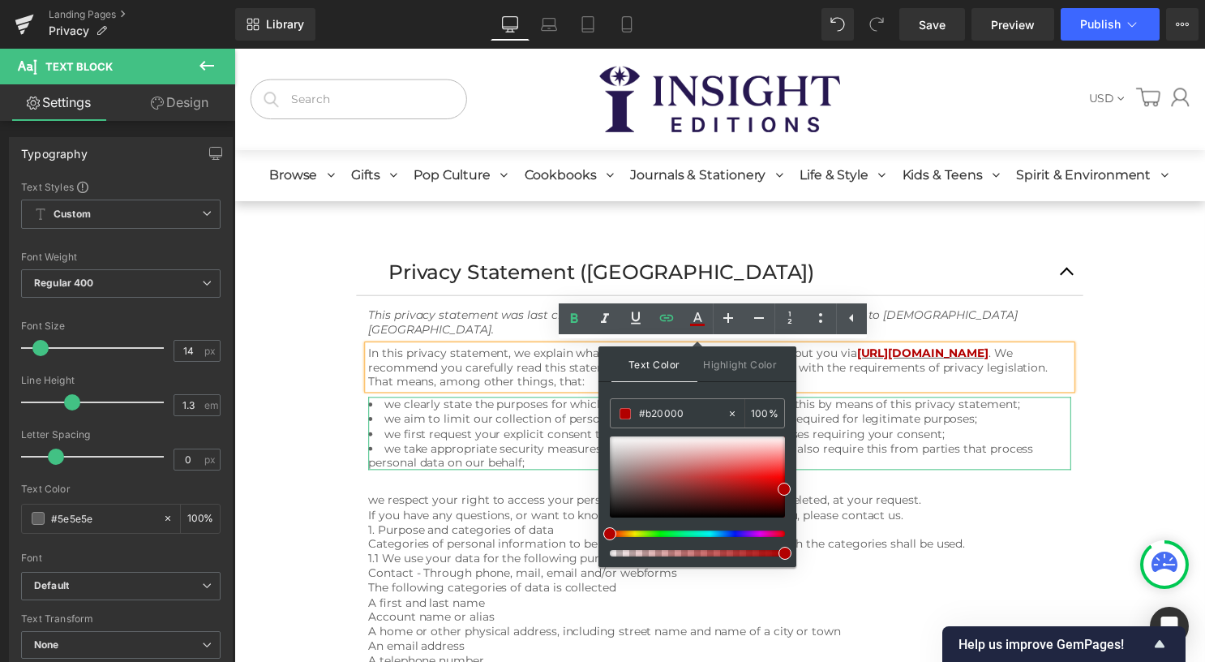
click at [920, 418] on li "we aim to limit our collection of personal data to only the personal data requi…" at bounding box center [725, 422] width 710 height 15
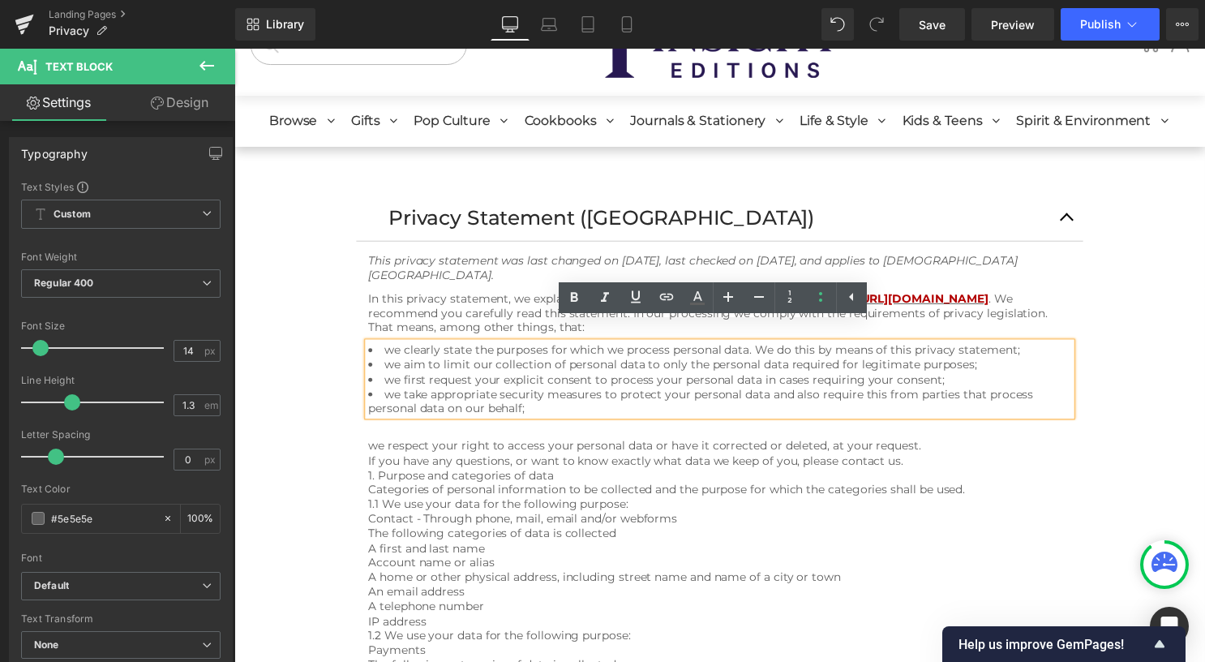
scroll to position [81, 0]
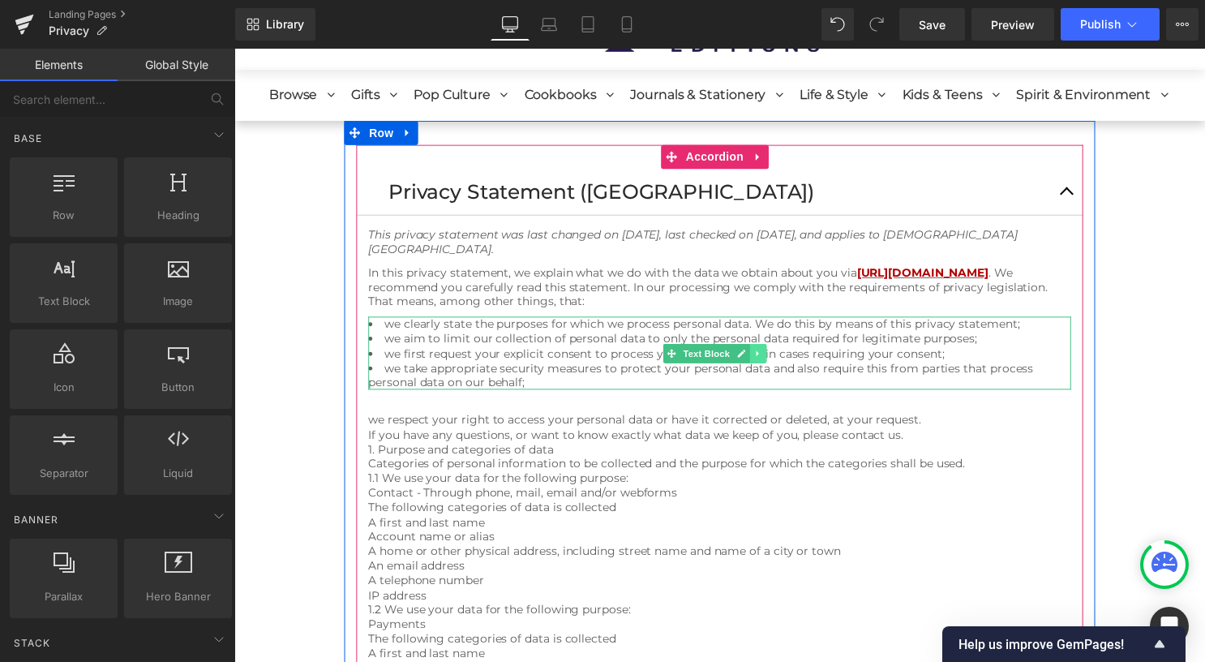
click at [764, 358] on icon at bounding box center [763, 357] width 9 height 10
click at [757, 358] on link at bounding box center [755, 356] width 17 height 19
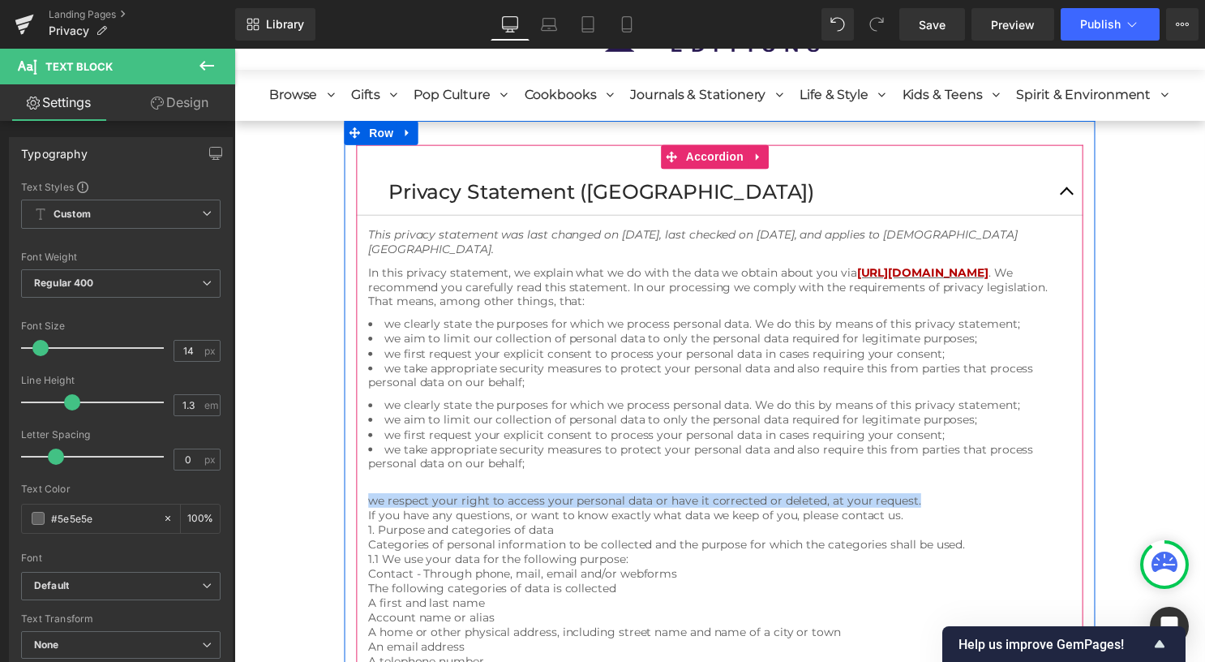
drag, startPoint x: 580, startPoint y: 496, endPoint x: 366, endPoint y: 499, distance: 214.9
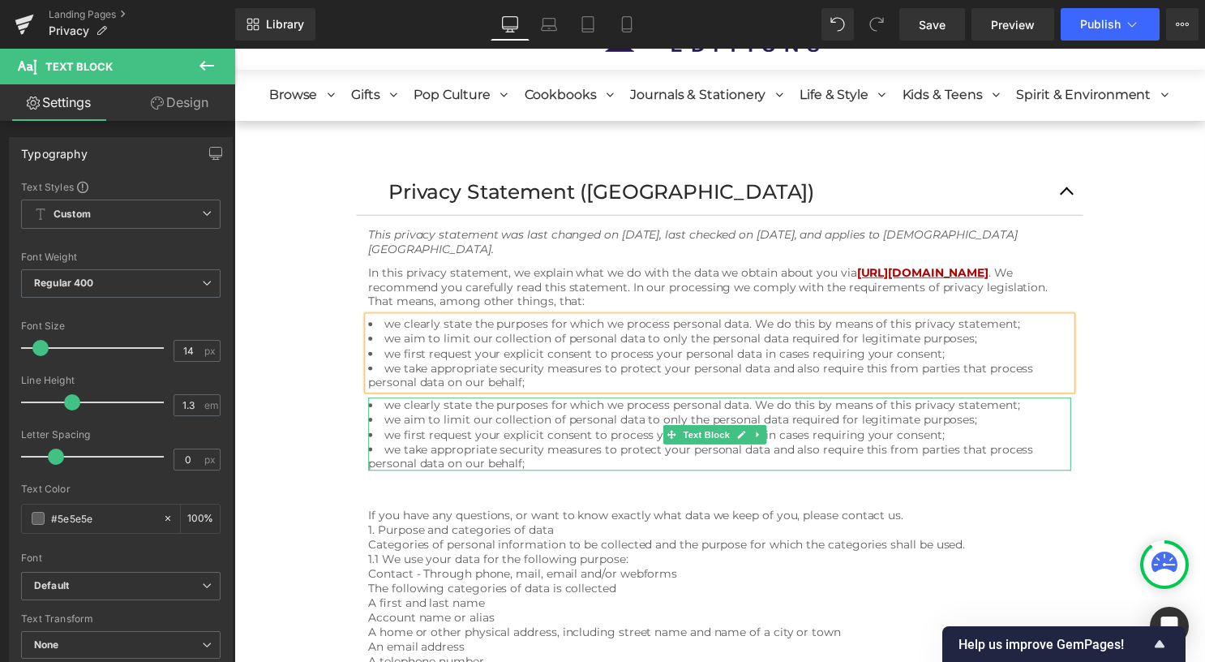
click at [540, 465] on li "we take appropriate security measures to protect your personal data and also re…" at bounding box center [725, 460] width 710 height 29
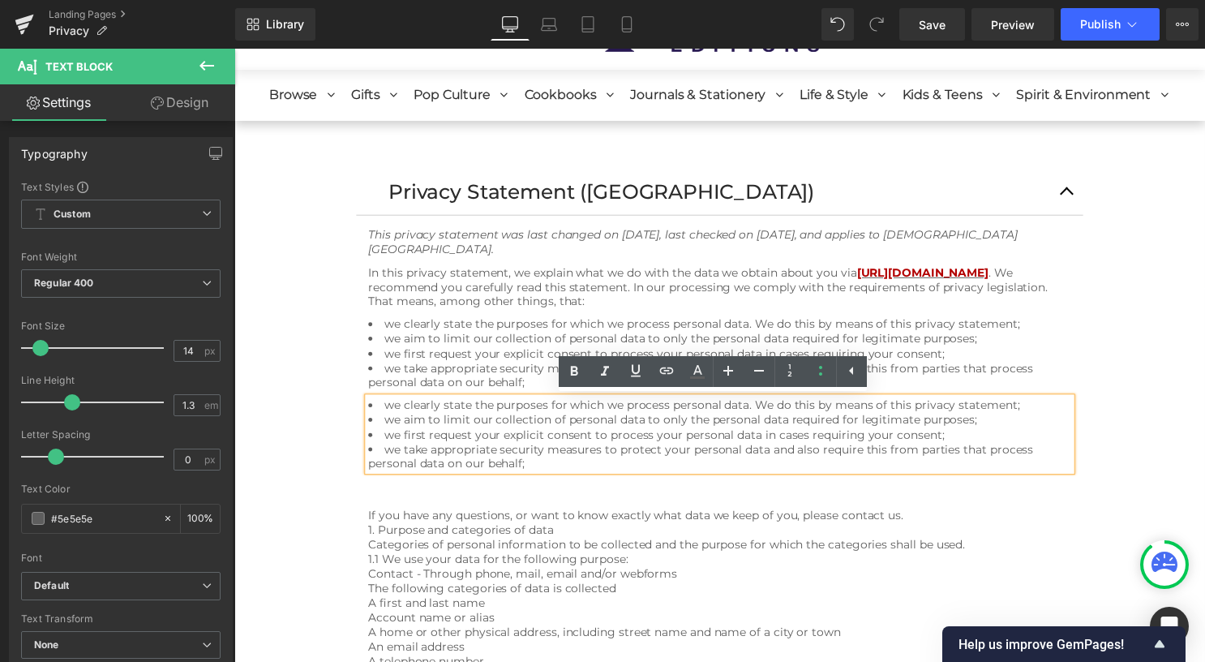
click at [539, 465] on li "we take appropriate security measures to protect your personal data and also re…" at bounding box center [725, 460] width 710 height 29
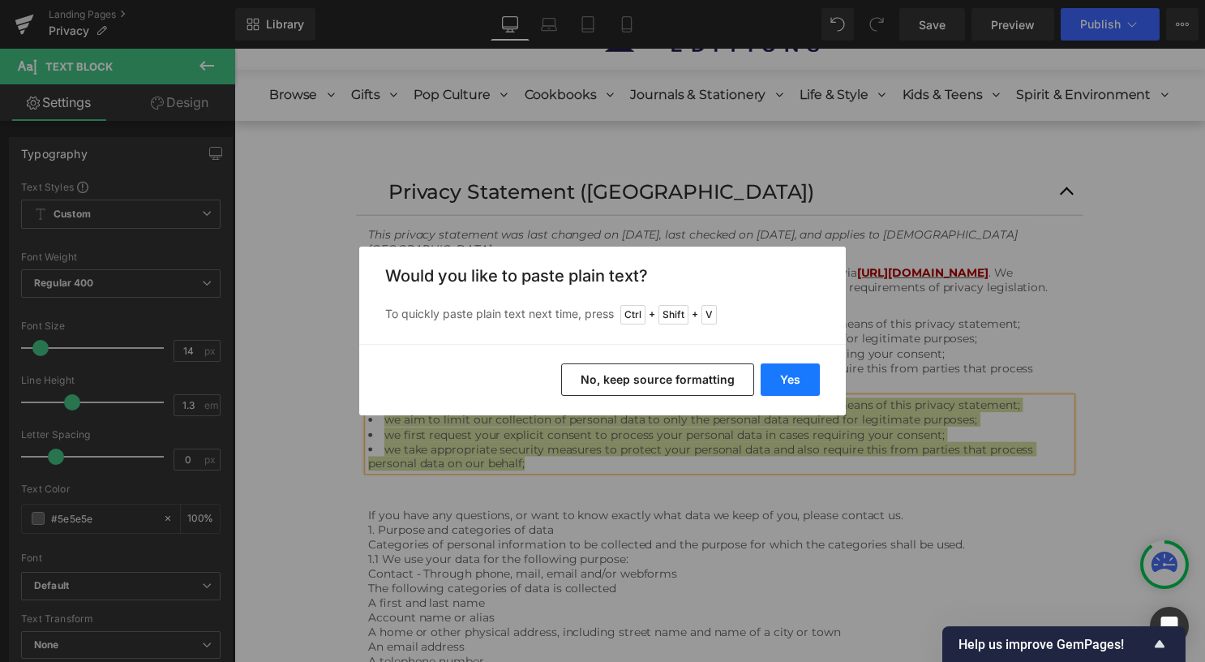
click at [811, 376] on button "Yes" at bounding box center [789, 379] width 59 height 32
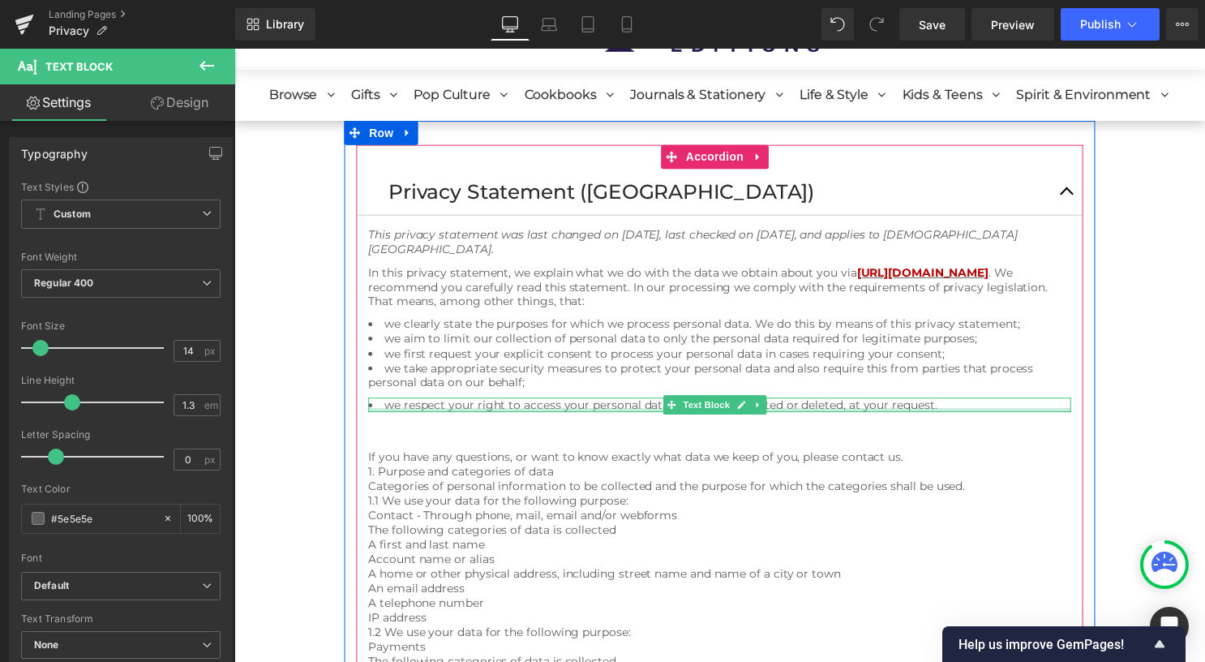
drag, startPoint x: 604, startPoint y: 410, endPoint x: 986, endPoint y: 420, distance: 382.0
click at [604, 410] on div "we respect your right to access your personal data or have it corrected or dele…" at bounding box center [725, 408] width 710 height 15
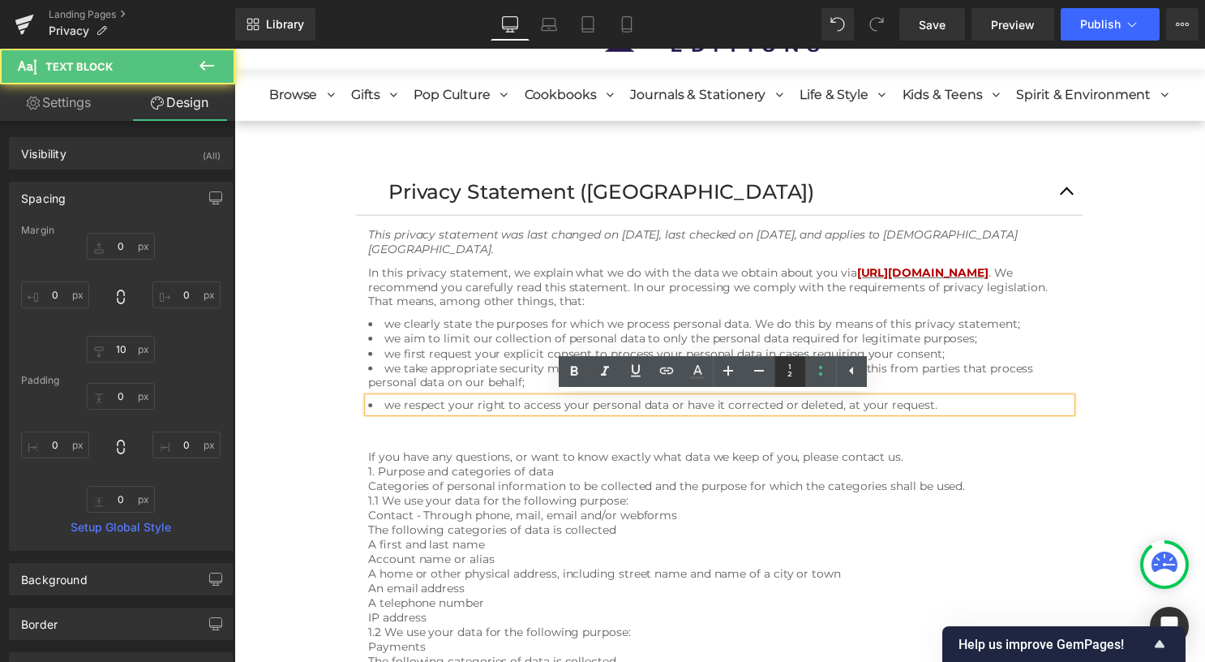
type input "0"
type input "10"
type input "0"
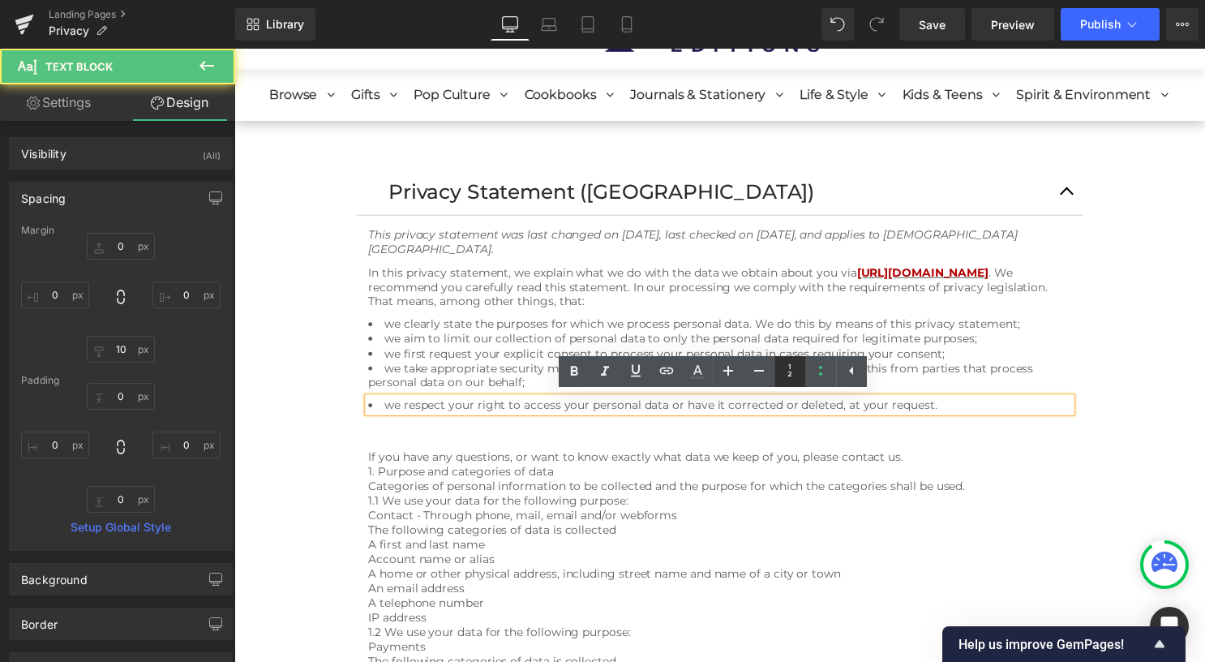
type input "0"
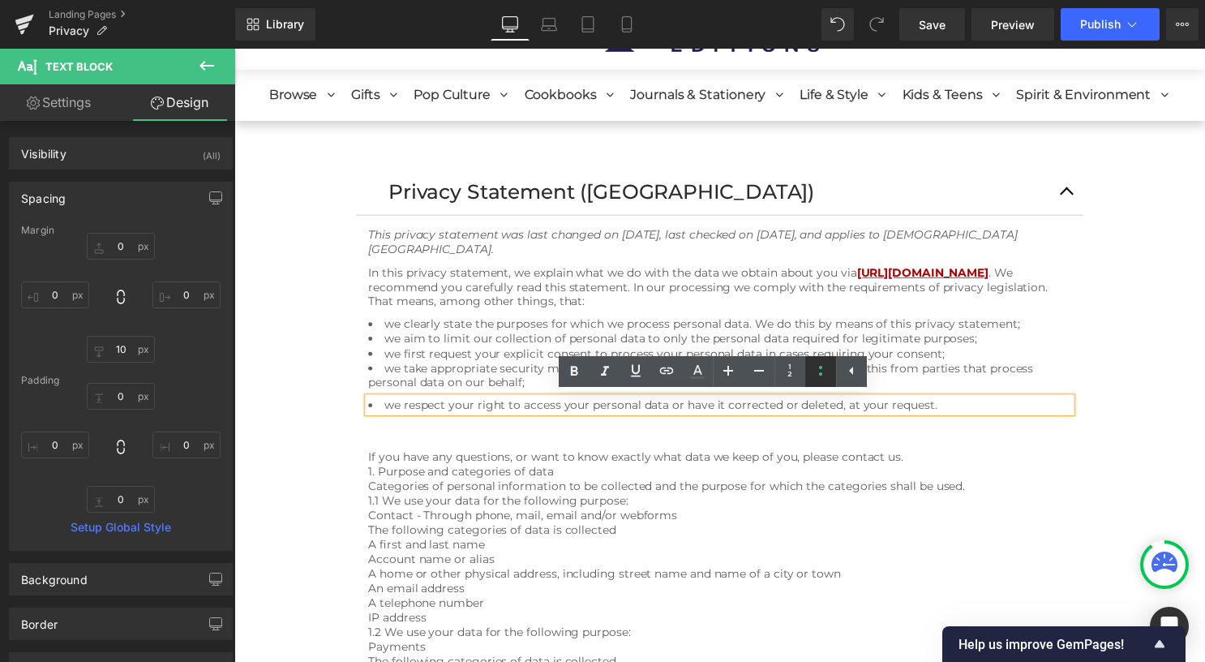
click at [820, 371] on icon at bounding box center [820, 370] width 19 height 19
click at [829, 459] on span "If you have any questions, or want to know exactly what data we keep of you, pl…" at bounding box center [640, 461] width 541 height 15
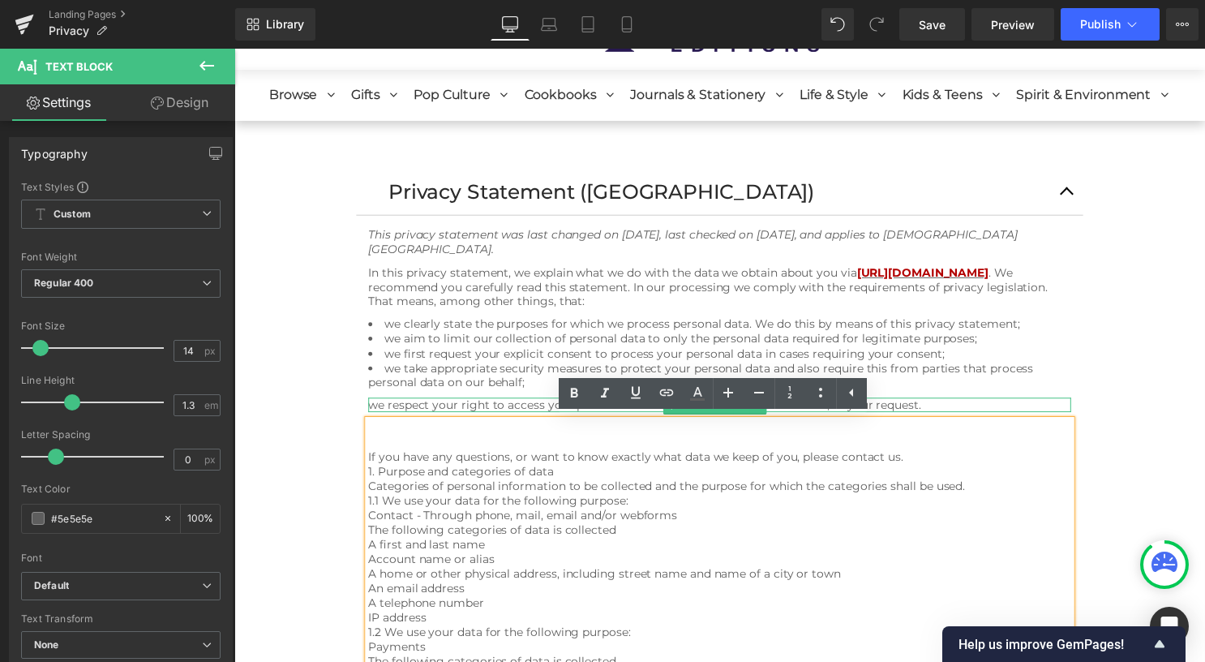
click at [379, 409] on div "we respect your right to access your personal data or have it corrected or dele…" at bounding box center [725, 408] width 710 height 15
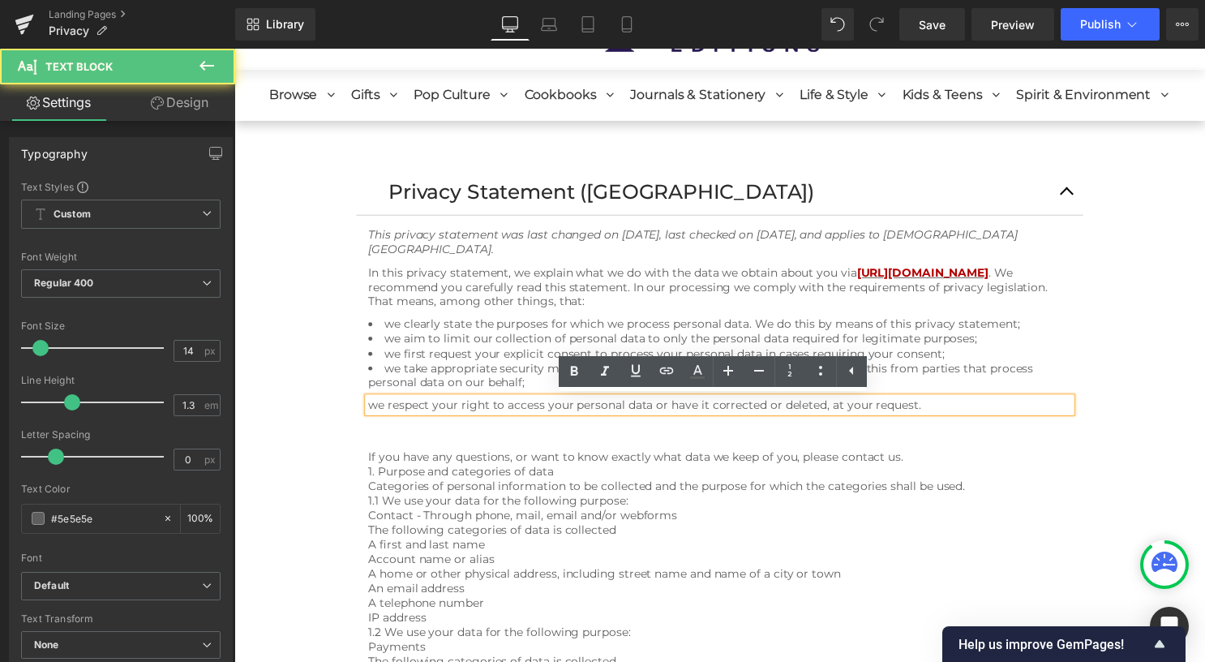
click at [374, 409] on div "we respect your right to access your personal data or have it corrected or dele…" at bounding box center [725, 408] width 710 height 15
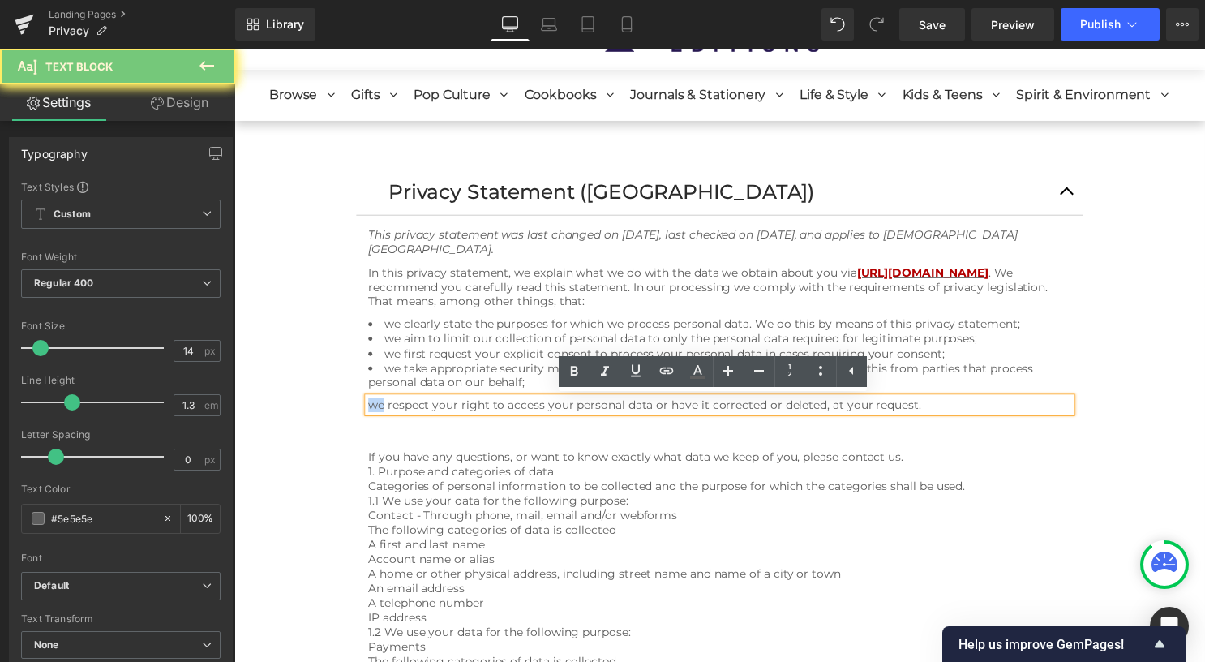
click at [372, 409] on div "we respect your right to access your personal data or have it corrected or dele…" at bounding box center [725, 408] width 710 height 15
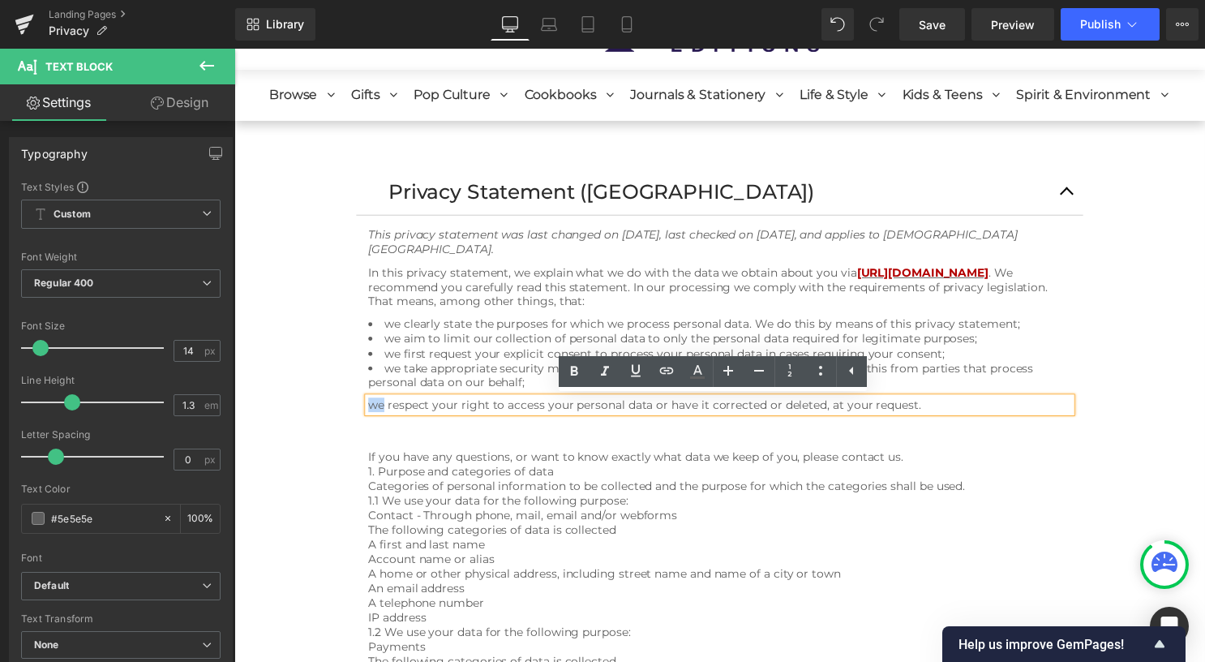
click at [372, 409] on div "we respect your right to access your personal data or have it corrected or dele…" at bounding box center [725, 408] width 710 height 15
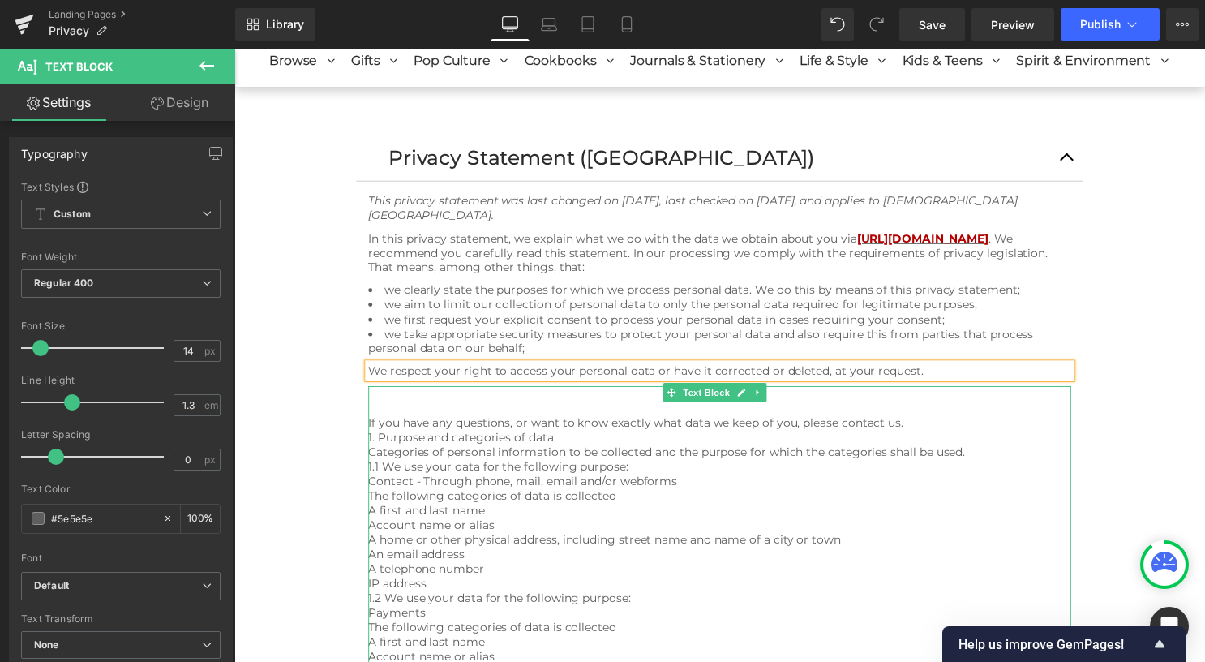
scroll to position [162, 0]
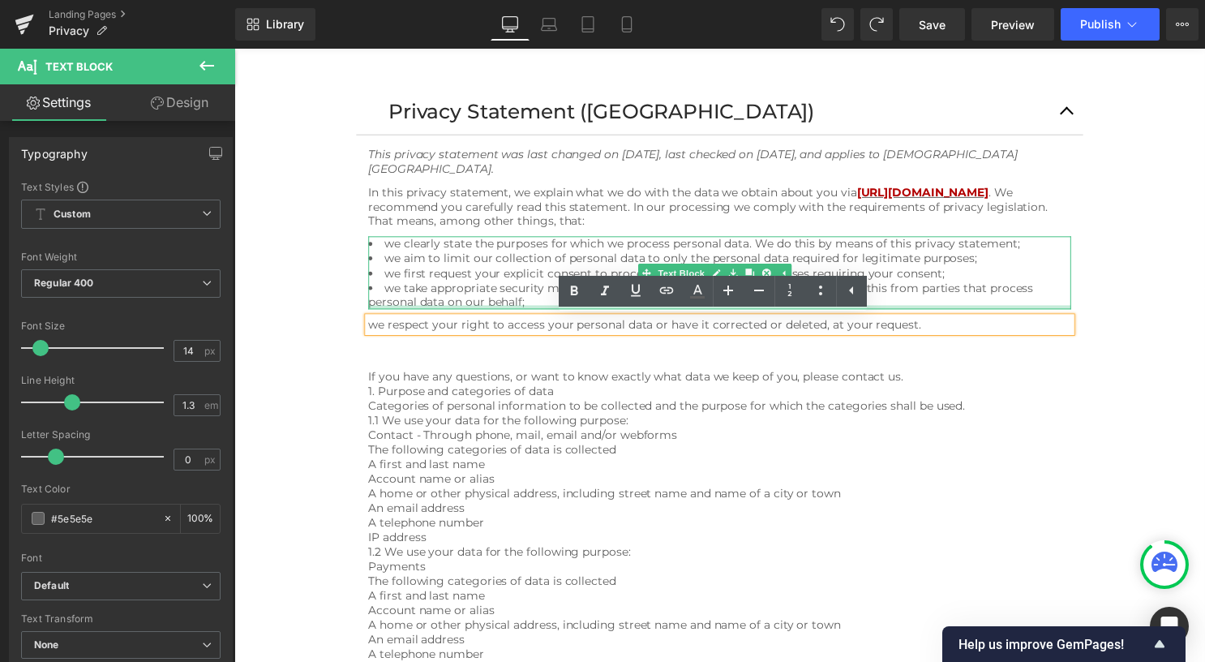
click at [548, 310] on div at bounding box center [725, 310] width 710 height 4
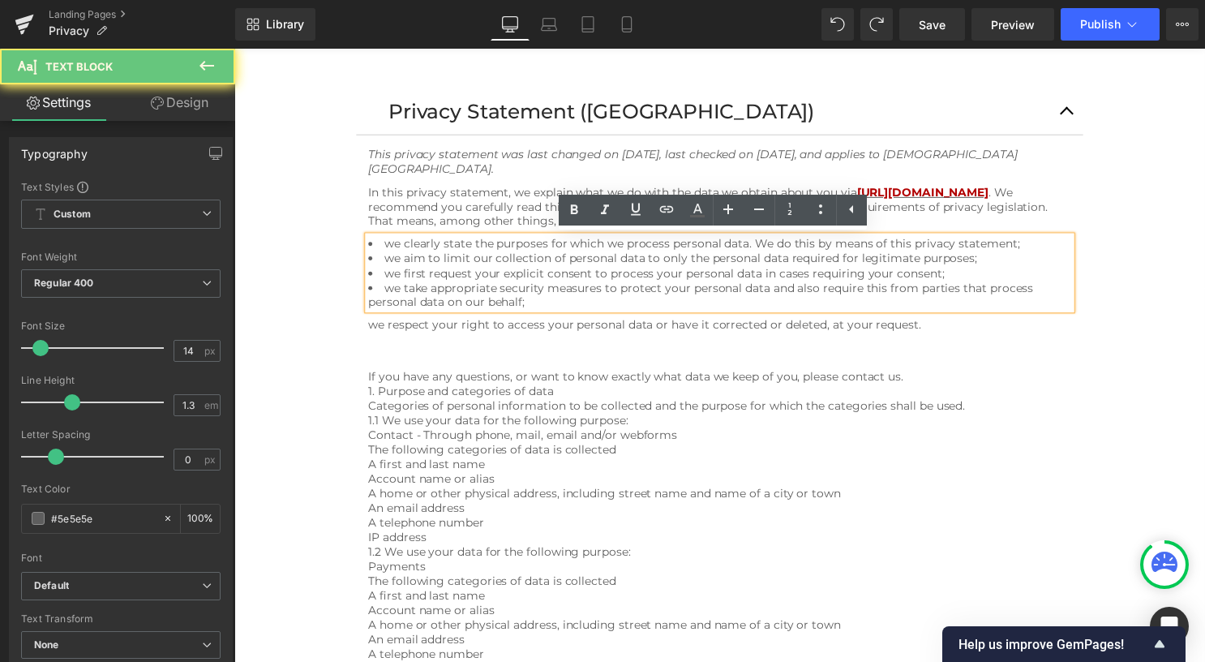
click at [543, 304] on li "we take appropriate security measures to protect your personal data and also re…" at bounding box center [725, 297] width 710 height 29
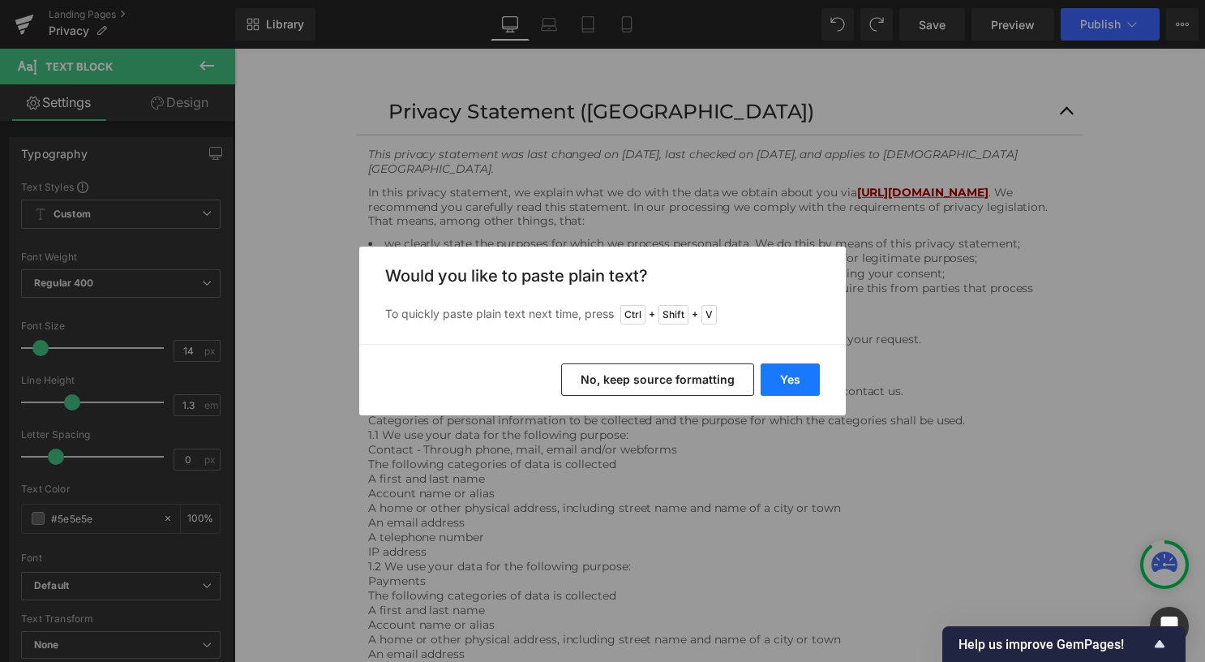
drag, startPoint x: 790, startPoint y: 382, endPoint x: 552, endPoint y: 338, distance: 242.3
click at [791, 382] on button "Yes" at bounding box center [789, 379] width 59 height 32
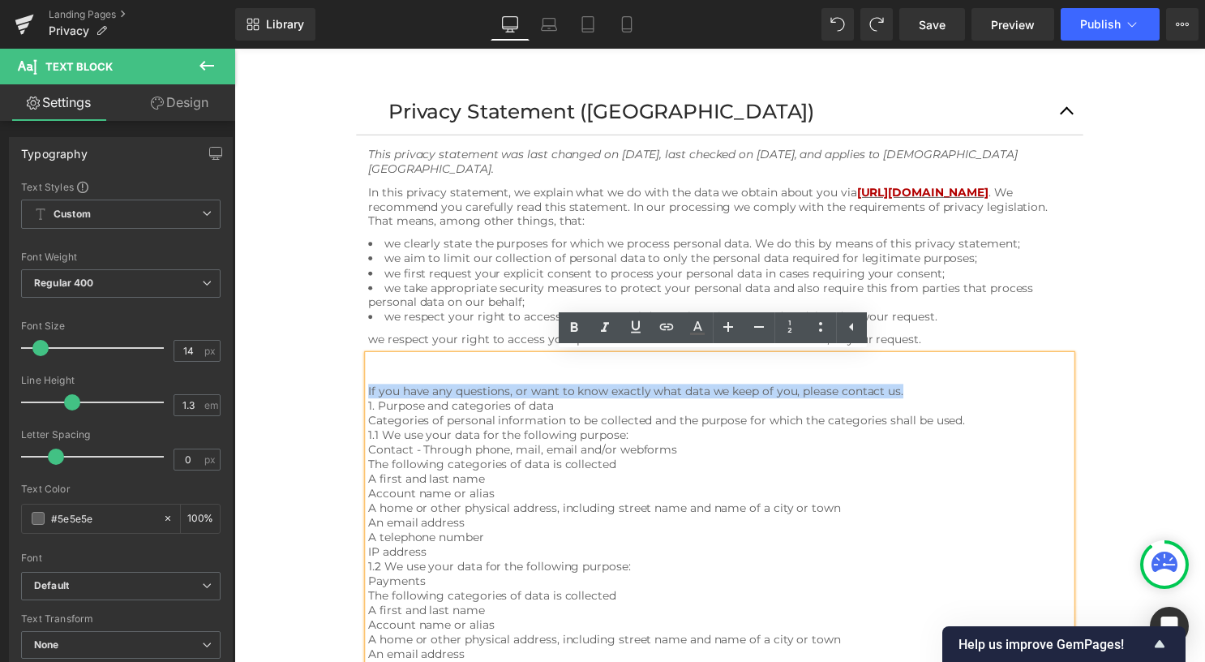
drag, startPoint x: 916, startPoint y: 393, endPoint x: 369, endPoint y: 388, distance: 547.3
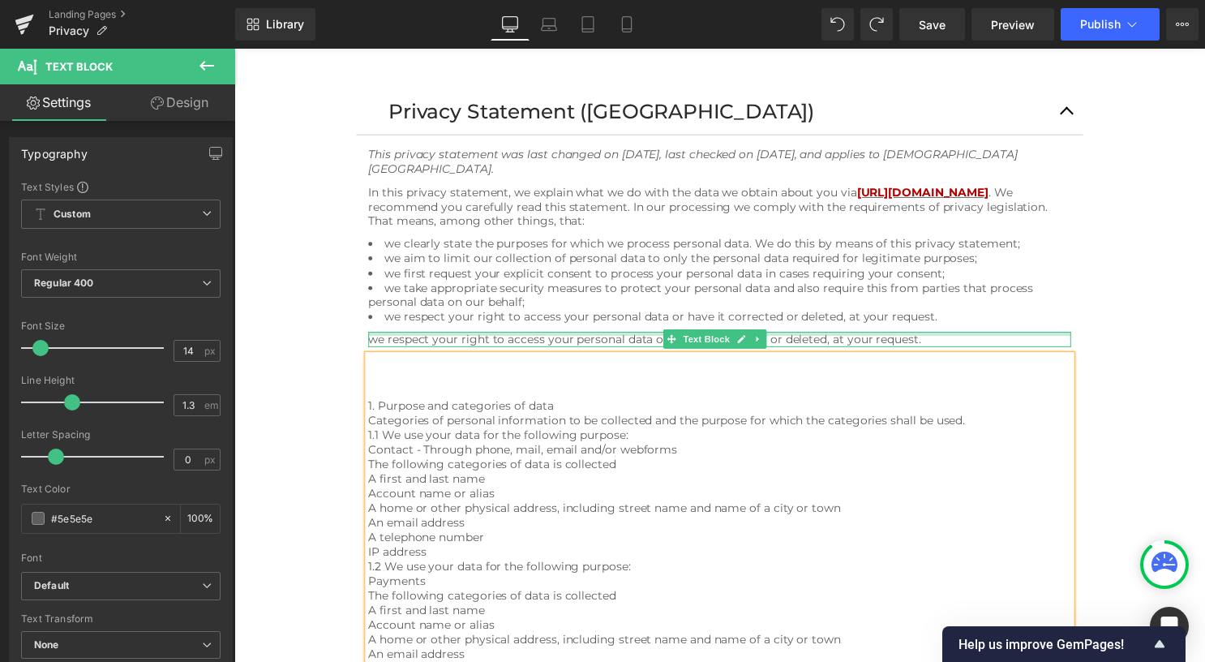
click at [445, 336] on div "we respect your right to access your personal data or have it corrected or dele…" at bounding box center [725, 342] width 710 height 15
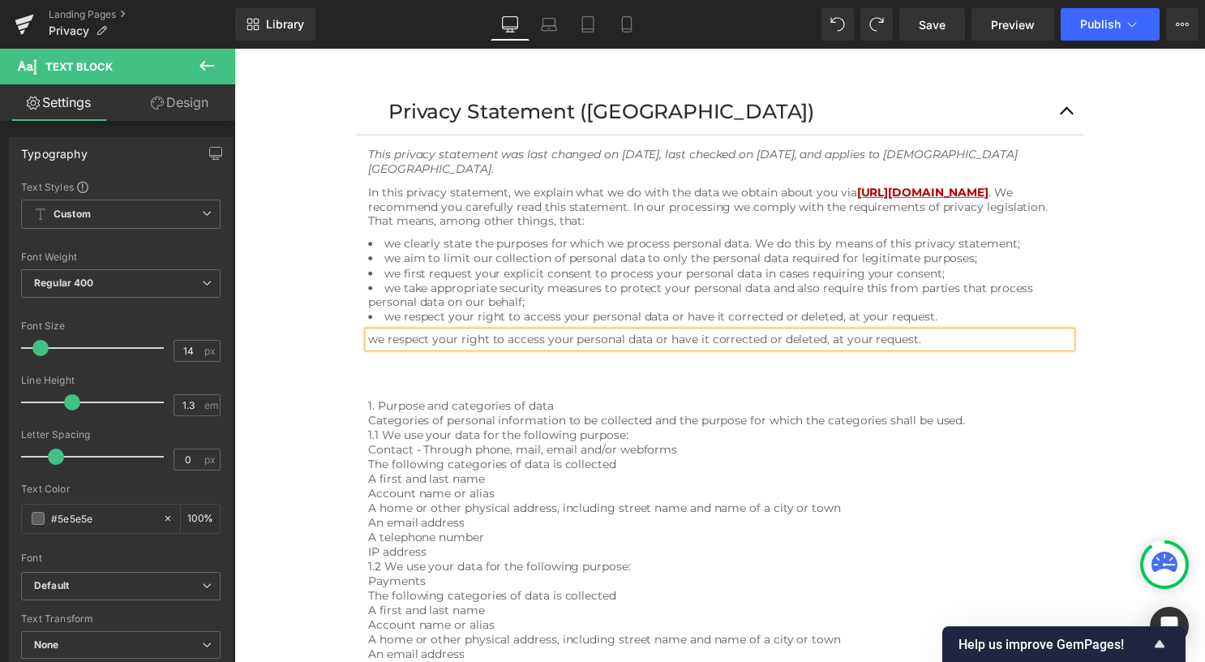
click at [446, 341] on div "we respect your right to access your personal data or have it corrected or dele…" at bounding box center [725, 342] width 710 height 15
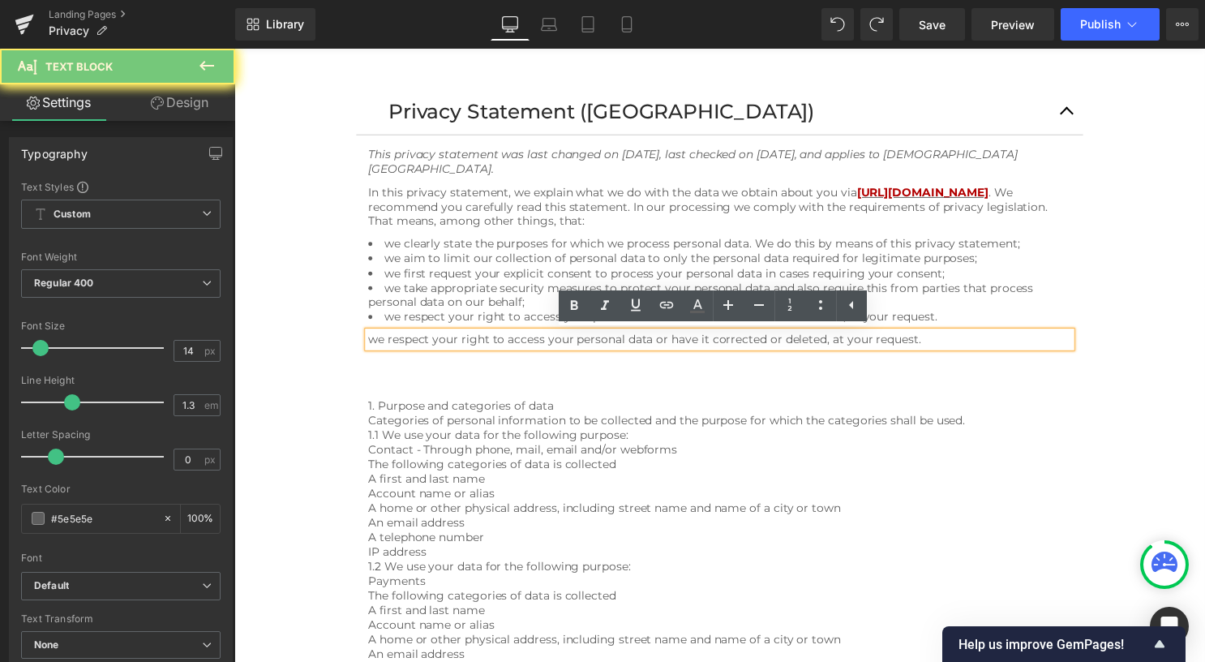
click at [446, 341] on div "we respect your right to access your personal data or have it corrected or dele…" at bounding box center [725, 342] width 710 height 15
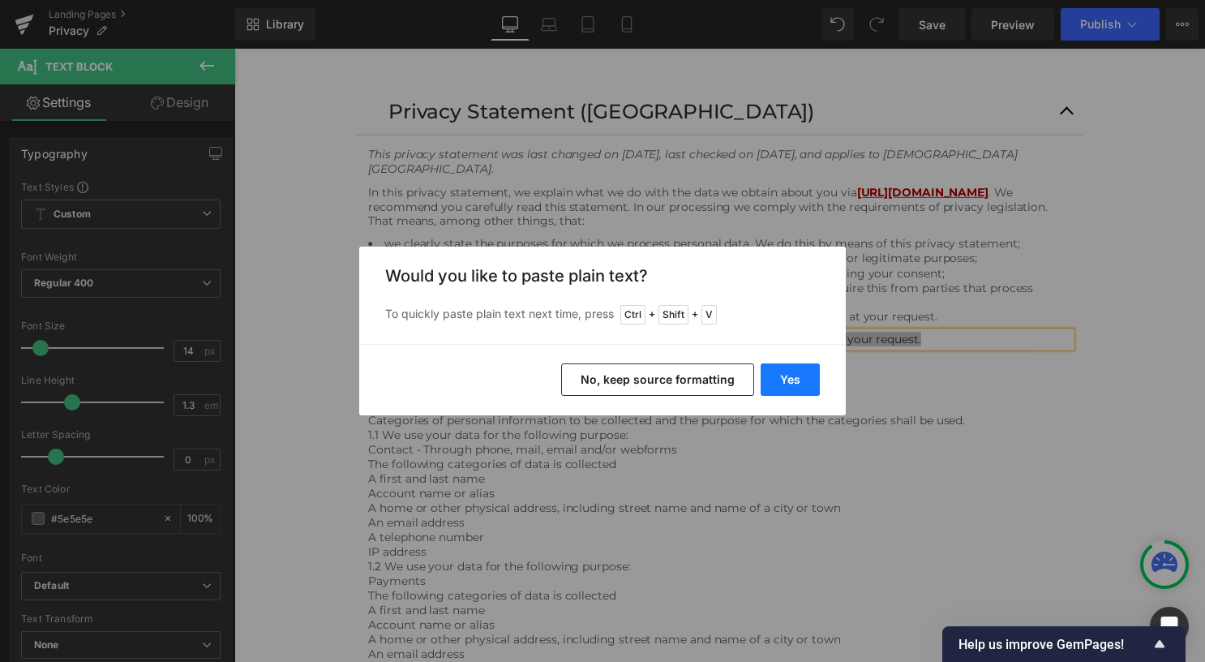
click at [784, 383] on button "Yes" at bounding box center [789, 379] width 59 height 32
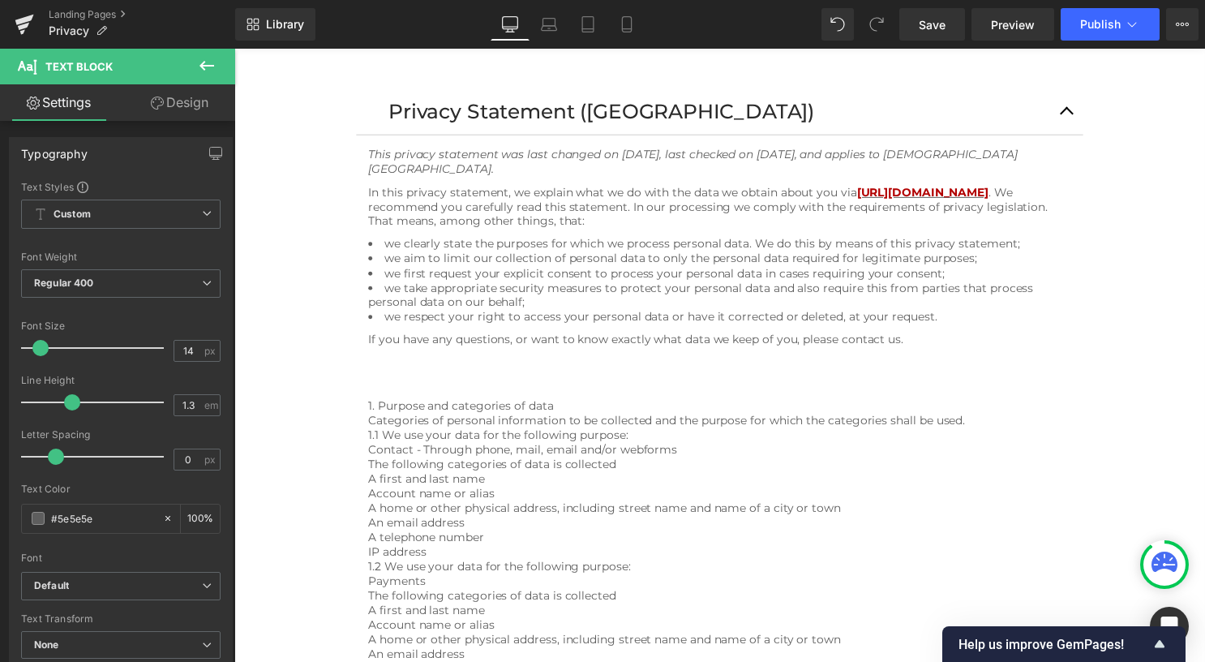
click at [214, 58] on icon at bounding box center [206, 65] width 19 height 19
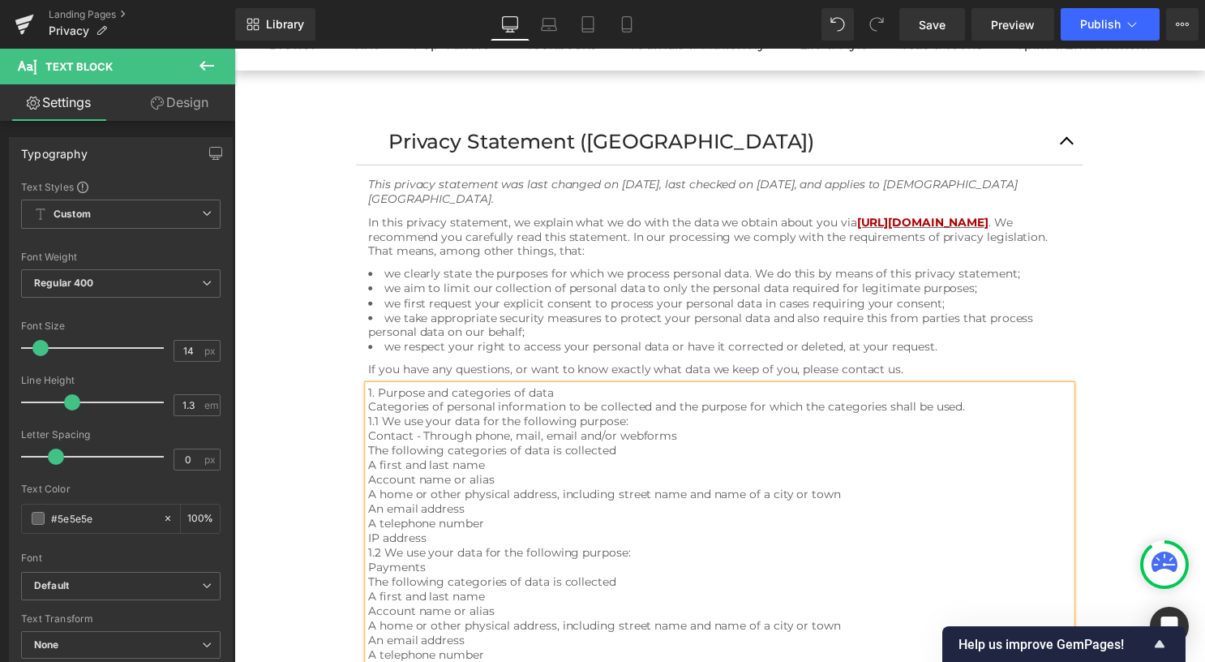
scroll to position [118, 0]
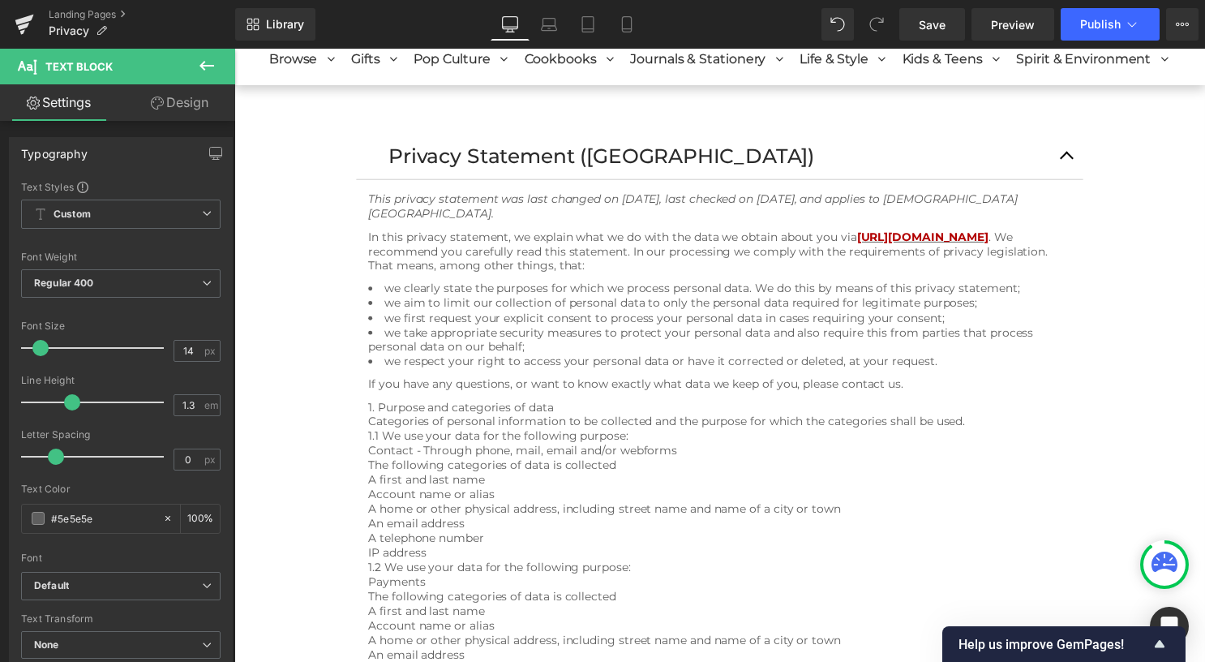
drag, startPoint x: 207, startPoint y: 66, endPoint x: 206, endPoint y: 76, distance: 9.8
click at [208, 66] on icon at bounding box center [206, 65] width 19 height 19
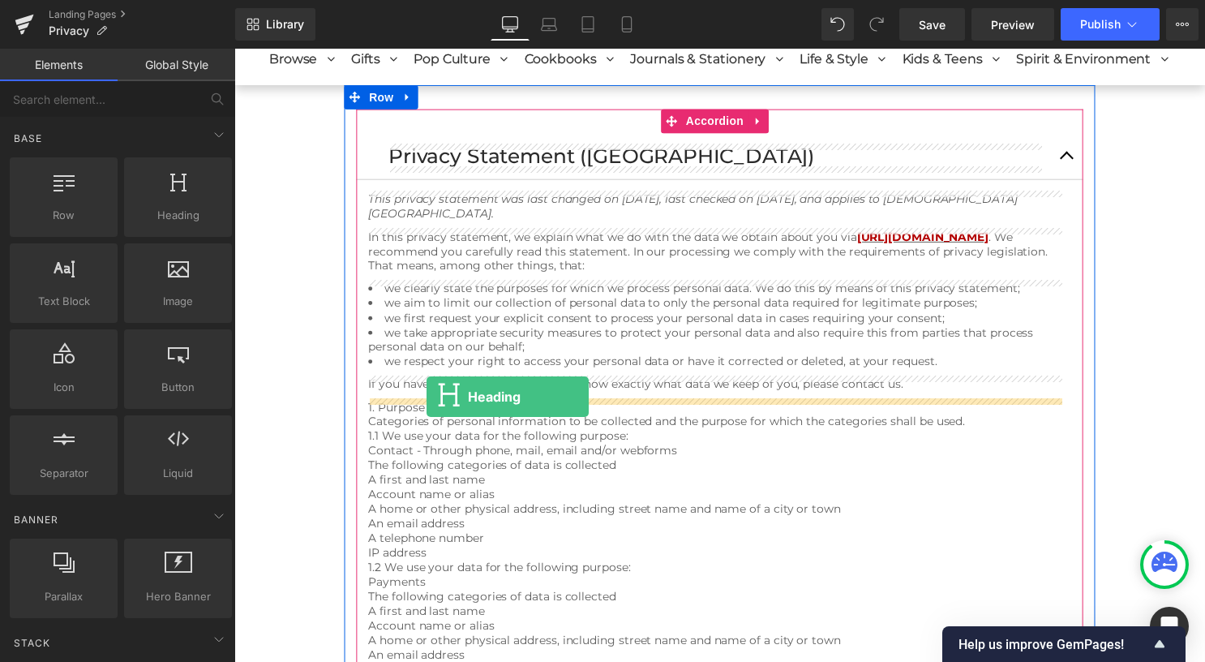
drag, startPoint x: 404, startPoint y: 271, endPoint x: 429, endPoint y: 400, distance: 131.3
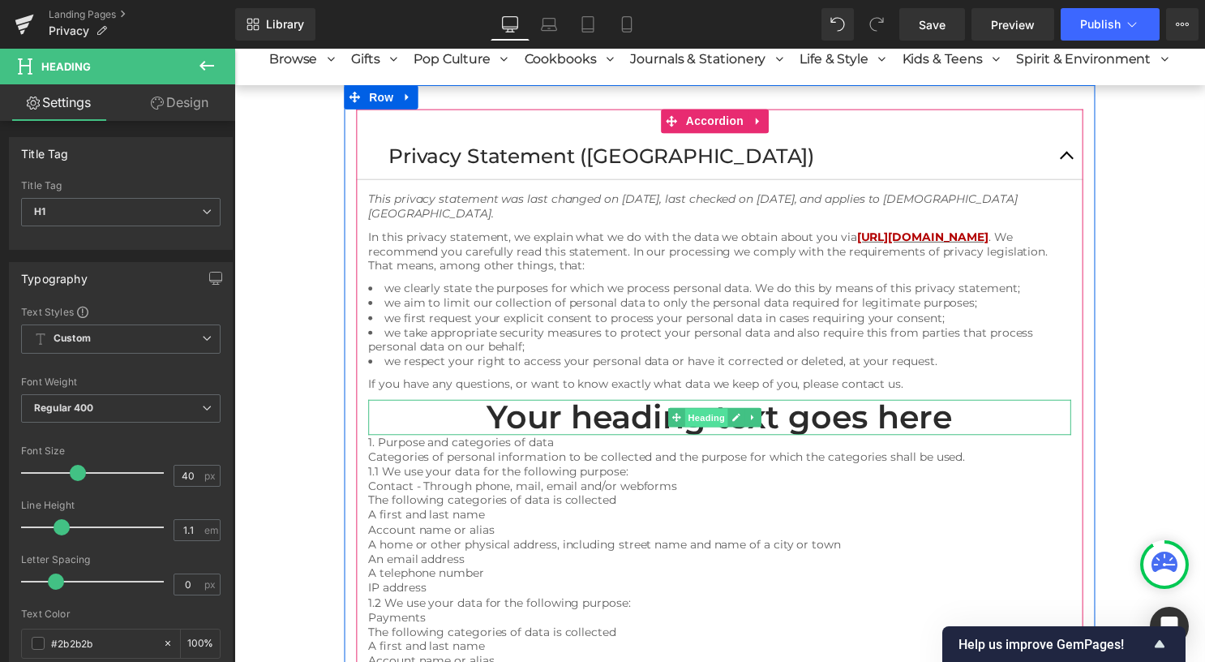
click at [705, 423] on span "Heading" at bounding box center [712, 420] width 44 height 19
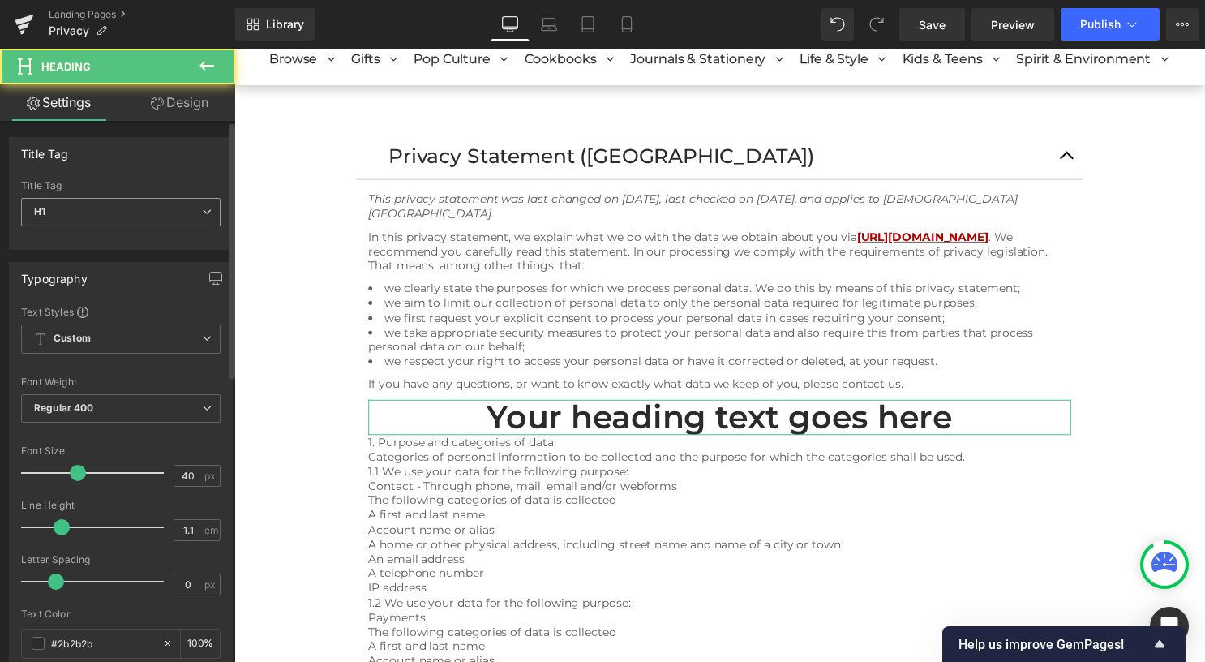
click at [83, 204] on span "H1" at bounding box center [120, 212] width 199 height 28
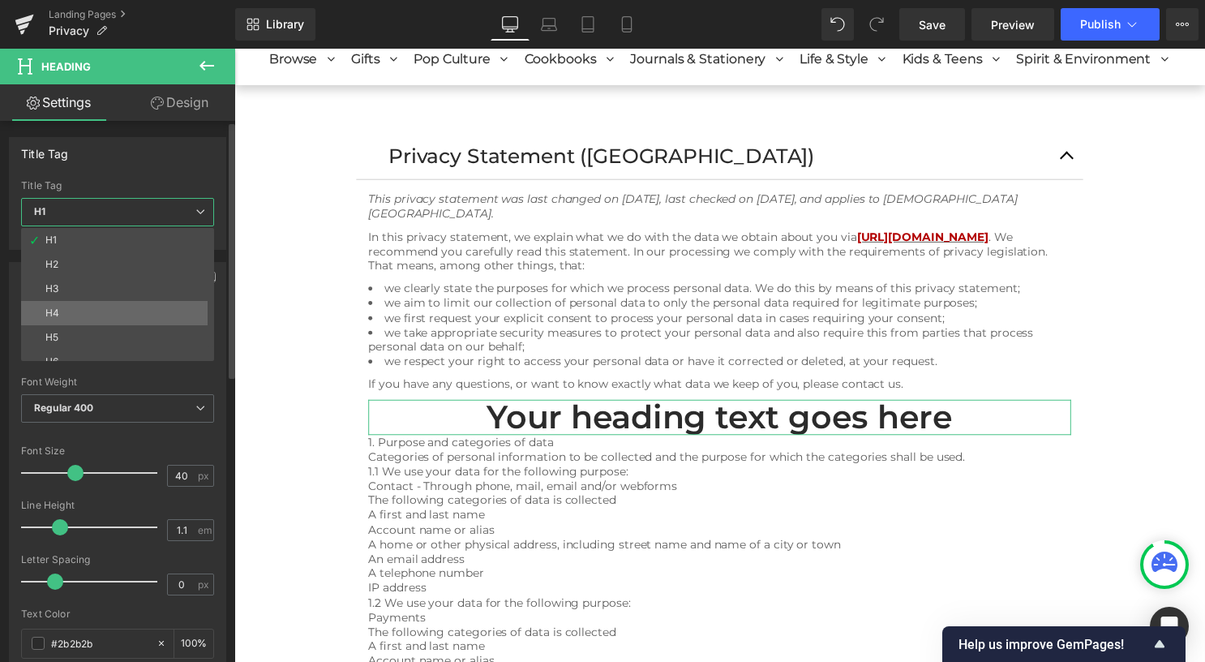
click at [127, 306] on li "H4" at bounding box center [121, 313] width 200 height 24
type input "16"
type input "100"
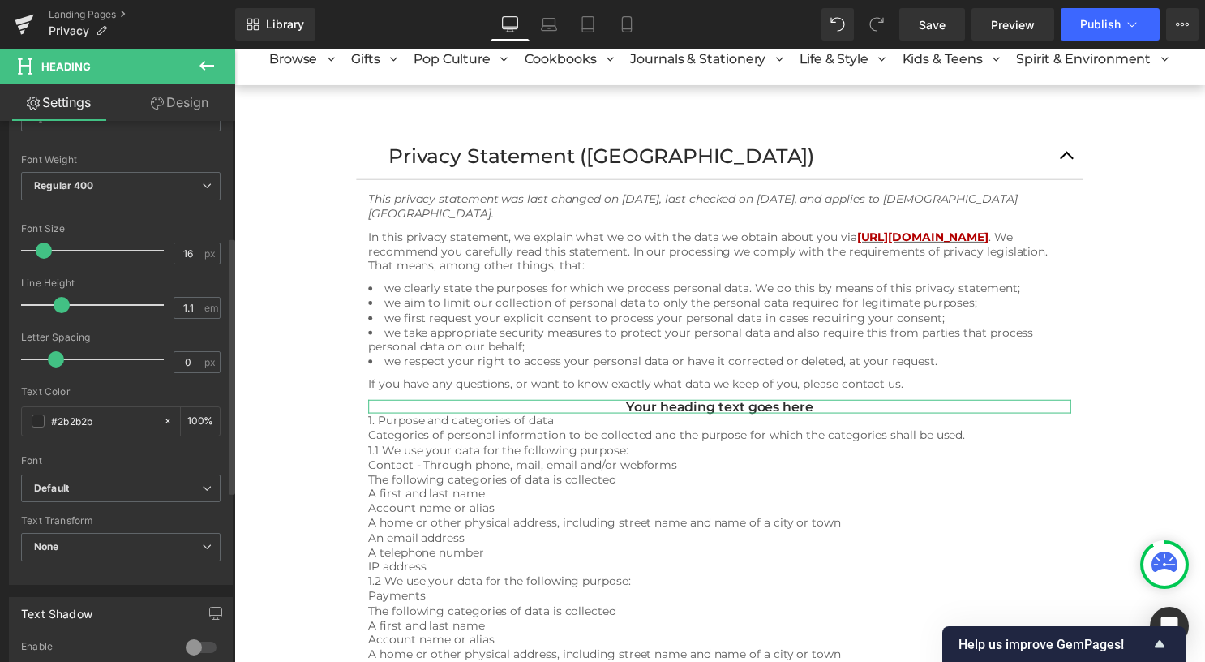
scroll to position [243, 0]
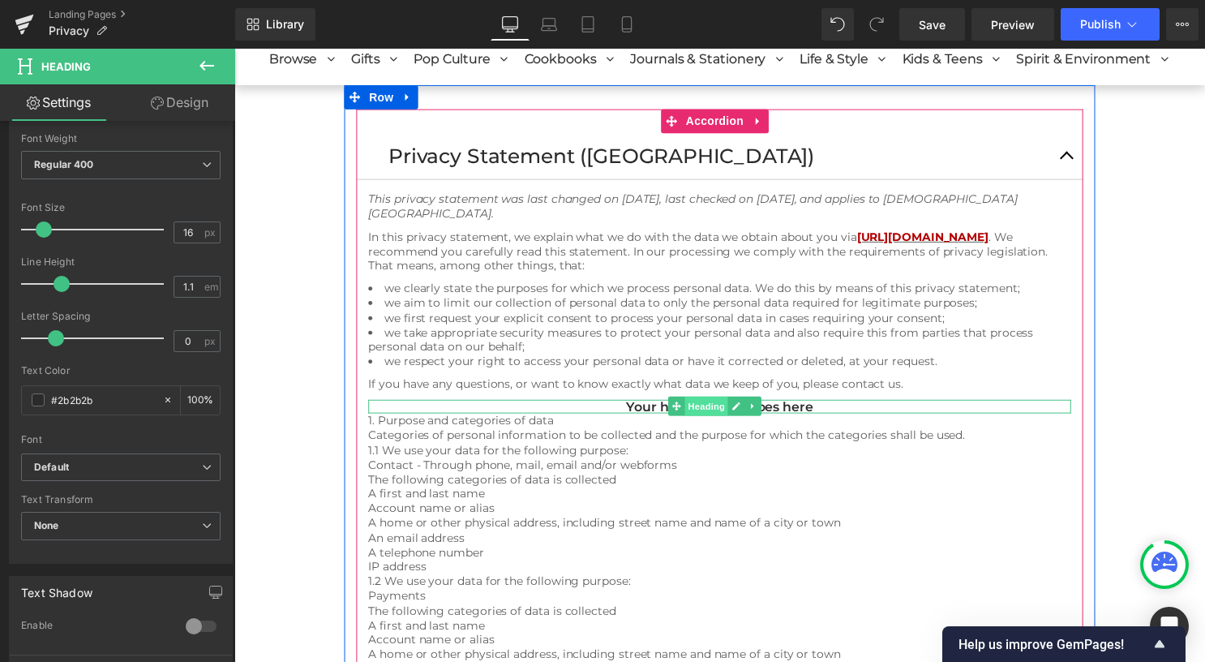
click at [692, 409] on span "Heading" at bounding box center [712, 409] width 44 height 19
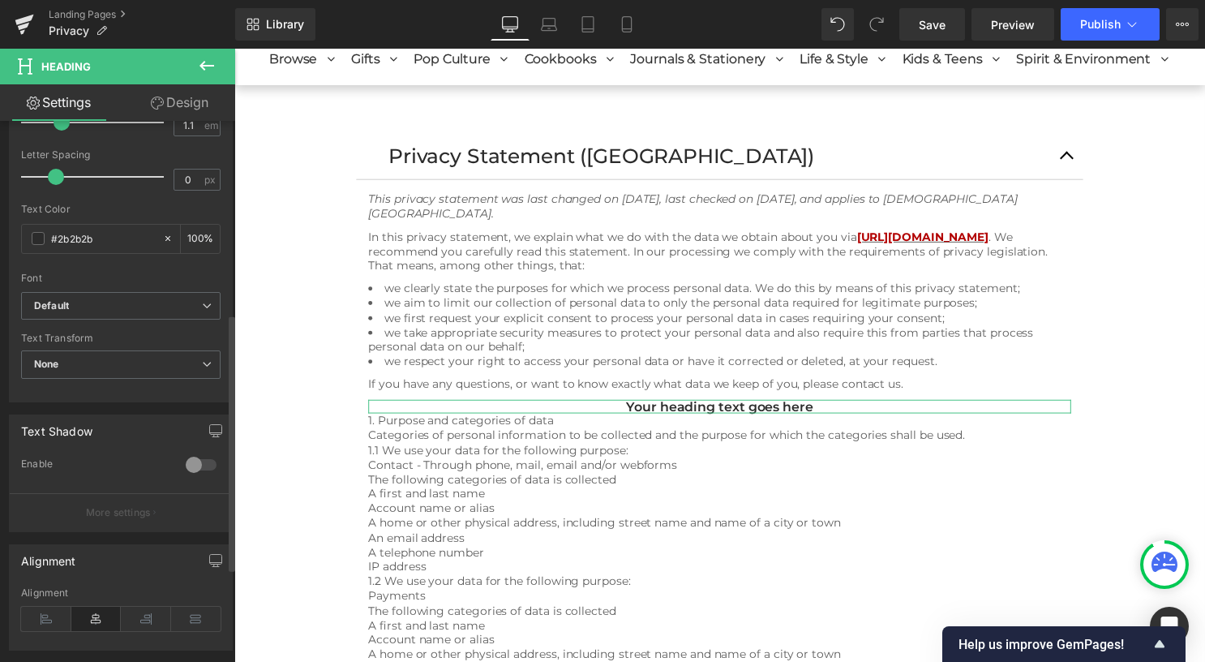
scroll to position [405, 0]
click at [56, 606] on icon at bounding box center [46, 618] width 50 height 24
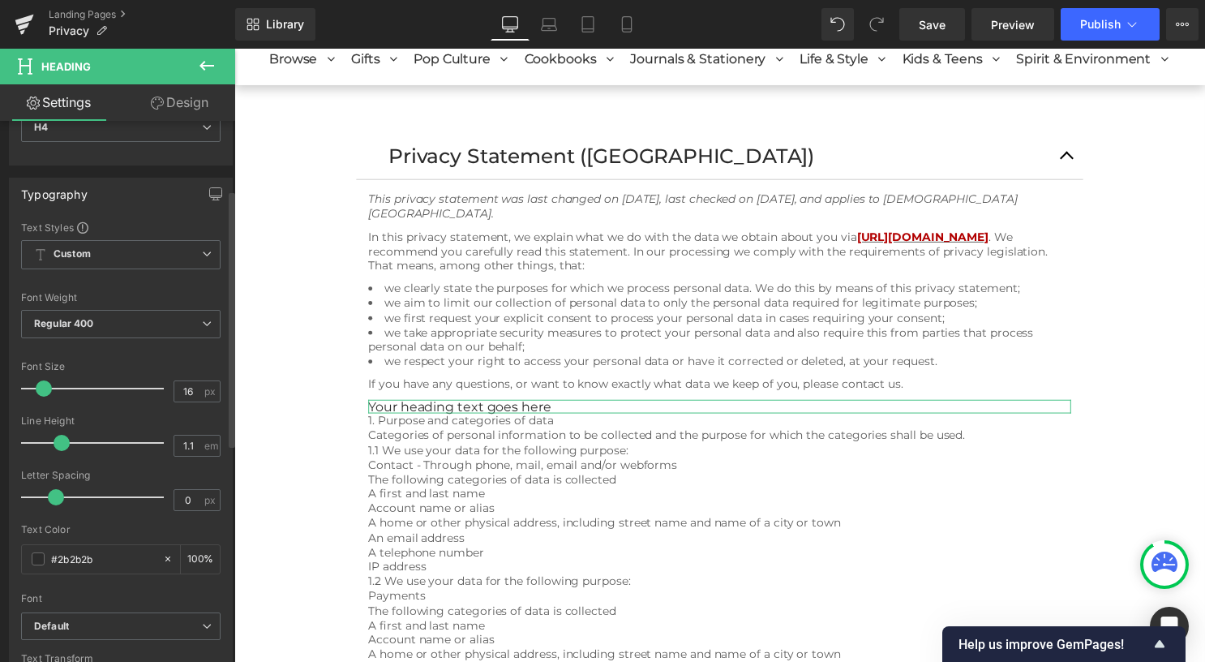
scroll to position [0, 0]
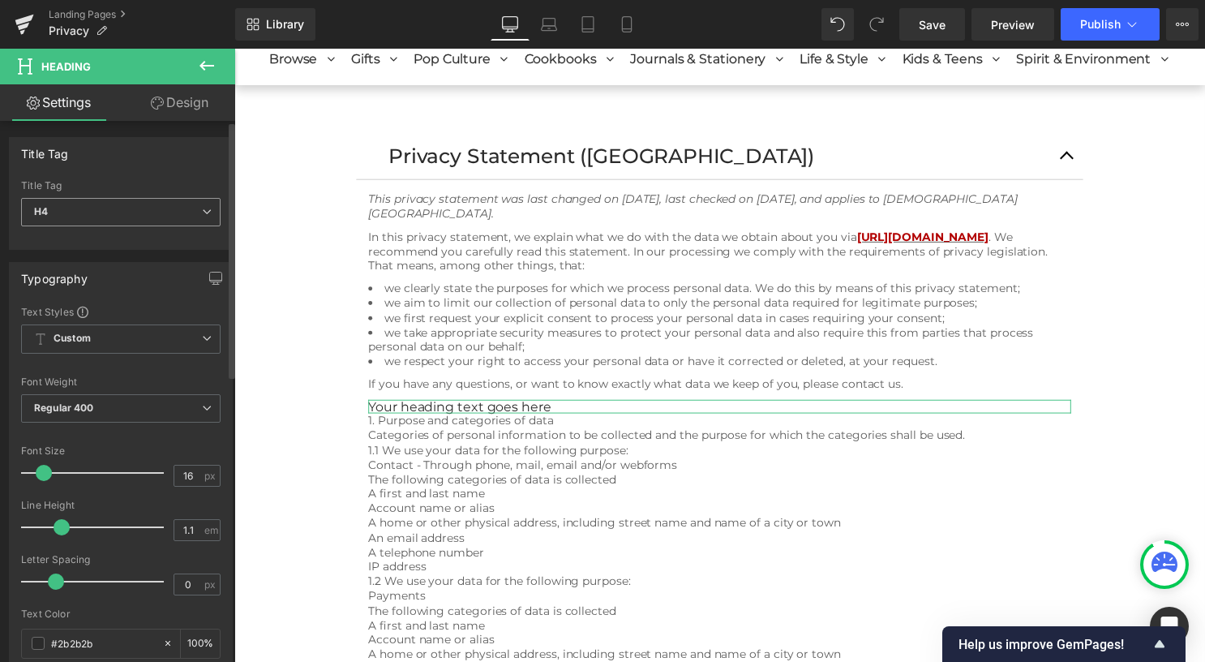
click at [161, 214] on span "H4" at bounding box center [120, 212] width 199 height 28
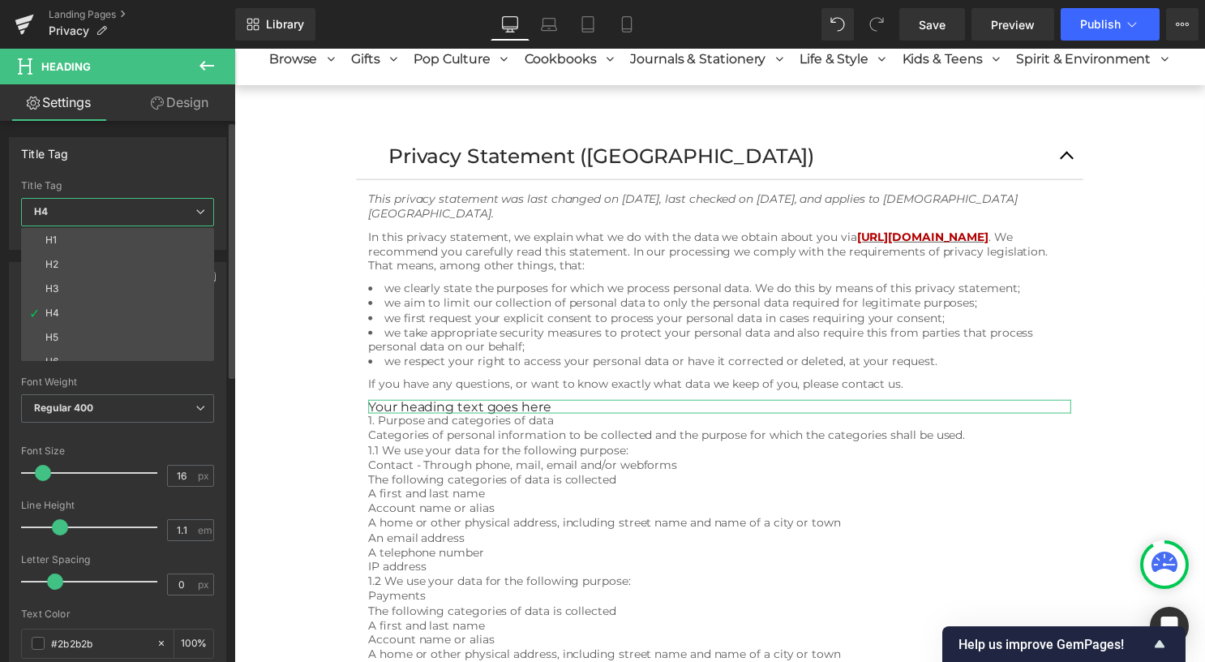
click at [141, 287] on li "H3" at bounding box center [121, 288] width 200 height 24
type input "25"
type input "100"
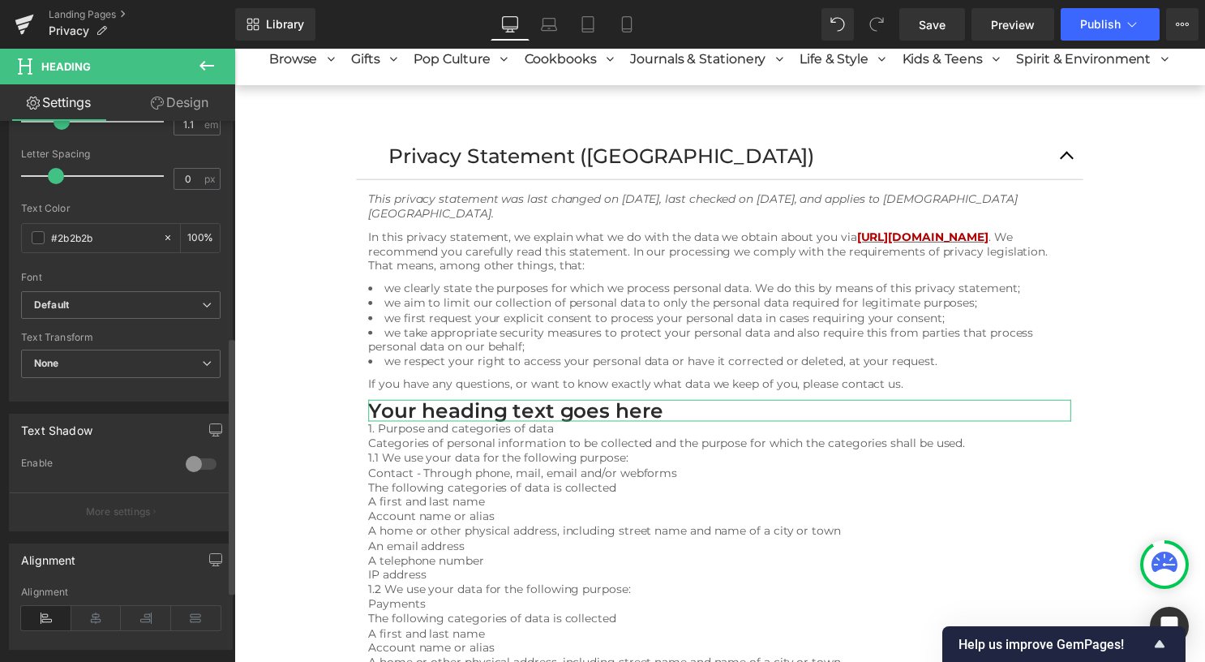
scroll to position [602, 0]
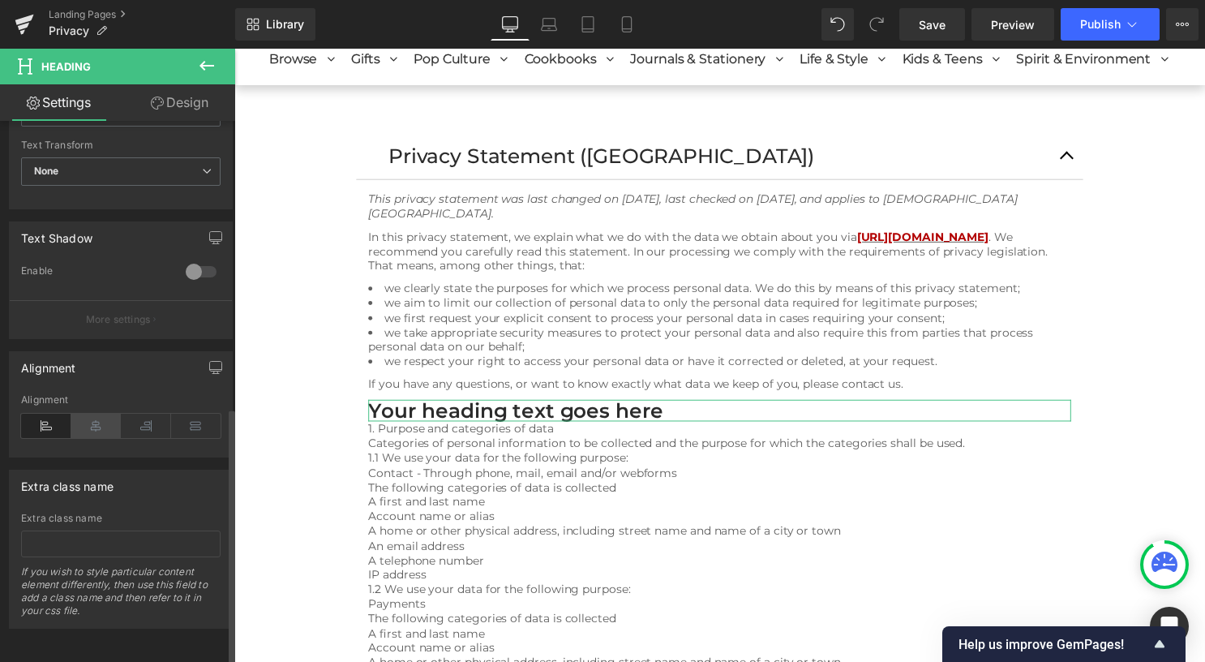
click at [96, 418] on icon at bounding box center [96, 425] width 50 height 24
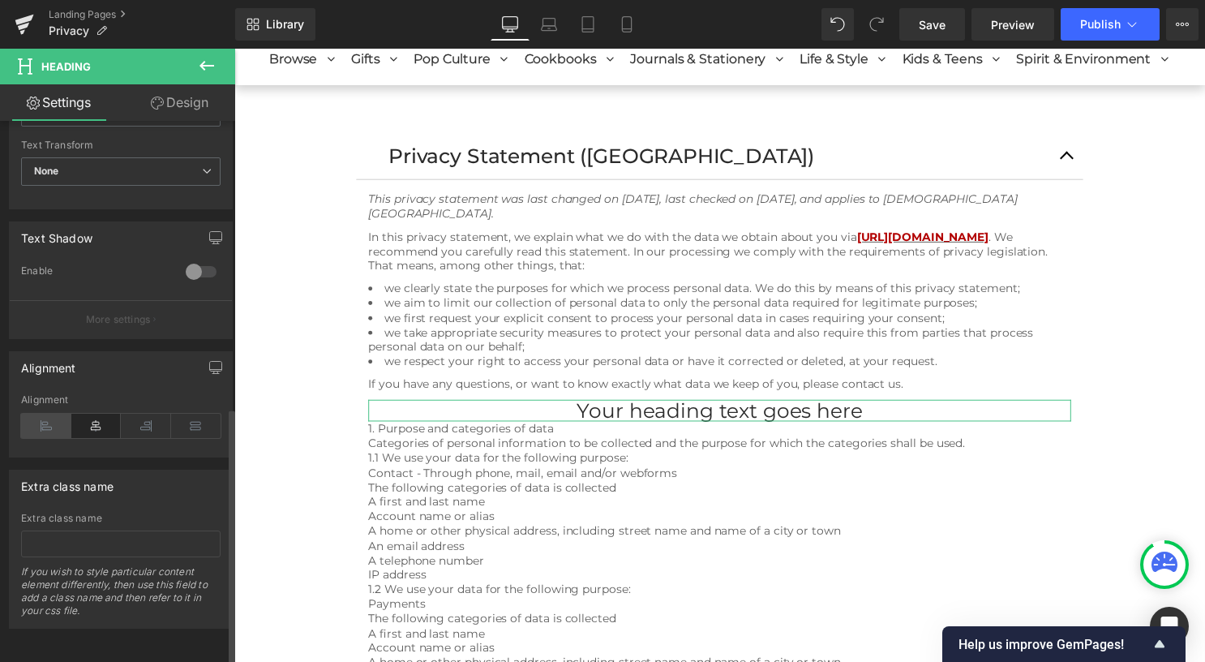
click at [58, 422] on icon at bounding box center [46, 425] width 50 height 24
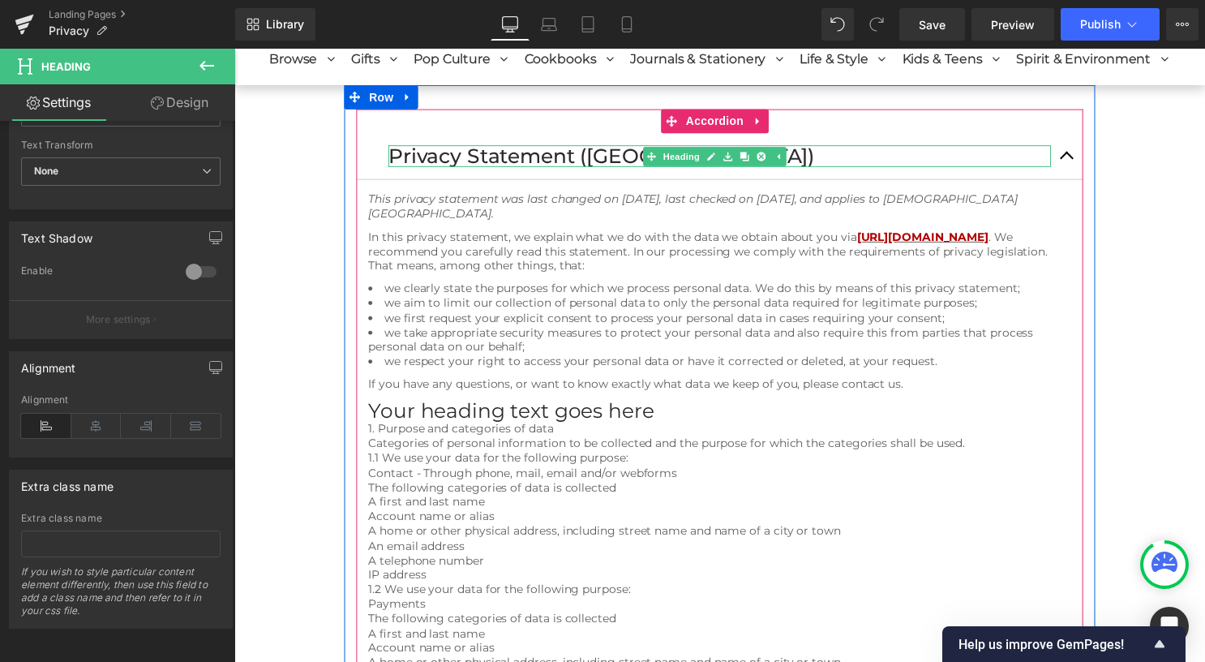
drag, startPoint x: 548, startPoint y: 161, endPoint x: 323, endPoint y: 230, distance: 235.1
click at [548, 160] on h3 "Privacy Statement ([GEOGRAPHIC_DATA])" at bounding box center [725, 157] width 670 height 23
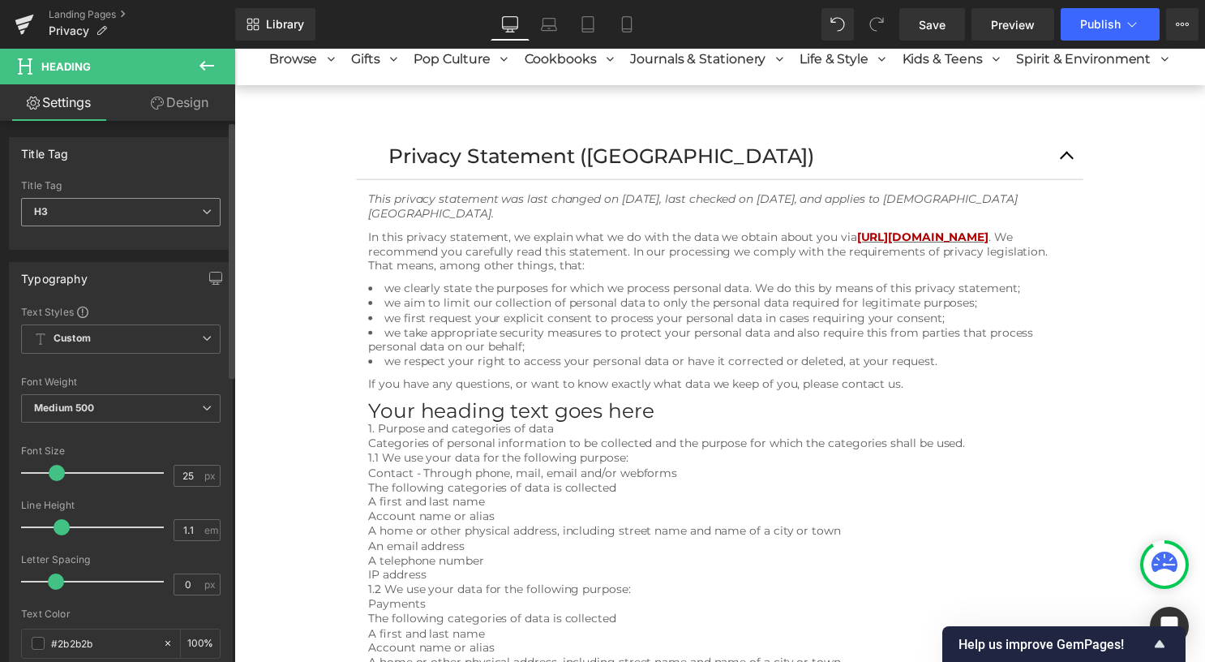
drag, startPoint x: 139, startPoint y: 214, endPoint x: 134, endPoint y: 229, distance: 16.4
click at [140, 214] on span "H3" at bounding box center [120, 212] width 199 height 28
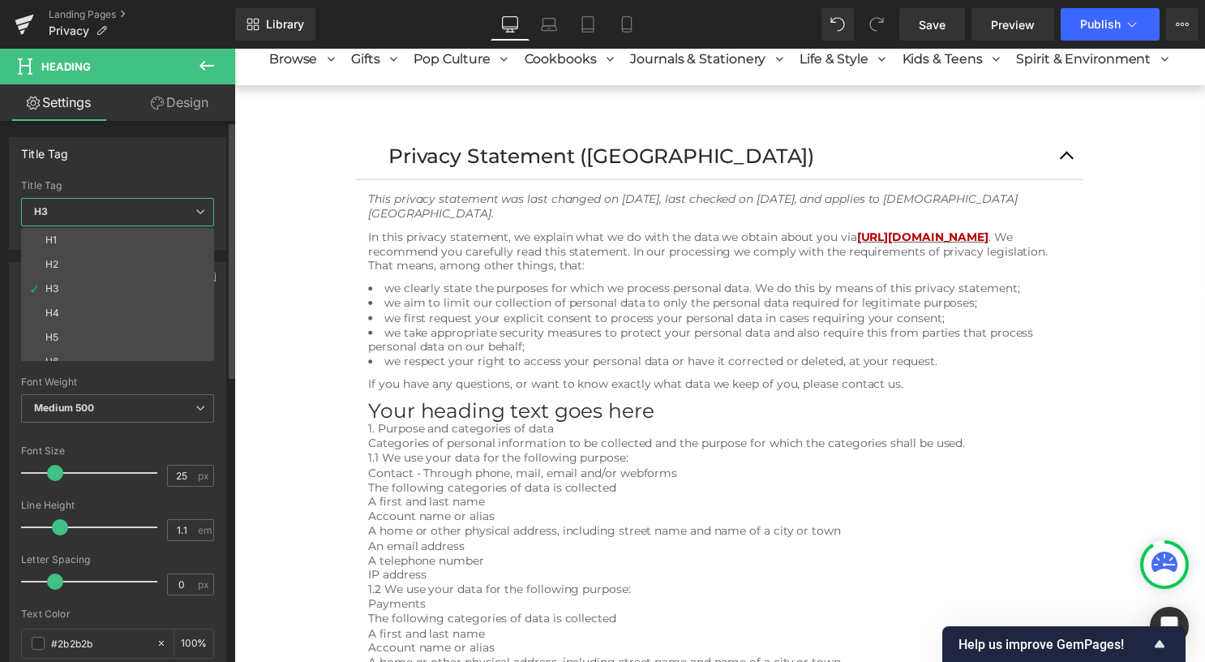
click at [89, 261] on li "H2" at bounding box center [121, 264] width 200 height 24
type input "33"
type input "100"
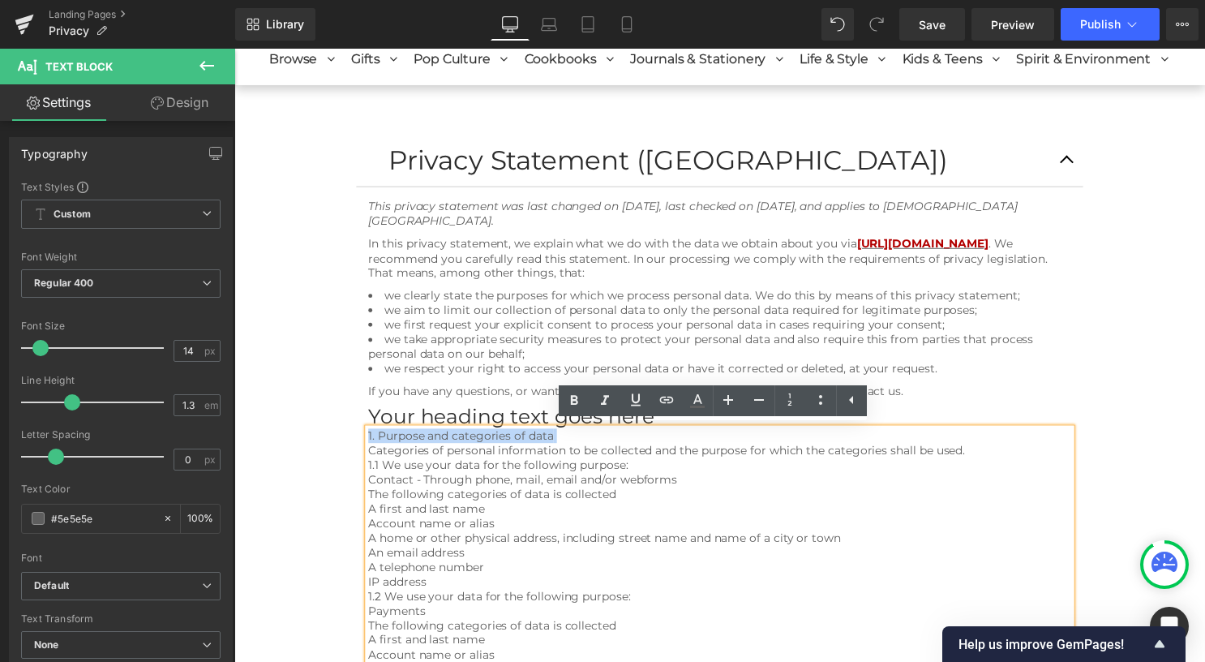
drag, startPoint x: 559, startPoint y: 439, endPoint x: 368, endPoint y: 435, distance: 191.4
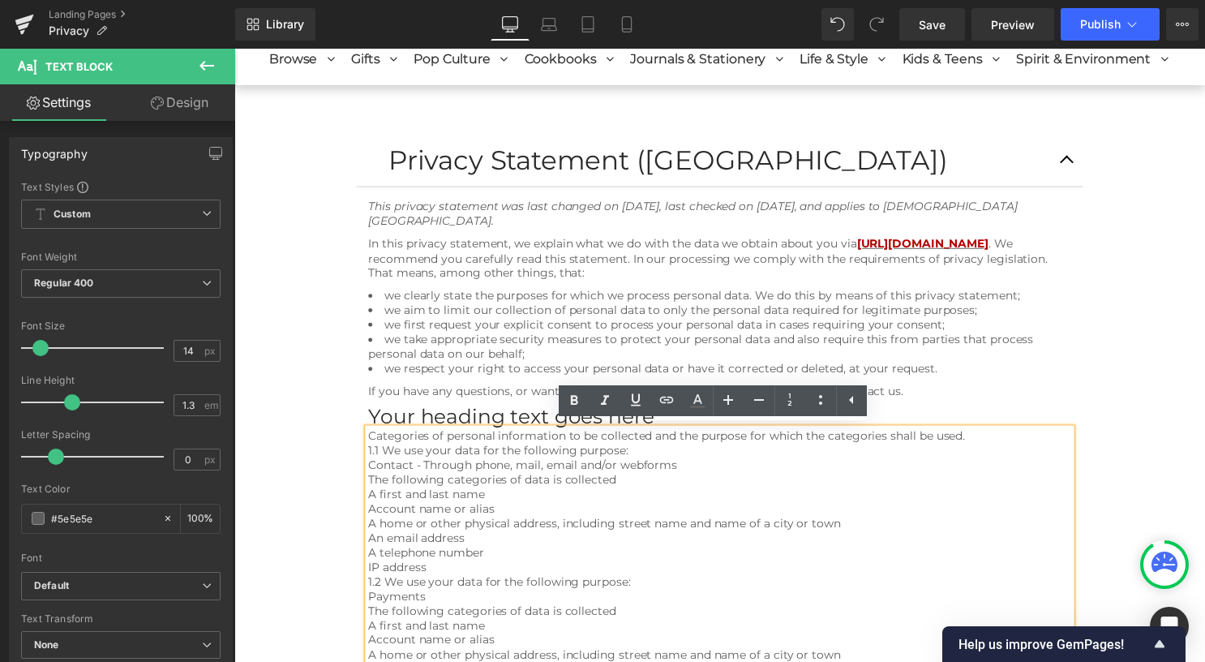
scroll to position [102, 0]
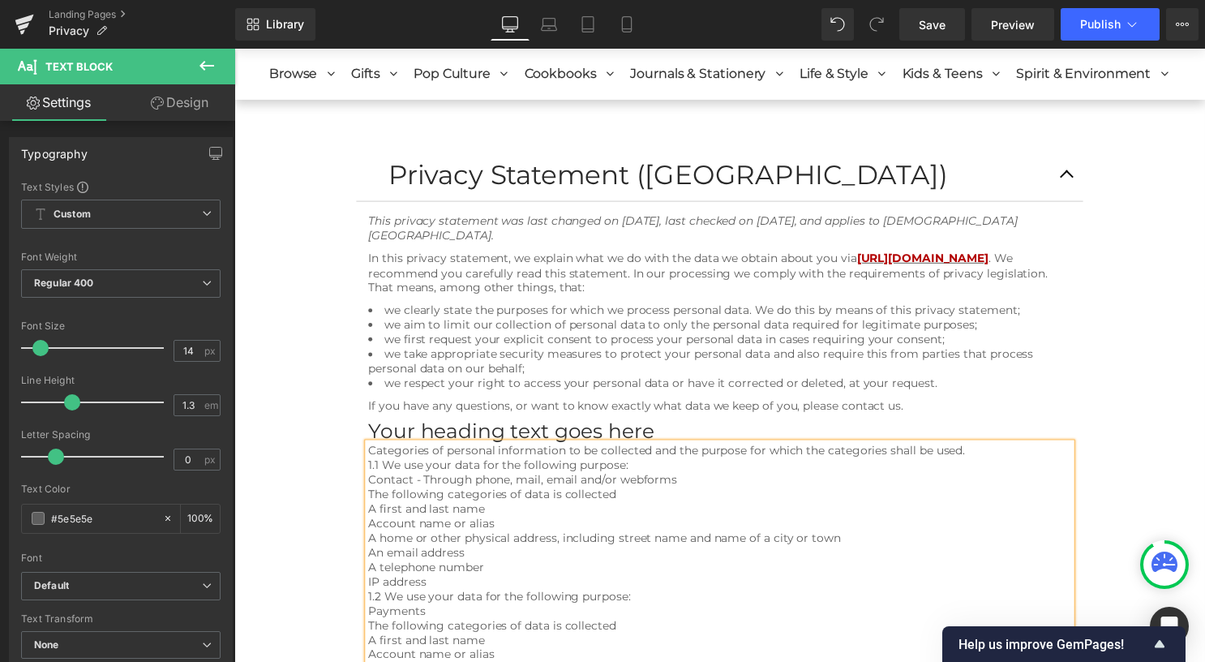
click at [398, 434] on h3 "Your heading text goes here" at bounding box center [725, 436] width 710 height 23
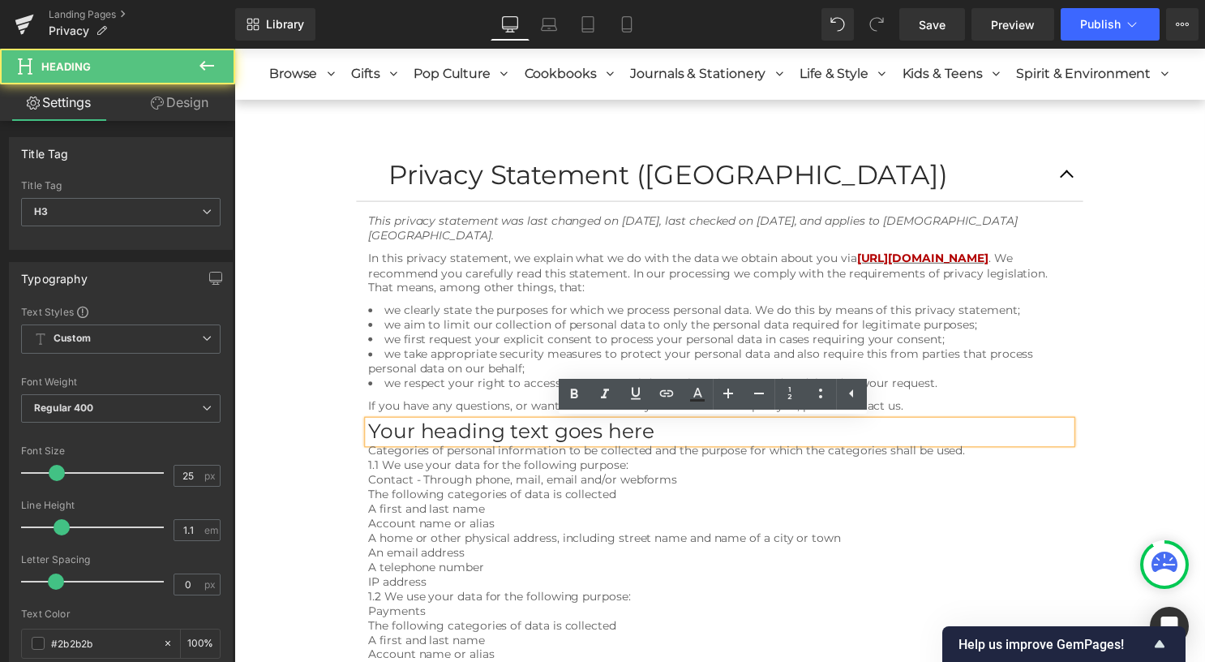
click at [397, 434] on h3 "Your heading text goes here" at bounding box center [725, 436] width 710 height 23
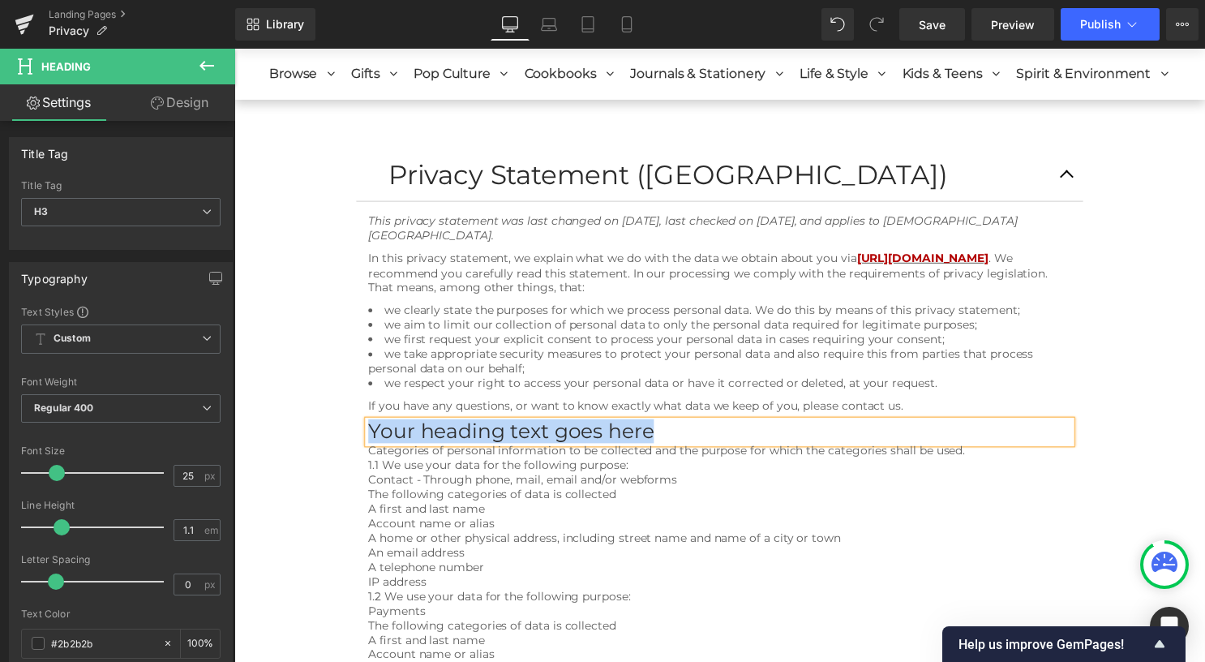
paste div
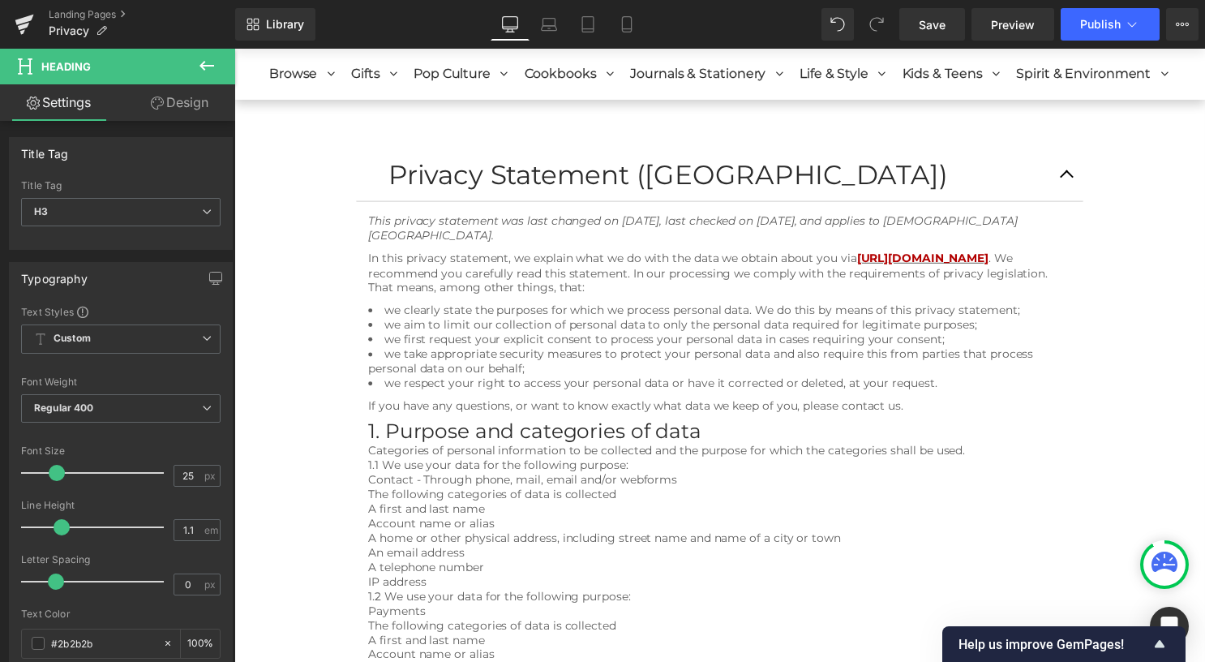
click at [208, 65] on icon at bounding box center [206, 66] width 15 height 10
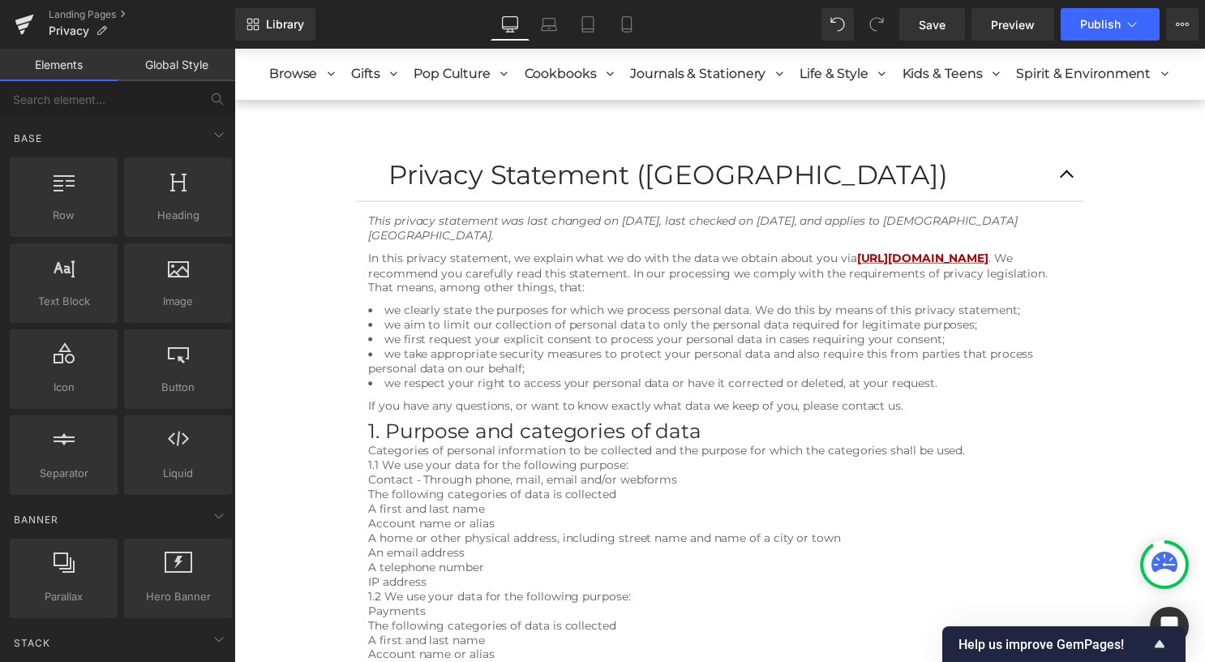
scroll to position [81, 0]
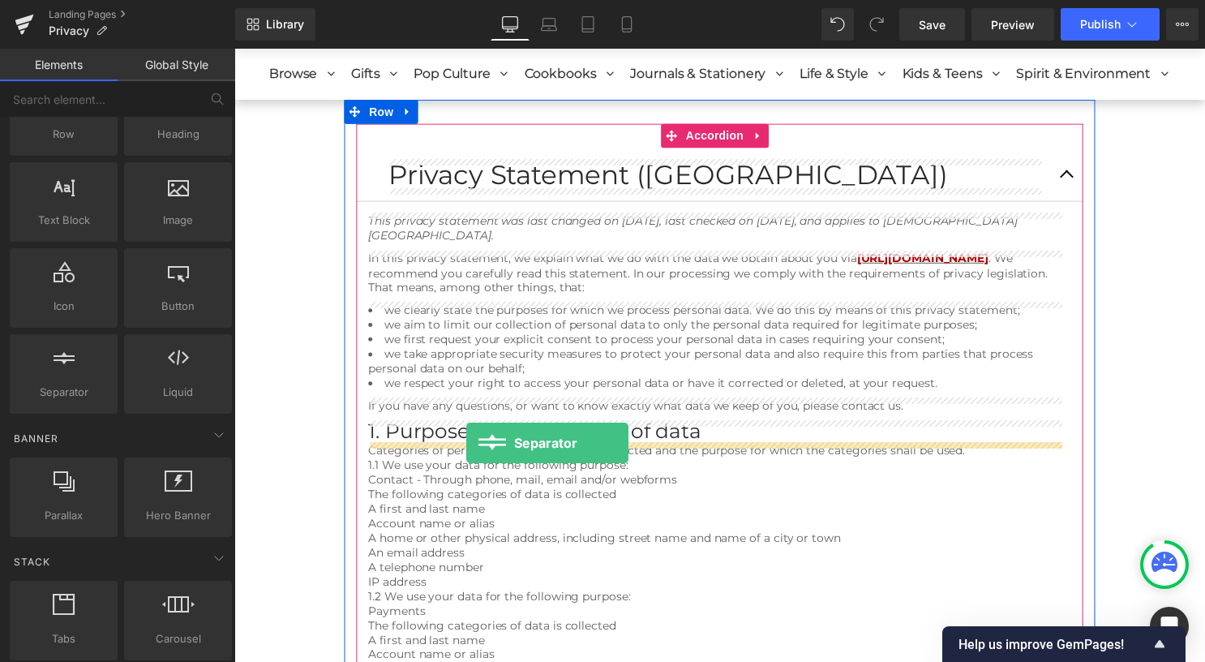
drag, startPoint x: 343, startPoint y: 427, endPoint x: 469, endPoint y: 447, distance: 127.2
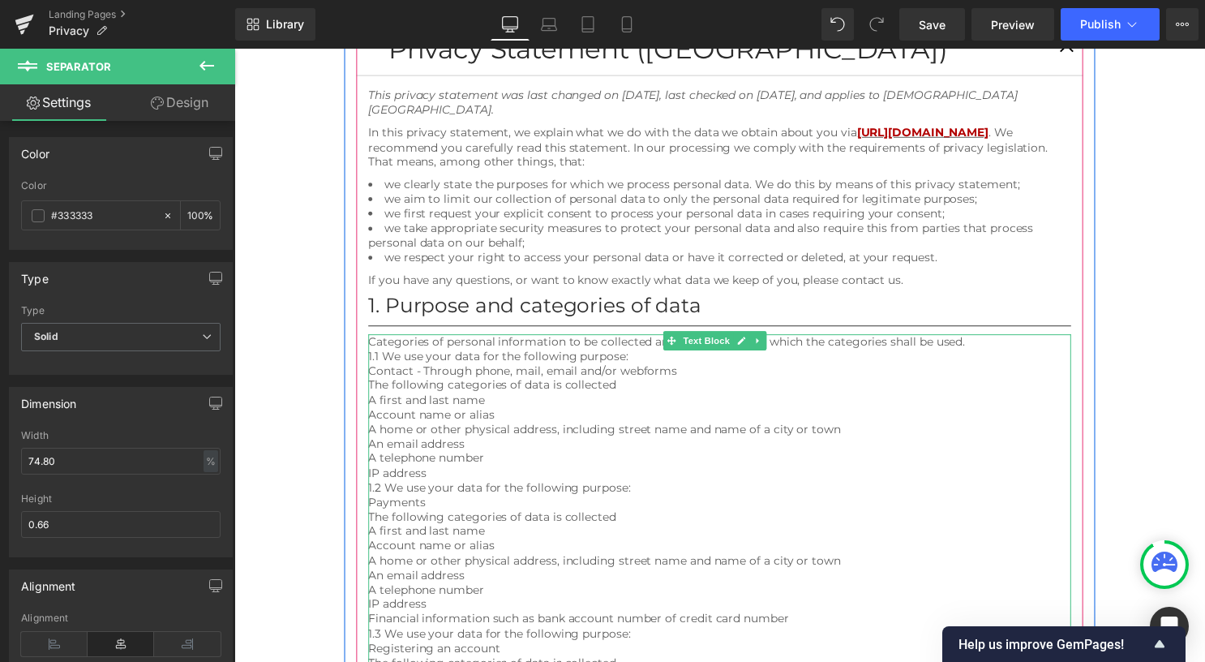
scroll to position [264, 0]
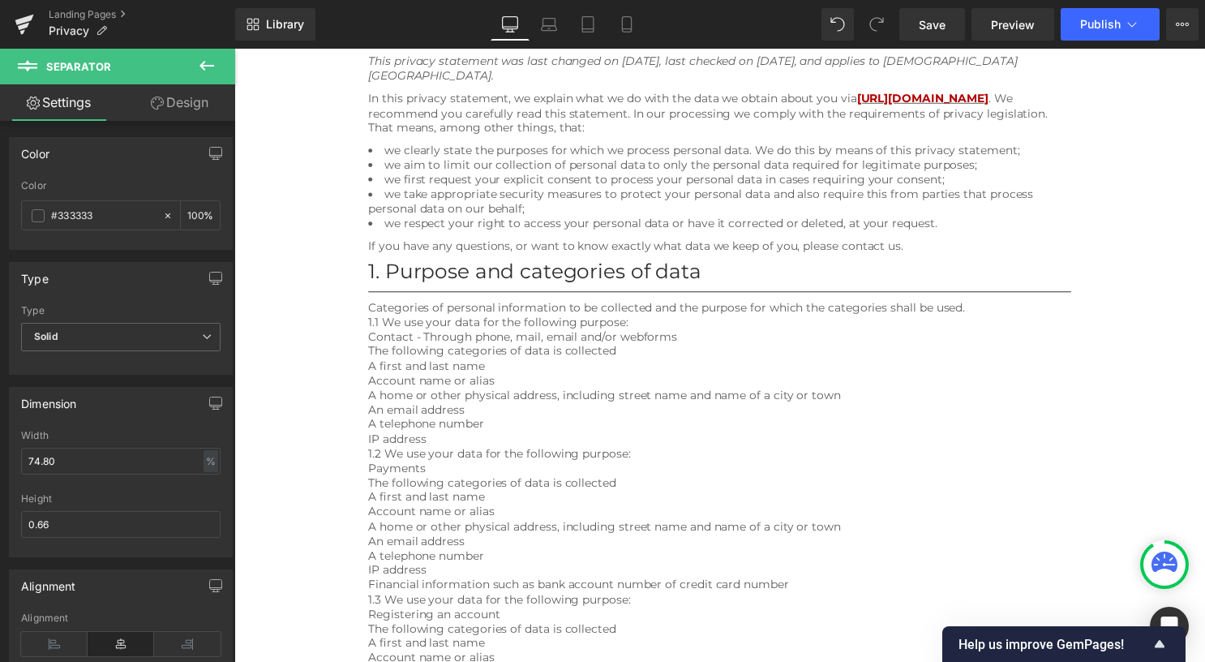
click at [211, 62] on icon at bounding box center [206, 65] width 19 height 19
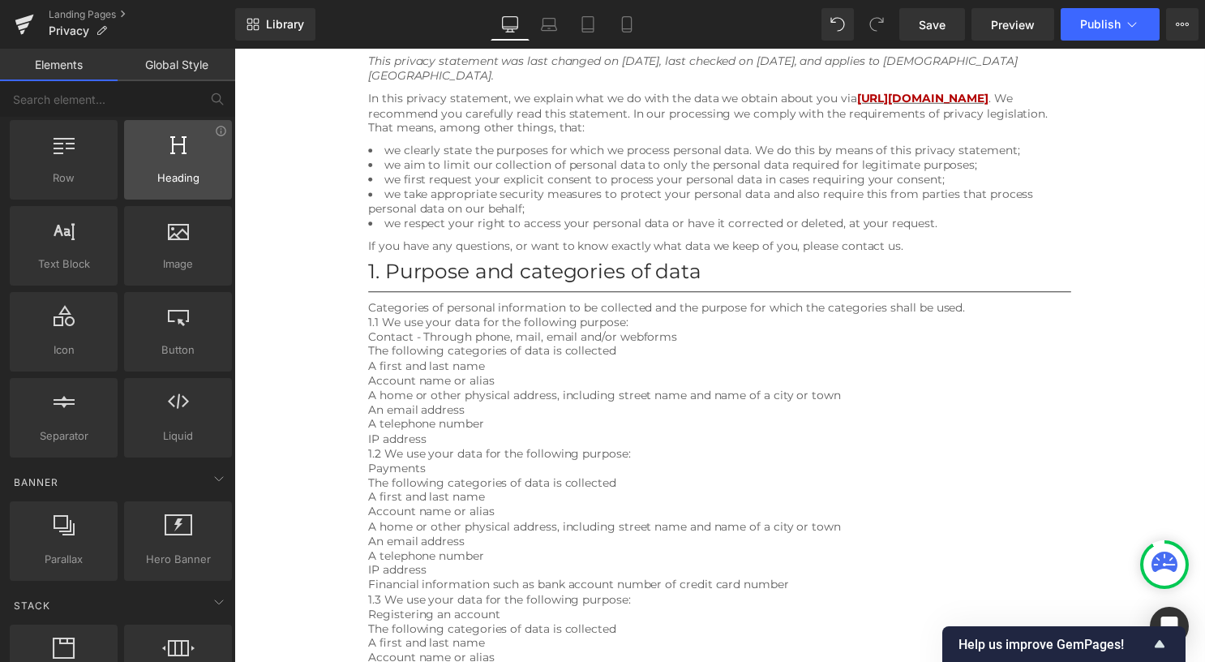
scroll to position [0, 0]
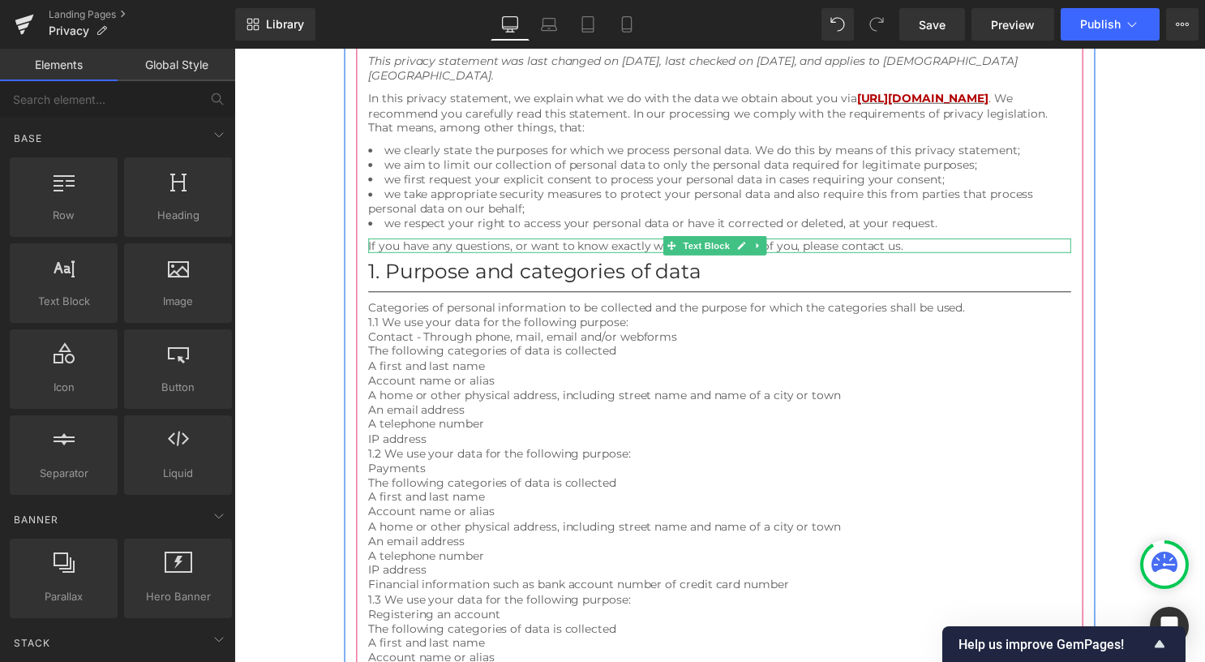
click at [762, 244] on icon at bounding box center [763, 247] width 9 height 10
click at [756, 248] on icon at bounding box center [755, 247] width 9 height 10
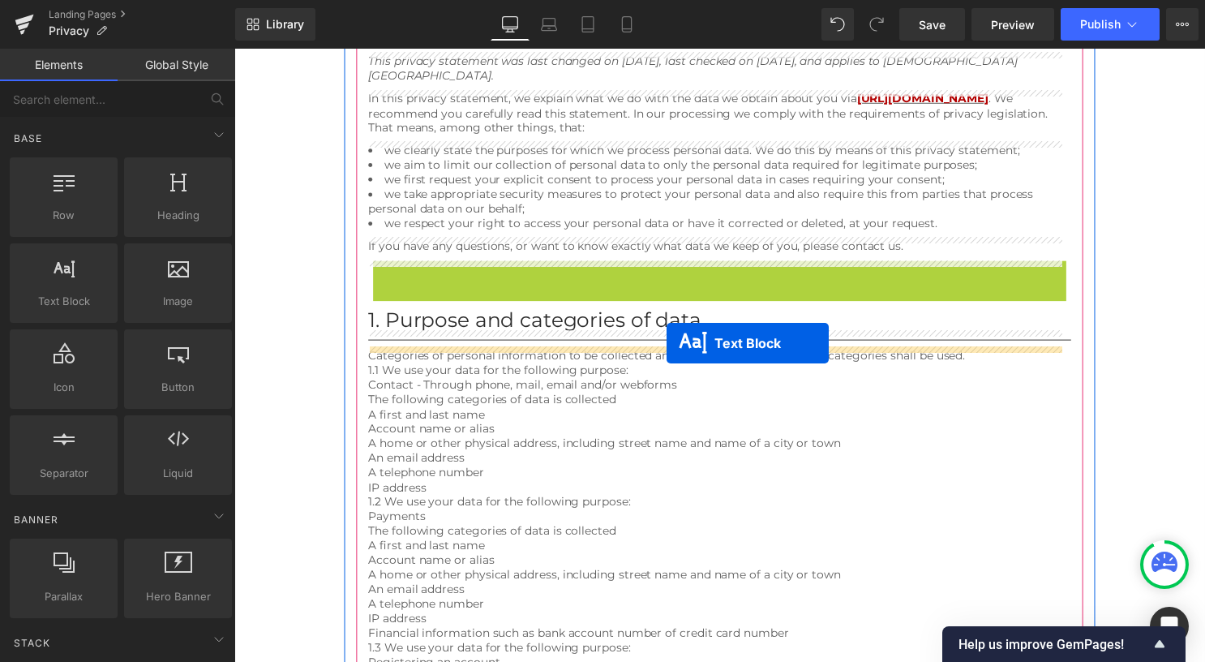
drag, startPoint x: 697, startPoint y: 266, endPoint x: 671, endPoint y: 346, distance: 84.3
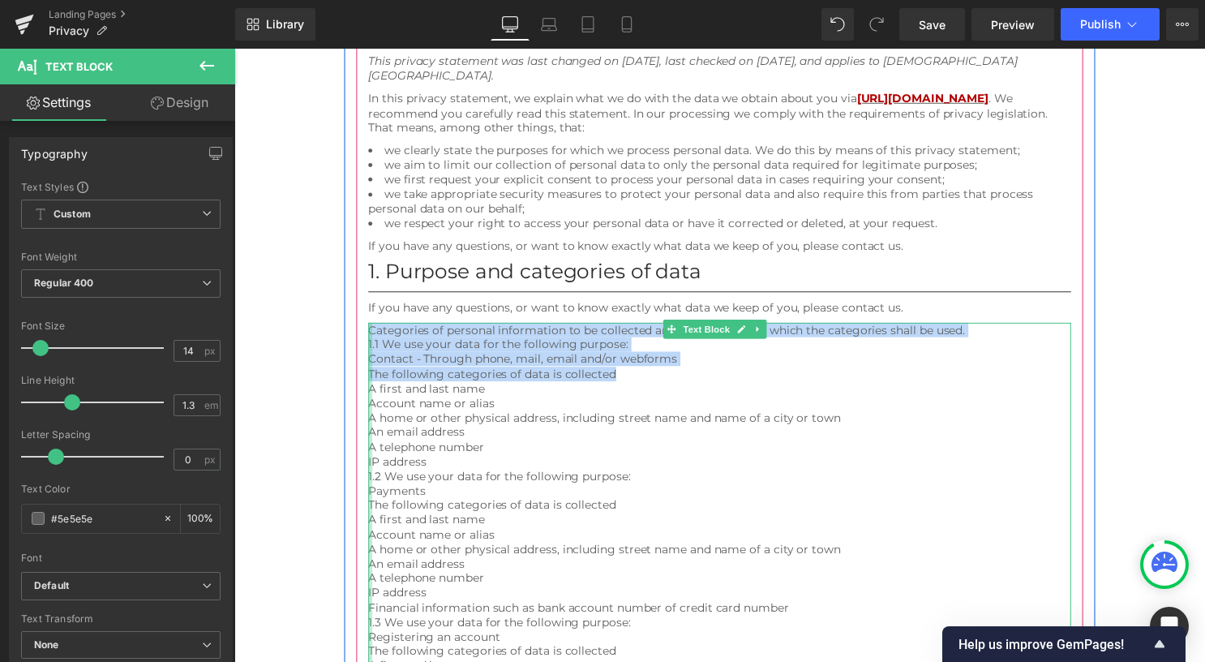
drag, startPoint x: 534, startPoint y: 354, endPoint x: 370, endPoint y: 331, distance: 165.4
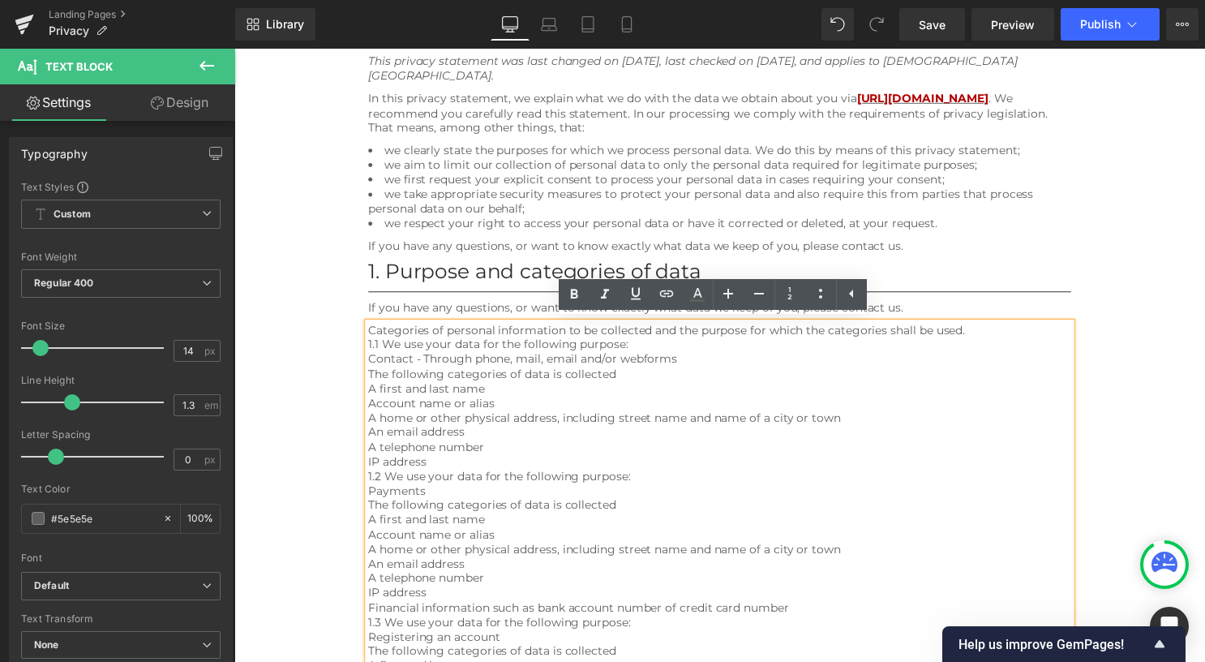
scroll to position [221, 0]
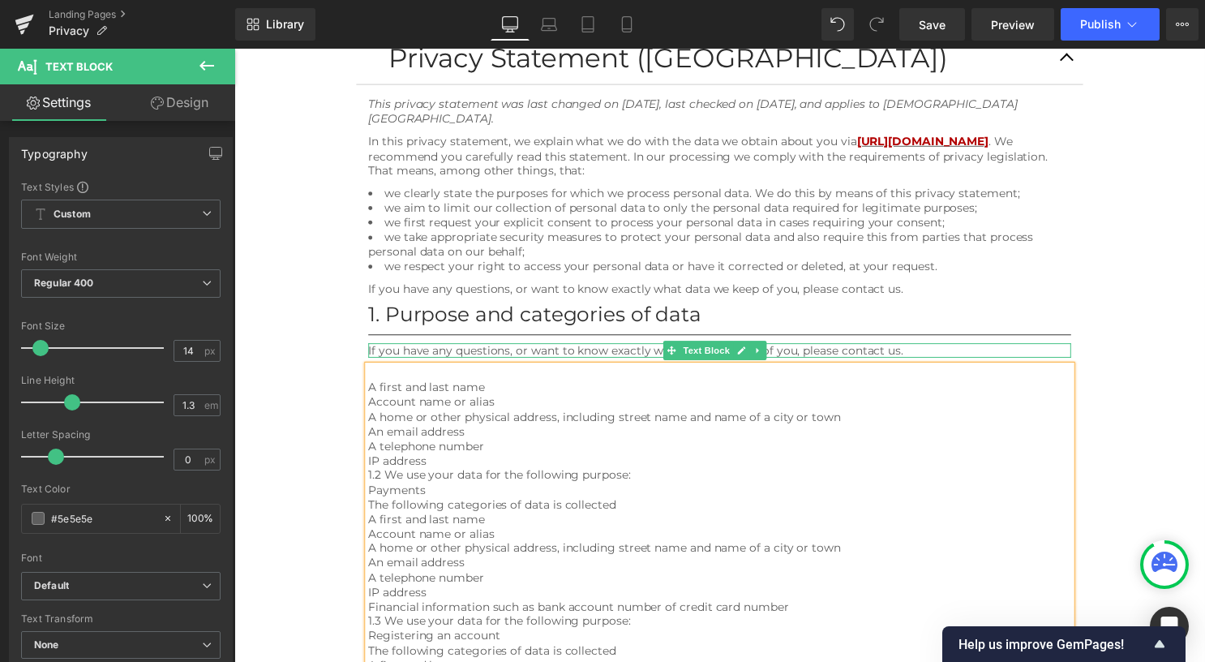
click at [423, 351] on div "If you have any questions, or want to know exactly what data we keep of you, pl…" at bounding box center [725, 353] width 710 height 15
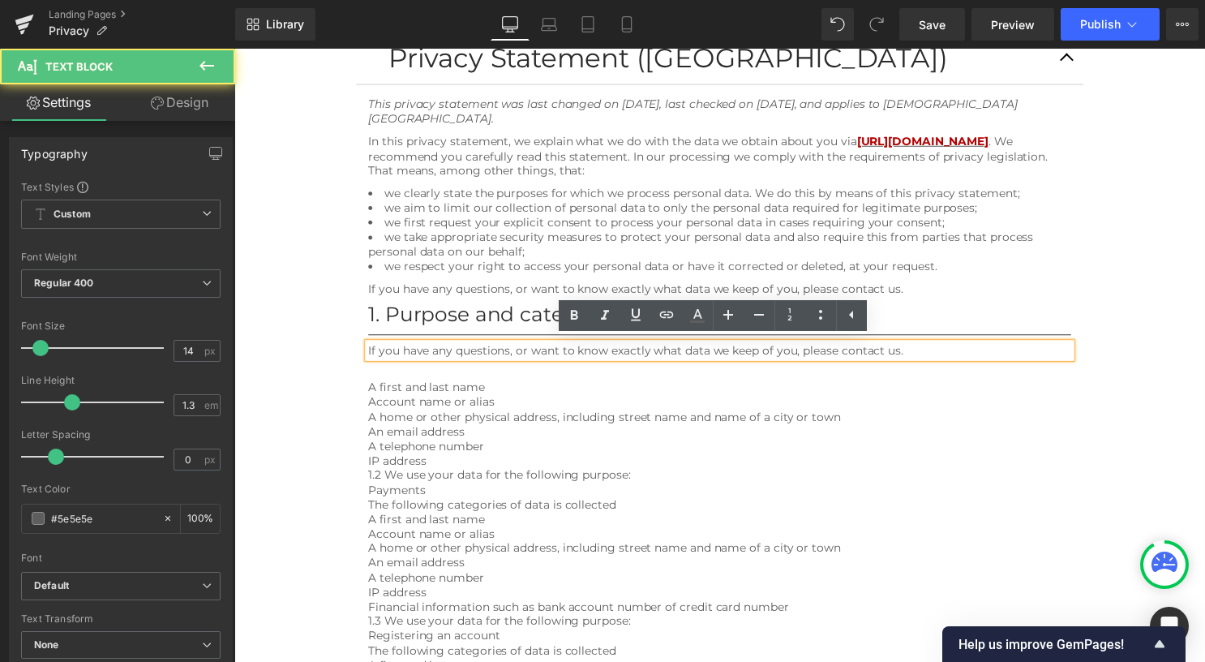
click at [424, 351] on div "If you have any questions, or want to know exactly what data we keep of you, pl…" at bounding box center [725, 353] width 710 height 15
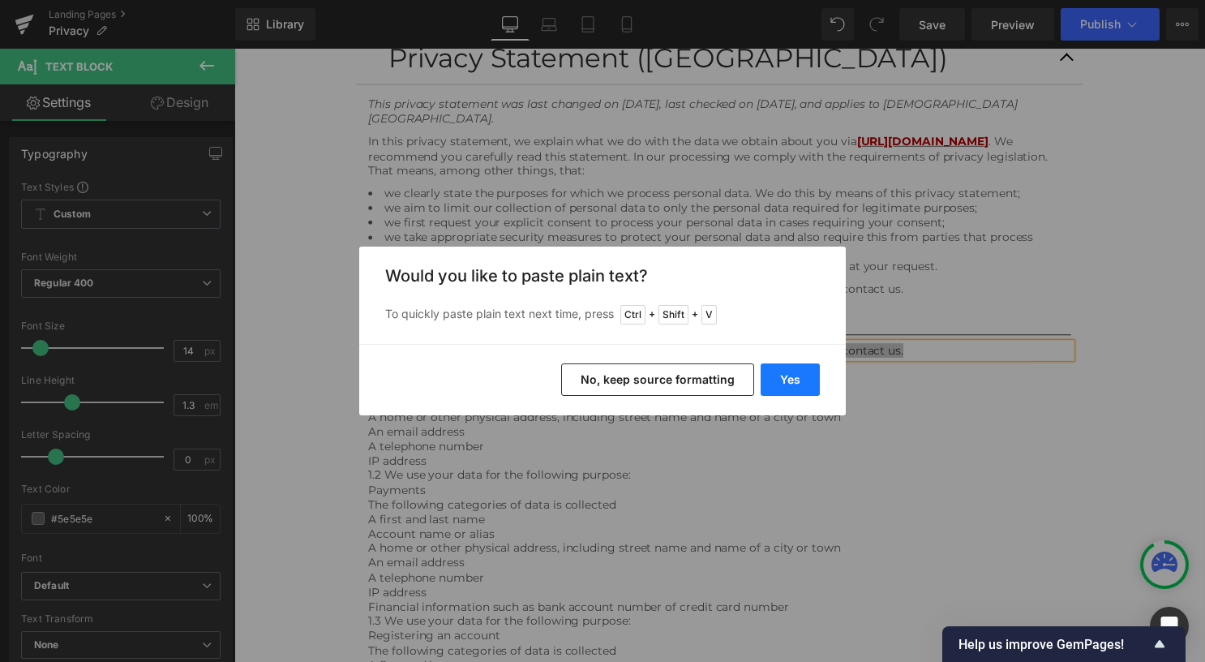
click at [789, 378] on button "Yes" at bounding box center [789, 379] width 59 height 32
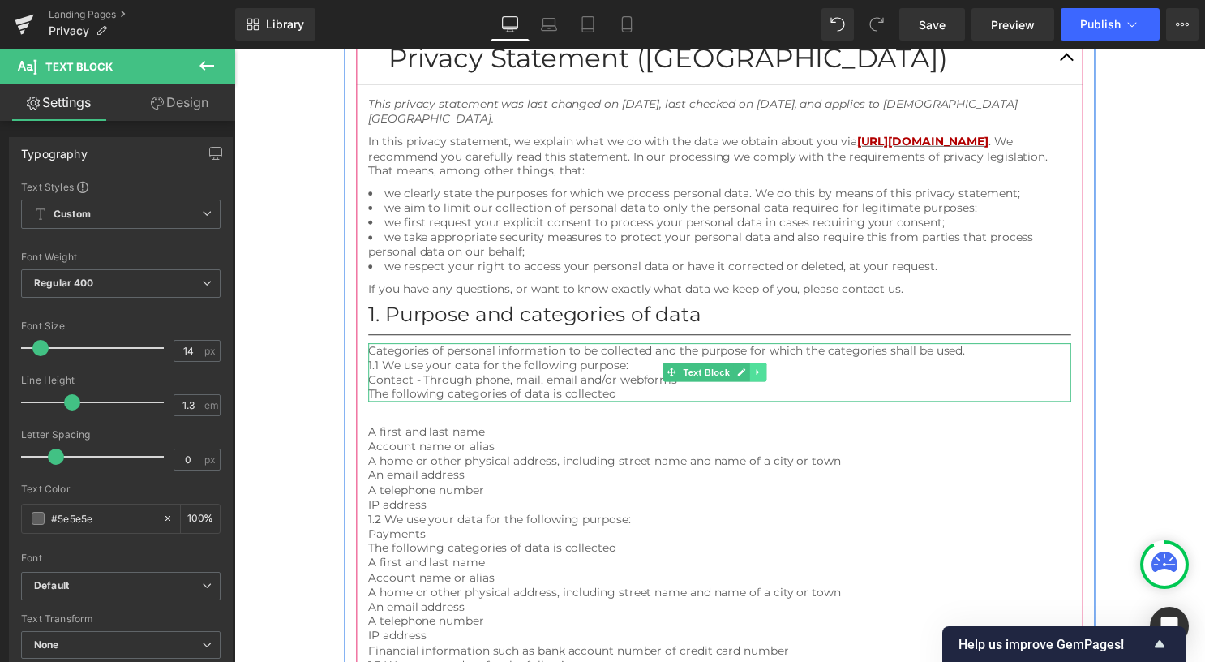
click at [769, 375] on link at bounding box center [763, 375] width 17 height 19
click at [758, 373] on link at bounding box center [755, 375] width 17 height 19
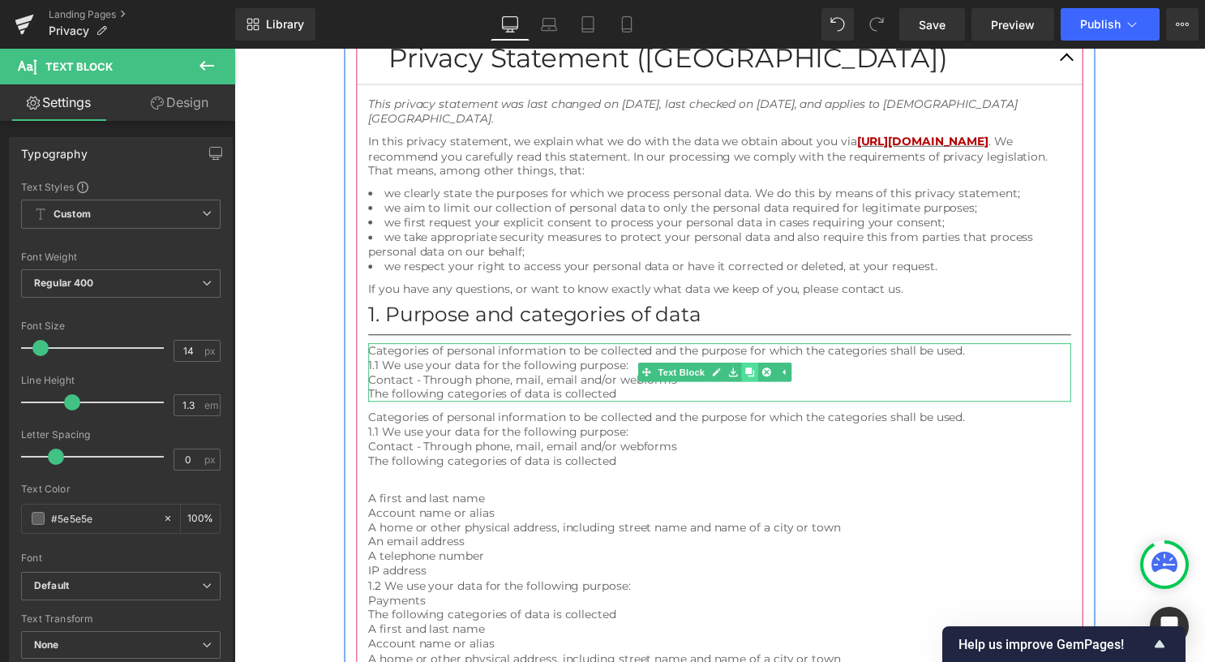
click at [758, 373] on link at bounding box center [755, 375] width 17 height 19
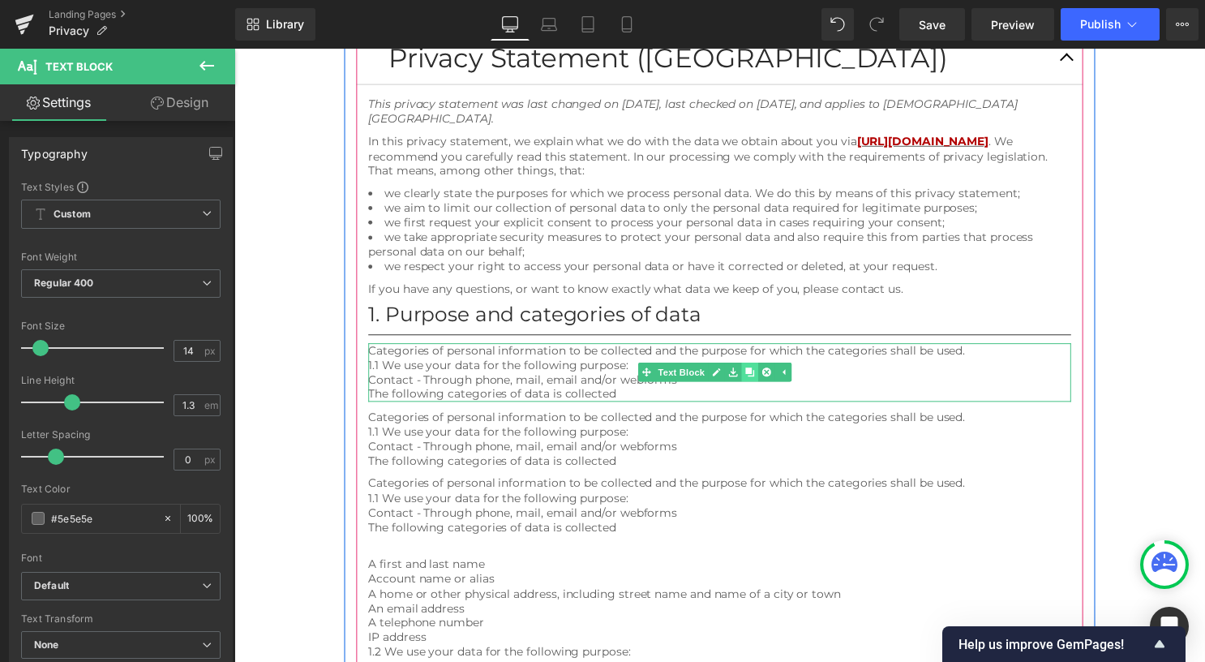
click at [758, 373] on link at bounding box center [755, 375] width 17 height 19
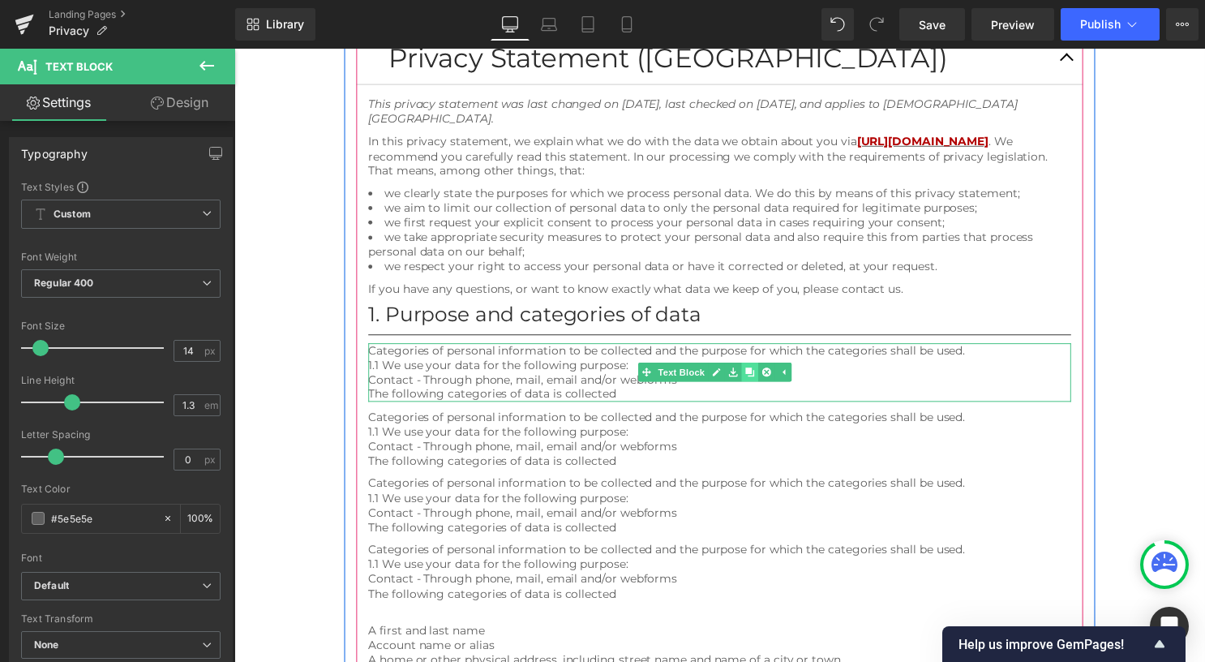
click at [758, 373] on link at bounding box center [755, 375] width 17 height 19
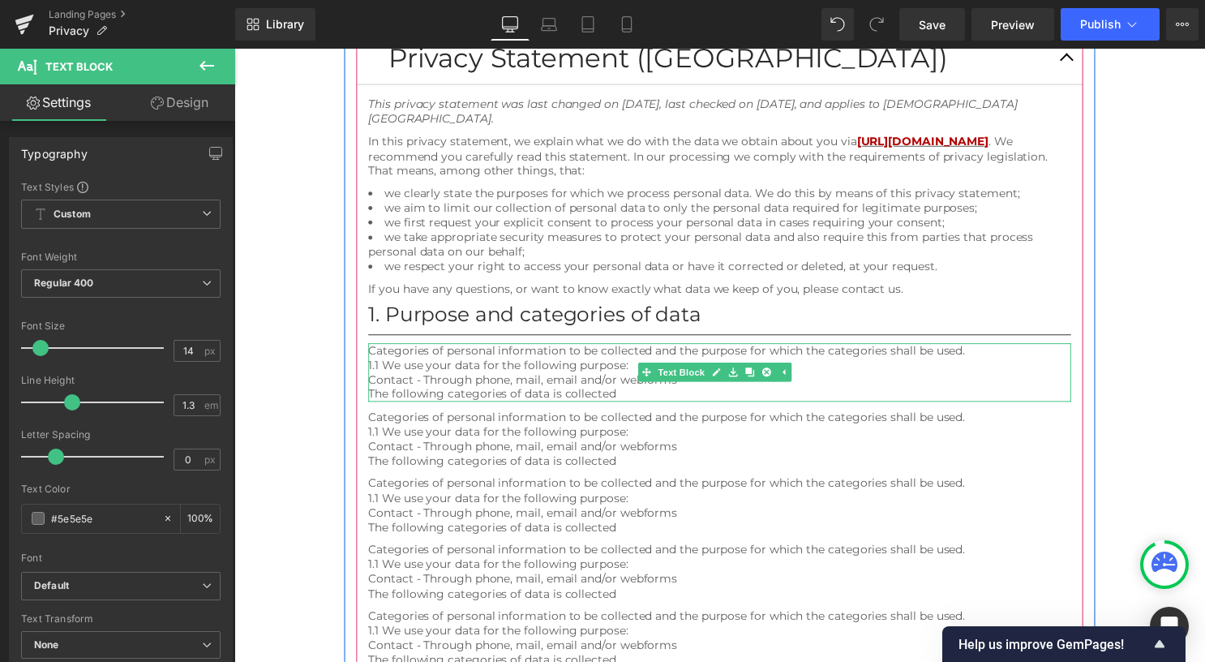
click at [528, 370] on div "1.1 We use your data for the following purpose:" at bounding box center [725, 368] width 710 height 15
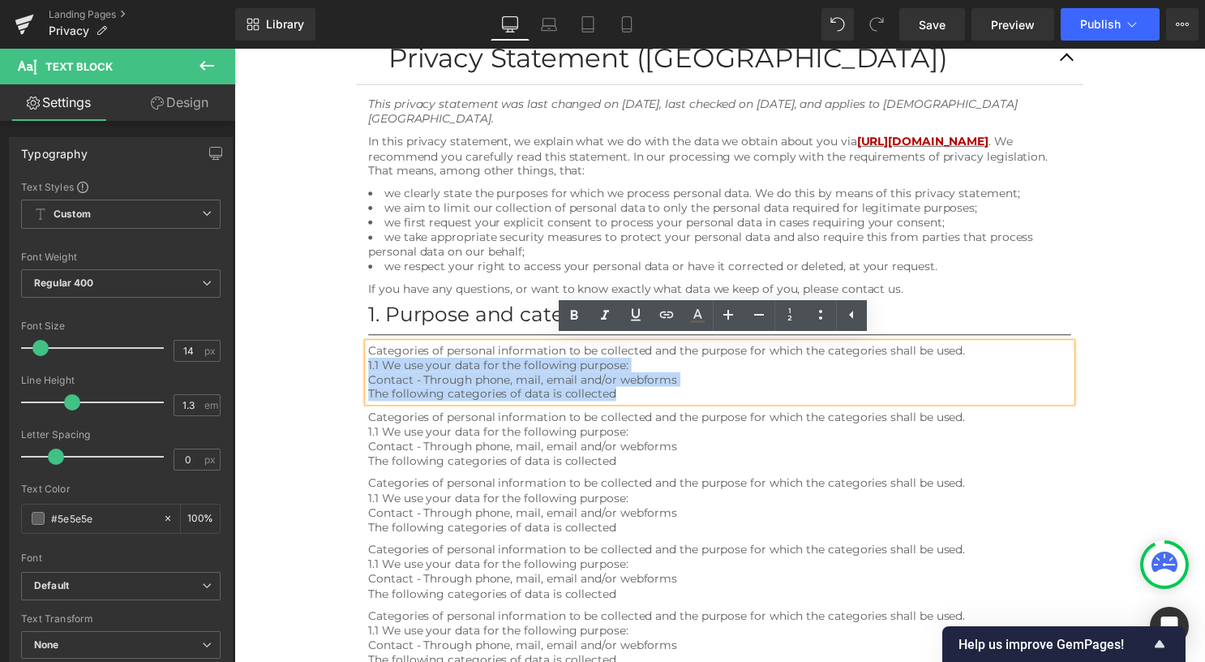
drag, startPoint x: 635, startPoint y: 394, endPoint x: 369, endPoint y: 366, distance: 267.3
click at [370, 366] on div "Categories of personal information to be collected and the purpose for which th…" at bounding box center [725, 375] width 710 height 59
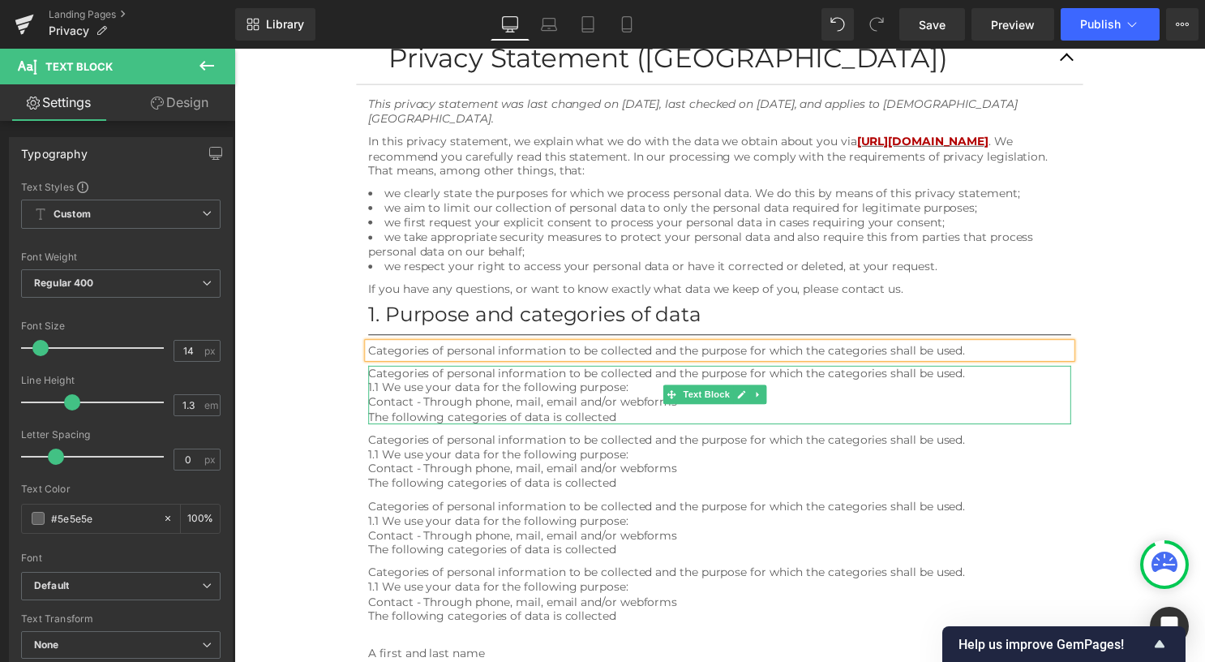
click at [989, 375] on div "Categories of personal information to be collected and the purpose for which th…" at bounding box center [725, 398] width 710 height 59
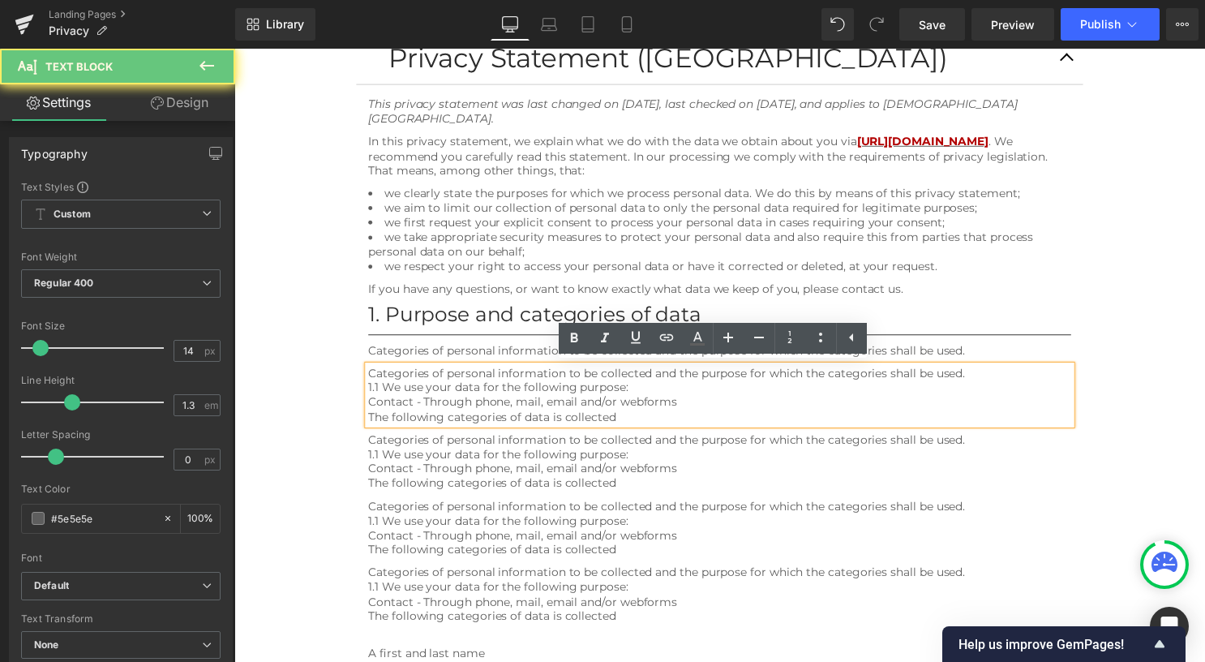
click at [987, 376] on div "Categories of personal information to be collected and the purpose for which th…" at bounding box center [725, 398] width 710 height 59
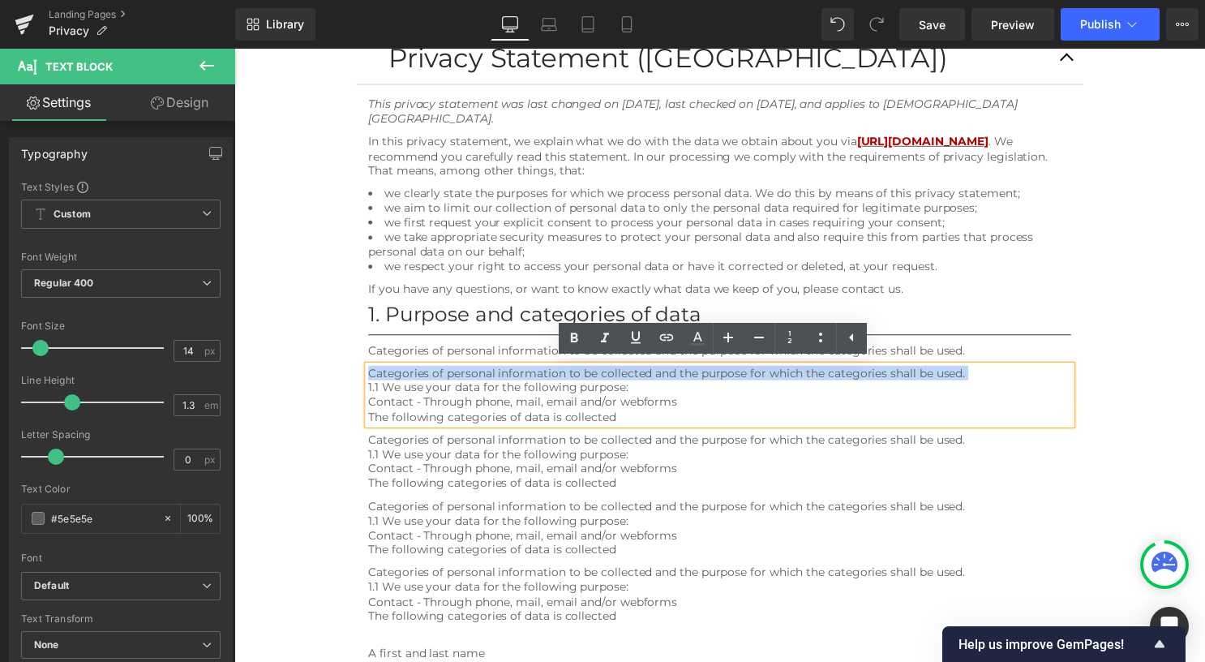
drag, startPoint x: 985, startPoint y: 375, endPoint x: 401, endPoint y: 379, distance: 583.7
click at [401, 379] on div "Categories of personal information to be collected and the purpose for which th…" at bounding box center [725, 398] width 710 height 59
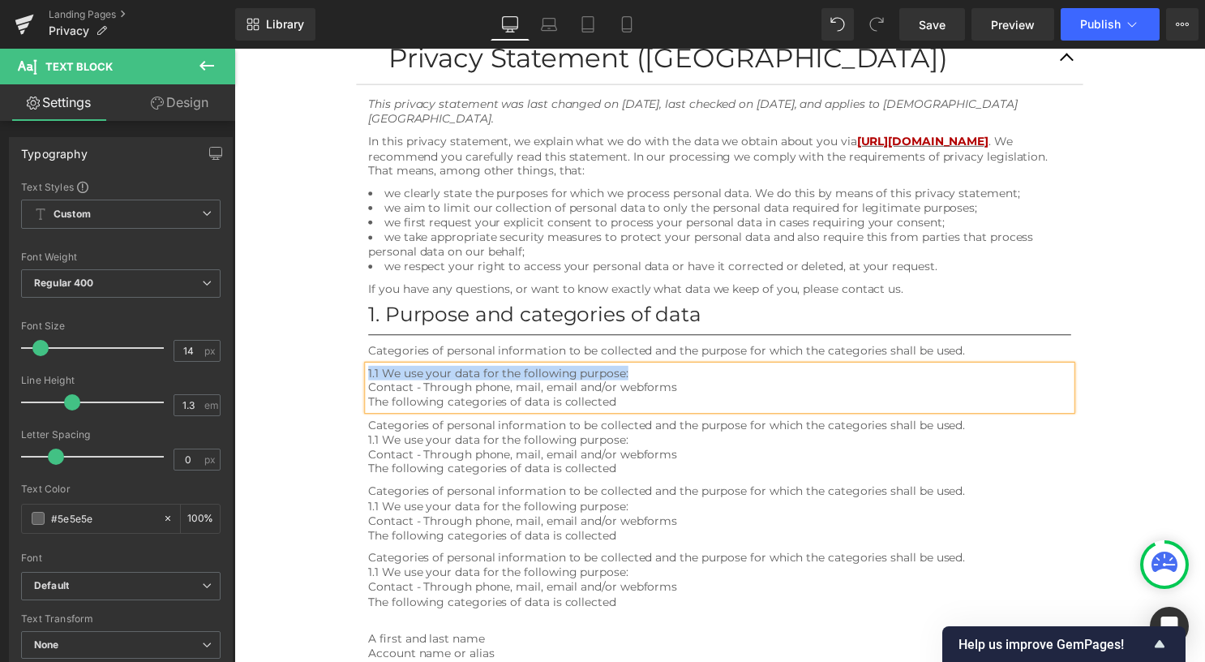
drag, startPoint x: 648, startPoint y: 375, endPoint x: 332, endPoint y: 373, distance: 316.2
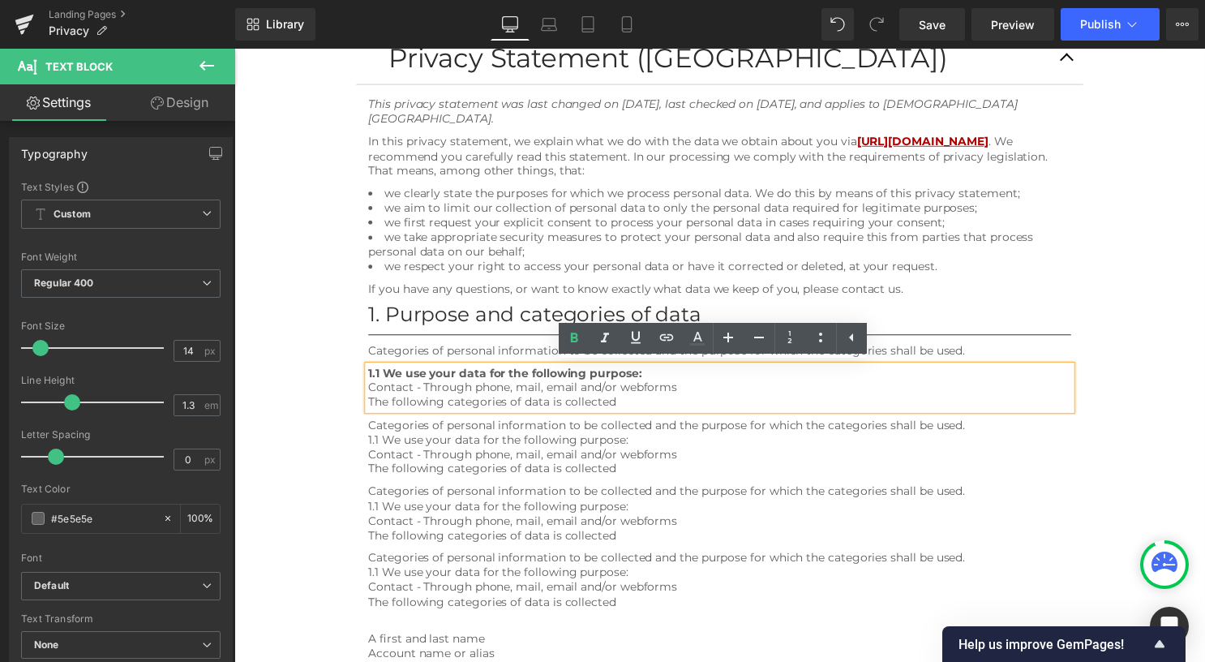
click at [644, 400] on div "The following categories of data is collected" at bounding box center [725, 405] width 710 height 15
drag, startPoint x: 640, startPoint y: 401, endPoint x: 358, endPoint y: 388, distance: 282.4
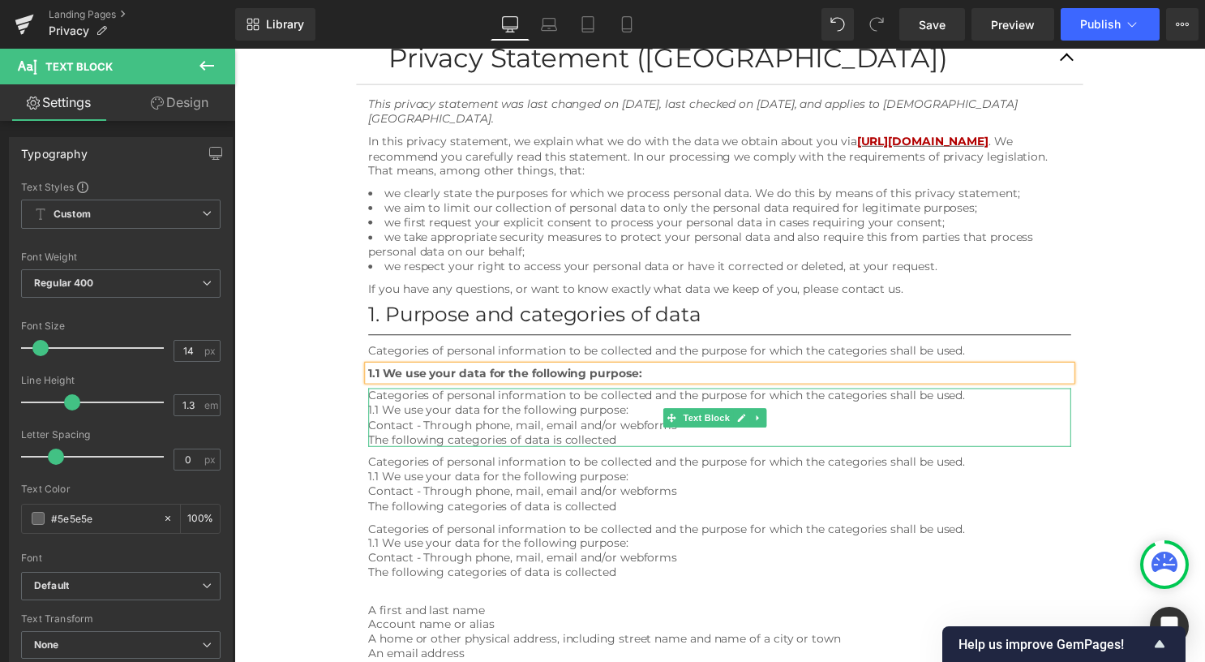
click at [632, 413] on div "1.1 We use your data for the following purpose:" at bounding box center [725, 413] width 710 height 15
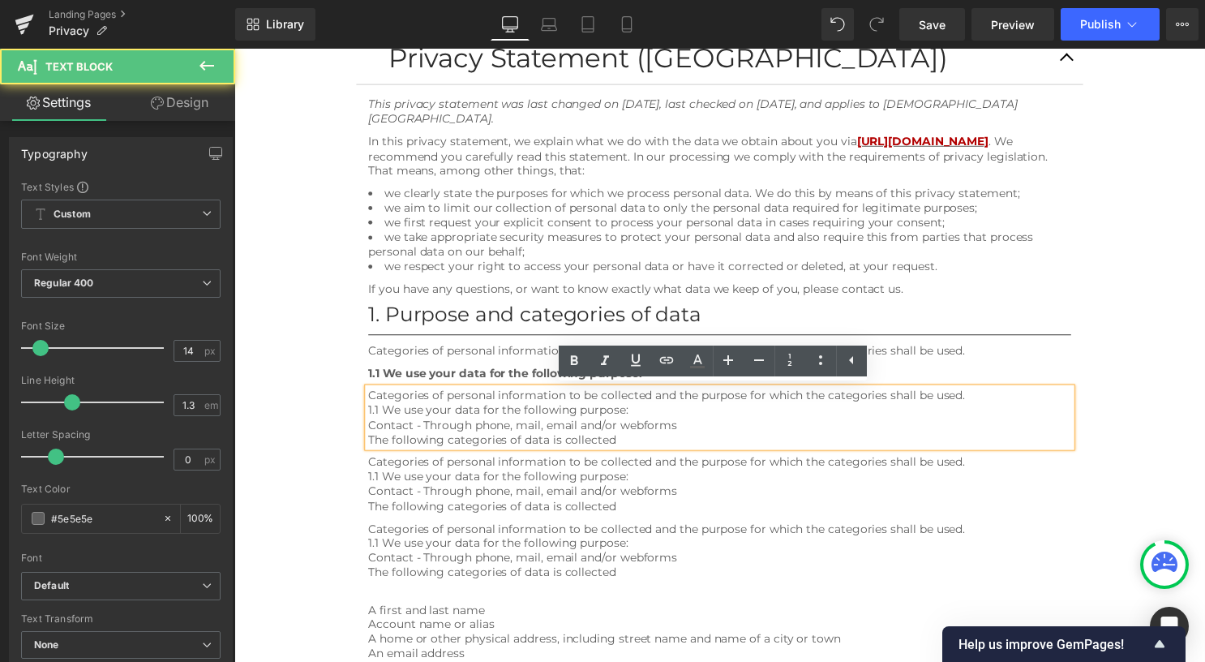
click at [638, 410] on div "1.1 We use your data for the following purpose:" at bounding box center [725, 413] width 710 height 15
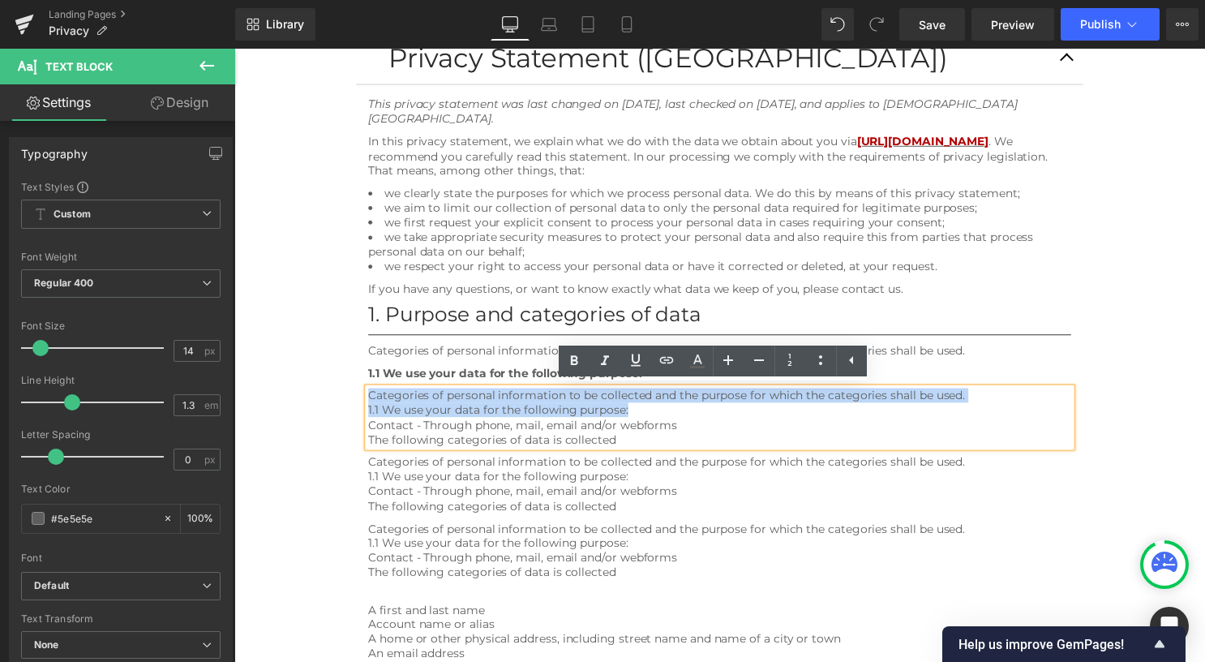
drag, startPoint x: 638, startPoint y: 410, endPoint x: 370, endPoint y: 400, distance: 268.6
click at [370, 400] on div "Categories of personal information to be collected and the purpose for which th…" at bounding box center [725, 421] width 710 height 59
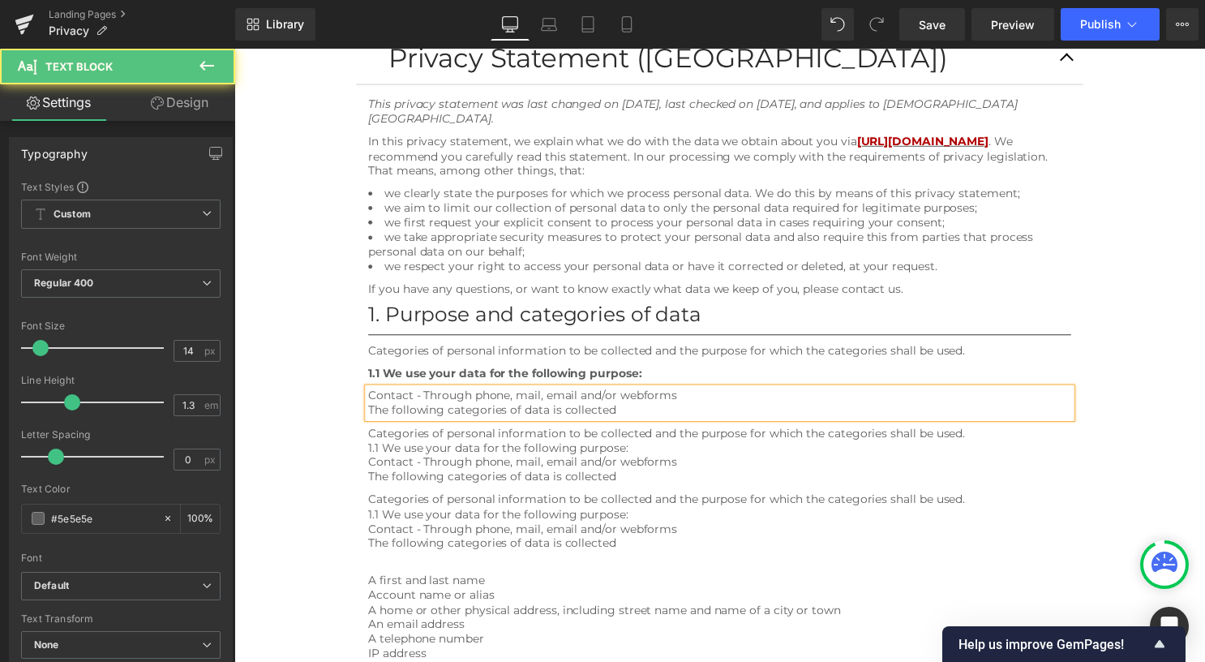
click at [636, 410] on div "The following categories of data is collected" at bounding box center [725, 413] width 710 height 15
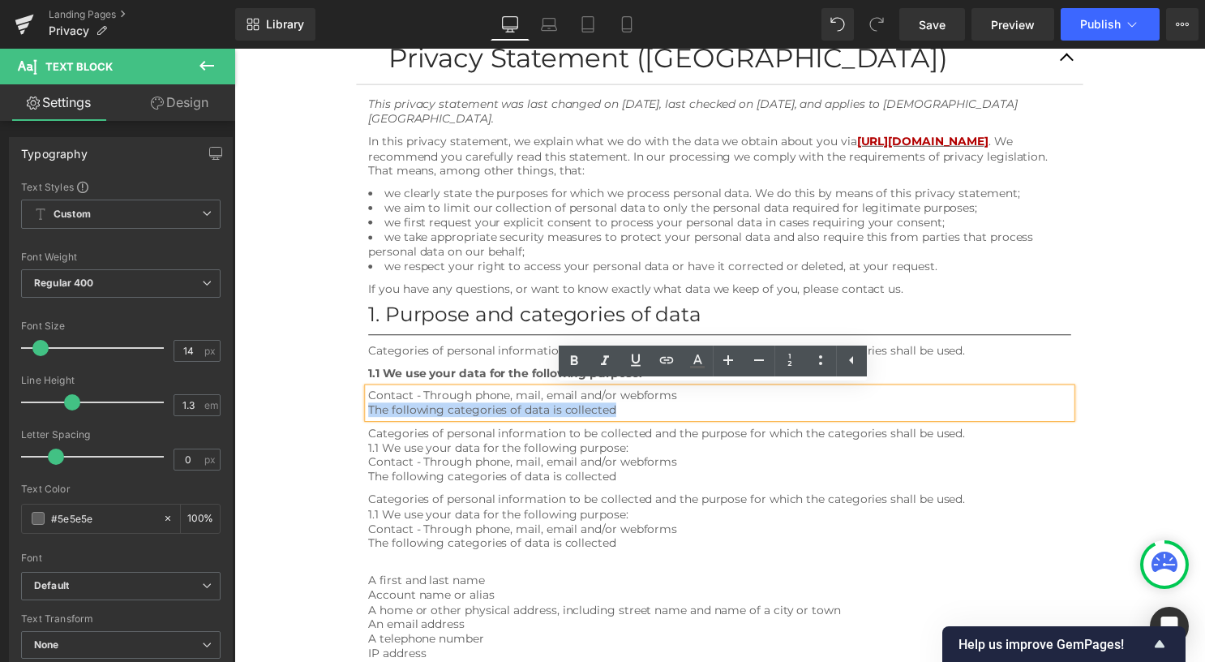
drag, startPoint x: 636, startPoint y: 410, endPoint x: 369, endPoint y: 413, distance: 266.7
click at [370, 413] on div "The following categories of data is collected" at bounding box center [725, 413] width 710 height 15
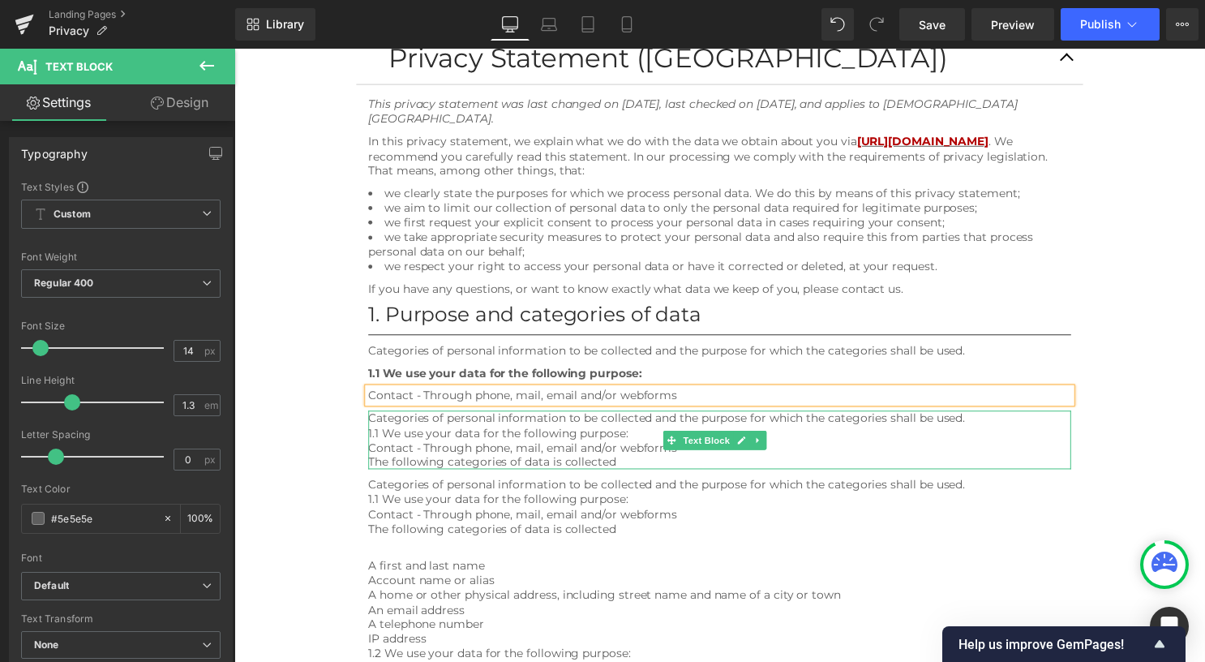
drag, startPoint x: 682, startPoint y: 459, endPoint x: 706, endPoint y: 462, distance: 24.5
click at [683, 459] on div "The following categories of data is collected" at bounding box center [725, 466] width 710 height 15
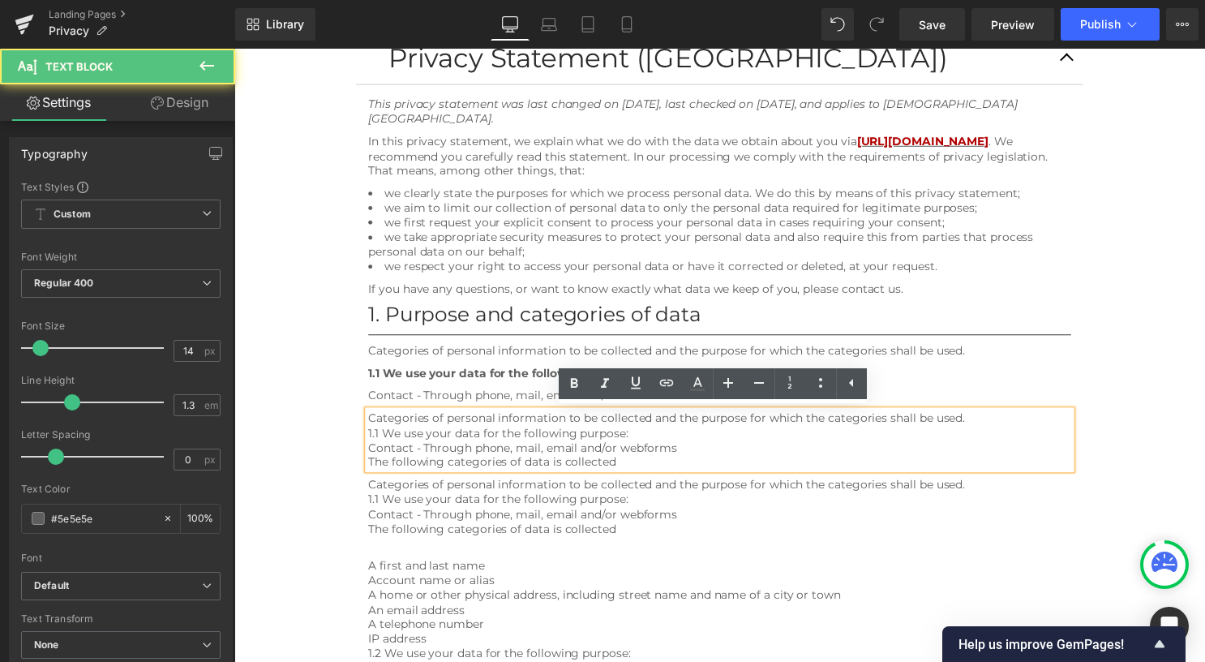
click at [704, 451] on div "Contact - Through phone, mail, email and/or webforms" at bounding box center [725, 451] width 710 height 15
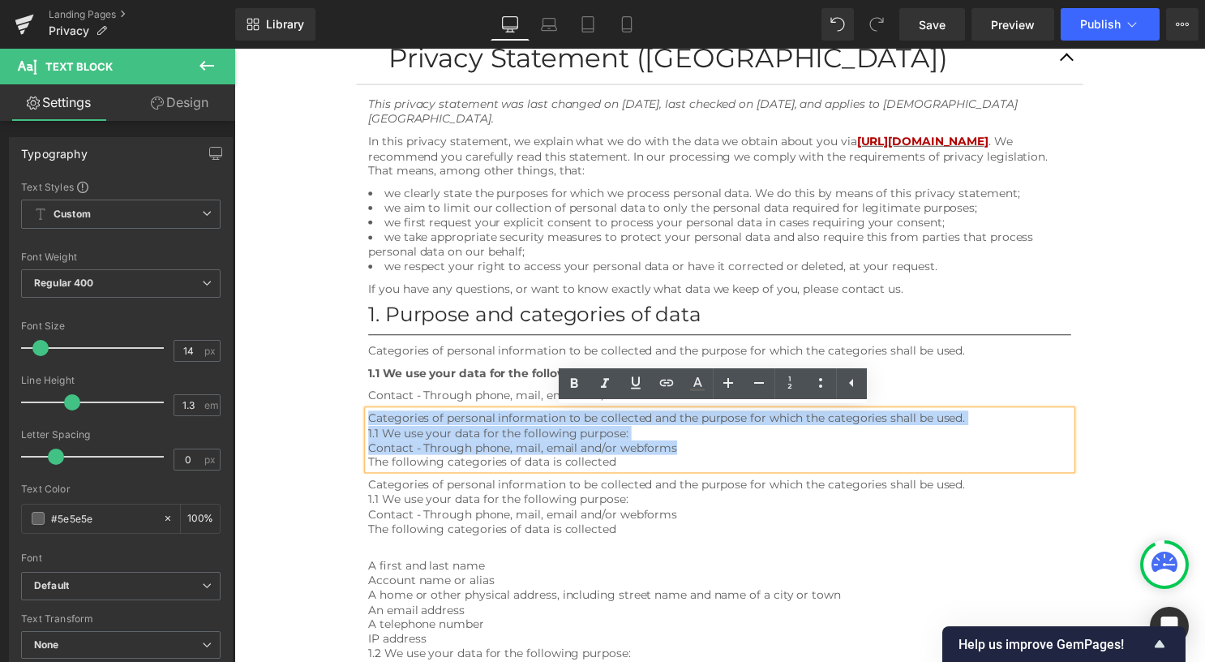
drag, startPoint x: 702, startPoint y: 450, endPoint x: 369, endPoint y: 419, distance: 334.6
click at [370, 419] on div "Categories of personal information to be collected and the purpose for which th…" at bounding box center [725, 443] width 710 height 59
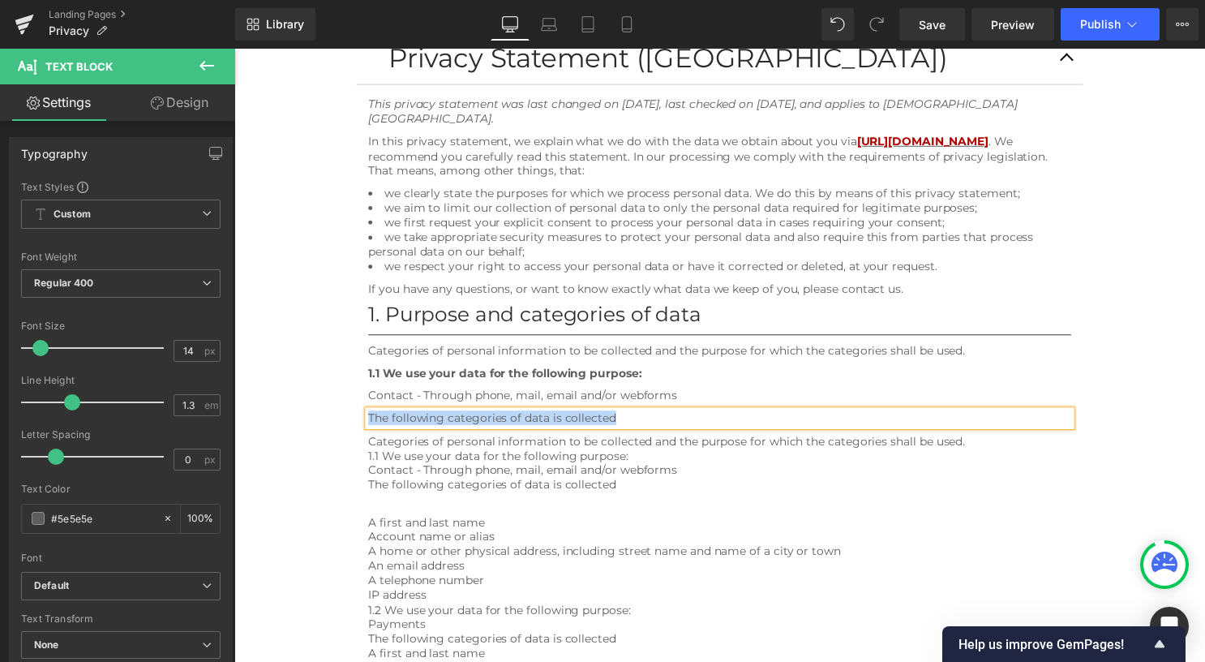
drag, startPoint x: 630, startPoint y: 417, endPoint x: 370, endPoint y: 420, distance: 259.4
click at [370, 420] on div "The following categories of data is collected" at bounding box center [725, 421] width 710 height 15
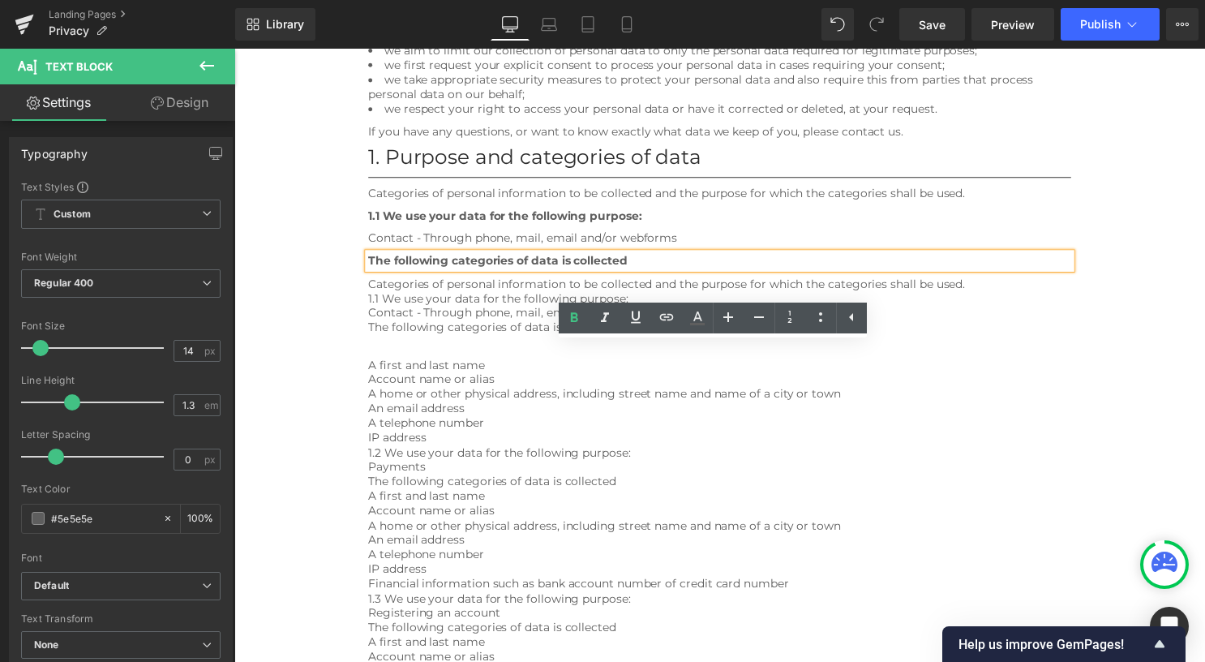
scroll to position [383, 0]
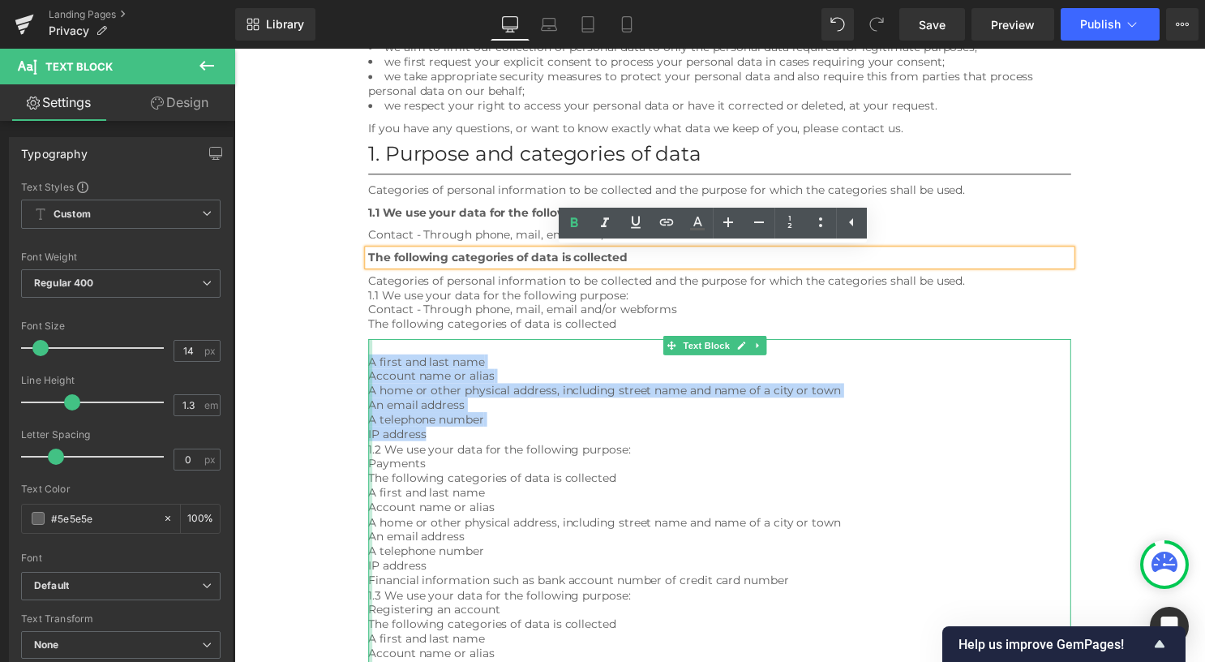
drag, startPoint x: 387, startPoint y: 398, endPoint x: 369, endPoint y: 363, distance: 39.2
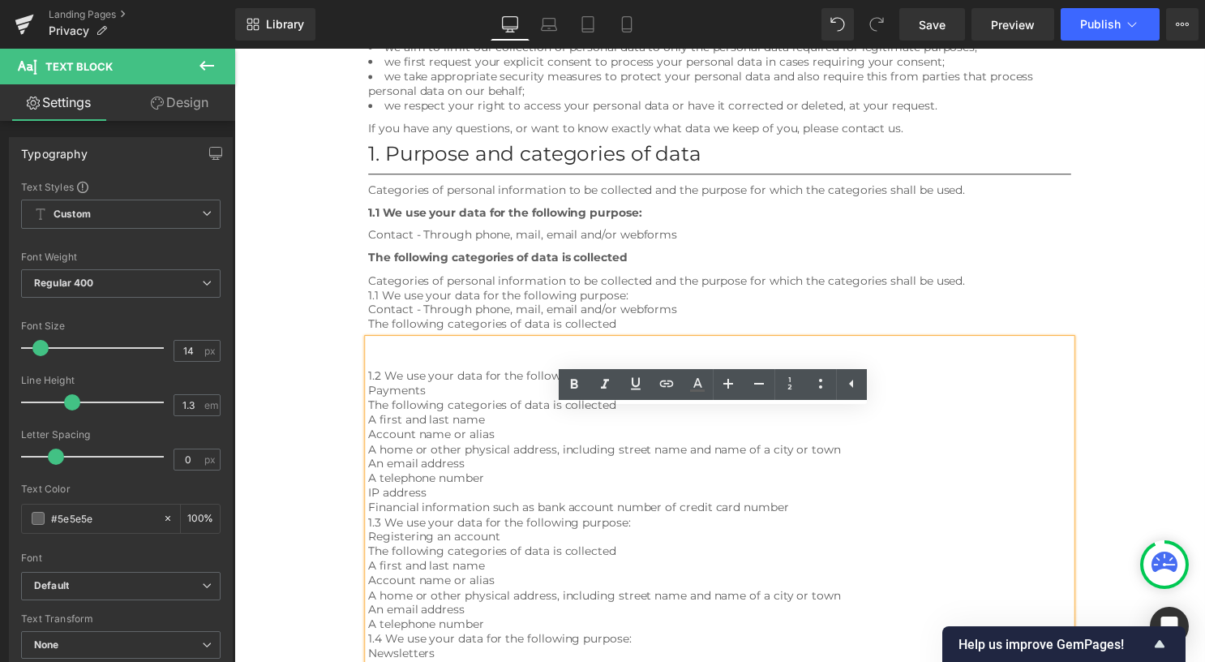
scroll to position [310, 0]
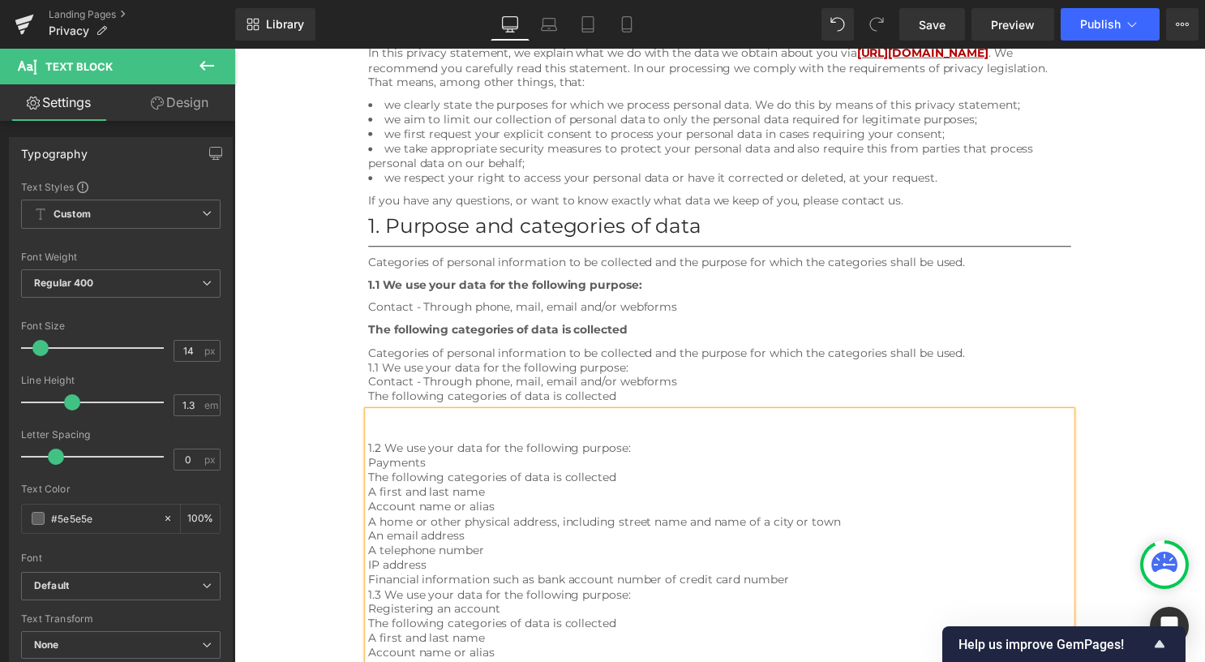
click at [413, 389] on div "Contact - Through phone, mail, email and/or webforms" at bounding box center [725, 385] width 710 height 15
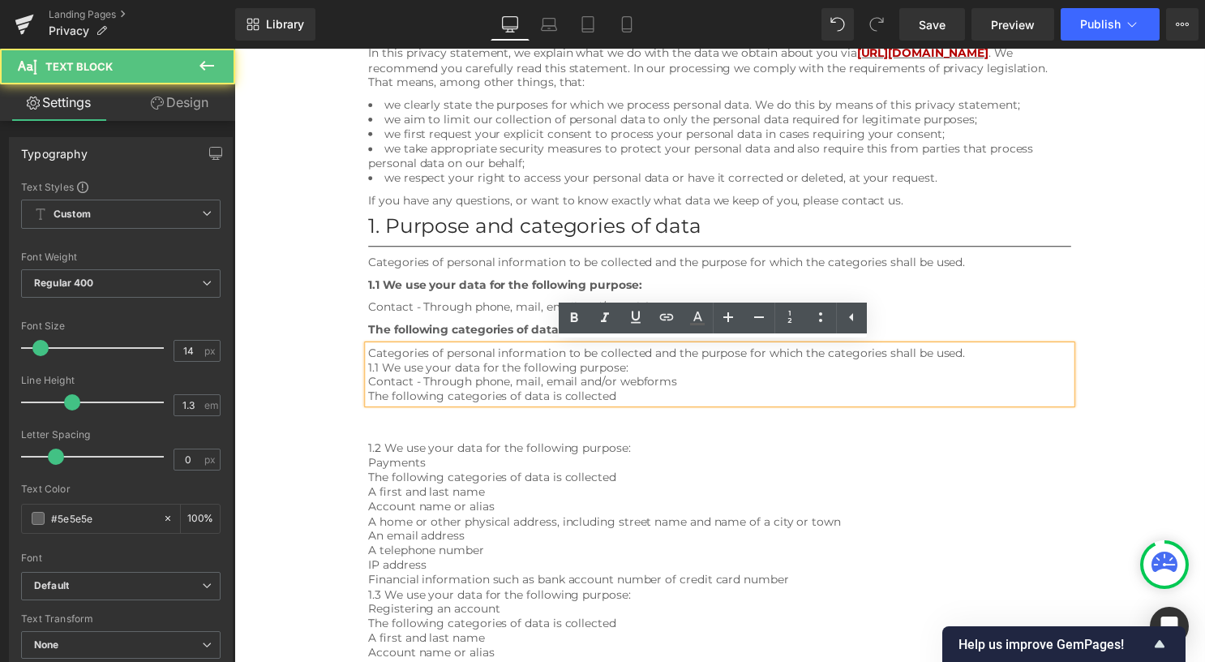
click at [417, 379] on div "Contact - Through phone, mail, email and/or webforms" at bounding box center [725, 385] width 710 height 15
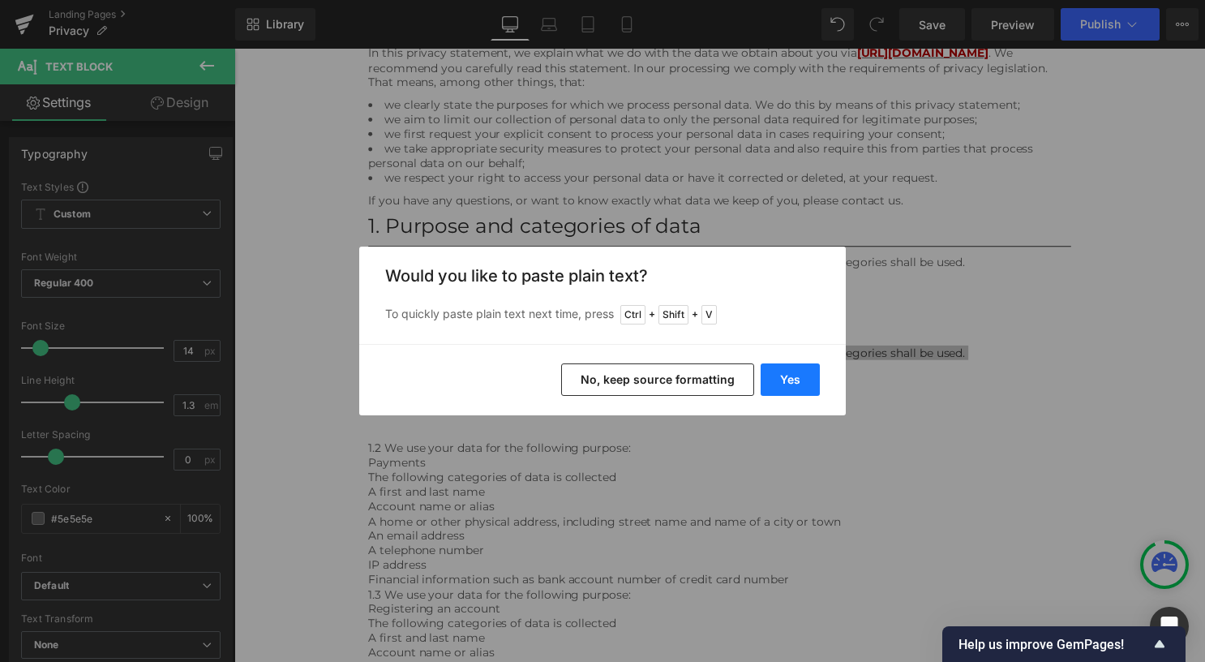
click at [792, 373] on button "Yes" at bounding box center [789, 379] width 59 height 32
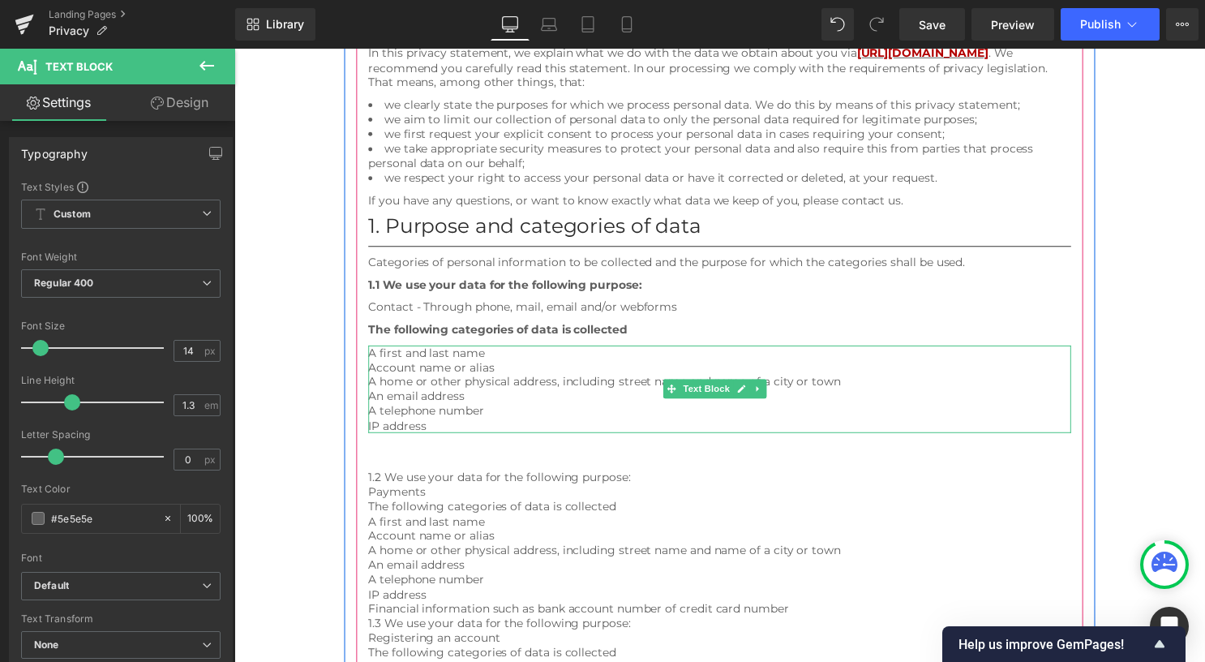
click at [542, 413] on div "A telephone number" at bounding box center [725, 414] width 710 height 15
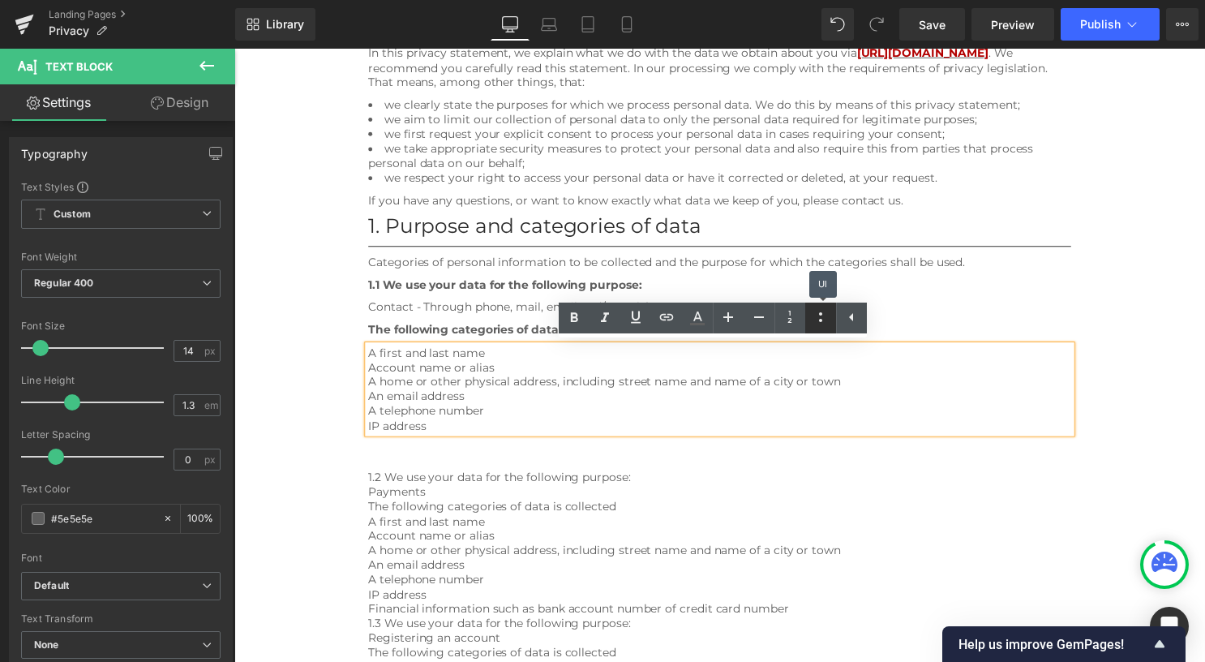
click at [828, 315] on icon at bounding box center [820, 316] width 19 height 19
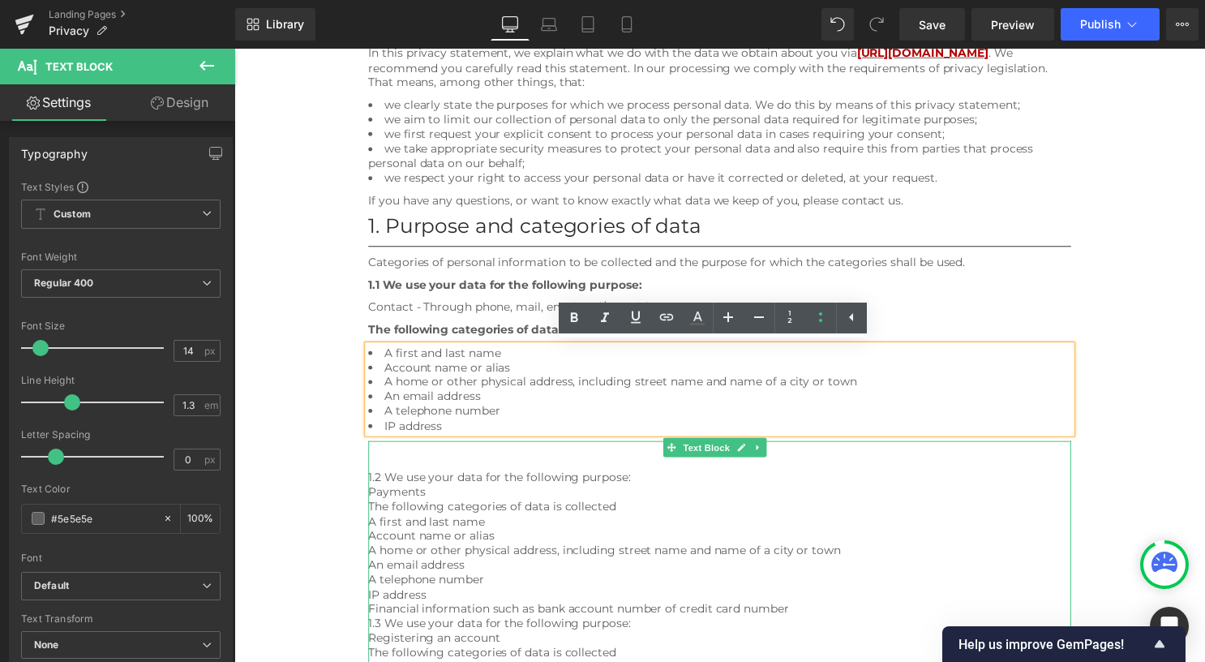
click at [635, 445] on div at bounding box center [725, 447] width 710 height 4
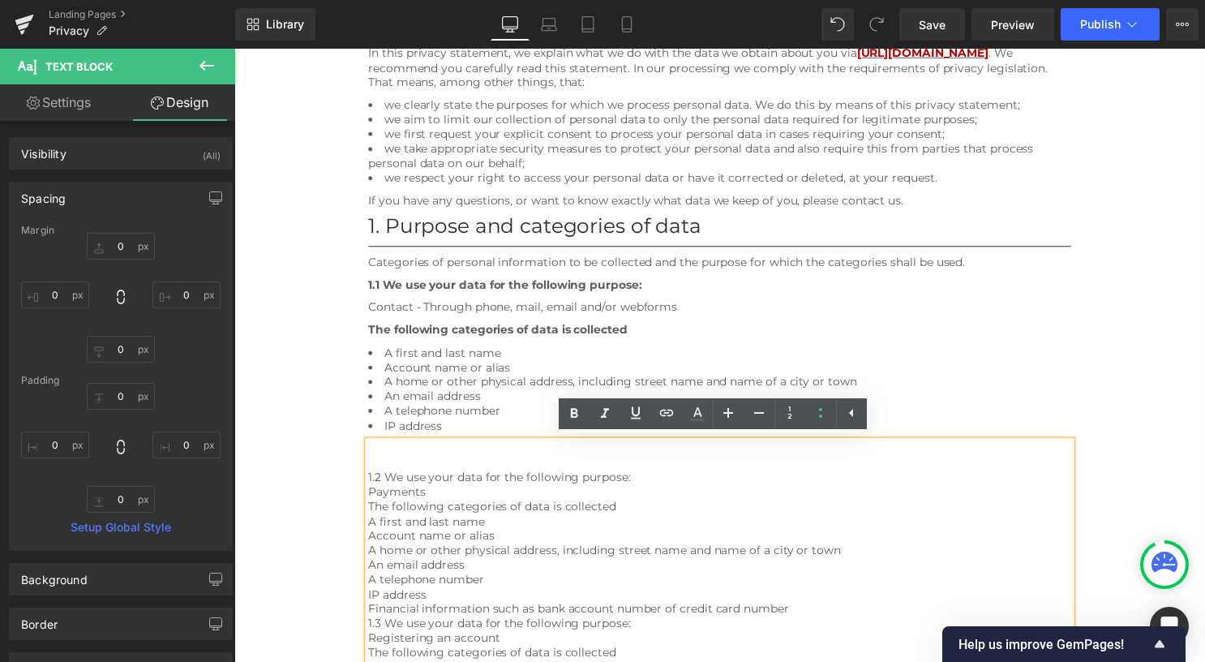
drag, startPoint x: 848, startPoint y: 312, endPoint x: 686, endPoint y: 336, distance: 164.0
click at [849, 312] on div "Contact - Through phone, mail, email and/or webforms Text Block" at bounding box center [725, 309] width 710 height 15
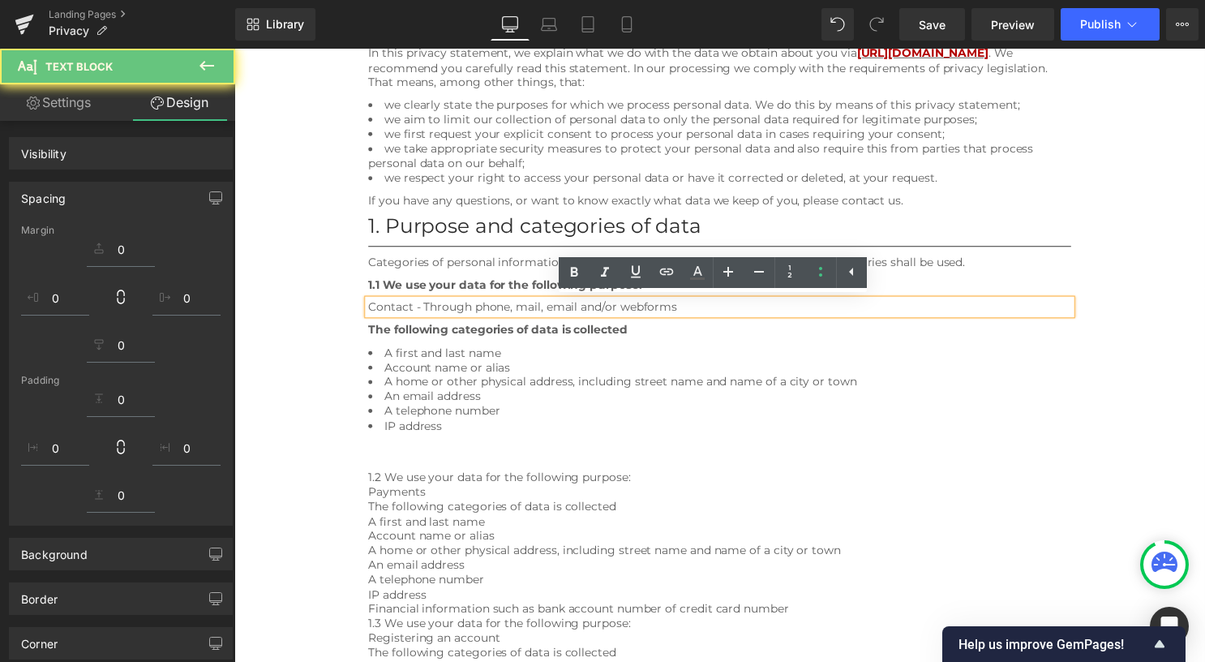
click at [694, 336] on div "The following categories of data is collected Text Block" at bounding box center [725, 332] width 710 height 15
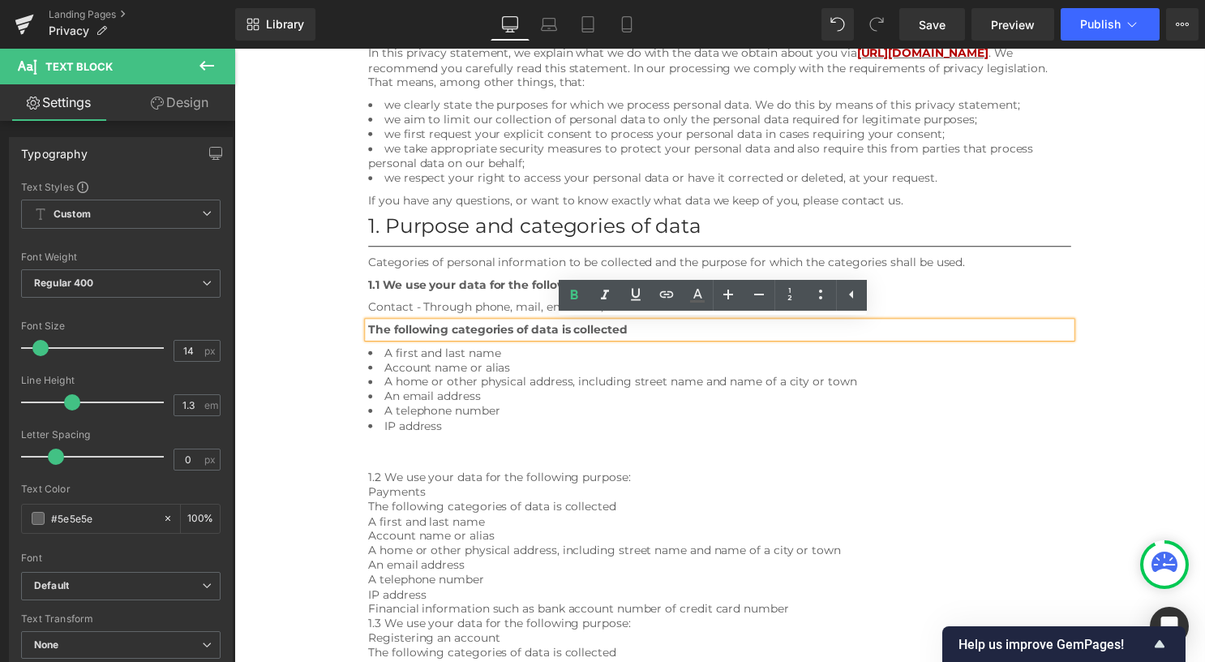
click at [798, 398] on li "An email address" at bounding box center [725, 399] width 710 height 15
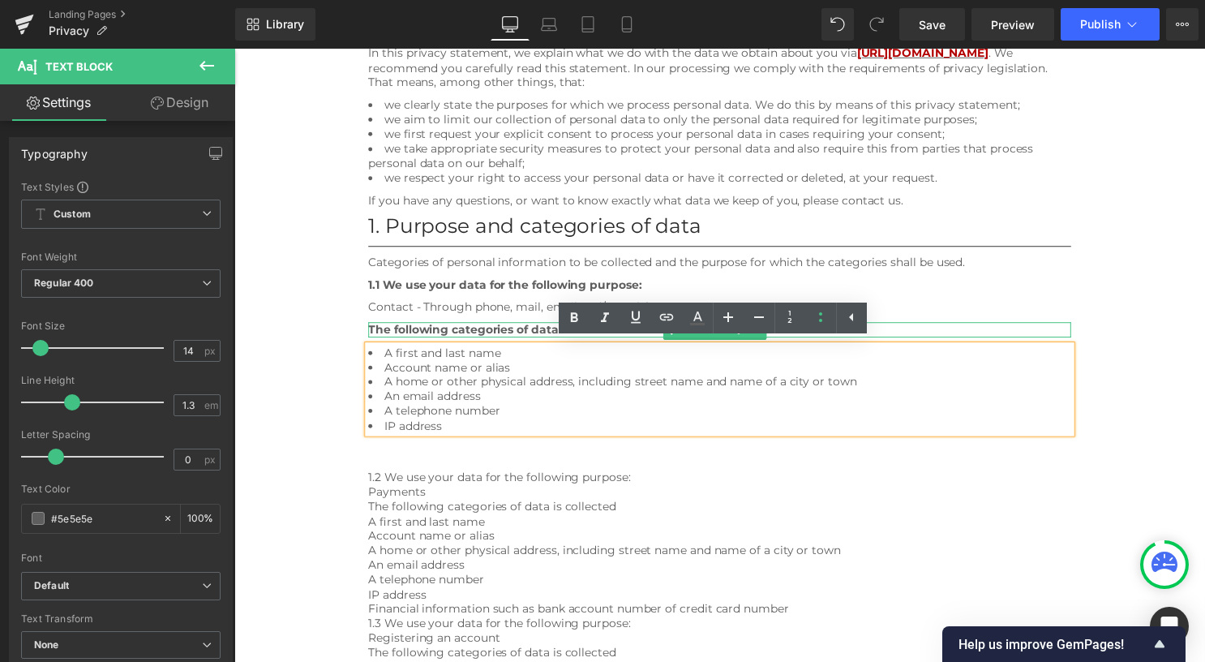
click at [506, 332] on span "The following categories of data is collected" at bounding box center [501, 332] width 262 height 15
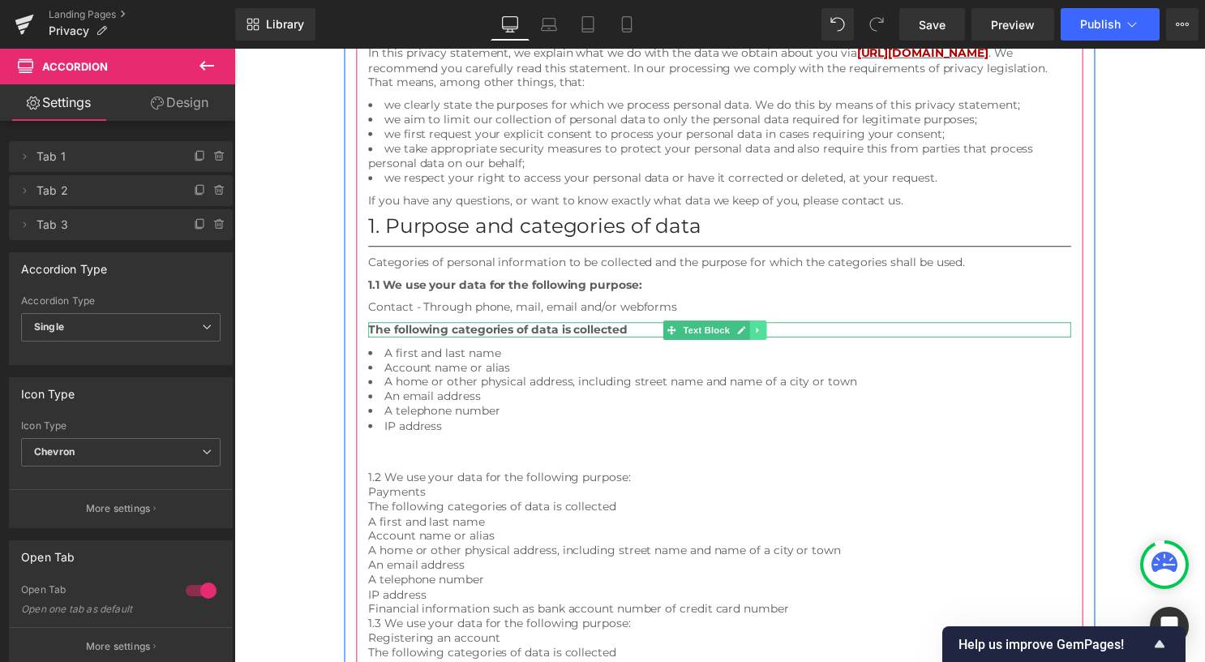
click at [765, 333] on icon at bounding box center [763, 333] width 9 height 10
drag, startPoint x: 756, startPoint y: 331, endPoint x: 747, endPoint y: 332, distance: 9.0
click at [757, 330] on link at bounding box center [755, 332] width 17 height 19
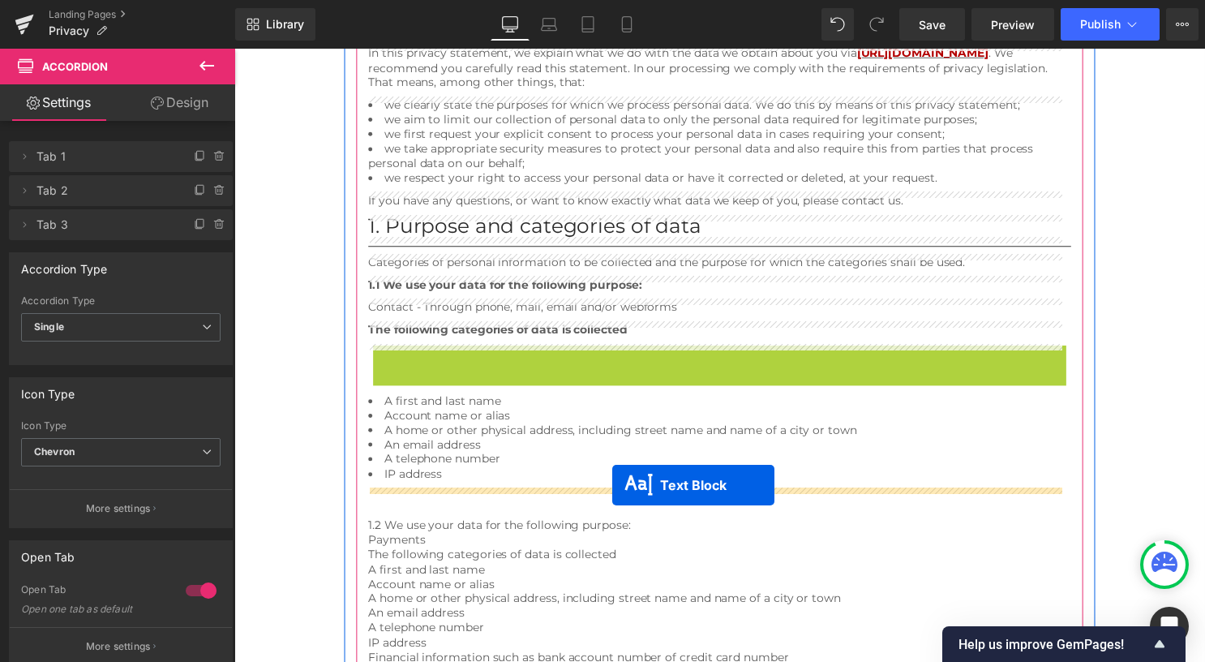
drag, startPoint x: 696, startPoint y: 354, endPoint x: 616, endPoint y: 490, distance: 158.1
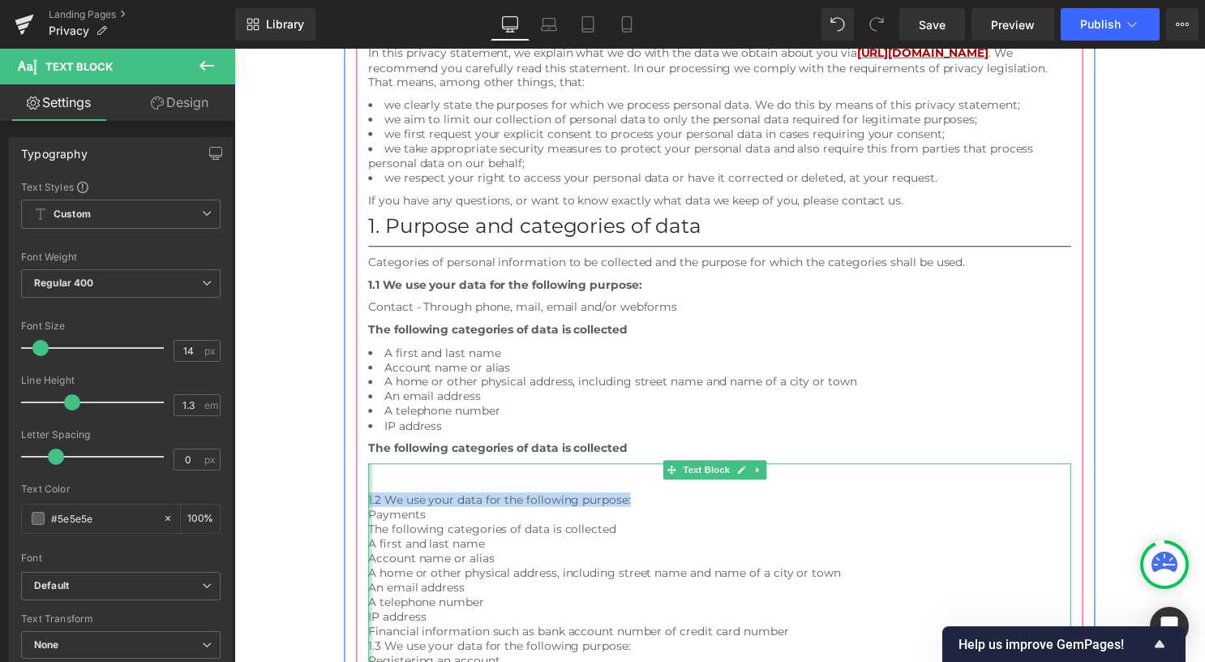
drag, startPoint x: 637, startPoint y: 504, endPoint x: 369, endPoint y: 504, distance: 268.3
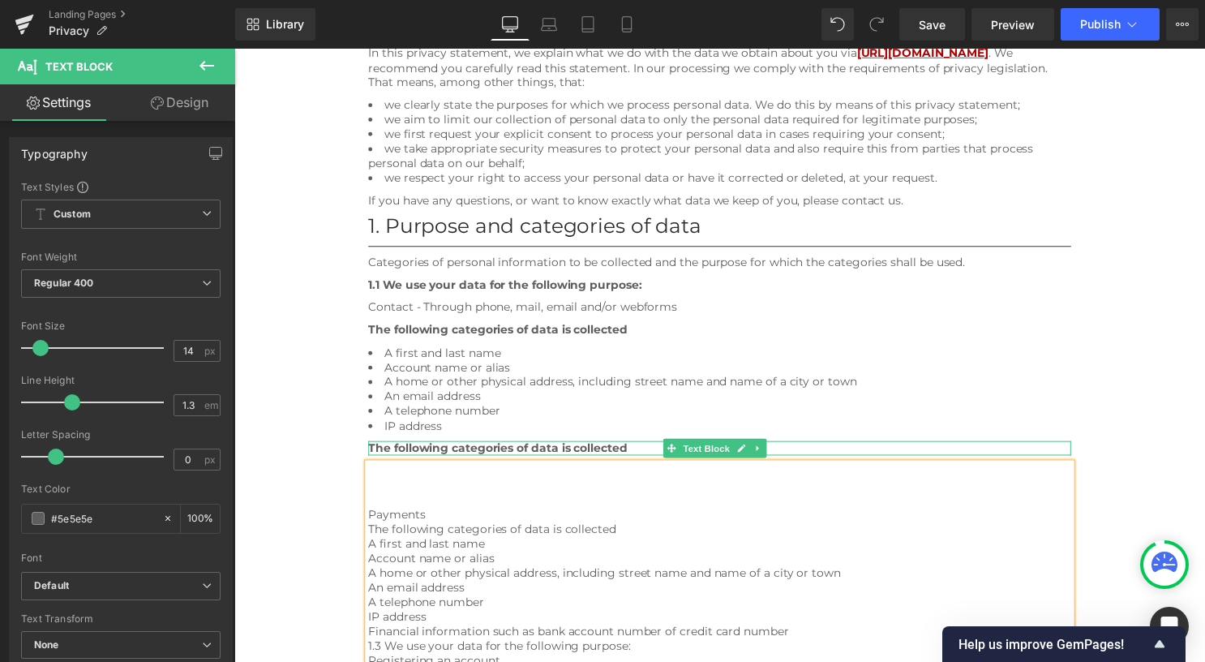
click at [465, 452] on span "The following categories of data is collected" at bounding box center [501, 452] width 262 height 15
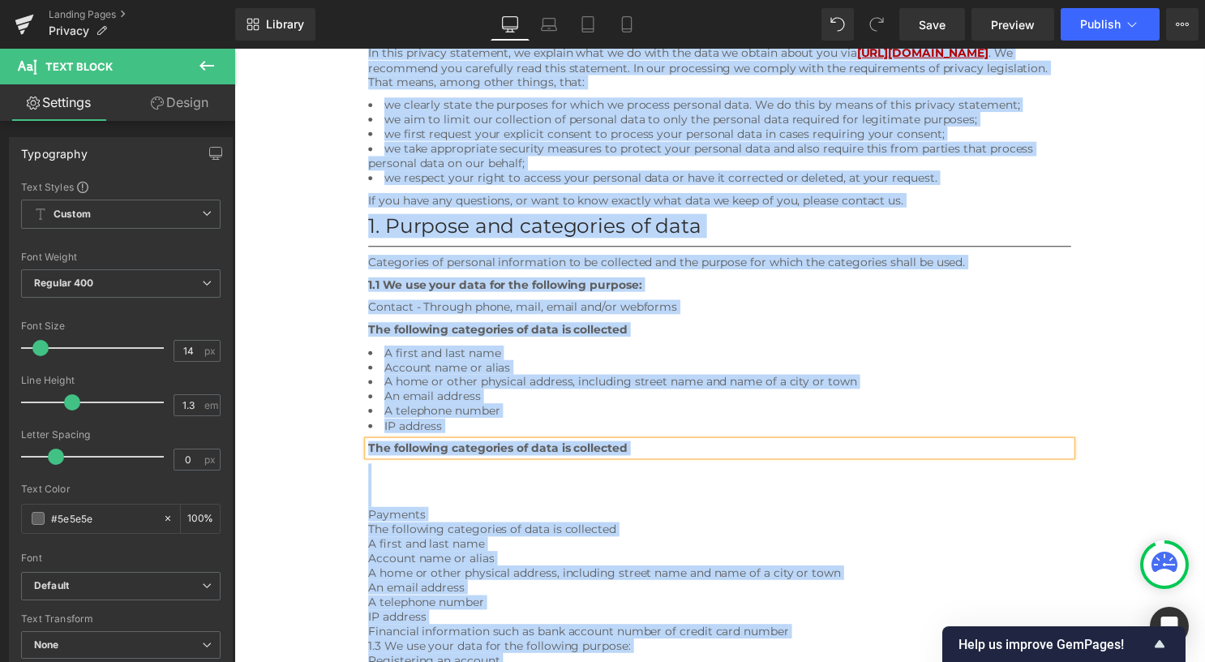
click at [466, 450] on span "The following categories of data is collected" at bounding box center [501, 452] width 262 height 15
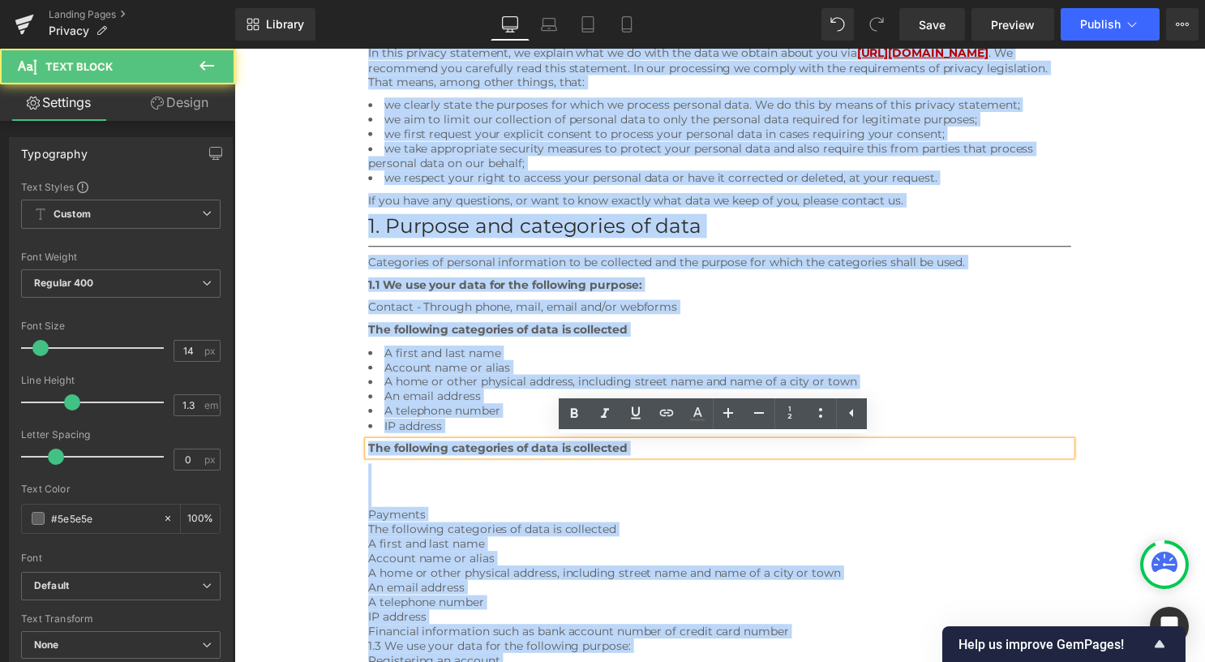
click at [466, 450] on span "The following categories of data is collected" at bounding box center [501, 452] width 262 height 15
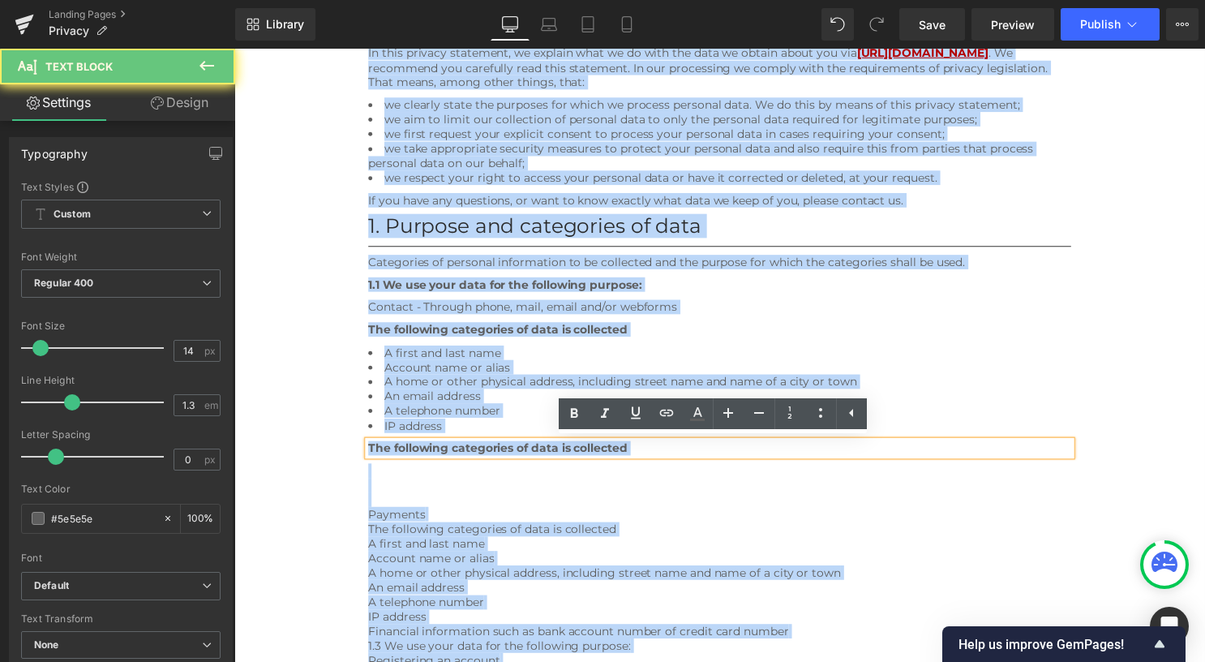
click at [467, 450] on span "The following categories of data is collected" at bounding box center [501, 452] width 262 height 15
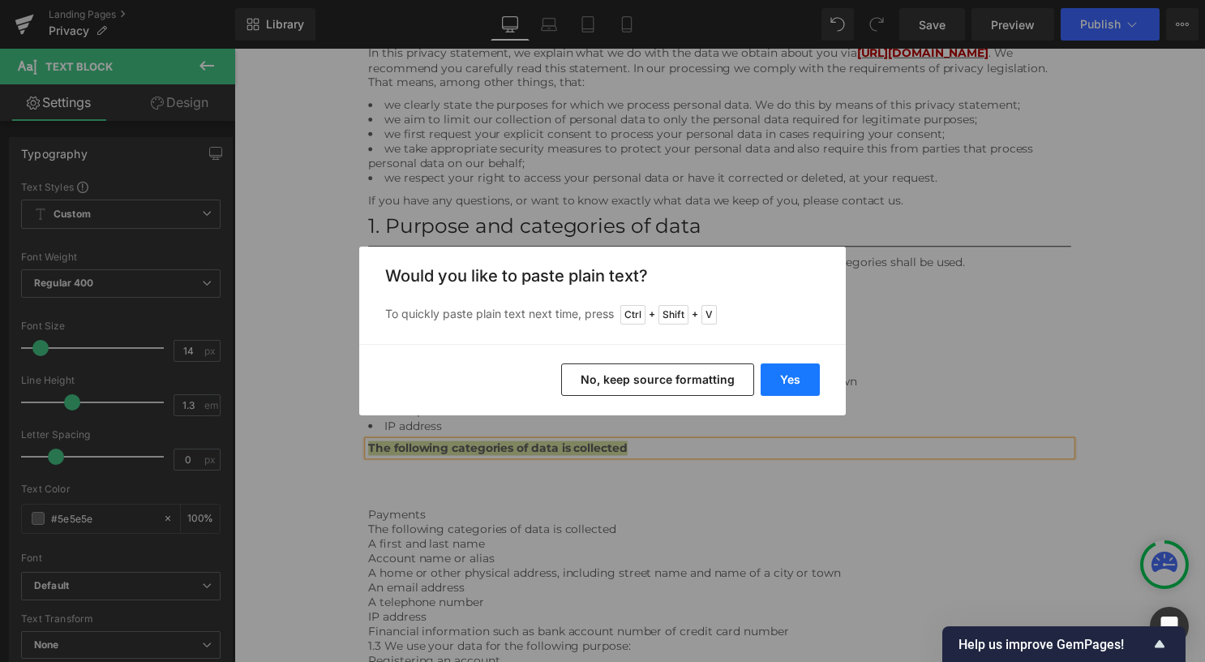
click at [796, 371] on button "Yes" at bounding box center [789, 379] width 59 height 32
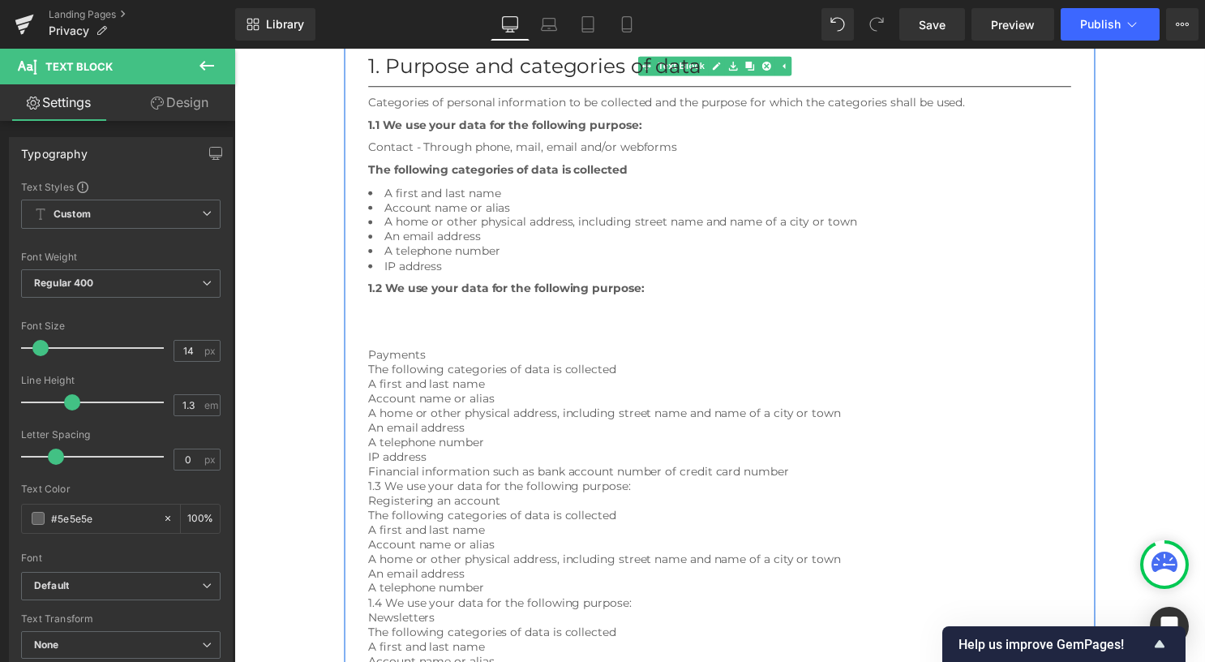
scroll to position [472, 0]
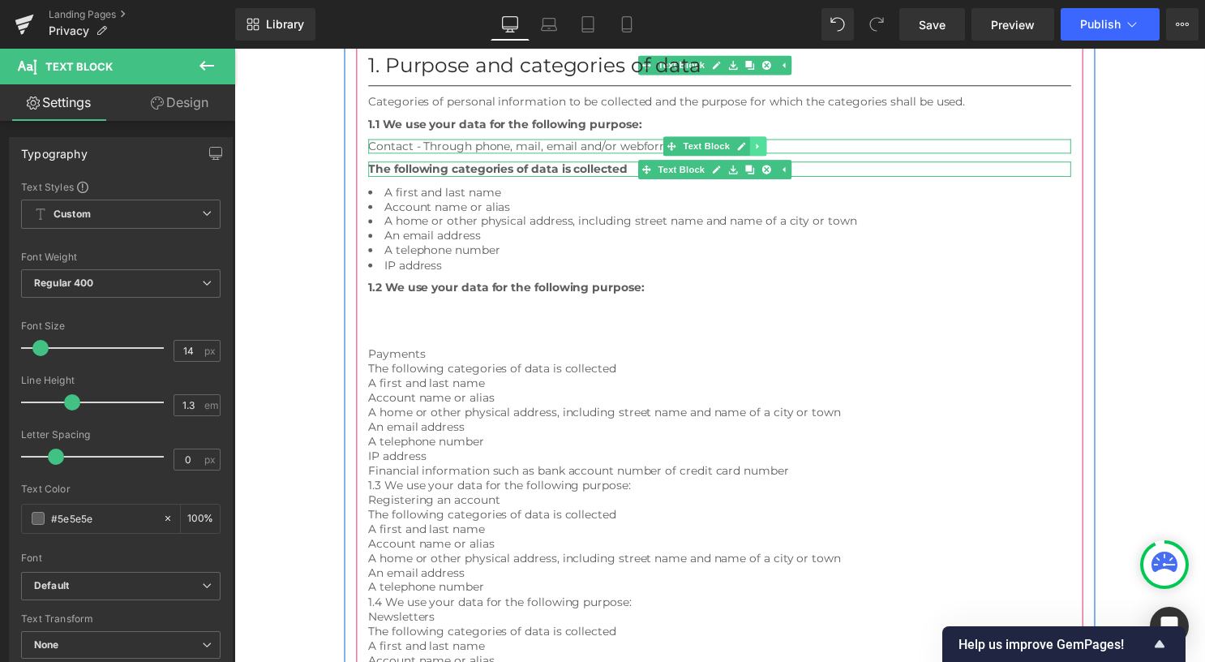
click at [762, 144] on icon at bounding box center [763, 148] width 9 height 10
click at [754, 143] on icon at bounding box center [755, 147] width 9 height 9
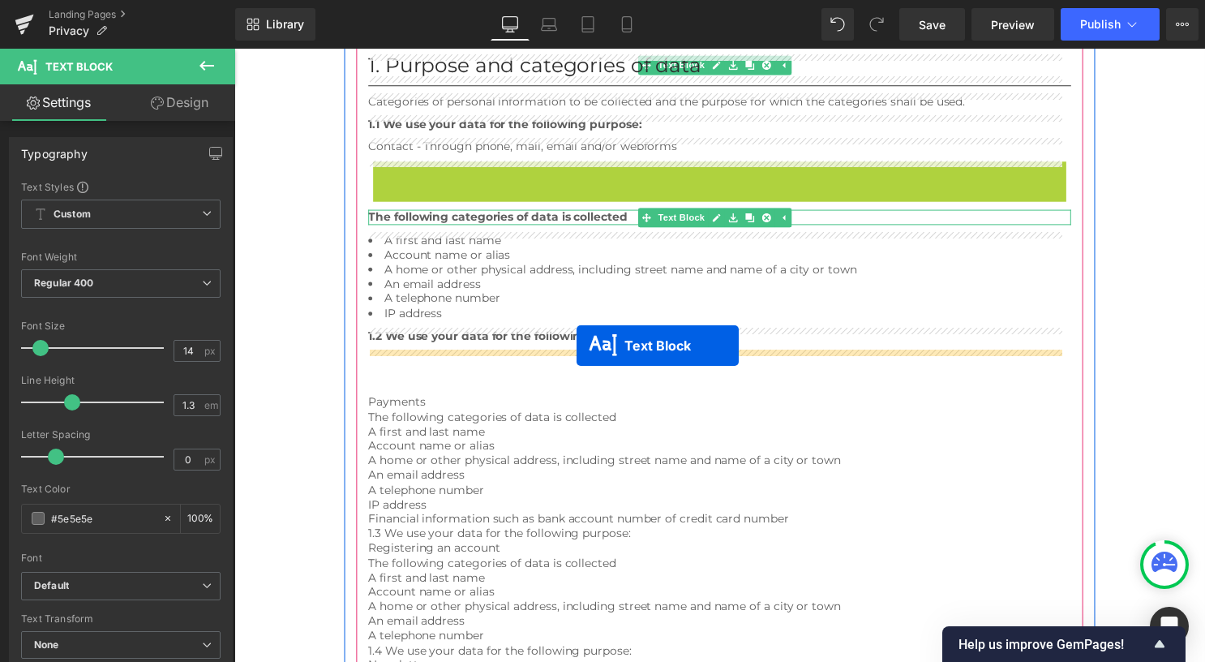
drag, startPoint x: 697, startPoint y: 171, endPoint x: 580, endPoint y: 349, distance: 213.2
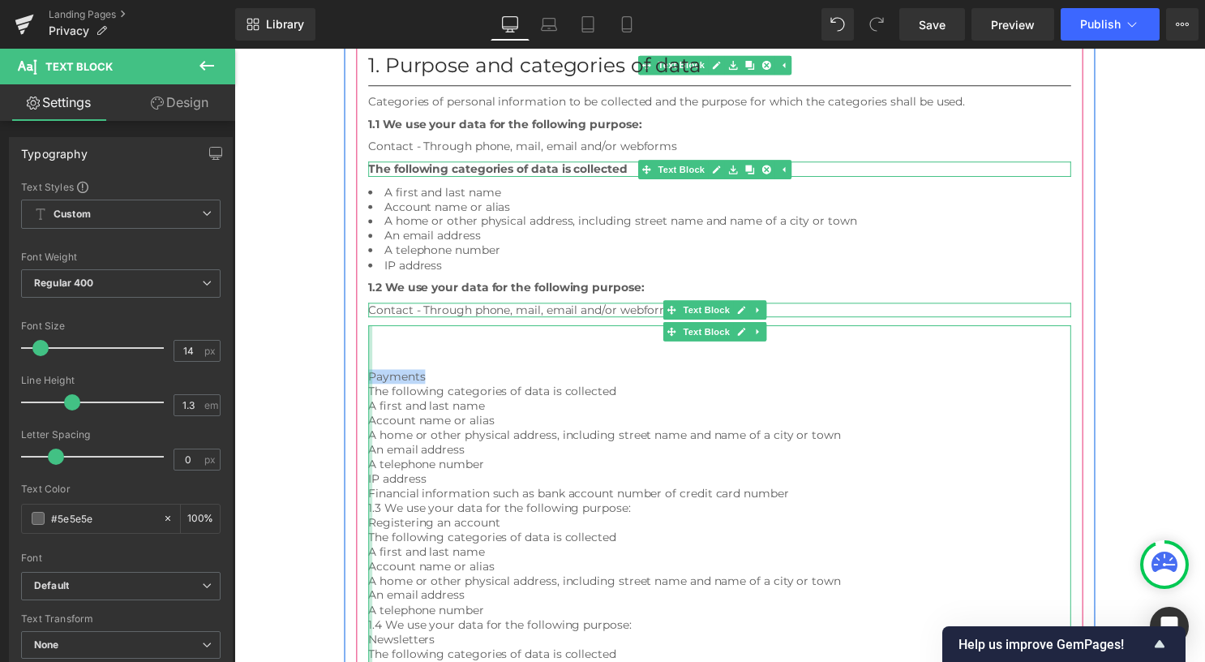
drag, startPoint x: 441, startPoint y: 376, endPoint x: 370, endPoint y: 375, distance: 70.6
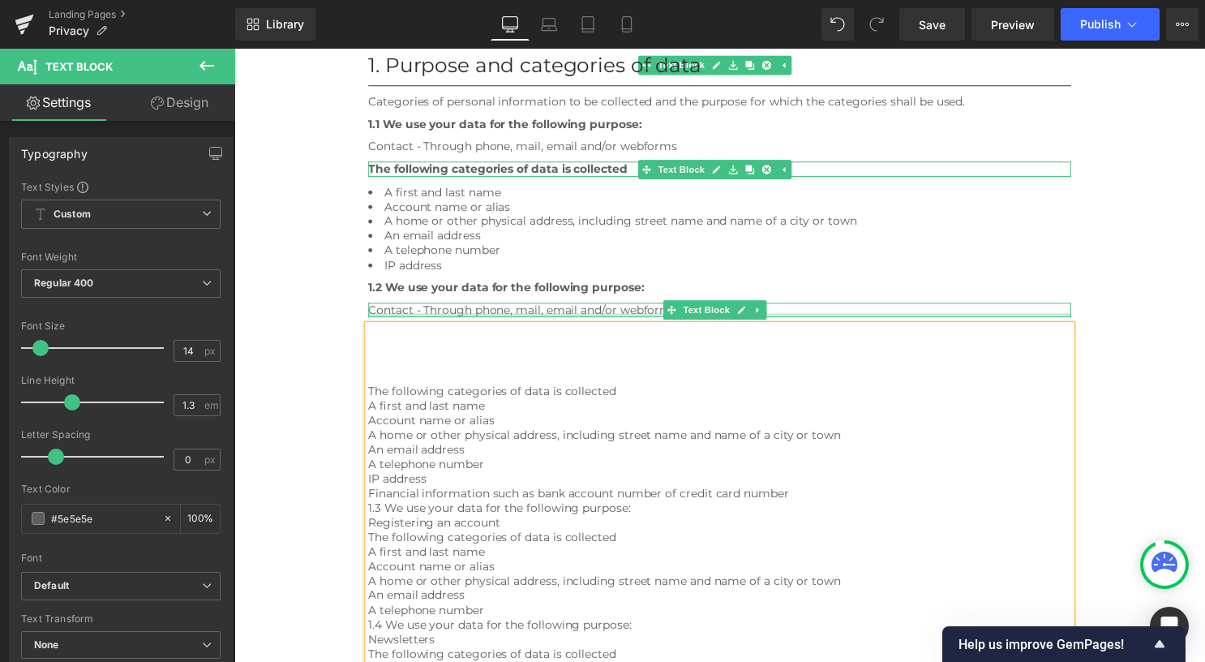
click at [441, 313] on div "Contact - Through phone, mail, email and/or webforms" at bounding box center [725, 313] width 710 height 15
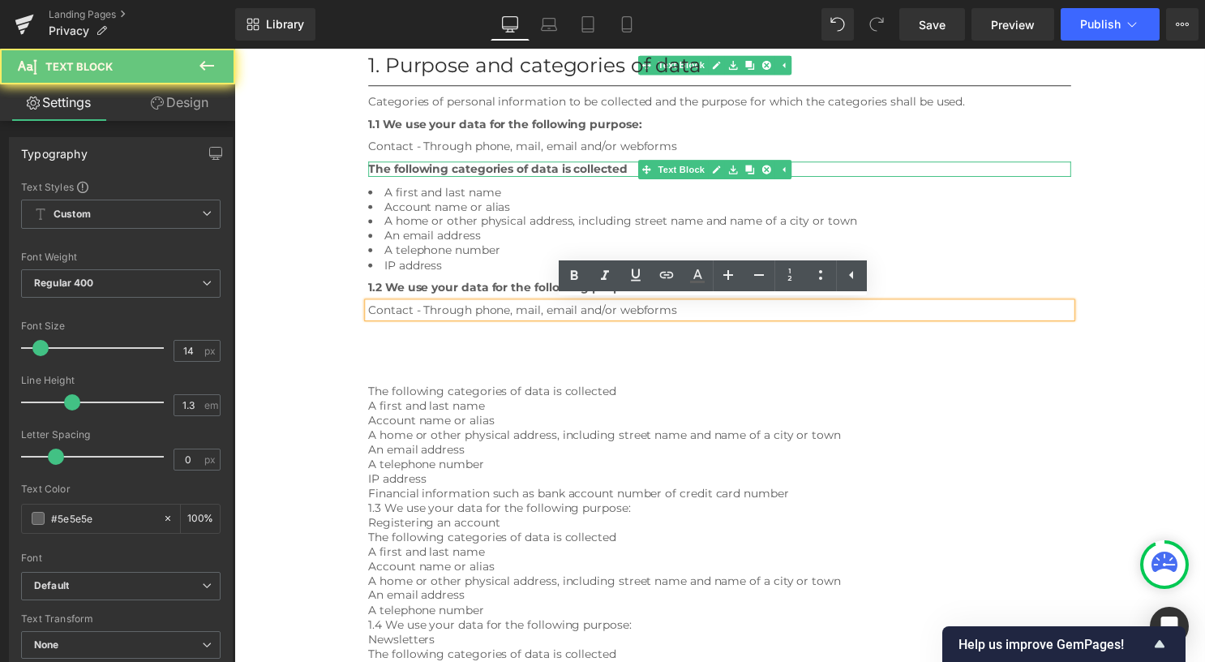
click at [440, 311] on div "Contact - Through phone, mail, email and/or webforms" at bounding box center [725, 313] width 710 height 15
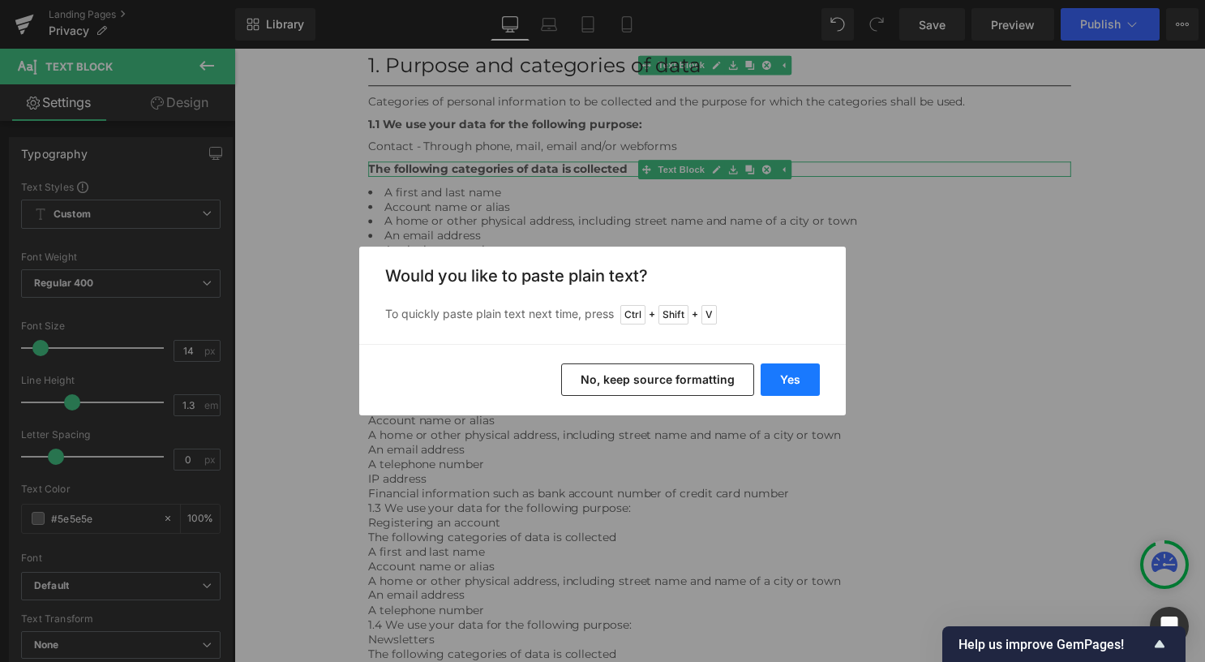
click at [783, 371] on button "Yes" at bounding box center [789, 379] width 59 height 32
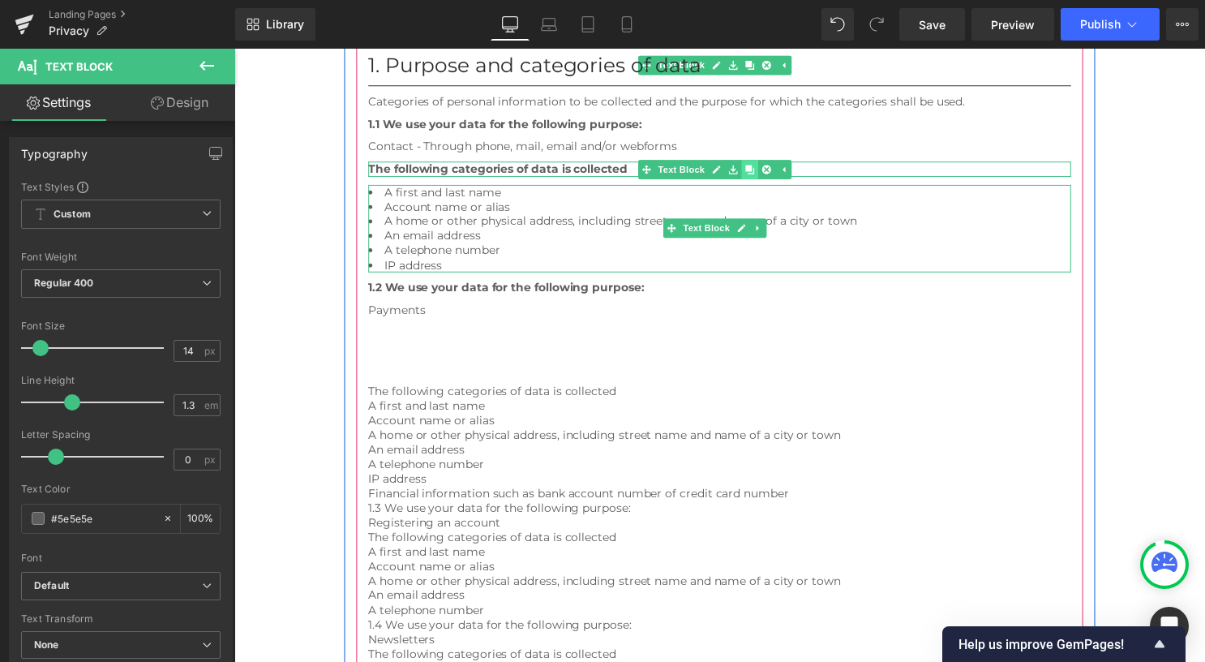
click at [758, 164] on link at bounding box center [755, 170] width 17 height 19
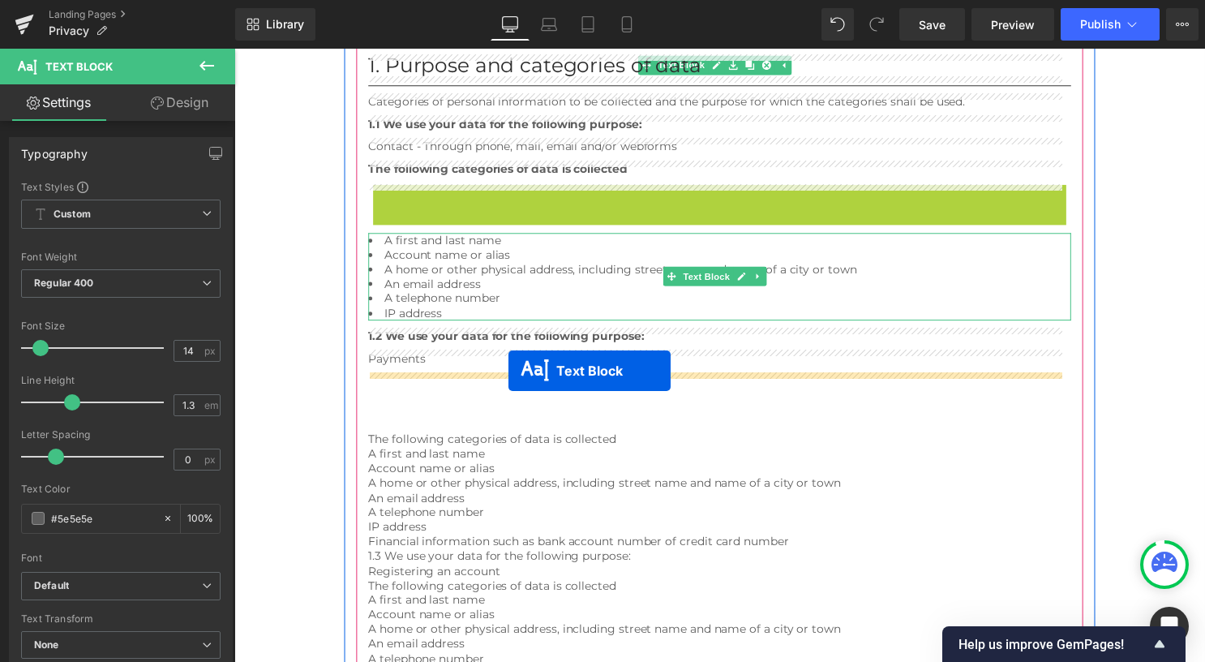
drag, startPoint x: 702, startPoint y: 191, endPoint x: 525, endPoint y: 382, distance: 261.0
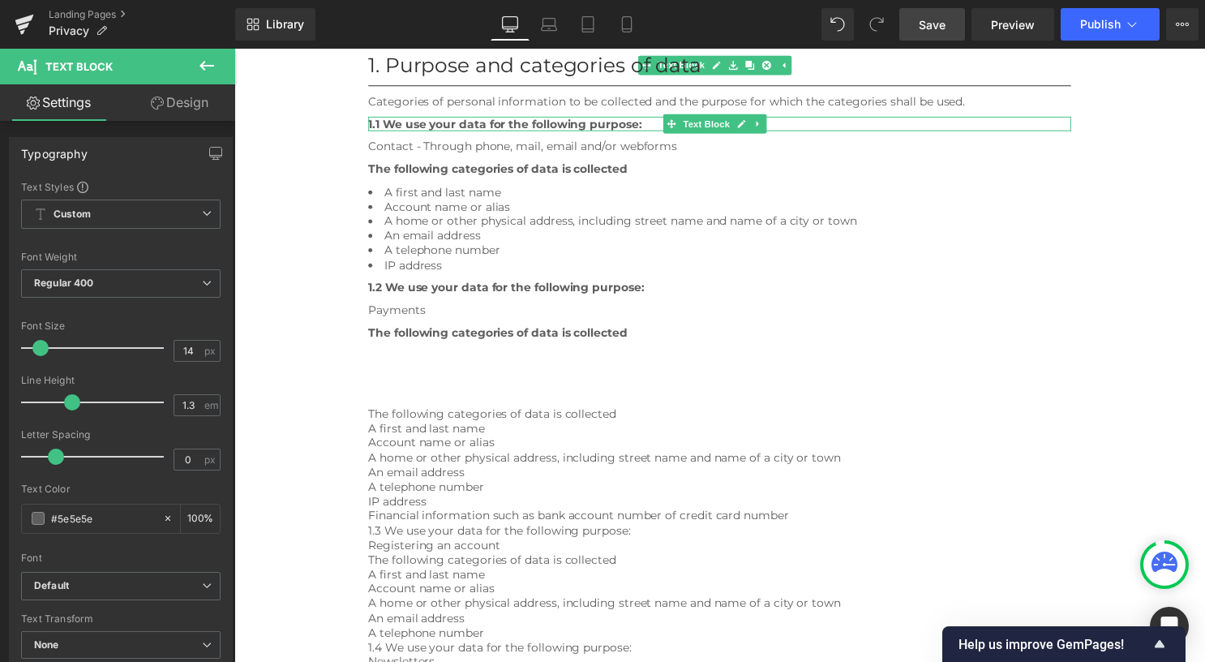
click at [921, 20] on span "Save" at bounding box center [932, 24] width 27 height 17
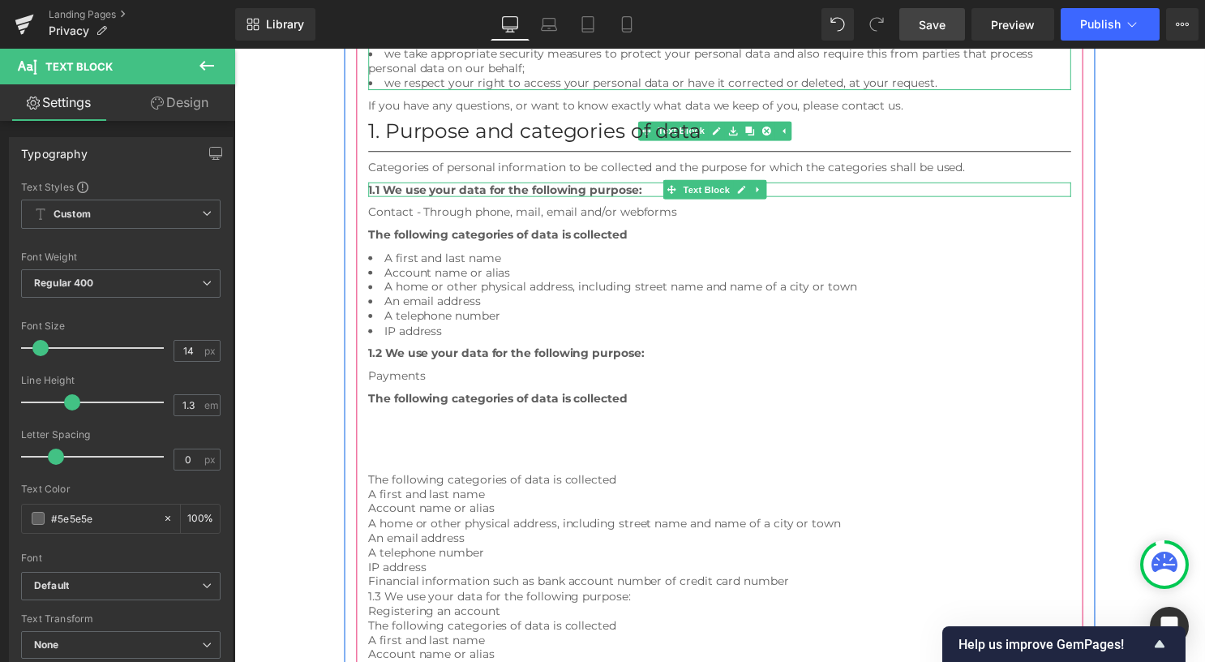
scroll to position [486, 0]
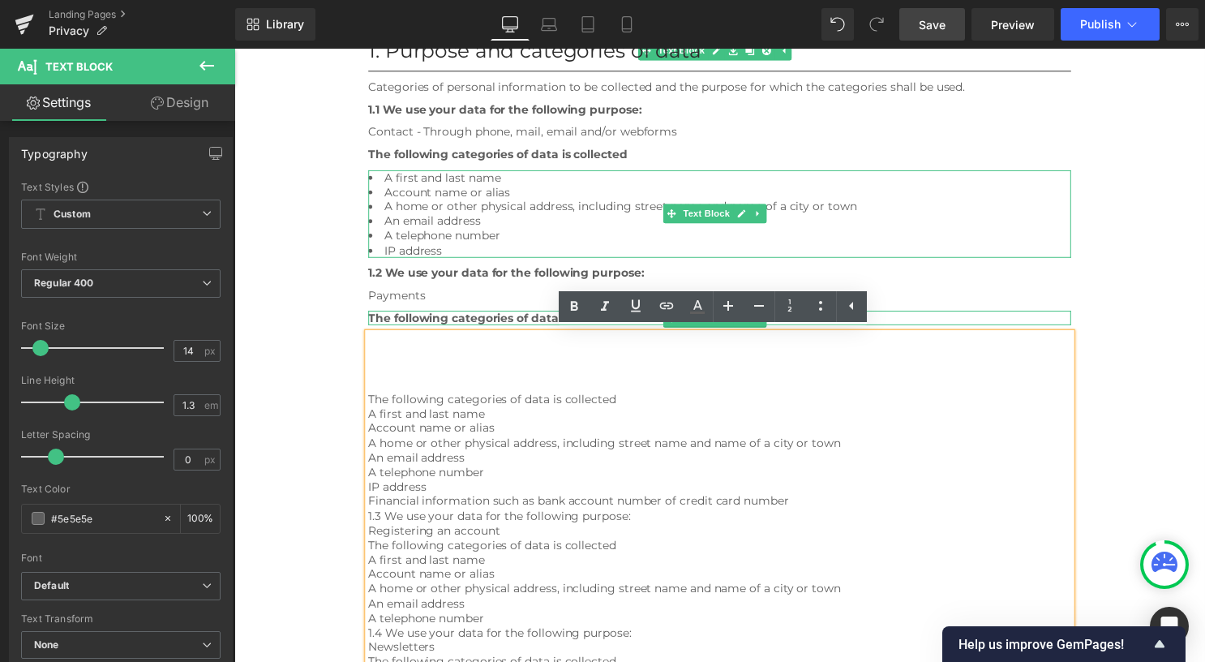
click at [759, 214] on icon at bounding box center [763, 216] width 9 height 10
drag, startPoint x: 757, startPoint y: 212, endPoint x: 747, endPoint y: 212, distance: 9.7
click at [758, 212] on link at bounding box center [755, 215] width 17 height 19
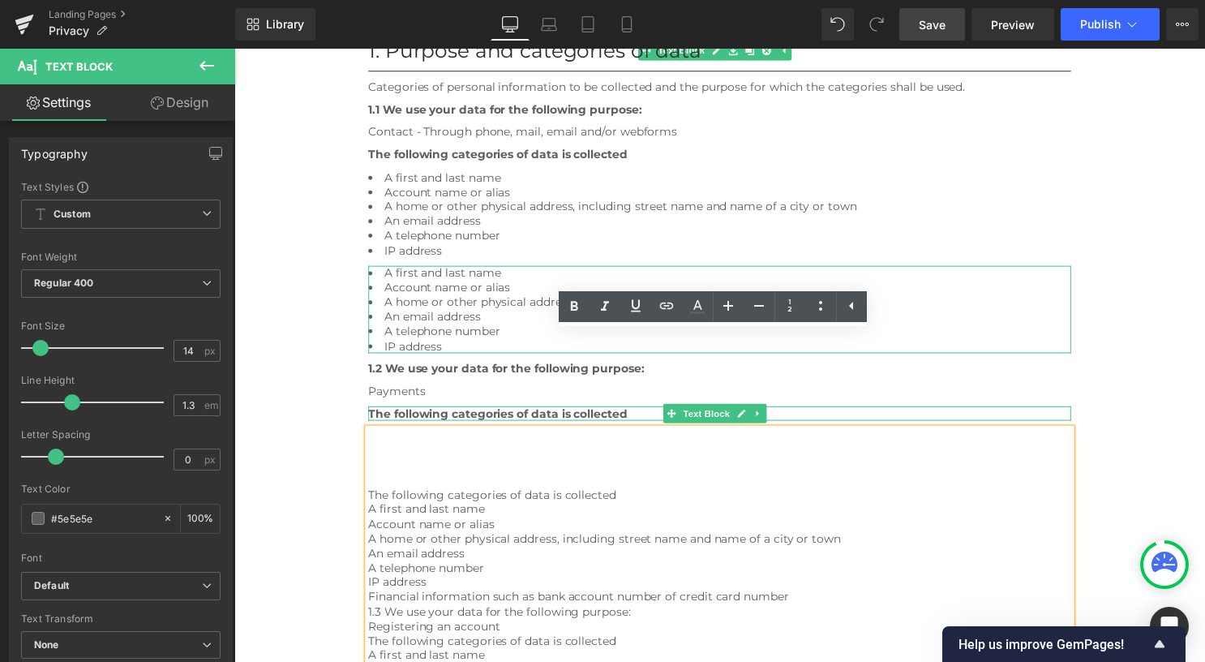
click at [490, 285] on li "Account name or alias" at bounding box center [725, 290] width 710 height 15
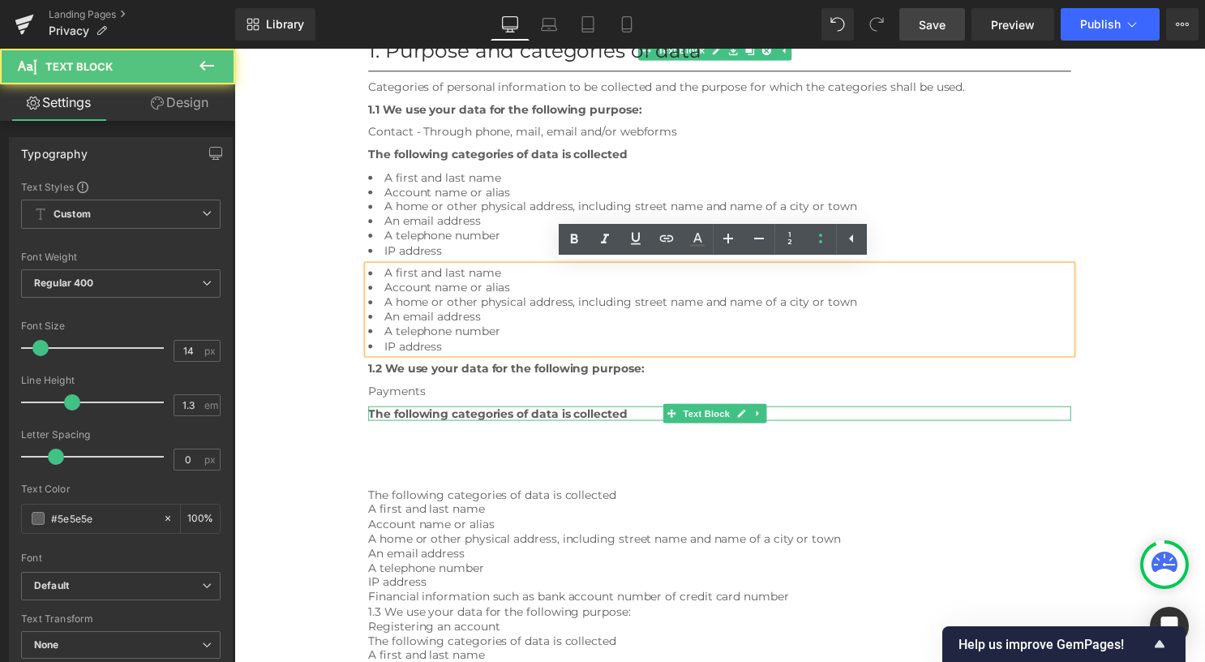
click at [670, 288] on li "Account name or alias" at bounding box center [725, 290] width 710 height 15
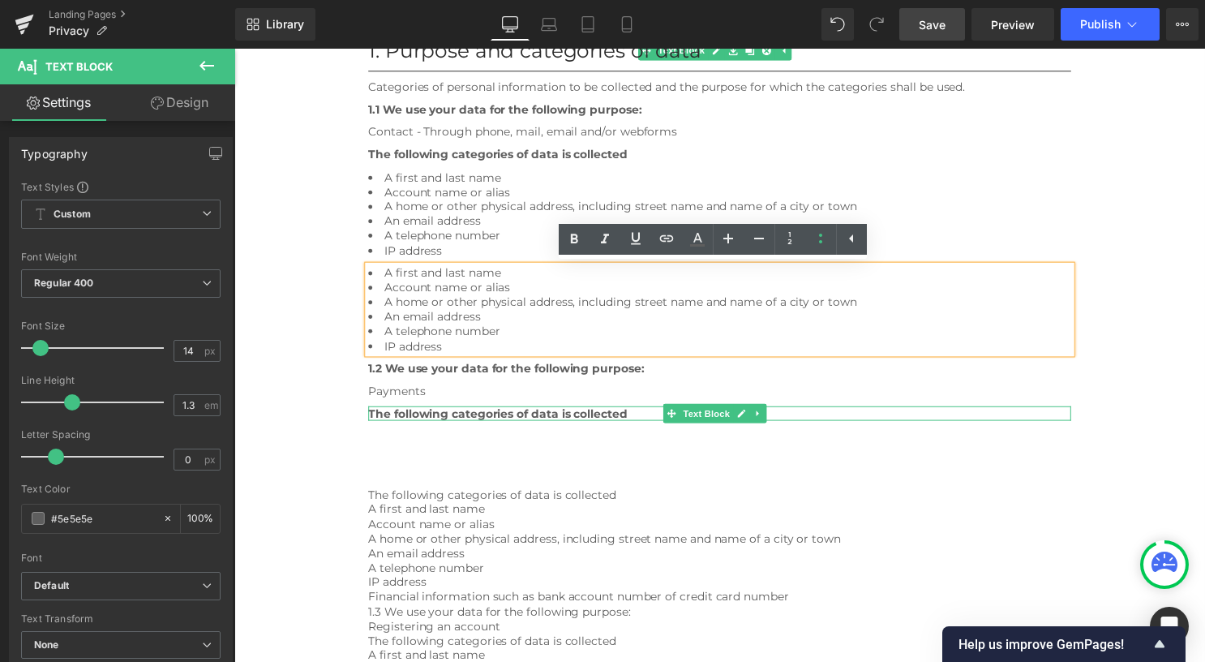
drag, startPoint x: 345, startPoint y: 350, endPoint x: 579, endPoint y: 314, distance: 236.3
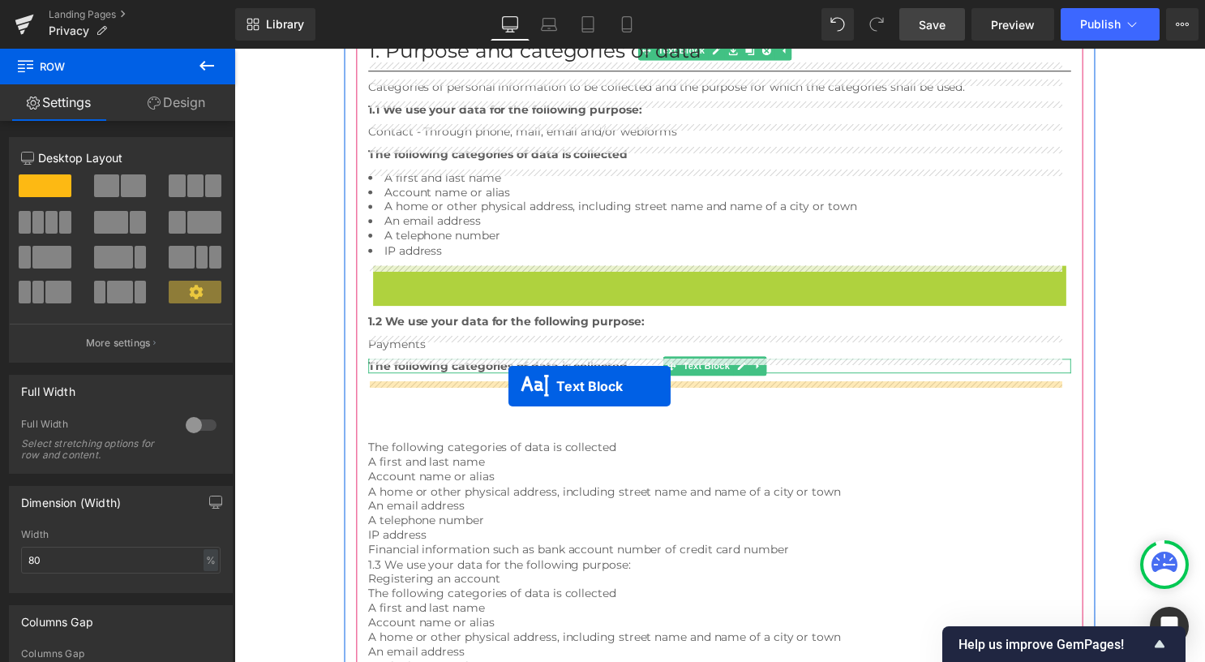
drag, startPoint x: 696, startPoint y: 311, endPoint x: 512, endPoint y: 390, distance: 200.4
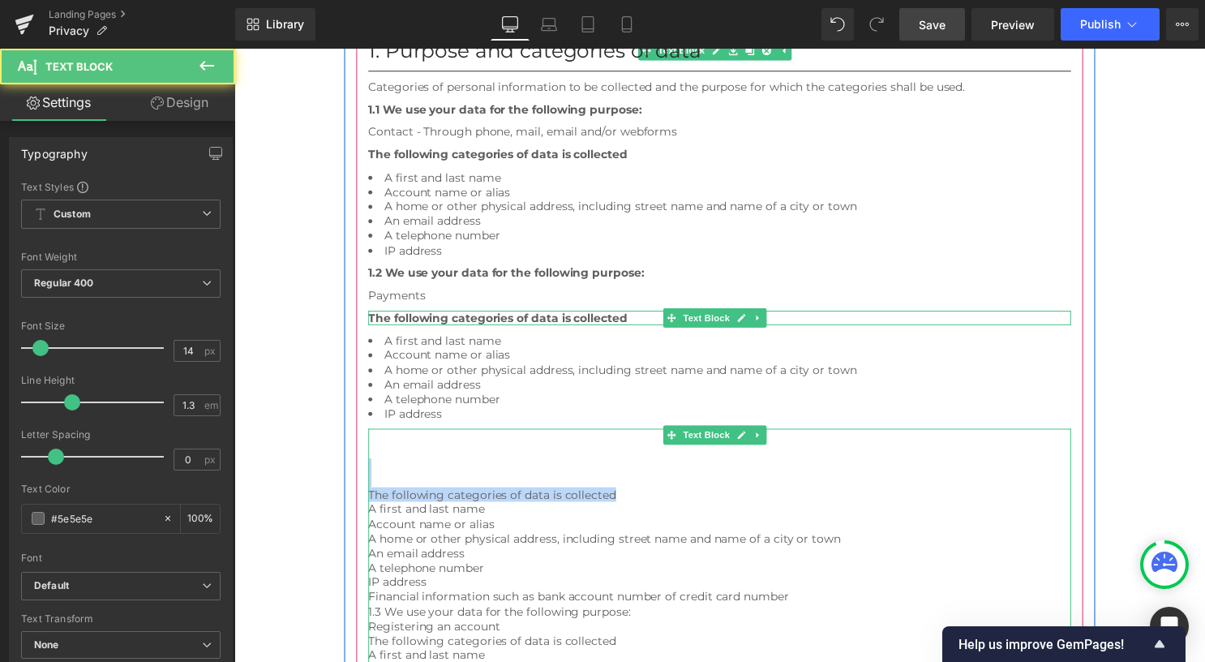
drag, startPoint x: 507, startPoint y: 484, endPoint x: 401, endPoint y: 490, distance: 105.6
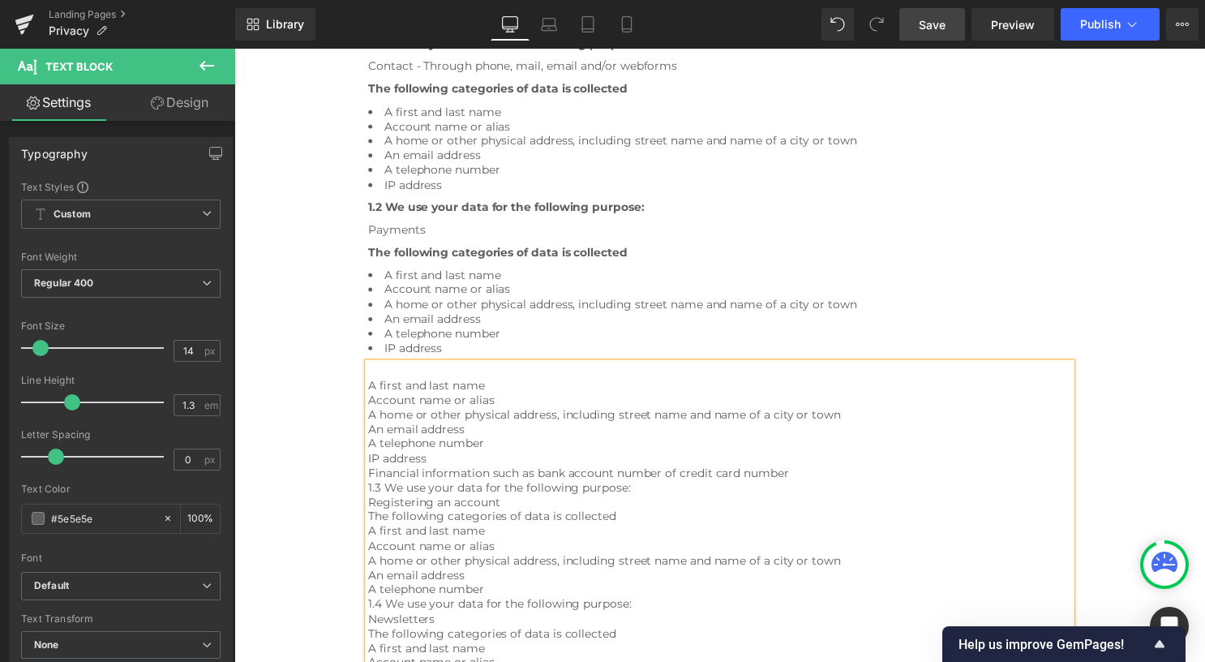
scroll to position [589, 0]
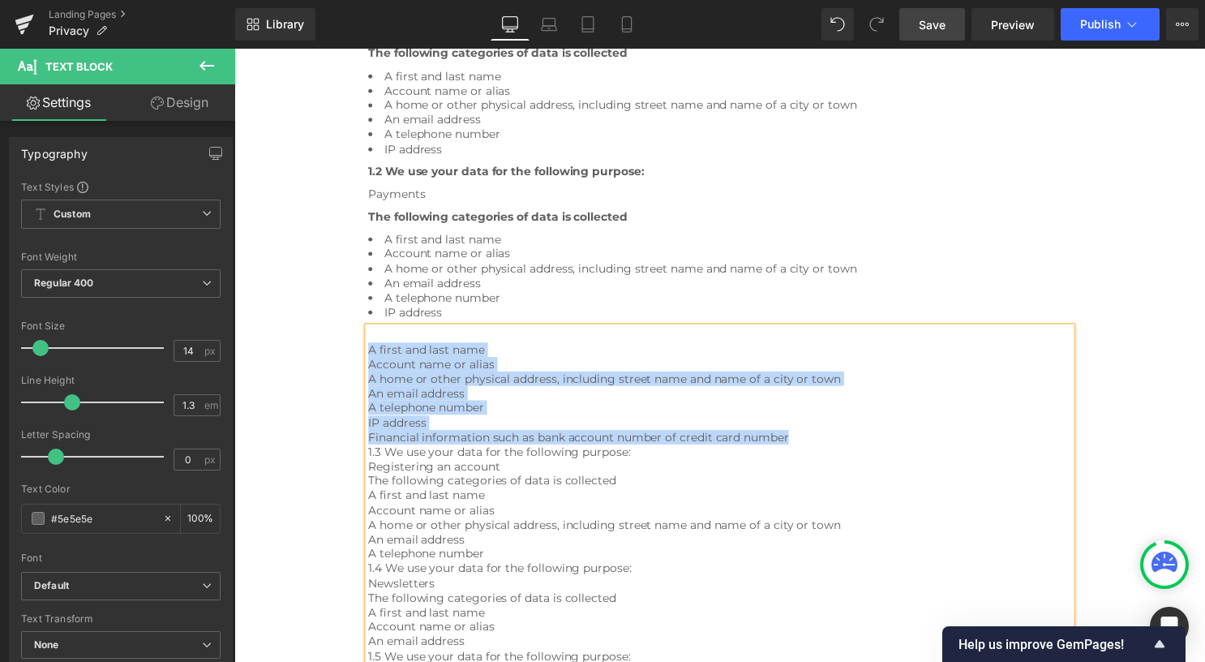
drag, startPoint x: 803, startPoint y: 438, endPoint x: 357, endPoint y: 345, distance: 455.5
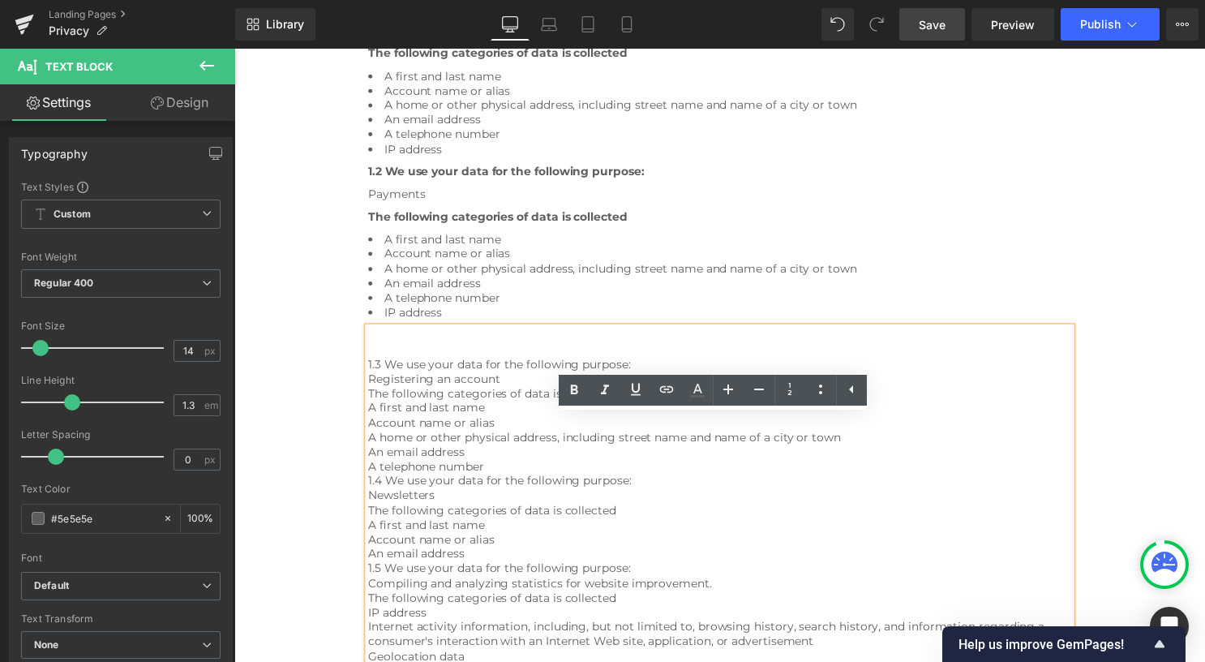
scroll to position [499, 0]
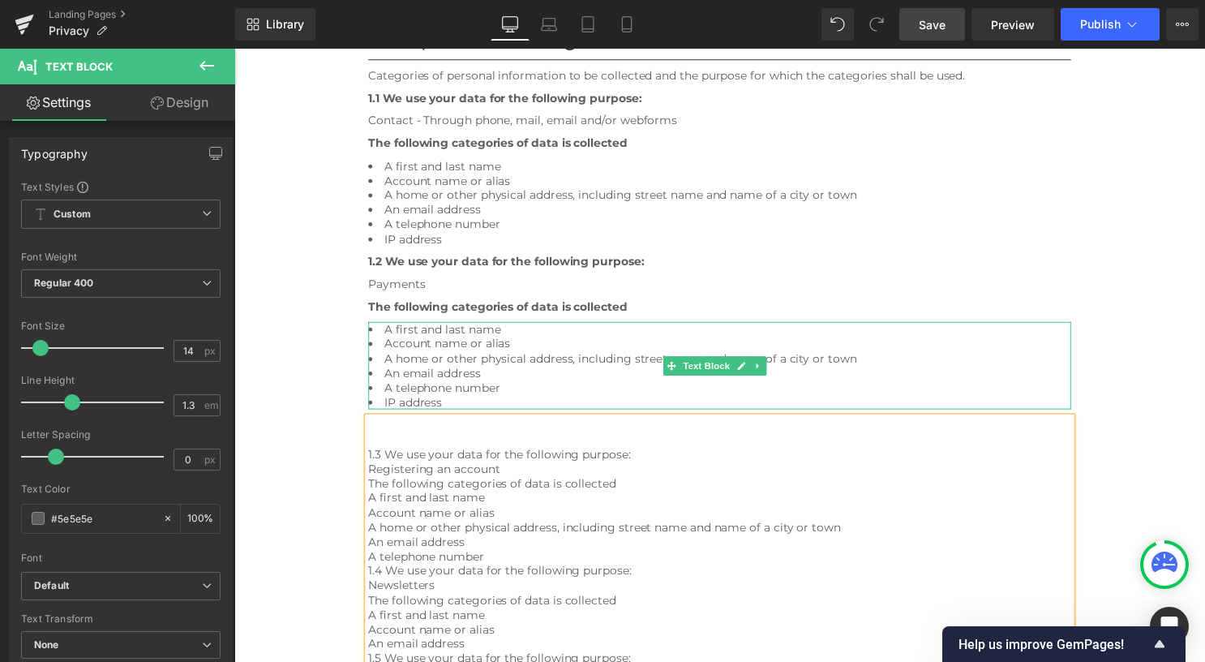
click at [454, 396] on li "A telephone number" at bounding box center [725, 390] width 710 height 15
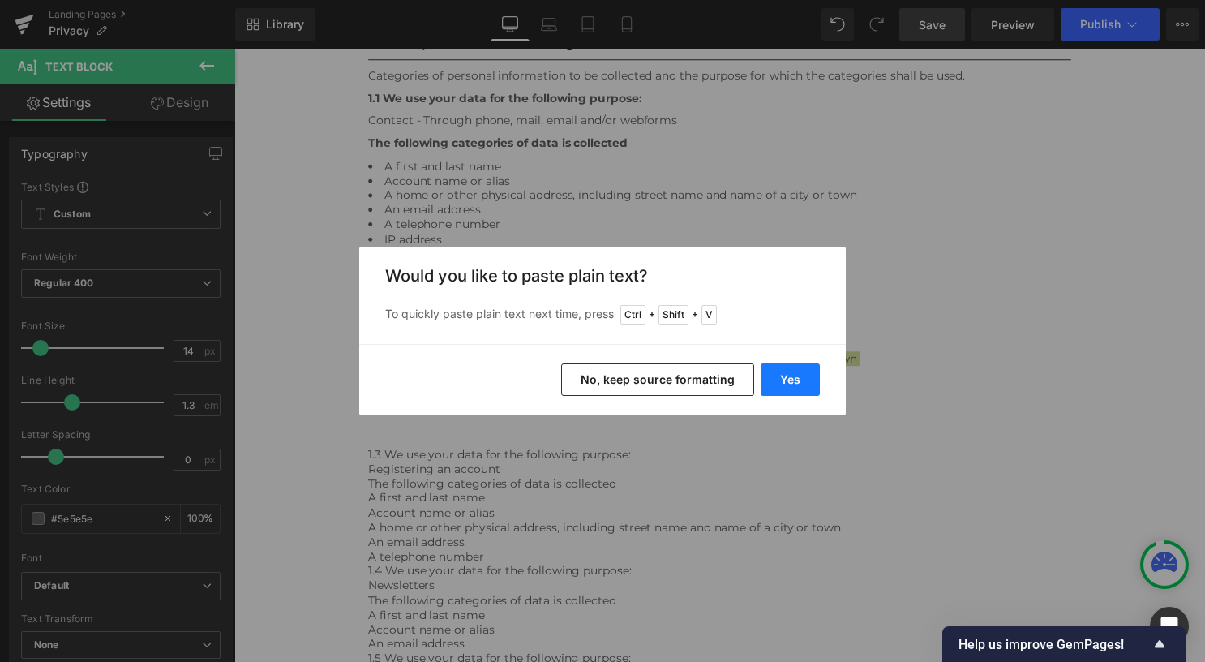
click at [796, 370] on button "Yes" at bounding box center [789, 379] width 59 height 32
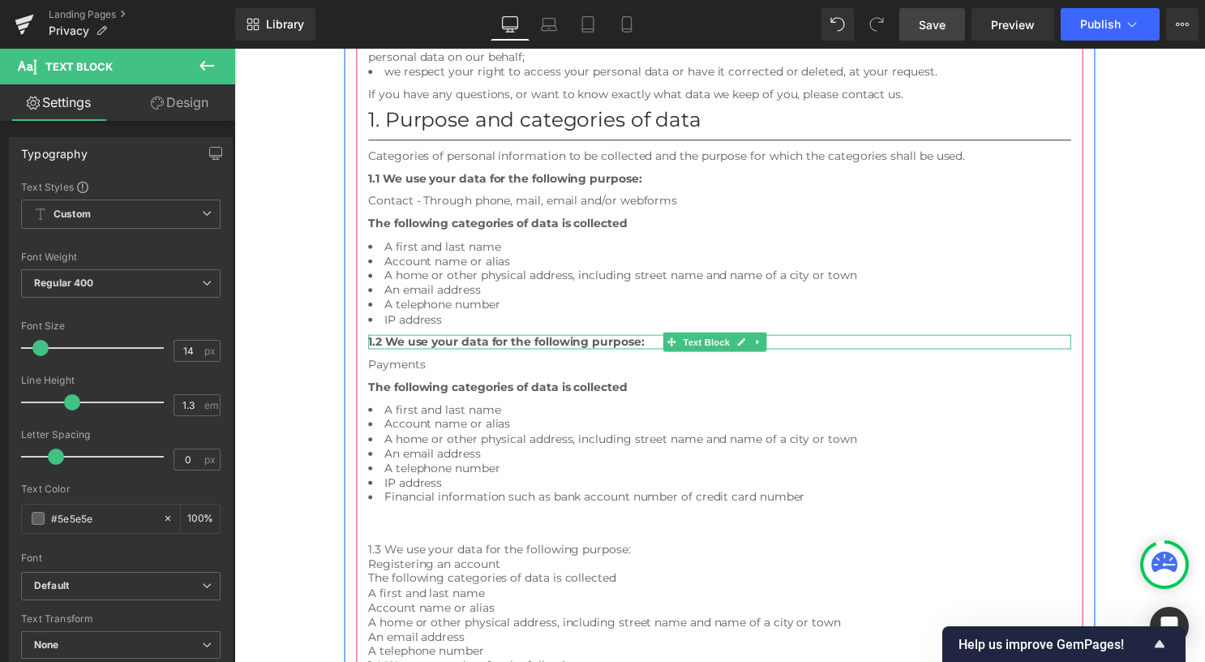
scroll to position [336, 0]
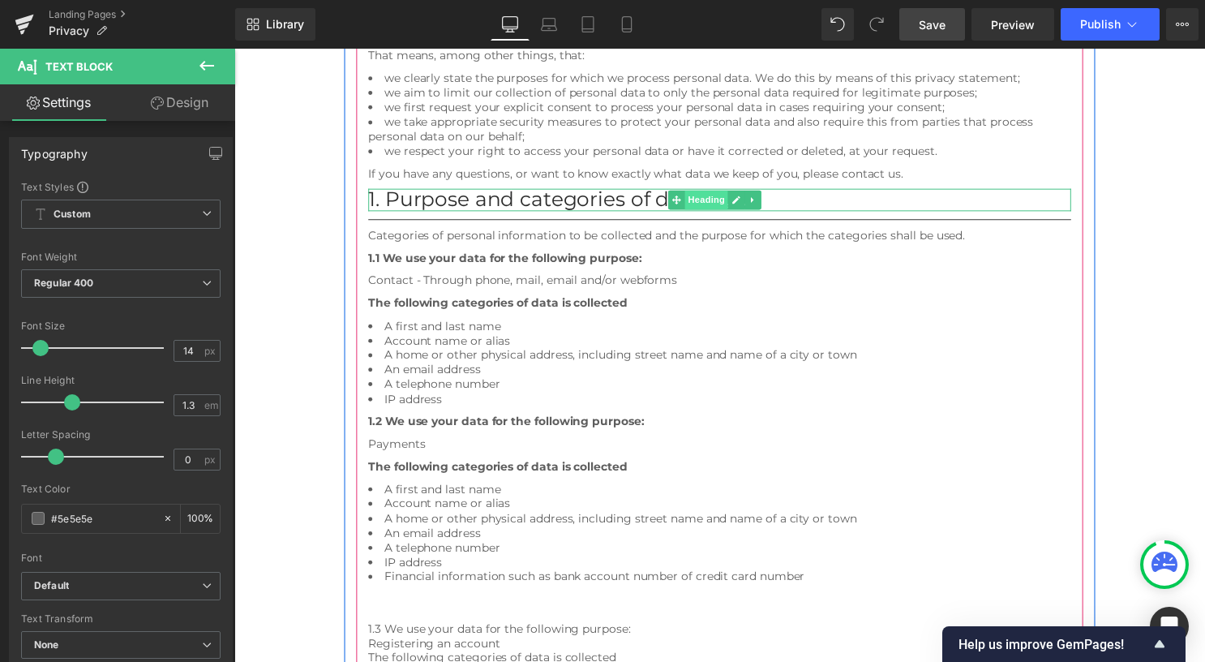
click at [705, 199] on span "Heading" at bounding box center [712, 201] width 44 height 19
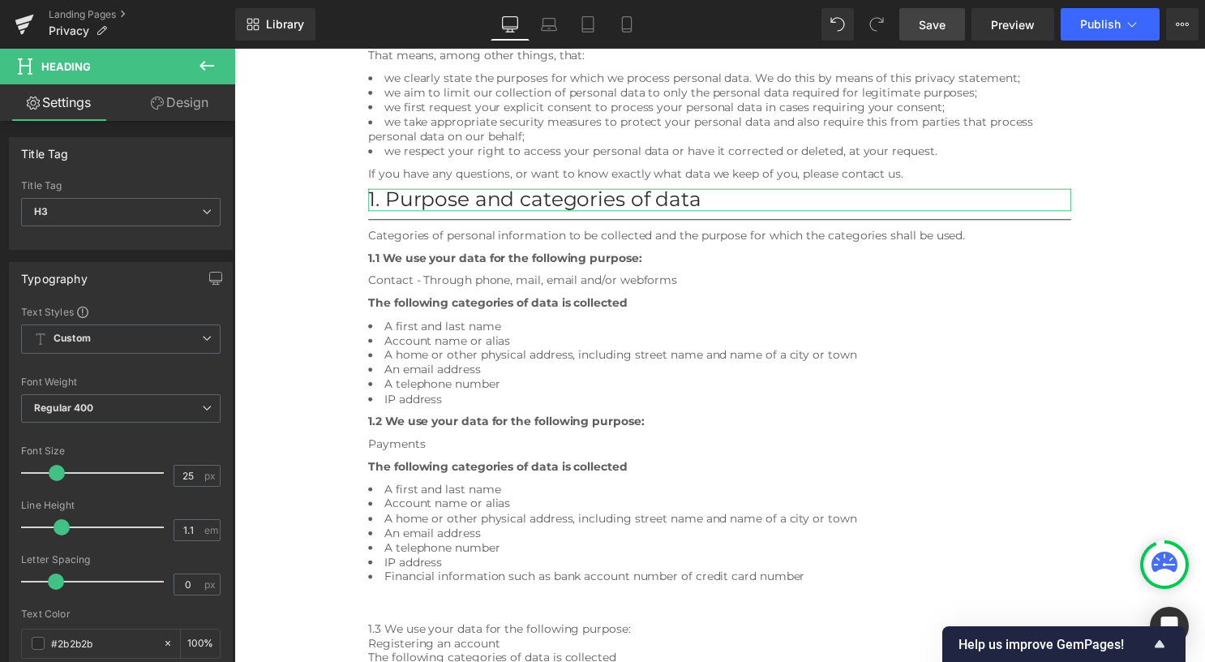
click at [185, 101] on link "Design" at bounding box center [180, 102] width 118 height 36
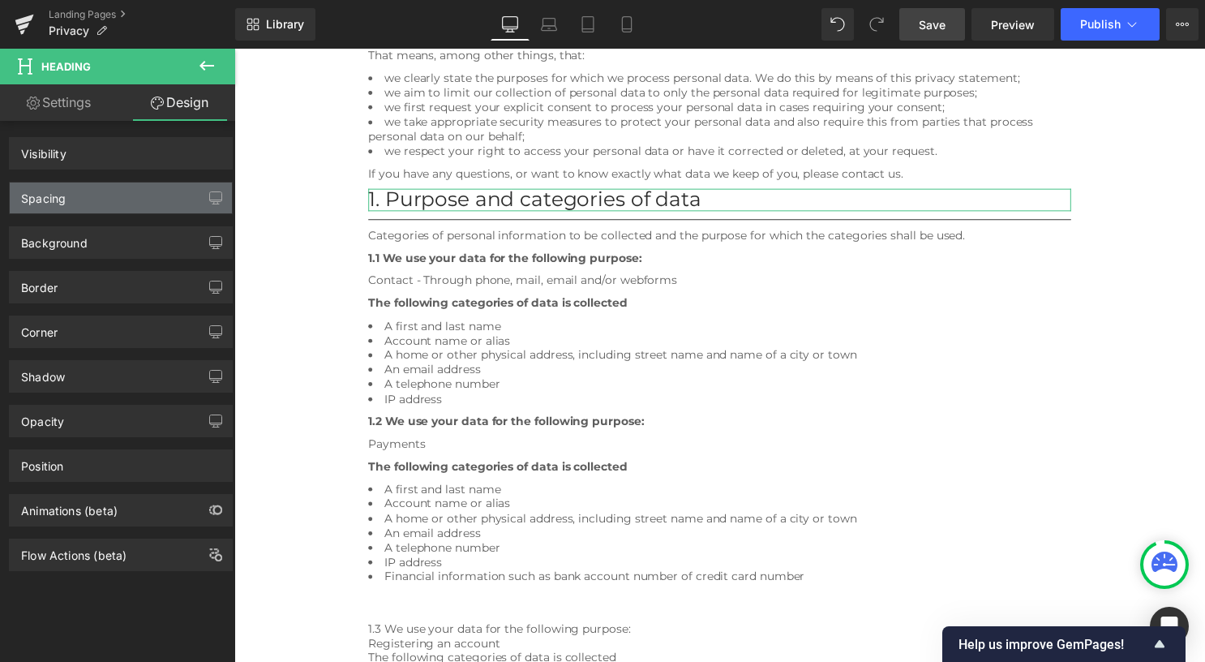
click at [125, 193] on div "Spacing" at bounding box center [121, 197] width 222 height 31
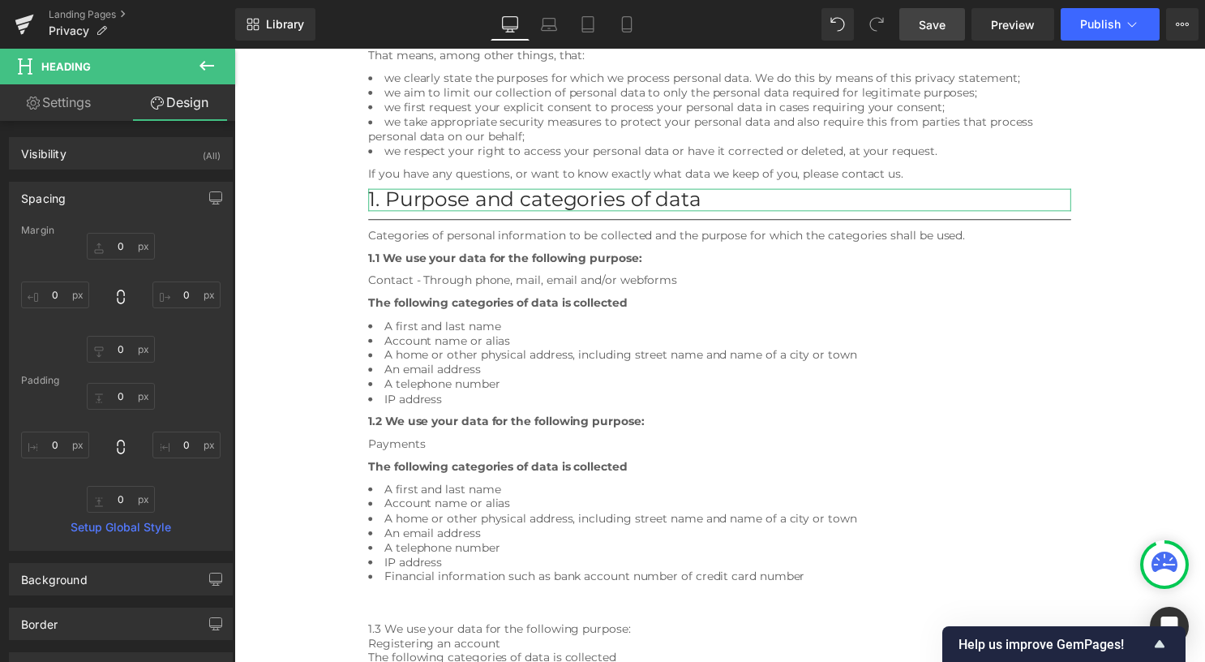
type input "0"
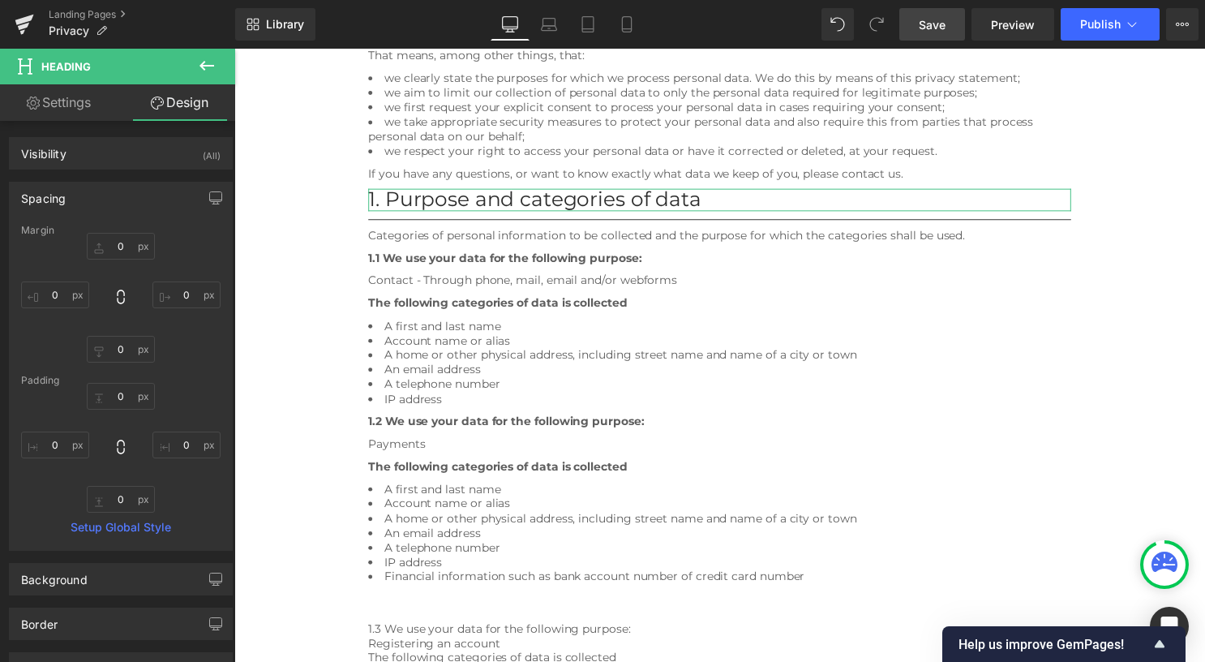
type input "0"
click at [131, 246] on input "0" at bounding box center [121, 246] width 68 height 27
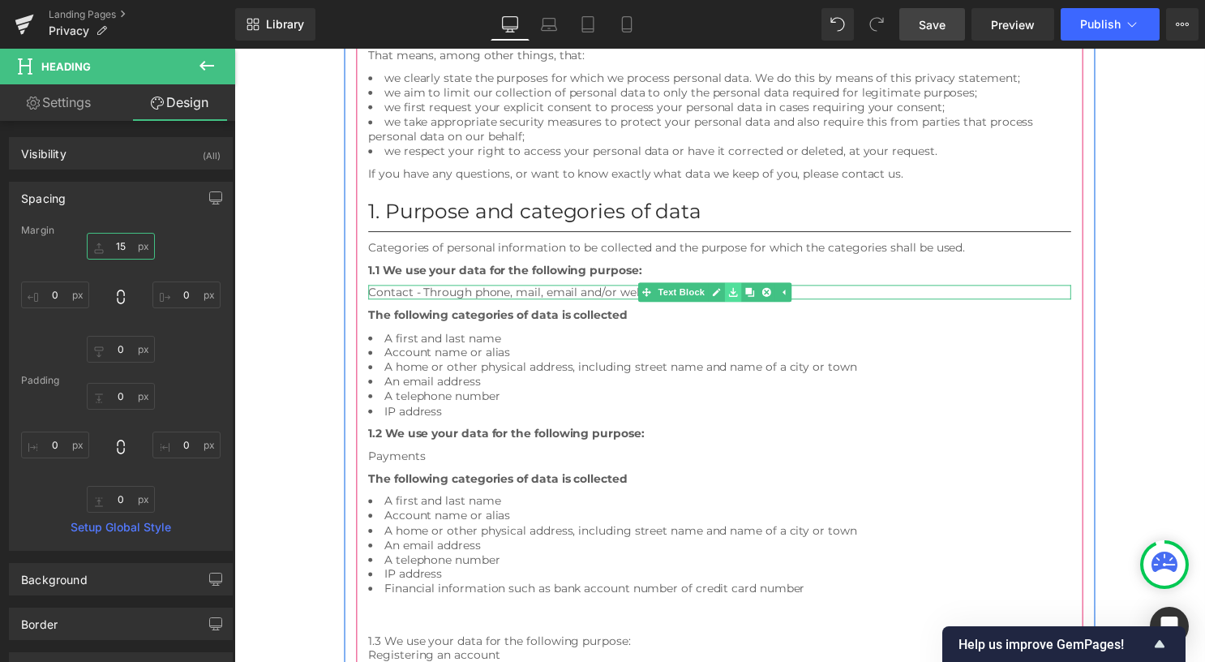
type input "15"
click at [742, 291] on link at bounding box center [738, 294] width 17 height 19
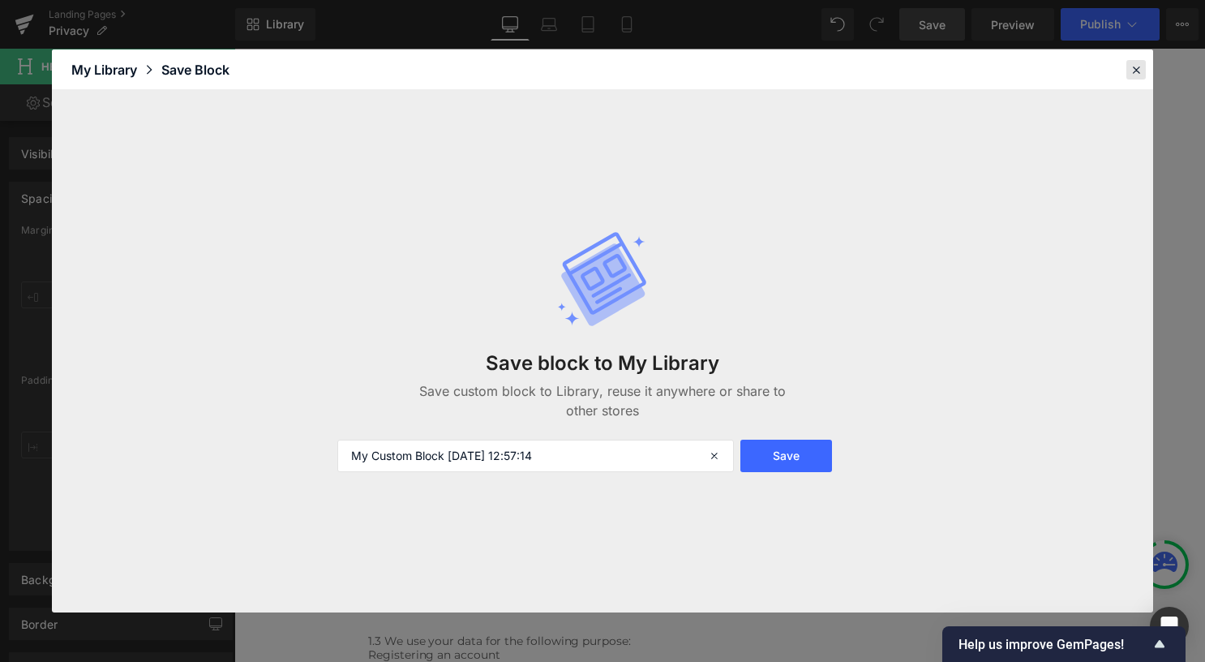
click at [1137, 68] on icon at bounding box center [1136, 69] width 15 height 15
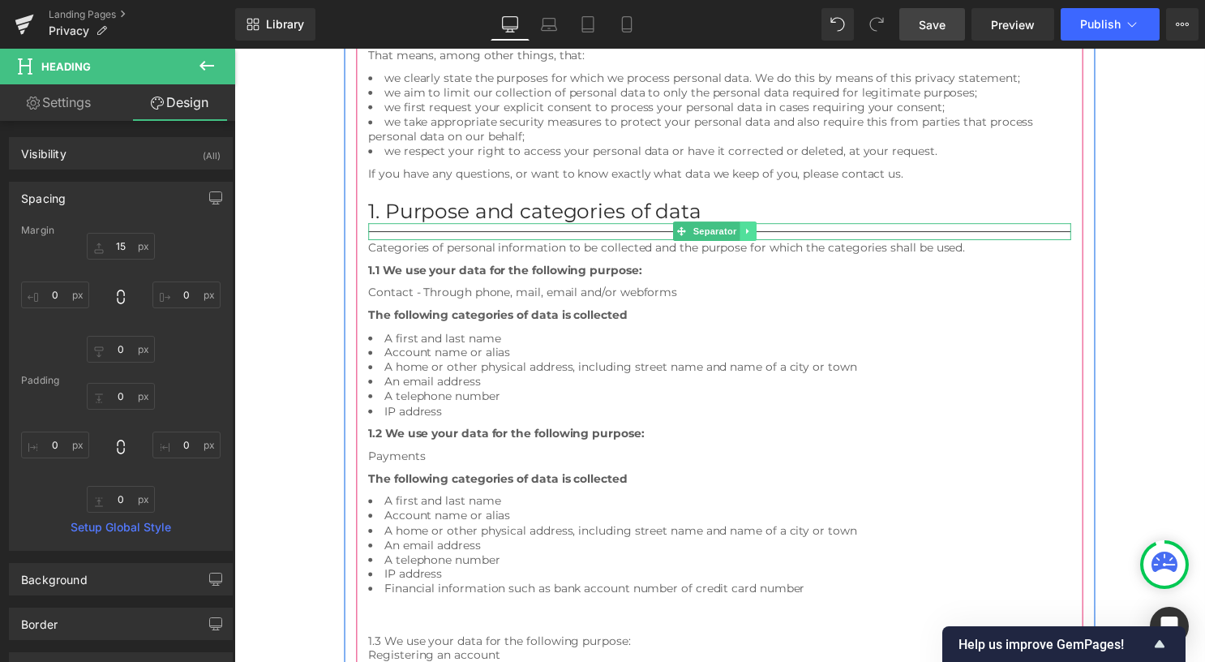
click at [807, 228] on div at bounding box center [725, 227] width 710 height 4
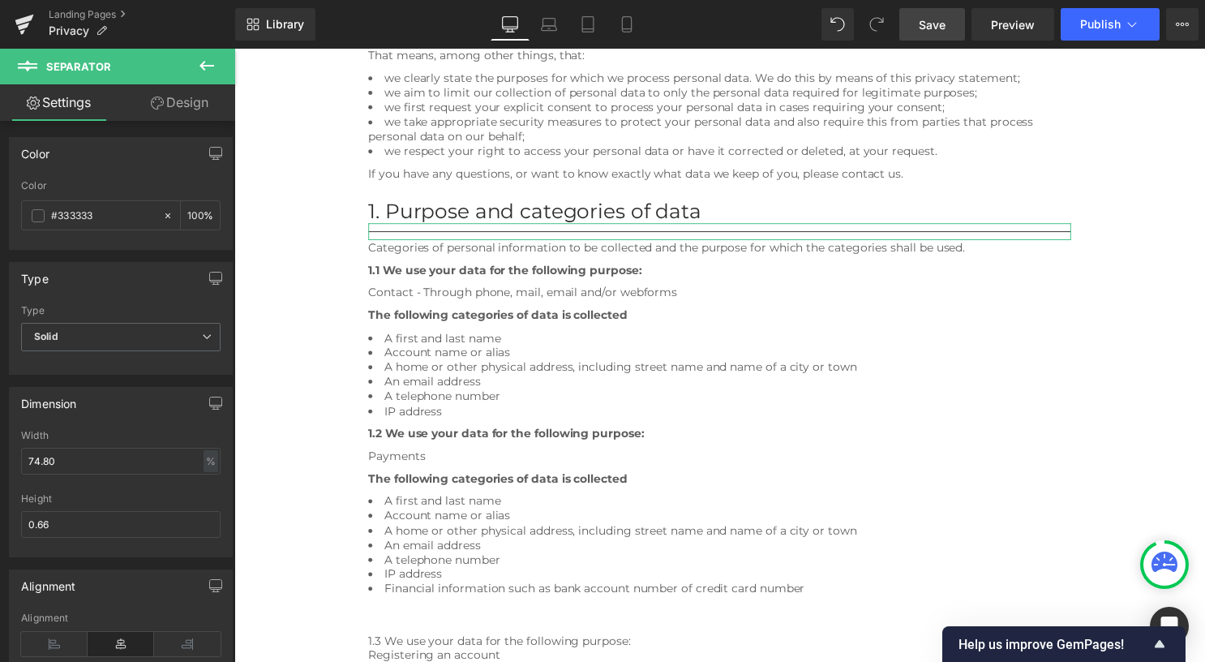
click at [173, 102] on link "Design" at bounding box center [180, 102] width 118 height 36
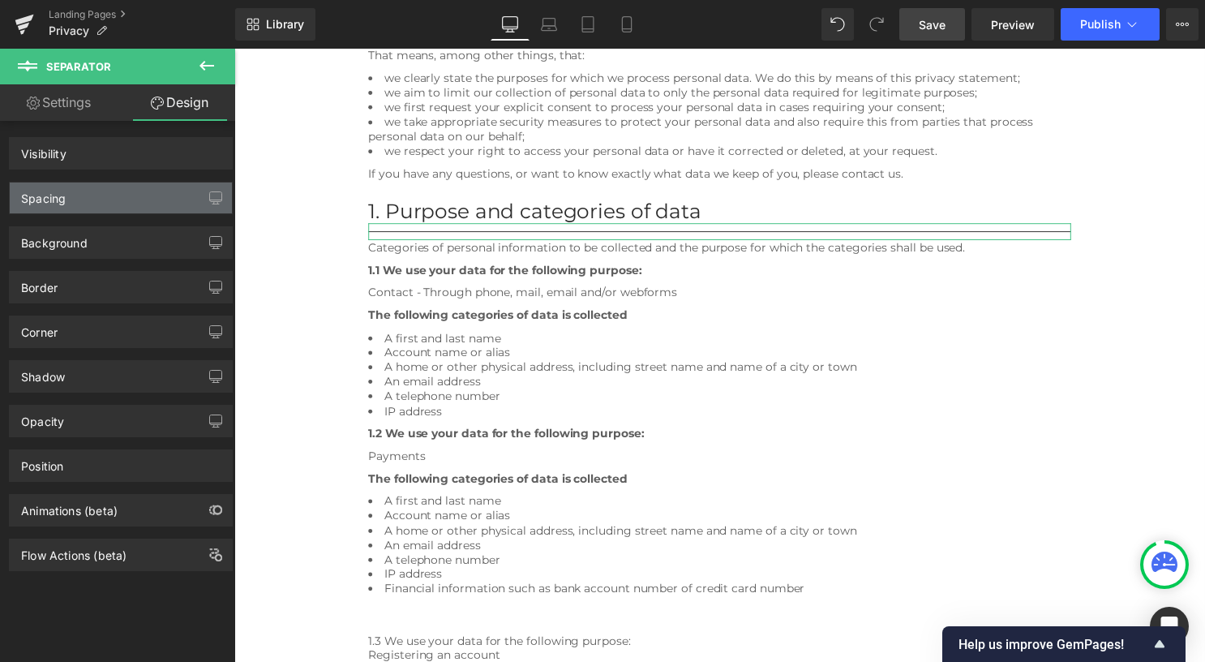
click at [132, 193] on div "Spacing" at bounding box center [121, 197] width 222 height 31
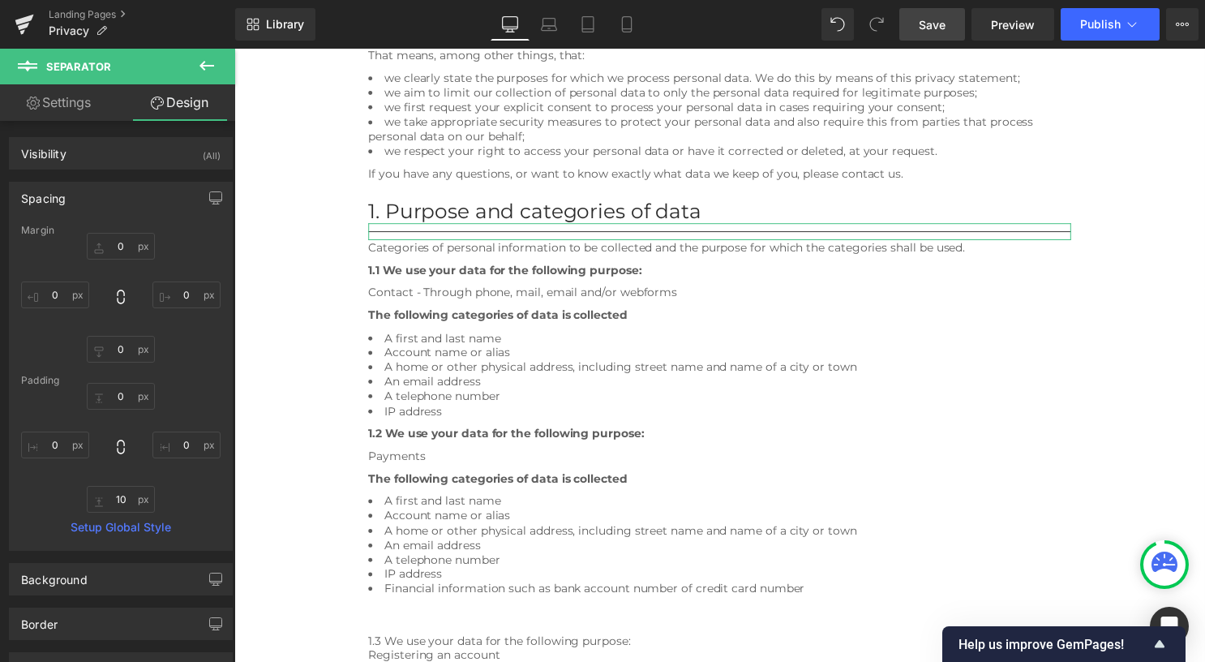
type input "0"
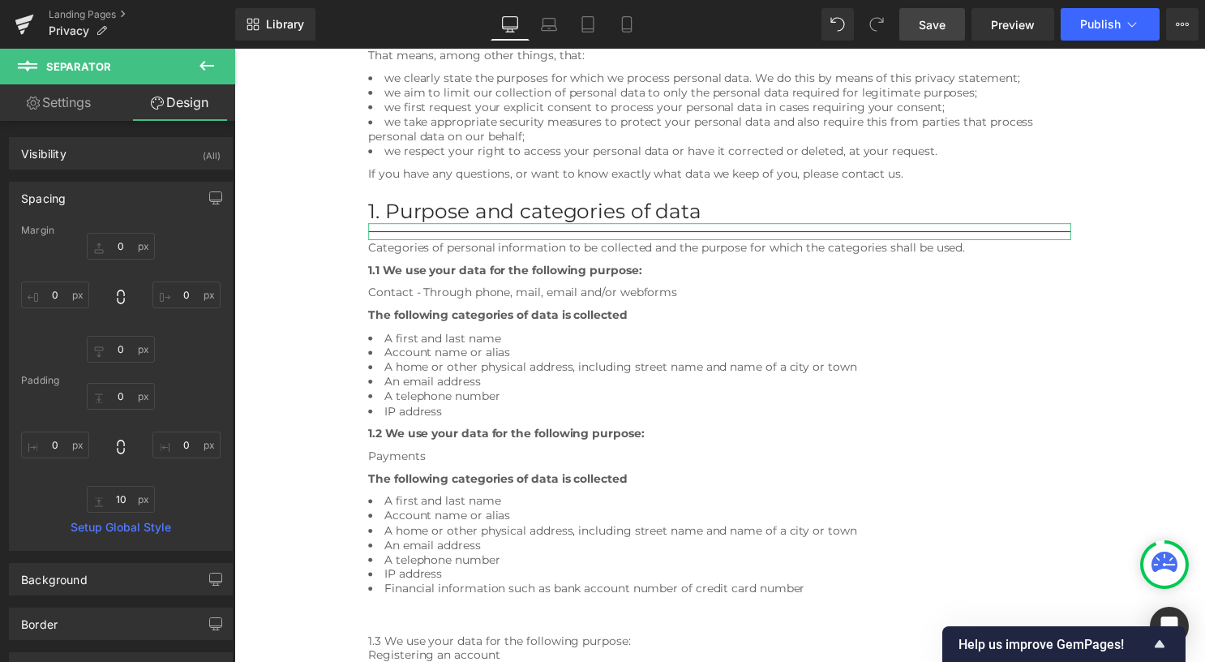
type input "0"
type input "10"
type input "0"
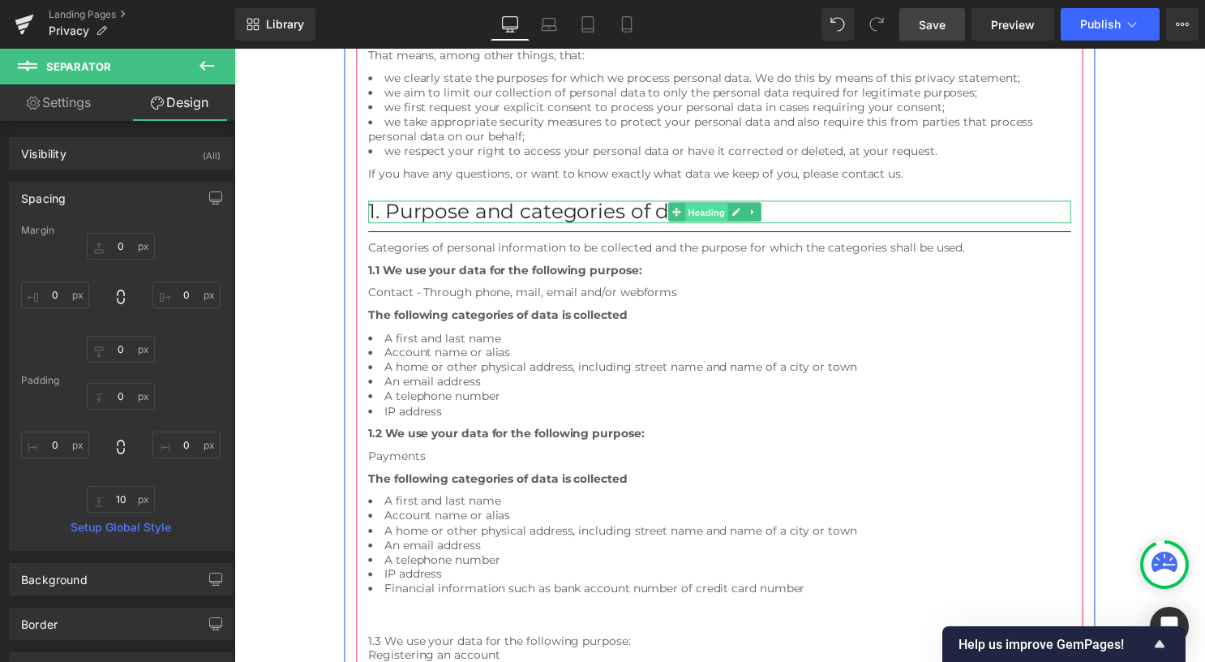
click at [700, 216] on span "Heading" at bounding box center [712, 214] width 44 height 19
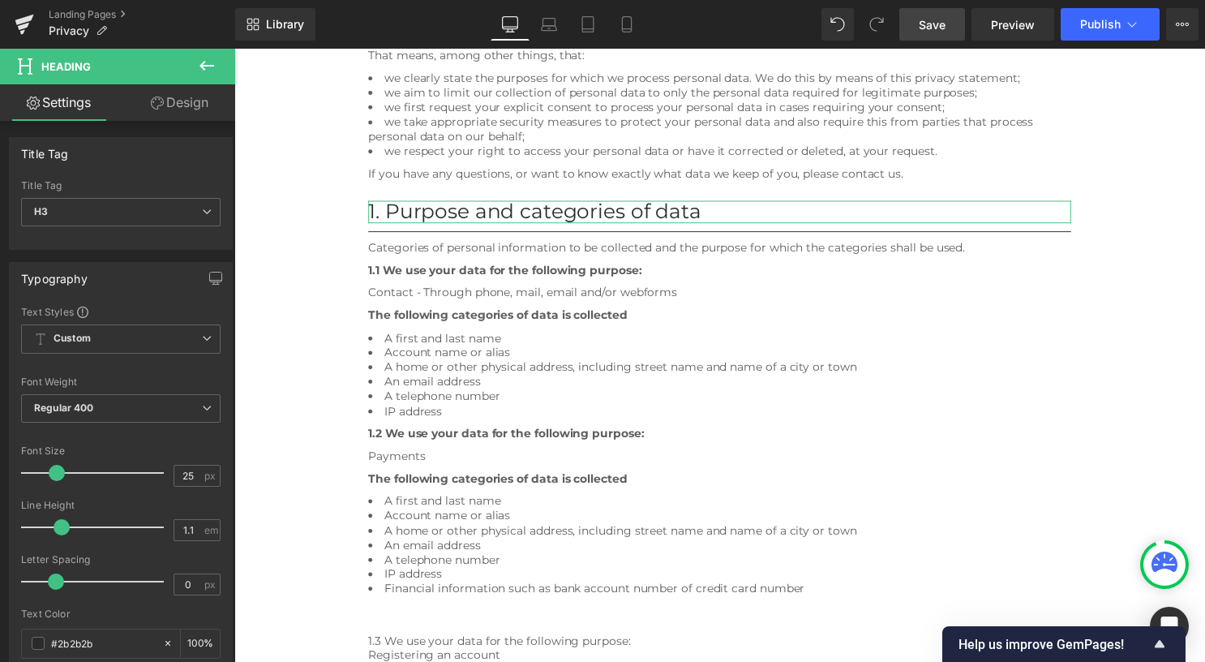
click at [178, 109] on link "Design" at bounding box center [180, 102] width 118 height 36
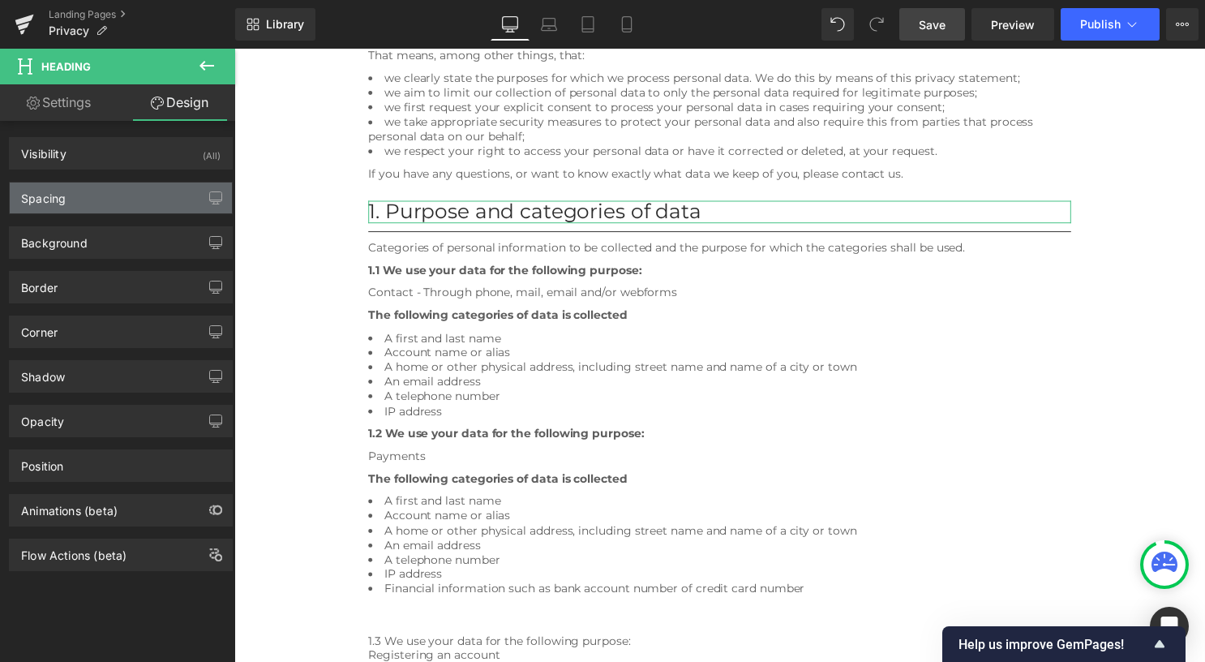
type input "15"
type input "0"
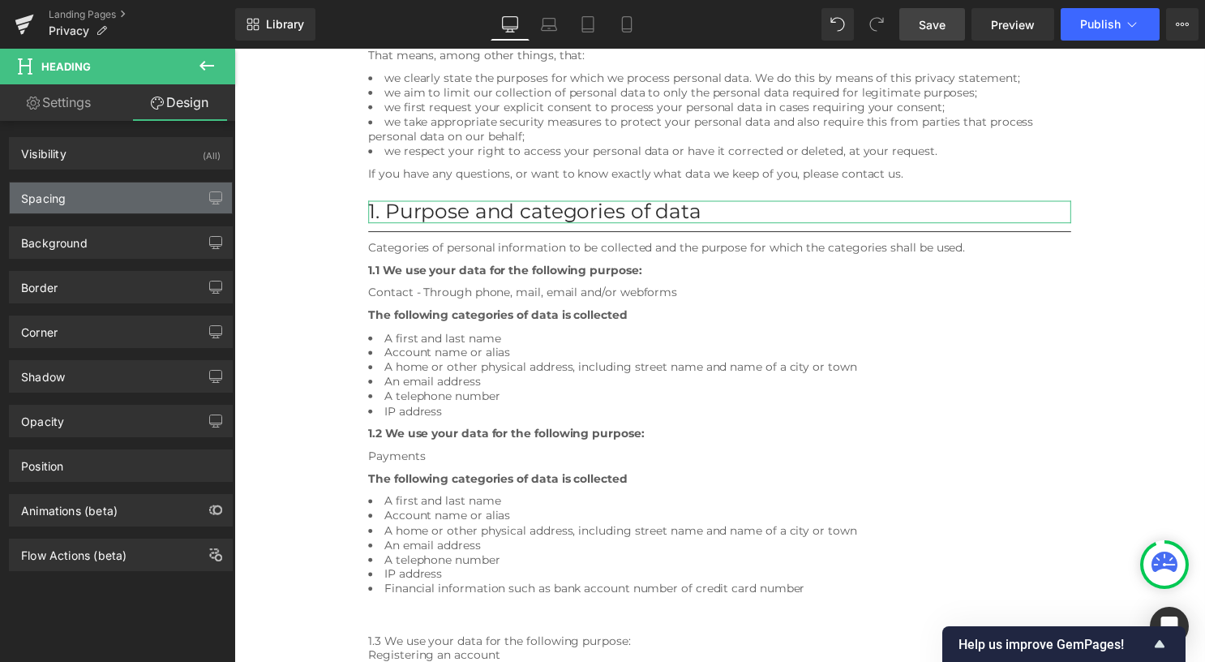
type input "0"
click at [154, 186] on div "Spacing" at bounding box center [121, 197] width 222 height 31
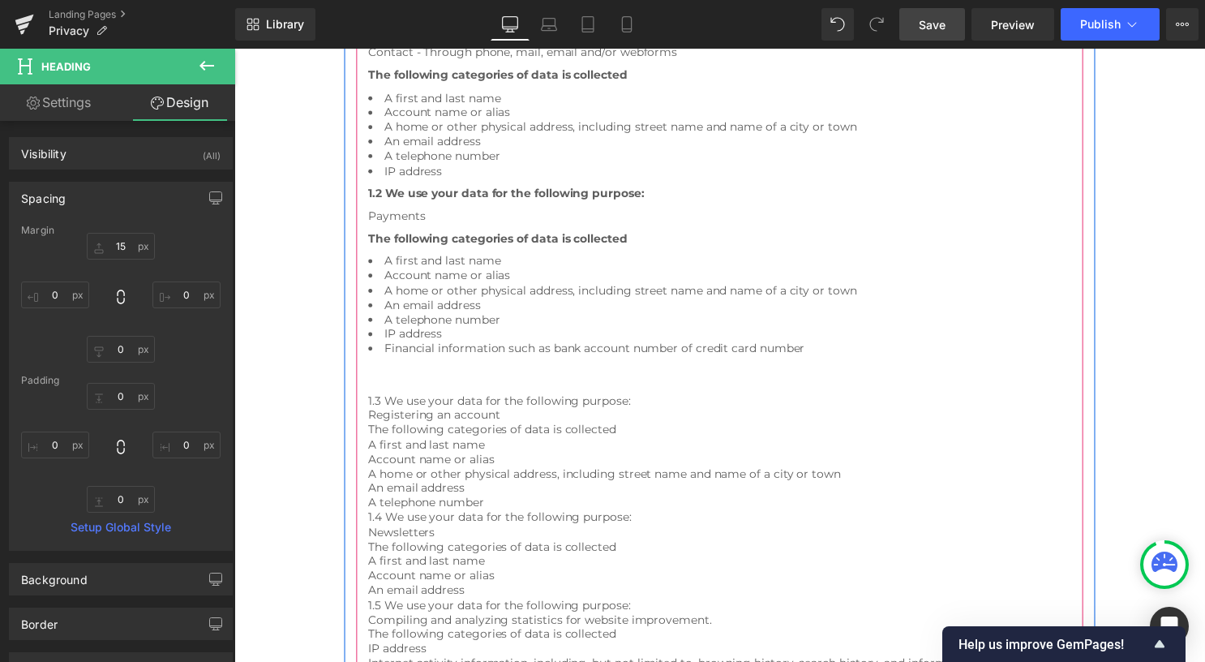
scroll to position [499, 0]
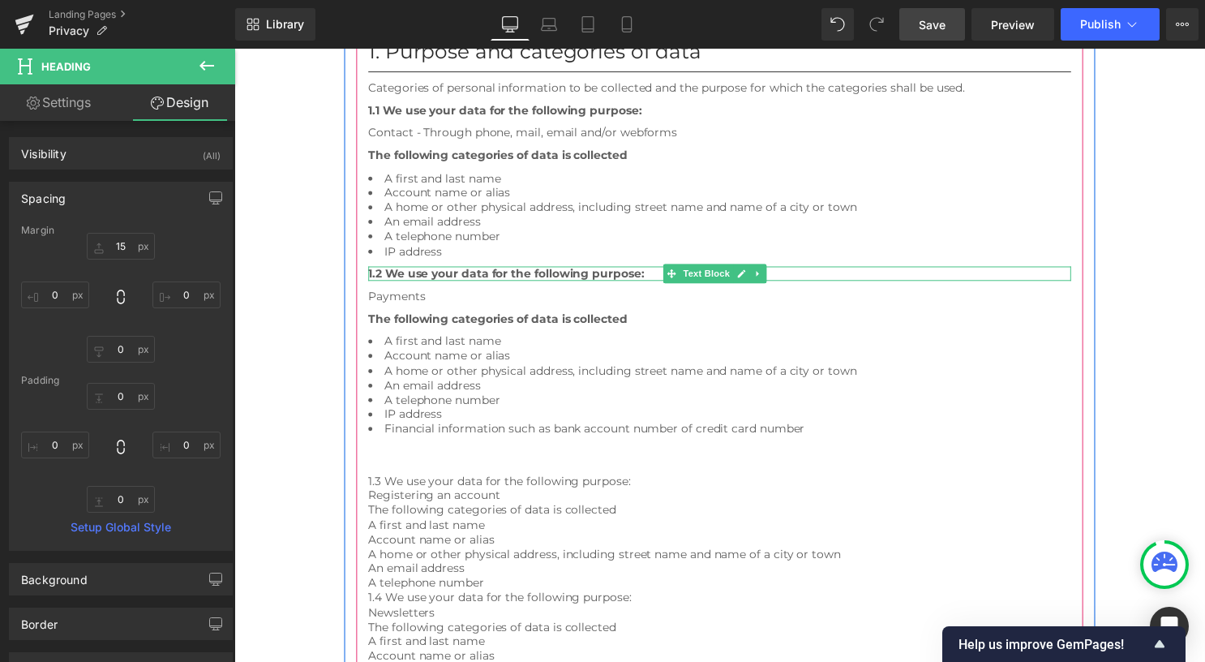
click at [762, 276] on icon at bounding box center [763, 276] width 9 height 10
click at [757, 274] on link at bounding box center [755, 275] width 17 height 19
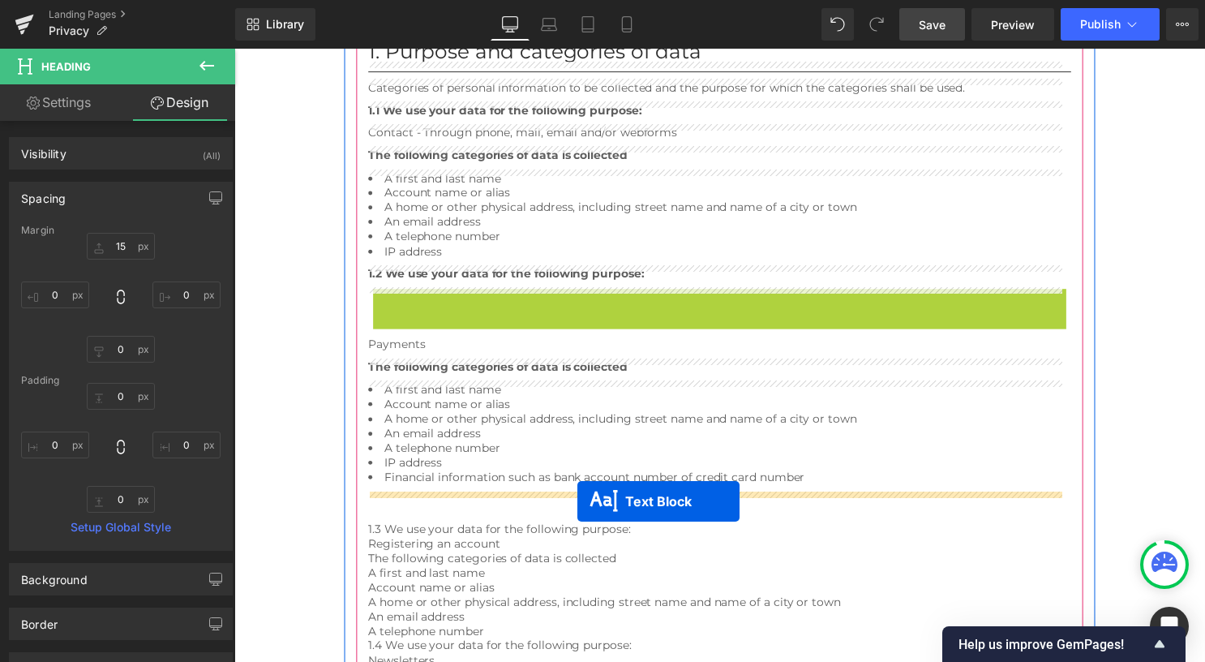
drag, startPoint x: 713, startPoint y: 292, endPoint x: 581, endPoint y: 506, distance: 251.1
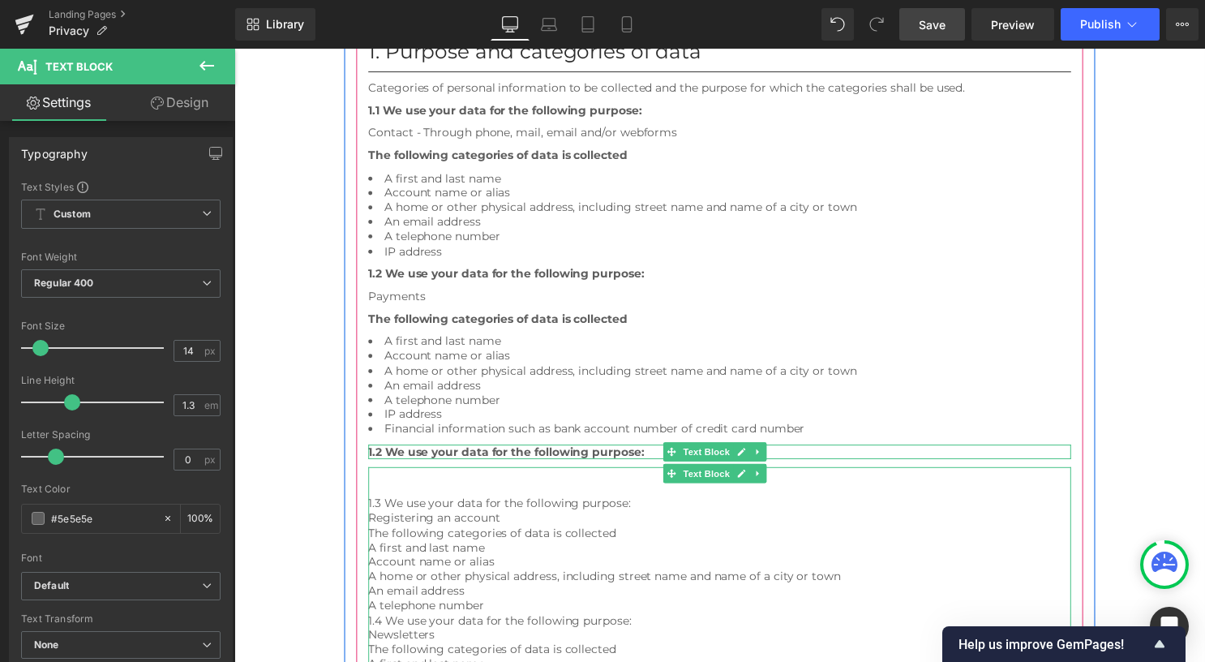
click at [628, 504] on span "1.3 We use your data for the following purpose:" at bounding box center [502, 507] width 265 height 15
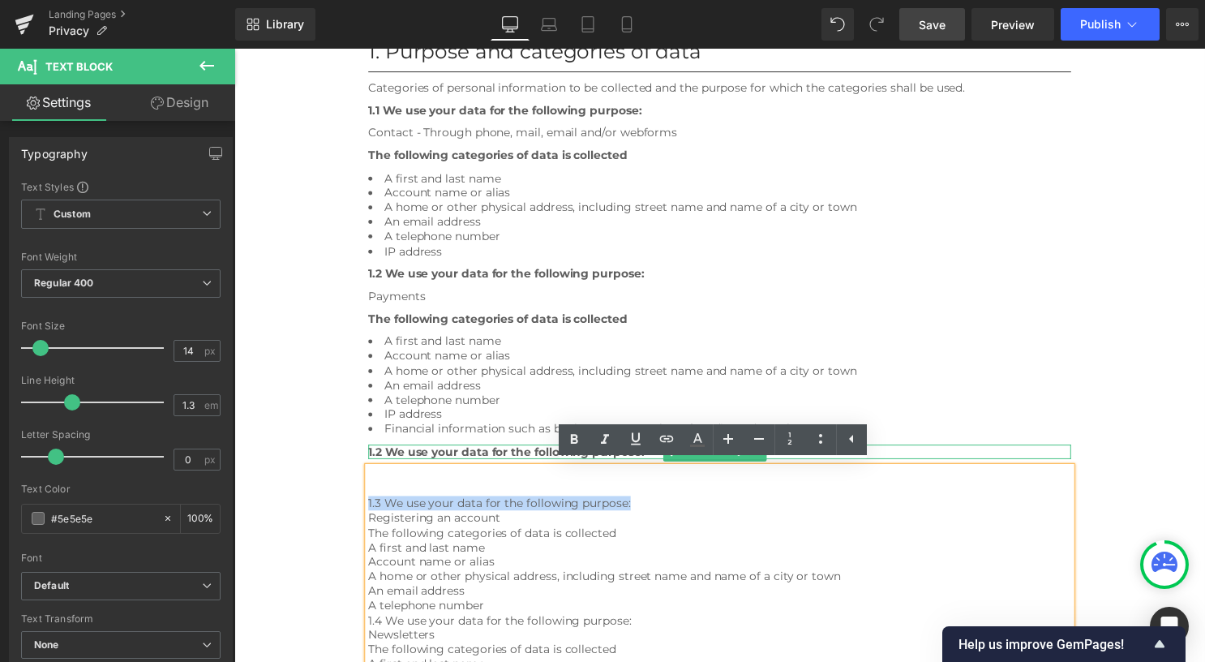
drag, startPoint x: 634, startPoint y: 506, endPoint x: 367, endPoint y: 507, distance: 266.7
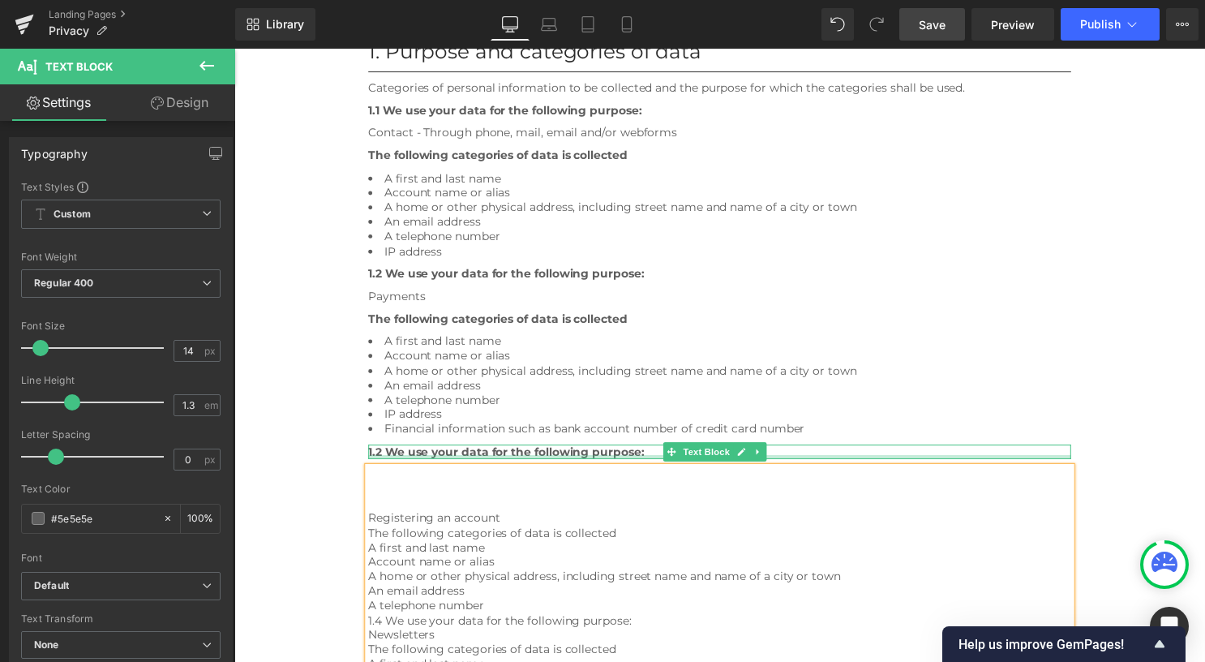
click at [413, 456] on span "1.2 We use your data for the following purpose:" at bounding box center [509, 455] width 279 height 15
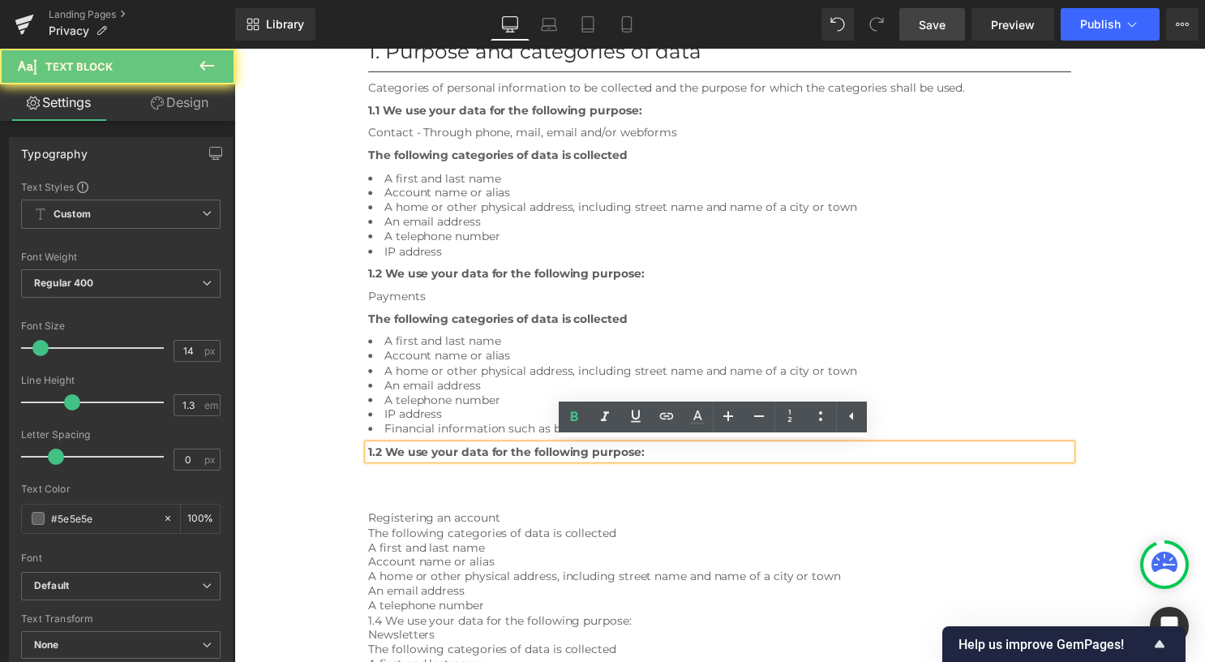
click at [413, 456] on span "1.2 We use your data for the following purpose:" at bounding box center [509, 455] width 279 height 15
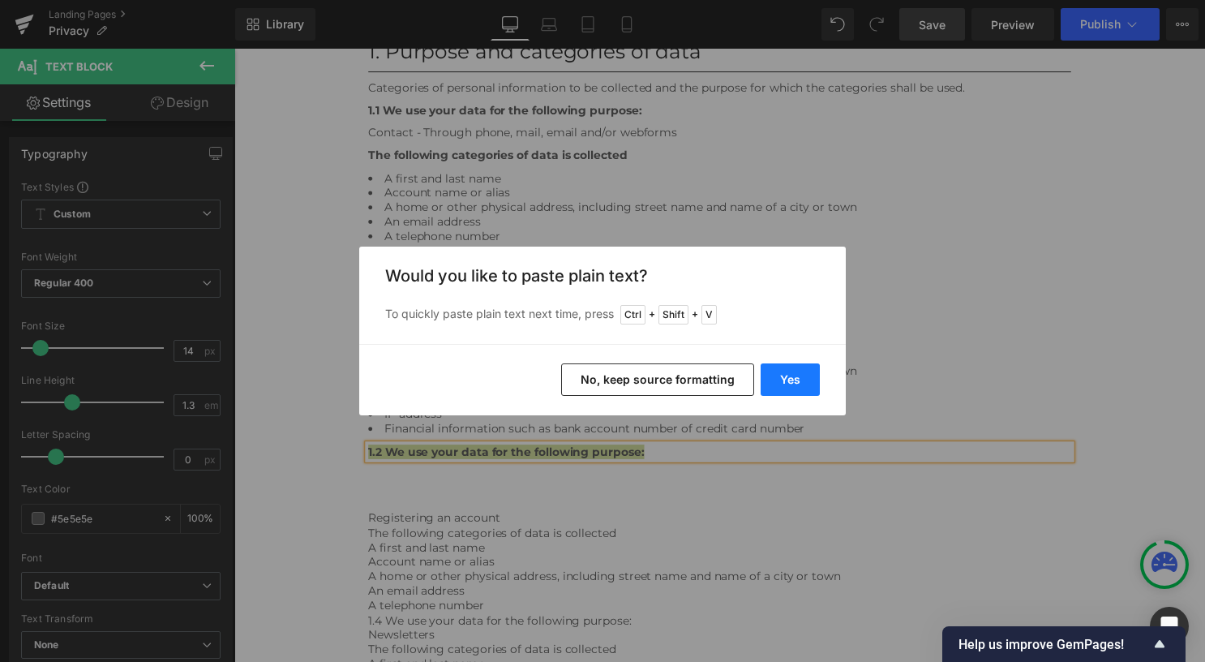
click at [777, 377] on button "Yes" at bounding box center [789, 379] width 59 height 32
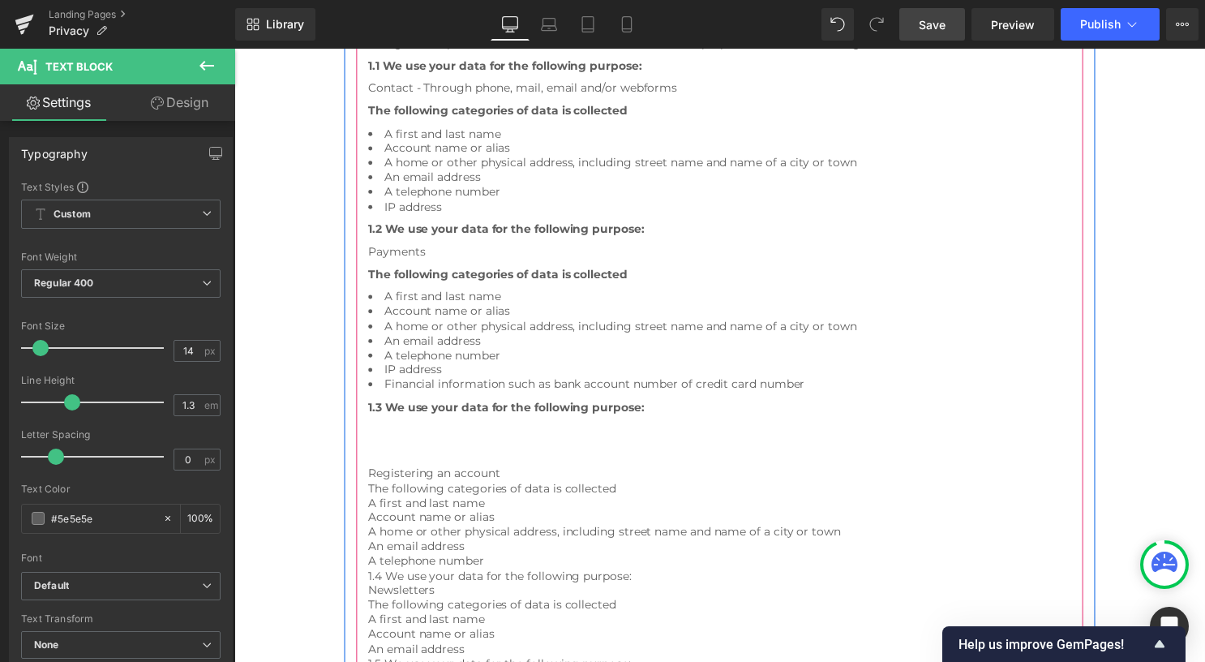
scroll to position [580, 0]
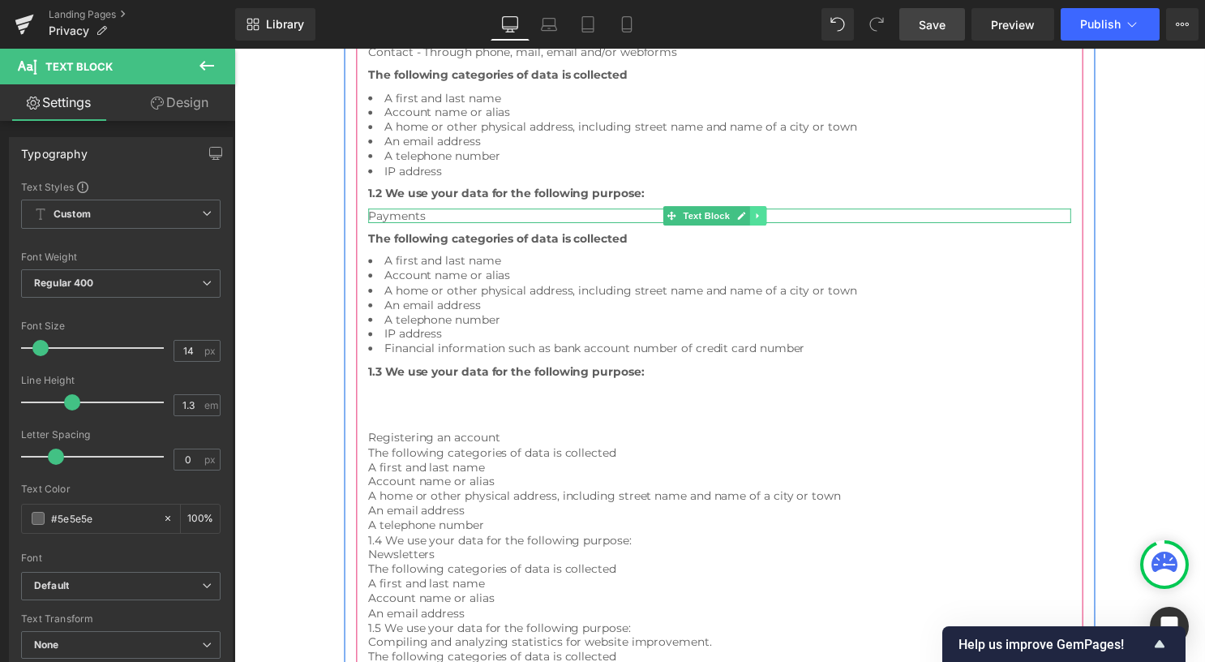
click at [765, 220] on icon at bounding box center [763, 217] width 9 height 10
click at [757, 215] on link at bounding box center [755, 217] width 17 height 19
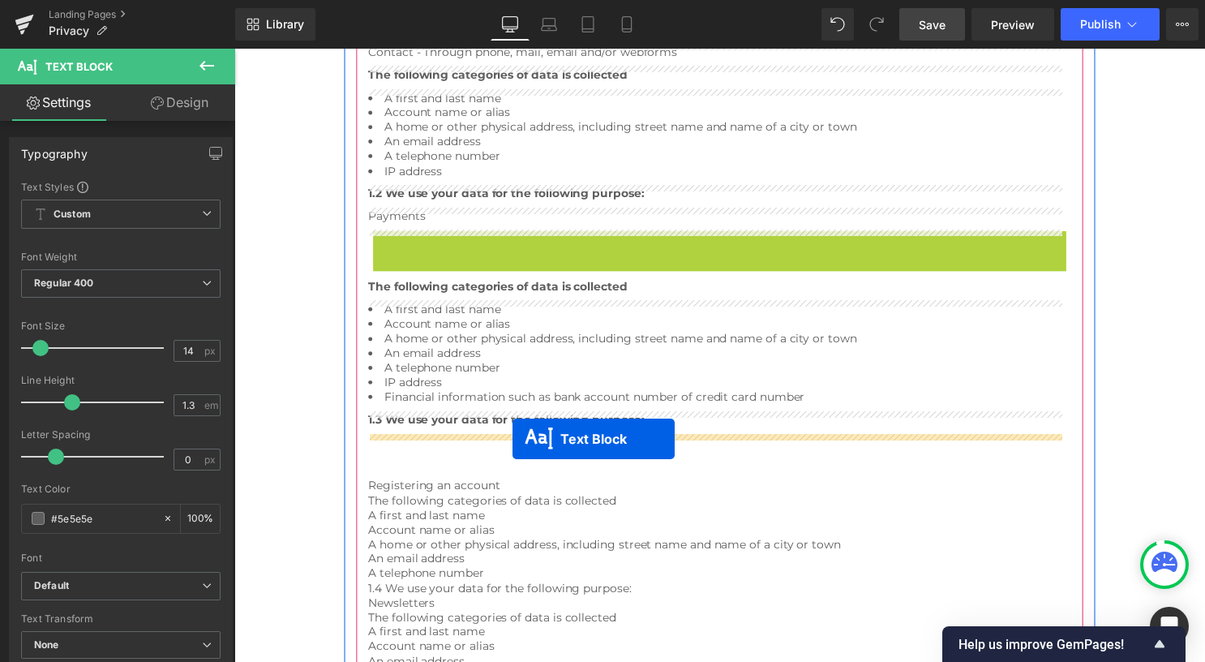
drag, startPoint x: 706, startPoint y: 240, endPoint x: 516, endPoint y: 460, distance: 290.9
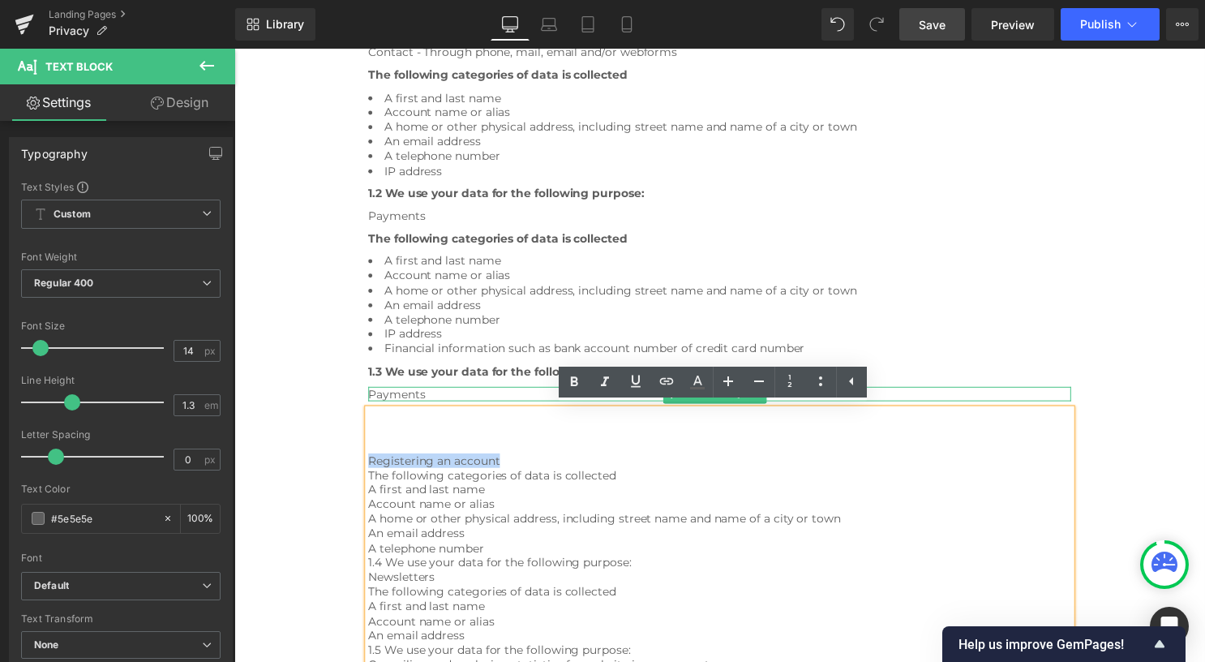
drag, startPoint x: 516, startPoint y: 465, endPoint x: 368, endPoint y: 460, distance: 147.6
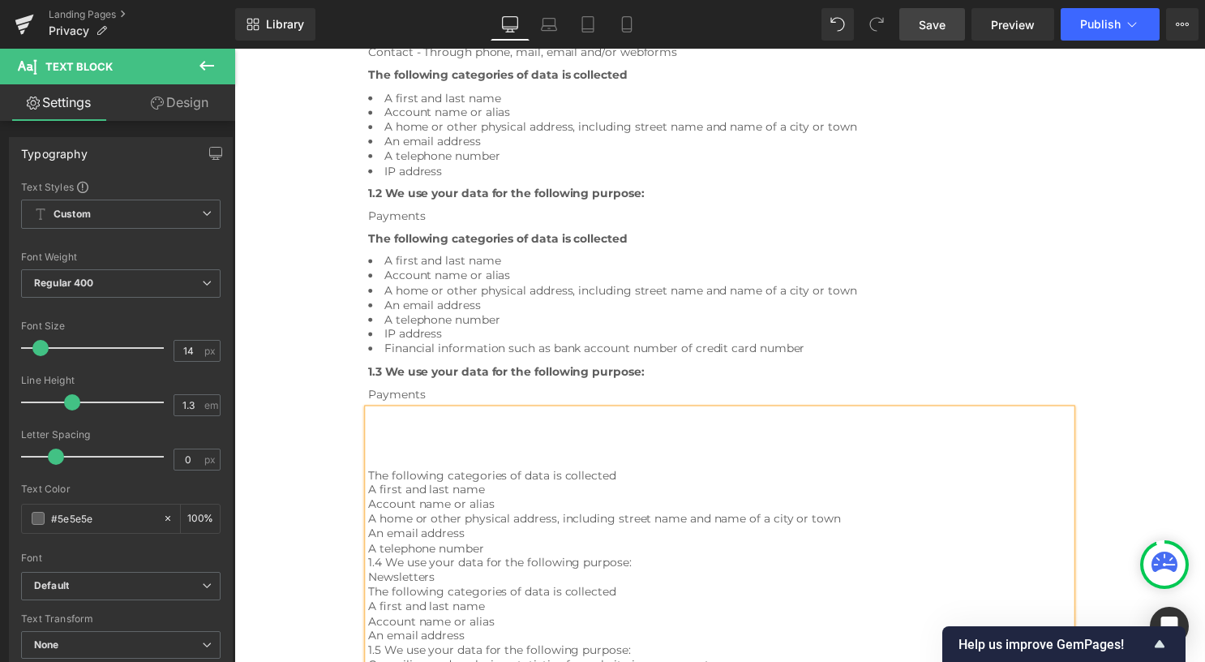
click at [444, 398] on div "Payments" at bounding box center [725, 397] width 710 height 15
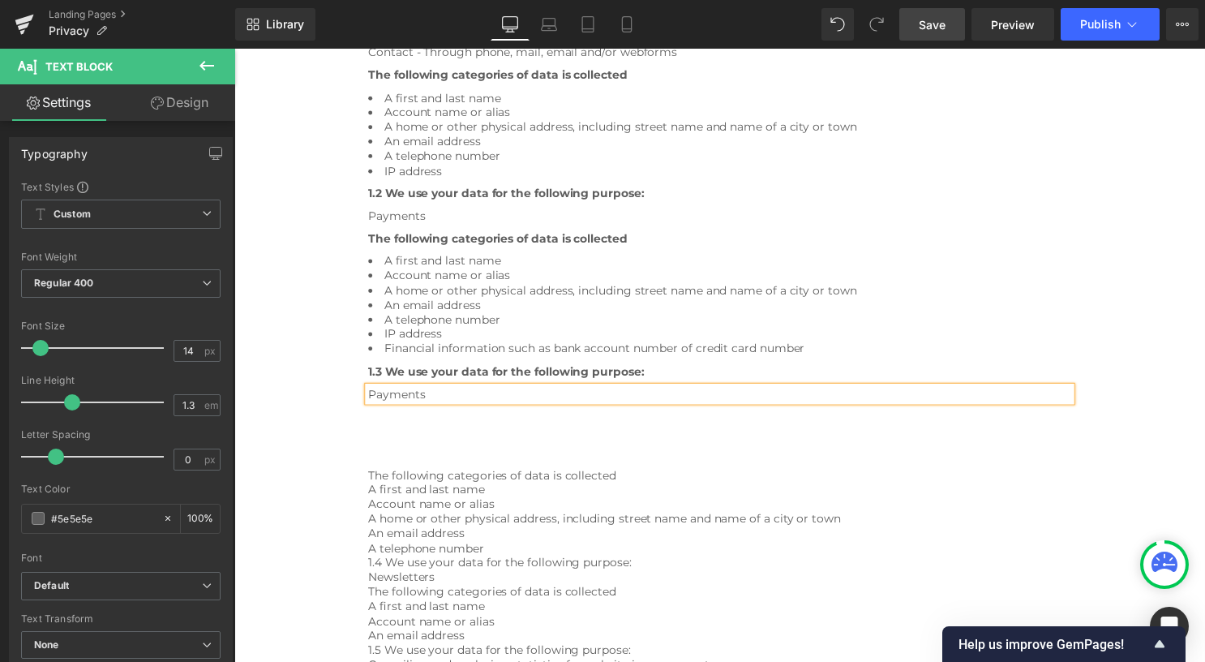
click at [439, 395] on div "Payments" at bounding box center [725, 397] width 710 height 15
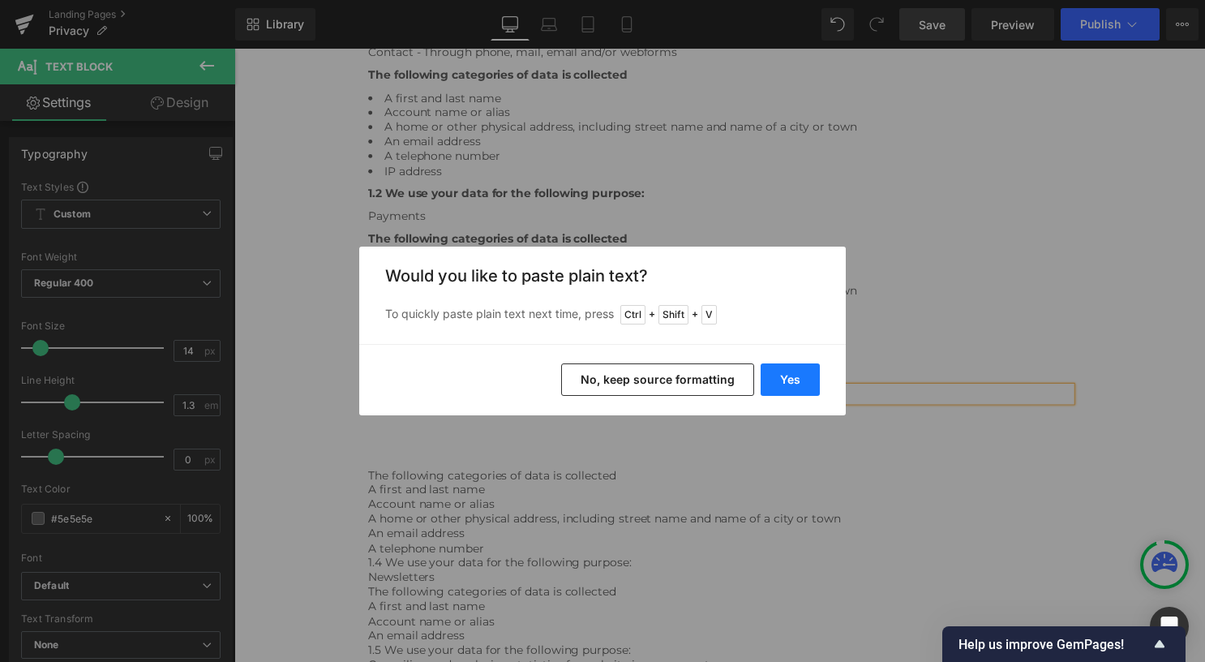
drag, startPoint x: 793, startPoint y: 381, endPoint x: 564, endPoint y: 336, distance: 232.9
click at [793, 381] on button "Yes" at bounding box center [789, 379] width 59 height 32
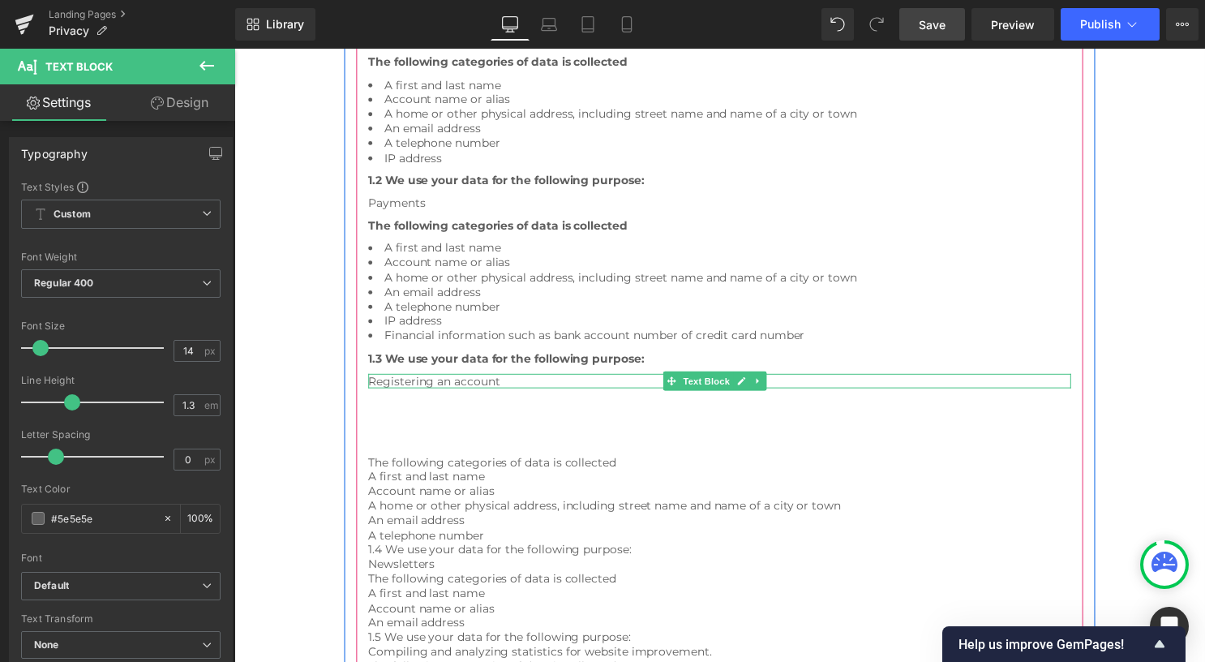
scroll to position [661, 0]
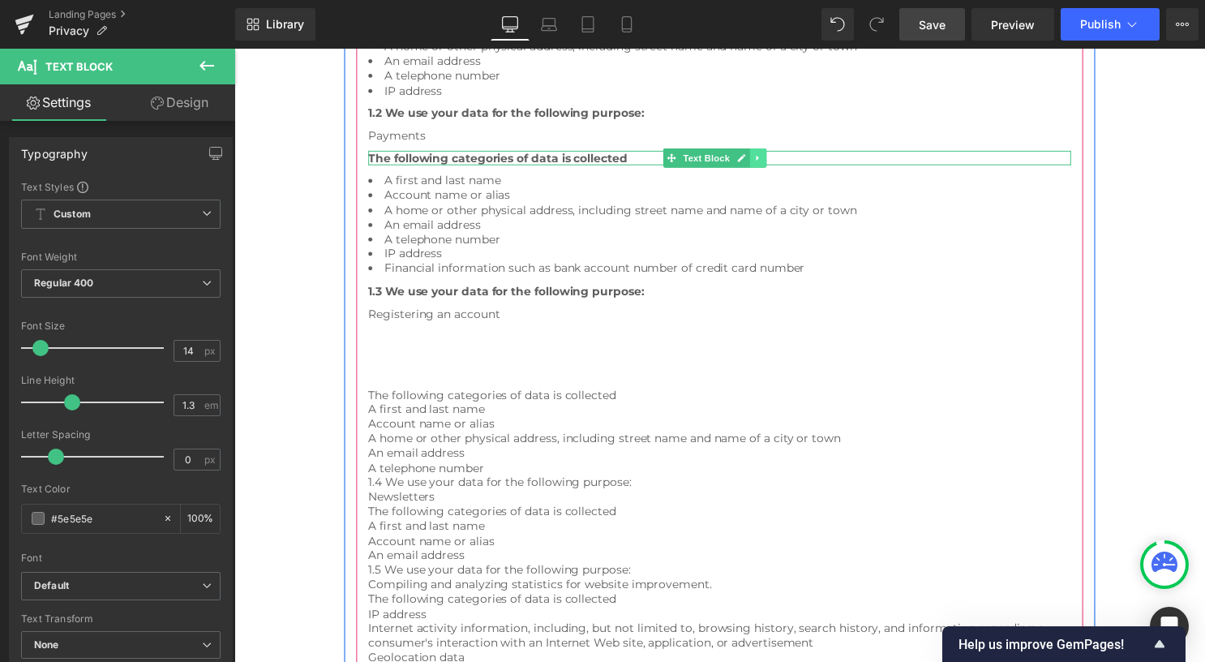
click at [760, 163] on link at bounding box center [763, 158] width 17 height 19
drag, startPoint x: 756, startPoint y: 161, endPoint x: 723, endPoint y: 162, distance: 32.4
click at [756, 161] on icon at bounding box center [755, 159] width 9 height 9
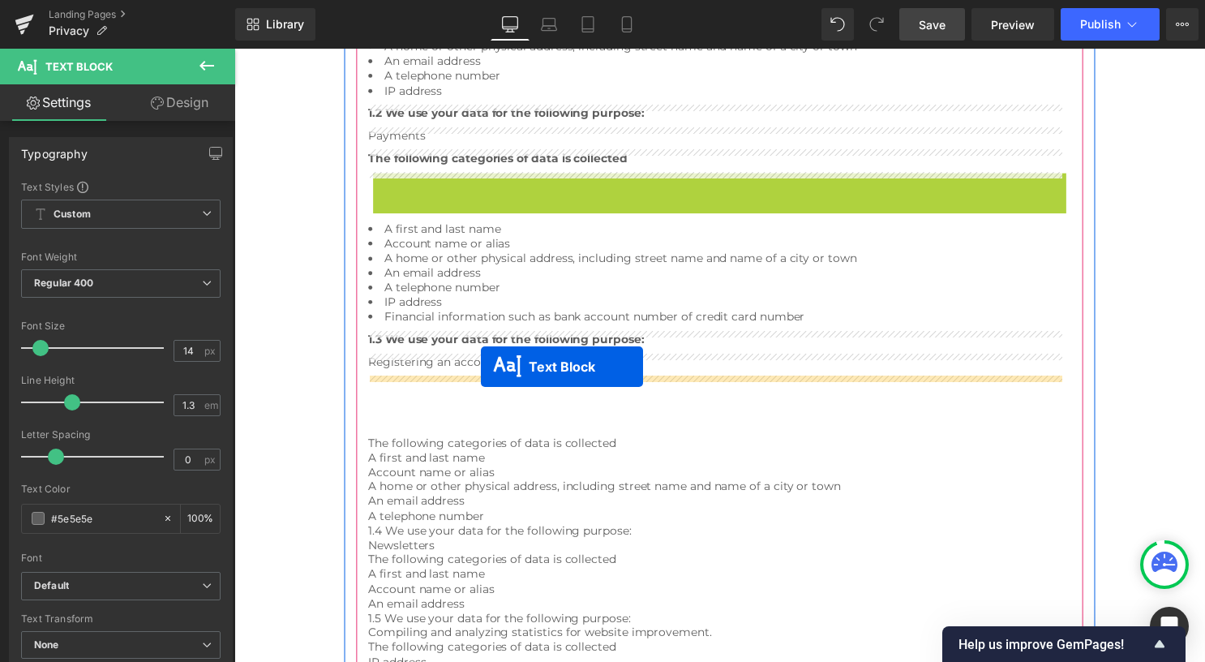
drag, startPoint x: 691, startPoint y: 181, endPoint x: 483, endPoint y: 370, distance: 281.2
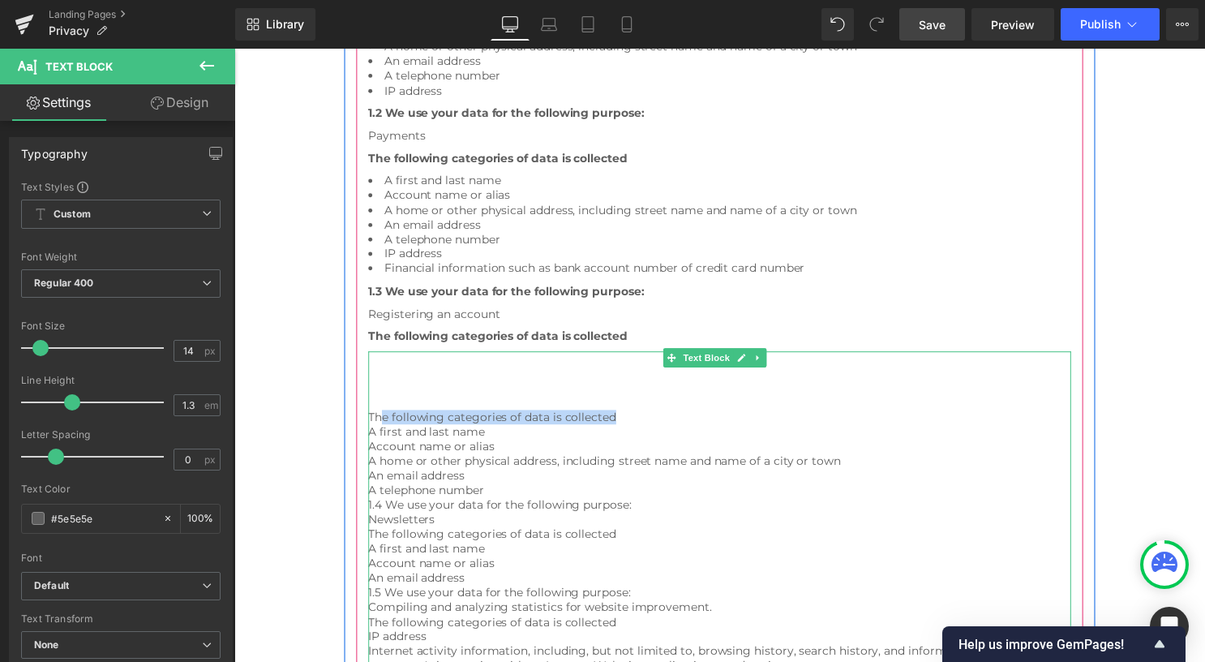
drag, startPoint x: 630, startPoint y: 420, endPoint x: 381, endPoint y: 422, distance: 248.9
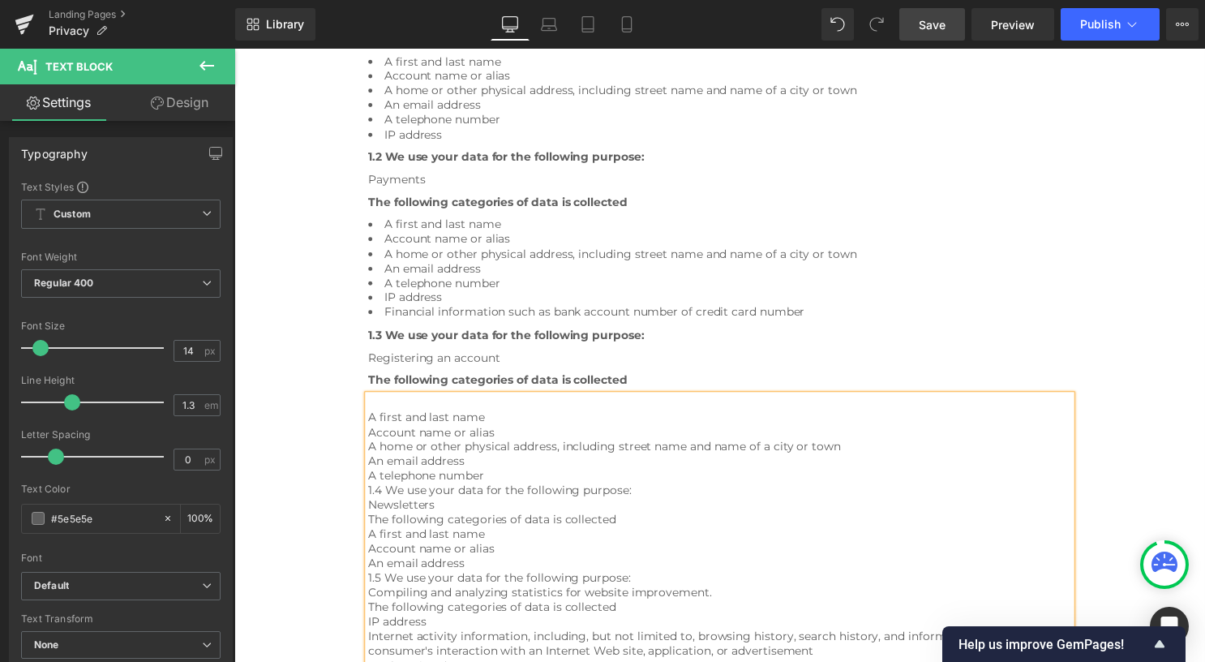
scroll to position [602, 0]
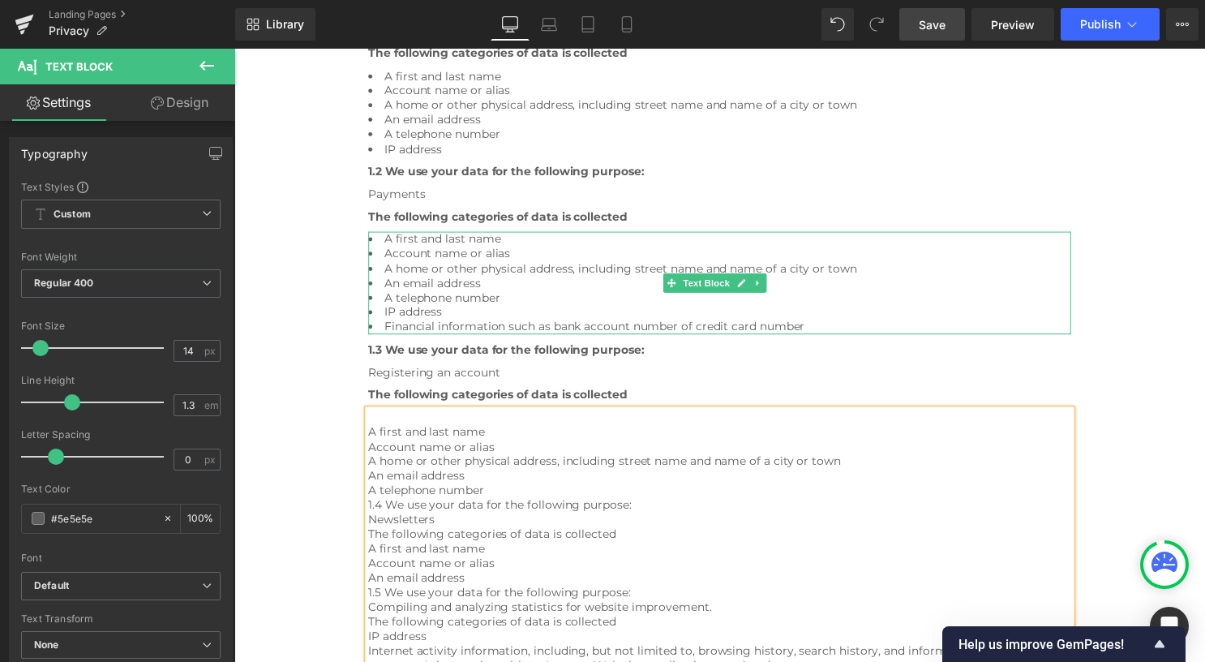
click at [766, 283] on link at bounding box center [763, 285] width 17 height 19
click at [751, 285] on icon at bounding box center [755, 285] width 9 height 9
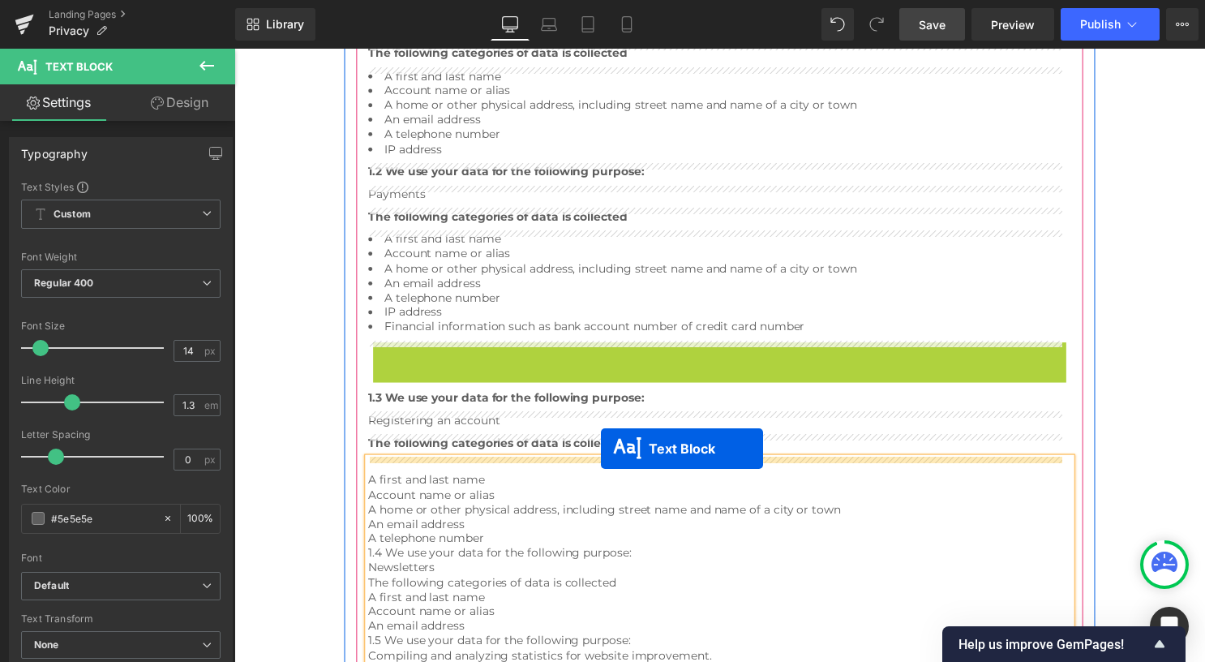
drag, startPoint x: 680, startPoint y: 412, endPoint x: 605, endPoint y: 452, distance: 85.6
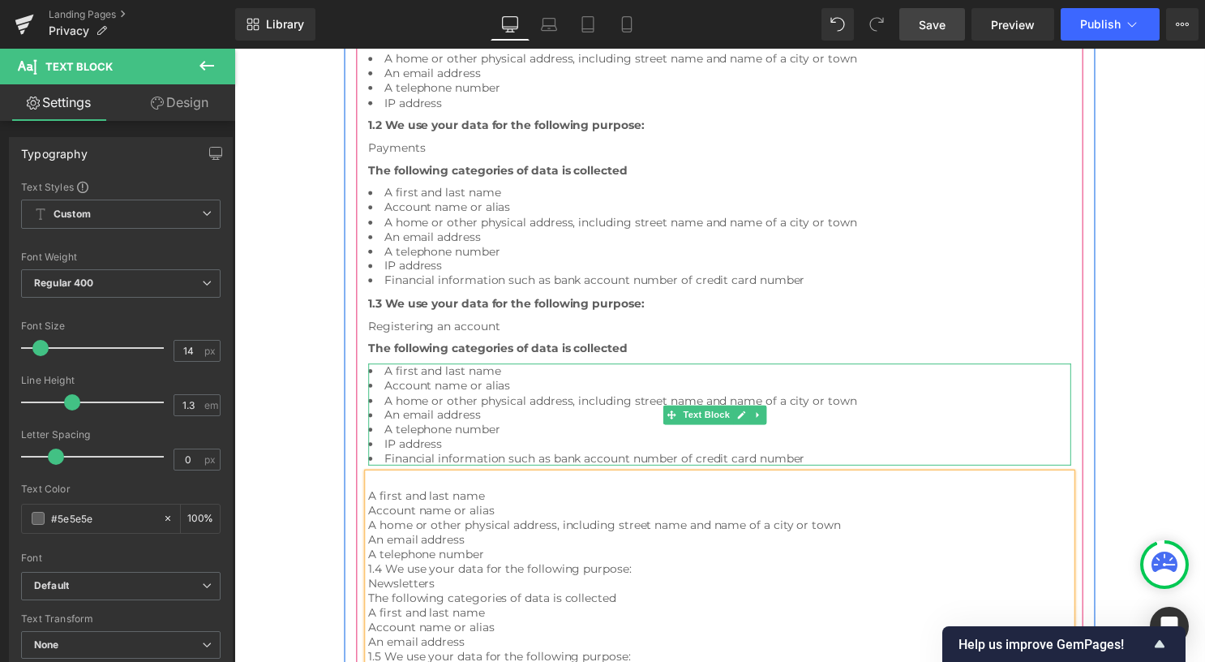
scroll to position [683, 0]
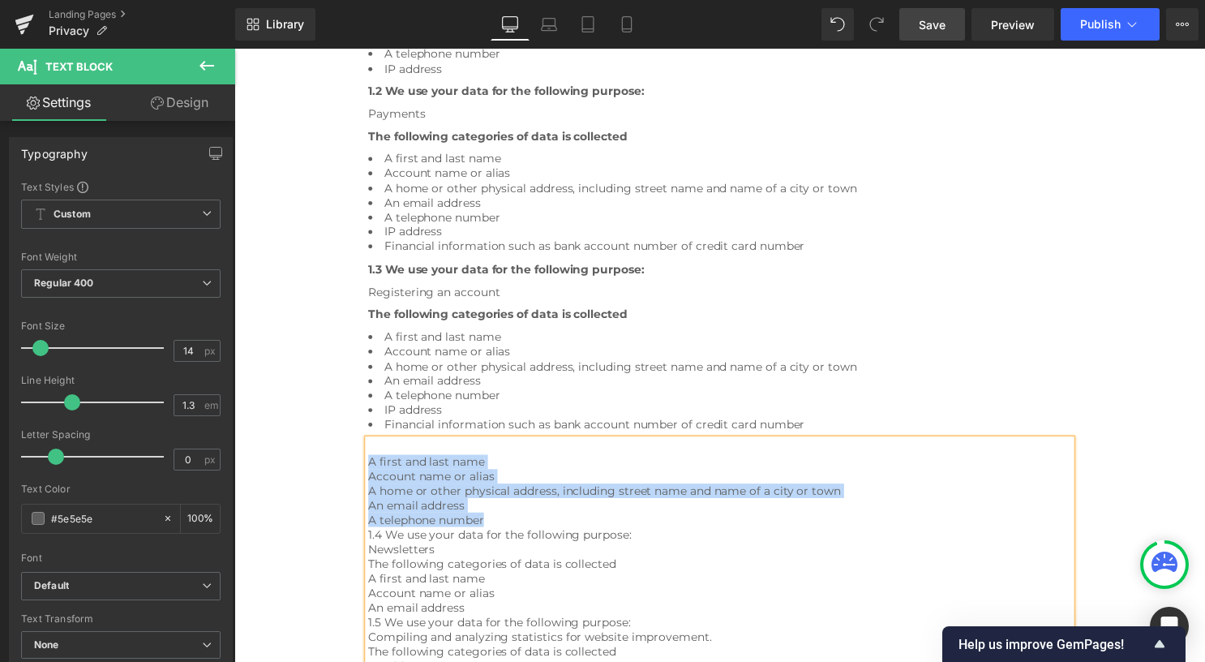
drag, startPoint x: 413, startPoint y: 495, endPoint x: 371, endPoint y: 469, distance: 49.9
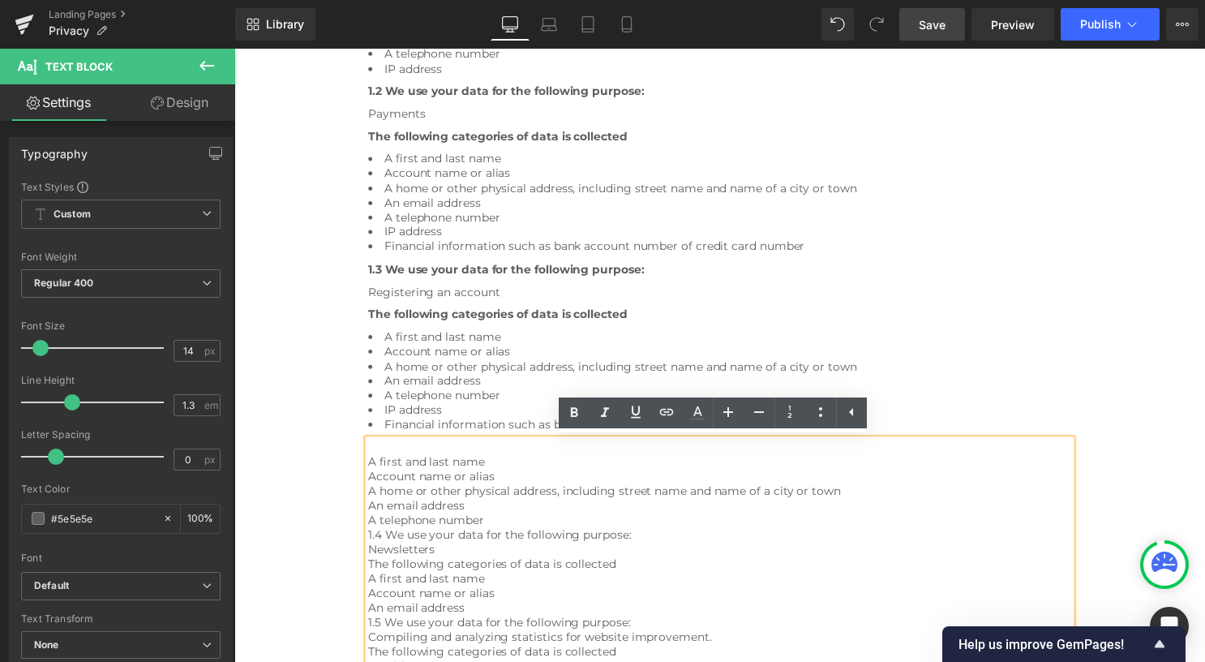
scroll to position [624, 0]
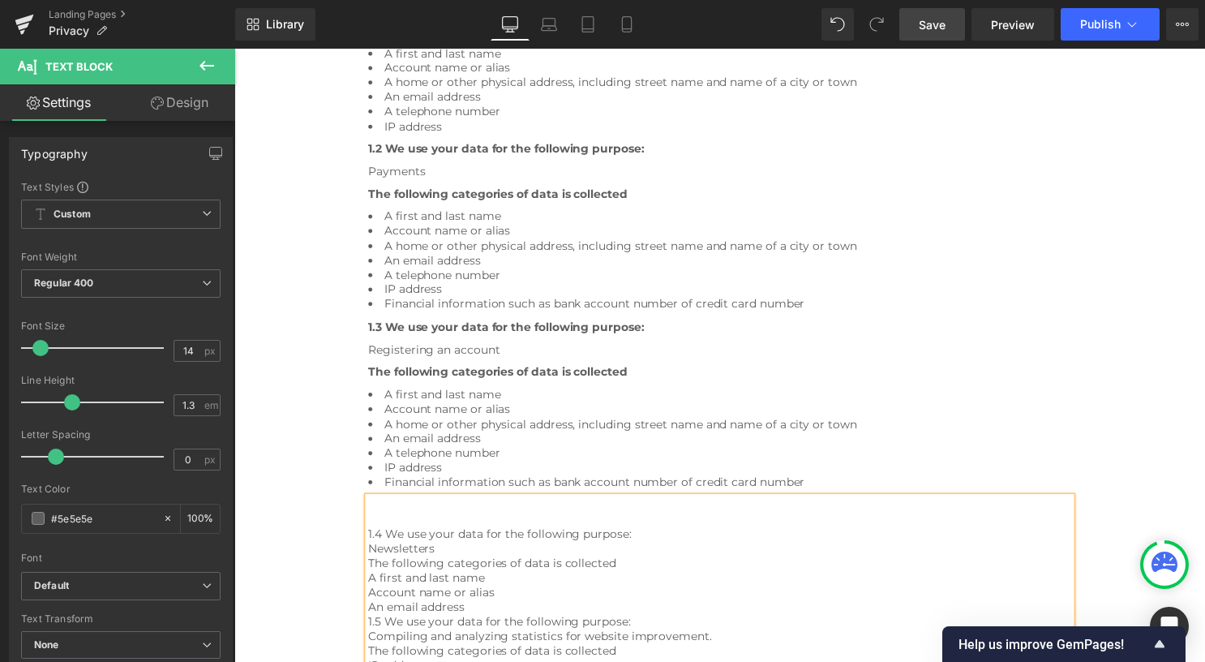
click at [443, 427] on li "A home or other physical address, including street name and name of a city or t…" at bounding box center [725, 428] width 710 height 15
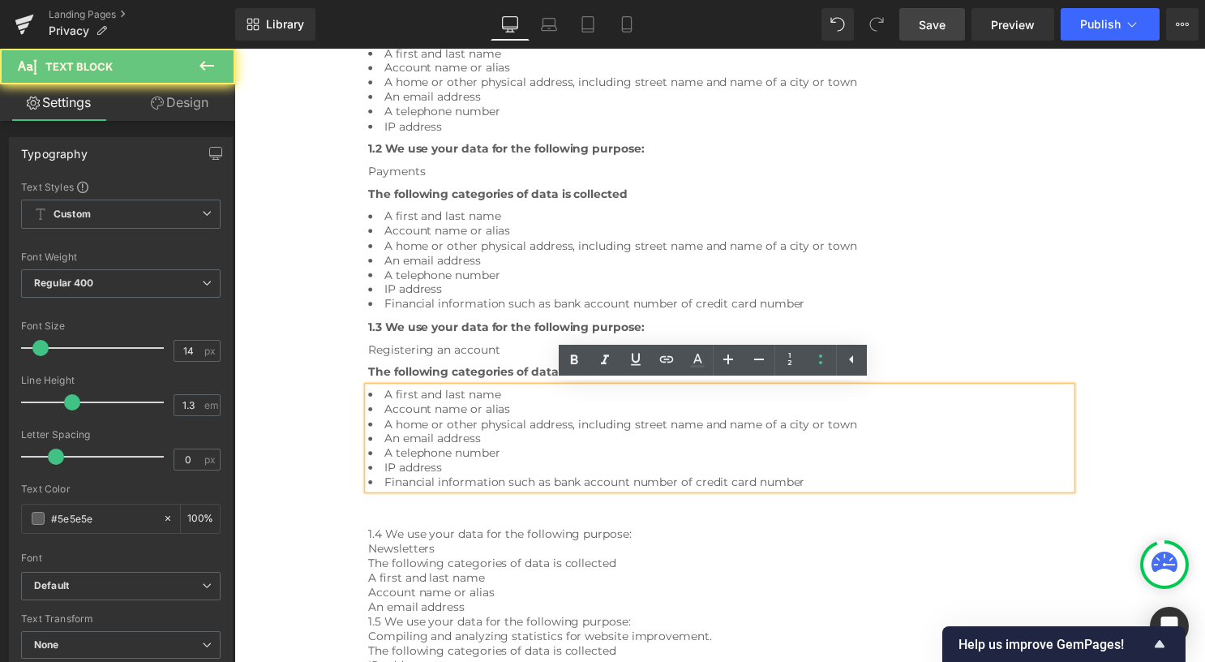
click at [443, 426] on li "A home or other physical address, including street name and name of a city or t…" at bounding box center [725, 428] width 710 height 15
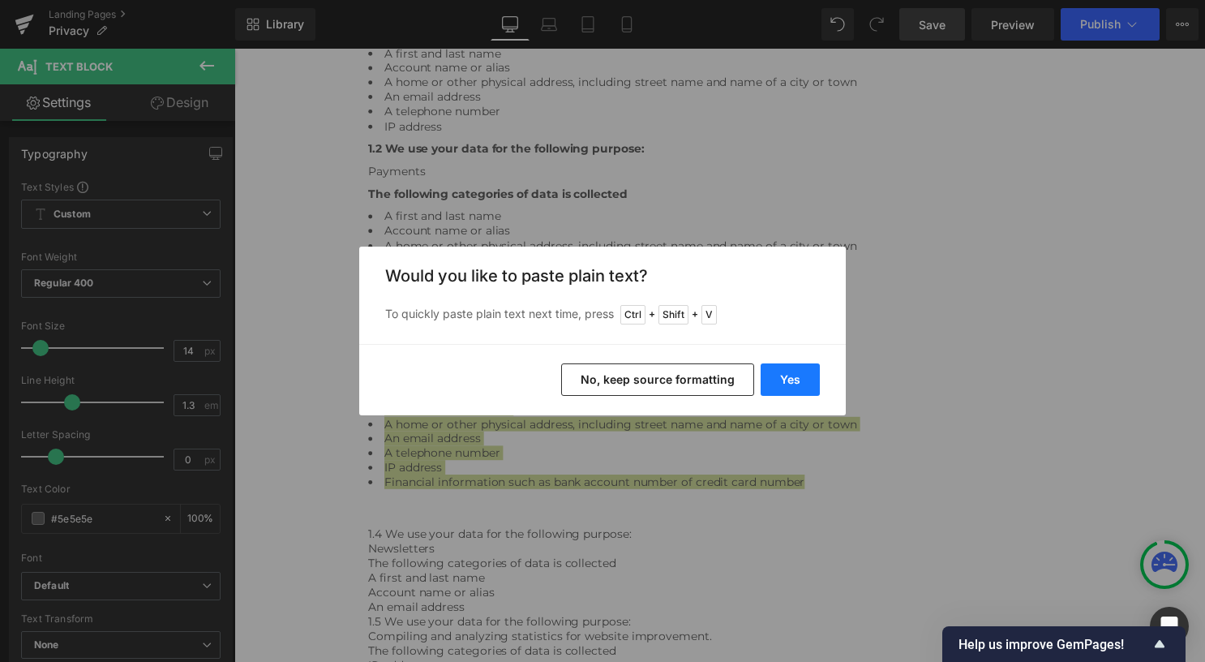
click at [778, 379] on button "Yes" at bounding box center [789, 379] width 59 height 32
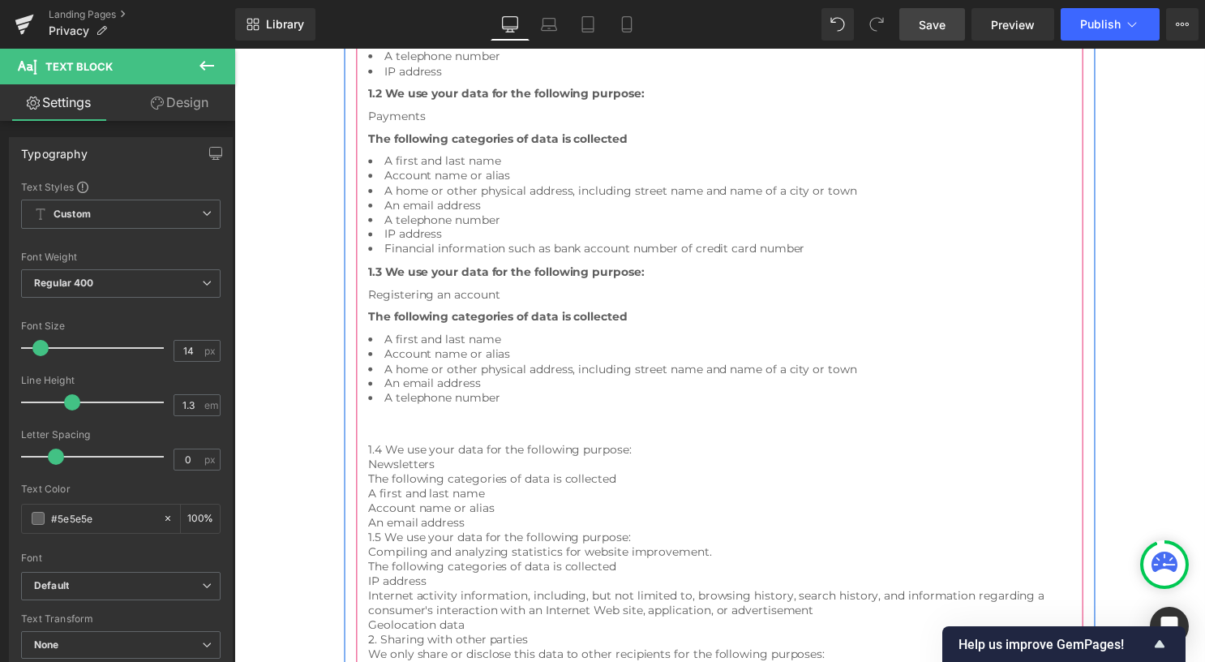
scroll to position [705, 0]
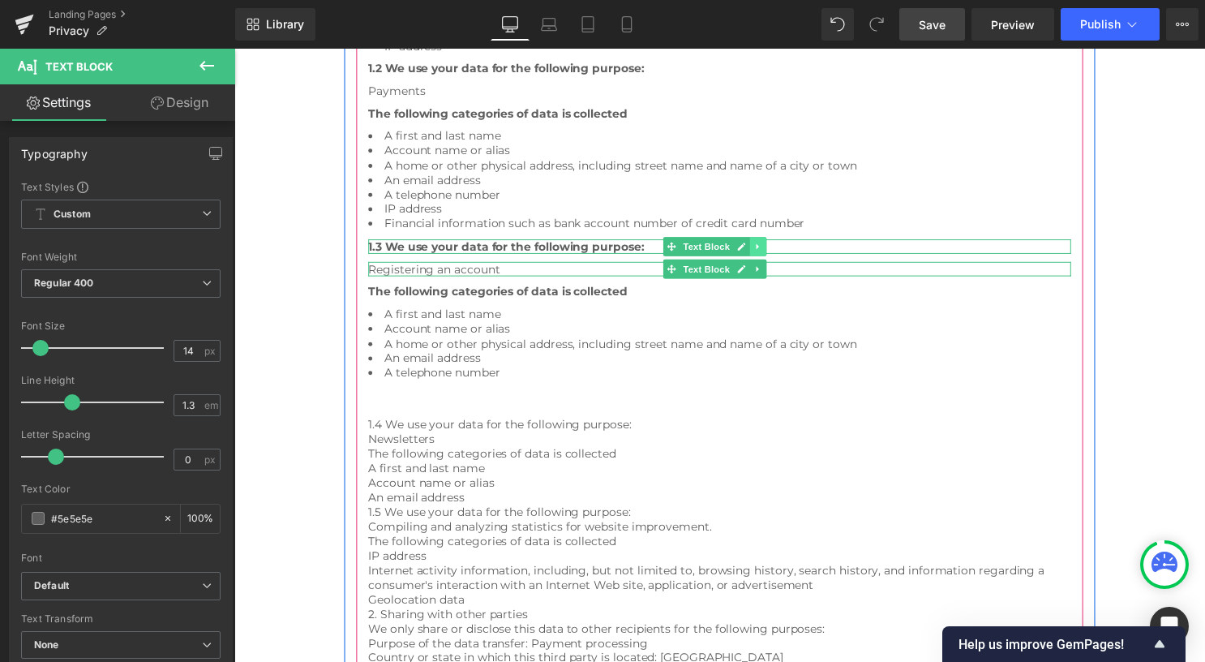
click at [763, 244] on icon at bounding box center [763, 249] width 9 height 10
drag, startPoint x: 754, startPoint y: 247, endPoint x: 703, endPoint y: 249, distance: 51.1
click at [755, 246] on icon at bounding box center [755, 249] width 9 height 10
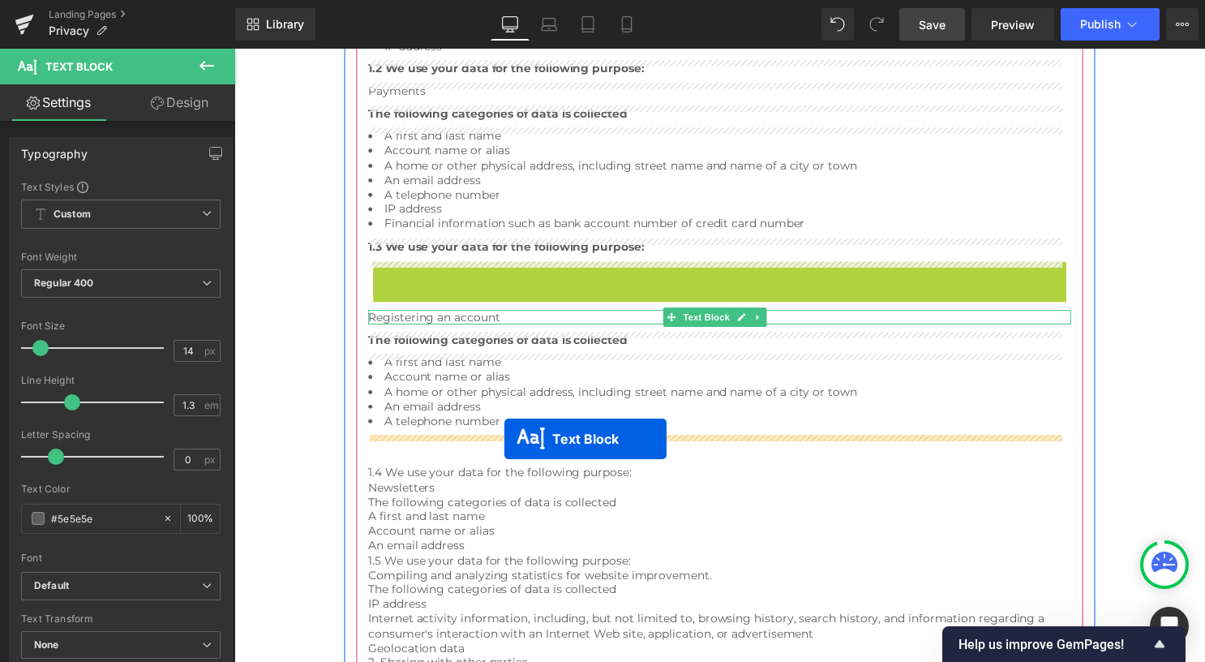
drag, startPoint x: 691, startPoint y: 272, endPoint x: 508, endPoint y: 443, distance: 250.7
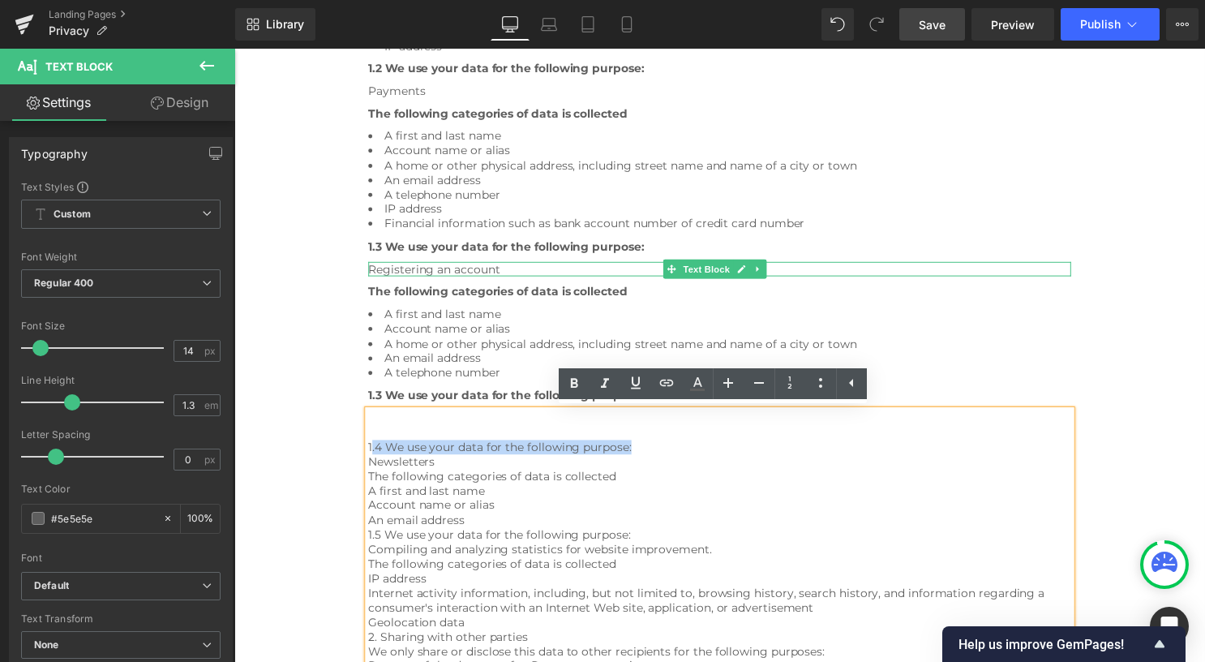
drag, startPoint x: 636, startPoint y: 448, endPoint x: 370, endPoint y: 448, distance: 265.9
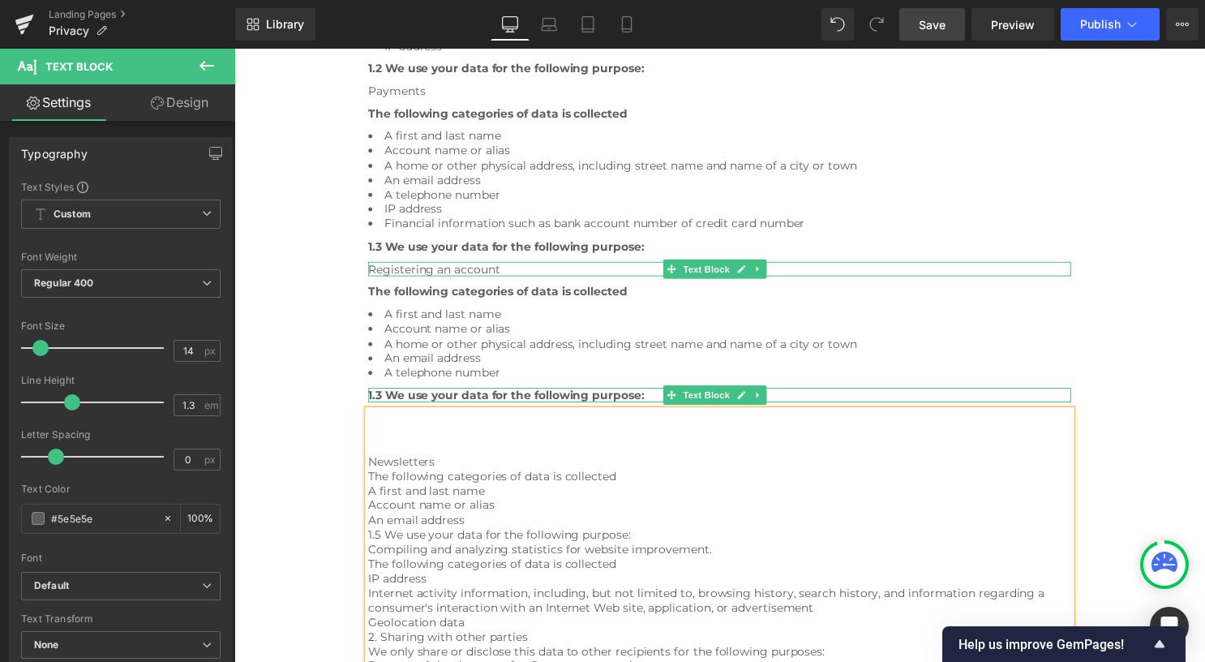
click at [433, 400] on span "1.3 We use your data for the following purpose:" at bounding box center [509, 399] width 279 height 15
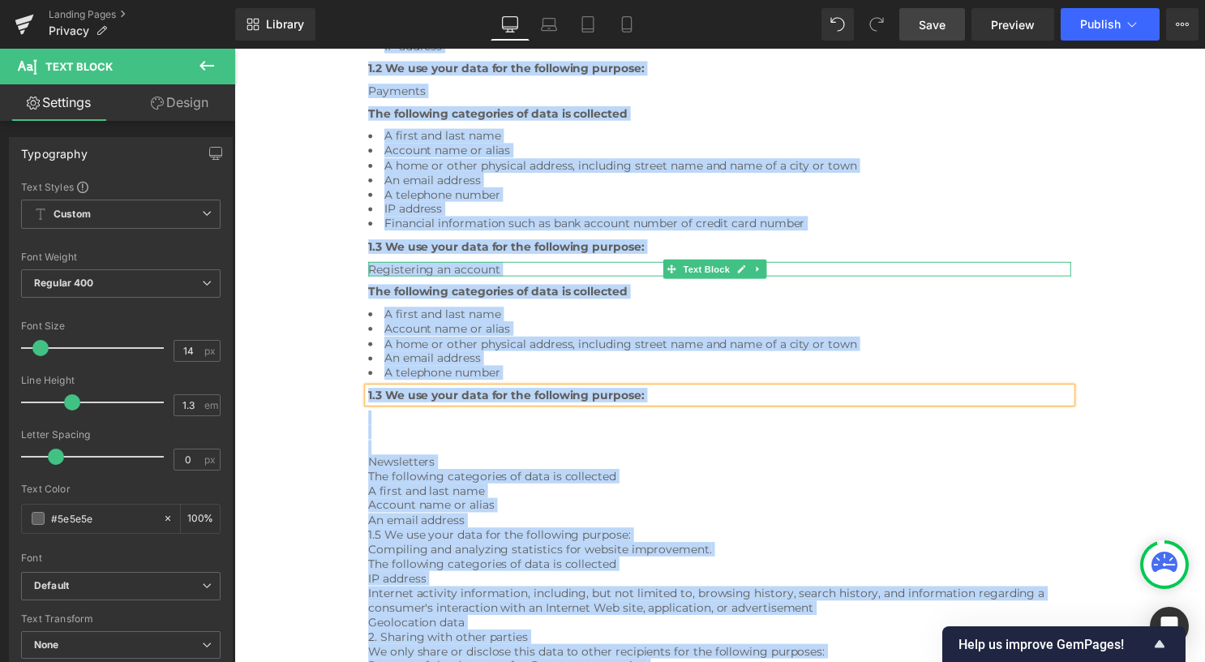
click at [433, 400] on span "1.3 We use your data for the following purpose:" at bounding box center [509, 399] width 279 height 15
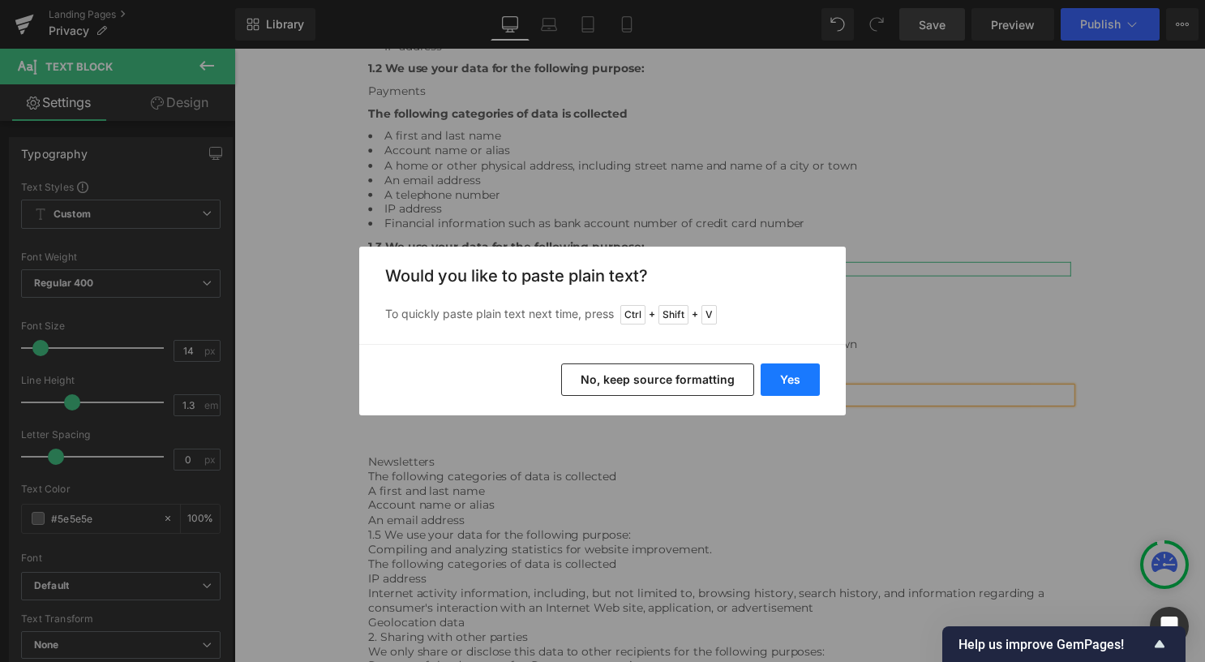
drag, startPoint x: 560, startPoint y: 337, endPoint x: 789, endPoint y: 383, distance: 233.1
click at [789, 383] on button "Yes" at bounding box center [789, 379] width 59 height 32
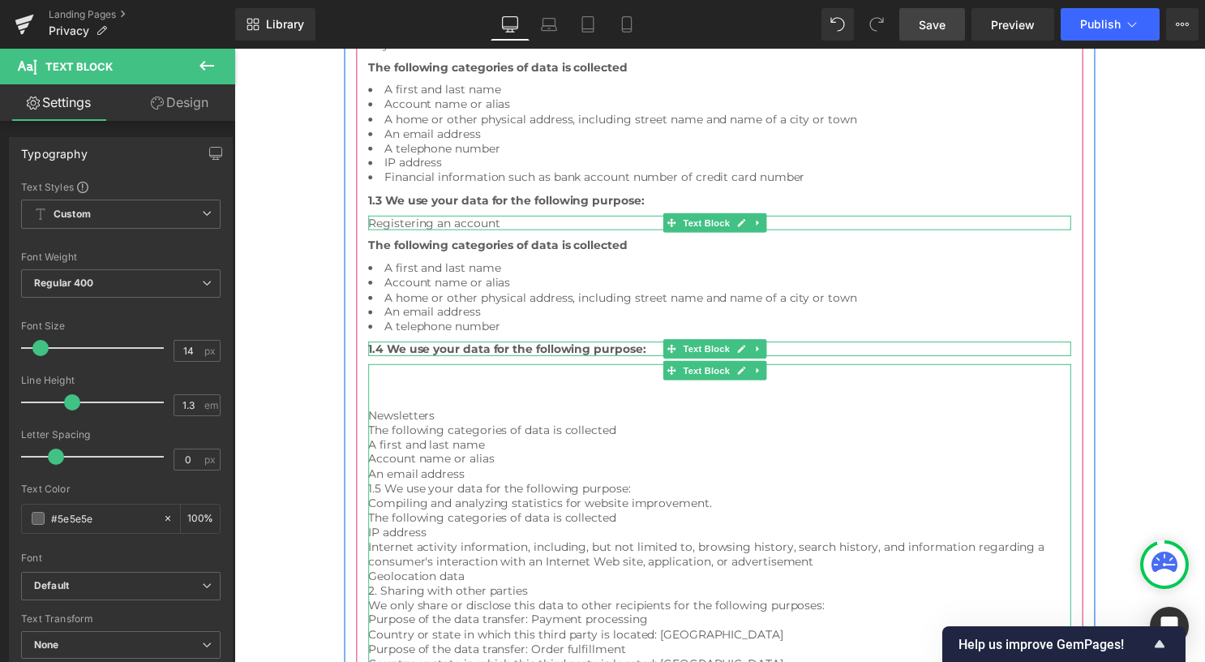
scroll to position [786, 0]
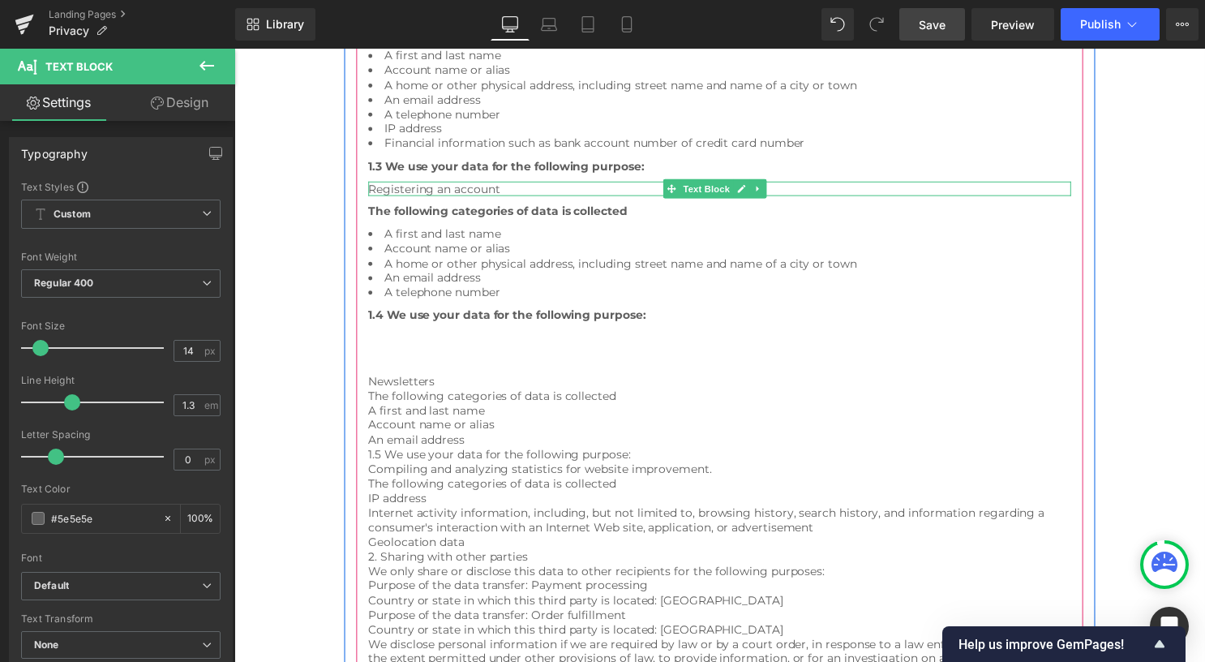
click at [763, 191] on icon at bounding box center [763, 191] width 9 height 10
drag, startPoint x: 757, startPoint y: 192, endPoint x: 726, endPoint y: 191, distance: 30.8
click at [758, 191] on link at bounding box center [755, 190] width 17 height 19
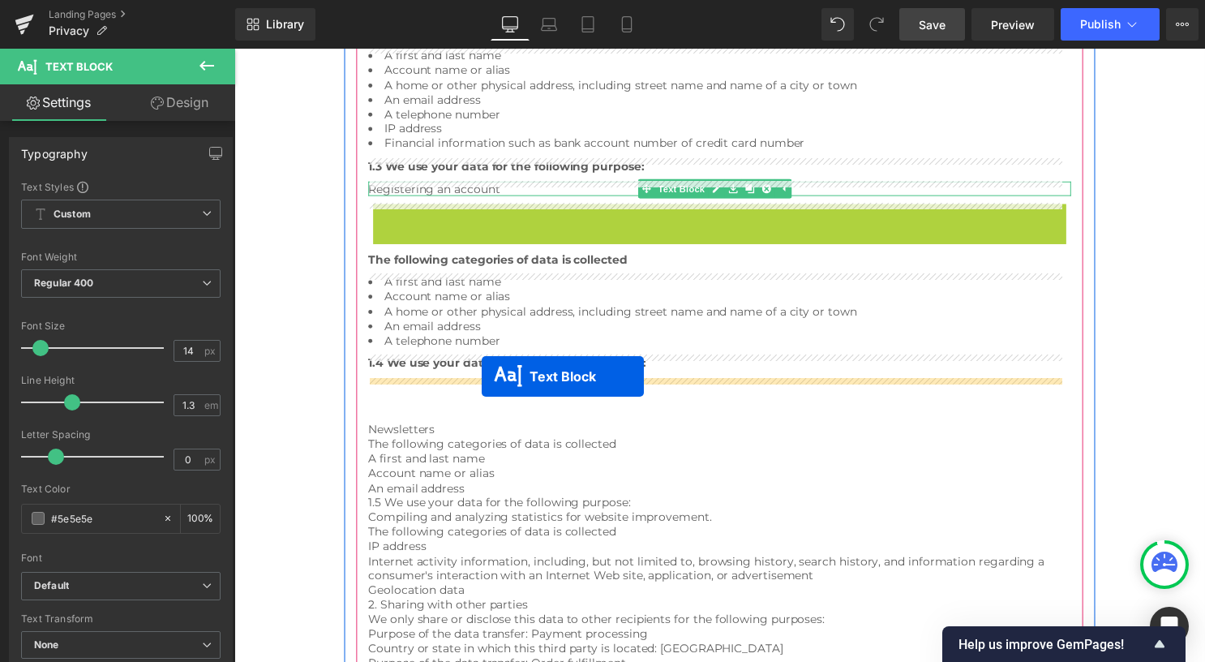
drag, startPoint x: 696, startPoint y: 216, endPoint x: 484, endPoint y: 379, distance: 267.2
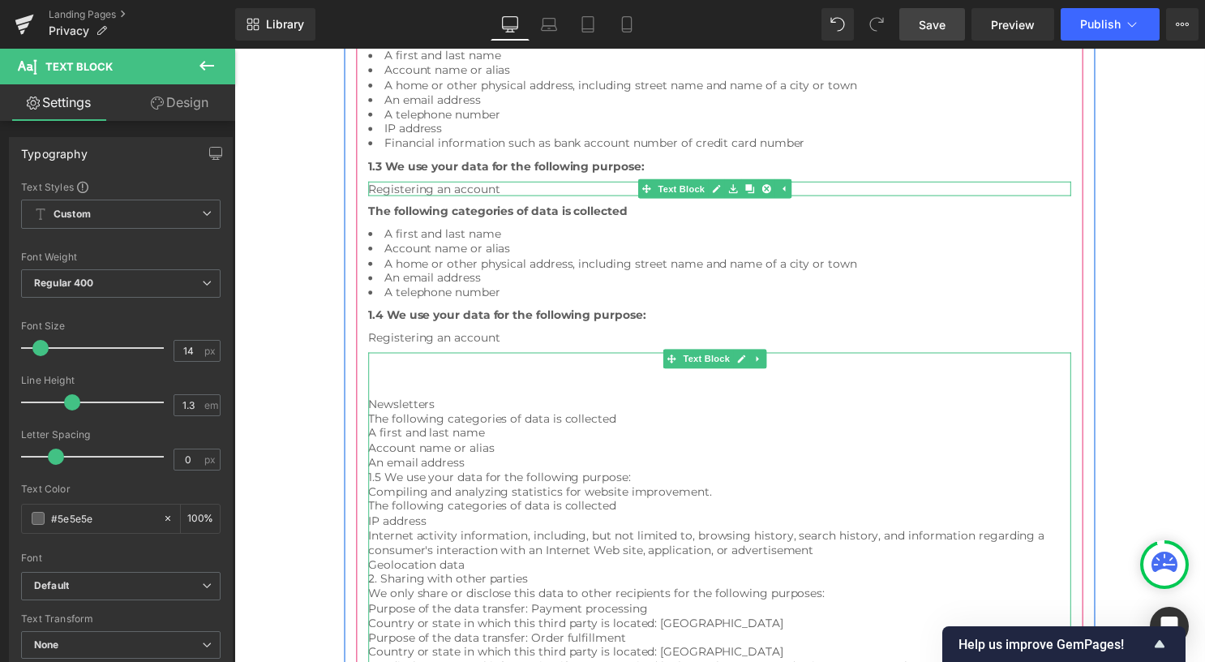
drag, startPoint x: 449, startPoint y: 405, endPoint x: 385, endPoint y: 406, distance: 64.1
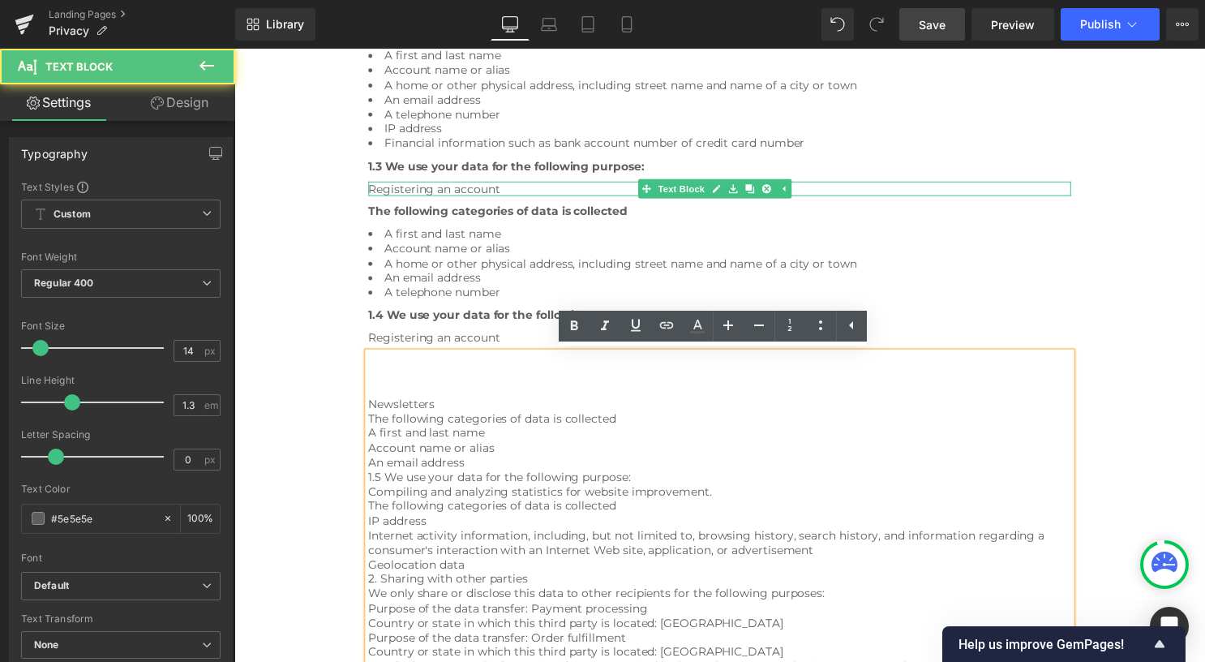
drag, startPoint x: 385, startPoint y: 406, endPoint x: 420, endPoint y: 407, distance: 34.9
click at [383, 406] on span "Newsletters" at bounding box center [403, 407] width 67 height 15
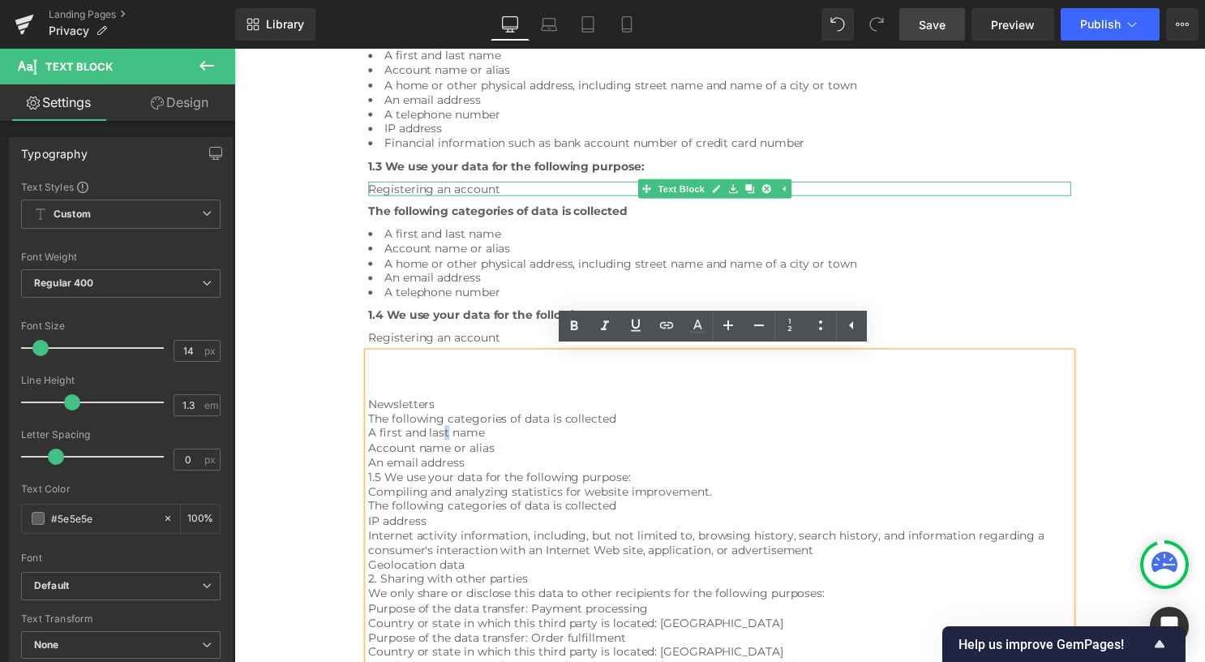
click at [447, 439] on span "A first and last name" at bounding box center [429, 437] width 118 height 15
drag, startPoint x: 426, startPoint y: 402, endPoint x: 370, endPoint y: 405, distance: 56.0
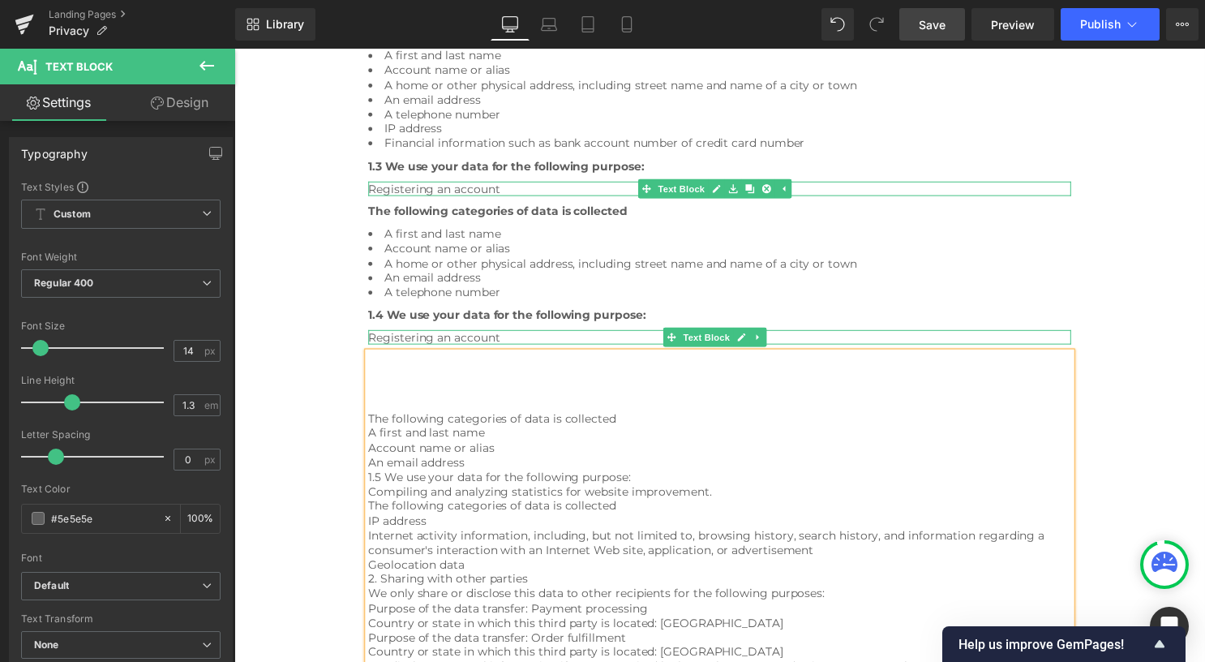
click at [484, 339] on div "Registering an account" at bounding box center [725, 340] width 710 height 15
click at [504, 341] on div "Registering an account" at bounding box center [725, 340] width 710 height 15
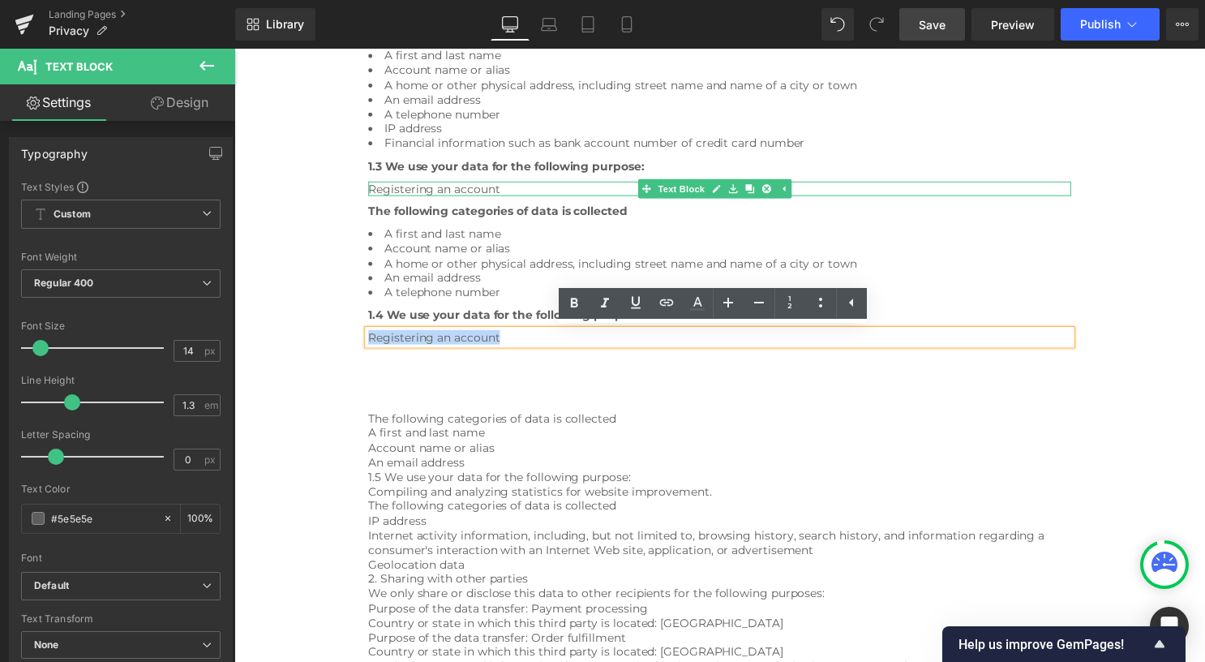
drag, startPoint x: 504, startPoint y: 341, endPoint x: 370, endPoint y: 339, distance: 133.8
click at [370, 339] on div "Registering an account" at bounding box center [725, 340] width 710 height 15
paste div
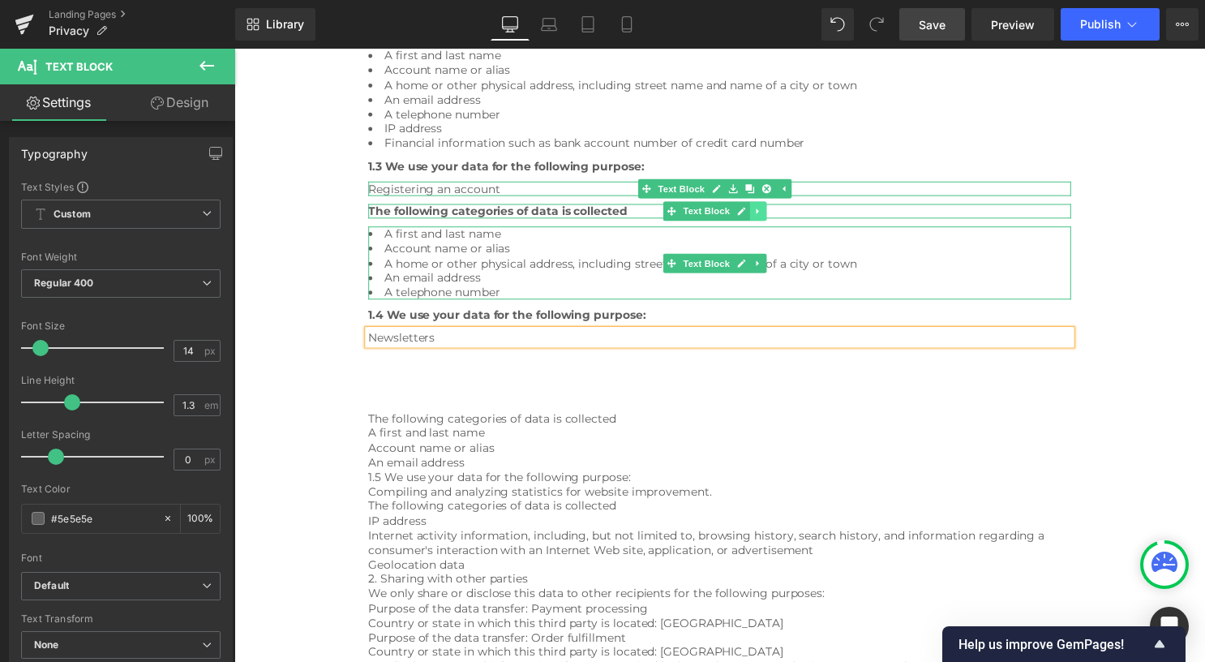
click at [763, 214] on icon at bounding box center [763, 213] width 9 height 10
drag, startPoint x: 756, startPoint y: 211, endPoint x: 748, endPoint y: 210, distance: 8.1
click at [756, 210] on icon at bounding box center [755, 212] width 9 height 9
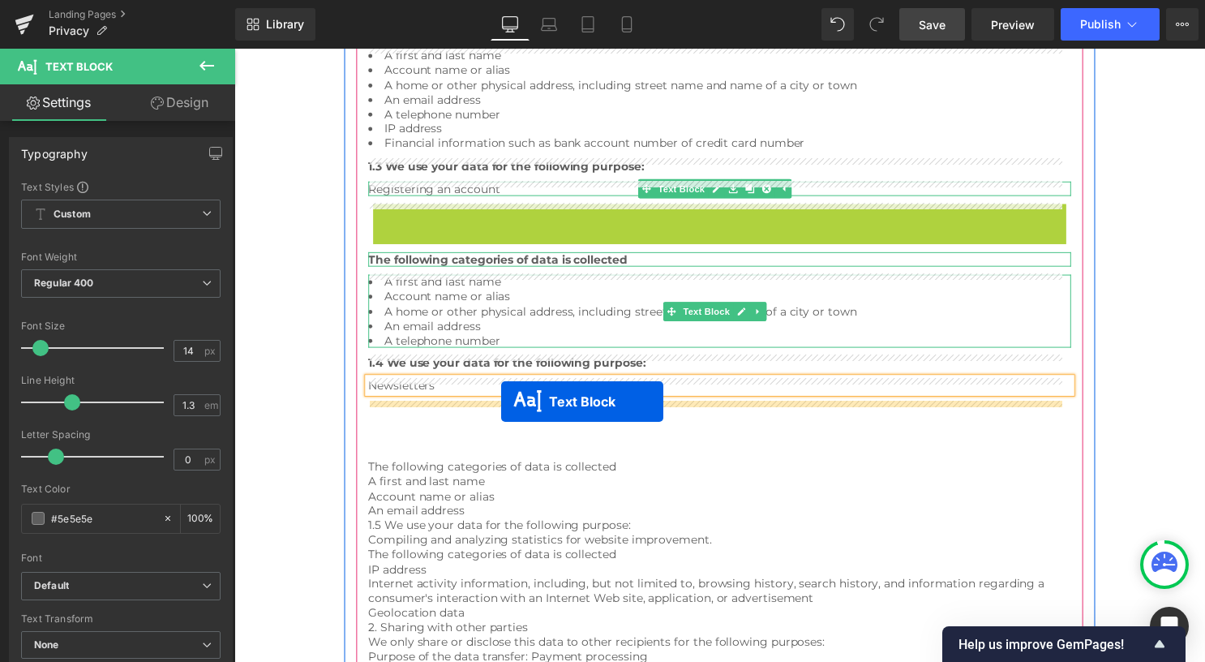
drag, startPoint x: 689, startPoint y: 212, endPoint x: 546, endPoint y: 373, distance: 215.4
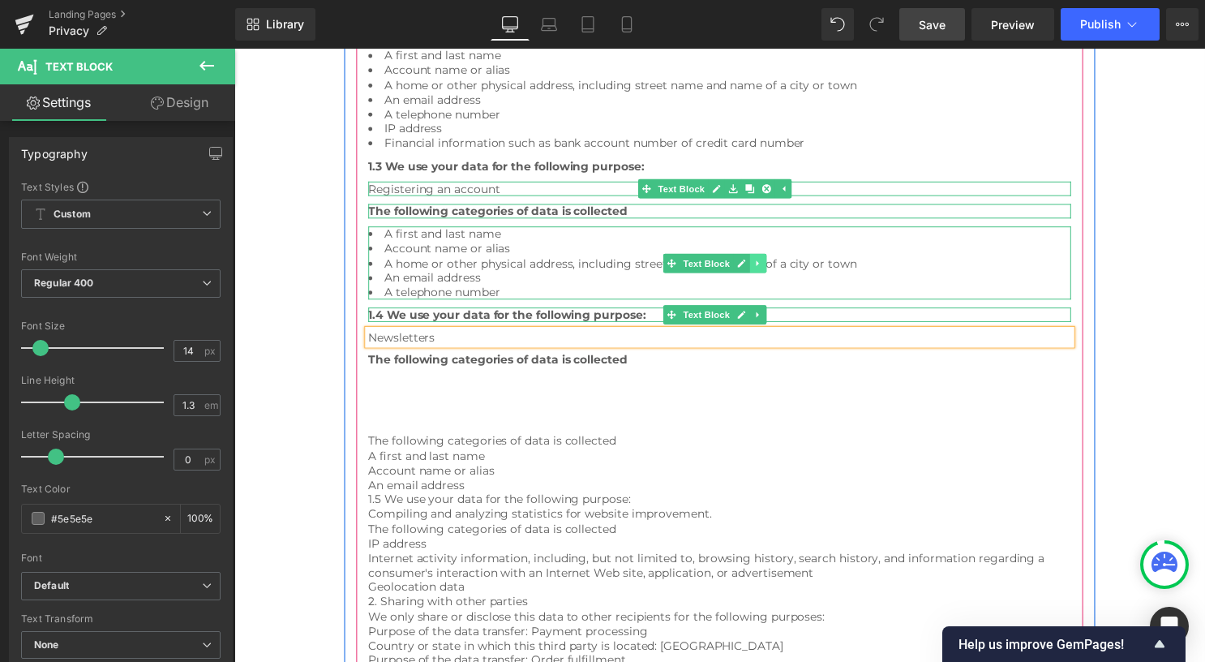
click at [760, 268] on icon at bounding box center [763, 266] width 9 height 10
click at [752, 266] on icon at bounding box center [755, 265] width 9 height 9
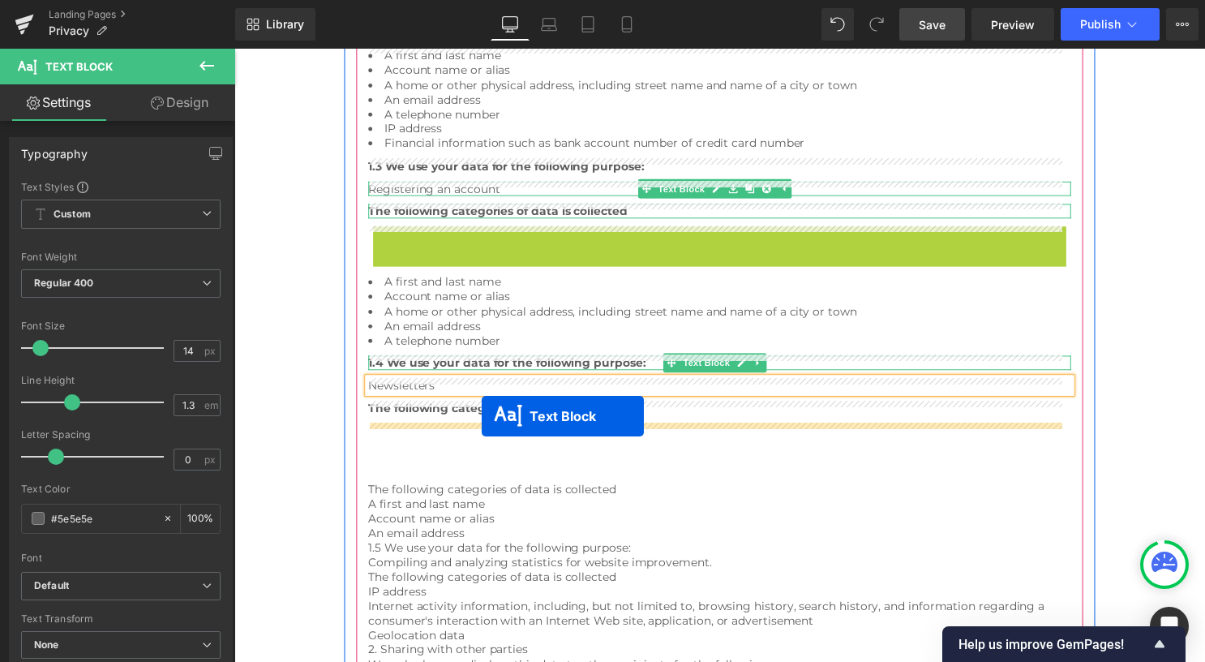
drag, startPoint x: 656, startPoint y: 288, endPoint x: 484, endPoint y: 420, distance: 216.8
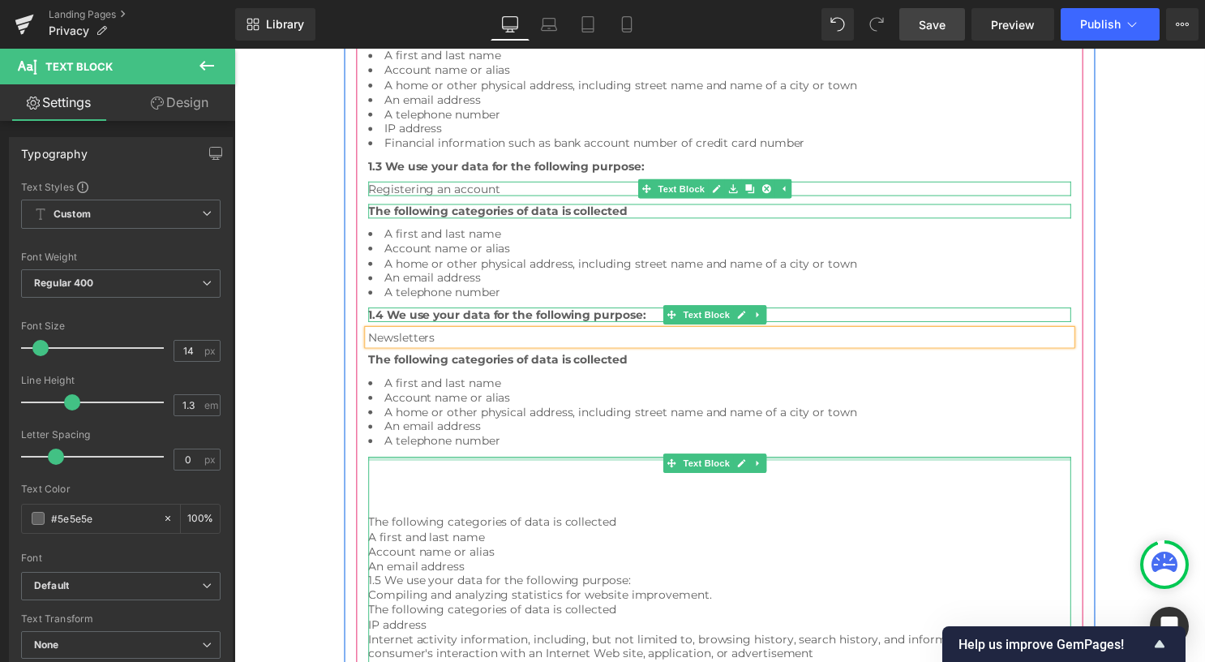
scroll to position [867, 0]
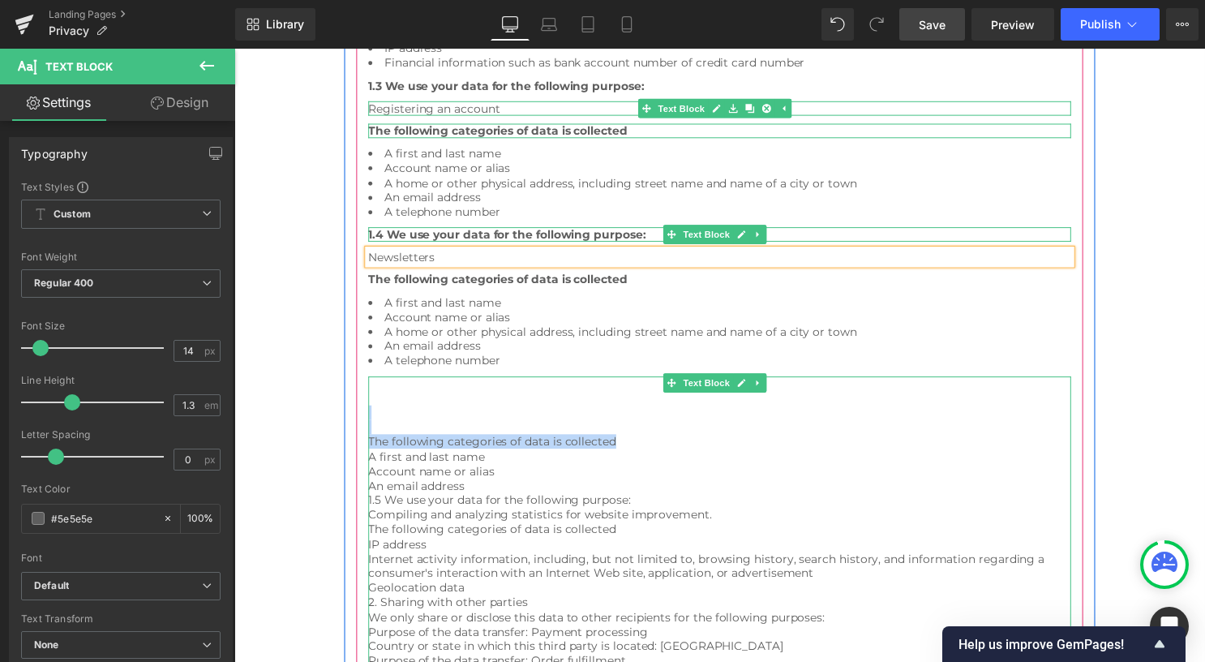
drag, startPoint x: 636, startPoint y: 447, endPoint x: 397, endPoint y: 425, distance: 240.2
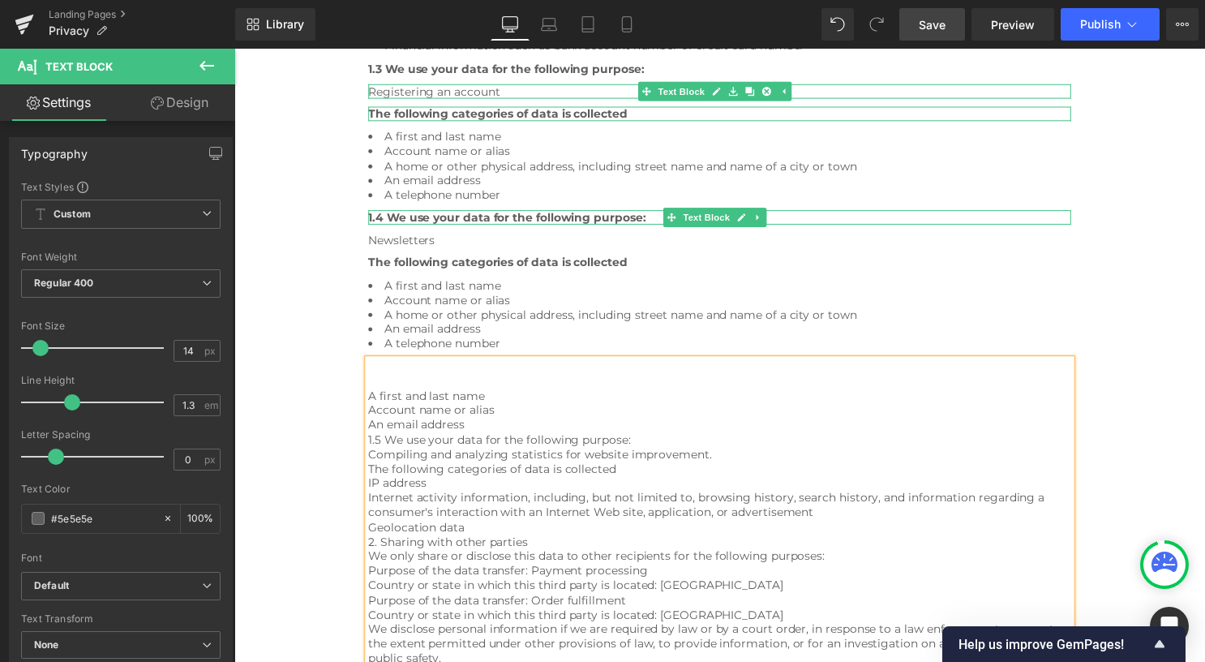
scroll to position [905, 0]
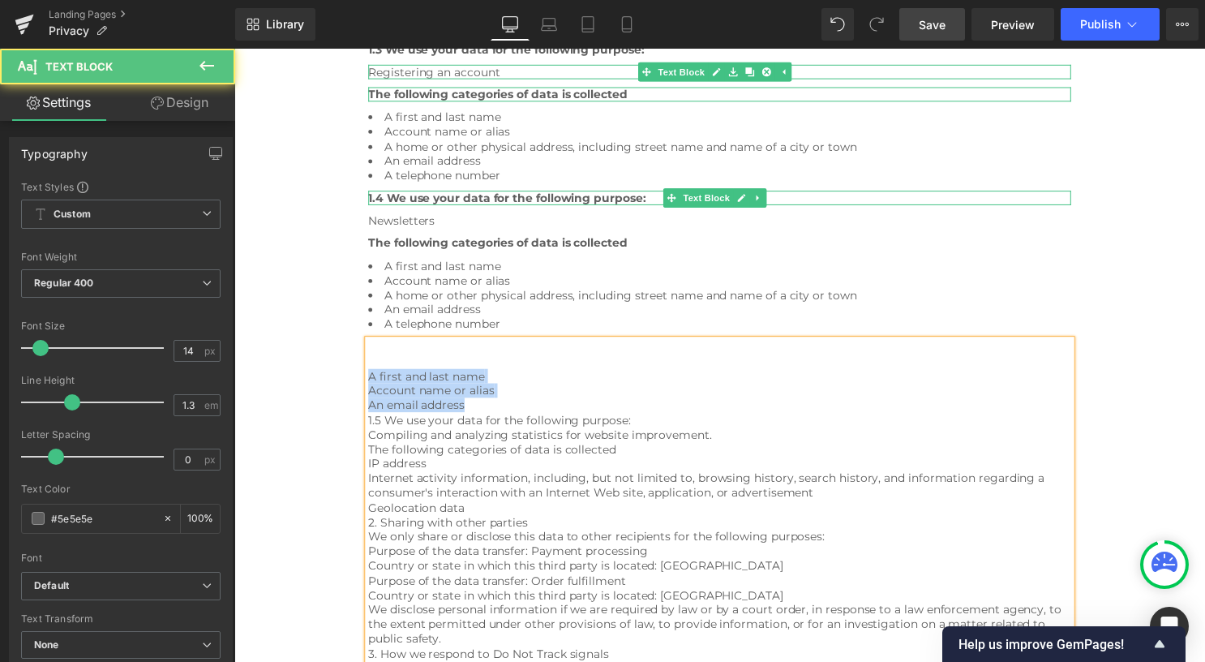
drag, startPoint x: 370, startPoint y: 377, endPoint x: 479, endPoint y: 406, distance: 112.5
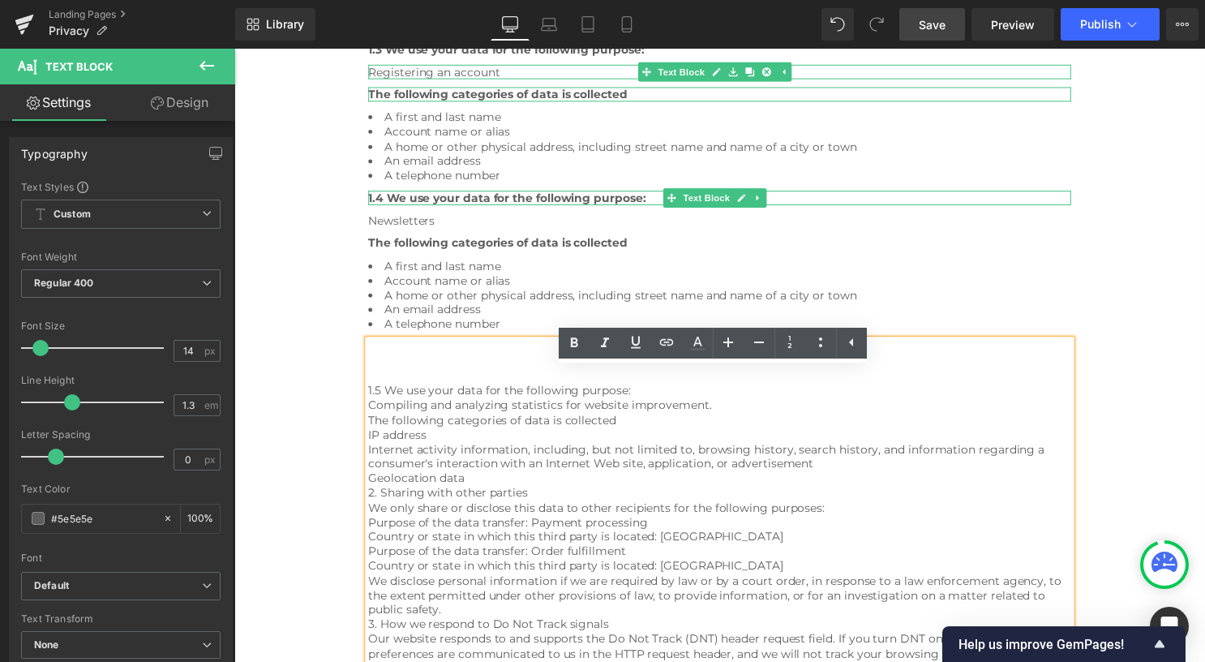
scroll to position [874, 0]
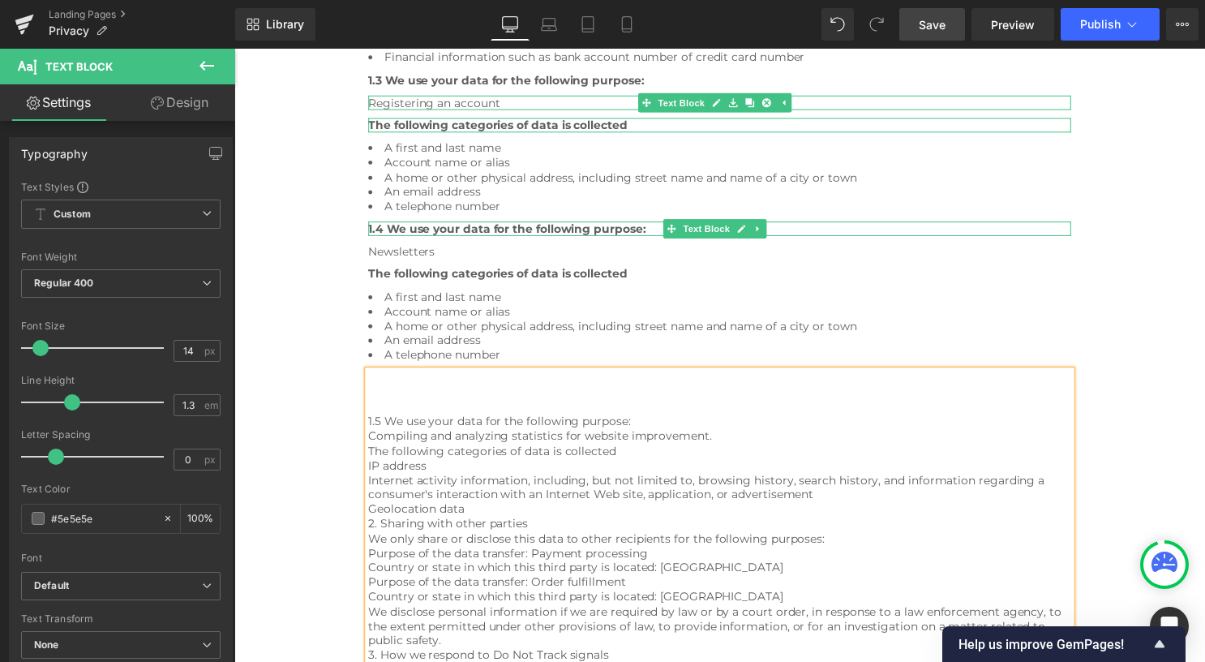
drag, startPoint x: 471, startPoint y: 349, endPoint x: 503, endPoint y: 345, distance: 32.0
click at [471, 350] on li "A telephone number" at bounding box center [725, 357] width 710 height 15
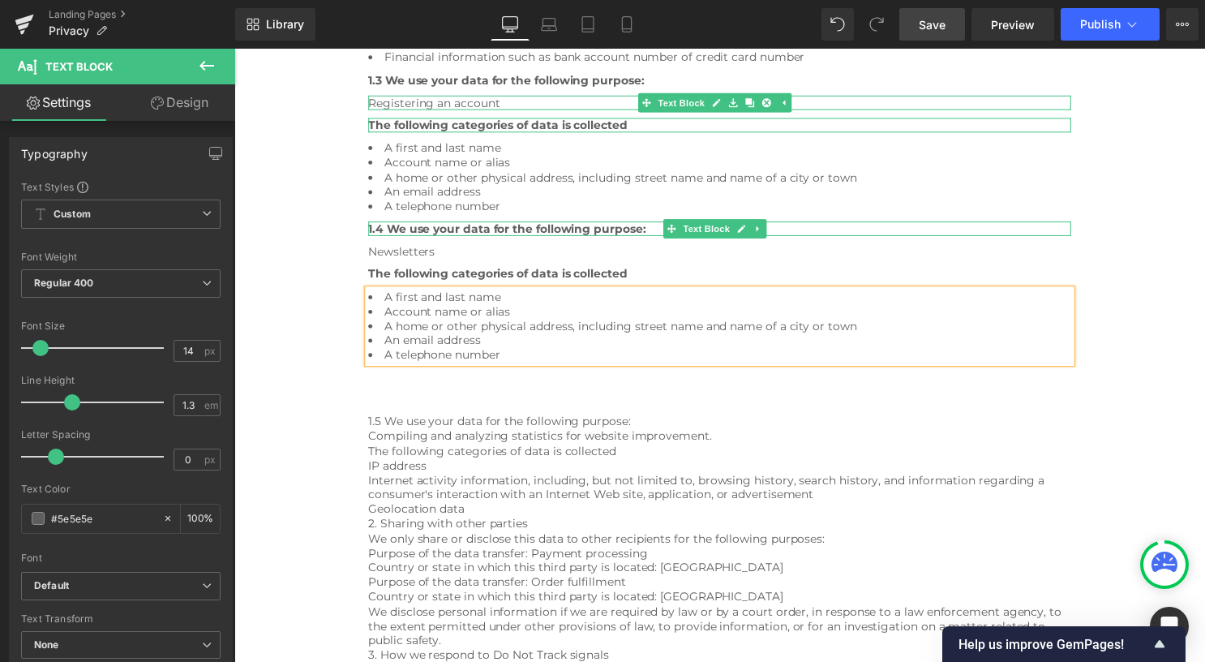
click at [503, 344] on li "An email address" at bounding box center [725, 343] width 710 height 15
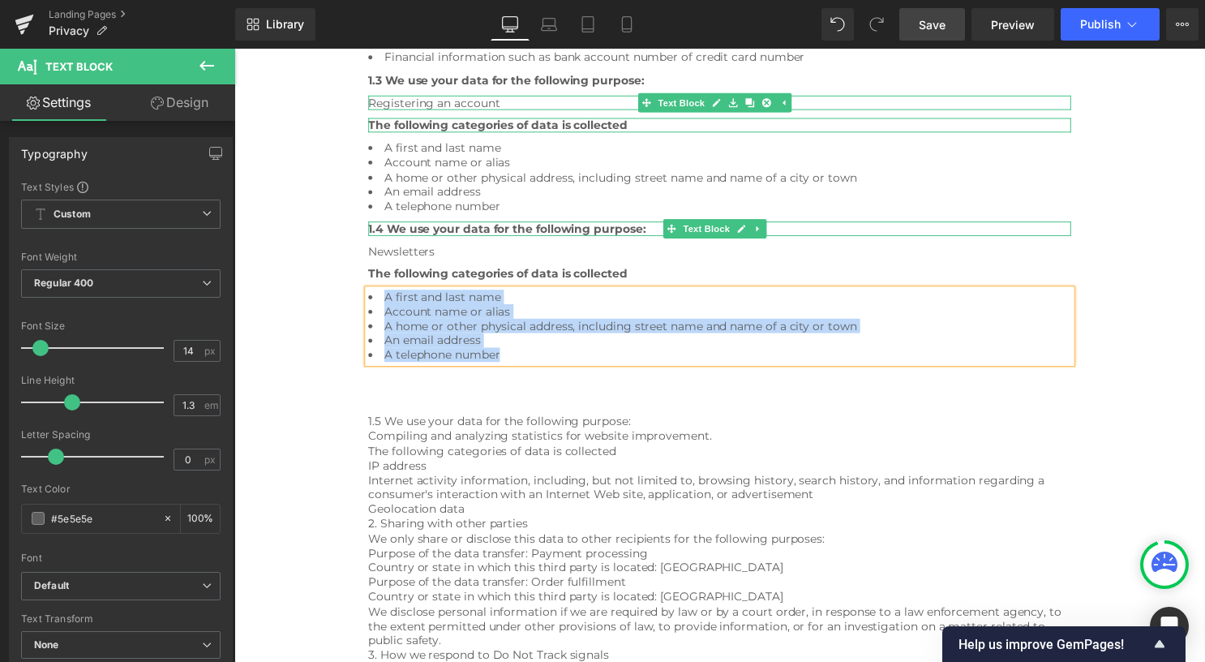
paste div
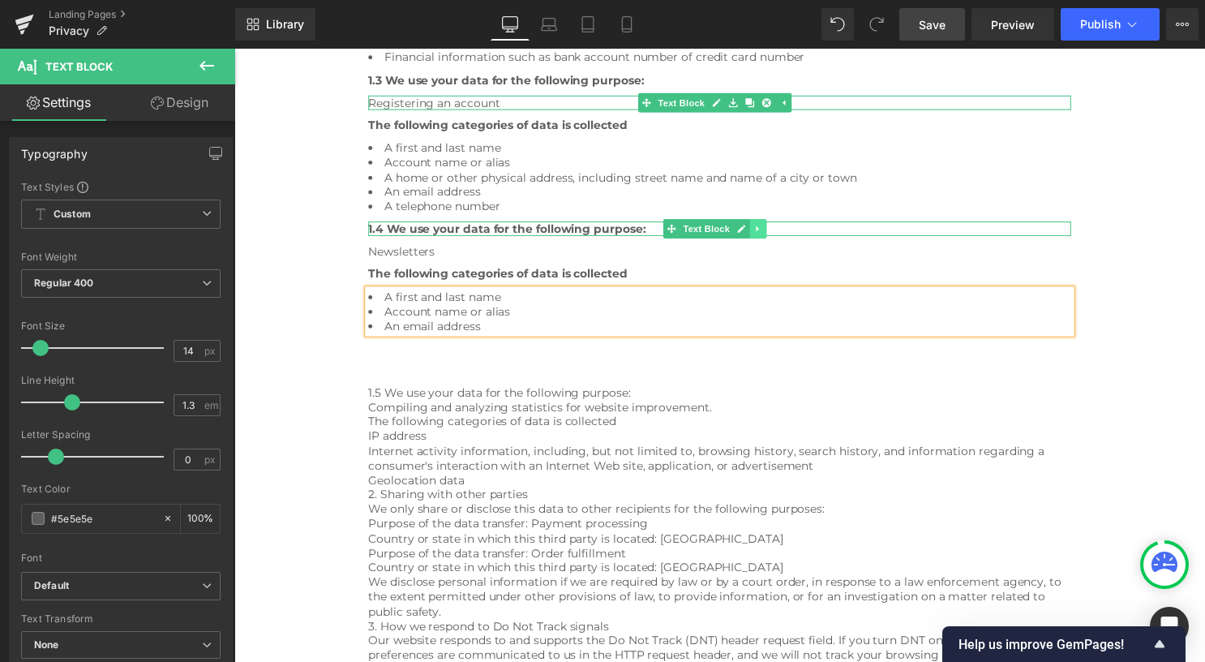
click at [765, 230] on icon at bounding box center [763, 230] width 9 height 10
click at [756, 229] on icon at bounding box center [755, 230] width 9 height 10
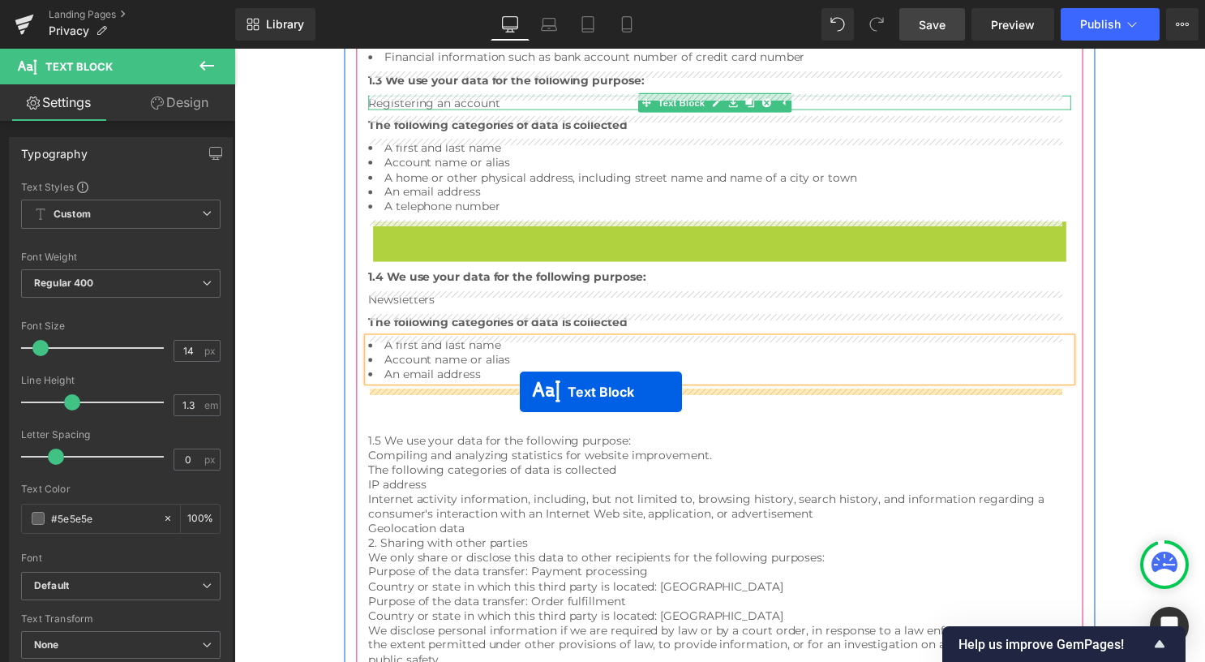
drag, startPoint x: 685, startPoint y: 233, endPoint x: 473, endPoint y: 381, distance: 258.0
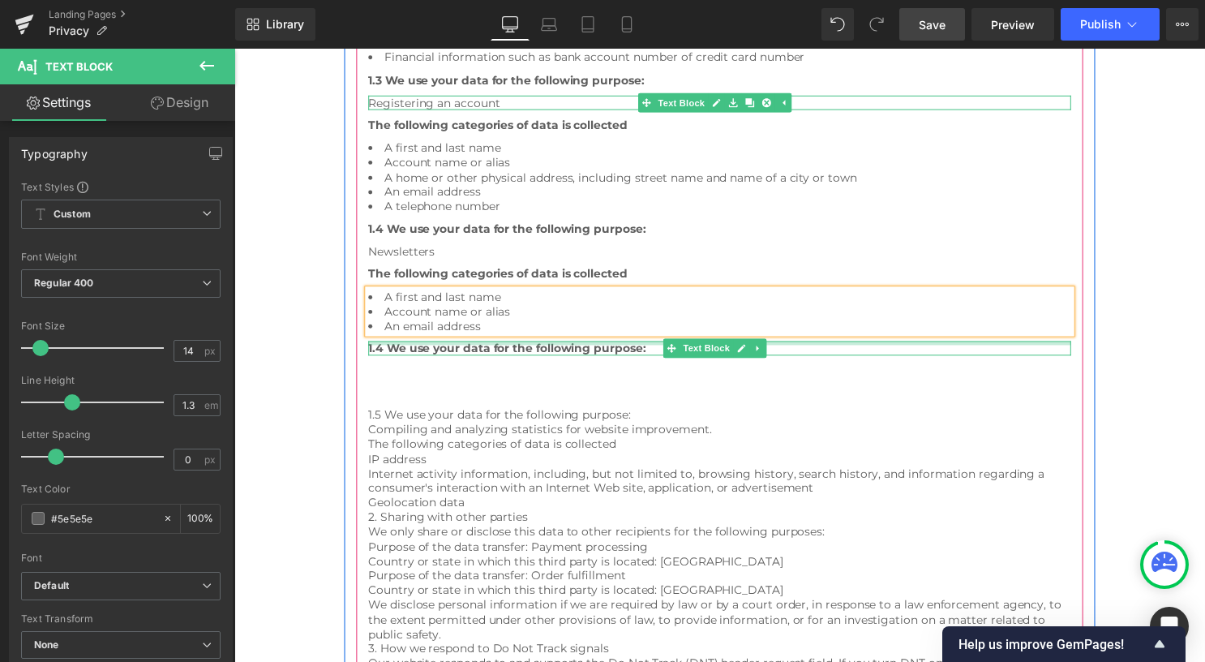
drag, startPoint x: 383, startPoint y: 345, endPoint x: 401, endPoint y: 352, distance: 19.0
click at [383, 345] on div "1.4 We use your data for the following purpose: Text Block" at bounding box center [725, 351] width 710 height 15
click at [383, 352] on span "1.4 We use your data for the following purpose:" at bounding box center [510, 351] width 281 height 15
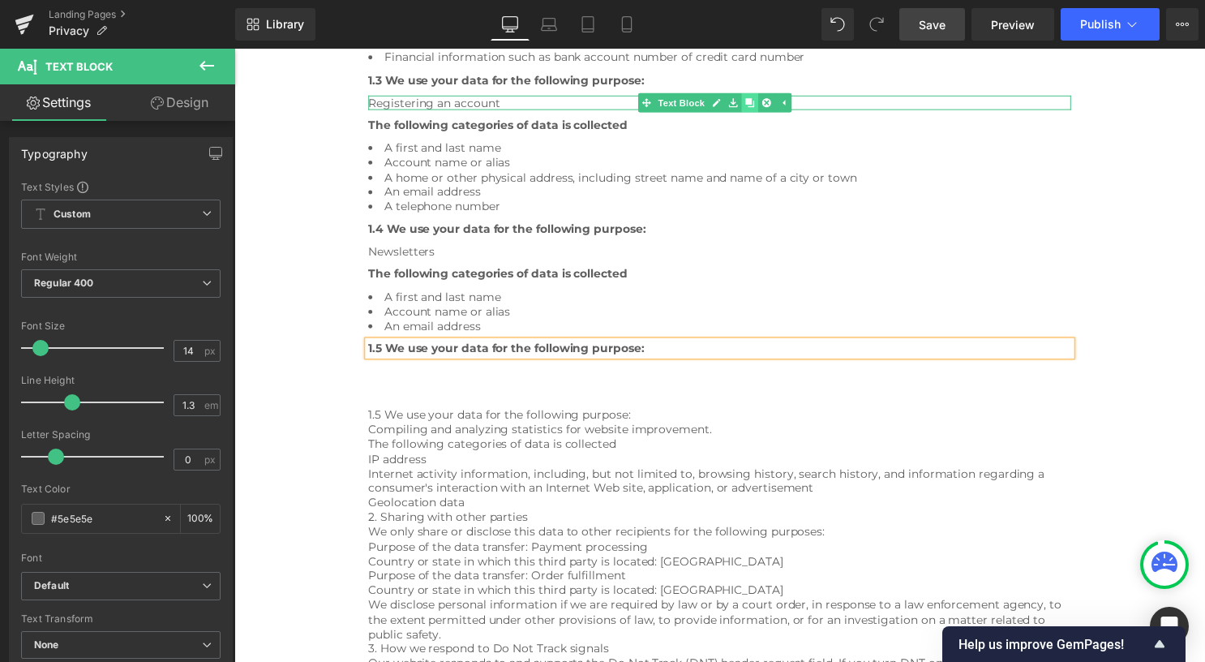
click at [759, 102] on link at bounding box center [755, 102] width 17 height 19
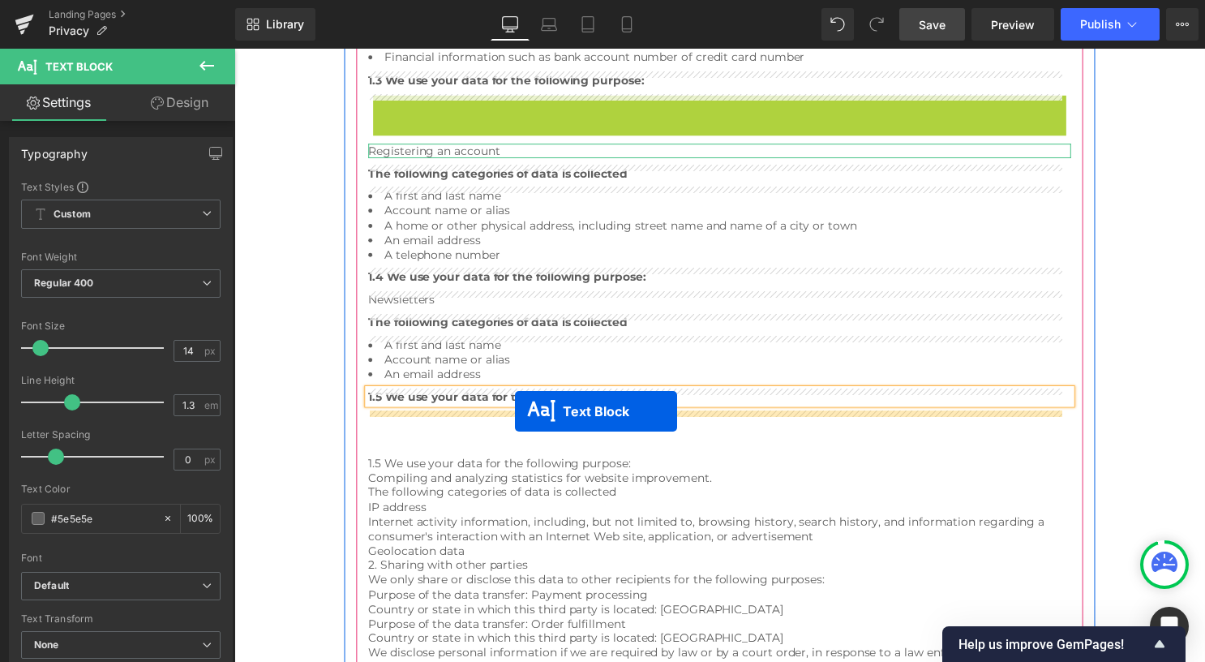
drag, startPoint x: 671, startPoint y: 148, endPoint x: 518, endPoint y: 415, distance: 307.6
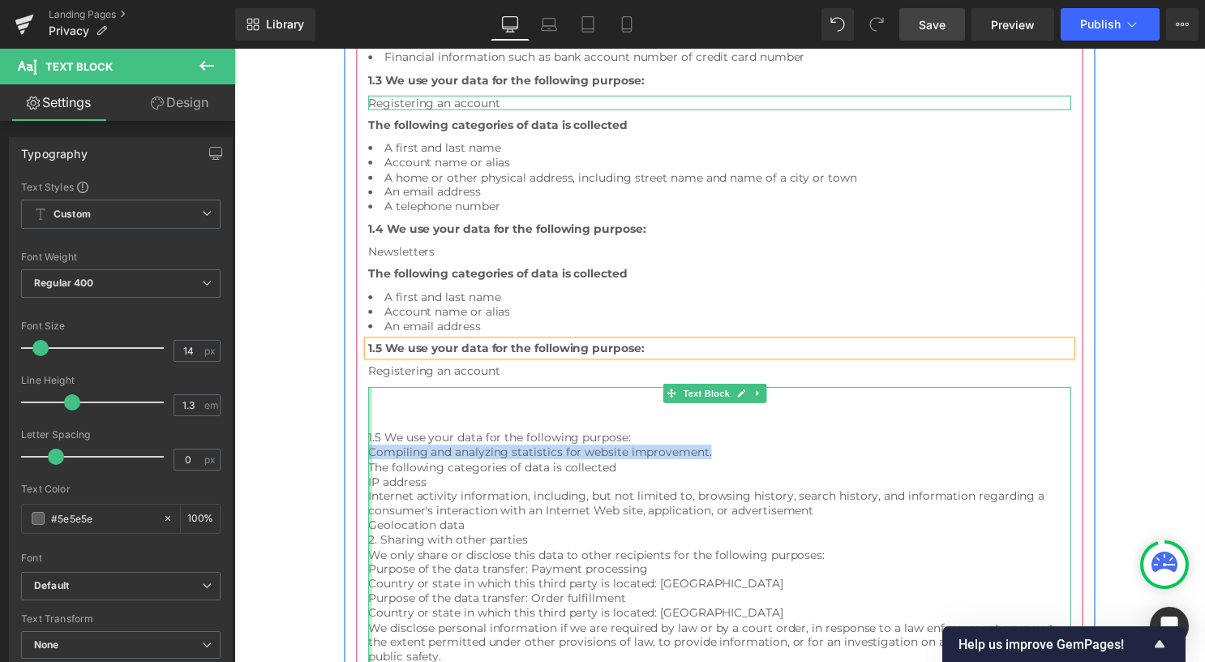
drag, startPoint x: 717, startPoint y: 453, endPoint x: 370, endPoint y: 452, distance: 346.2
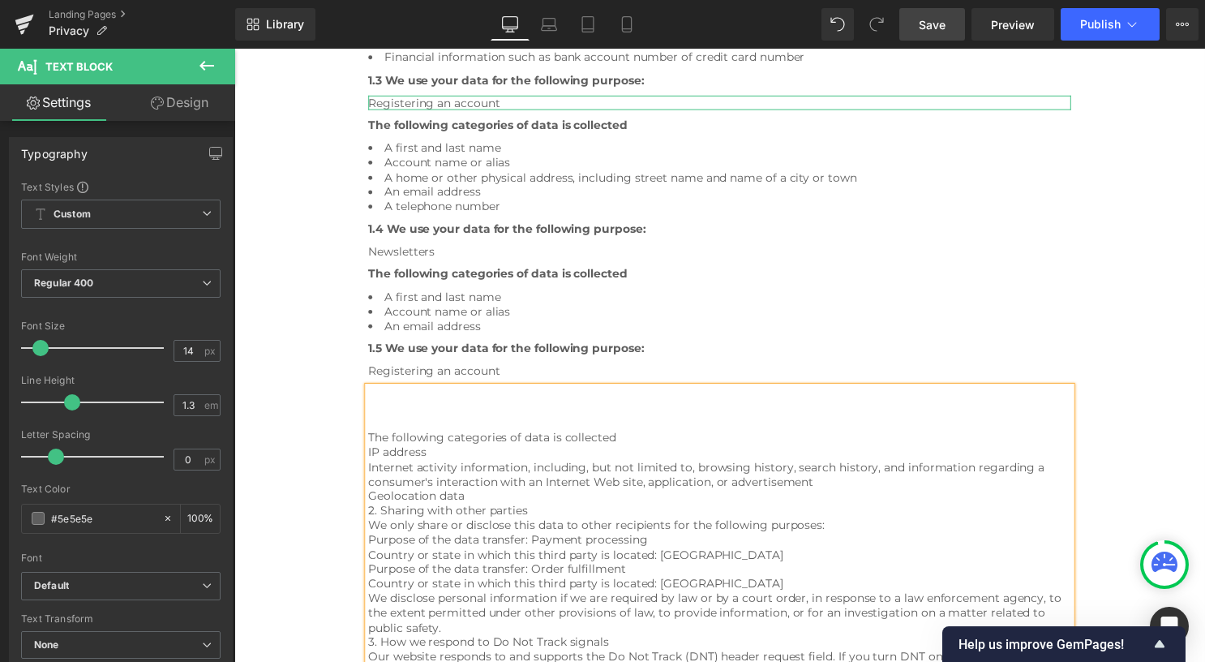
scroll to position [859, 0]
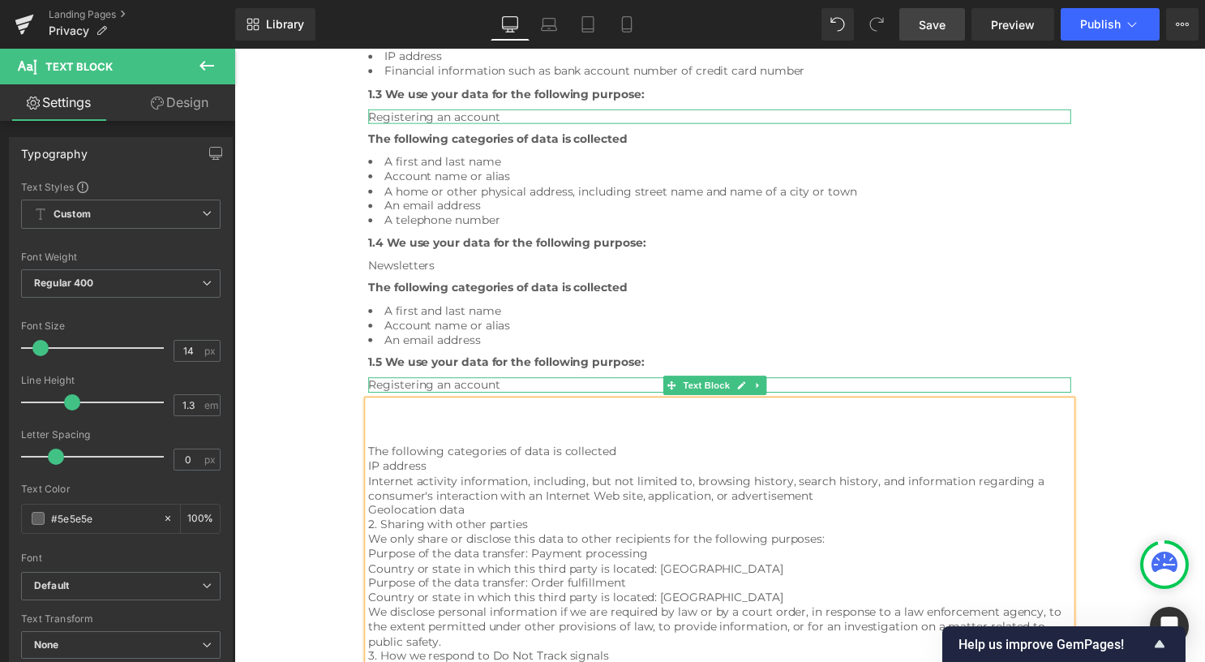
click at [510, 383] on div at bounding box center [725, 383] width 710 height 4
click at [509, 388] on div "Registering an account" at bounding box center [725, 388] width 710 height 15
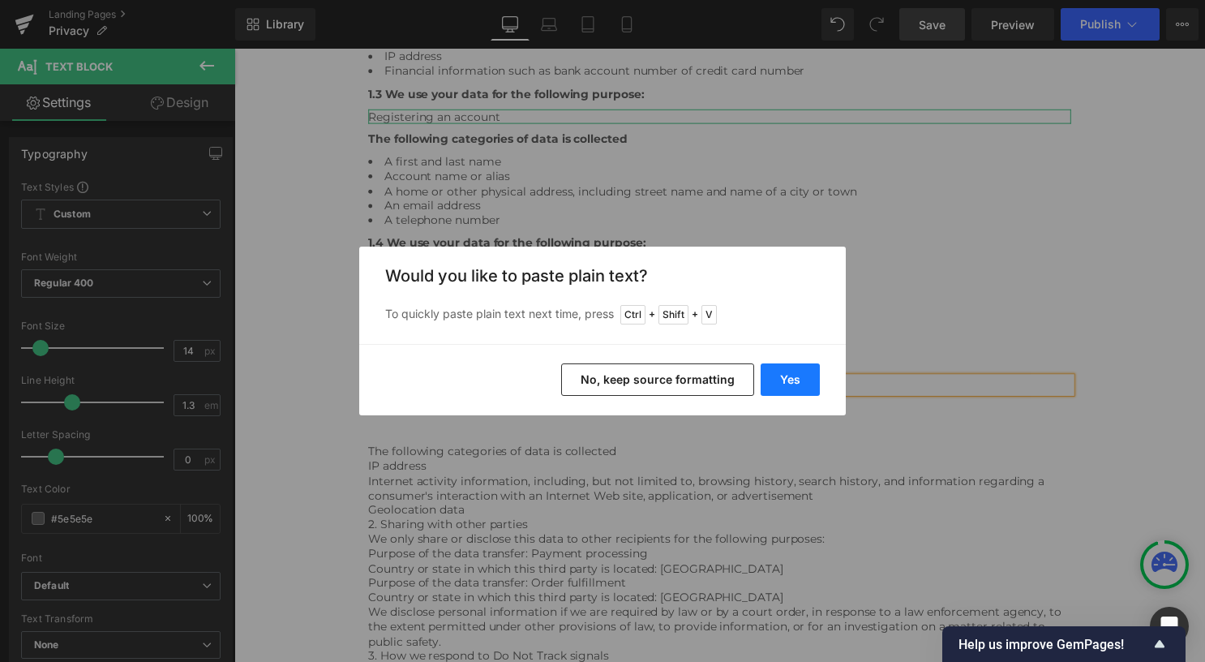
drag, startPoint x: 568, startPoint y: 328, endPoint x: 796, endPoint y: 374, distance: 233.1
click at [796, 374] on button "Yes" at bounding box center [789, 379] width 59 height 32
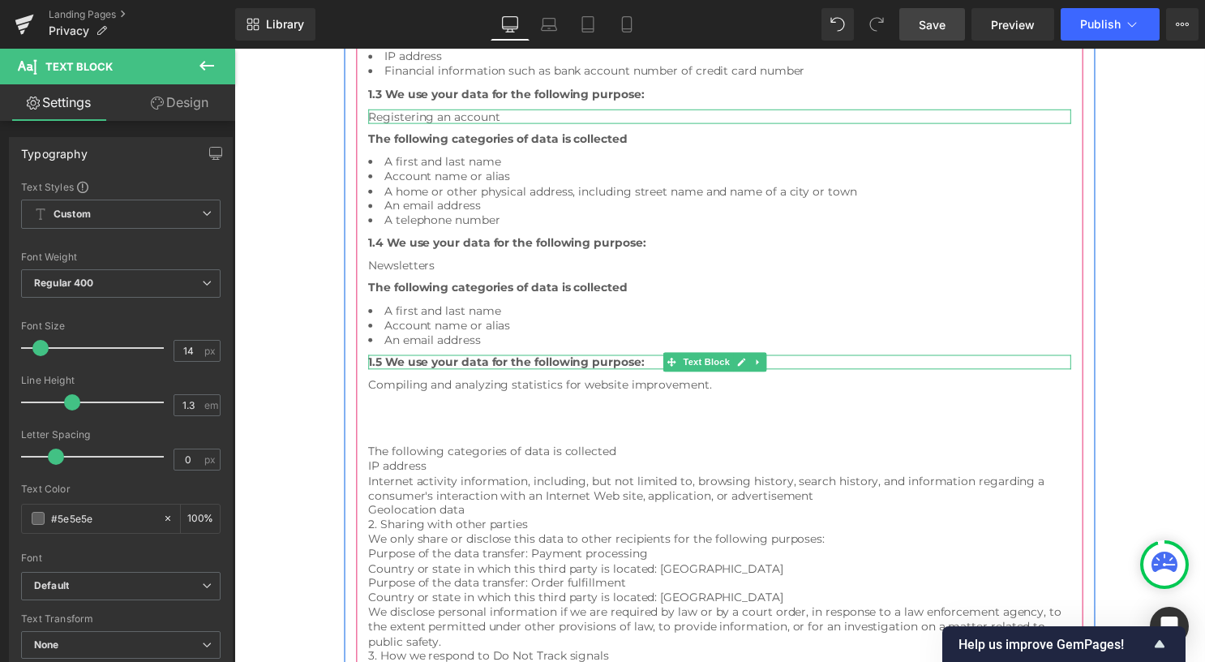
click at [766, 363] on link at bounding box center [763, 365] width 17 height 19
click at [752, 366] on icon at bounding box center [755, 366] width 9 height 9
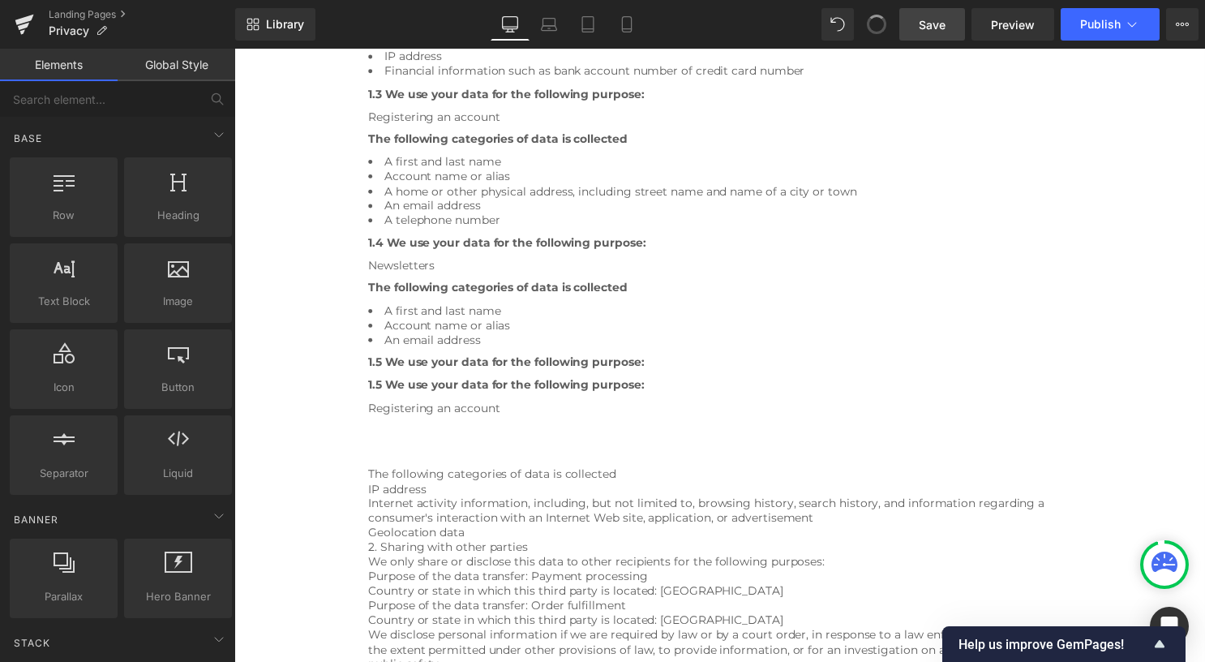
scroll to position [883, 0]
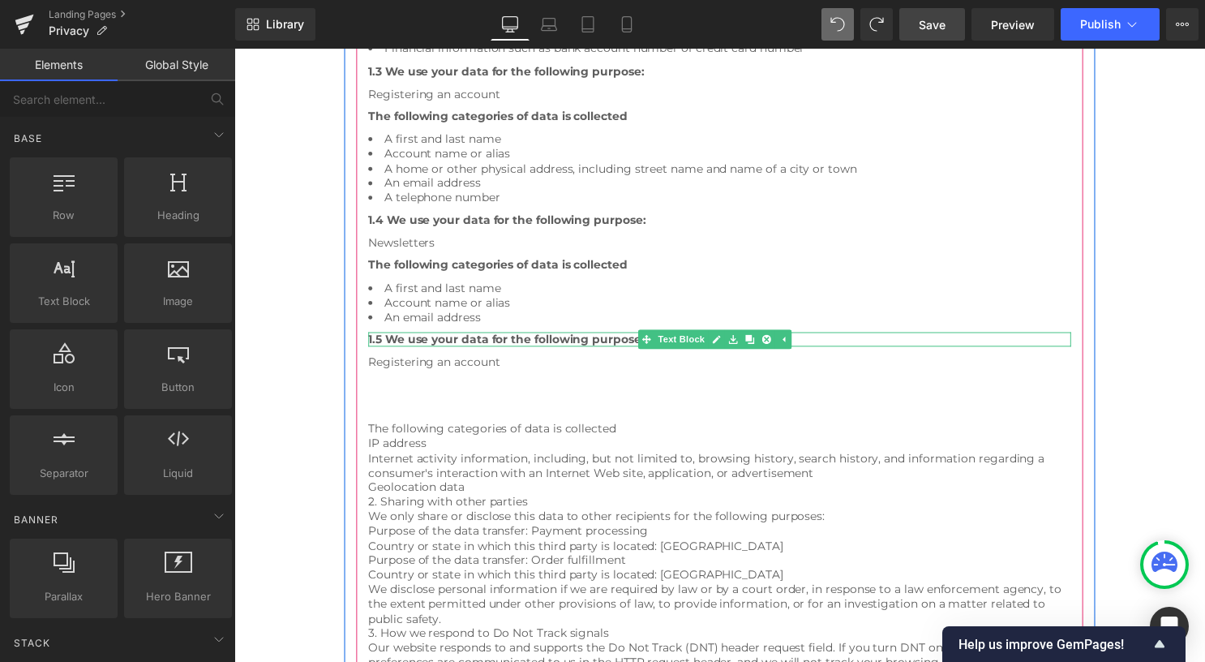
click at [558, 366] on div "Registering an account Text Block" at bounding box center [725, 365] width 710 height 15
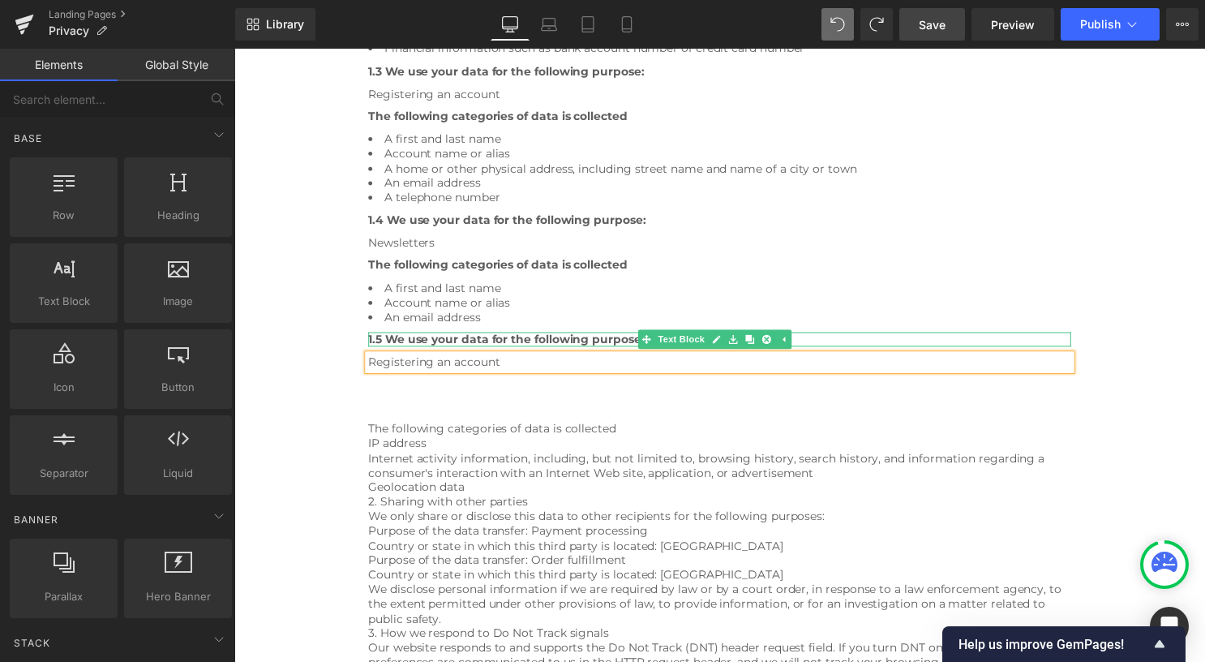
click at [553, 365] on div "Registering an account" at bounding box center [725, 365] width 710 height 15
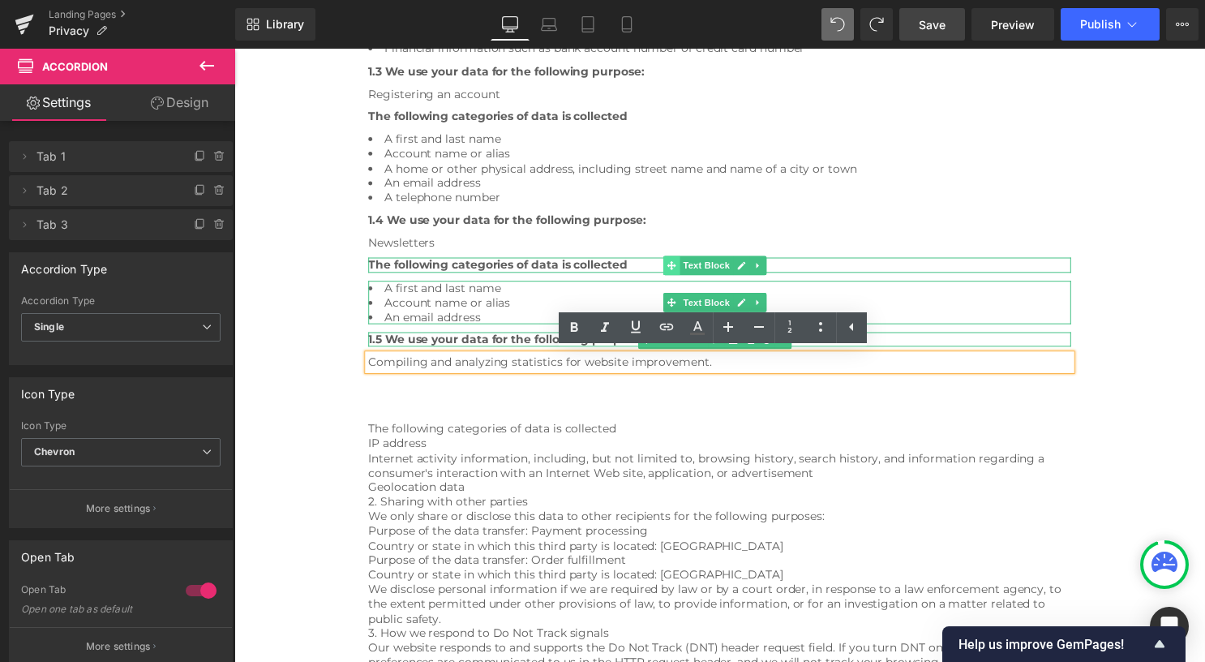
click at [668, 266] on span at bounding box center [676, 267] width 17 height 19
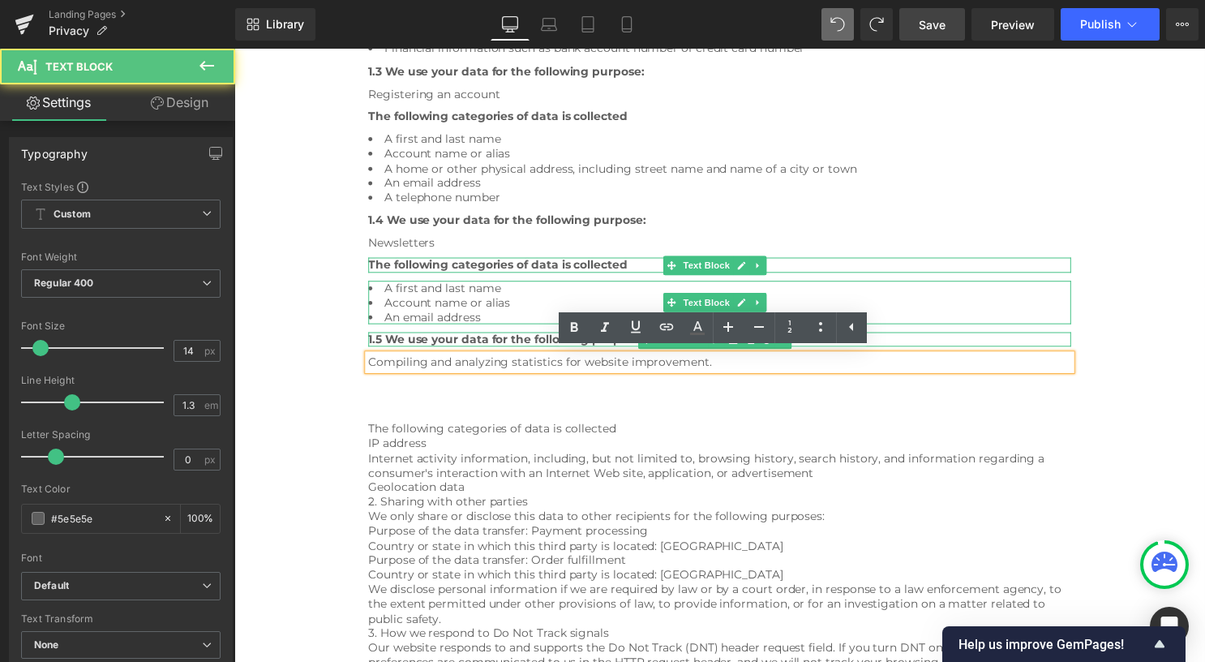
click at [765, 264] on icon at bounding box center [763, 268] width 9 height 10
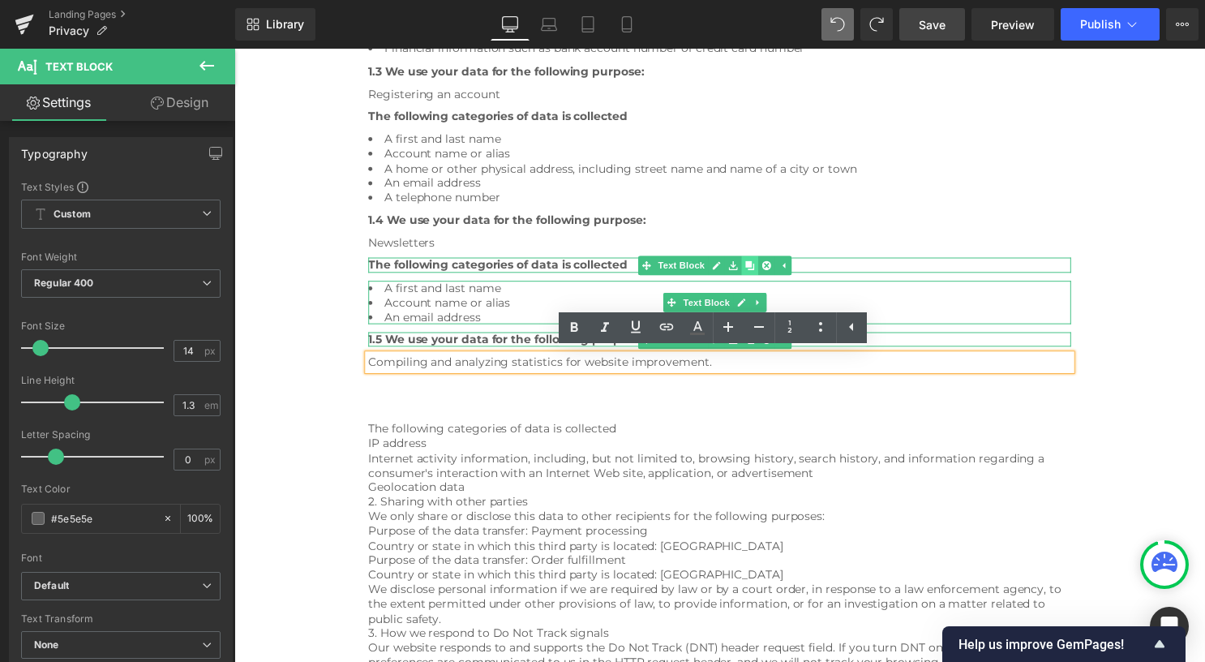
click at [757, 264] on link at bounding box center [755, 267] width 17 height 19
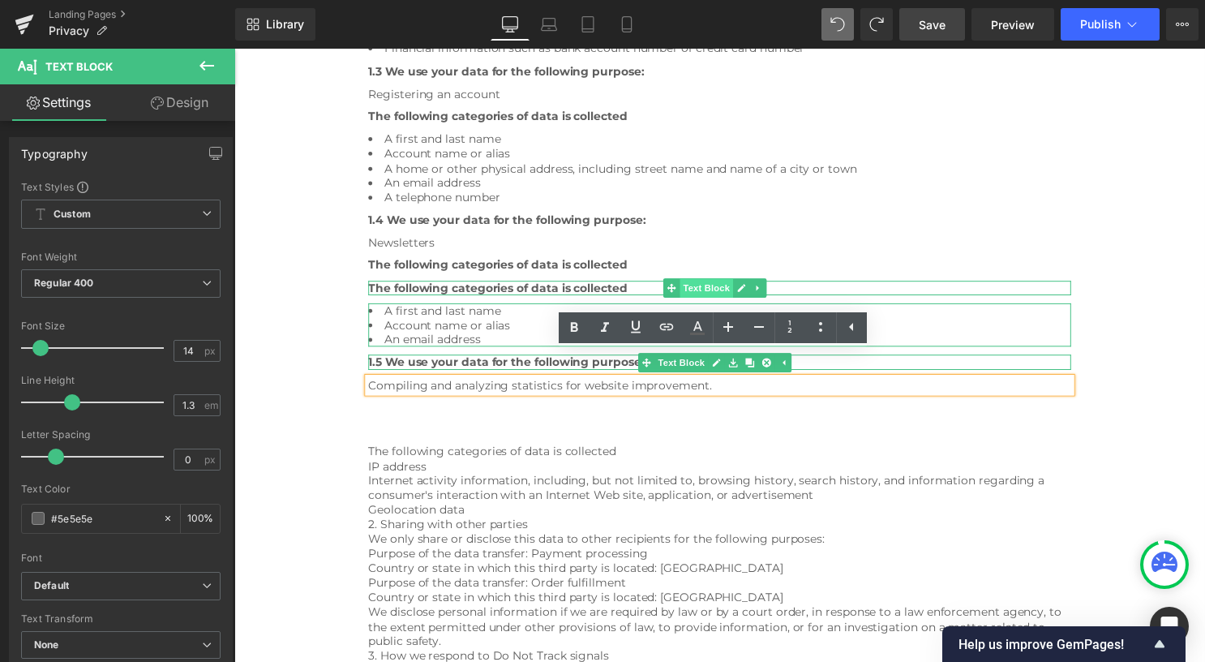
click at [573, 292] on div "The following categories of data is collected Text Block" at bounding box center [725, 290] width 710 height 15
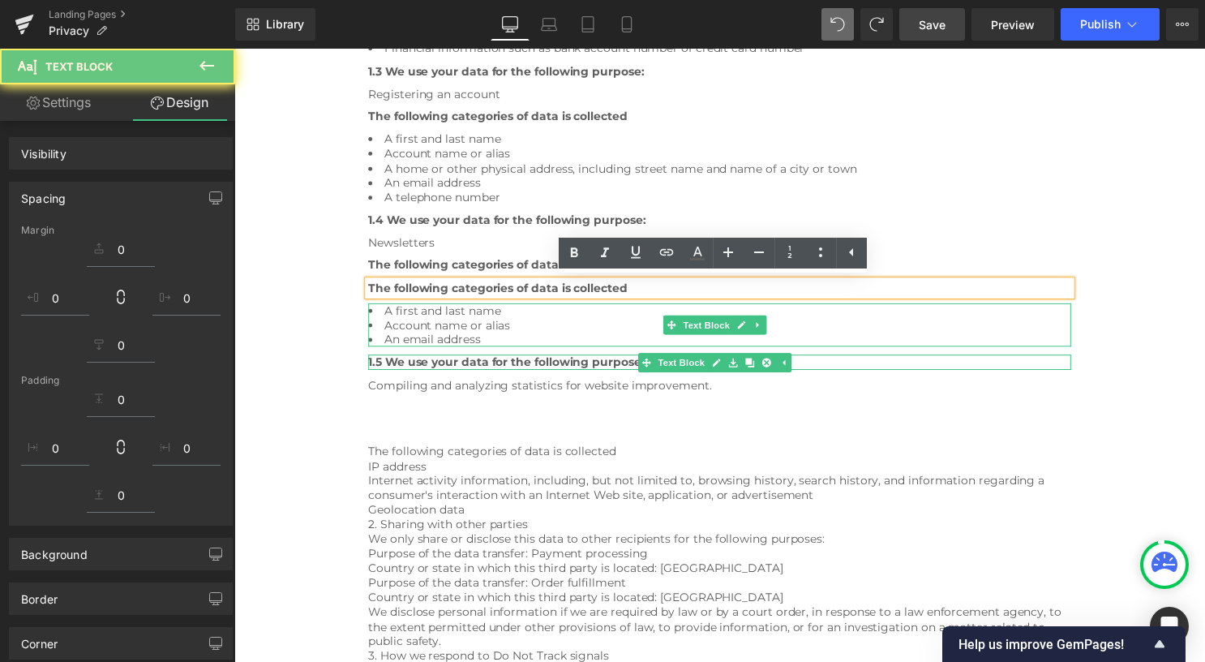
click at [523, 291] on span "The following categories of data is collected" at bounding box center [501, 290] width 262 height 15
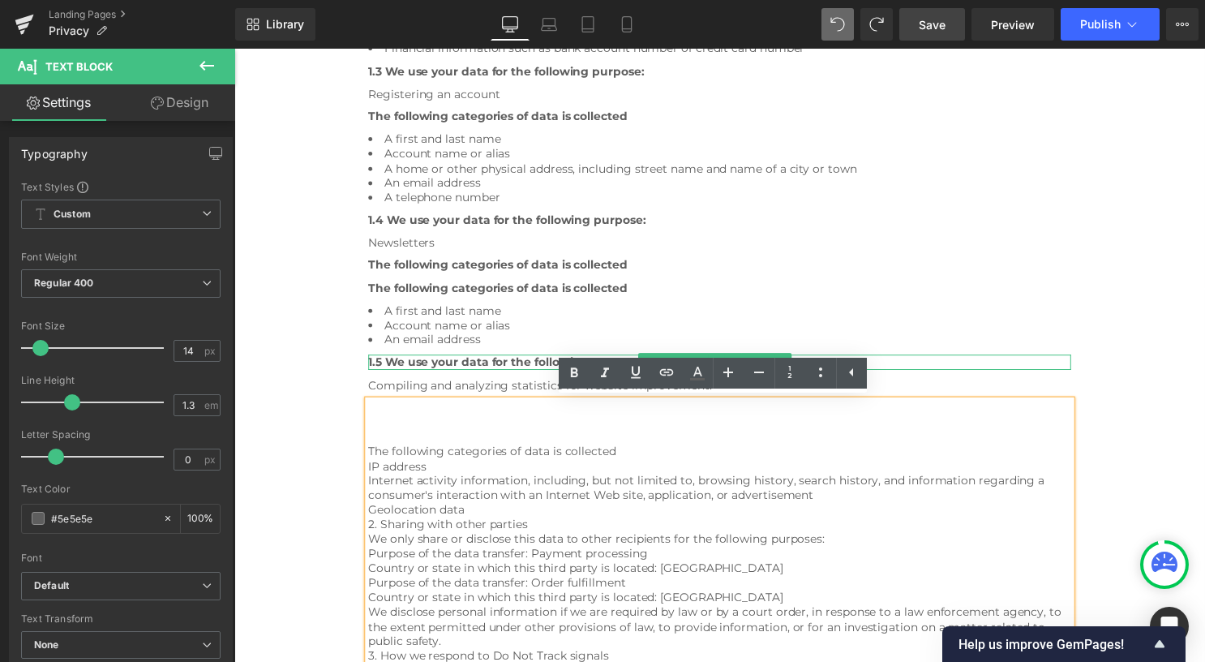
scroll to position [802, 0]
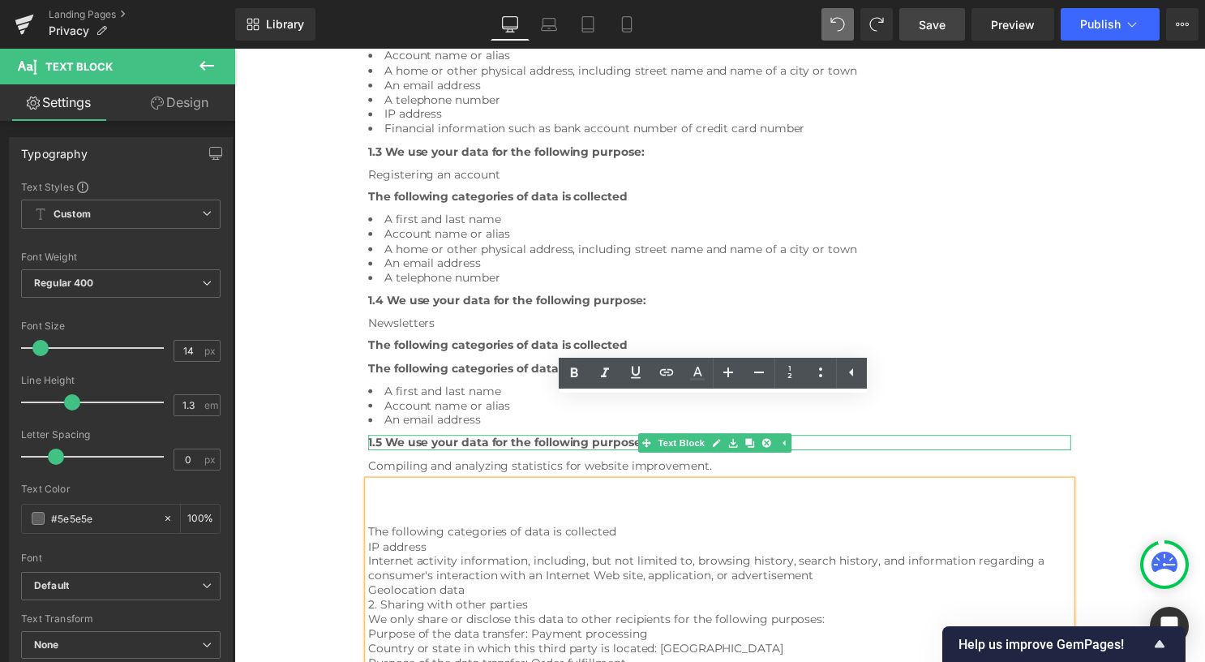
click at [678, 387] on div "A first and last name Account name or alias An email address Text Block" at bounding box center [725, 409] width 710 height 45
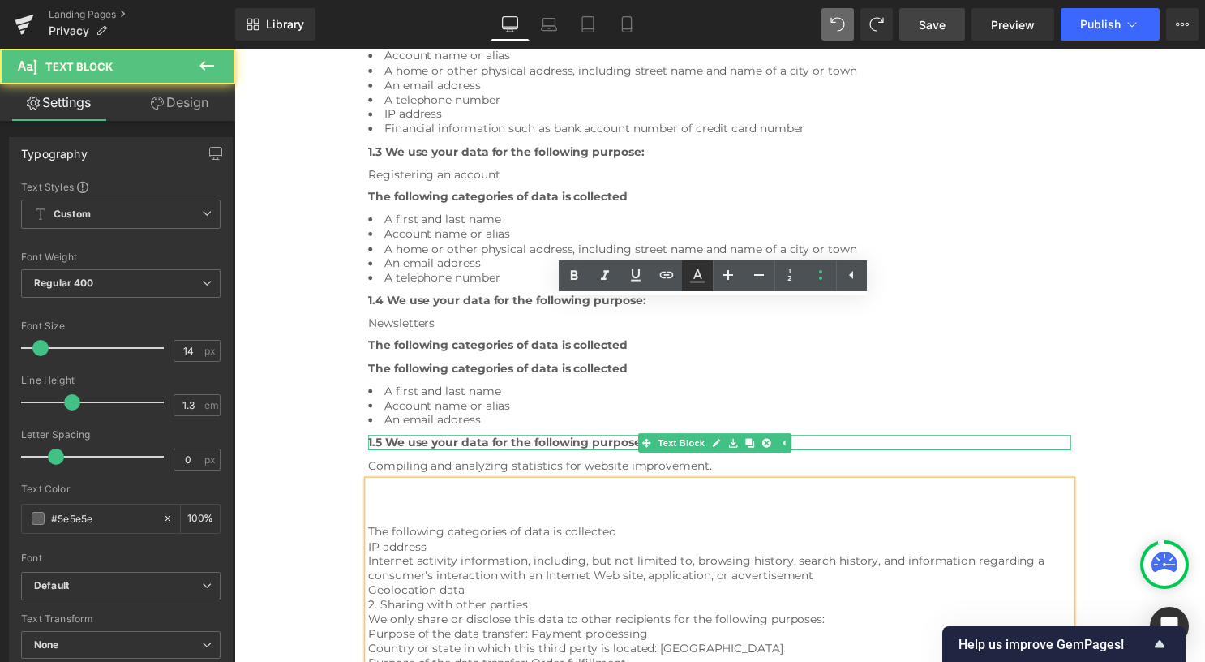
scroll to position [883, 0]
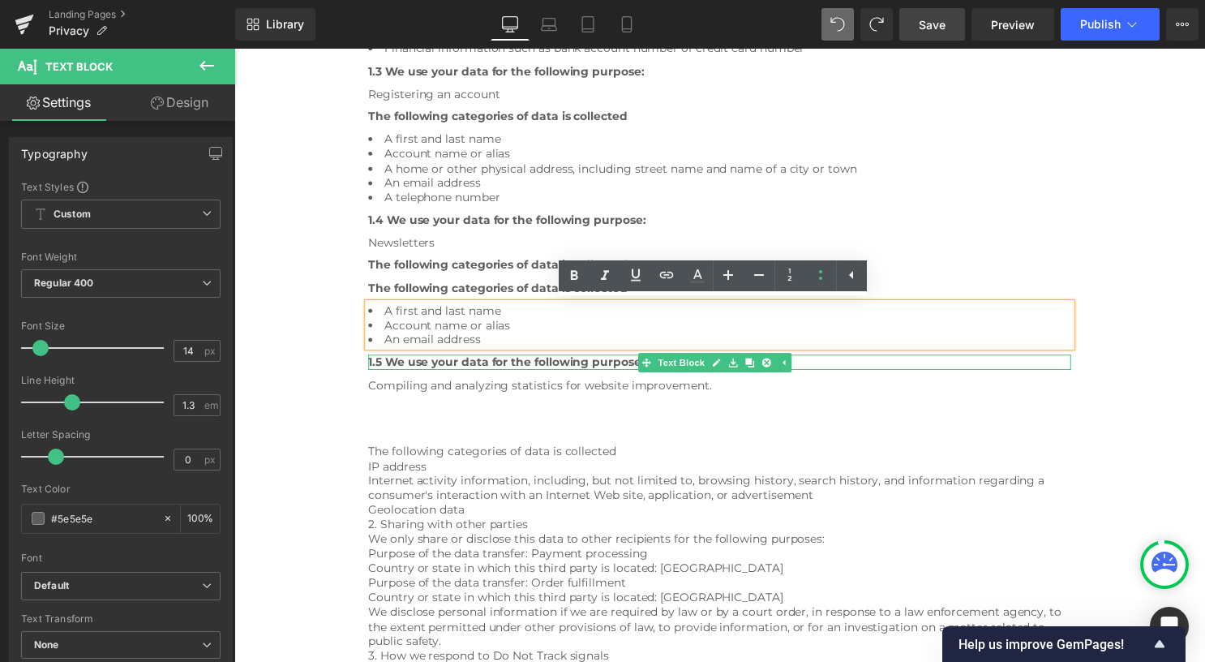
click at [463, 288] on span "The following categories of data is collected" at bounding box center [501, 290] width 262 height 15
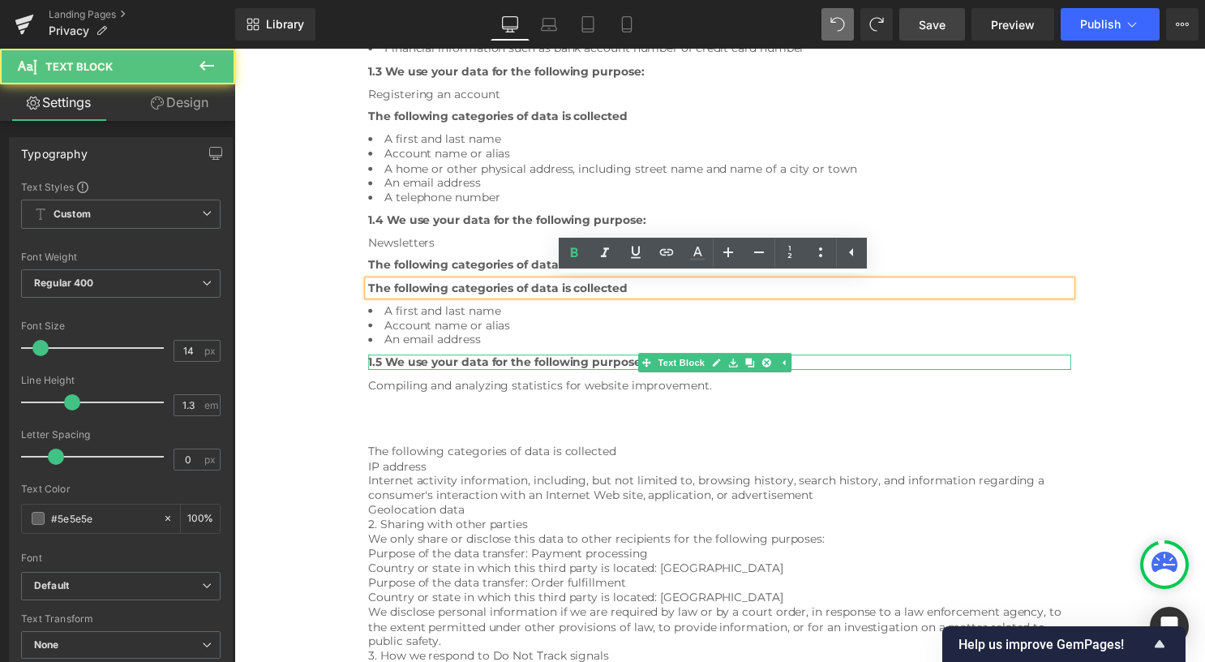
click at [608, 298] on div "The following categories of data is collected" at bounding box center [725, 290] width 710 height 15
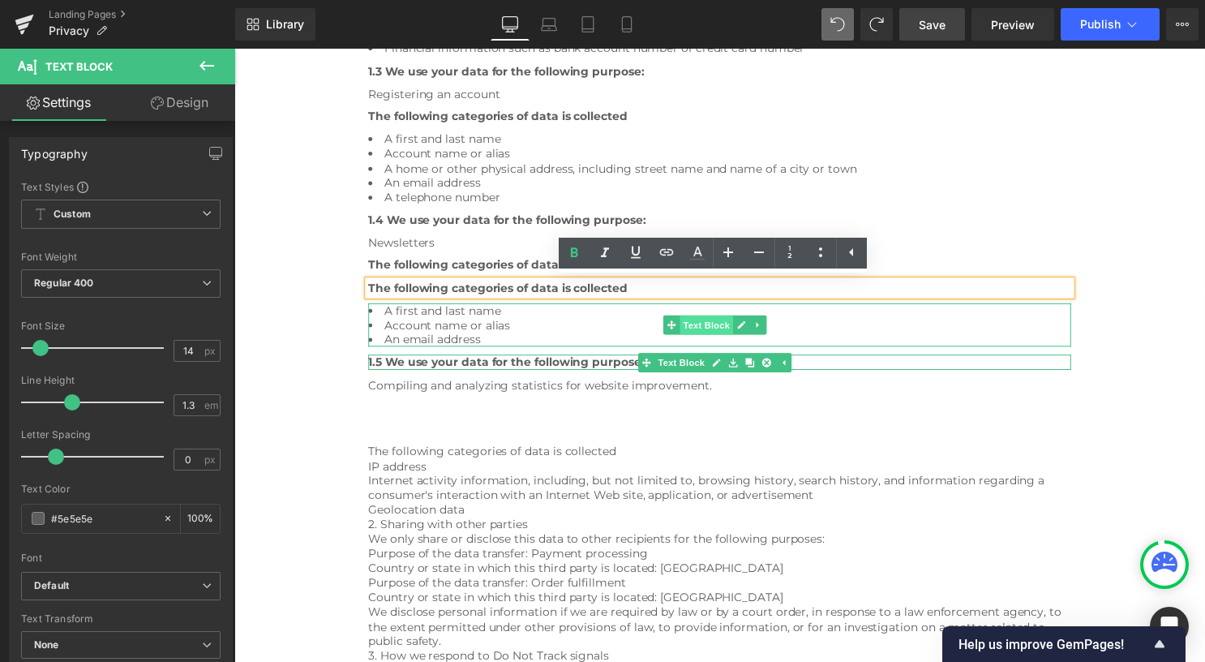
click at [714, 323] on span "Text Block" at bounding box center [711, 327] width 54 height 19
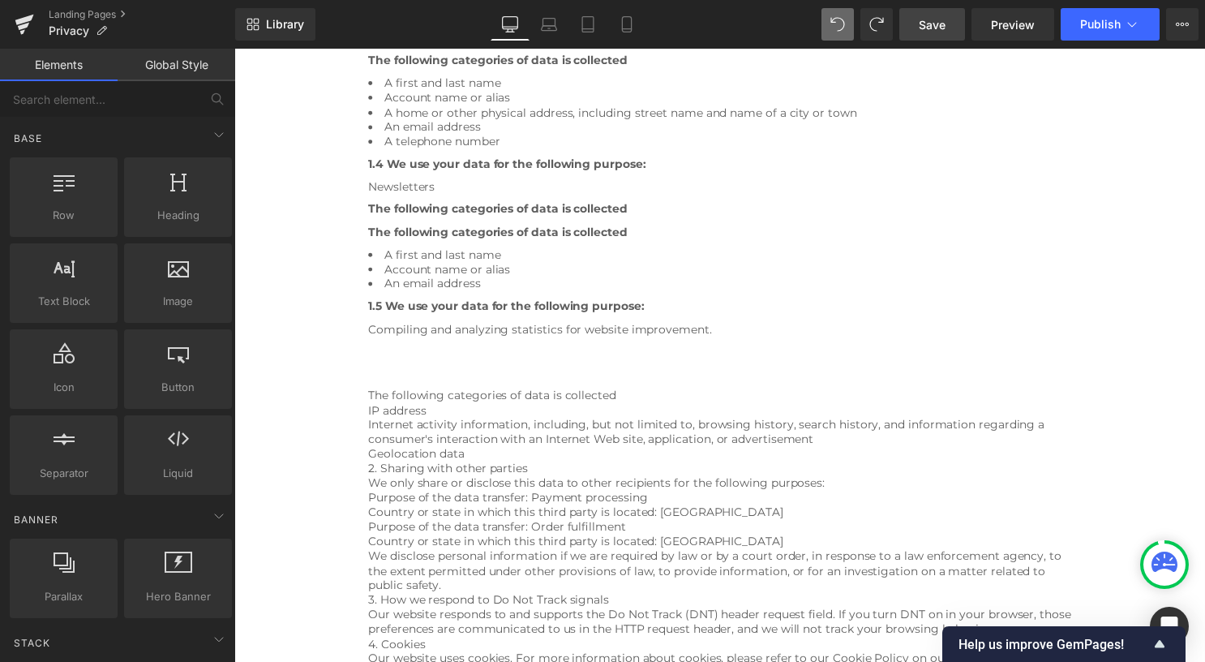
scroll to position [938, 0]
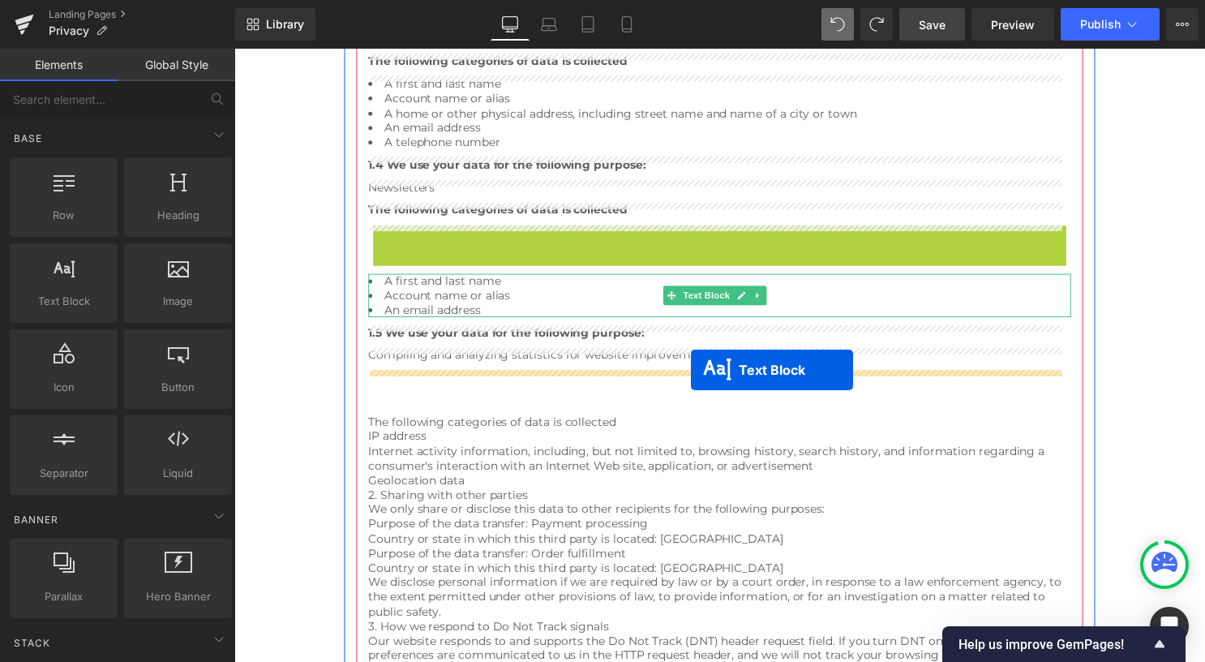
drag, startPoint x: 700, startPoint y: 227, endPoint x: 696, endPoint y: 375, distance: 147.6
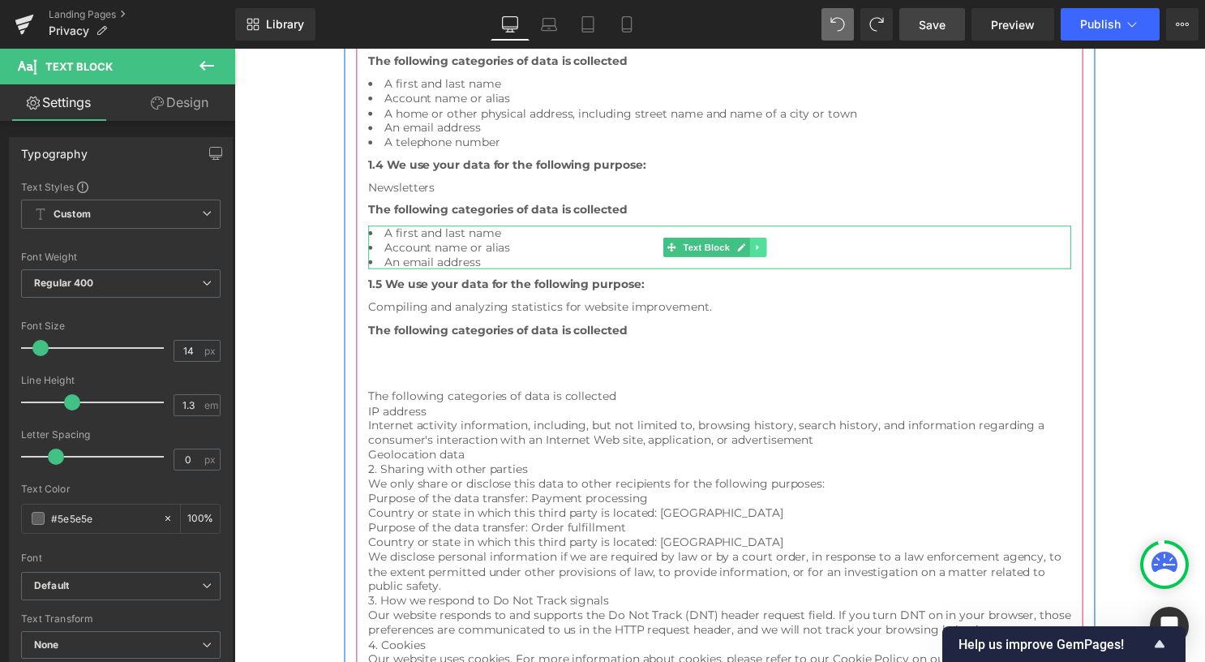
click at [765, 247] on icon at bounding box center [763, 250] width 9 height 10
click at [751, 246] on icon at bounding box center [755, 249] width 9 height 9
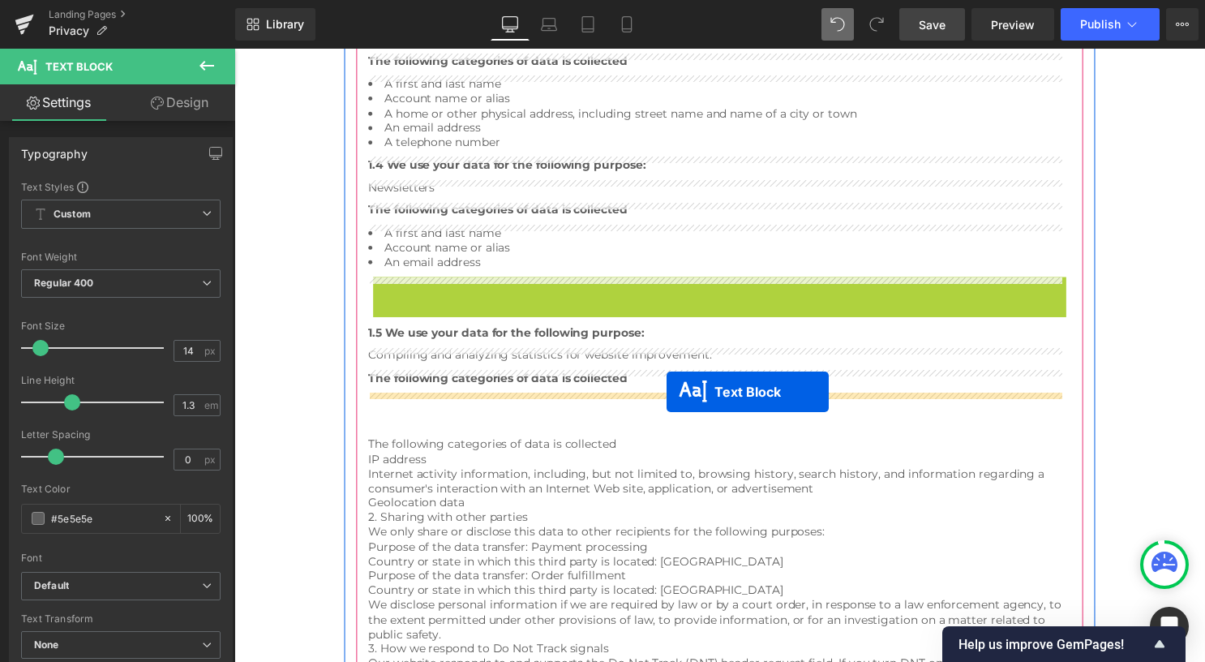
drag, startPoint x: 708, startPoint y: 294, endPoint x: 667, endPoint y: 396, distance: 109.9
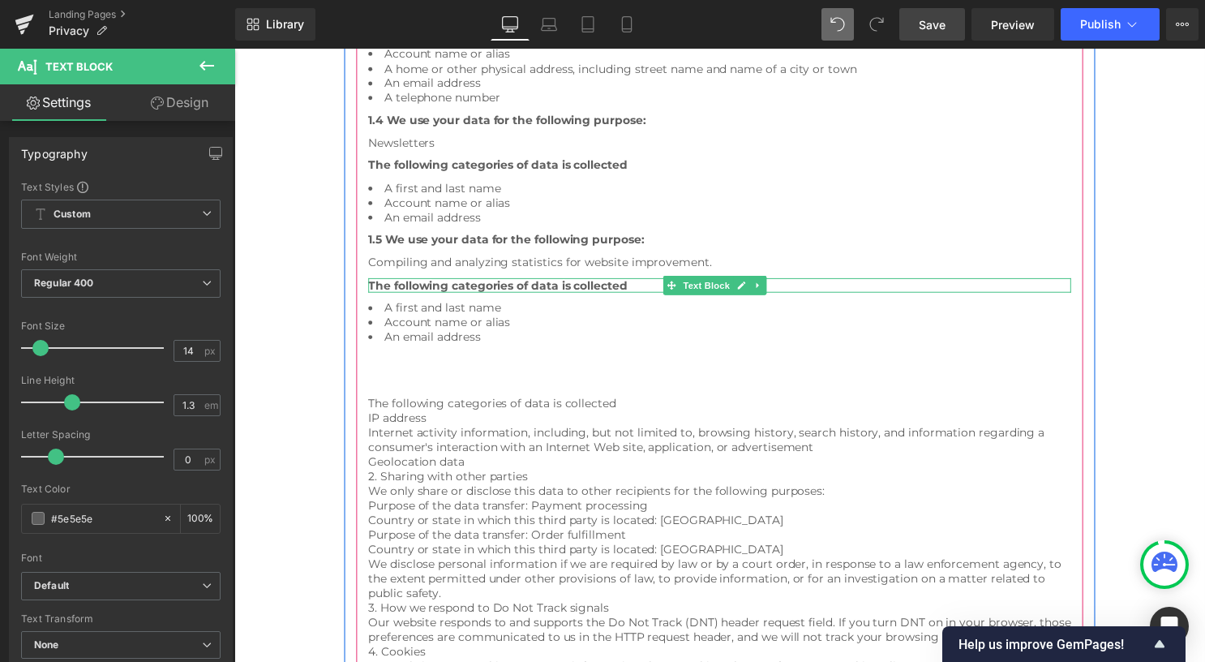
scroll to position [1019, 0]
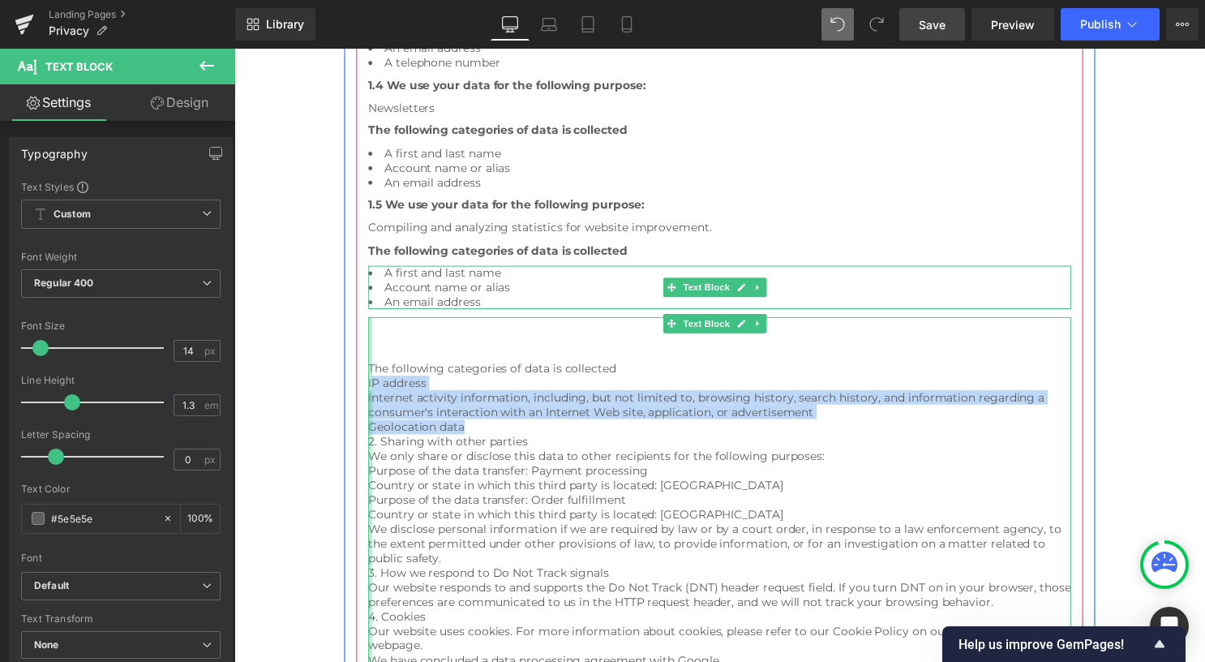
drag, startPoint x: 419, startPoint y: 420, endPoint x: 370, endPoint y: 383, distance: 60.8
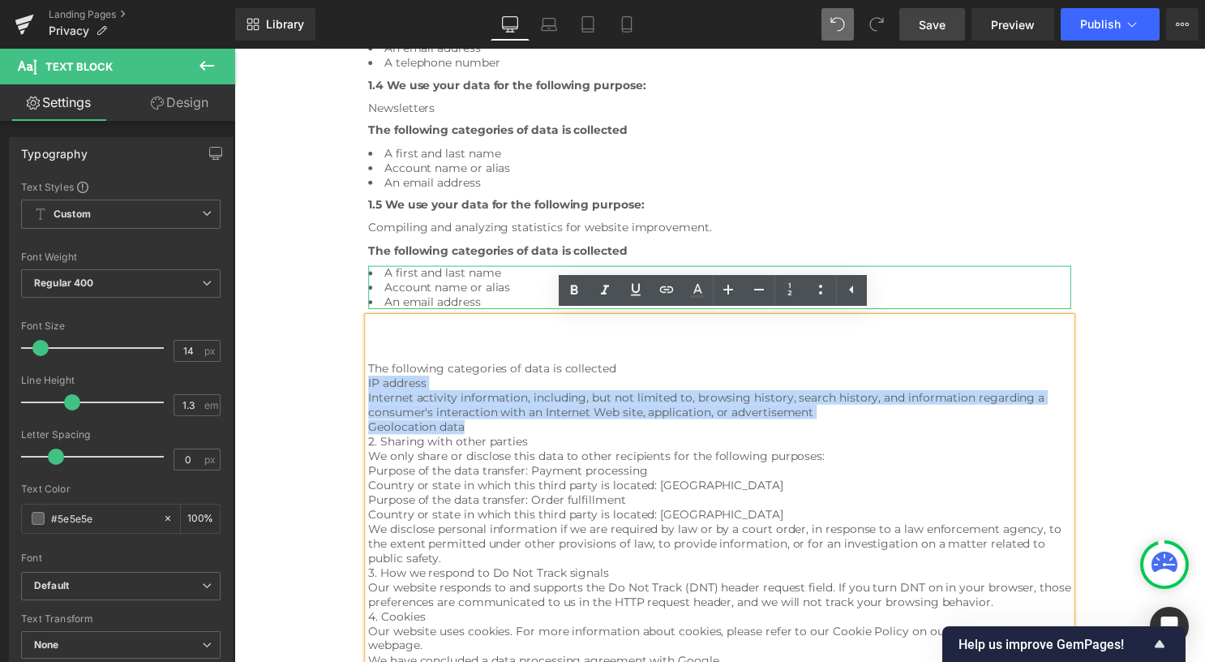
drag, startPoint x: 479, startPoint y: 430, endPoint x: 369, endPoint y: 383, distance: 120.2
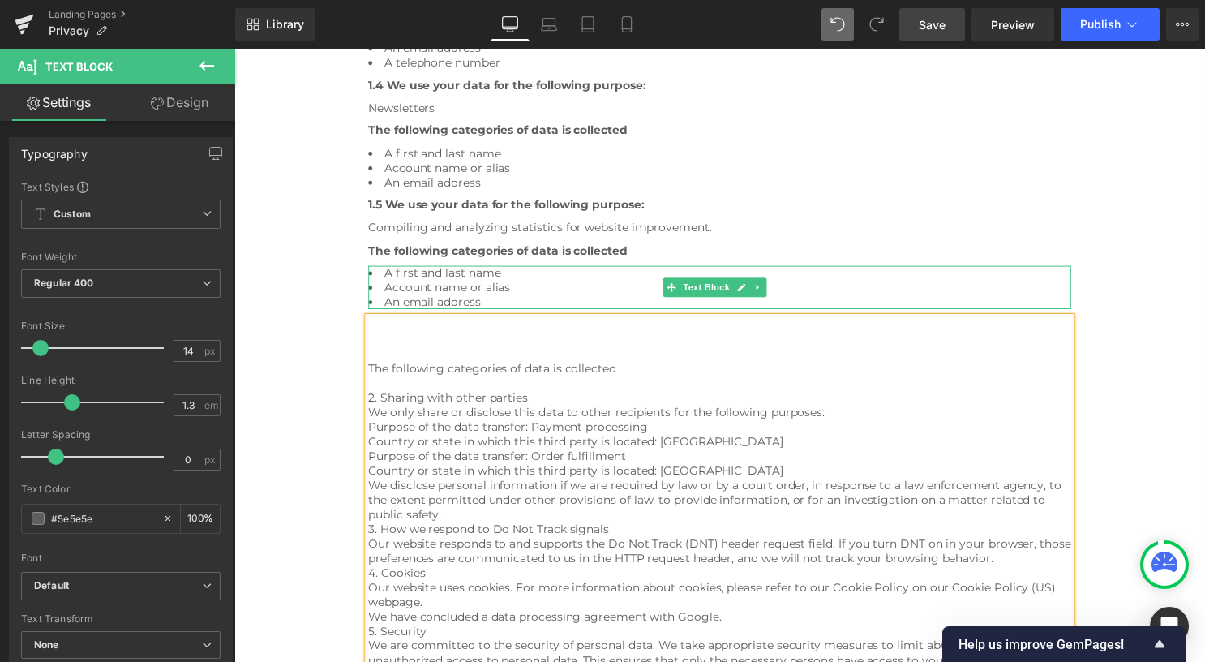
click at [513, 291] on li "Account name or alias" at bounding box center [725, 289] width 710 height 15
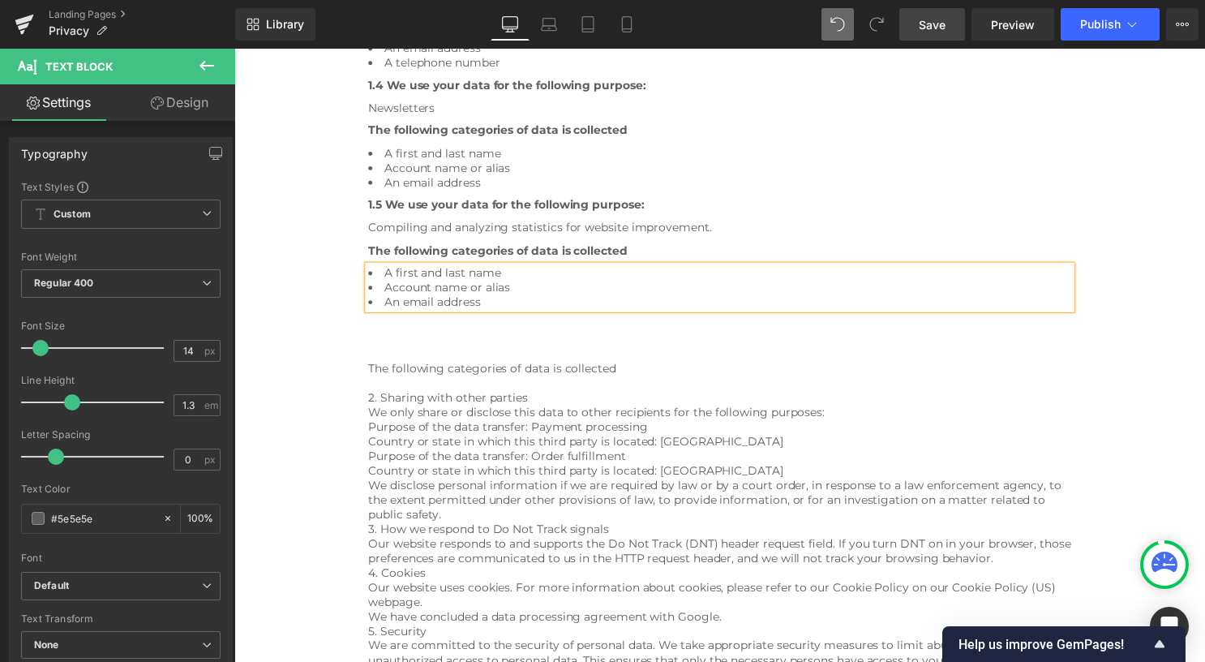
click at [515, 293] on li "Account name or alias" at bounding box center [725, 289] width 710 height 15
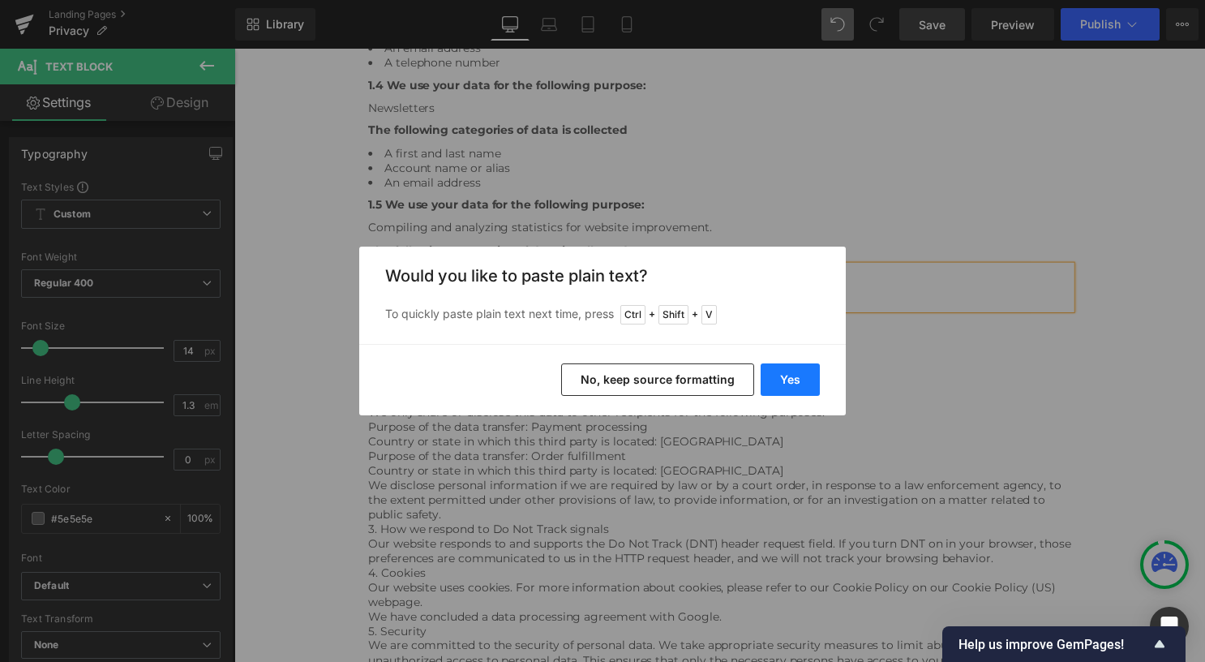
click at [788, 379] on button "Yes" at bounding box center [789, 379] width 59 height 32
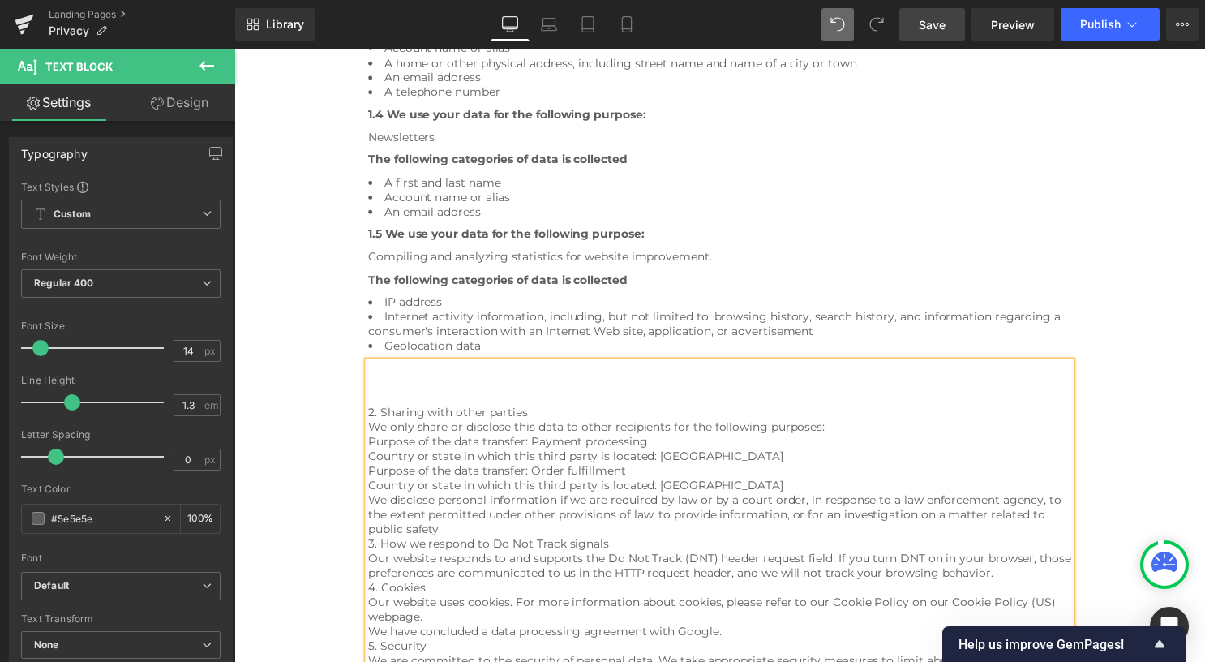
scroll to position [974, 0]
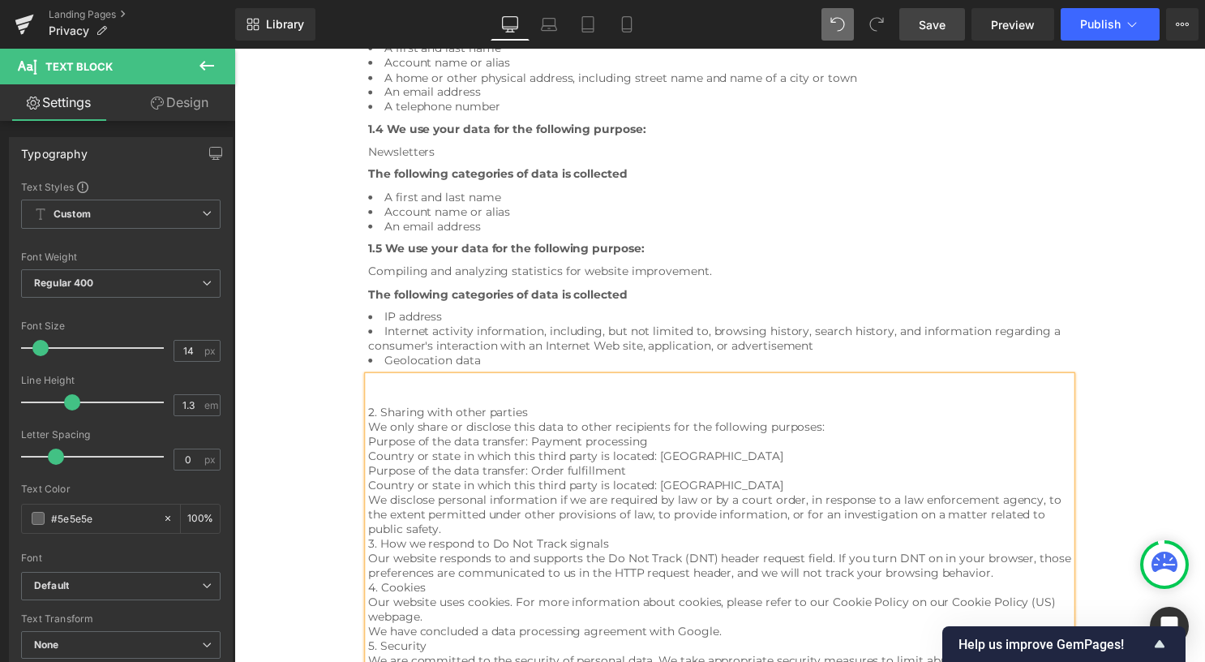
click at [932, 22] on span "Save" at bounding box center [932, 24] width 27 height 17
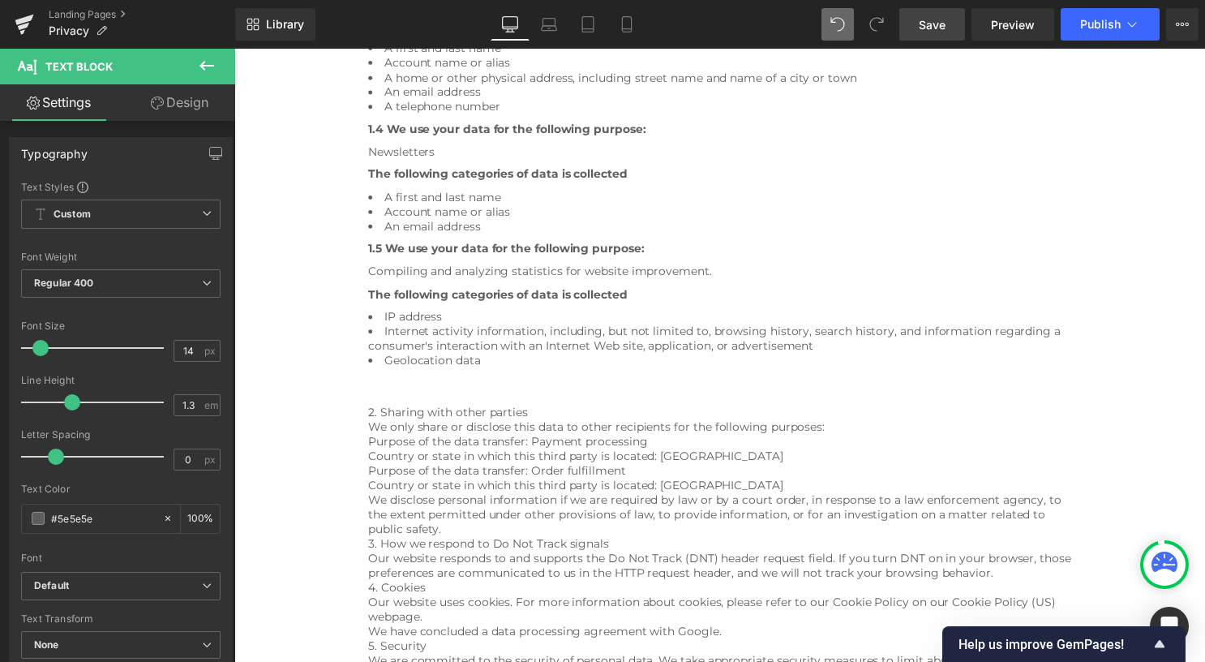
click at [945, 19] on span "Save" at bounding box center [932, 24] width 27 height 17
